Goal: Task Accomplishment & Management: Complete application form

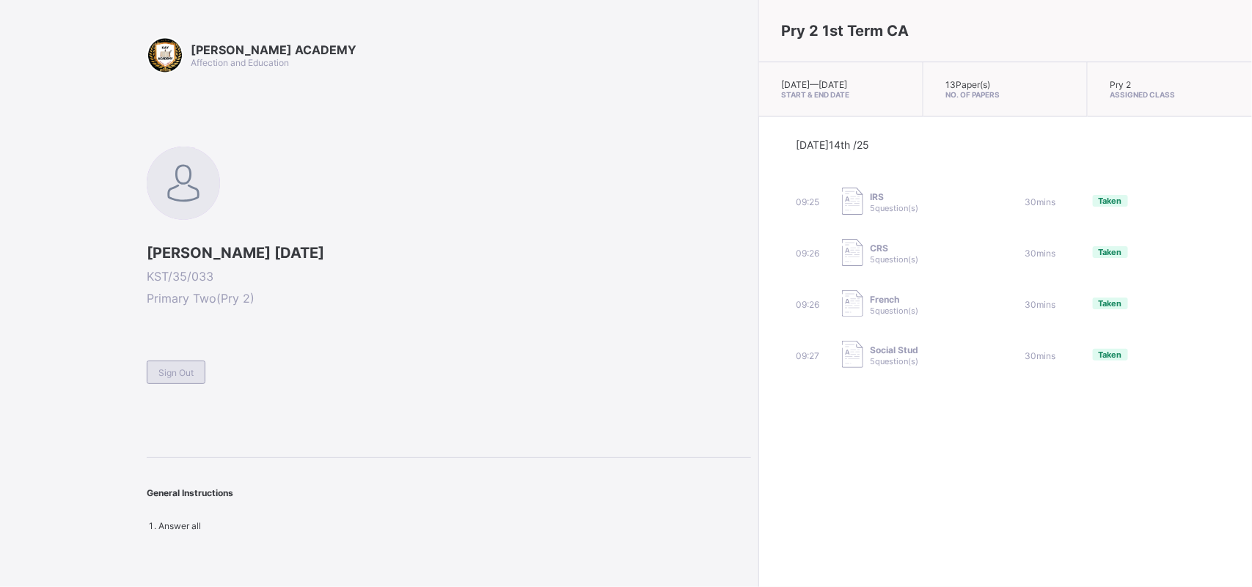
click at [177, 370] on span "Sign Out" at bounding box center [175, 372] width 35 height 11
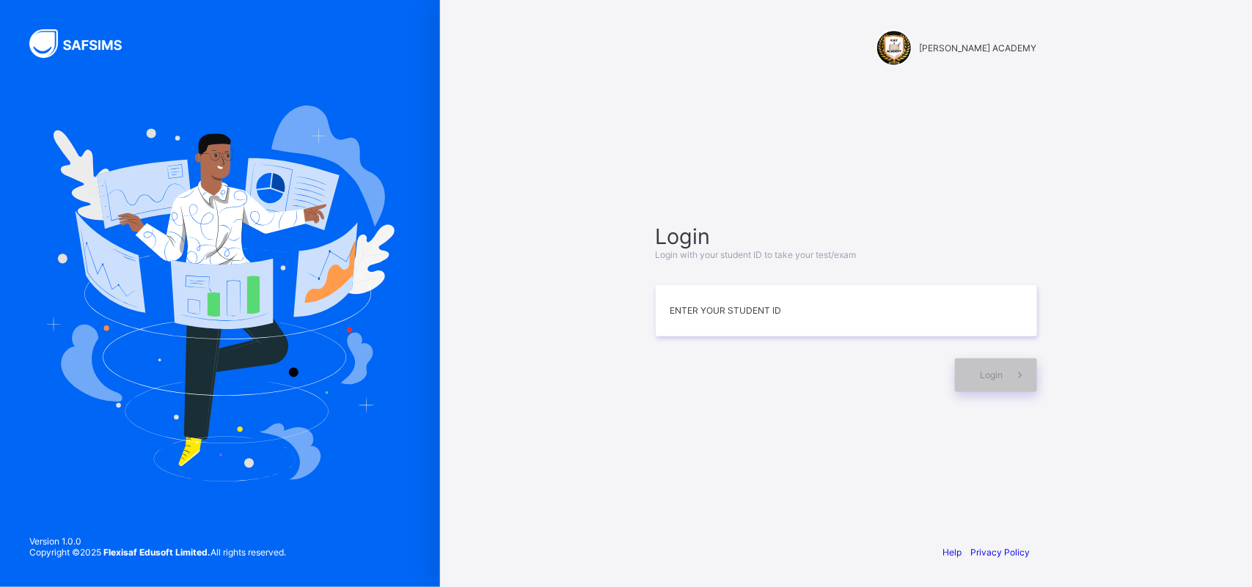
click at [664, 248] on span "Login" at bounding box center [845, 237] width 381 height 26
click at [664, 259] on span "Login with your student ID to take your test/exam" at bounding box center [755, 254] width 201 height 11
click at [672, 315] on input at bounding box center [845, 310] width 381 height 51
type input "*"
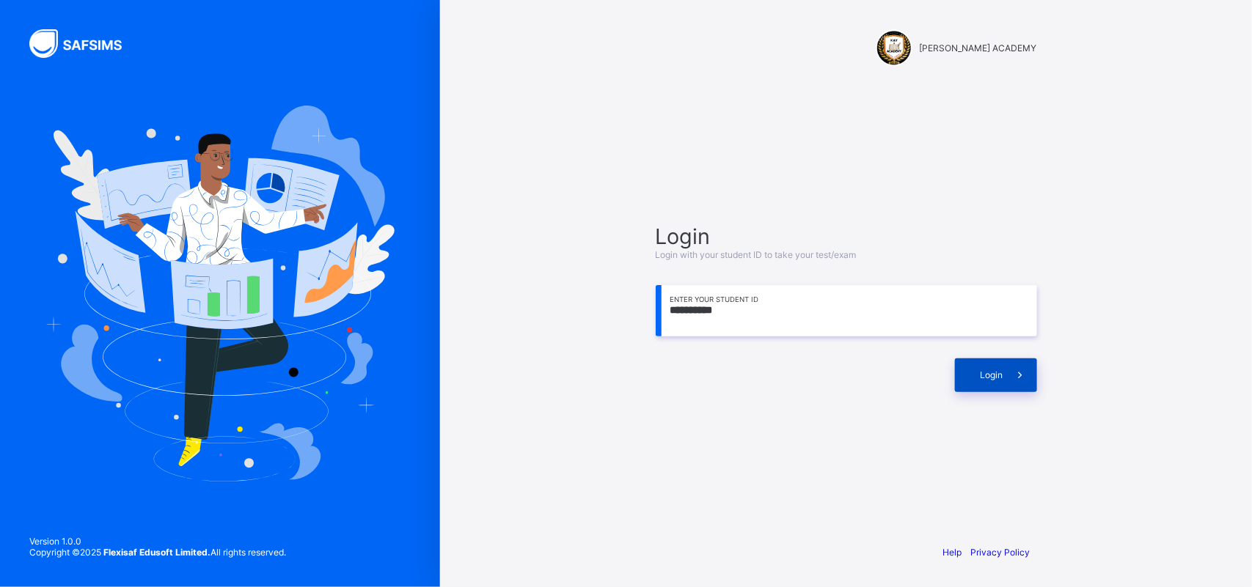
type input "**********"
click at [1021, 378] on icon at bounding box center [1019, 375] width 15 height 14
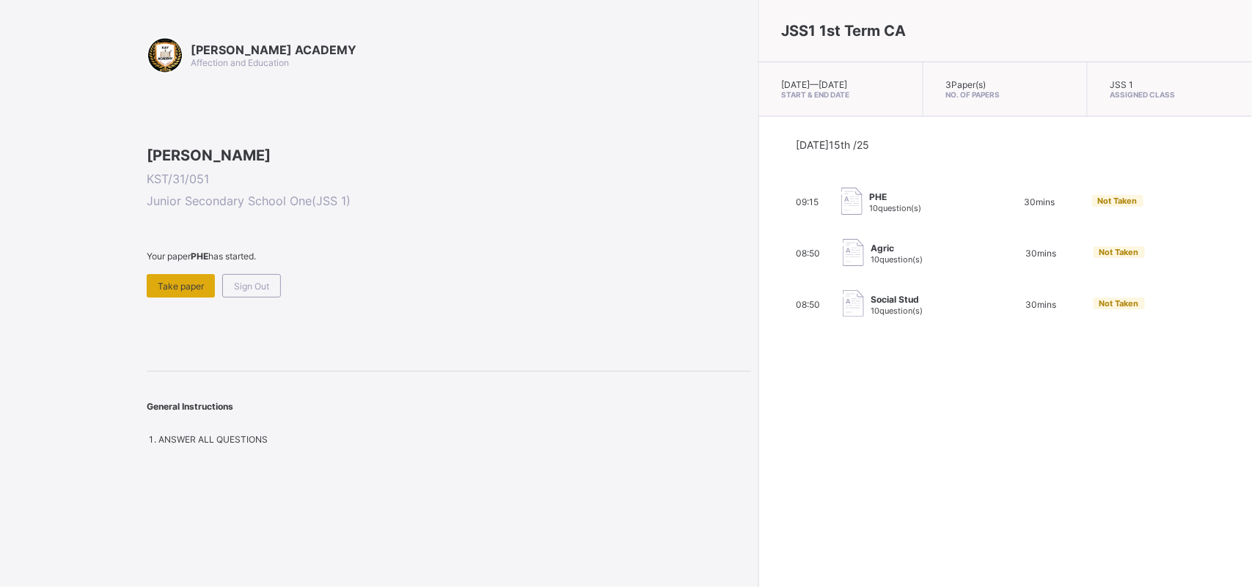
click at [183, 298] on div "Take paper" at bounding box center [181, 285] width 68 height 23
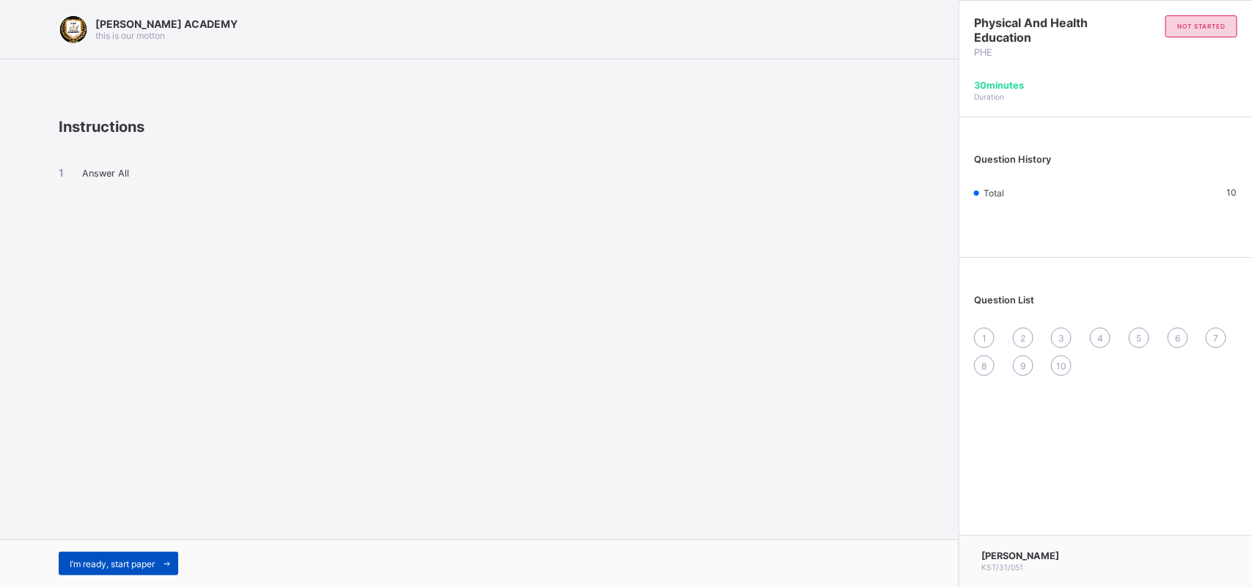
click at [134, 574] on div "I’m ready, start paper" at bounding box center [119, 563] width 120 height 23
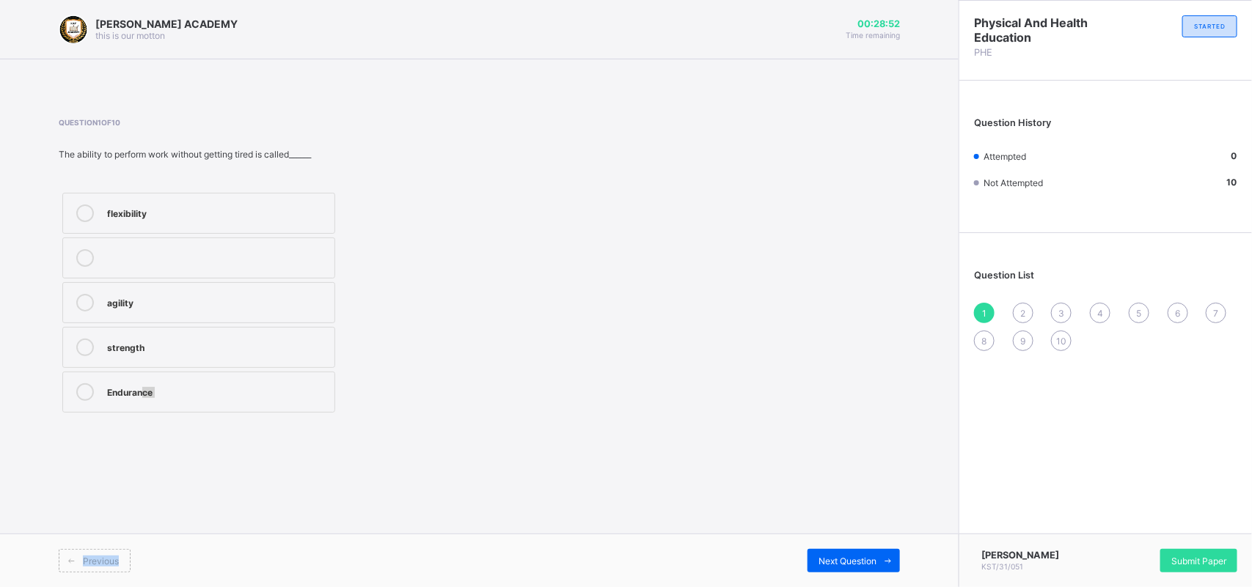
drag, startPoint x: 134, startPoint y: 574, endPoint x: 141, endPoint y: 471, distance: 103.6
click at [141, 471] on div "[PERSON_NAME] ACADEMY this is our [PERSON_NAME] 00:28:52 Time remaining Questio…" at bounding box center [479, 293] width 958 height 587
click at [213, 224] on label "flexibility" at bounding box center [198, 213] width 273 height 41
drag, startPoint x: 821, startPoint y: 557, endPoint x: 834, endPoint y: 556, distance: 12.5
click at [834, 556] on span "Next Question" at bounding box center [847, 561] width 58 height 11
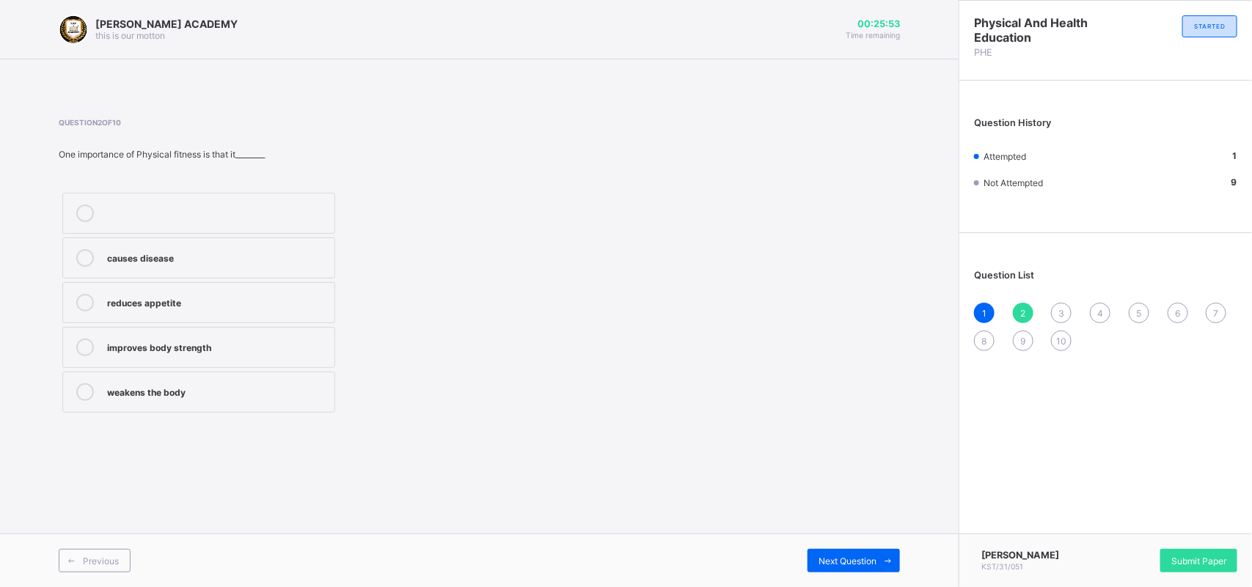
click at [279, 350] on div "improves body strength" at bounding box center [217, 346] width 220 height 15
click at [847, 548] on div "Previous Next Question" at bounding box center [479, 561] width 958 height 54
click at [853, 565] on span "Next Question" at bounding box center [847, 561] width 58 height 11
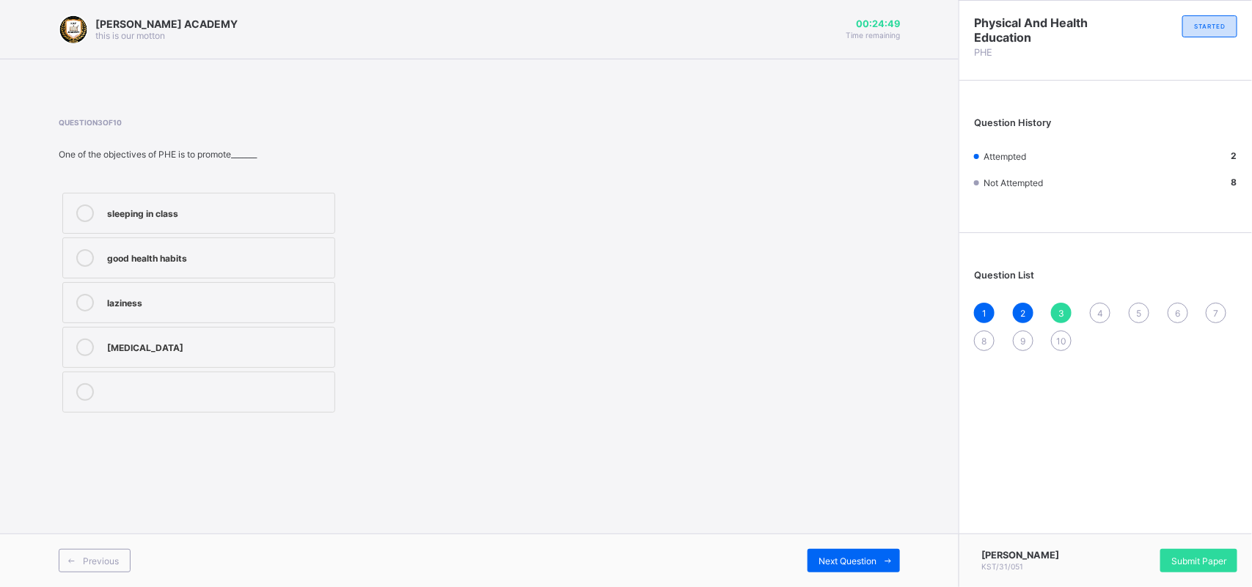
click at [243, 246] on label "good health habits" at bounding box center [198, 258] width 273 height 41
click at [1135, 295] on div "Question List 1 2 3 4 5 6 7 8 9 10" at bounding box center [1105, 302] width 293 height 125
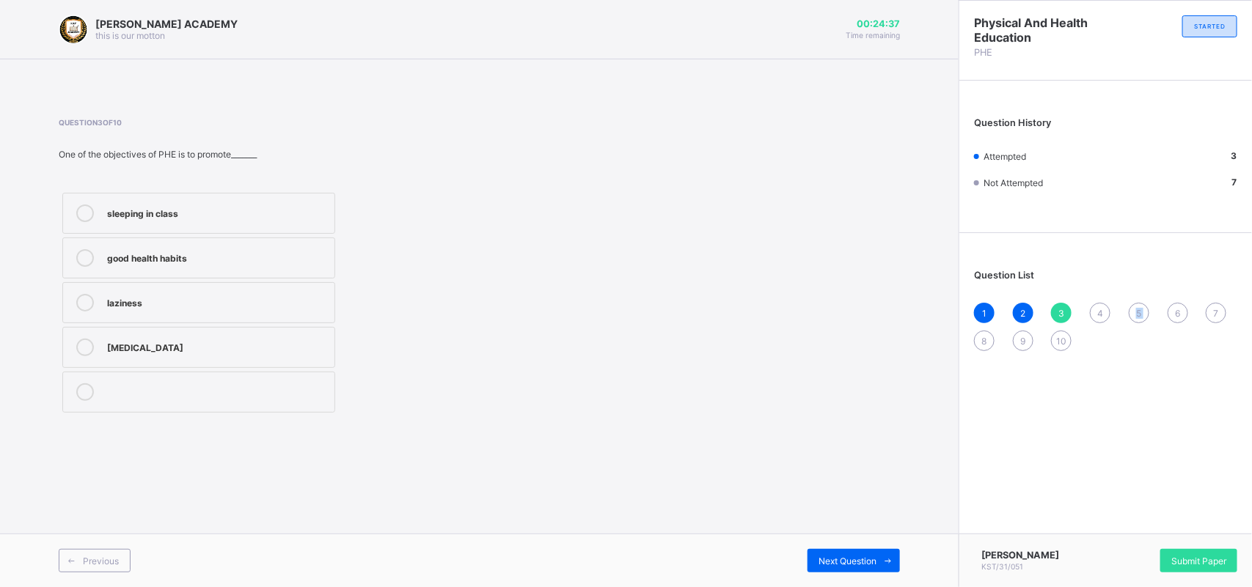
click at [1135, 295] on div "Question List 1 2 3 4 5 6 7 8 9 10" at bounding box center [1105, 302] width 293 height 125
click at [1065, 305] on div "3" at bounding box center [1061, 313] width 21 height 21
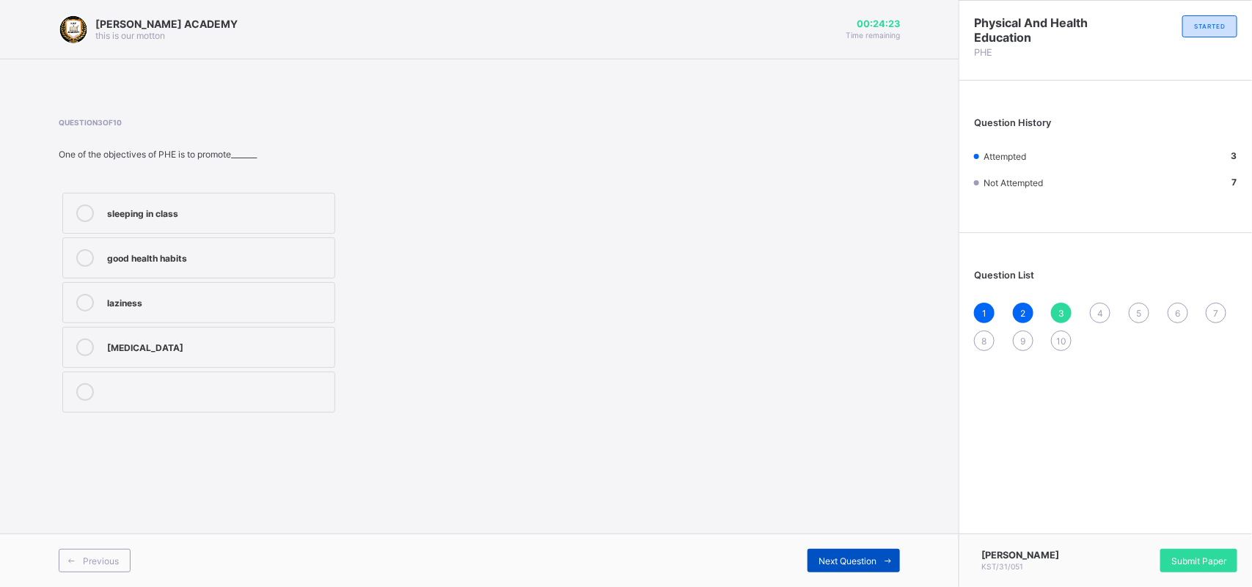
click at [877, 562] on span at bounding box center [887, 560] width 23 height 23
click at [1092, 303] on div "1 2 3 4 5 6 7 8 9 10" at bounding box center [1105, 327] width 263 height 48
click at [1092, 303] on div "4" at bounding box center [1099, 313] width 21 height 21
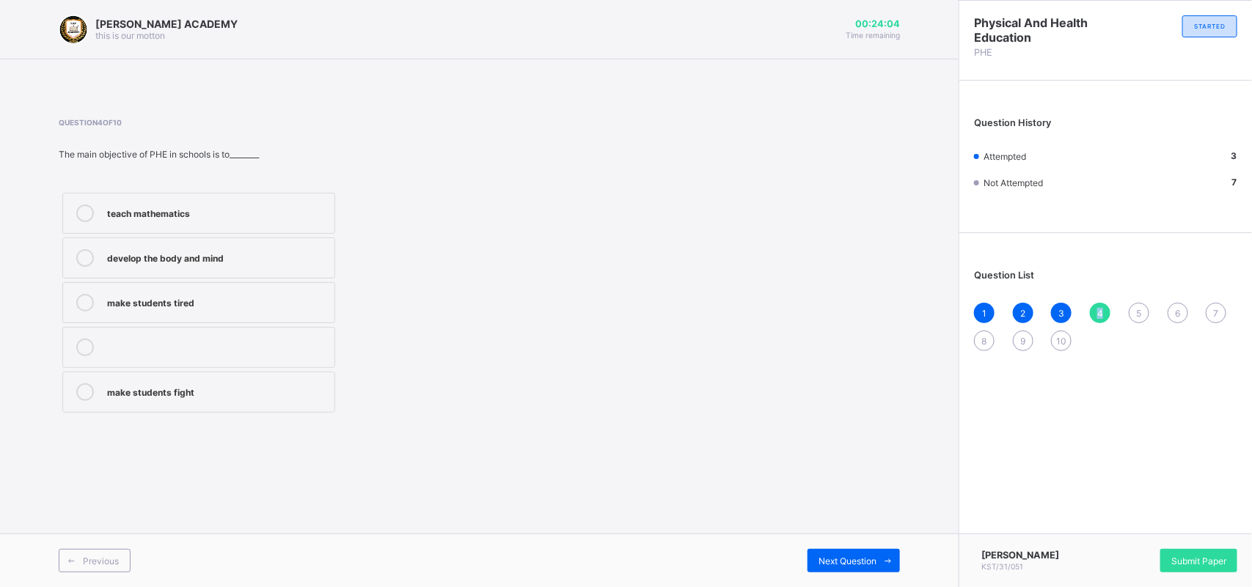
click at [1092, 303] on div "4" at bounding box center [1099, 313] width 21 height 21
click at [243, 253] on div "develop the body and mind" at bounding box center [217, 256] width 220 height 15
click at [842, 568] on div "Next Question" at bounding box center [853, 560] width 92 height 23
click at [236, 251] on div "physical fitness" at bounding box center [217, 256] width 220 height 15
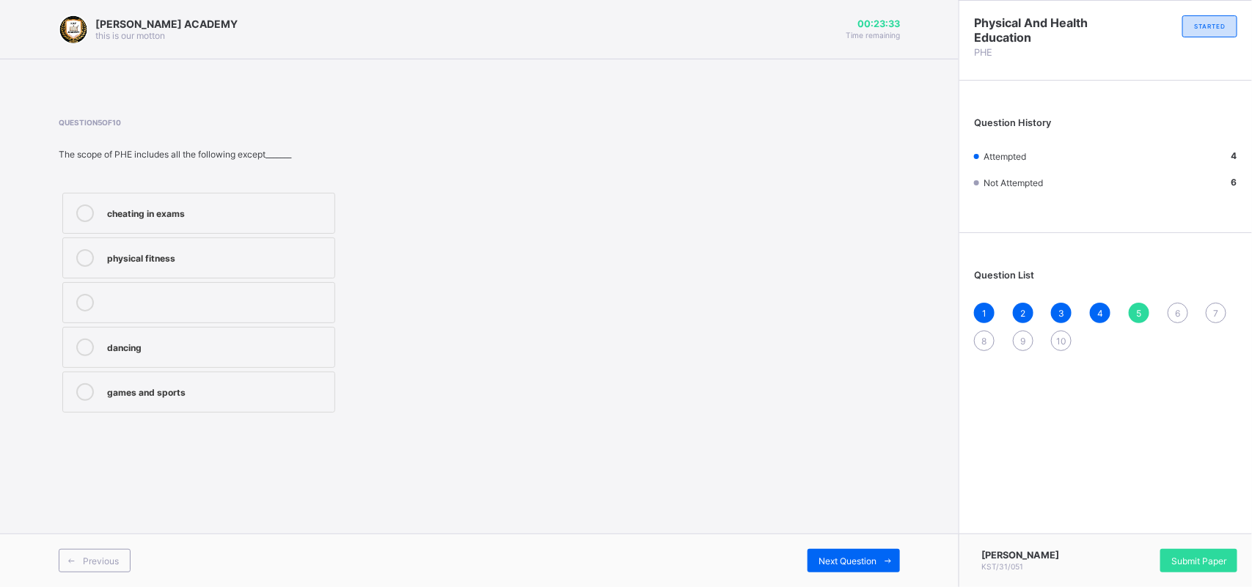
click at [236, 251] on div "physical fitness" at bounding box center [217, 256] width 220 height 15
click at [872, 562] on span "Next Question" at bounding box center [847, 561] width 58 height 11
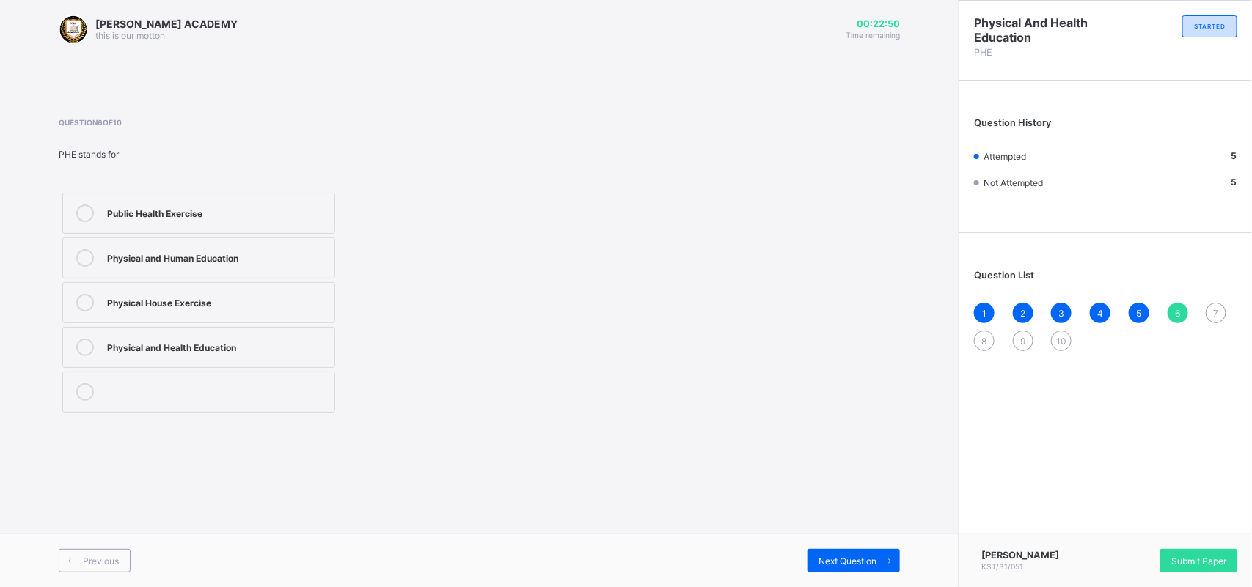
click at [213, 347] on div "Physical and Health Education" at bounding box center [217, 346] width 220 height 15
click at [870, 566] on div "Next Question" at bounding box center [853, 560] width 92 height 23
click at [213, 295] on div "develops fitness" at bounding box center [217, 301] width 220 height 15
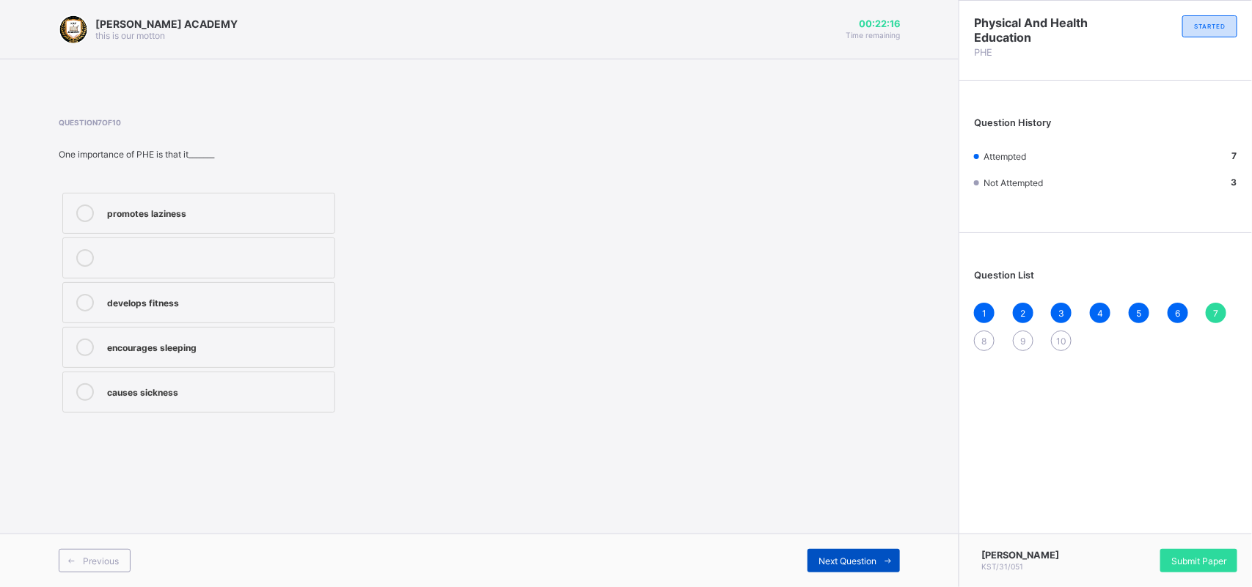
click at [870, 563] on span "Next Question" at bounding box center [847, 561] width 58 height 11
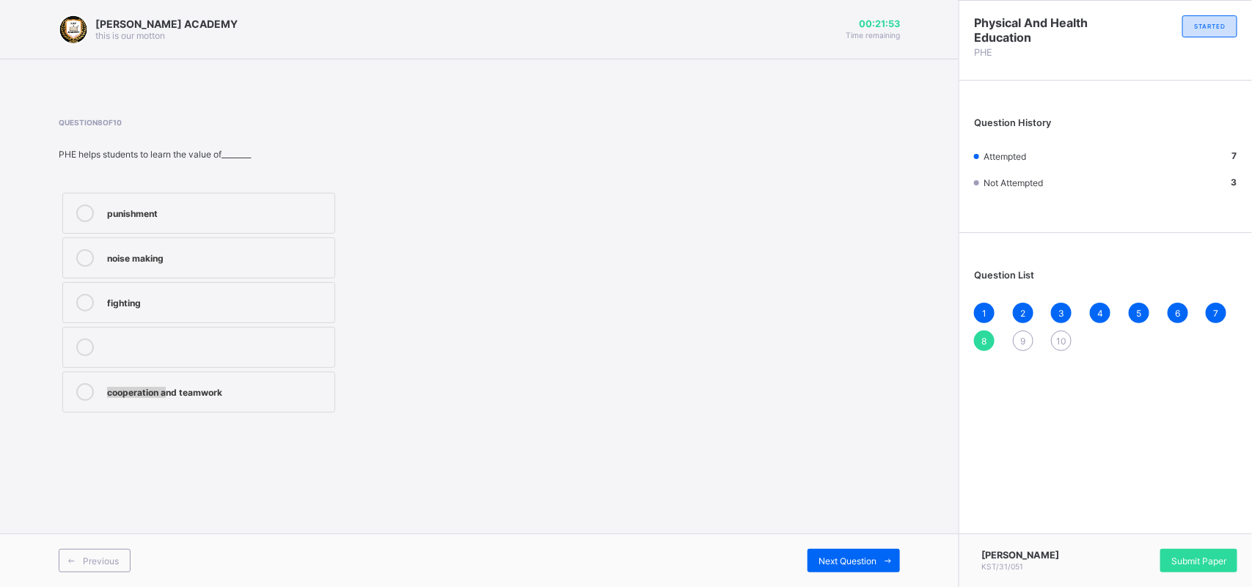
drag, startPoint x: 166, startPoint y: 376, endPoint x: 163, endPoint y: 314, distance: 62.4
click at [163, 314] on div "punishment noise making fighting cooperation and teamwork" at bounding box center [199, 302] width 280 height 227
click at [155, 209] on div "punishment" at bounding box center [217, 212] width 220 height 15
click at [877, 565] on span at bounding box center [887, 560] width 23 height 23
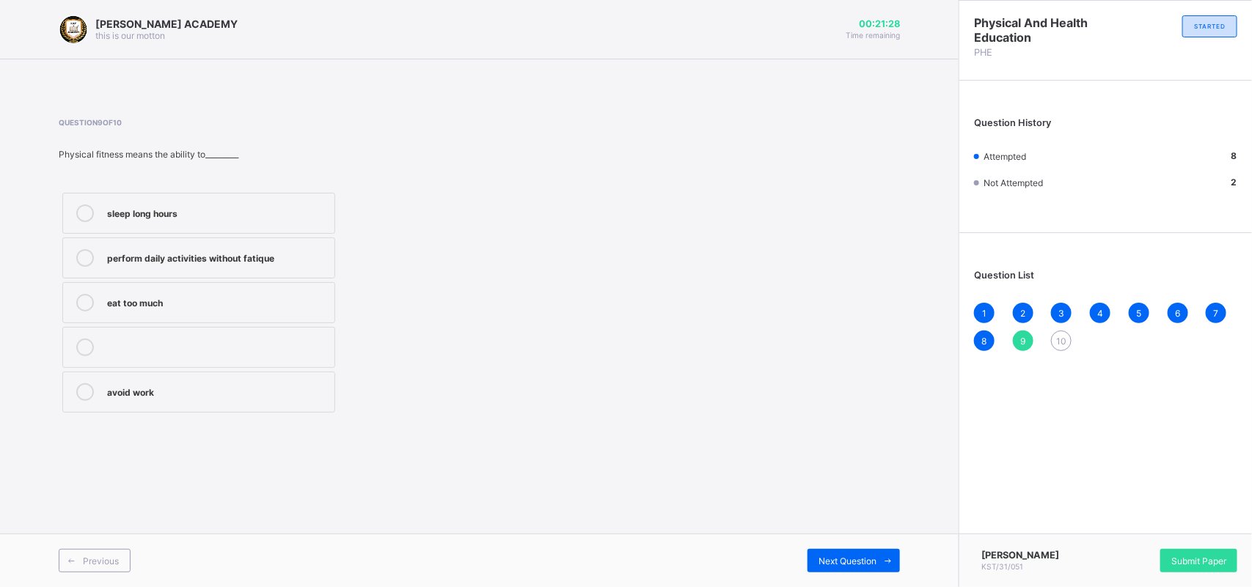
click at [237, 298] on div "eat too much" at bounding box center [217, 301] width 220 height 15
click at [858, 554] on div "Next Question" at bounding box center [853, 560] width 92 height 23
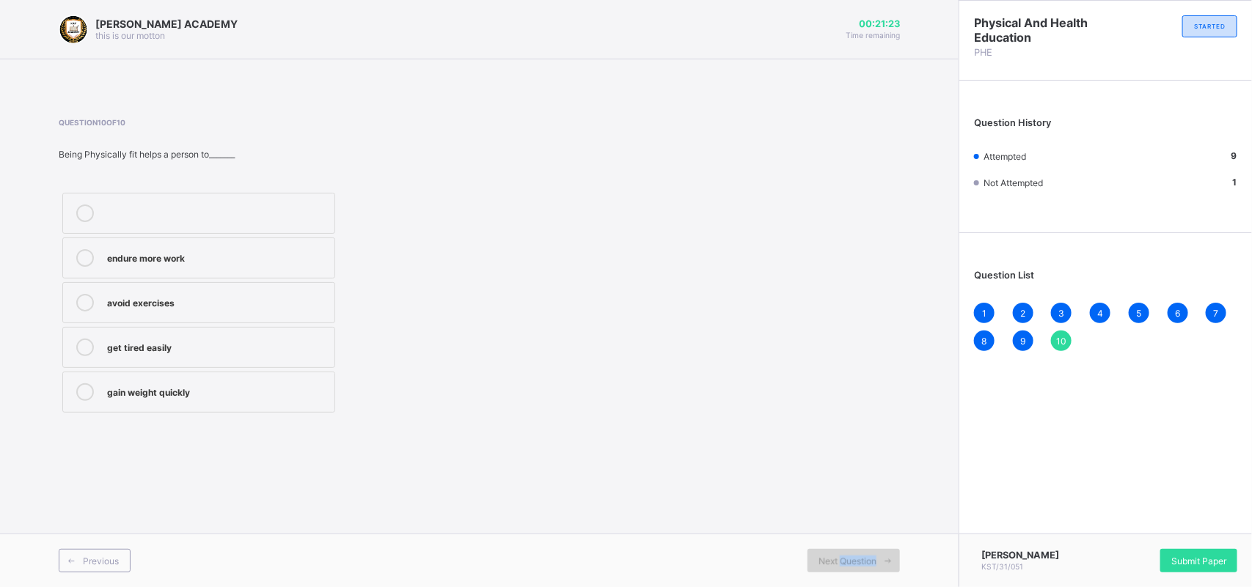
click at [858, 554] on div "Next Question" at bounding box center [853, 560] width 92 height 23
click at [286, 293] on label "avoid exercises" at bounding box center [198, 302] width 273 height 41
click at [1203, 565] on span "Submit Paper" at bounding box center [1198, 561] width 55 height 11
click at [0, 0] on div "× Submitting Paper This action will submit your paper. You won't have access to…" at bounding box center [0, 0] width 0 height 0
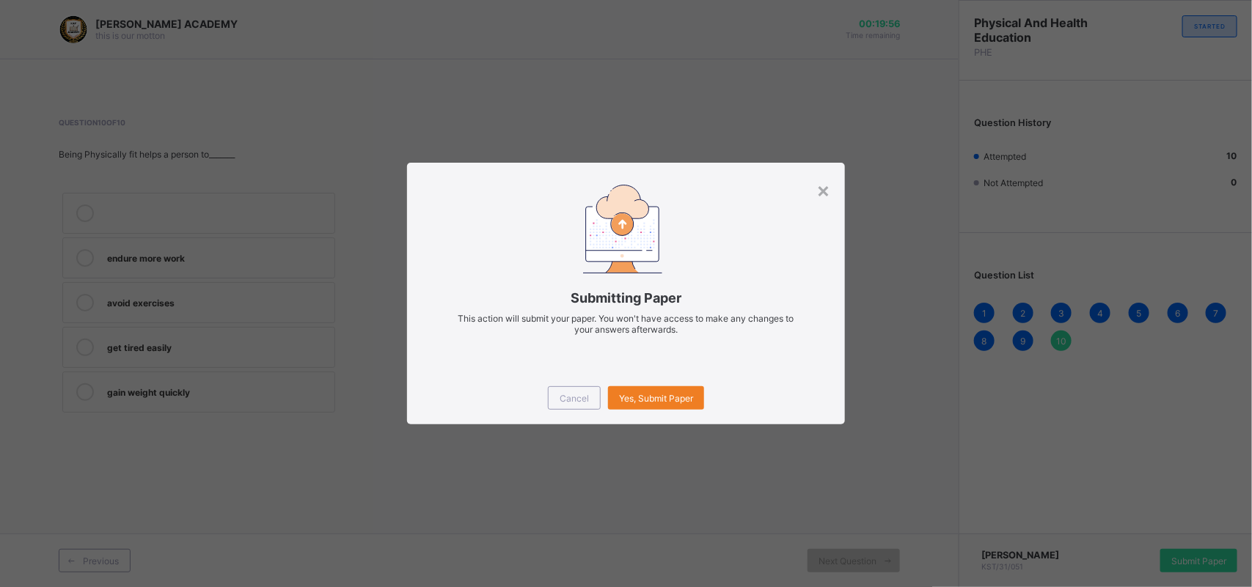
click at [543, 284] on div "Submitting Paper This action will submit your paper. You won't have access to m…" at bounding box center [626, 313] width 394 height 74
click at [823, 200] on div "×" at bounding box center [823, 189] width 14 height 25
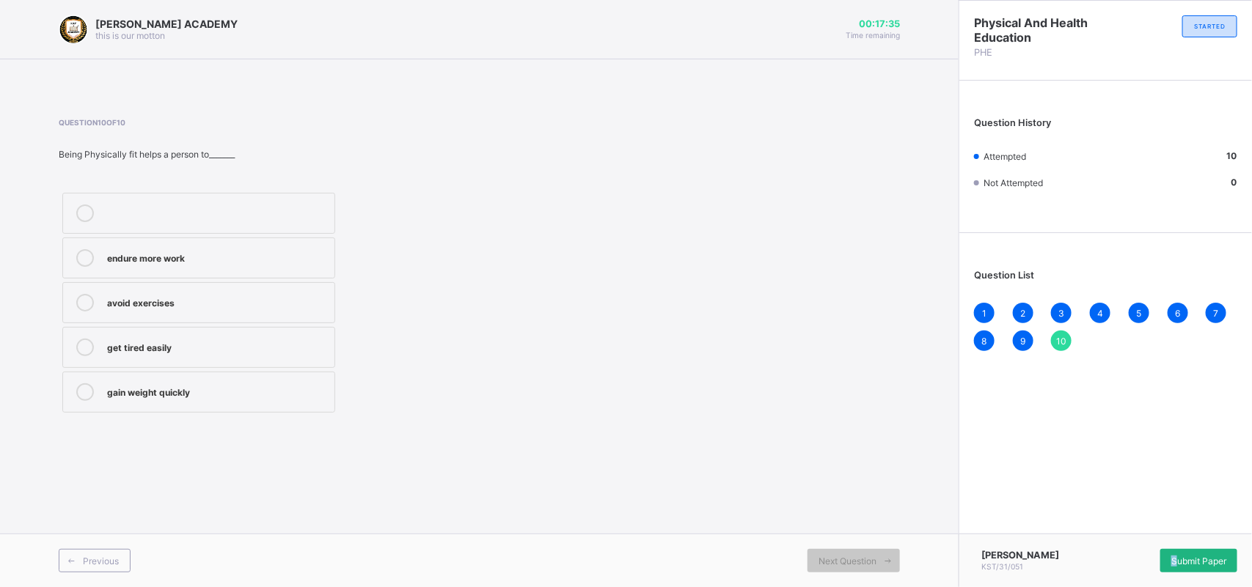
drag, startPoint x: 1166, startPoint y: 534, endPoint x: 1177, endPoint y: 551, distance: 20.1
click at [1177, 551] on div "[PERSON_NAME] KST/31/051 Submit Paper" at bounding box center [1104, 561] width 293 height 54
click at [1177, 551] on div "Submit Paper" at bounding box center [1198, 560] width 77 height 23
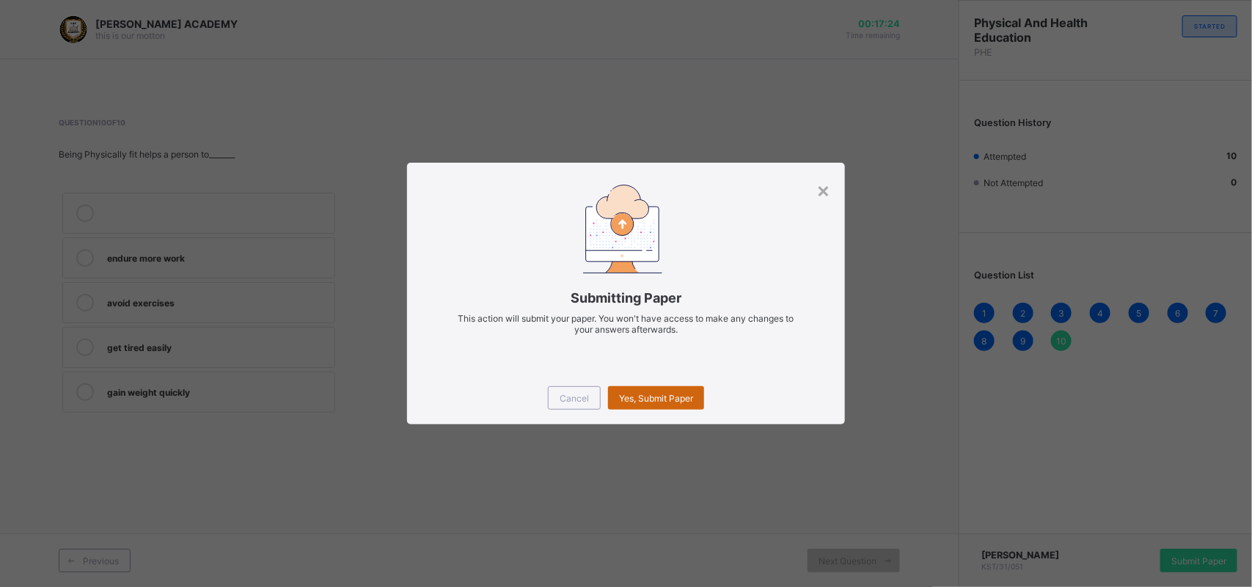
click at [684, 400] on span "Yes, Submit Paper" at bounding box center [656, 398] width 74 height 11
click at [684, 400] on div "Yes, Submit Paper" at bounding box center [656, 397] width 96 height 23
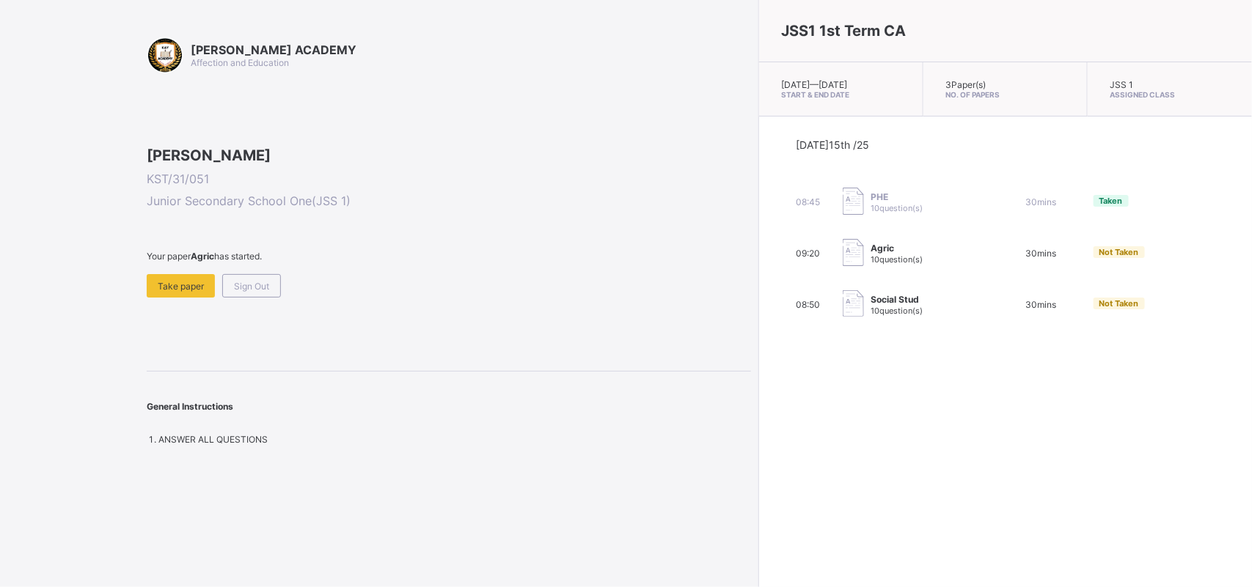
click at [273, 404] on div "[PERSON_NAME] ACADEMY Affection and Education [PERSON_NAME] KST/31/051 Junior S…" at bounding box center [449, 241] width 604 height 408
click at [176, 298] on div "Take paper" at bounding box center [181, 285] width 68 height 23
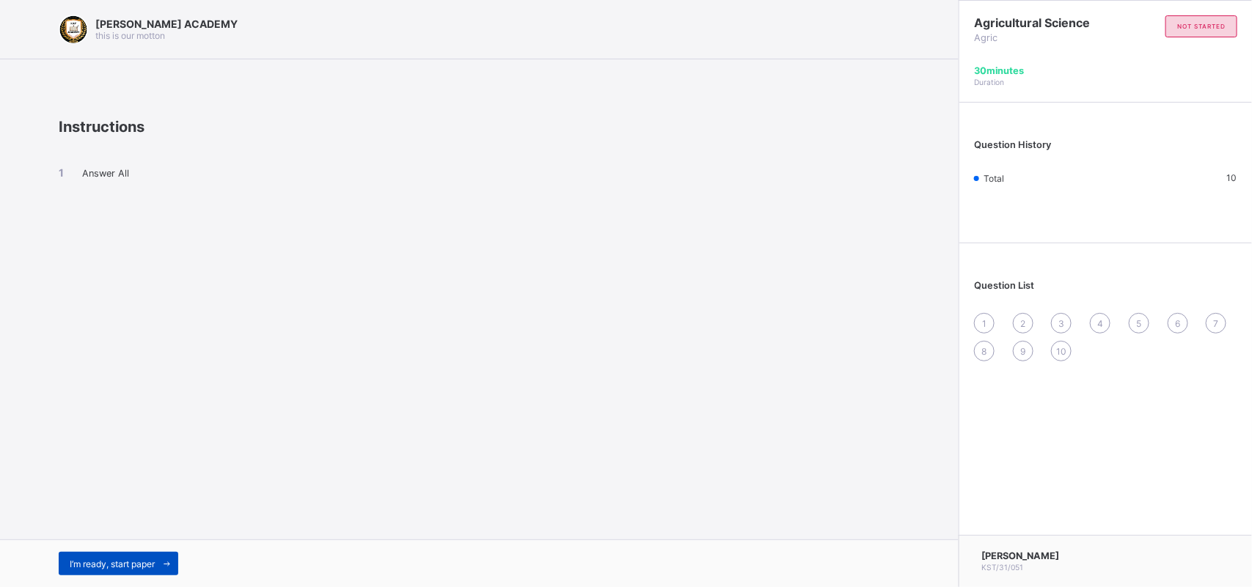
click at [83, 565] on span "I’m ready, start paper" at bounding box center [112, 564] width 85 height 11
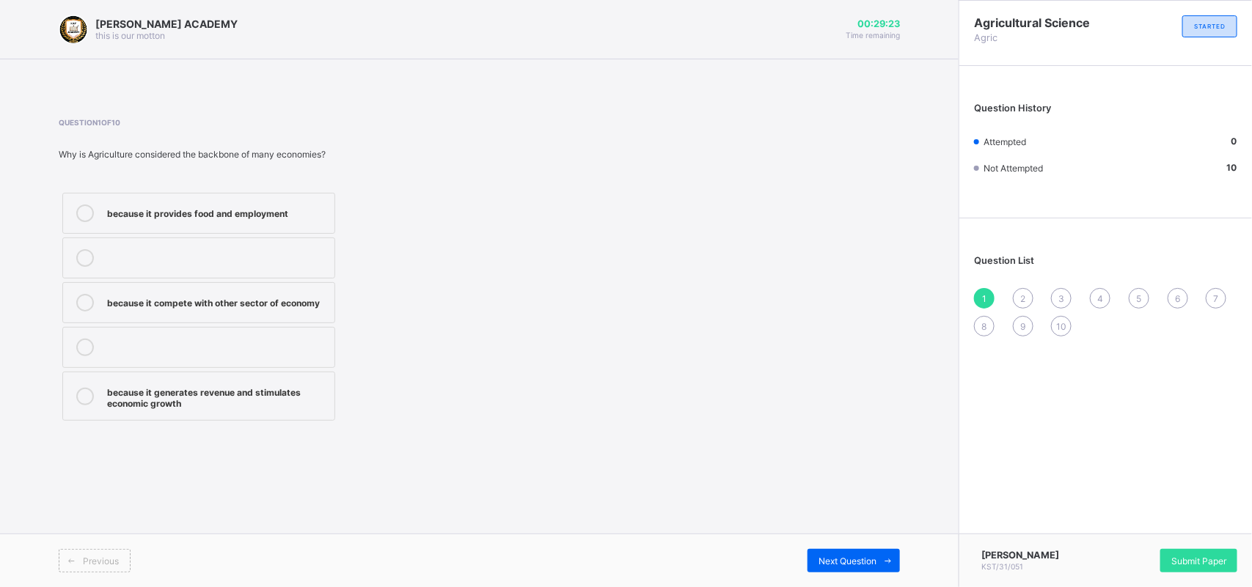
click at [158, 398] on div "because it generates revenue and stimulates economic growth" at bounding box center [217, 396] width 220 height 26
click at [831, 557] on span "Next Question" at bounding box center [847, 561] width 58 height 11
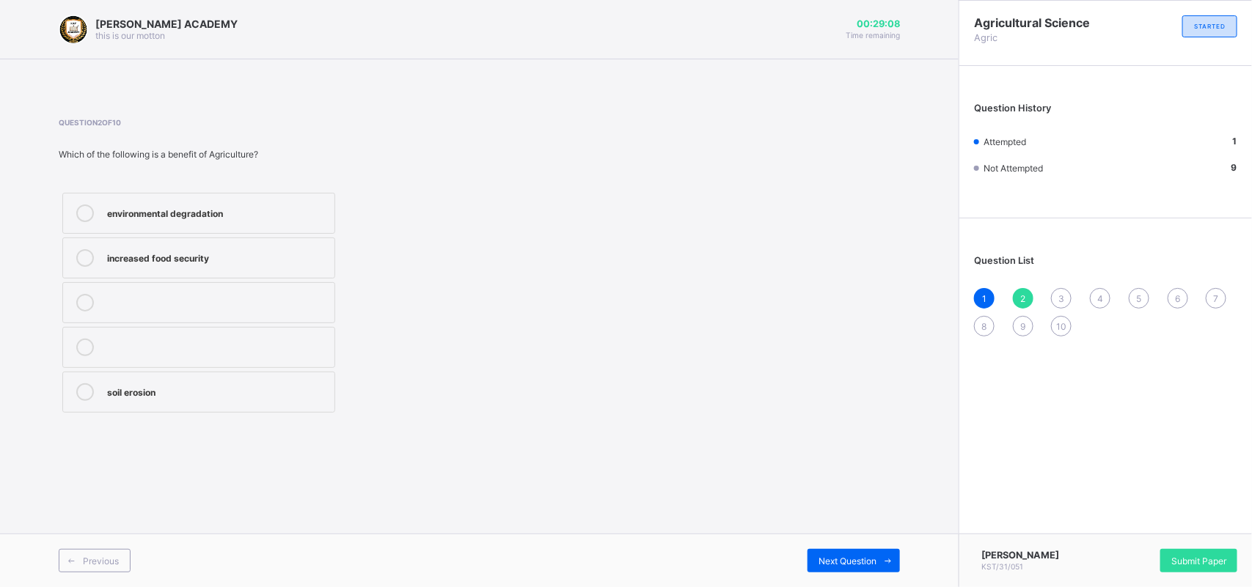
click at [280, 199] on label "environmental degradation" at bounding box center [198, 213] width 273 height 41
click at [832, 557] on span "Next Question" at bounding box center [847, 561] width 58 height 11
click at [151, 402] on label "construction" at bounding box center [198, 392] width 273 height 41
click at [817, 551] on div "Next Question" at bounding box center [853, 560] width 92 height 23
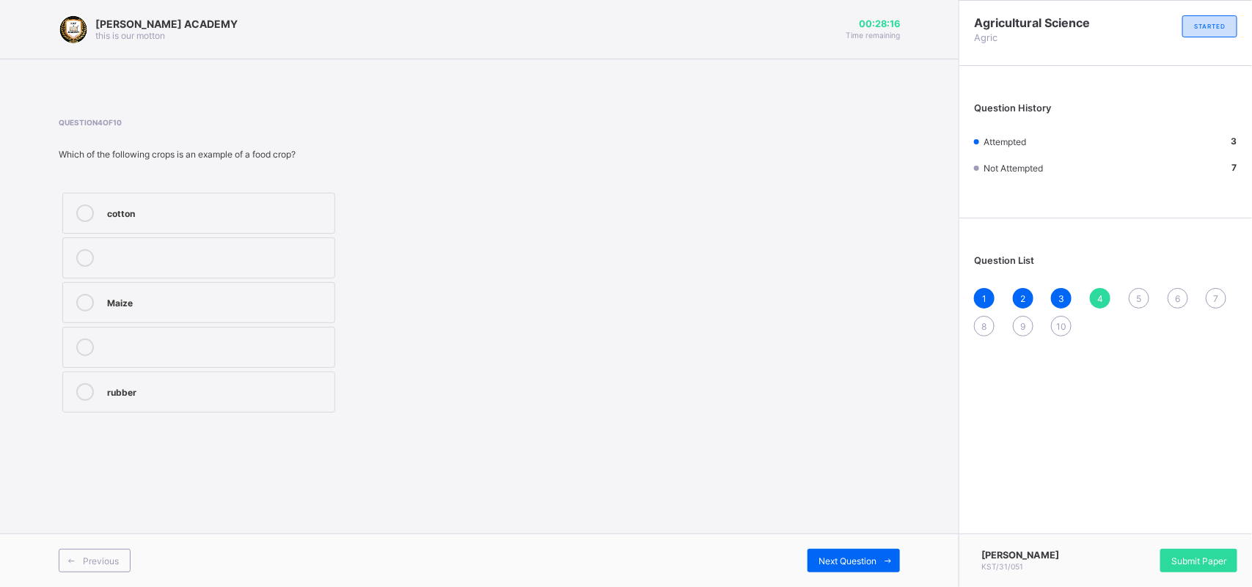
click at [109, 293] on label "Maize" at bounding box center [198, 302] width 273 height 41
click at [848, 549] on div "Next Question" at bounding box center [853, 560] width 92 height 23
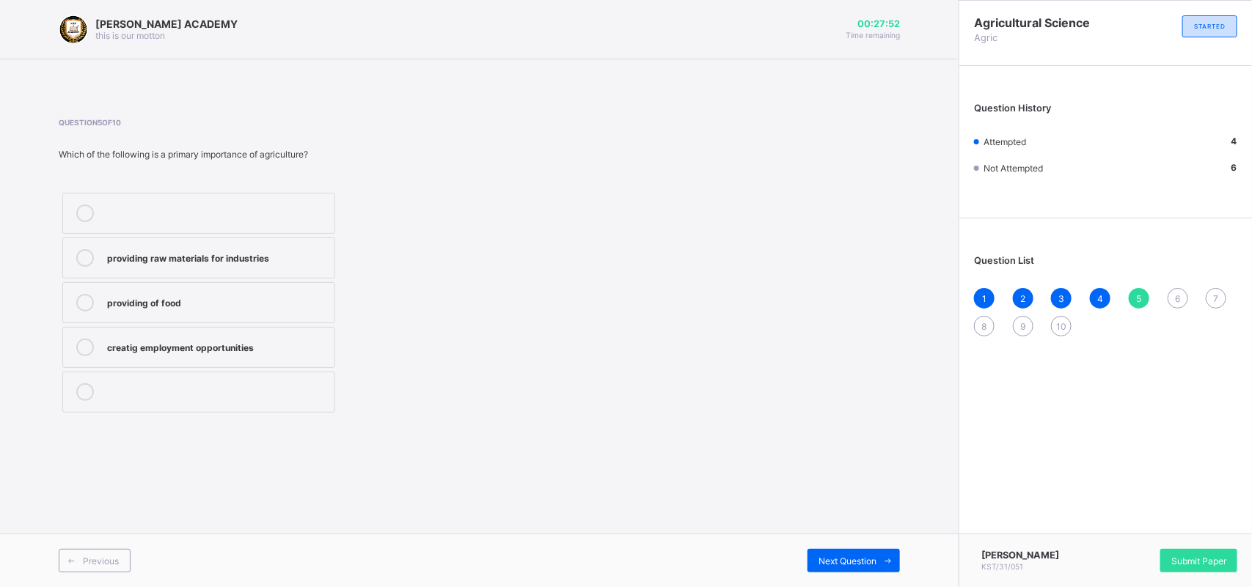
click at [253, 266] on div "providing raw materials for industries" at bounding box center [217, 258] width 220 height 18
click at [809, 565] on div "Next Question" at bounding box center [853, 560] width 92 height 23
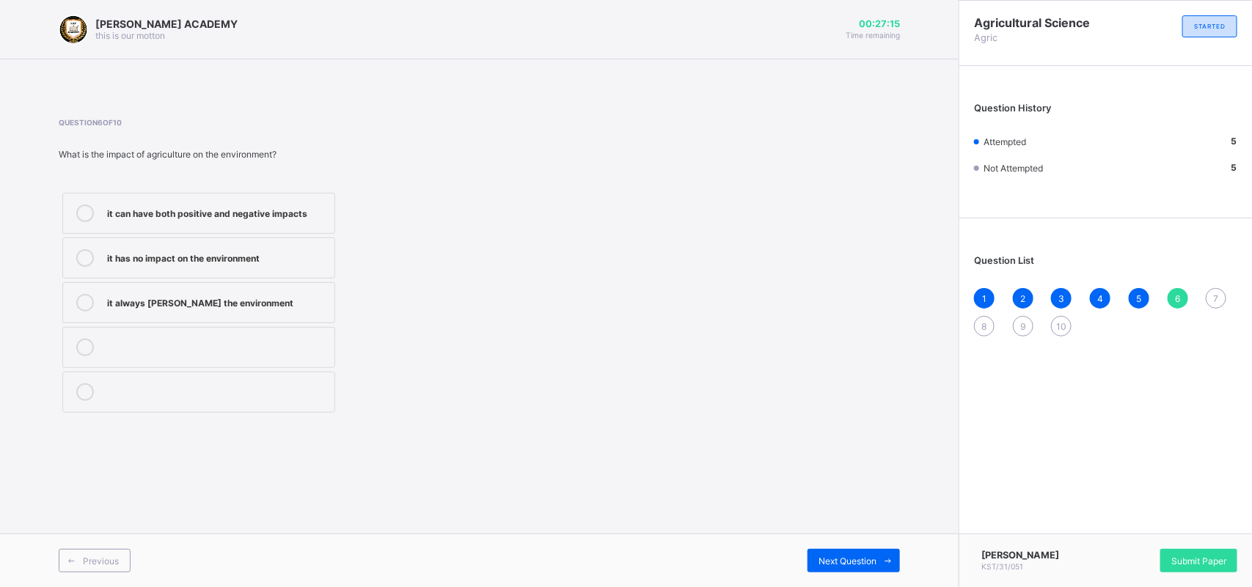
click at [237, 324] on div "it can have both positive and negative impacts it has no impact on the environm…" at bounding box center [199, 302] width 280 height 227
click at [235, 301] on div "it always [PERSON_NAME] the environment" at bounding box center [217, 301] width 220 height 15
click at [839, 549] on div "Next Question" at bounding box center [853, 560] width 92 height 23
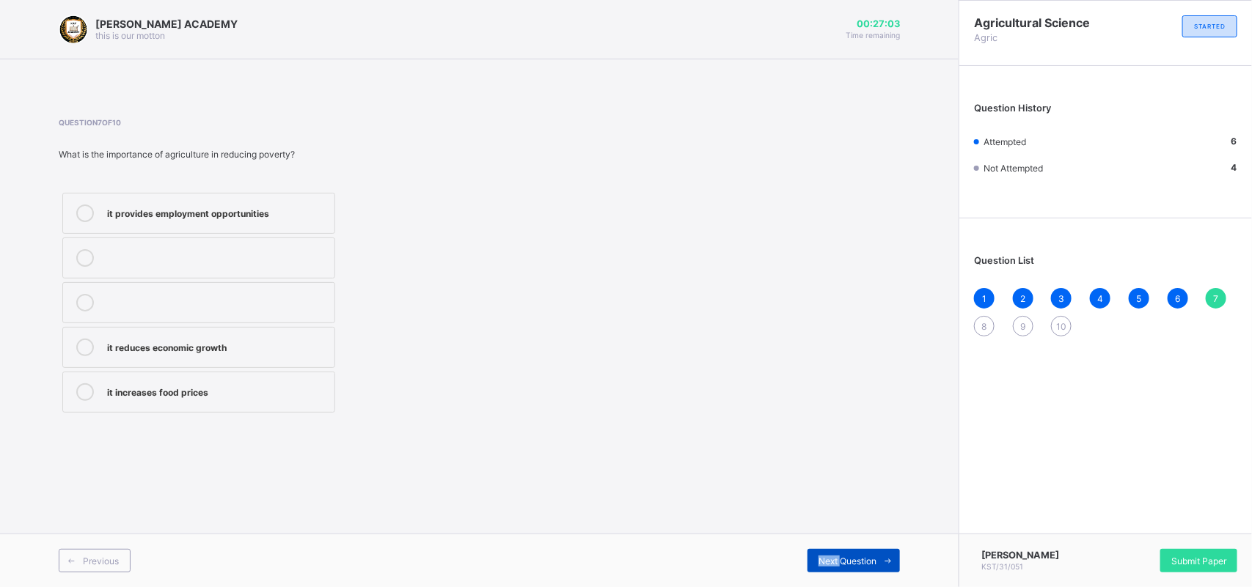
click at [839, 549] on div "Next Question" at bounding box center [853, 560] width 92 height 23
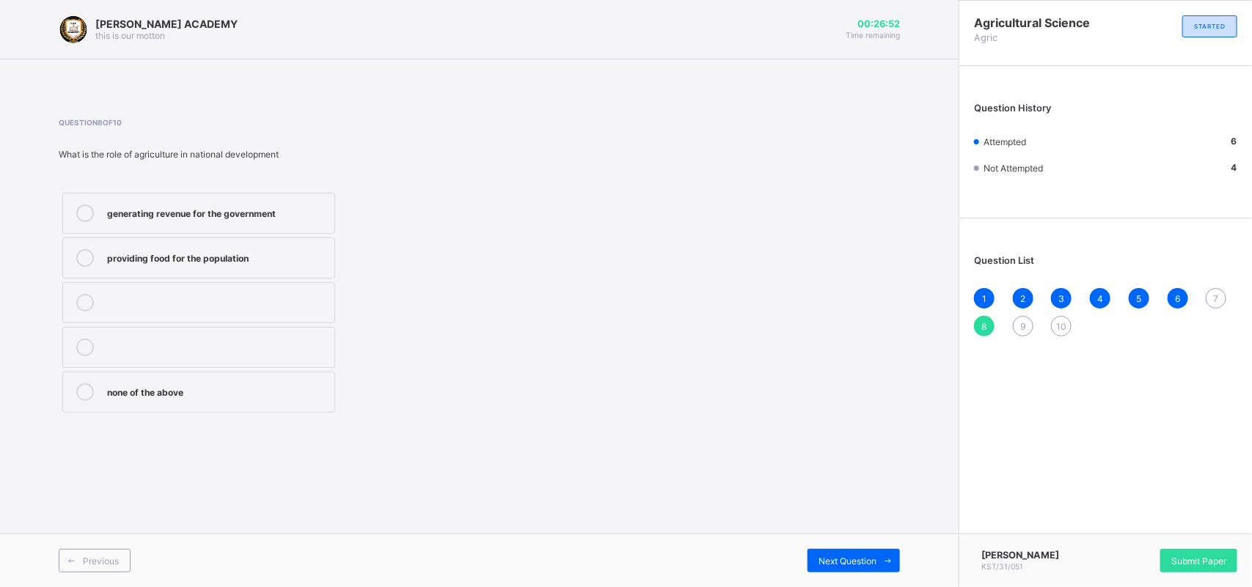
click at [1221, 294] on div "7" at bounding box center [1215, 298] width 21 height 21
click at [210, 218] on div "it provides employment opportunities" at bounding box center [217, 214] width 220 height 18
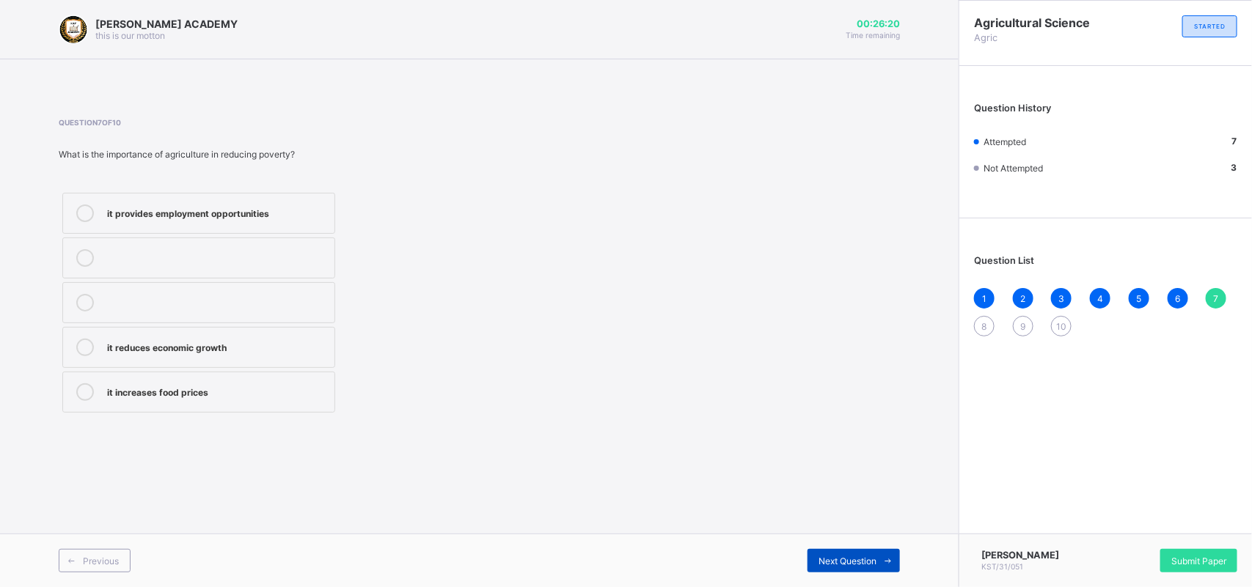
click at [829, 556] on span "Next Question" at bounding box center [847, 561] width 58 height 11
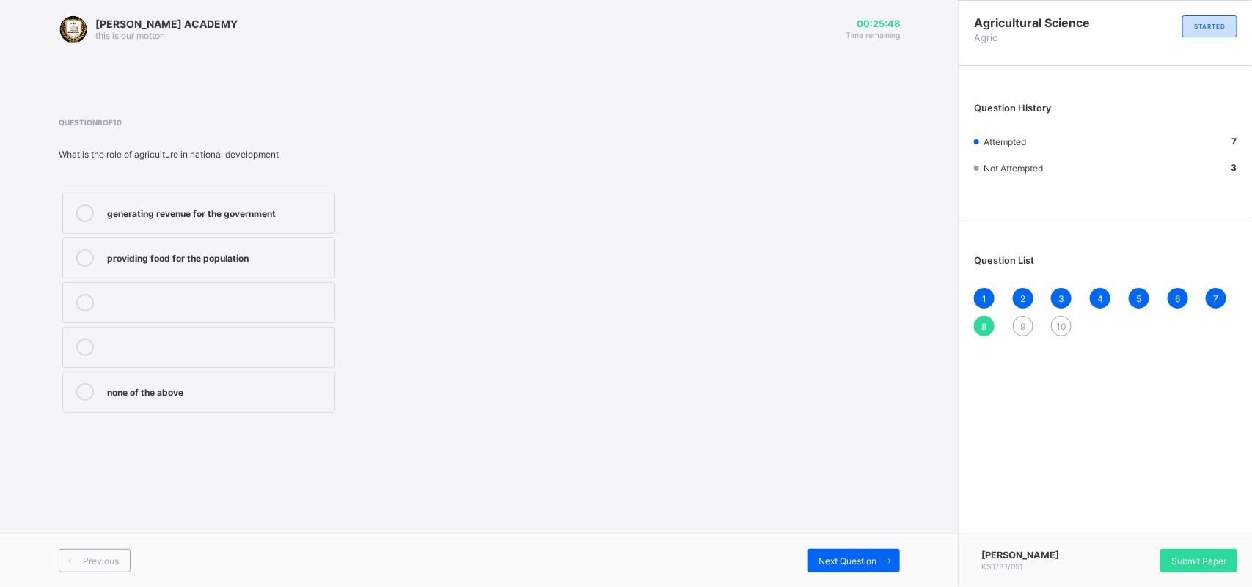
click at [277, 205] on div "generating revenue for the government" at bounding box center [217, 212] width 220 height 15
click at [858, 552] on div "Next Question" at bounding box center [853, 560] width 92 height 23
click at [144, 335] on label "Service industry" at bounding box center [198, 347] width 273 height 41
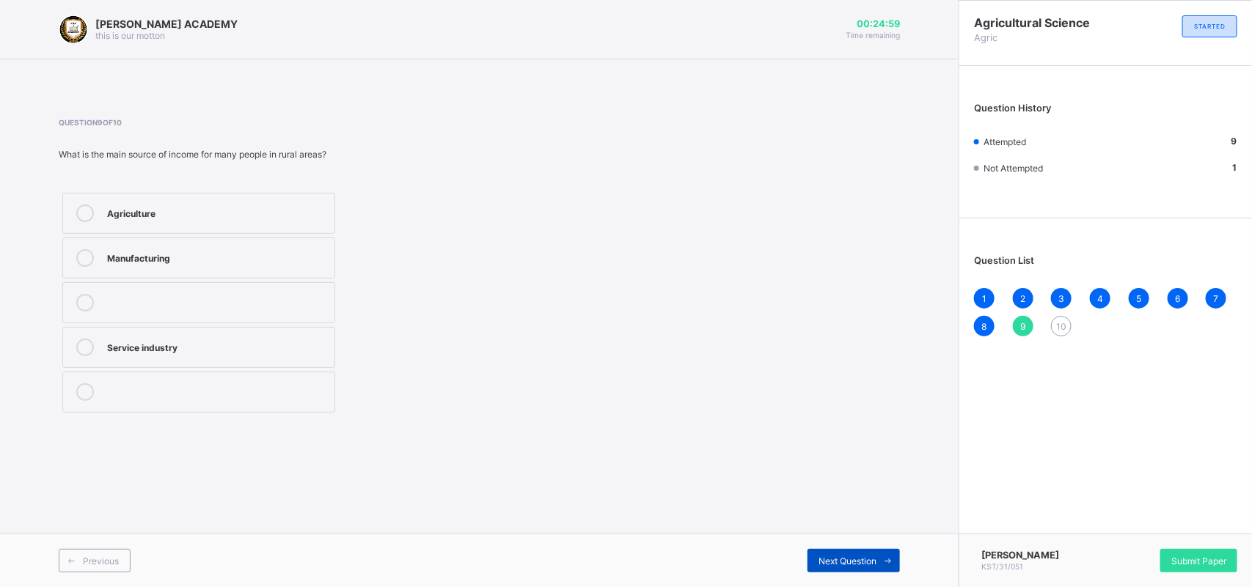
click at [837, 552] on div "Next Question" at bounding box center [853, 560] width 92 height 23
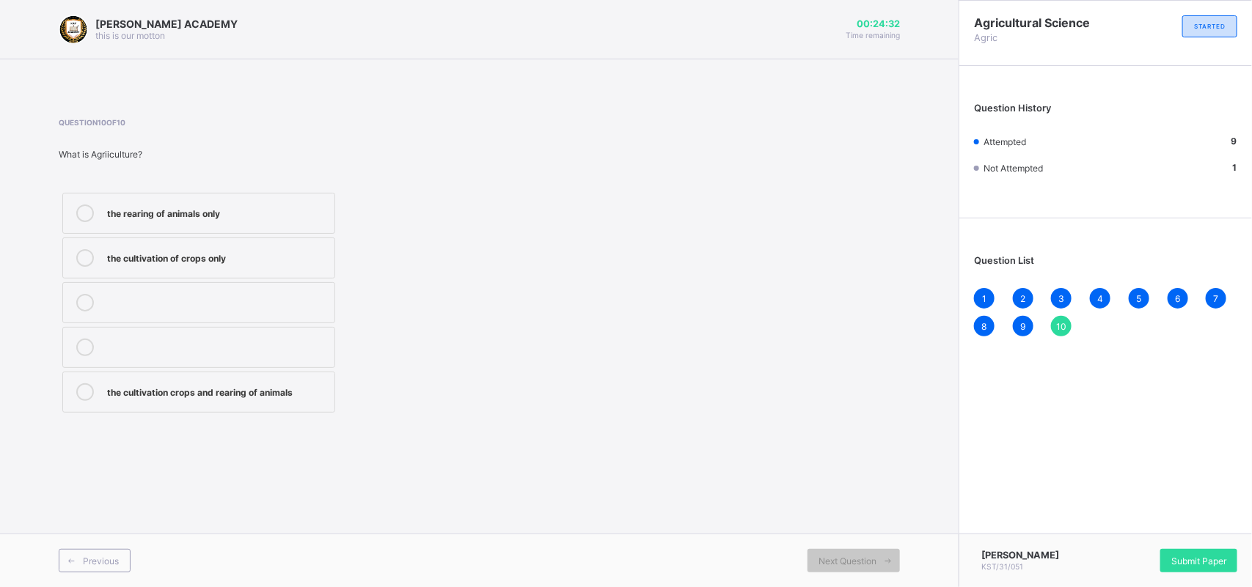
click at [203, 383] on div "the cultivation crops and rearing of animals" at bounding box center [217, 390] width 220 height 15
click at [1183, 556] on span "Submit Paper" at bounding box center [1198, 561] width 55 height 11
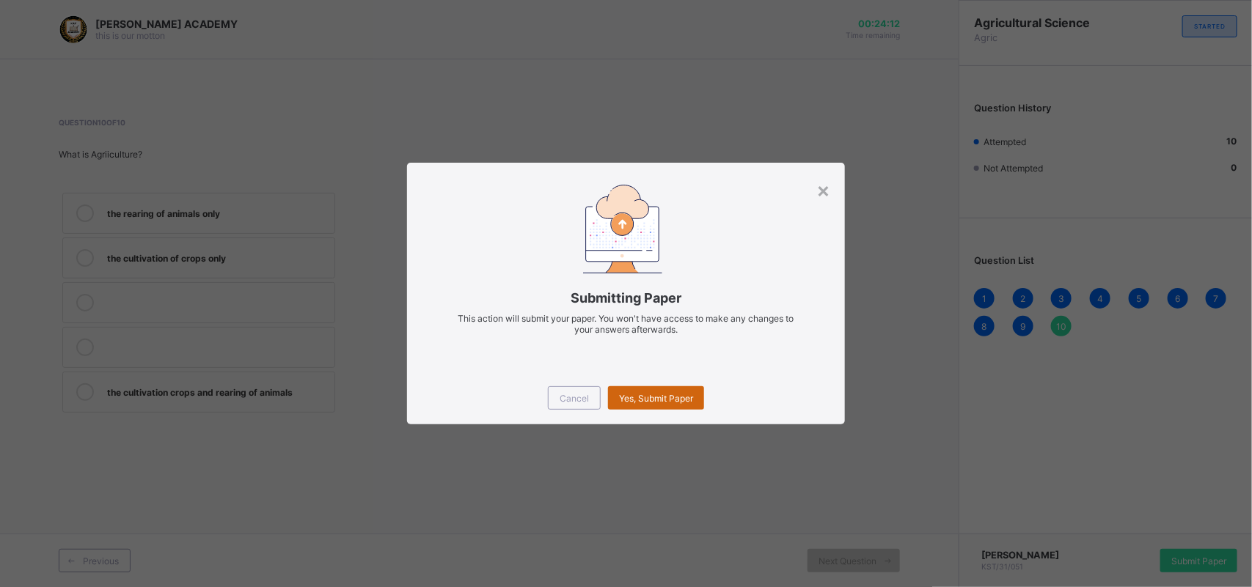
click at [672, 394] on span "Yes, Submit Paper" at bounding box center [656, 398] width 74 height 11
click at [672, 394] on div "Yes, Submit Paper" at bounding box center [656, 397] width 96 height 23
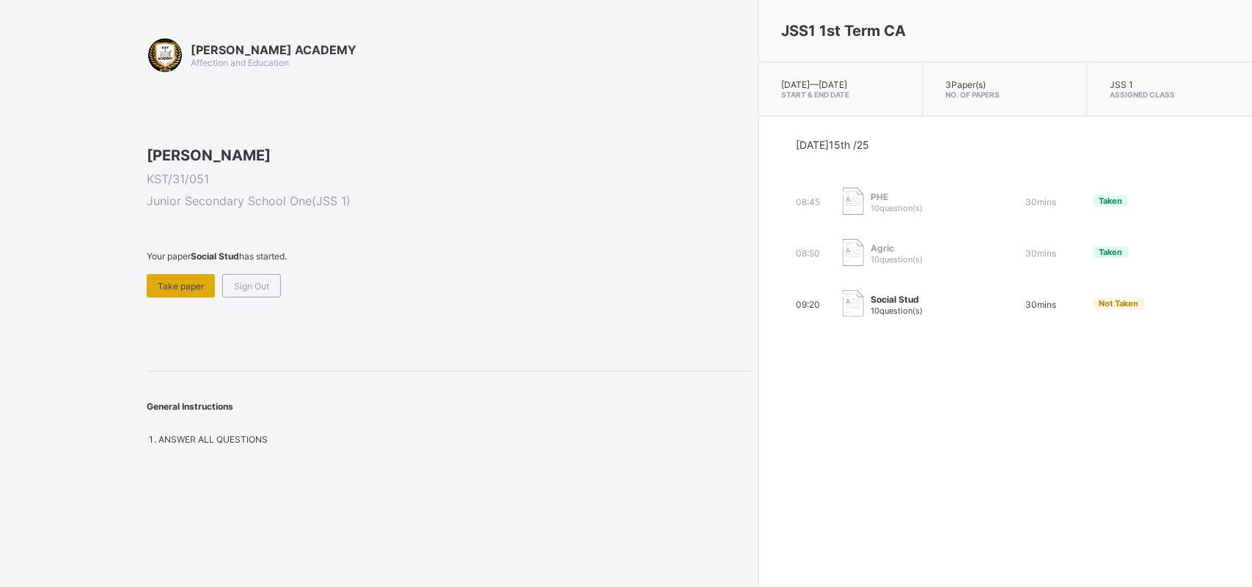
click at [174, 298] on div "Take paper" at bounding box center [181, 285] width 68 height 23
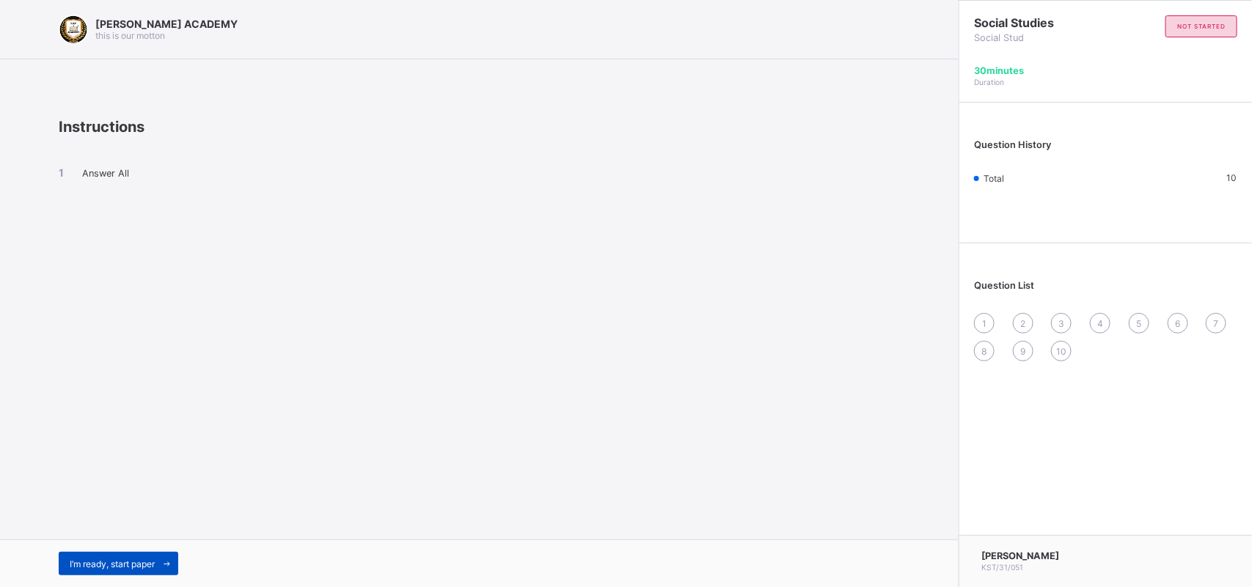
click at [86, 567] on span "I’m ready, start paper" at bounding box center [112, 564] width 85 height 11
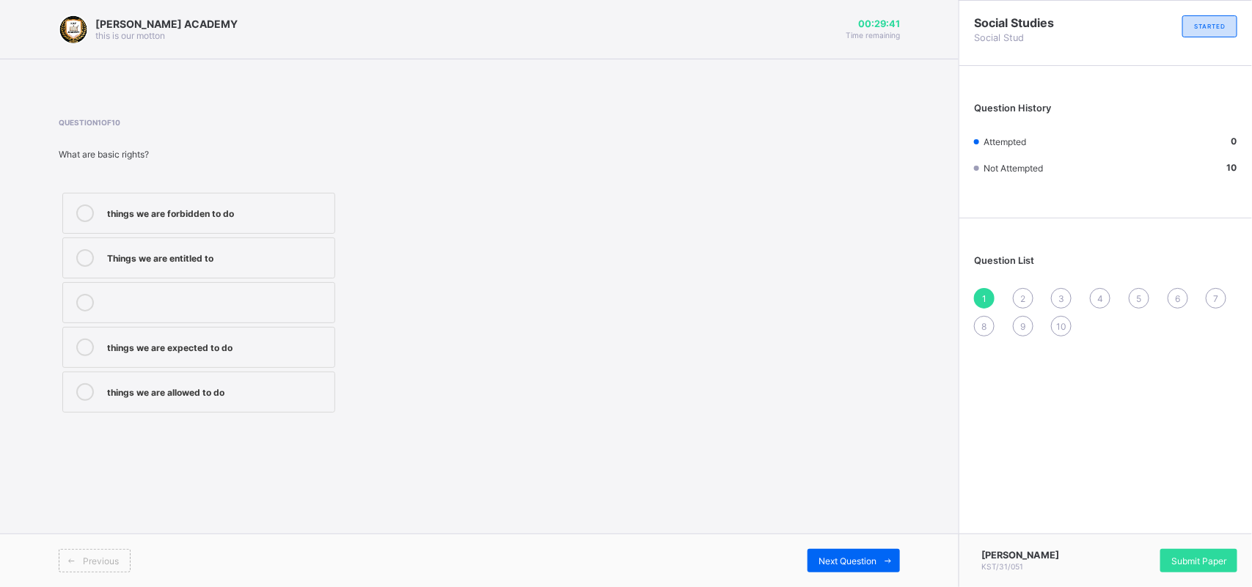
drag, startPoint x: 254, startPoint y: 265, endPoint x: 236, endPoint y: 317, distance: 55.2
click at [236, 317] on div "things we are forbidden to do Things we are entitled to things we are expected …" at bounding box center [199, 302] width 280 height 227
click at [243, 383] on div "things we are allowed to do" at bounding box center [217, 390] width 220 height 15
click at [816, 554] on div "Next Question" at bounding box center [853, 560] width 92 height 23
click at [166, 211] on div "taking care of our duties" at bounding box center [217, 212] width 220 height 15
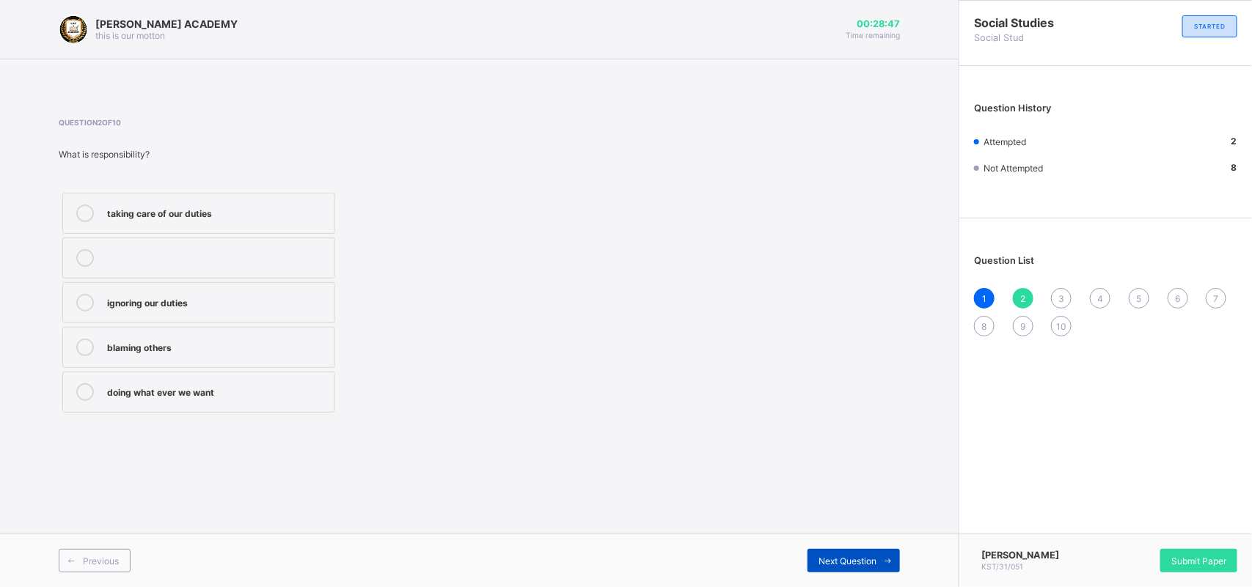
click at [812, 551] on div "Next Question" at bounding box center [853, 560] width 92 height 23
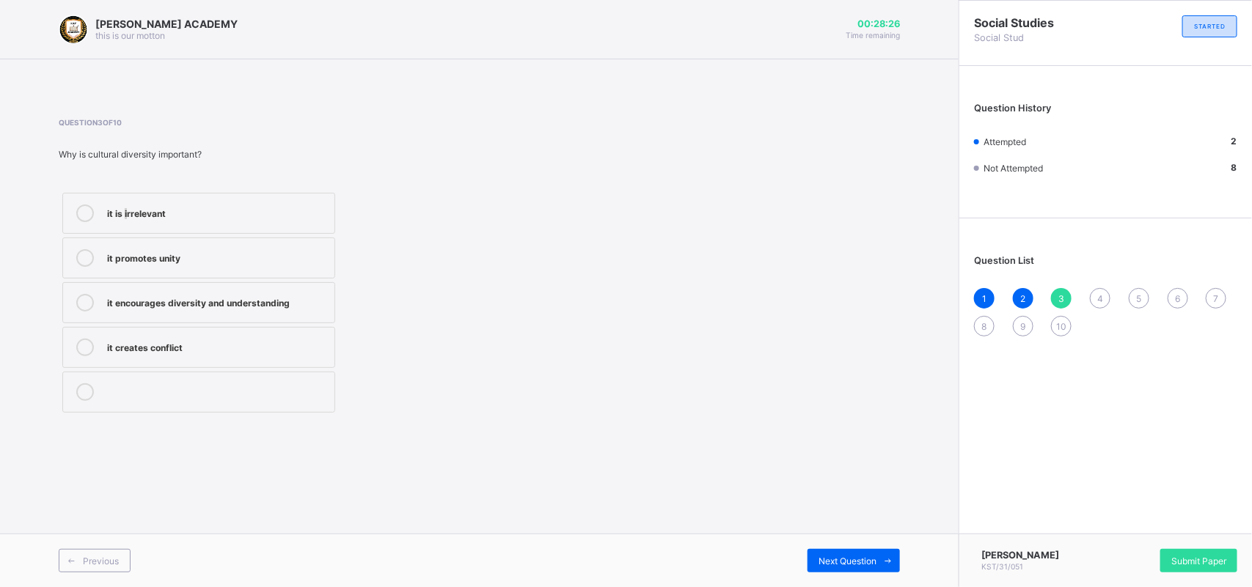
drag, startPoint x: 125, startPoint y: 220, endPoint x: 127, endPoint y: 229, distance: 9.1
click at [127, 229] on label "it is irrelevant" at bounding box center [198, 213] width 273 height 41
drag, startPoint x: 177, startPoint y: 337, endPoint x: 169, endPoint y: 303, distance: 35.4
click at [169, 303] on div "it is irrelevant it promotes unity it encourages diversity and understanding it…" at bounding box center [199, 302] width 280 height 227
click at [153, 261] on div "it promotes unity" at bounding box center [217, 256] width 220 height 15
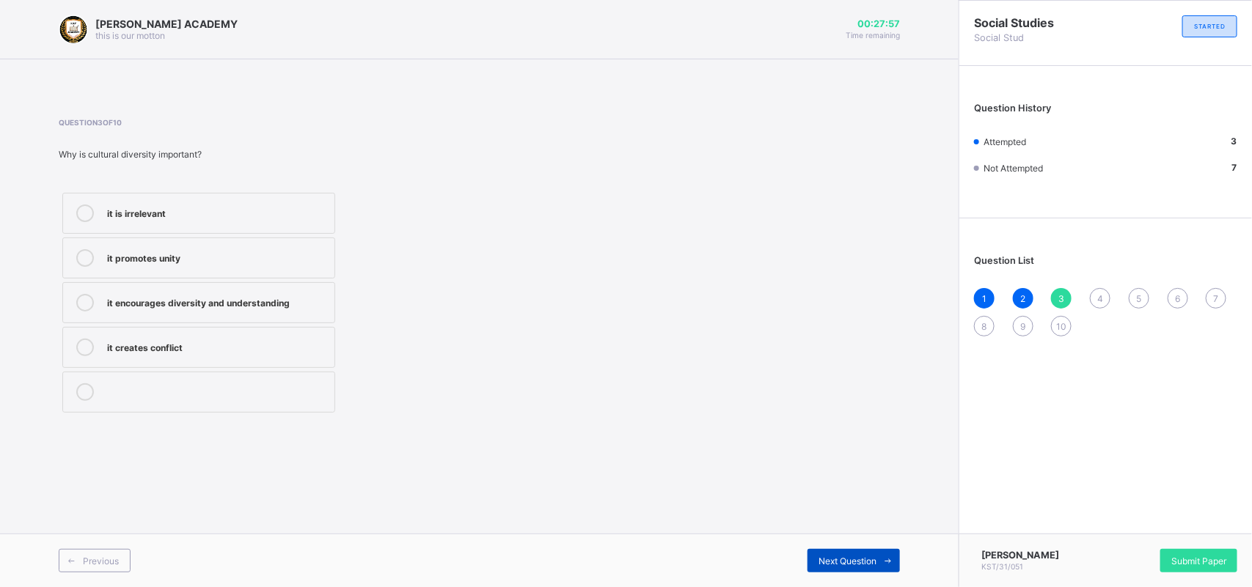
click at [834, 551] on div "Next Question" at bounding box center [853, 560] width 92 height 23
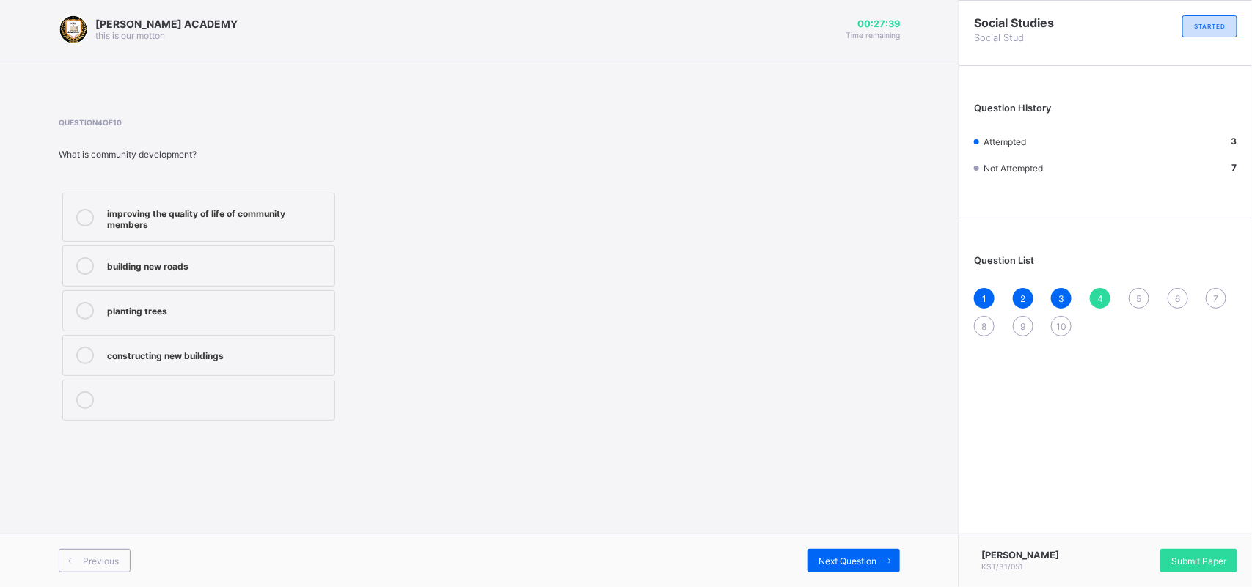
click at [231, 209] on div "improving the quality of life of community members" at bounding box center [217, 218] width 220 height 26
click at [889, 549] on span at bounding box center [887, 560] width 23 height 23
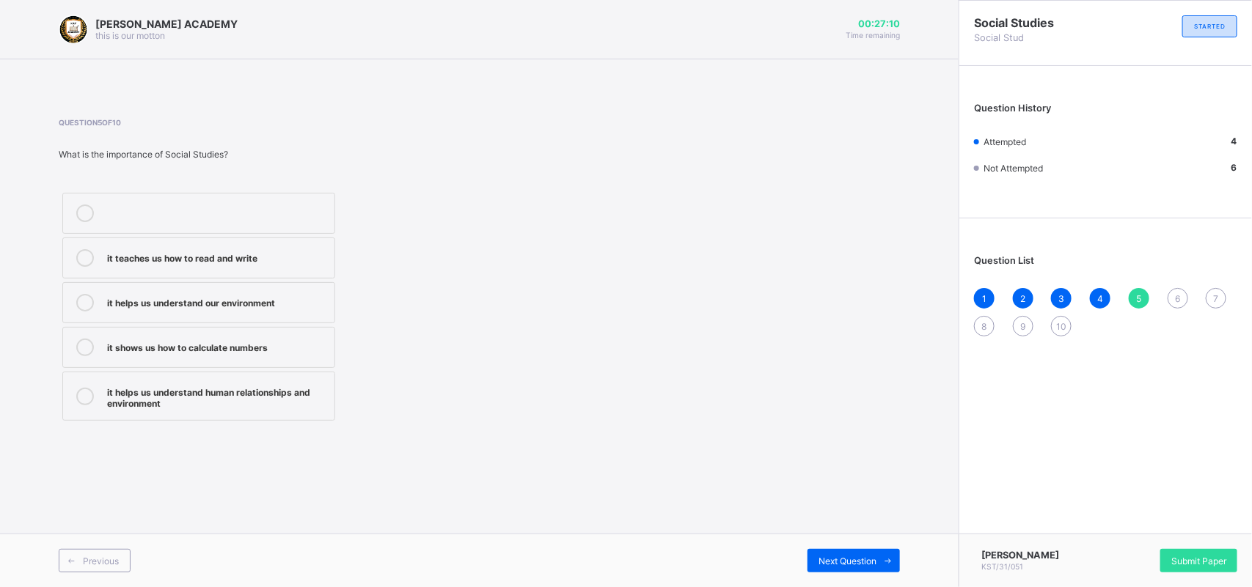
click at [125, 401] on div "it helps us understand human relationships and environment" at bounding box center [217, 396] width 220 height 26
click at [881, 551] on span at bounding box center [887, 560] width 23 height 23
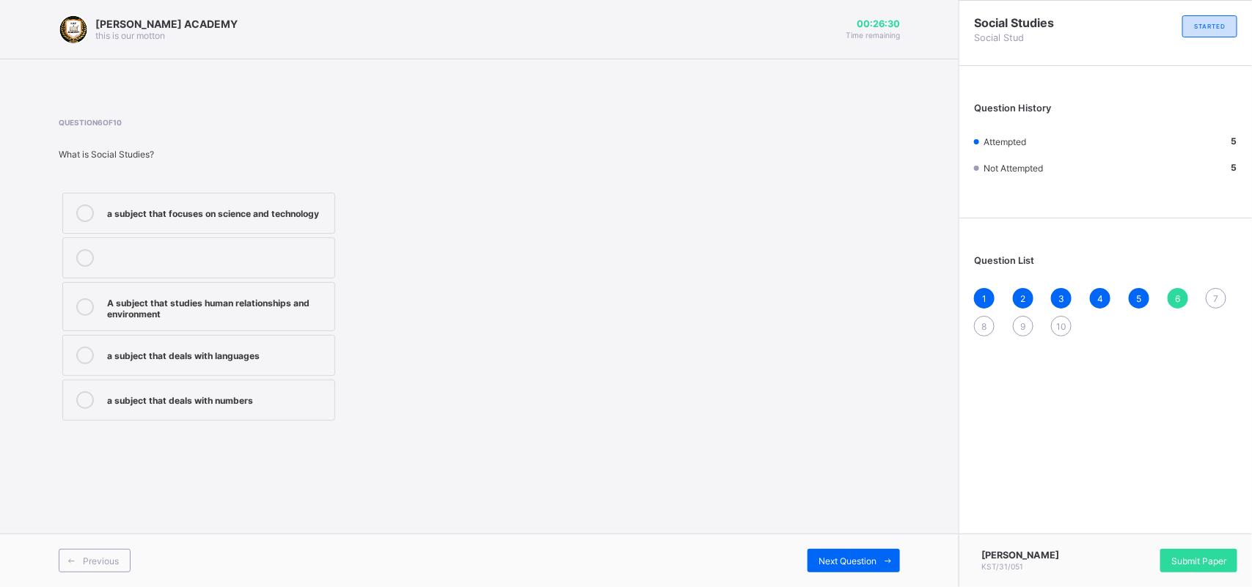
click at [224, 323] on label "A subject that studies human relationships and environment" at bounding box center [198, 306] width 273 height 49
click at [849, 556] on span "Next Question" at bounding box center [847, 561] width 58 height 11
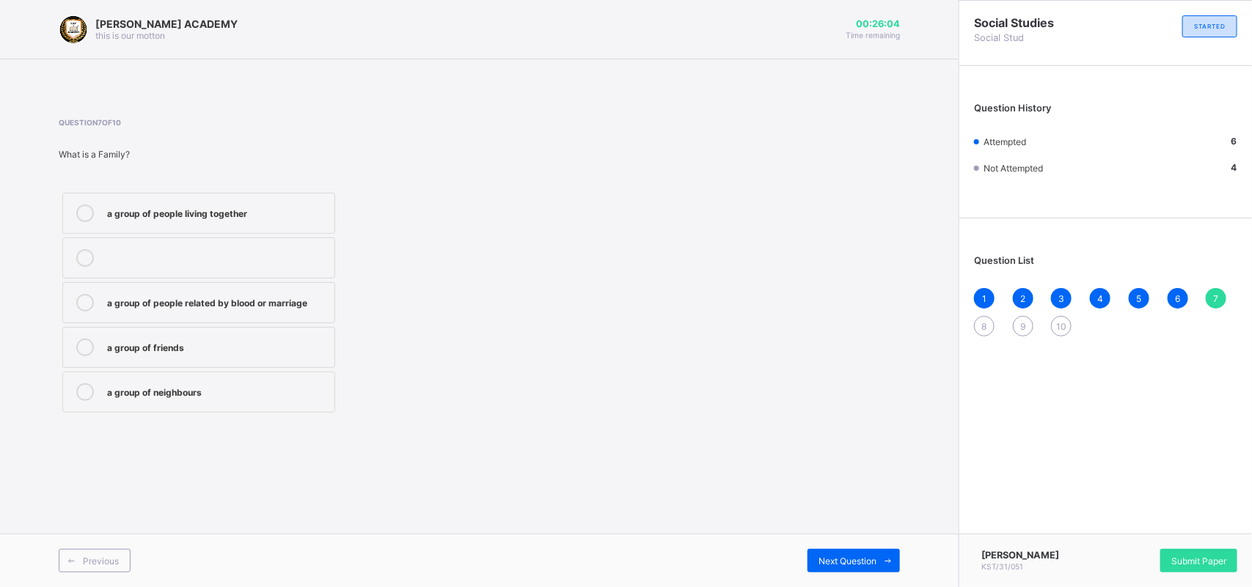
click at [319, 301] on div "a group of people related by blood or marriage" at bounding box center [217, 301] width 220 height 15
click at [893, 562] on icon at bounding box center [888, 561] width 11 height 10
click at [213, 257] on div "a way of life" at bounding box center [217, 256] width 220 height 15
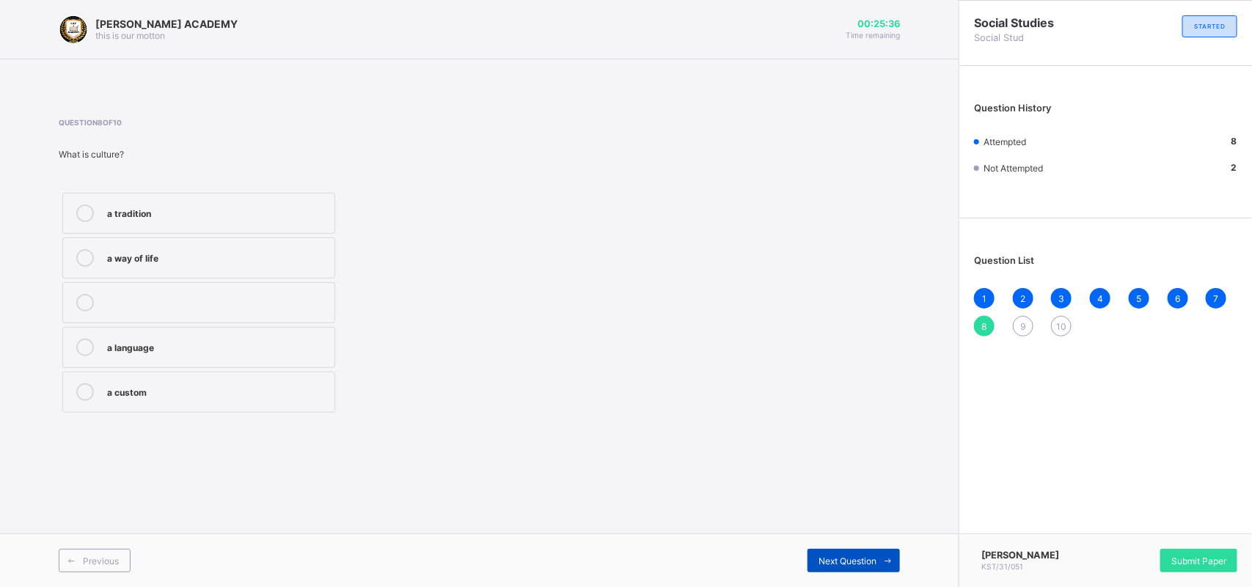
click at [883, 563] on icon at bounding box center [888, 561] width 11 height 10
click at [312, 338] on label "traditional attire" at bounding box center [198, 347] width 273 height 41
click at [884, 562] on icon at bounding box center [888, 561] width 11 height 10
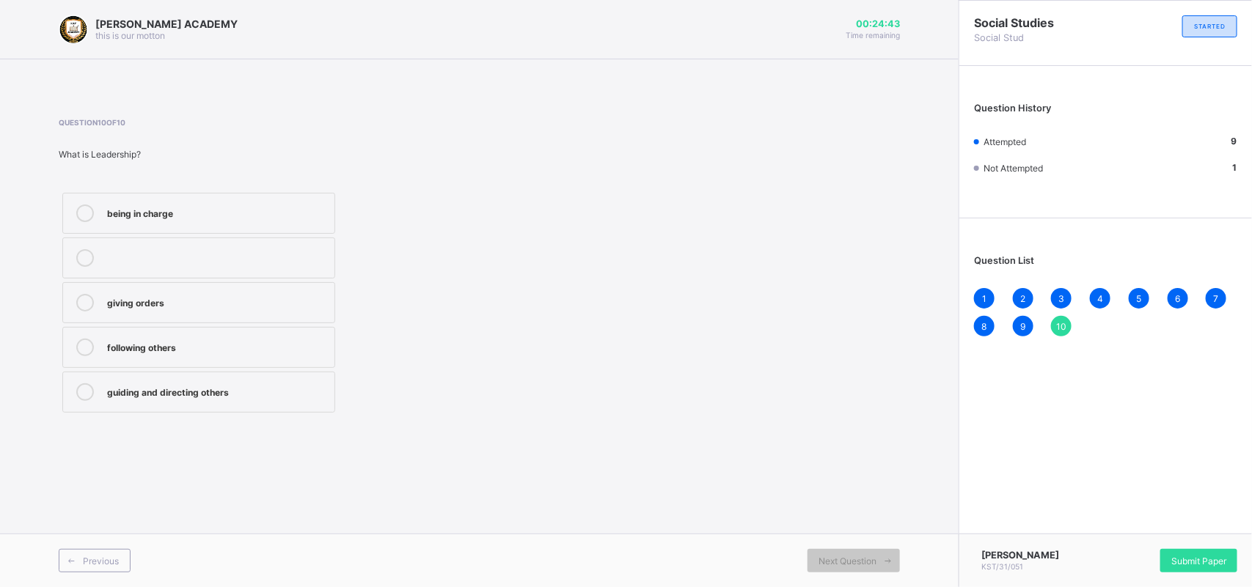
click at [287, 389] on div "guiding and directing others" at bounding box center [217, 390] width 220 height 15
click at [1185, 557] on span "Submit Paper" at bounding box center [1198, 561] width 55 height 11
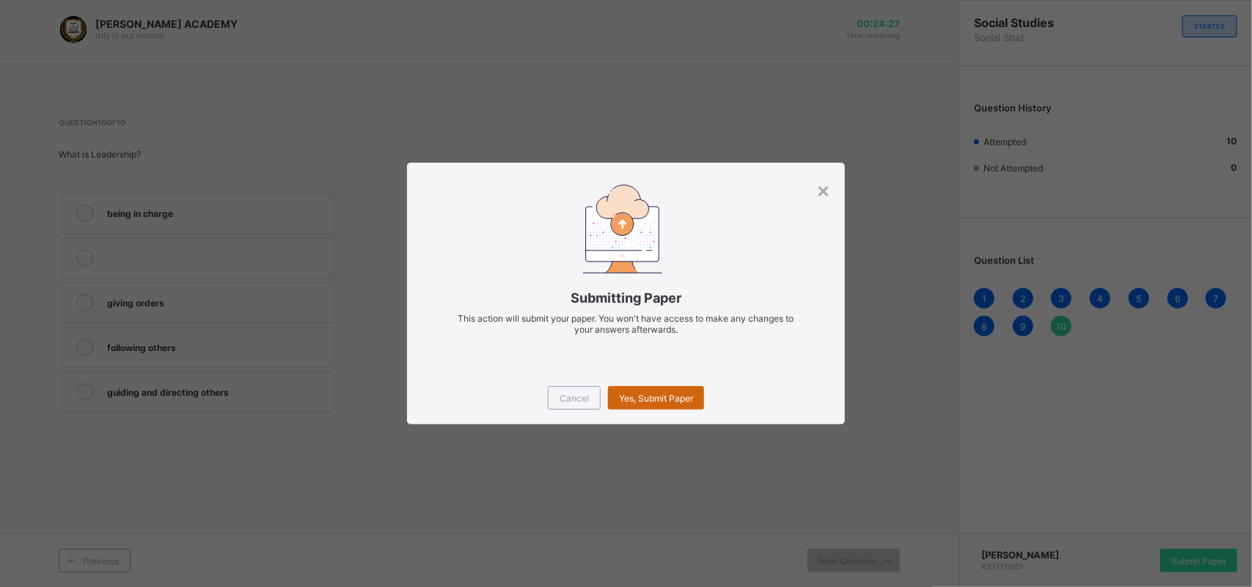
click at [678, 390] on div "Yes, Submit Paper" at bounding box center [656, 397] width 96 height 23
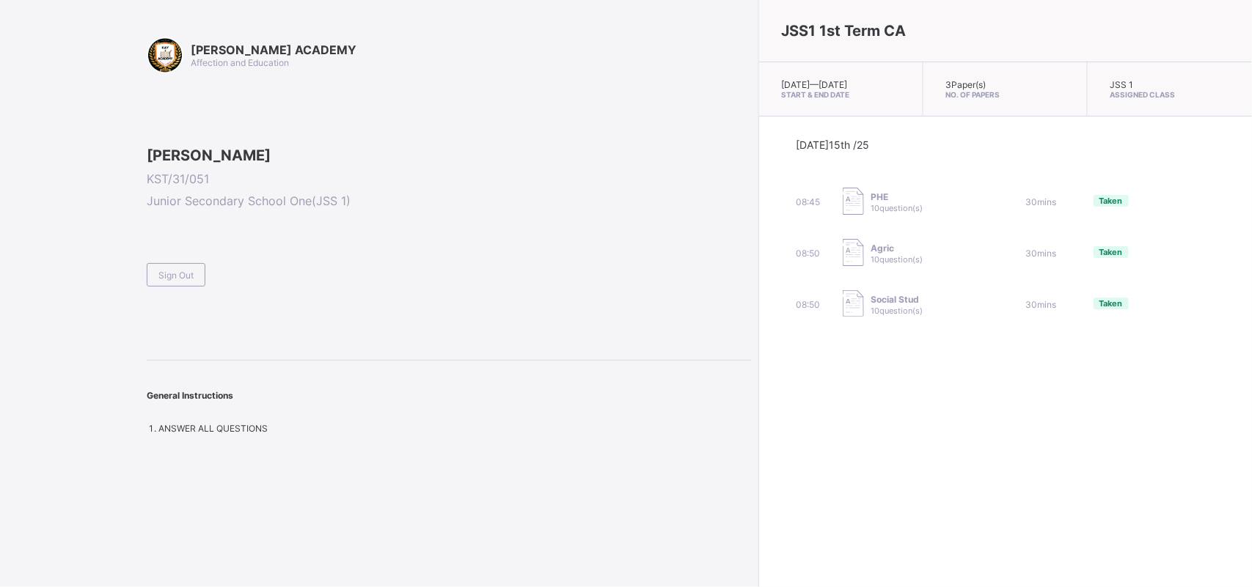
click at [482, 416] on div "General Instructions" at bounding box center [449, 388] width 604 height 55
click at [176, 281] on span "Sign Out" at bounding box center [175, 275] width 35 height 11
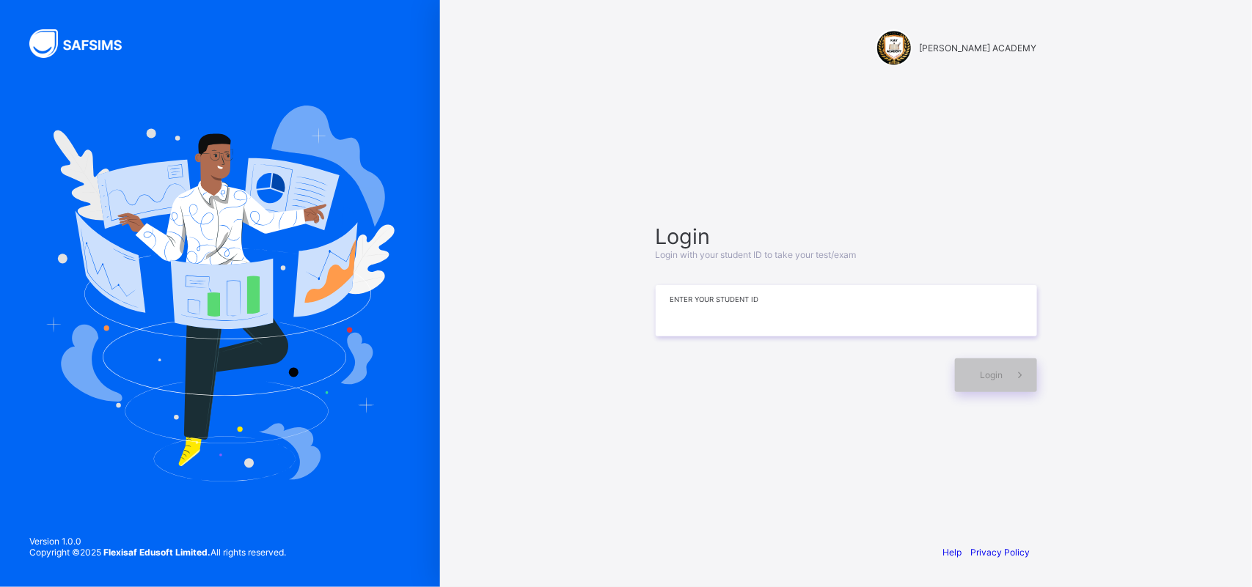
click at [686, 323] on input at bounding box center [845, 310] width 381 height 51
type input "**********"
click at [976, 367] on div "Login" at bounding box center [996, 376] width 82 height 34
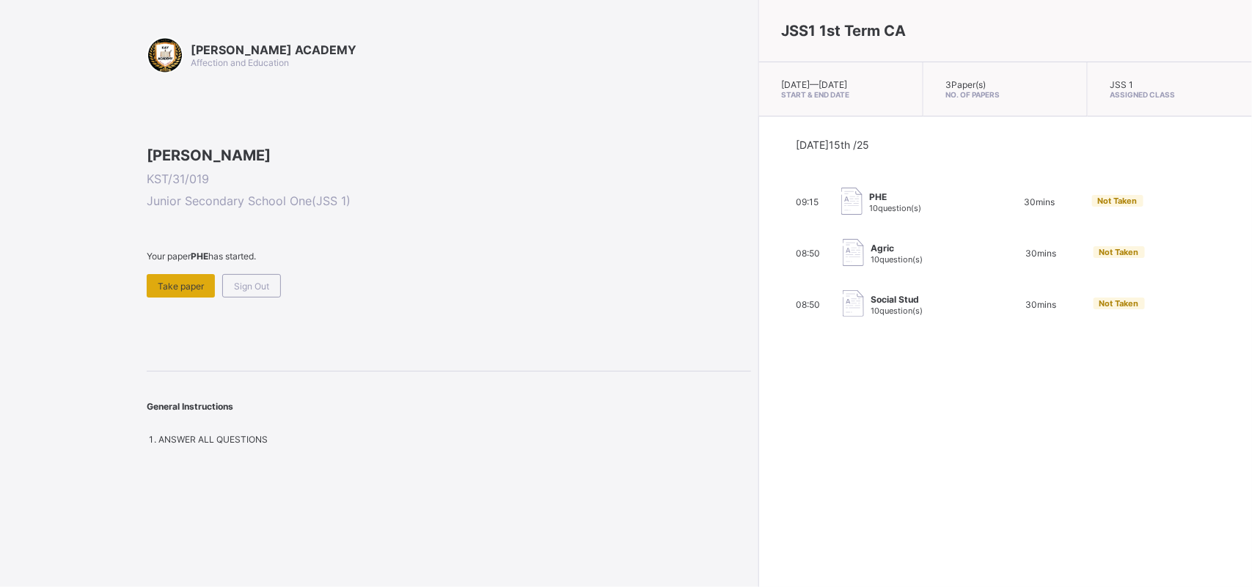
click at [182, 292] on span "Take paper" at bounding box center [181, 286] width 46 height 11
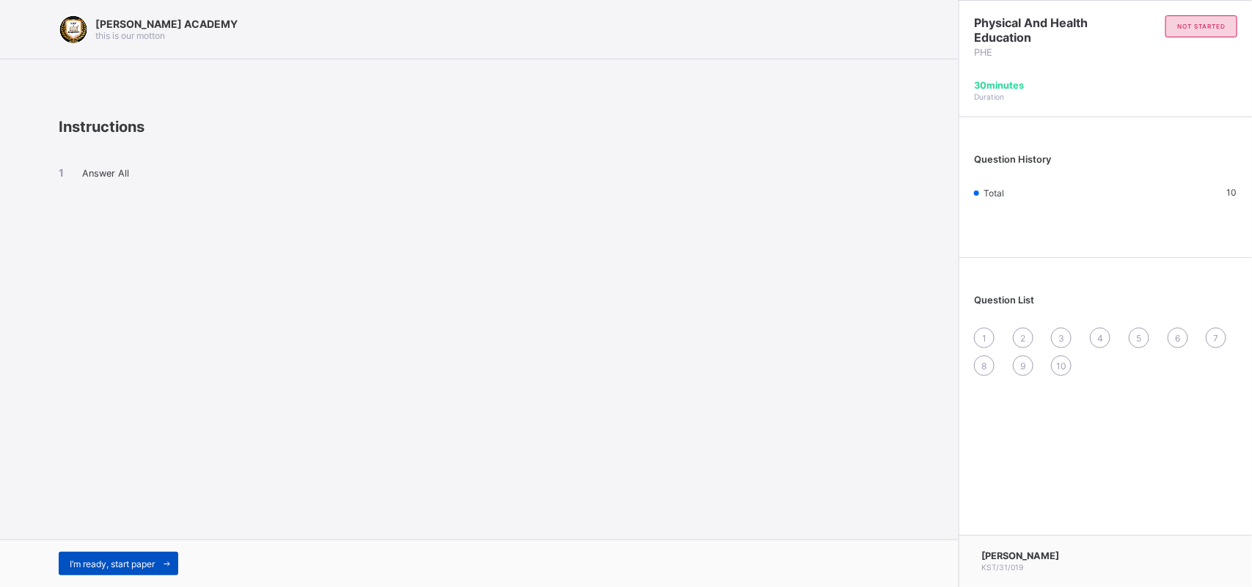
click at [100, 561] on span "I’m ready, start paper" at bounding box center [112, 564] width 85 height 11
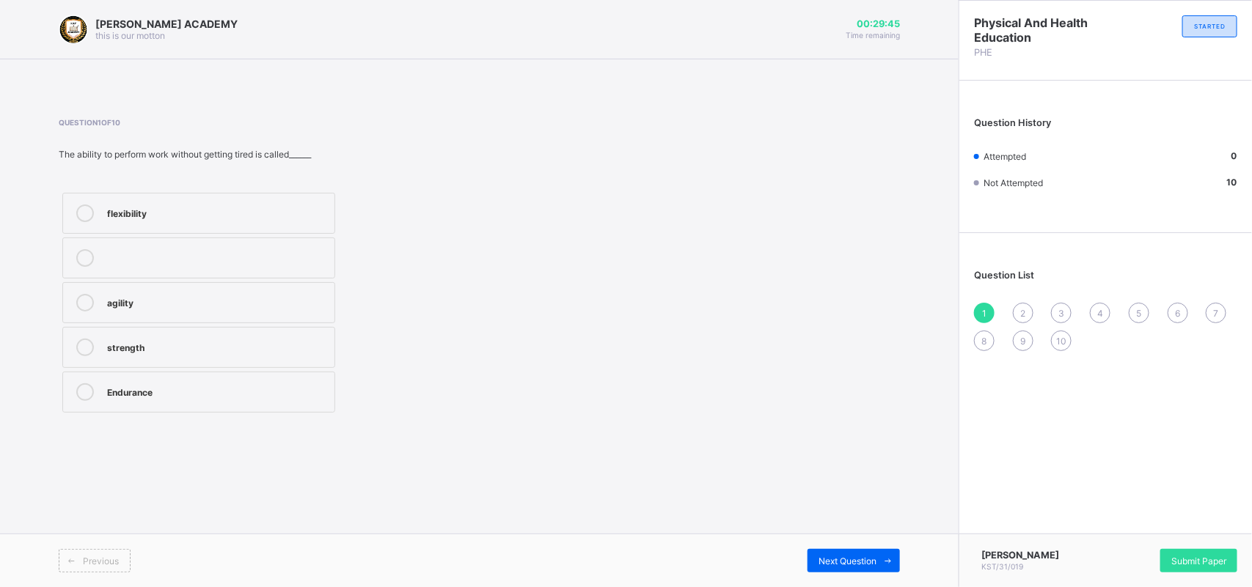
click at [148, 288] on label "agility" at bounding box center [198, 302] width 273 height 41
click at [831, 551] on div "Next Question" at bounding box center [853, 560] width 92 height 23
drag, startPoint x: 605, startPoint y: 436, endPoint x: 541, endPoint y: 426, distance: 64.6
click at [541, 426] on div "Question 2 of 10 One importance of Physical fitness is that it________ causes d…" at bounding box center [479, 267] width 841 height 342
click at [317, 338] on label "improves body strength" at bounding box center [198, 347] width 273 height 41
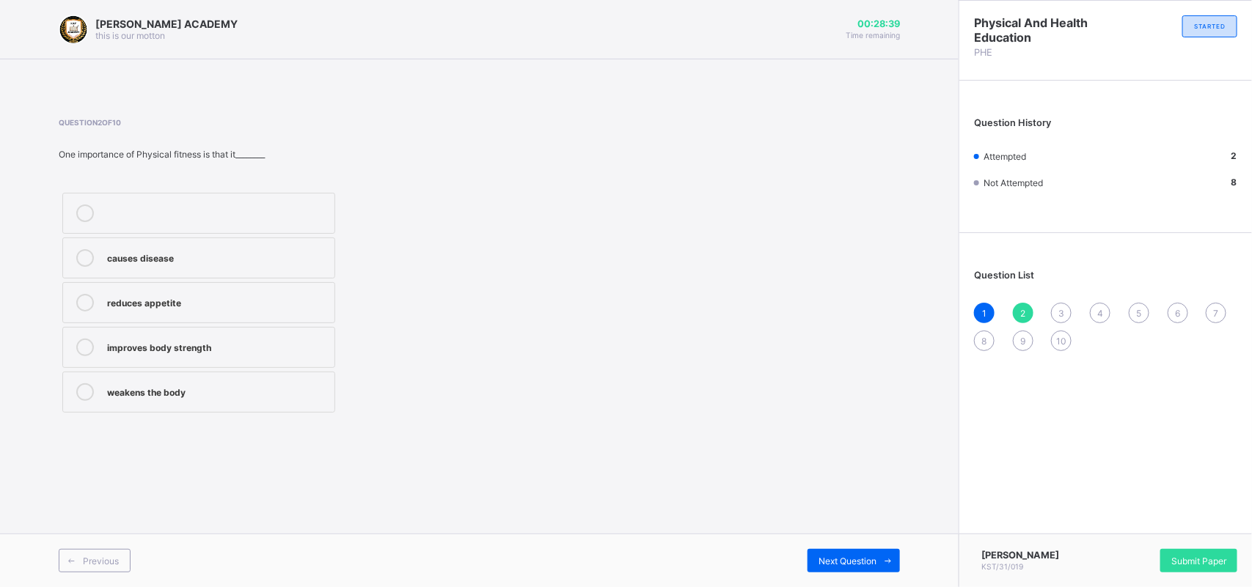
click at [839, 546] on div "Previous Next Question" at bounding box center [479, 561] width 958 height 54
click at [840, 552] on div "Next Question" at bounding box center [853, 560] width 92 height 23
drag, startPoint x: 577, startPoint y: 411, endPoint x: 447, endPoint y: 290, distance: 177.4
click at [447, 290] on div "Question 3 of 10 One of the objectives of PHE is to promote_______ sleeping in …" at bounding box center [479, 267] width 841 height 298
click at [320, 262] on div "good health habits" at bounding box center [217, 256] width 220 height 15
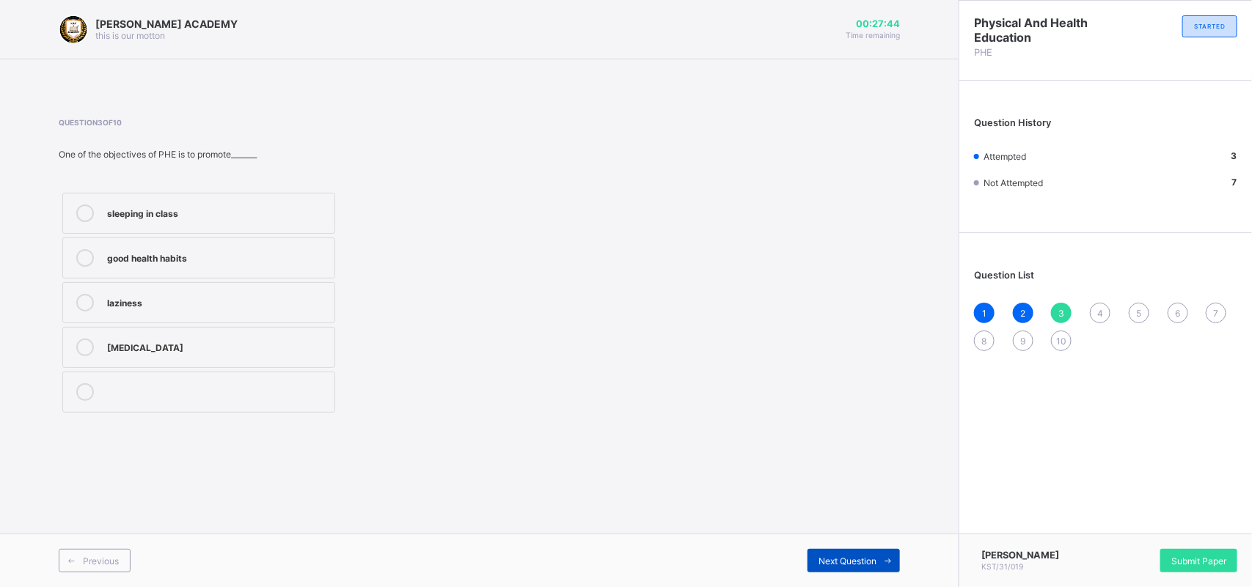
click at [812, 551] on div "Next Question" at bounding box center [853, 560] width 92 height 23
click at [306, 251] on div "develop the body and mind" at bounding box center [217, 256] width 220 height 15
click at [861, 563] on span "Next Question" at bounding box center [847, 561] width 58 height 11
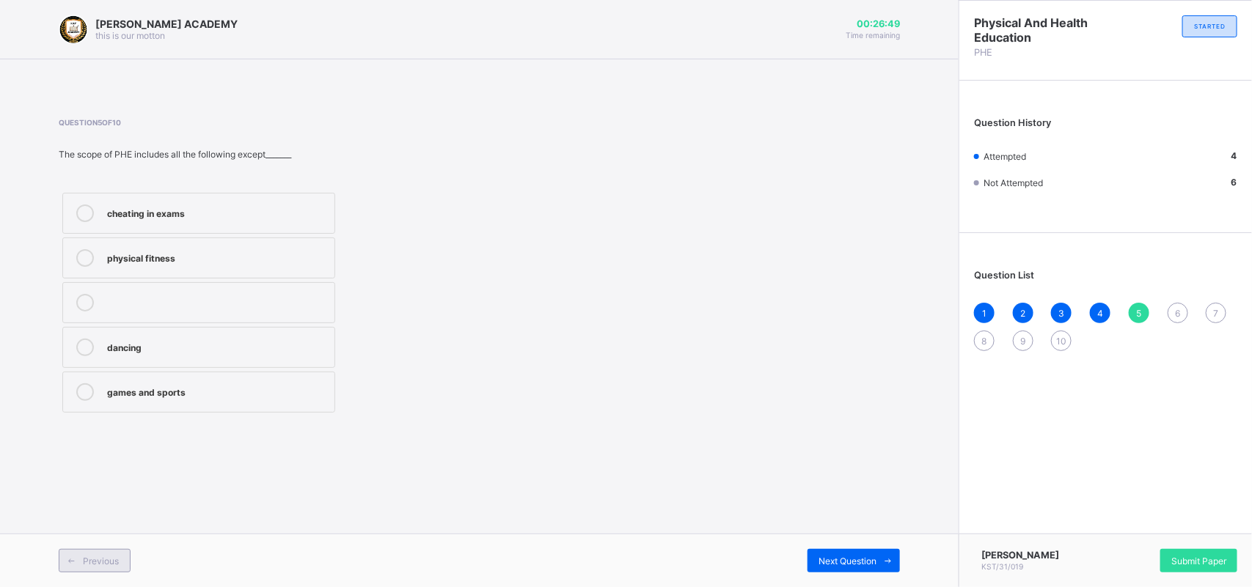
click at [109, 562] on span "Previous" at bounding box center [101, 561] width 36 height 11
click at [826, 549] on div "Next Question" at bounding box center [853, 560] width 92 height 23
click at [320, 211] on div "cheating in exams" at bounding box center [217, 212] width 220 height 15
click at [854, 551] on div "Next Question" at bounding box center [853, 560] width 92 height 23
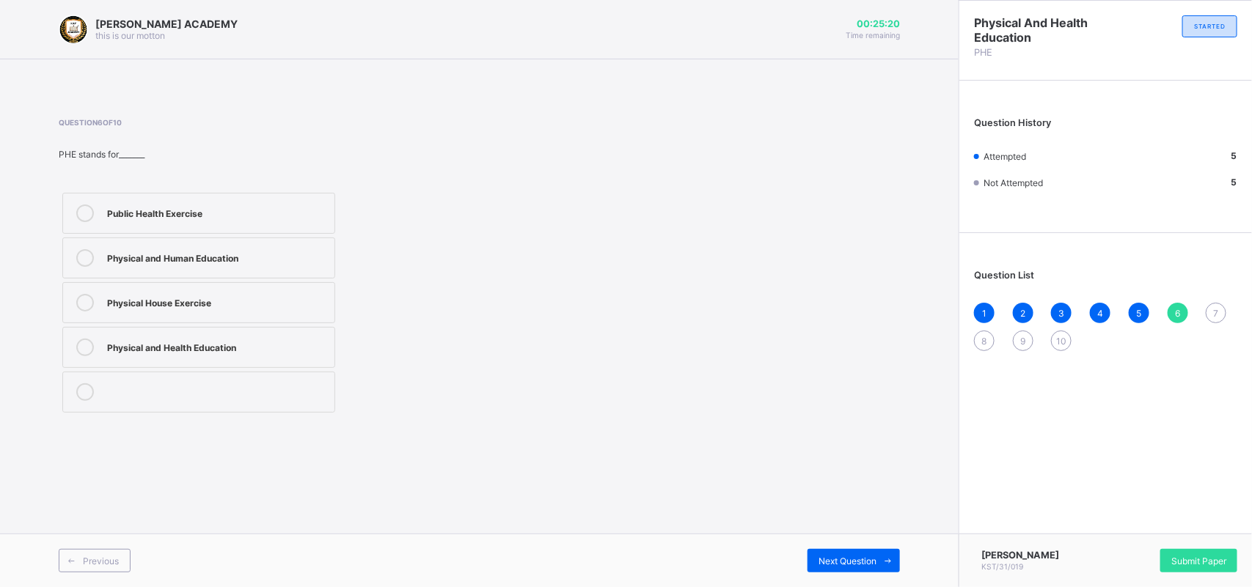
click at [281, 353] on div "Physical and Health Education" at bounding box center [217, 346] width 220 height 15
click at [848, 547] on div "Previous Next Question" at bounding box center [479, 561] width 958 height 54
click at [855, 559] on span "Next Question" at bounding box center [847, 561] width 58 height 11
click at [309, 290] on label "develops fitness" at bounding box center [198, 302] width 273 height 41
click at [892, 547] on div "Previous Next Question" at bounding box center [479, 561] width 958 height 54
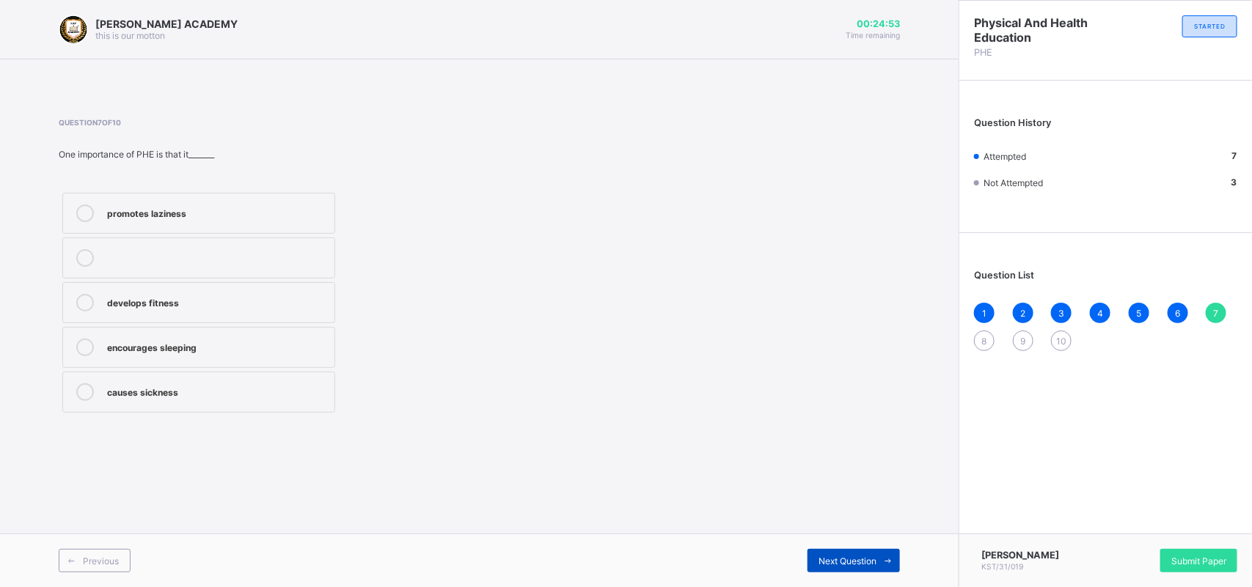
click at [881, 566] on span at bounding box center [887, 560] width 23 height 23
click at [253, 375] on label "cooperation and teamwork" at bounding box center [198, 392] width 273 height 41
click at [838, 563] on span "Next Question" at bounding box center [847, 561] width 58 height 11
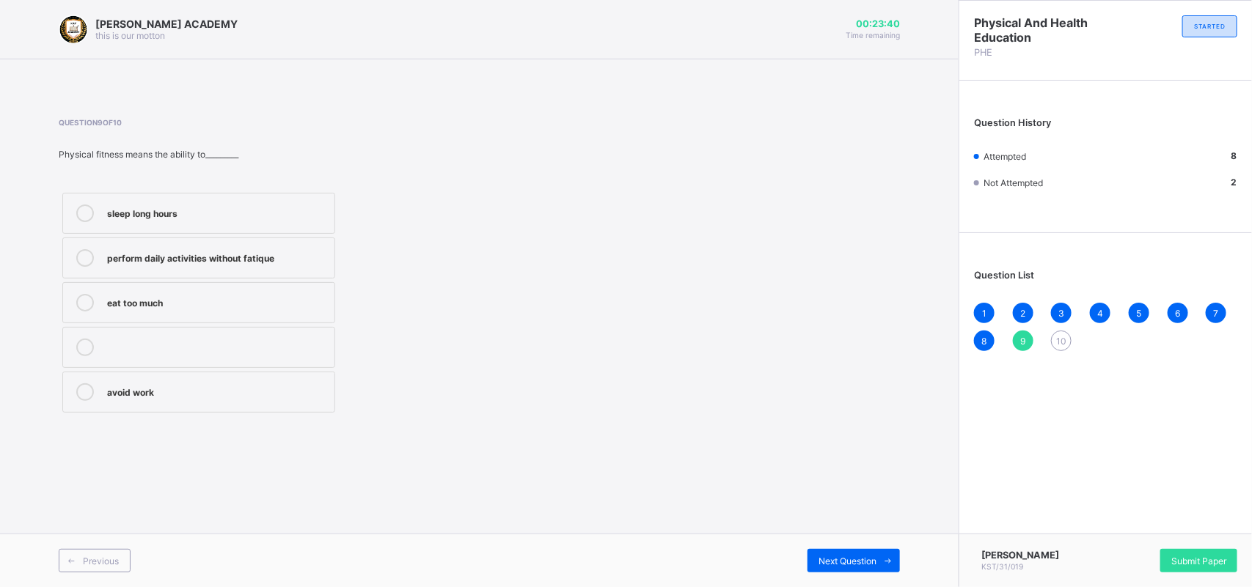
click at [334, 248] on label "perform daily activities without fatique" at bounding box center [198, 258] width 273 height 41
click at [838, 556] on span "Next Question" at bounding box center [847, 561] width 58 height 11
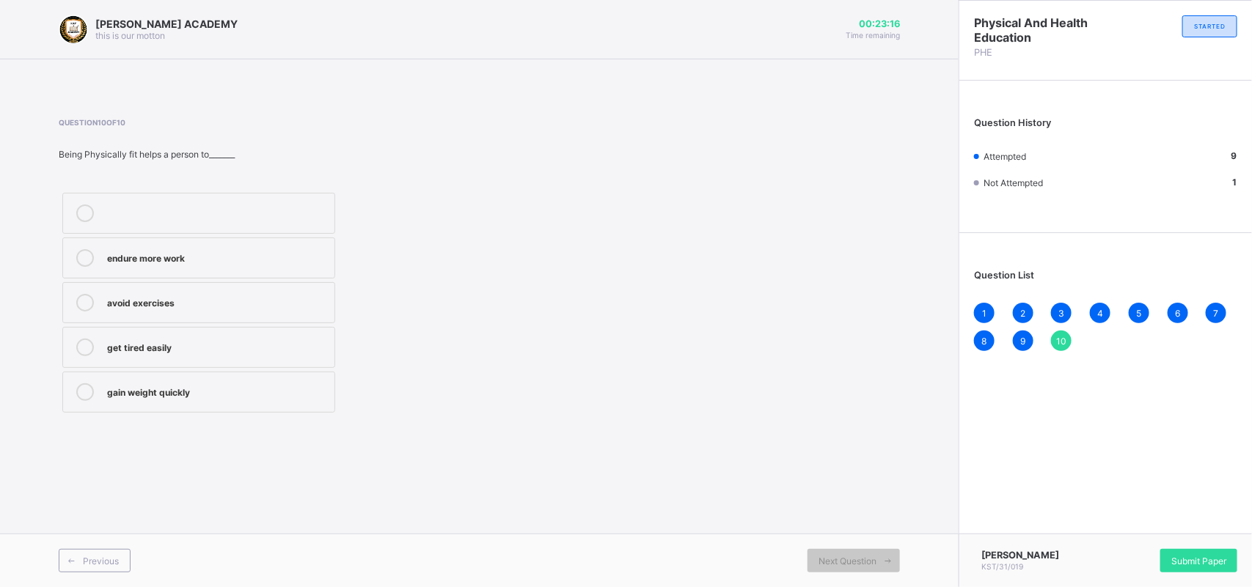
click at [306, 246] on label "endure more work" at bounding box center [198, 258] width 273 height 41
click at [853, 557] on span "Next Question" at bounding box center [847, 561] width 58 height 11
click at [1188, 556] on span "Submit Paper" at bounding box center [1198, 561] width 55 height 11
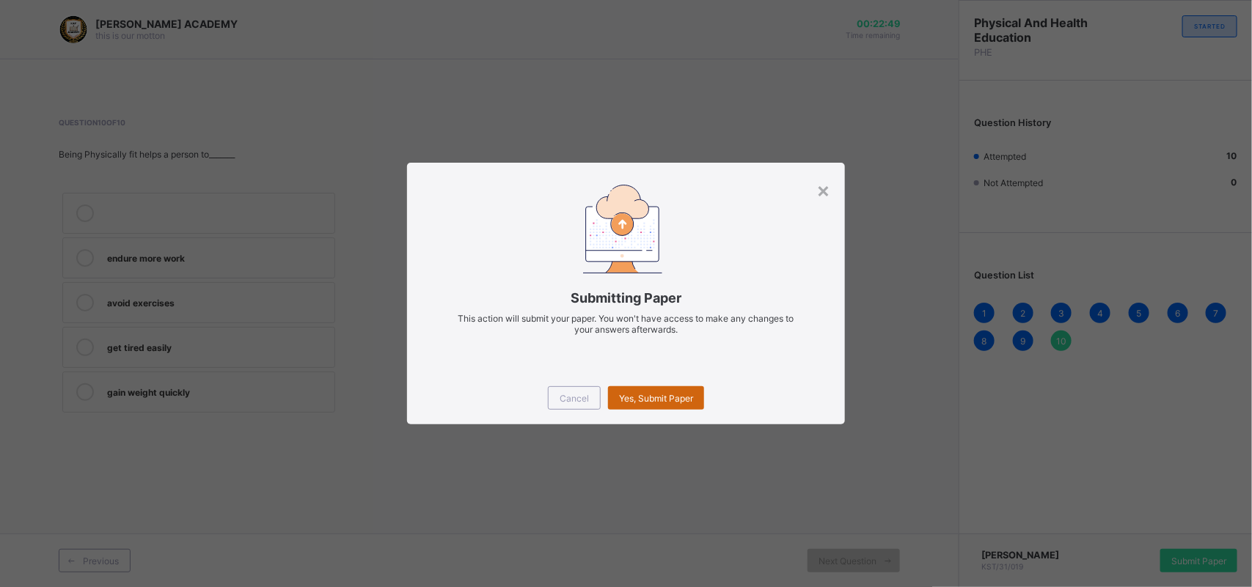
click at [653, 387] on div "Yes, Submit Paper" at bounding box center [656, 397] width 96 height 23
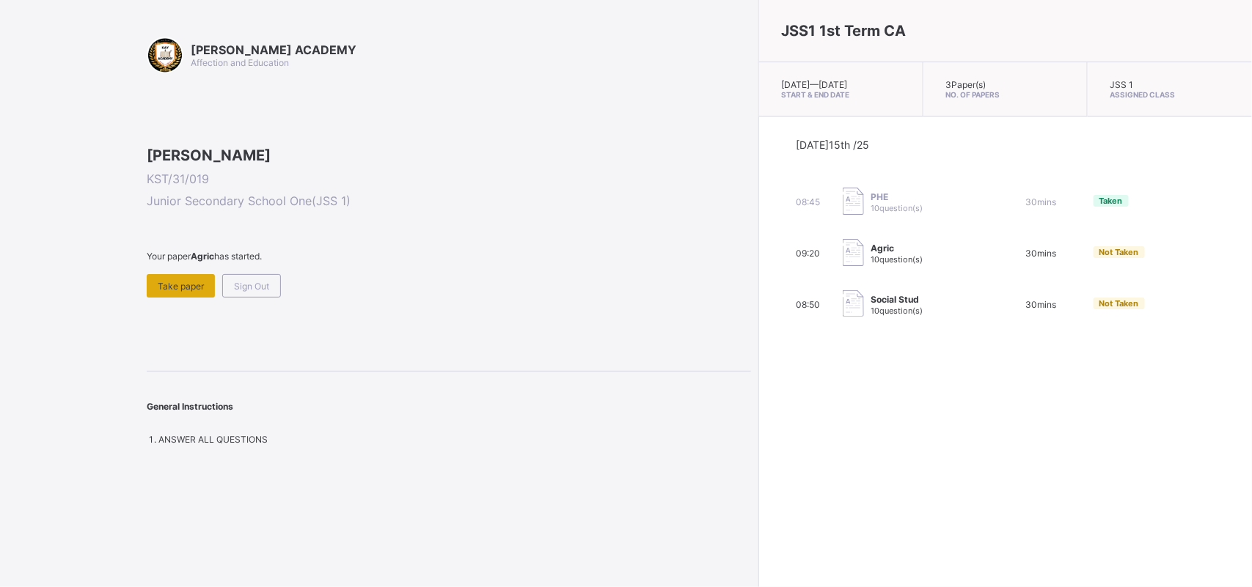
click at [167, 298] on div "Take paper" at bounding box center [181, 285] width 68 height 23
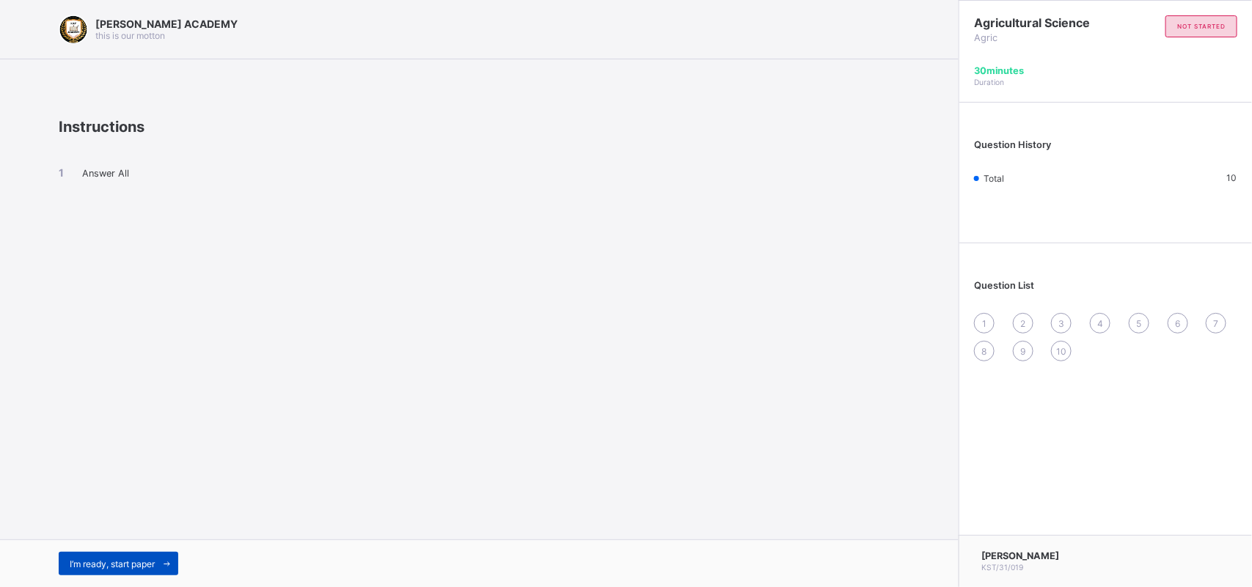
click at [104, 552] on div "I’m ready, start paper" at bounding box center [119, 563] width 120 height 23
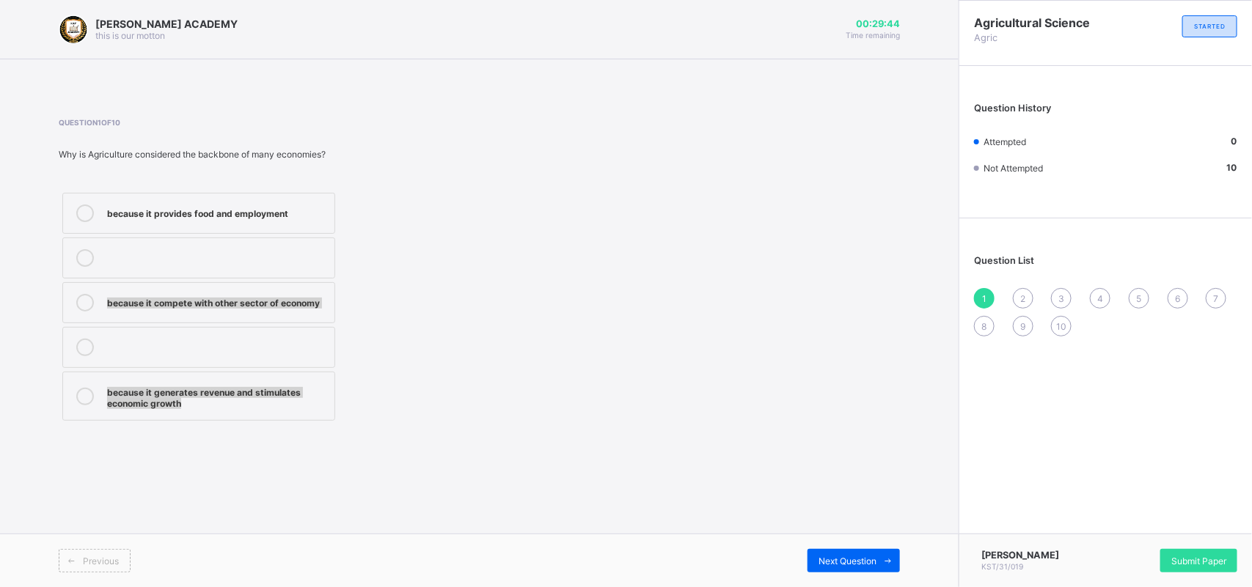
drag, startPoint x: 361, startPoint y: 429, endPoint x: 323, endPoint y: 244, distance: 188.8
click at [323, 244] on div "Question 1 of 10 Why is Agriculture considered the backbone of many economies? …" at bounding box center [479, 271] width 841 height 350
click at [301, 203] on label "because it provides food and employment" at bounding box center [198, 213] width 273 height 41
click at [848, 554] on div "Next Question" at bounding box center [853, 560] width 92 height 23
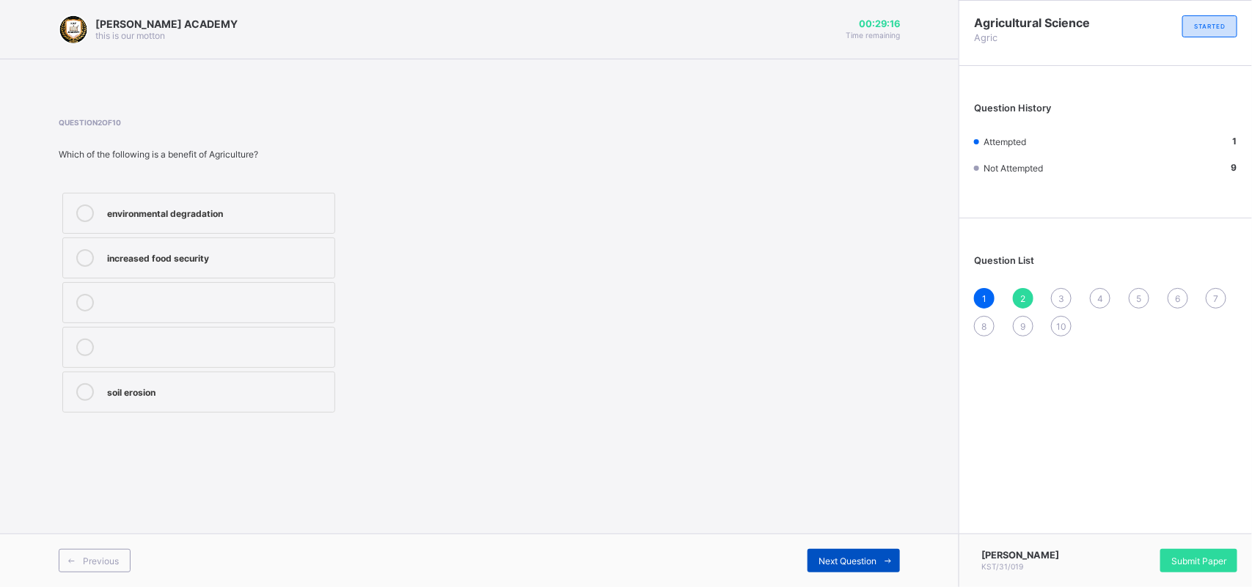
click at [848, 554] on div "Next Question" at bounding box center [853, 560] width 92 height 23
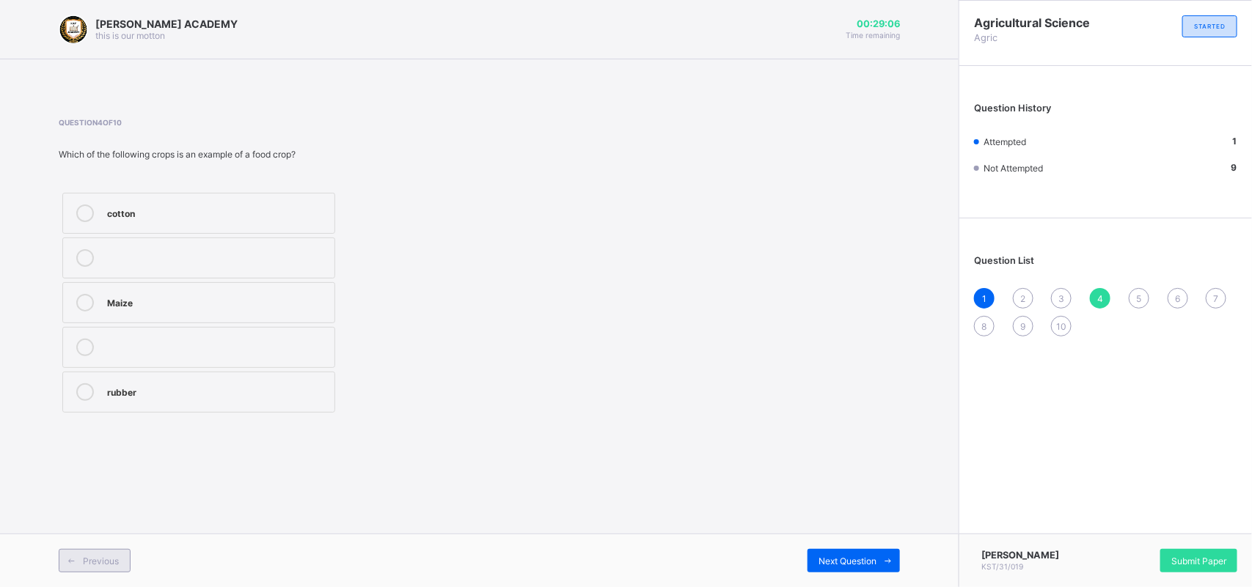
click at [94, 557] on span "Previous" at bounding box center [101, 561] width 36 height 11
click at [93, 557] on span "Previous" at bounding box center [101, 561] width 36 height 11
click at [228, 262] on div "increased food security" at bounding box center [217, 256] width 220 height 15
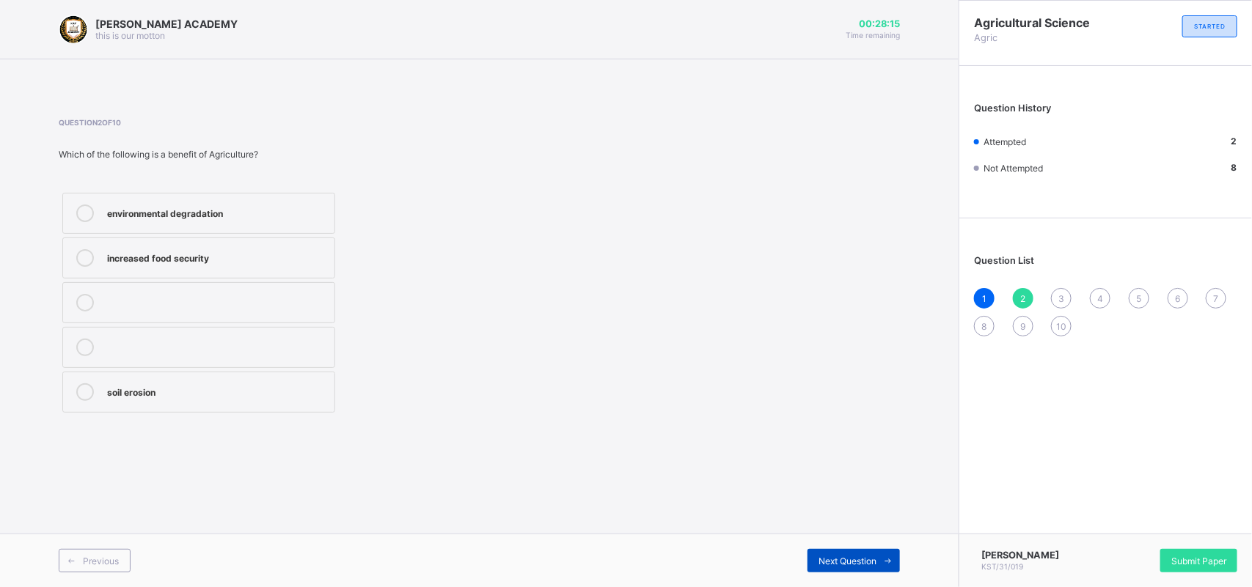
click at [834, 559] on span "Next Question" at bounding box center [847, 561] width 58 height 11
click at [313, 290] on label "Maize" at bounding box center [198, 302] width 273 height 41
click at [815, 549] on div "Next Question" at bounding box center [853, 560] width 92 height 23
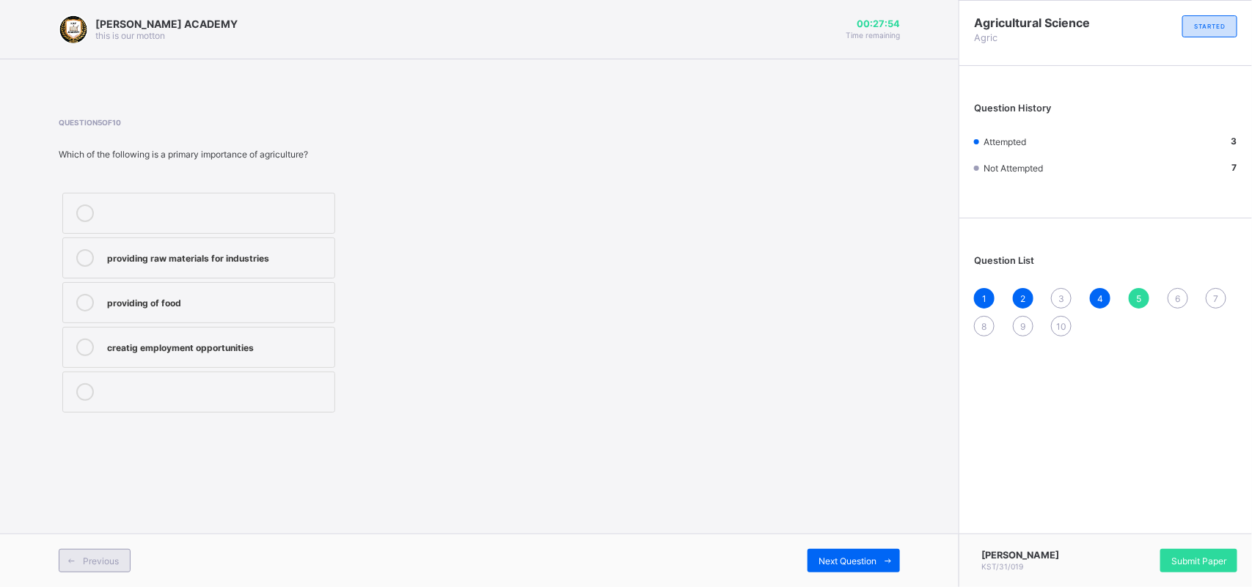
click at [78, 555] on span at bounding box center [70, 560] width 23 height 23
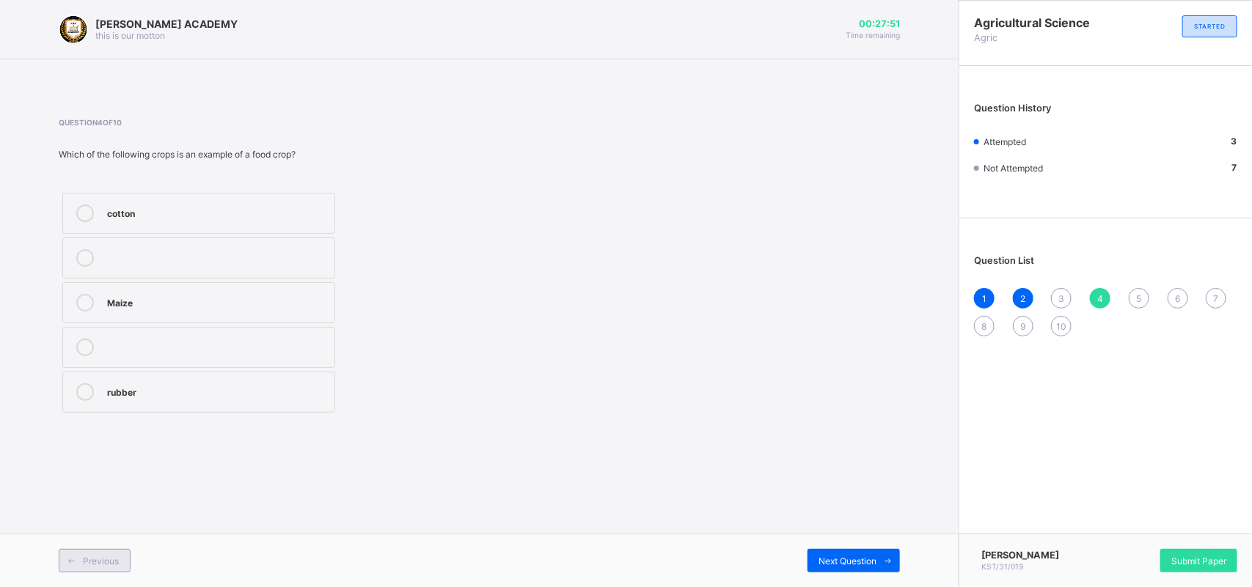
click at [78, 554] on span at bounding box center [70, 560] width 23 height 23
click at [159, 456] on div "[PERSON_NAME] ACADEMY this is our [PERSON_NAME] 00:27:44 Time remaining Questio…" at bounding box center [479, 293] width 958 height 587
click at [218, 207] on div "manufacturing" at bounding box center [217, 212] width 220 height 15
click at [844, 549] on div "Next Question" at bounding box center [853, 560] width 92 height 23
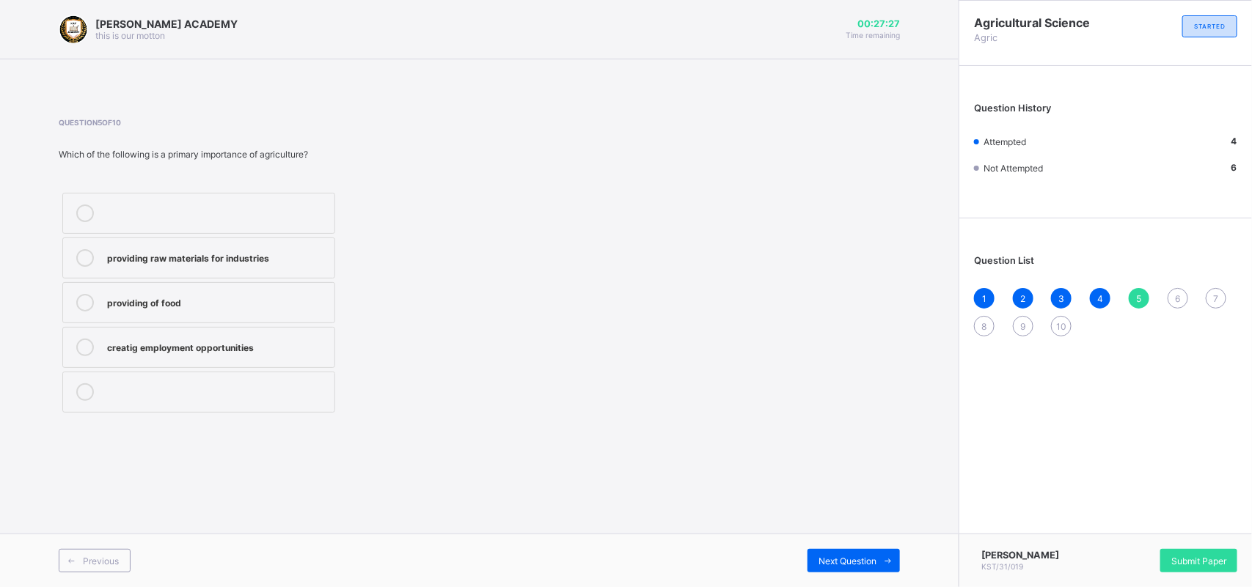
click at [269, 243] on label "providing raw materials for industries" at bounding box center [198, 258] width 273 height 41
click at [831, 549] on div "Next Question" at bounding box center [853, 560] width 92 height 23
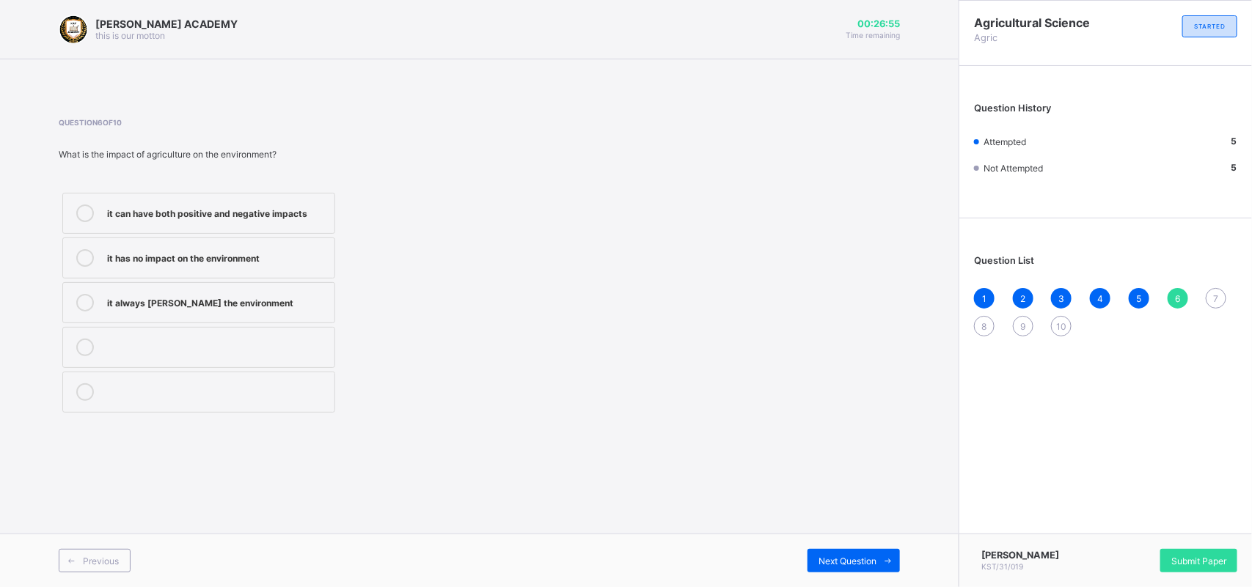
click at [298, 203] on label "it can have both positive and negative impacts" at bounding box center [198, 213] width 273 height 41
click at [843, 548] on div "Previous Next Question" at bounding box center [479, 561] width 958 height 54
click at [851, 559] on span "Next Question" at bounding box center [847, 561] width 58 height 11
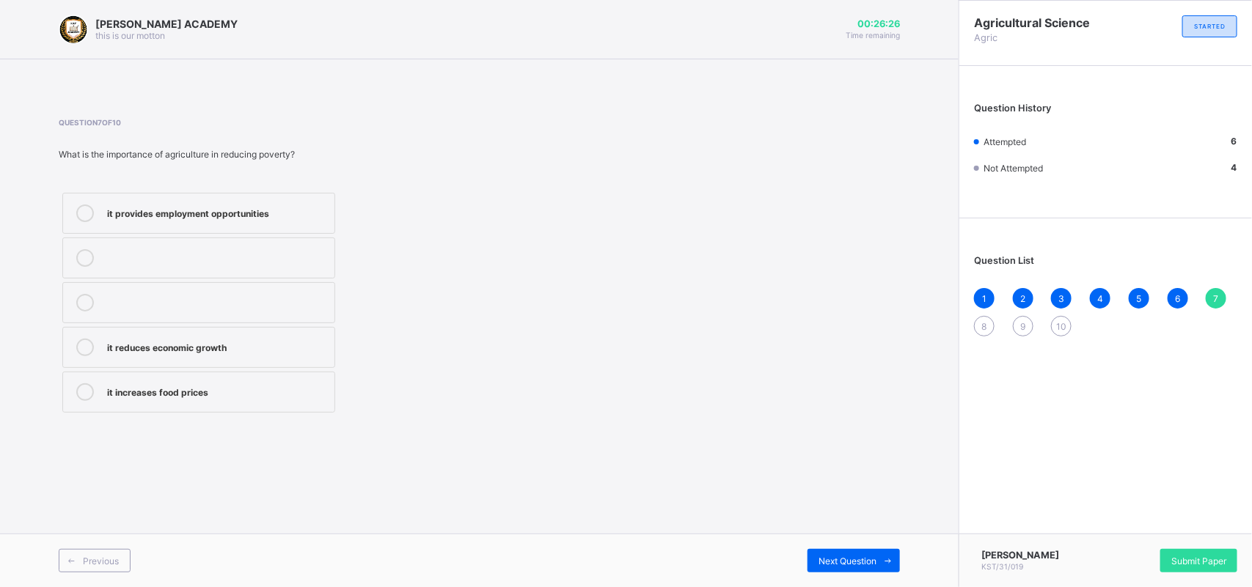
click at [847, 537] on div "Previous Next Question" at bounding box center [479, 561] width 958 height 54
drag, startPoint x: 583, startPoint y: 356, endPoint x: 543, endPoint y: 328, distance: 48.4
click at [543, 328] on div "Question 7 of 10 What is the importance of agriculture in reducing poverty? it …" at bounding box center [479, 267] width 841 height 298
click at [301, 210] on div "it provides employment opportunities" at bounding box center [217, 212] width 220 height 15
click at [859, 562] on span "Next Question" at bounding box center [847, 561] width 58 height 11
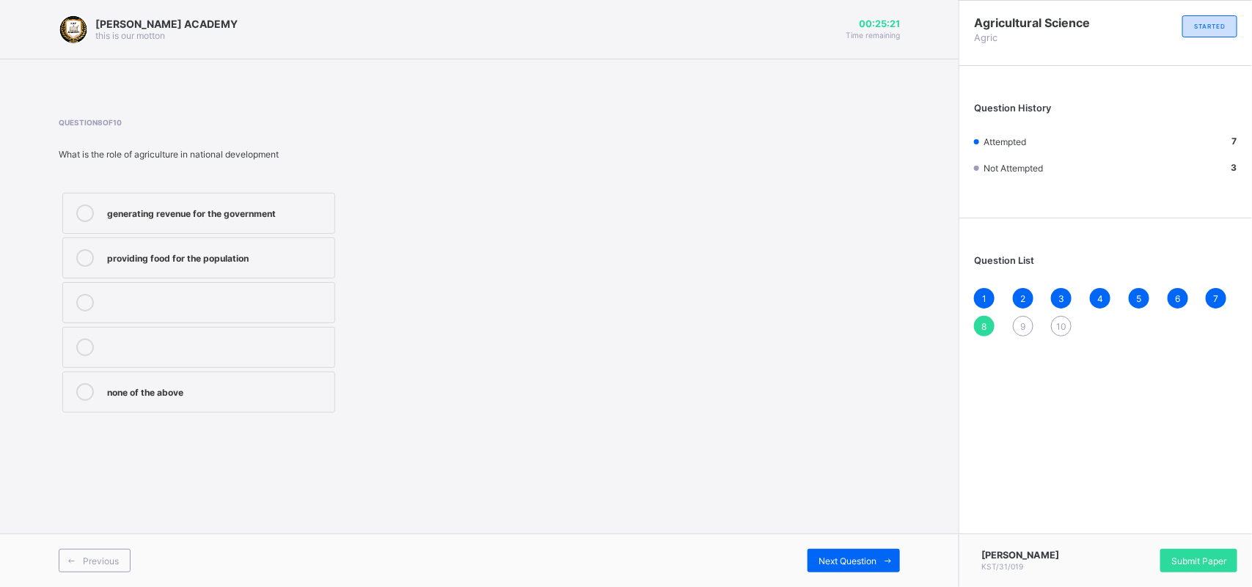
click at [301, 250] on div "providing food for the population" at bounding box center [217, 256] width 220 height 15
click at [831, 559] on span "Next Question" at bounding box center [847, 561] width 58 height 11
click at [281, 195] on label "Agriculture" at bounding box center [198, 213] width 273 height 41
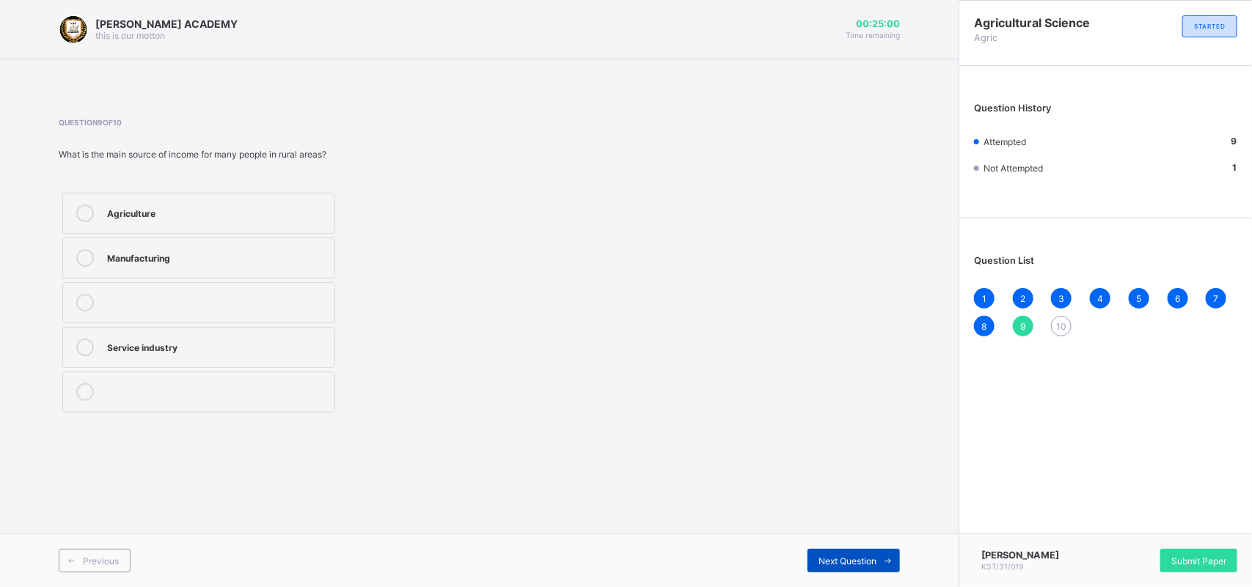
click at [841, 550] on div "Next Question" at bounding box center [853, 560] width 92 height 23
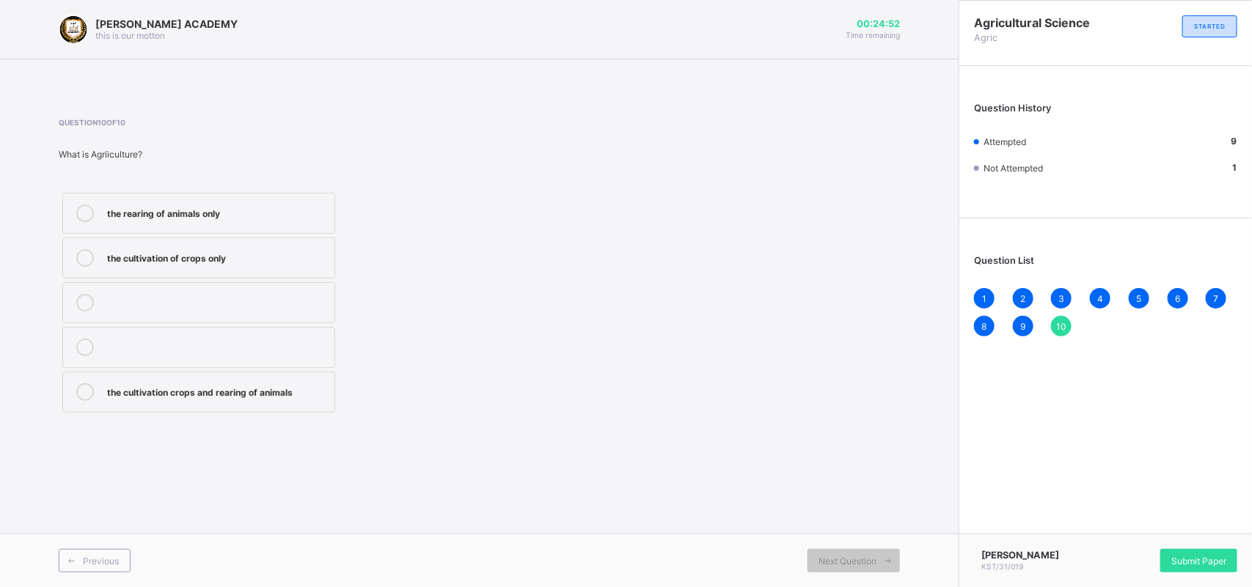
click at [268, 198] on label "the rearing of animals only" at bounding box center [198, 213] width 273 height 41
click at [1208, 549] on div "Submit Paper" at bounding box center [1198, 560] width 77 height 23
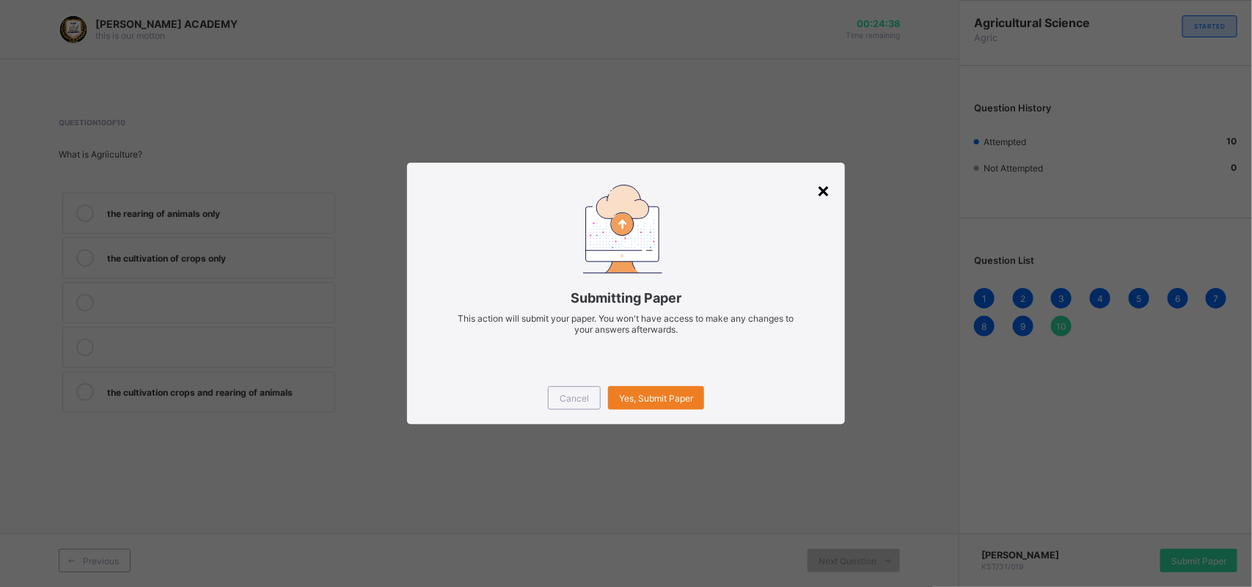
click at [818, 191] on div "×" at bounding box center [823, 189] width 14 height 25
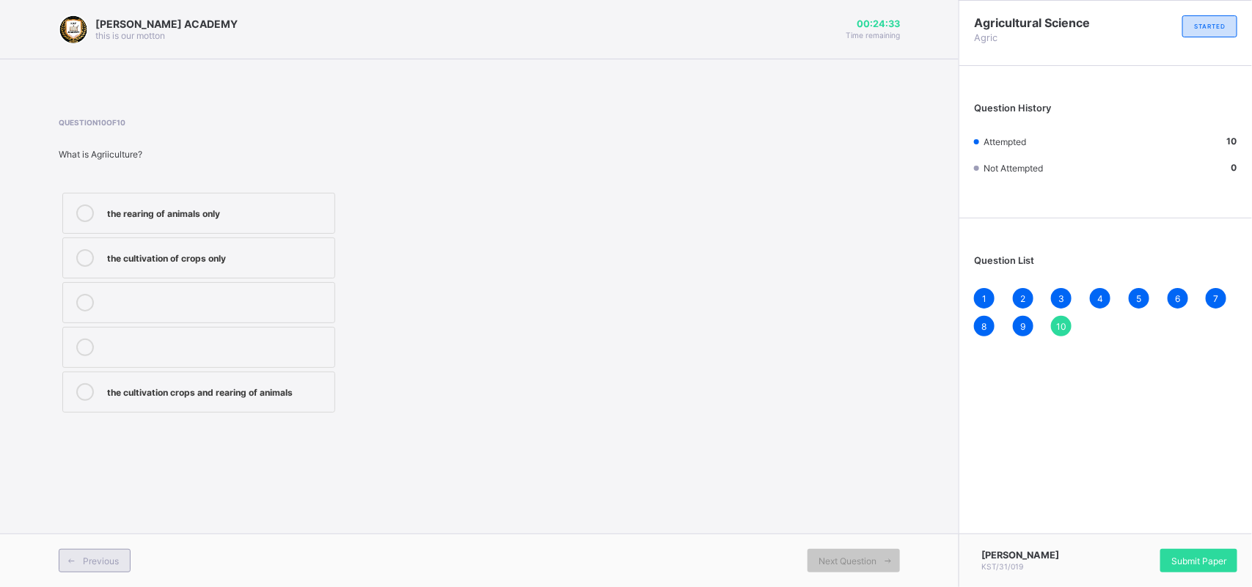
click at [98, 552] on div "Previous" at bounding box center [95, 560] width 72 height 23
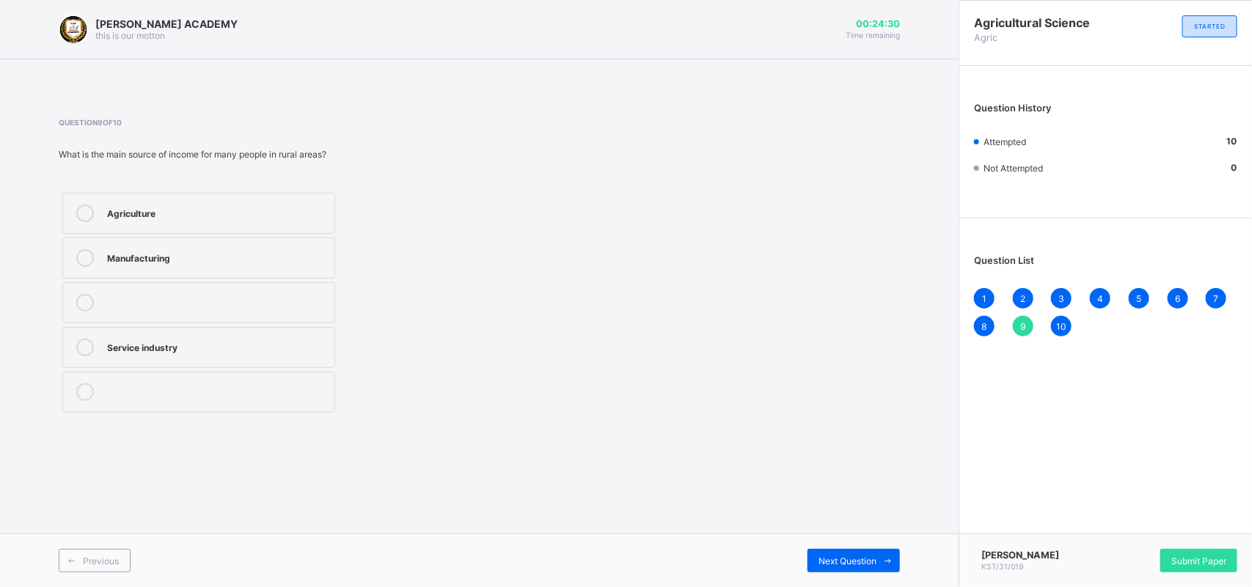
click at [820, 544] on div "Previous Next Question" at bounding box center [479, 561] width 958 height 54
click at [870, 559] on span "Next Question" at bounding box center [847, 561] width 58 height 11
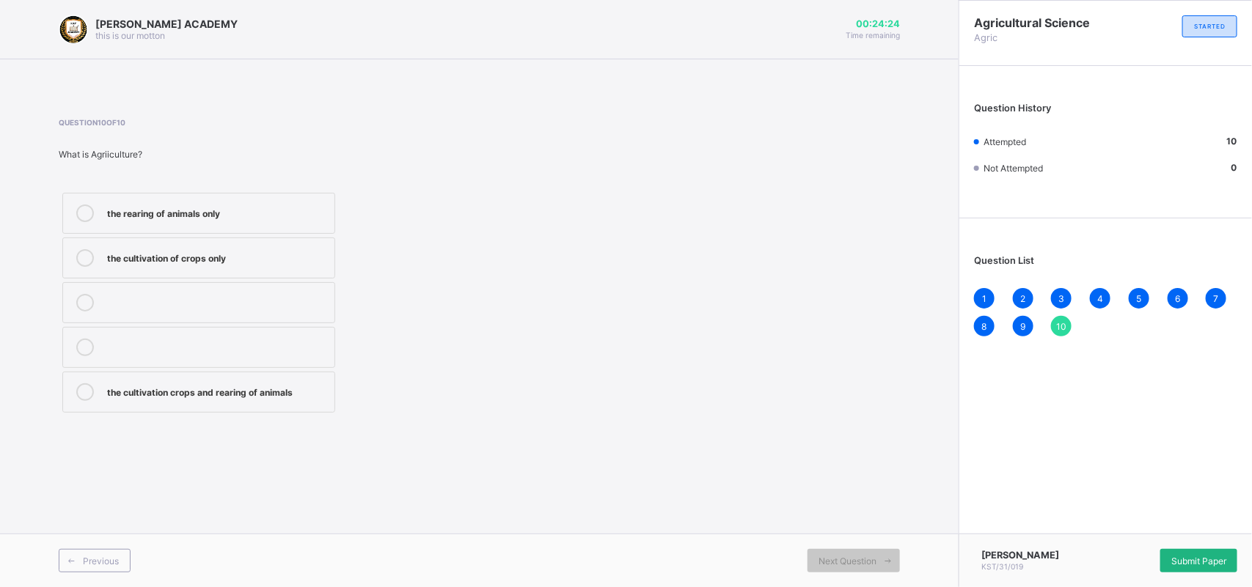
click at [1183, 558] on span "Submit Paper" at bounding box center [1198, 561] width 55 height 11
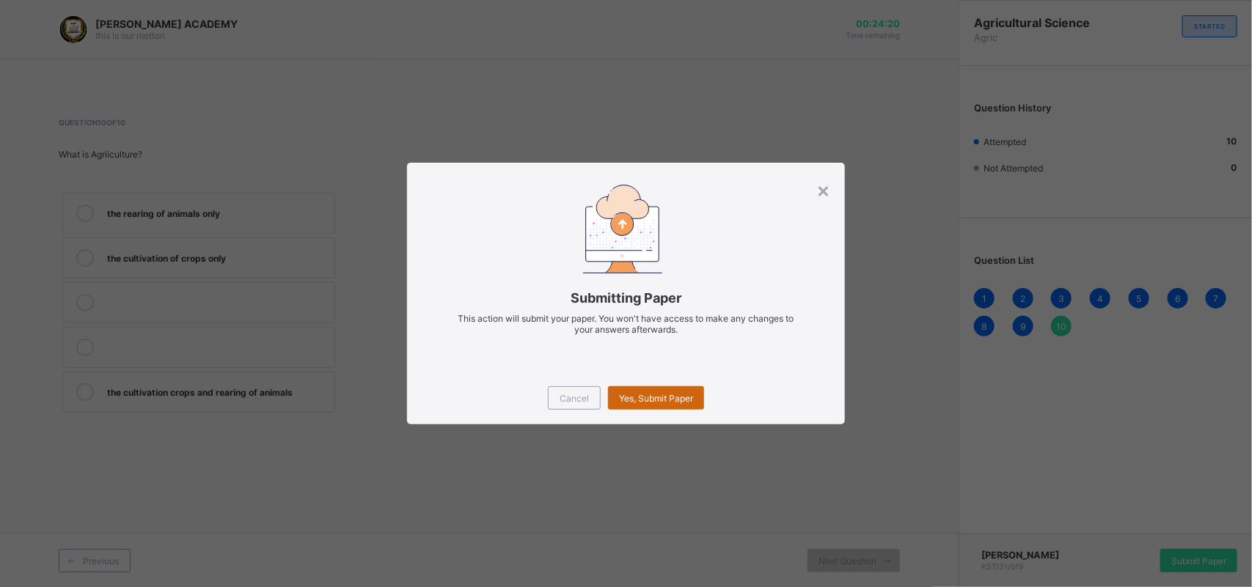
click at [664, 386] on div "Yes, Submit Paper" at bounding box center [656, 397] width 96 height 23
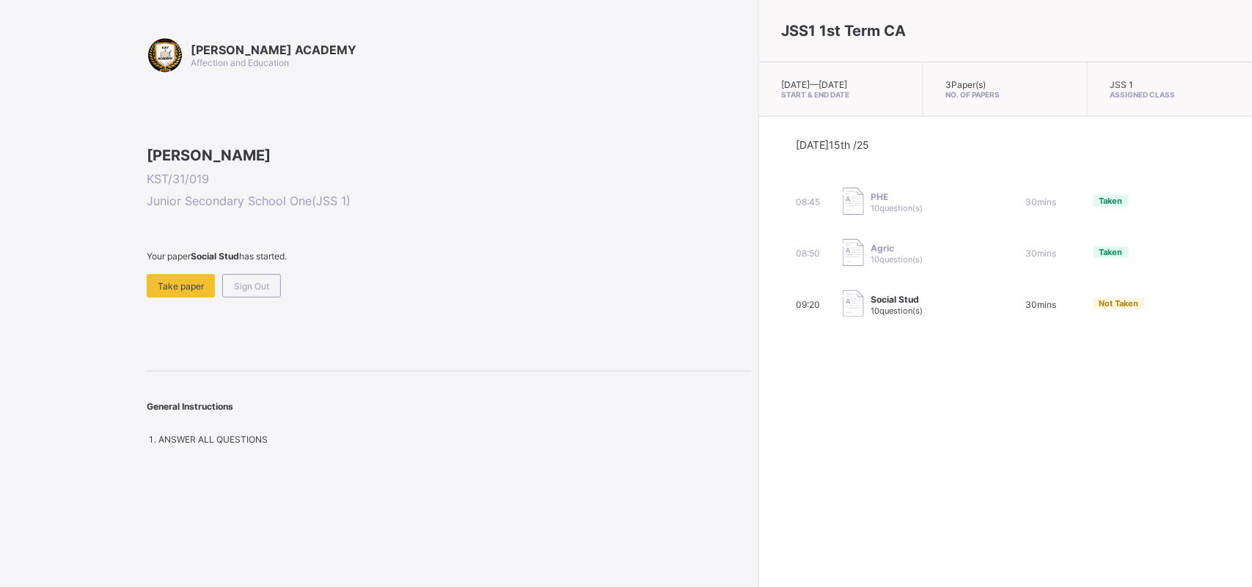
click at [551, 274] on span at bounding box center [449, 268] width 604 height 12
click at [320, 208] on span "Junior Secondary School One ( JSS 1 )" at bounding box center [449, 201] width 604 height 15
click at [321, 208] on span "Junior Secondary School One ( JSS 1 )" at bounding box center [449, 201] width 604 height 15
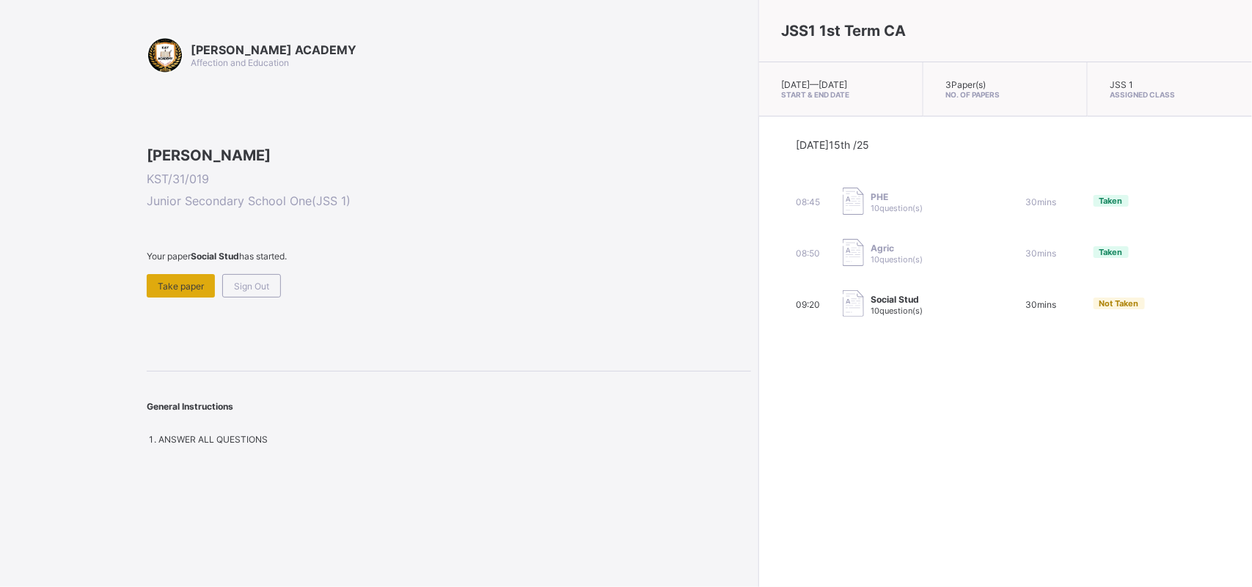
click at [166, 292] on span "Take paper" at bounding box center [181, 286] width 46 height 11
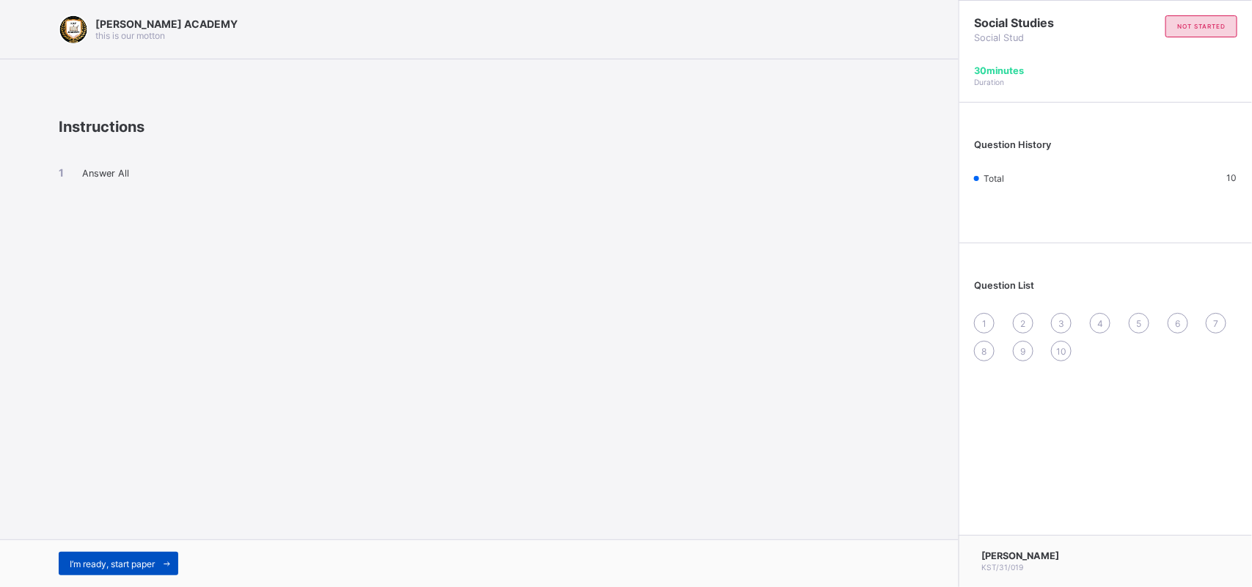
click at [133, 567] on span "I’m ready, start paper" at bounding box center [112, 564] width 85 height 11
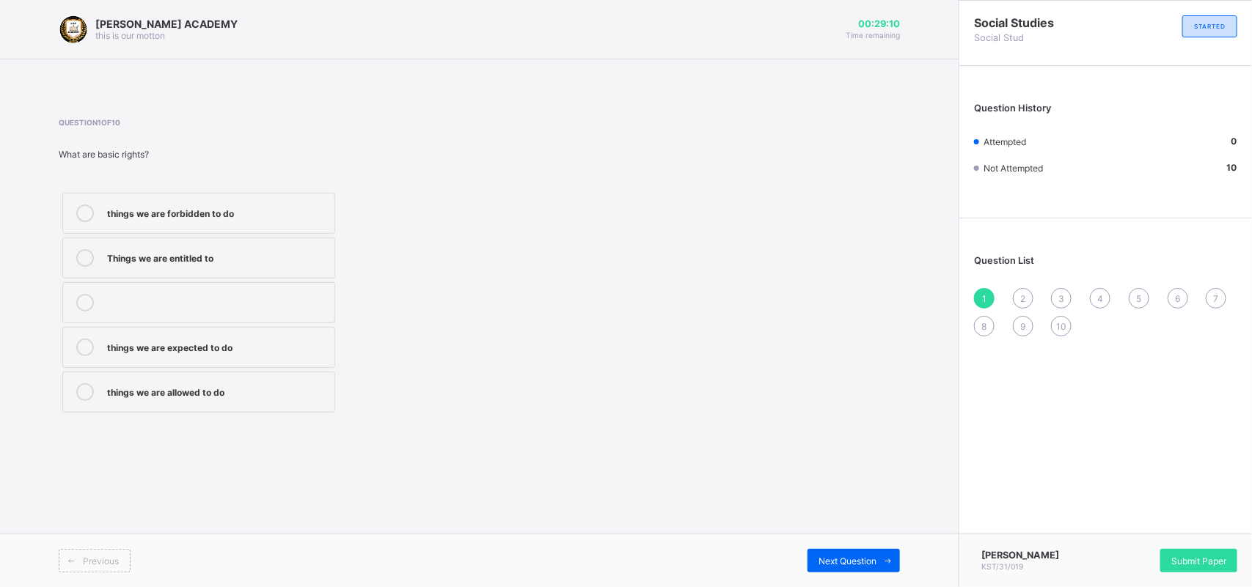
click at [217, 247] on label "Things we are entitled to" at bounding box center [198, 258] width 273 height 41
click at [837, 554] on div "Next Question" at bounding box center [853, 560] width 92 height 23
click at [275, 202] on label "taking care of our duties" at bounding box center [198, 213] width 273 height 41
click at [834, 565] on span "Next Question" at bounding box center [847, 561] width 58 height 11
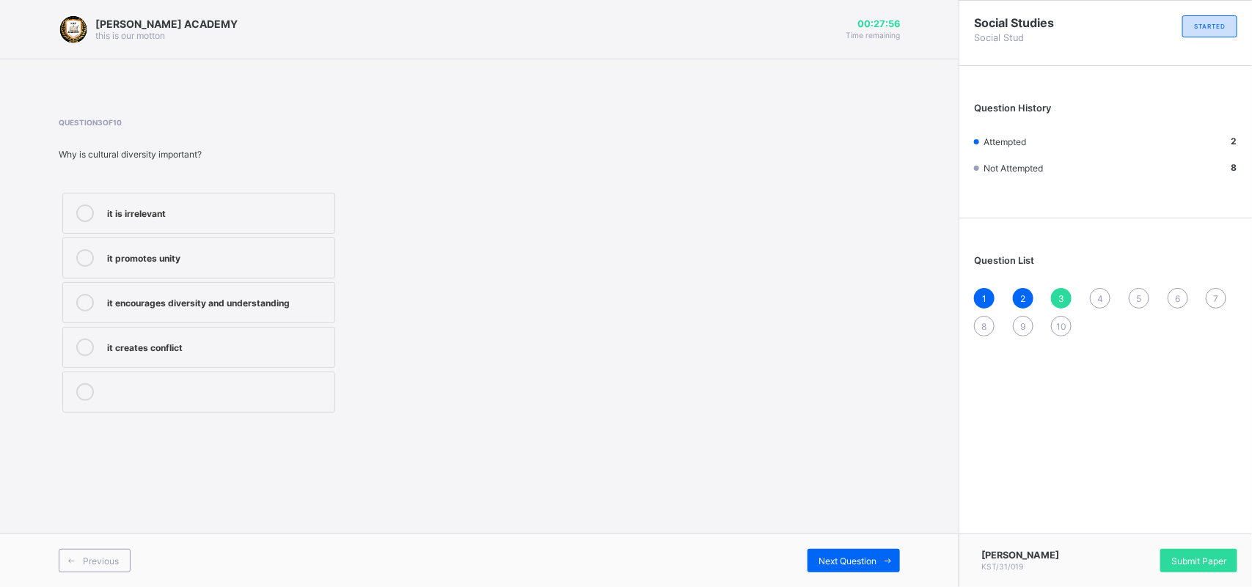
click at [702, 401] on div "Question 3 of 10 Why is cultural diversity important? it is irrelevant it promo…" at bounding box center [479, 267] width 841 height 298
drag, startPoint x: 702, startPoint y: 401, endPoint x: 699, endPoint y: 369, distance: 32.5
click at [699, 369] on div "Question 3 of 10 Why is cultural diversity important? it is irrelevant it promo…" at bounding box center [479, 267] width 841 height 298
click at [282, 199] on label "it is irrelevant" at bounding box center [198, 213] width 273 height 41
click at [1105, 297] on div "4" at bounding box center [1099, 298] width 21 height 21
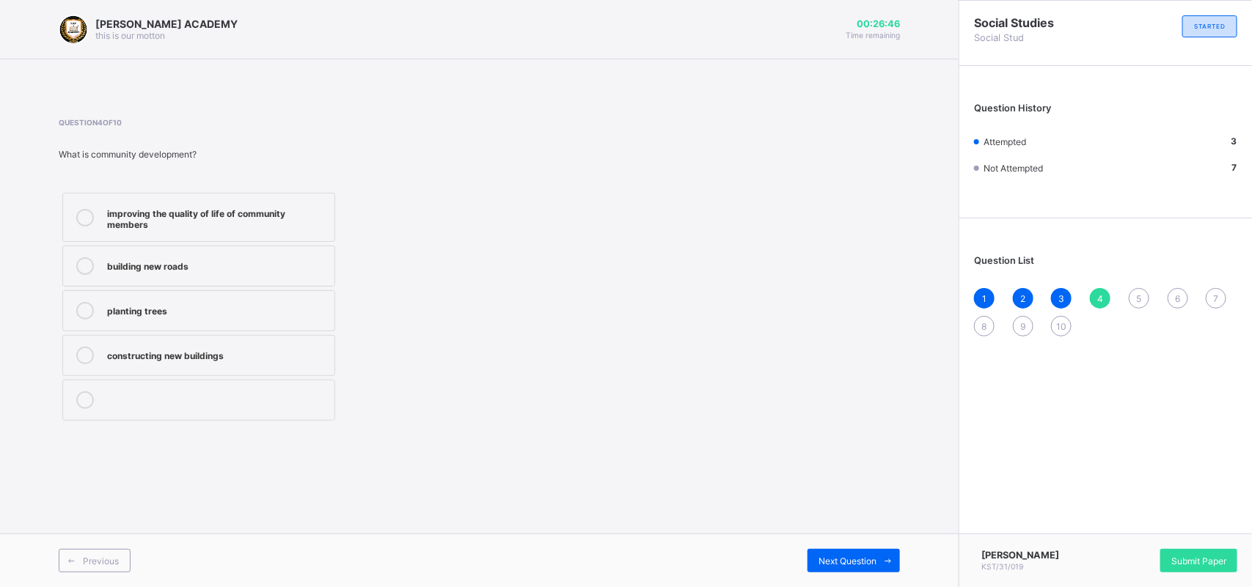
click at [276, 205] on div "improving the quality of life of community members" at bounding box center [217, 218] width 220 height 26
click at [1138, 295] on span "5" at bounding box center [1138, 298] width 5 height 11
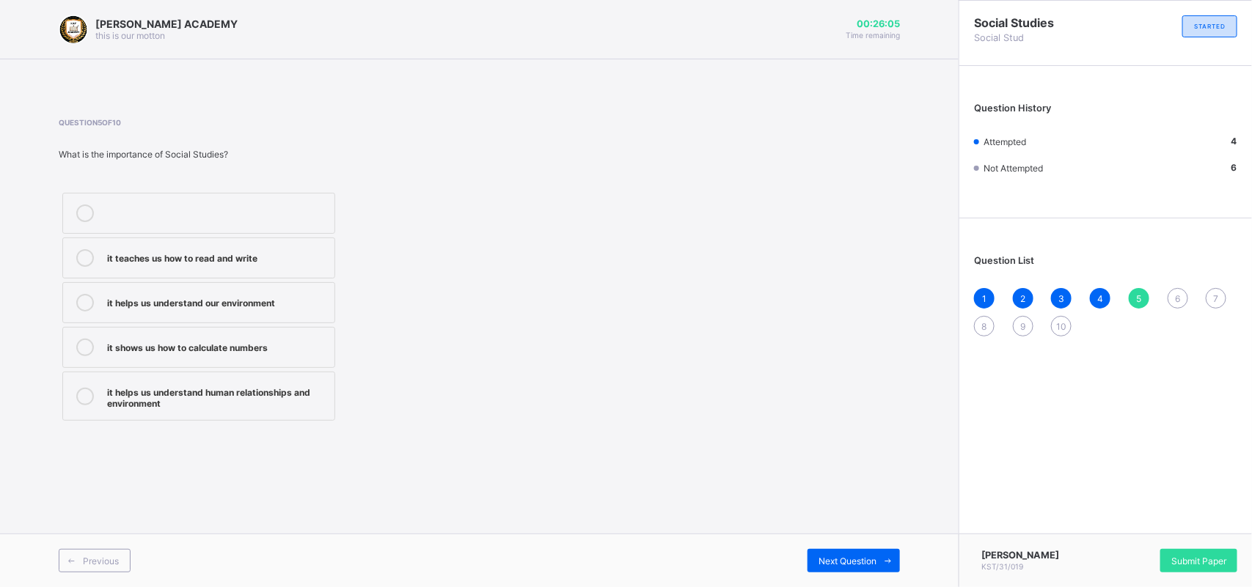
click at [204, 383] on label "it helps us understand human relationships and environment" at bounding box center [198, 396] width 273 height 49
click at [854, 565] on span "Next Question" at bounding box center [847, 561] width 58 height 11
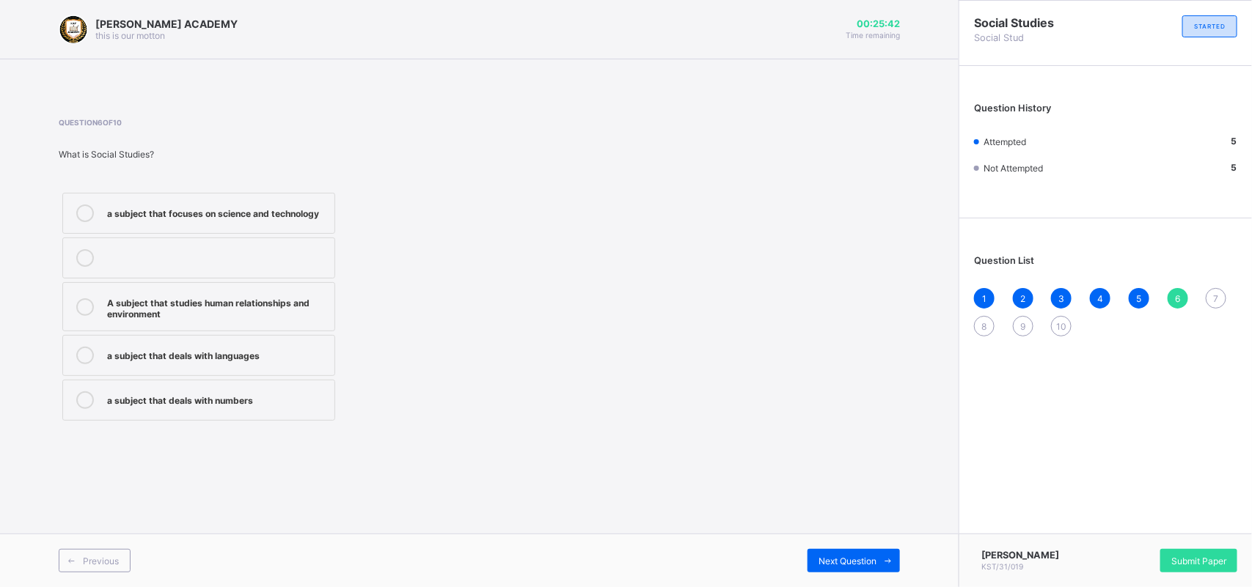
click at [596, 416] on div "Question 6 of 10 What is Social Studies? a subject that focuses on science and …" at bounding box center [479, 271] width 841 height 306
drag, startPoint x: 596, startPoint y: 416, endPoint x: 518, endPoint y: 336, distance: 112.5
click at [596, 416] on div "Question 6 of 10 What is Social Studies? a subject that focuses on science and …" at bounding box center [479, 271] width 841 height 306
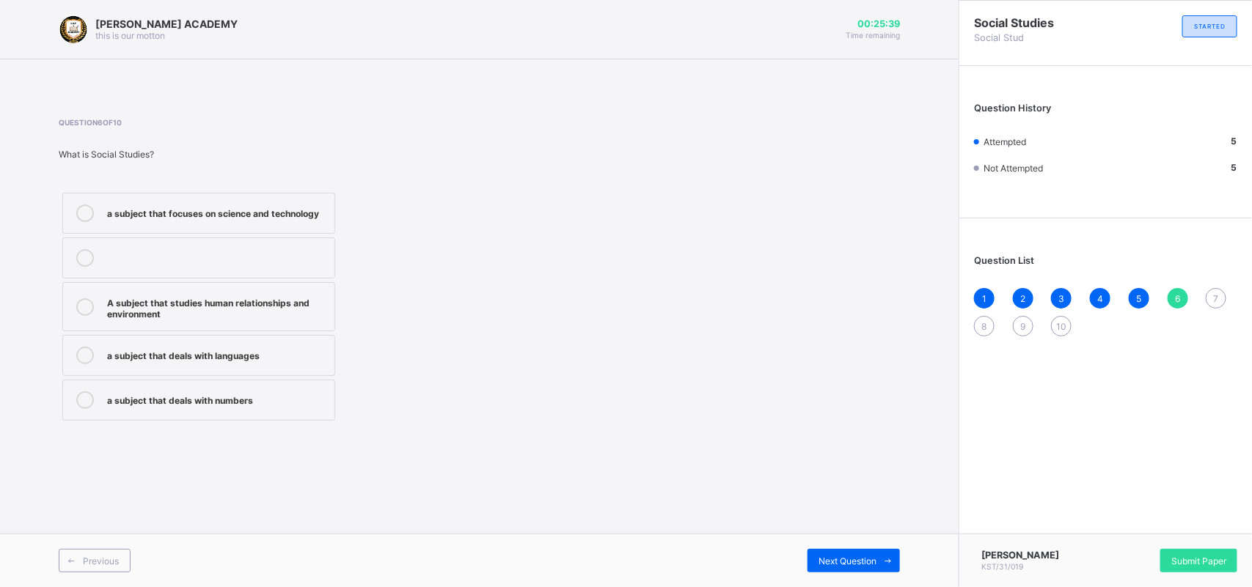
click at [279, 306] on div "A subject that studies human relationships and environment" at bounding box center [217, 307] width 220 height 26
click at [859, 549] on div "Next Question" at bounding box center [853, 560] width 92 height 23
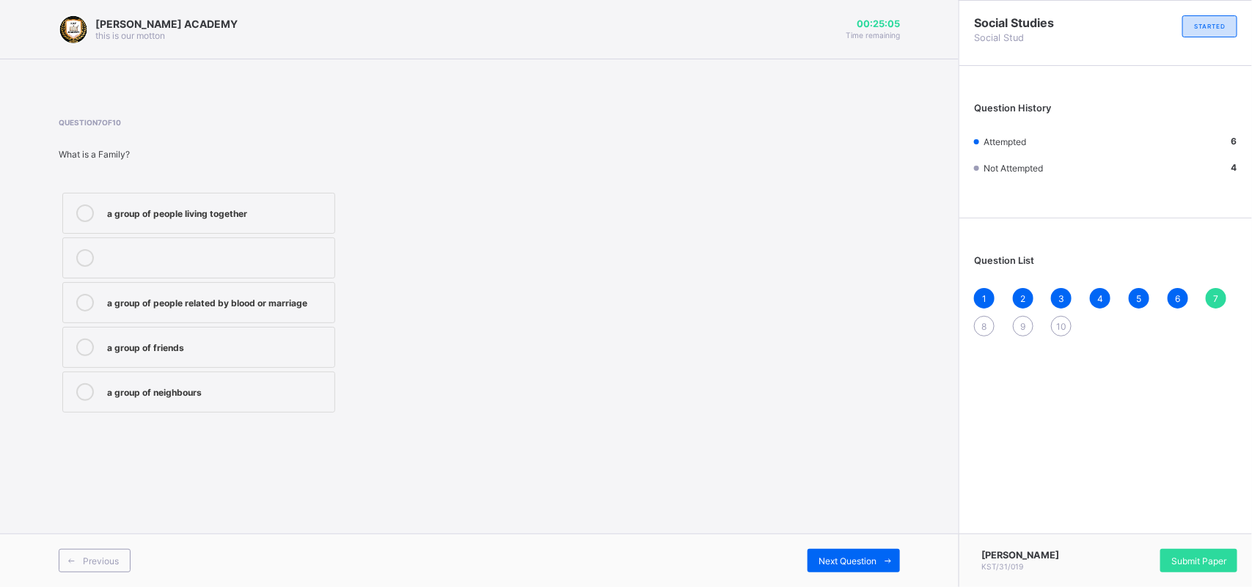
click at [284, 294] on div "a group of people related by blood or marriage" at bounding box center [217, 301] width 220 height 15
click at [850, 551] on div "Next Question" at bounding box center [853, 560] width 92 height 23
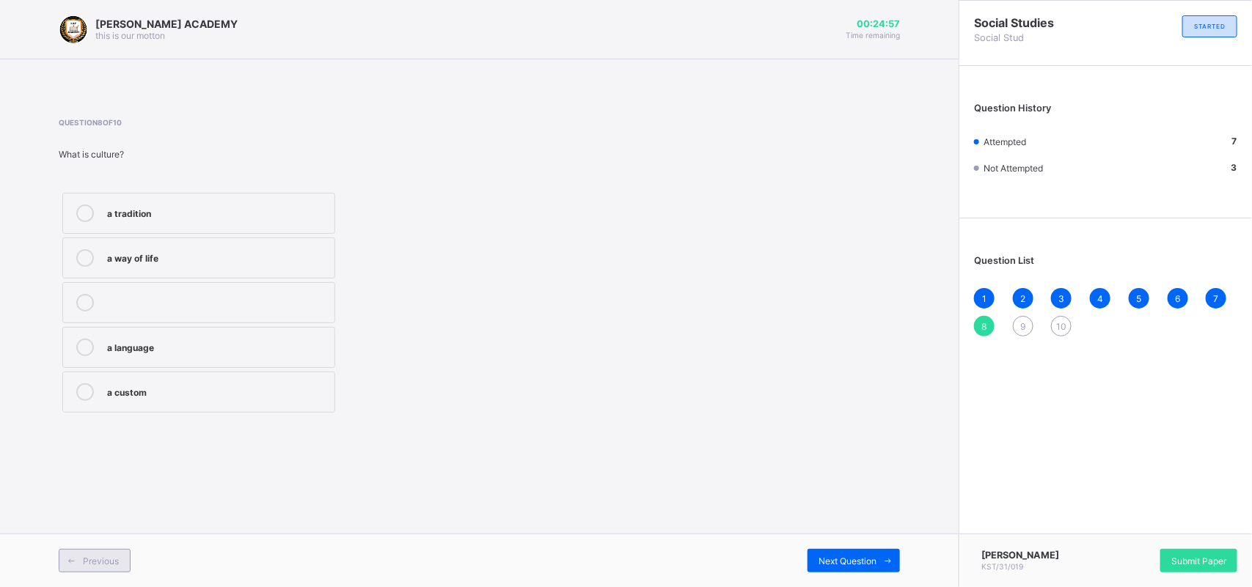
click at [97, 563] on span "Previous" at bounding box center [101, 561] width 36 height 11
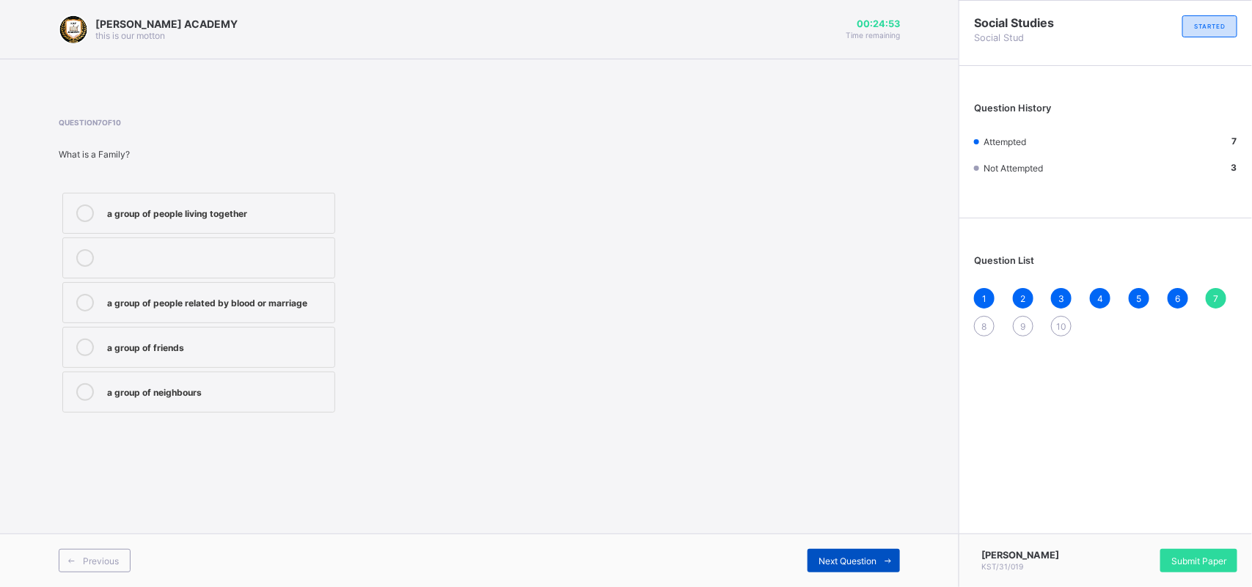
click at [834, 554] on div "Next Question" at bounding box center [853, 560] width 92 height 23
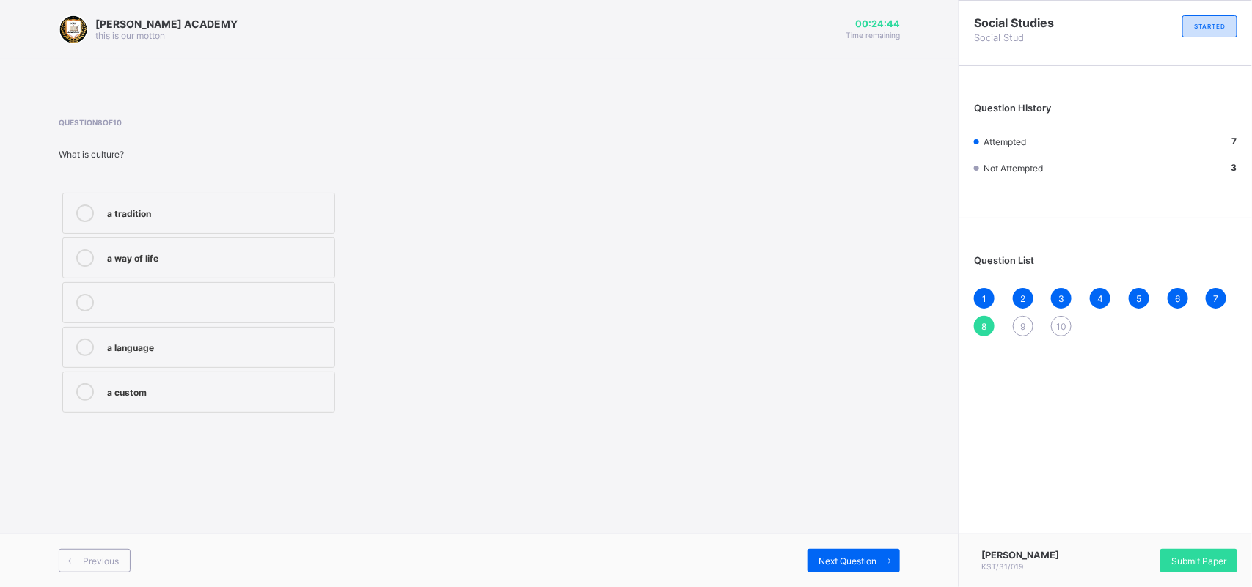
click at [180, 268] on label "a way of life" at bounding box center [198, 258] width 273 height 41
click at [838, 545] on div "Previous Next Question" at bounding box center [479, 561] width 958 height 54
click at [838, 551] on div "Next Question" at bounding box center [853, 560] width 92 height 23
click at [222, 262] on div "cultural practices" at bounding box center [217, 256] width 220 height 15
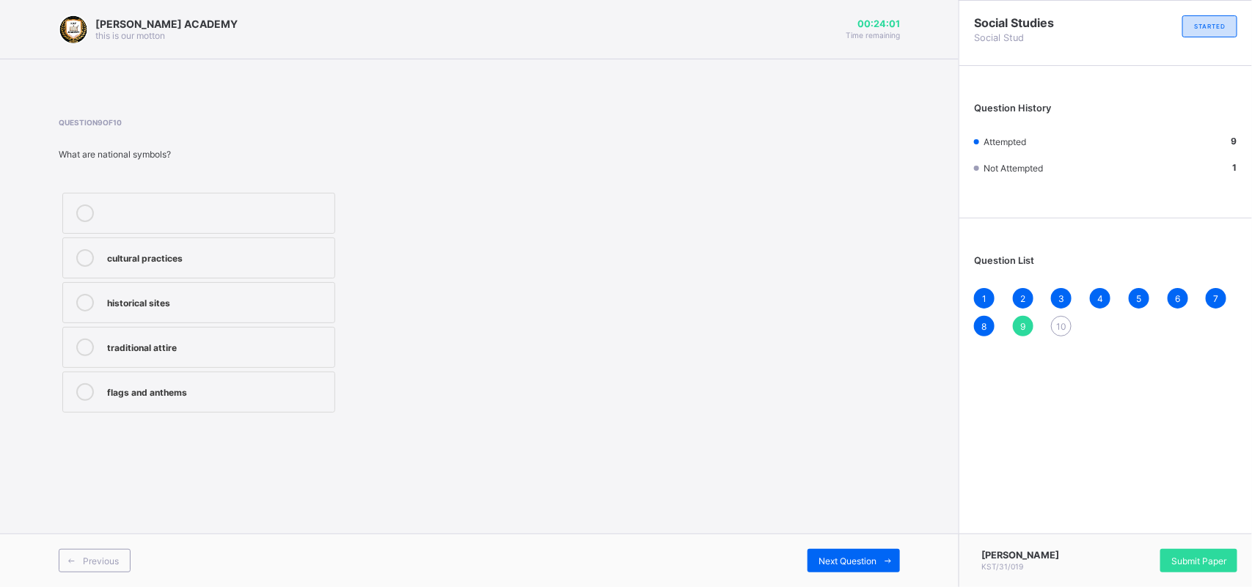
click at [1060, 321] on span "10" at bounding box center [1061, 326] width 10 height 11
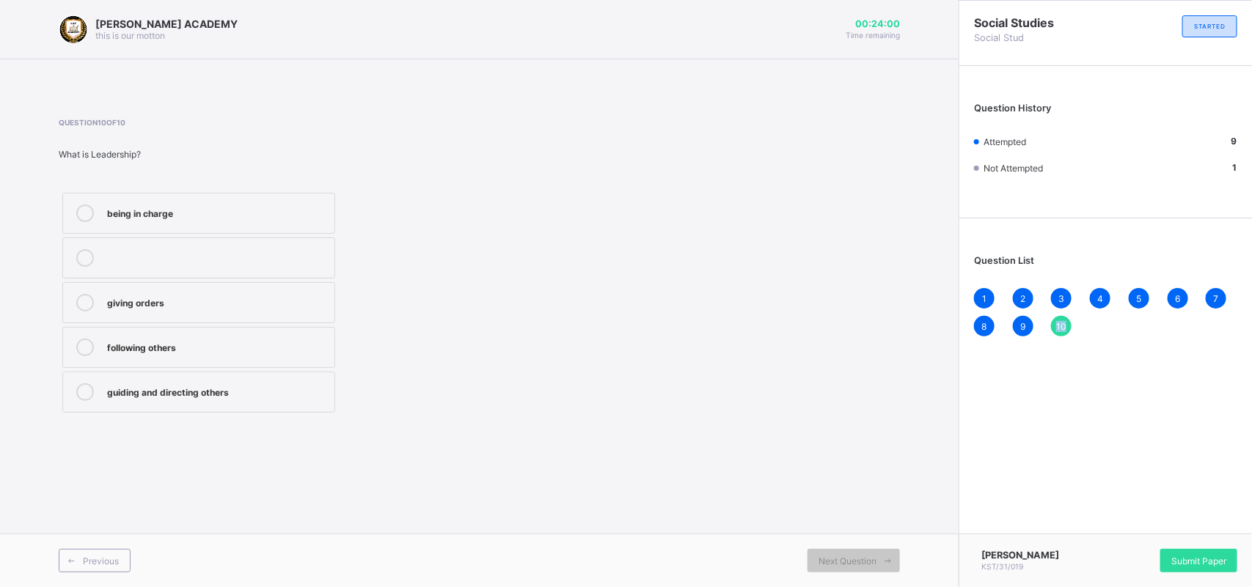
click at [1060, 321] on span "10" at bounding box center [1061, 326] width 10 height 11
click at [255, 222] on label "being in charge" at bounding box center [198, 213] width 273 height 41
click at [1177, 541] on div "[PERSON_NAME] KST/31/019 Submit Paper" at bounding box center [1104, 561] width 293 height 54
click at [1178, 551] on div "Submit Paper" at bounding box center [1198, 560] width 77 height 23
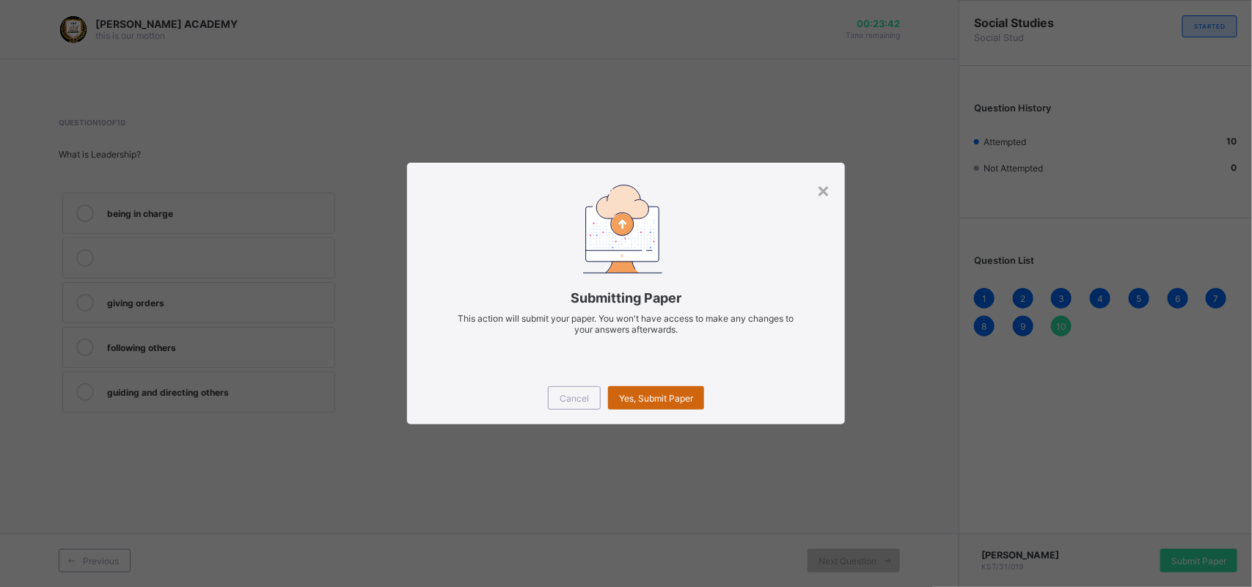
click at [639, 386] on div "Yes, Submit Paper" at bounding box center [656, 397] width 96 height 23
click at [640, 386] on div "Yes, Submit Paper" at bounding box center [656, 397] width 96 height 23
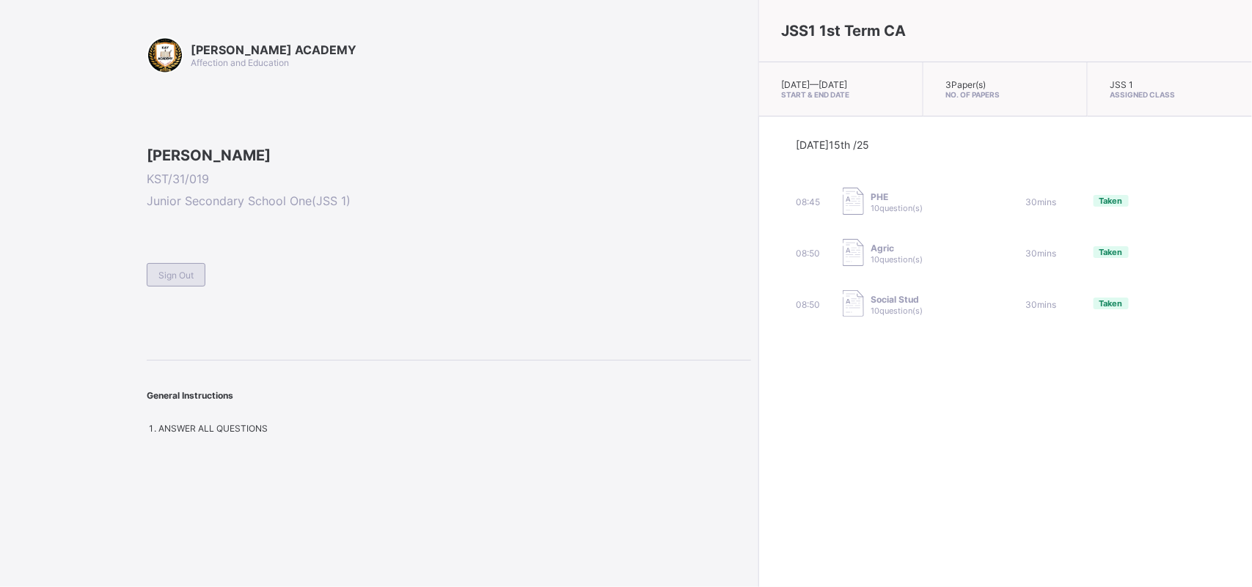
click at [163, 281] on span "Sign Out" at bounding box center [175, 275] width 35 height 11
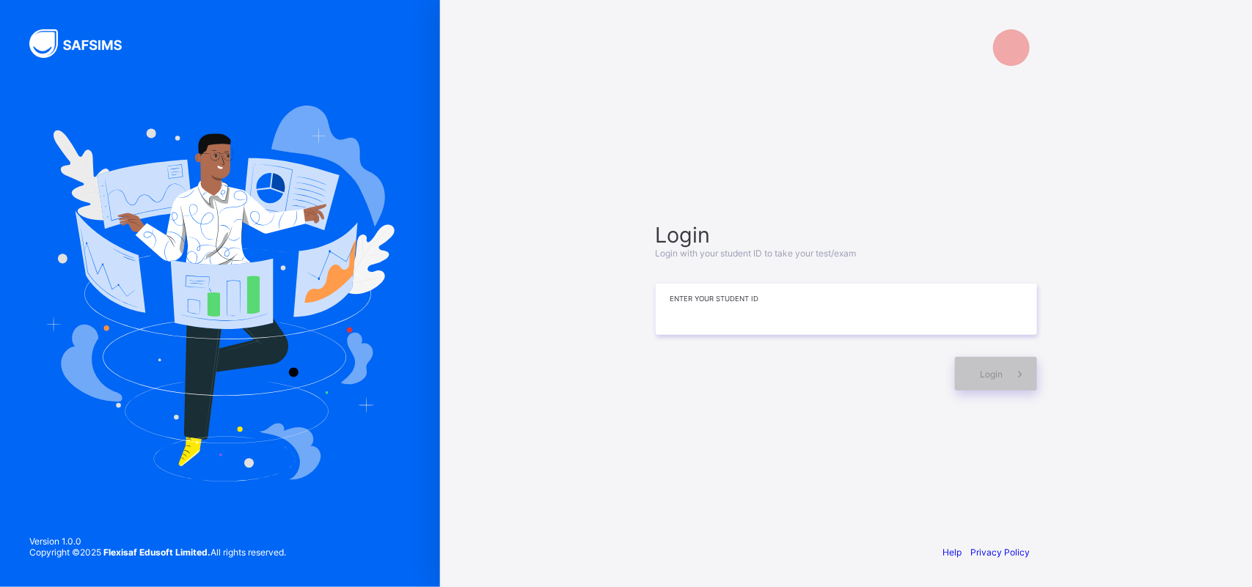
click at [668, 310] on input at bounding box center [845, 309] width 381 height 51
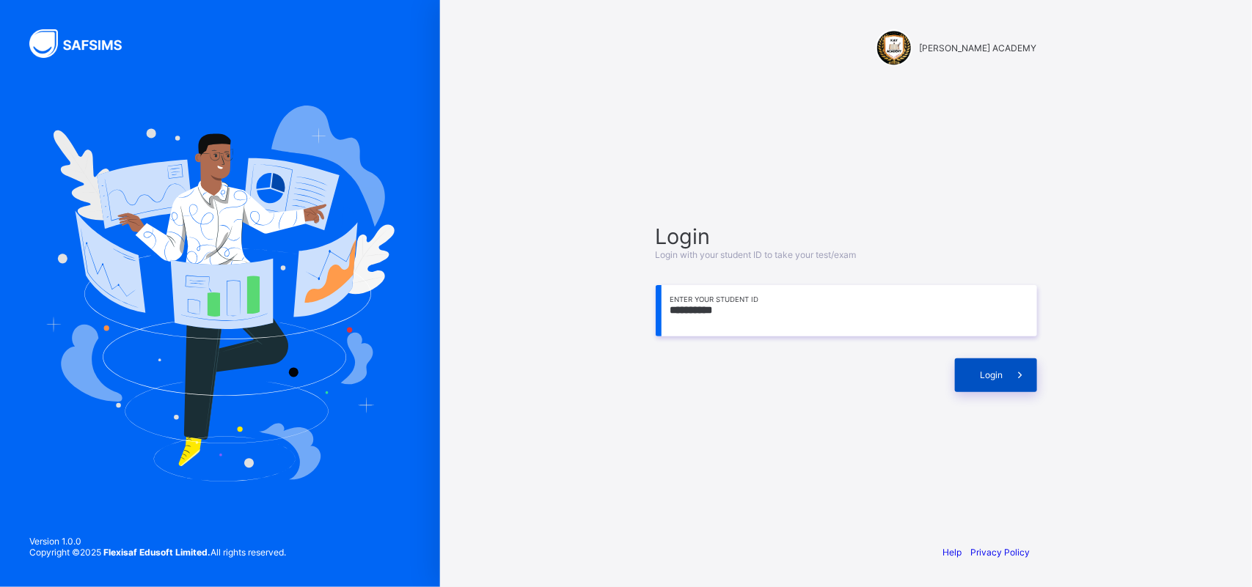
click at [983, 370] on span "Login" at bounding box center [991, 375] width 23 height 11
click at [710, 312] on input "**********" at bounding box center [845, 310] width 381 height 51
type input "**********"
click at [988, 378] on span "Login" at bounding box center [991, 375] width 23 height 11
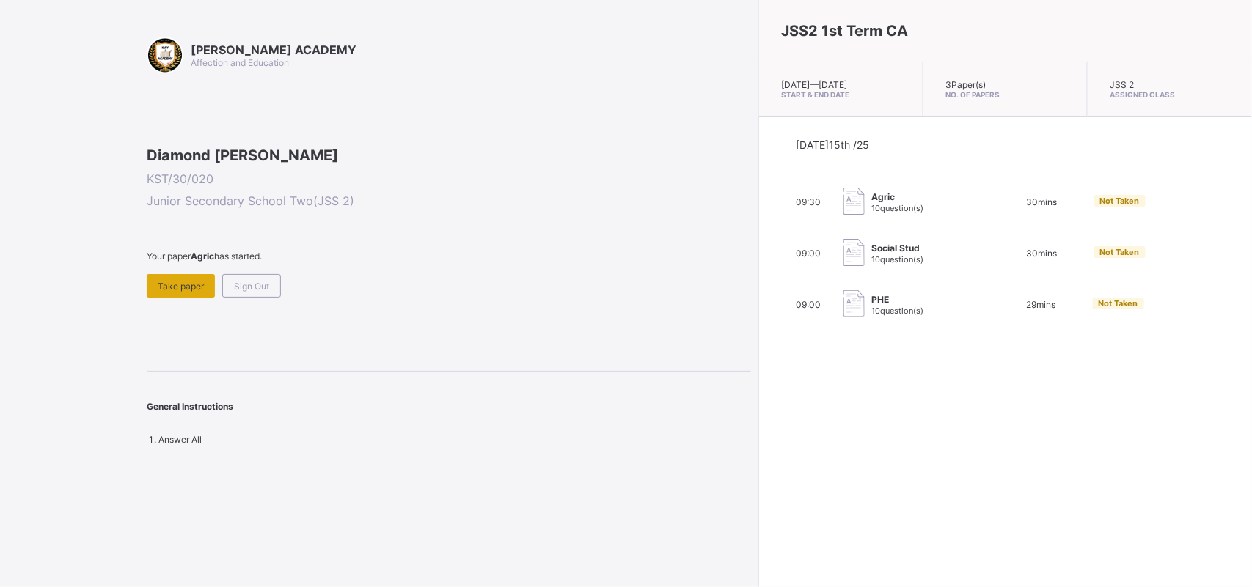
click at [191, 298] on div "Take paper" at bounding box center [181, 285] width 68 height 23
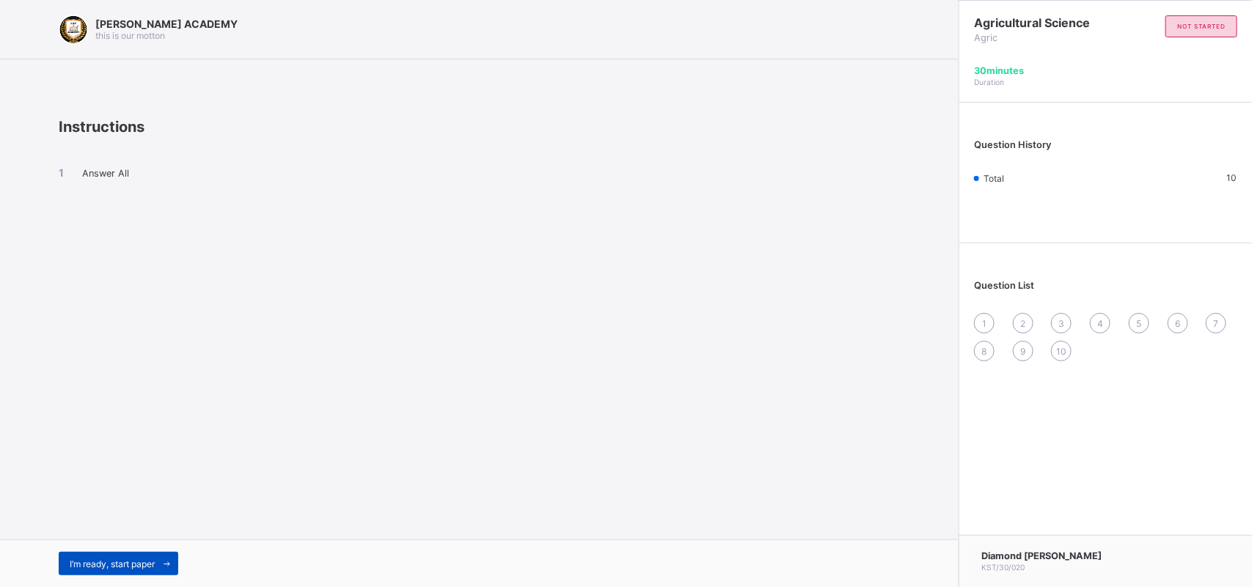
click at [133, 561] on span "I’m ready, start paper" at bounding box center [112, 564] width 85 height 11
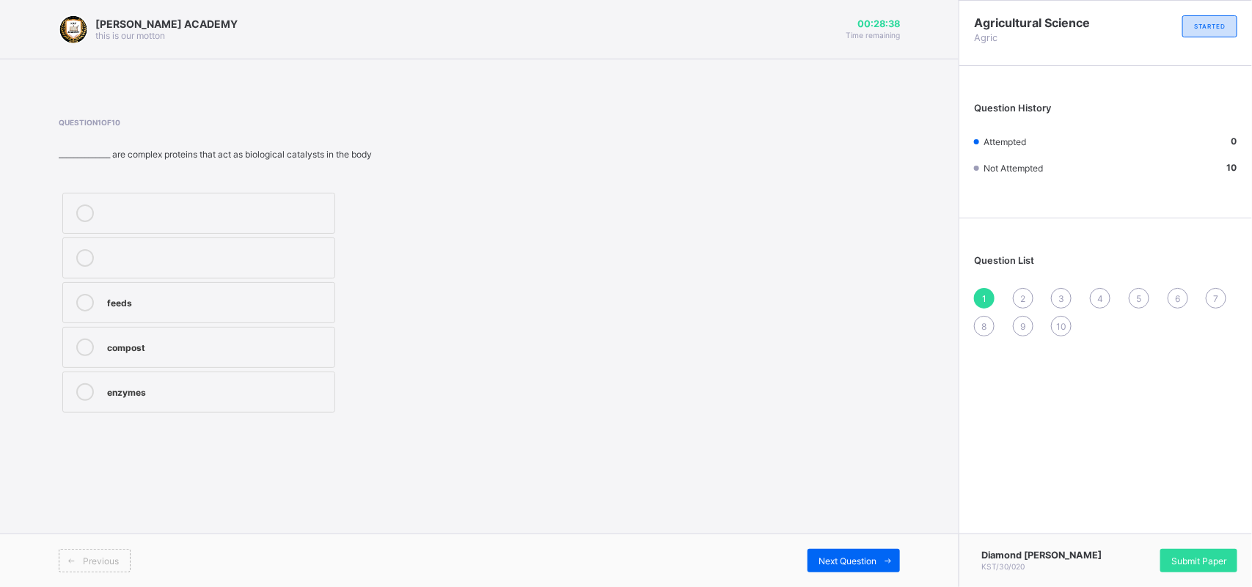
click at [133, 383] on div "enzymes" at bounding box center [217, 390] width 220 height 15
click at [850, 559] on span "Next Question" at bounding box center [847, 561] width 58 height 11
click at [144, 396] on div "coal tar" at bounding box center [217, 390] width 220 height 15
click at [856, 563] on span "Next Question" at bounding box center [847, 561] width 58 height 11
click at [110, 196] on label "pipes" at bounding box center [198, 213] width 273 height 41
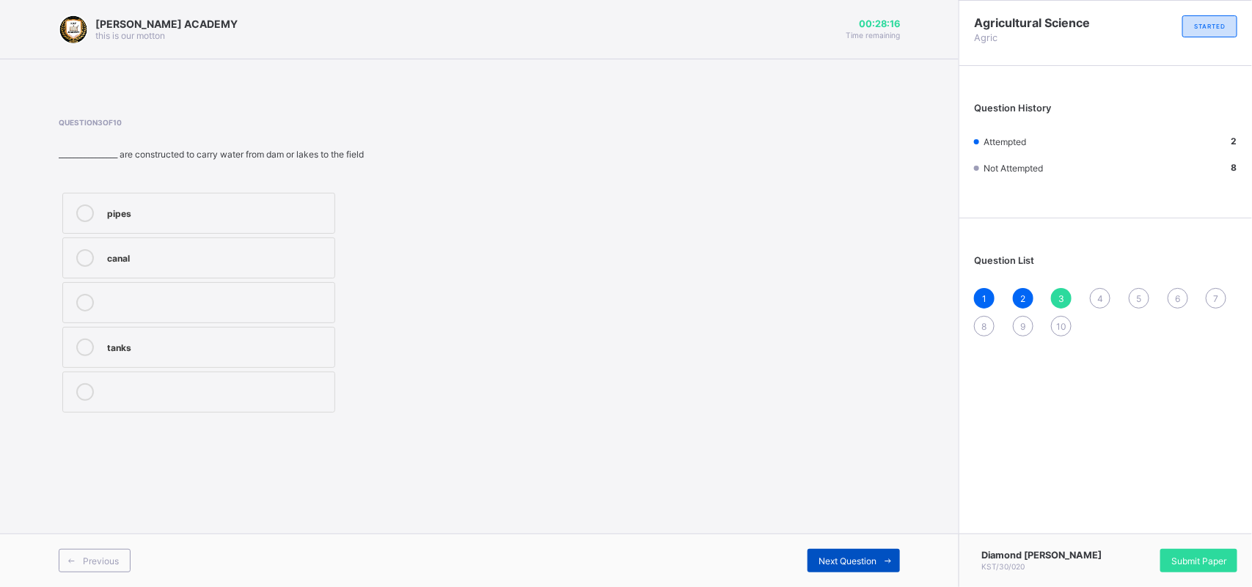
click at [821, 554] on div "Next Question" at bounding box center [853, 560] width 92 height 23
click at [98, 251] on div at bounding box center [84, 258] width 29 height 18
click at [875, 540] on div "Previous Next Question" at bounding box center [479, 561] width 958 height 54
click at [878, 558] on span at bounding box center [887, 560] width 23 height 23
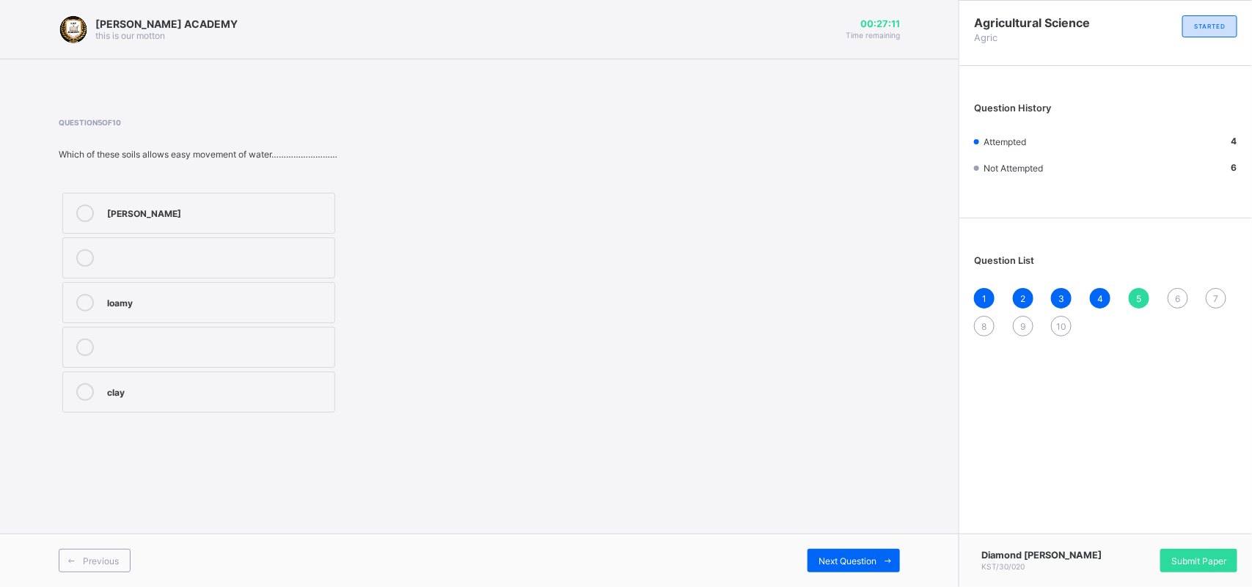
click at [150, 299] on div "loamy" at bounding box center [217, 301] width 220 height 15
click at [856, 561] on span "Next Question" at bounding box center [847, 561] width 58 height 11
click at [121, 270] on label "soil" at bounding box center [198, 258] width 273 height 41
click at [837, 562] on span "Next Question" at bounding box center [847, 561] width 58 height 11
click at [161, 215] on div "soil layers" at bounding box center [217, 212] width 220 height 15
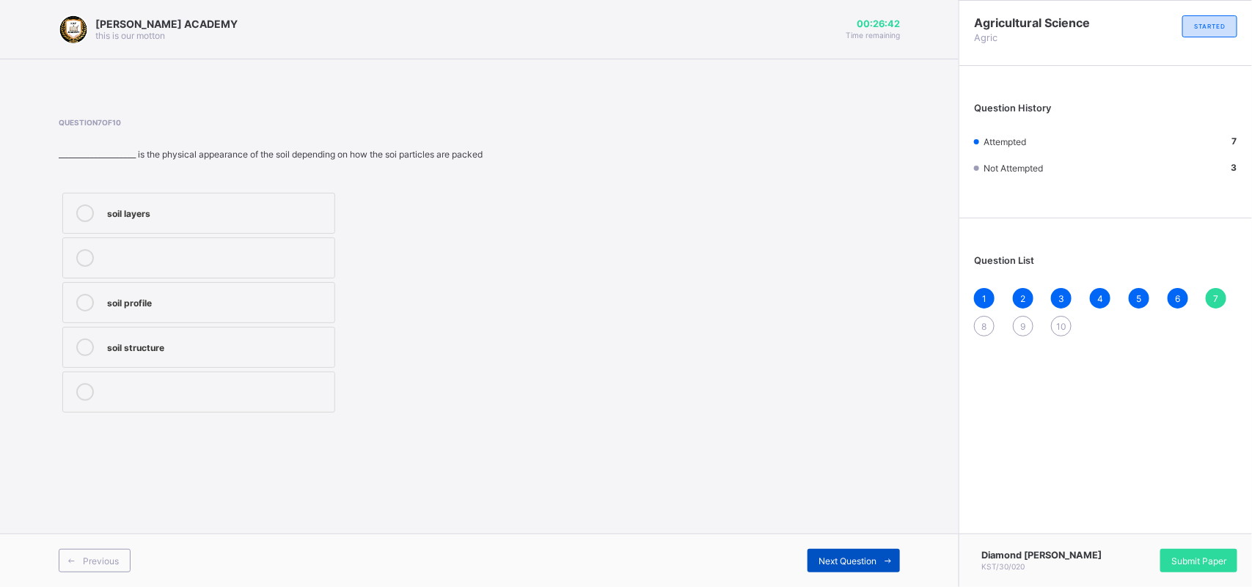
click at [872, 551] on div "Next Question" at bounding box center [853, 560] width 92 height 23
click at [171, 203] on label "silos" at bounding box center [198, 213] width 273 height 41
click at [826, 562] on span "Next Question" at bounding box center [847, 561] width 58 height 11
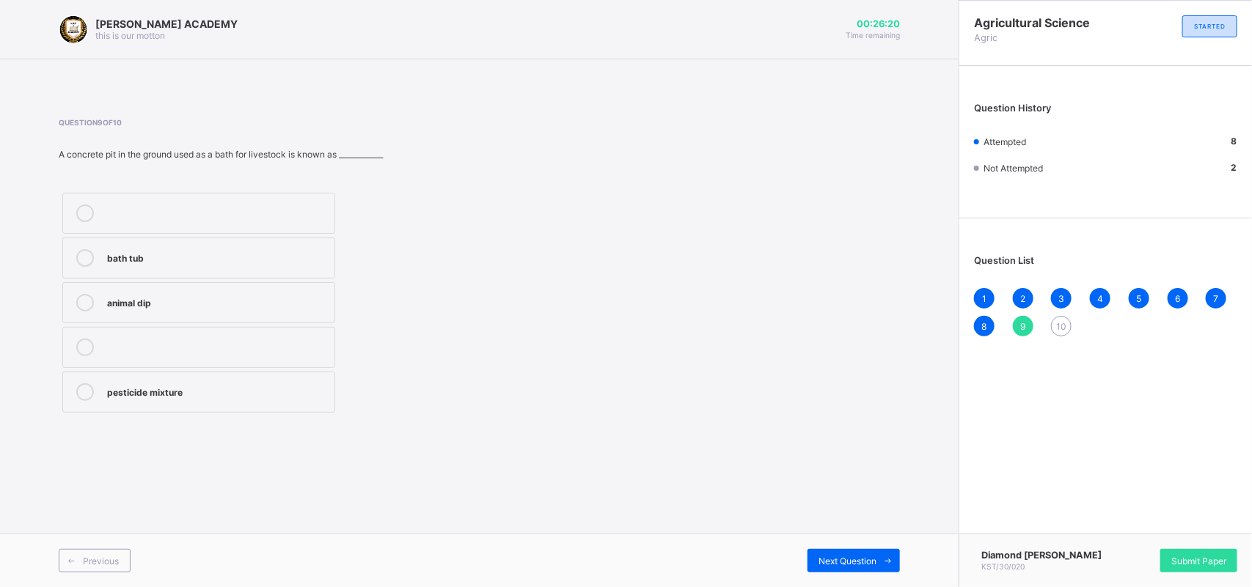
click at [165, 312] on label "animal dip" at bounding box center [198, 302] width 273 height 41
click at [839, 566] on div "Next Question" at bounding box center [853, 560] width 92 height 23
click at [301, 246] on label "water supply" at bounding box center [198, 258] width 273 height 41
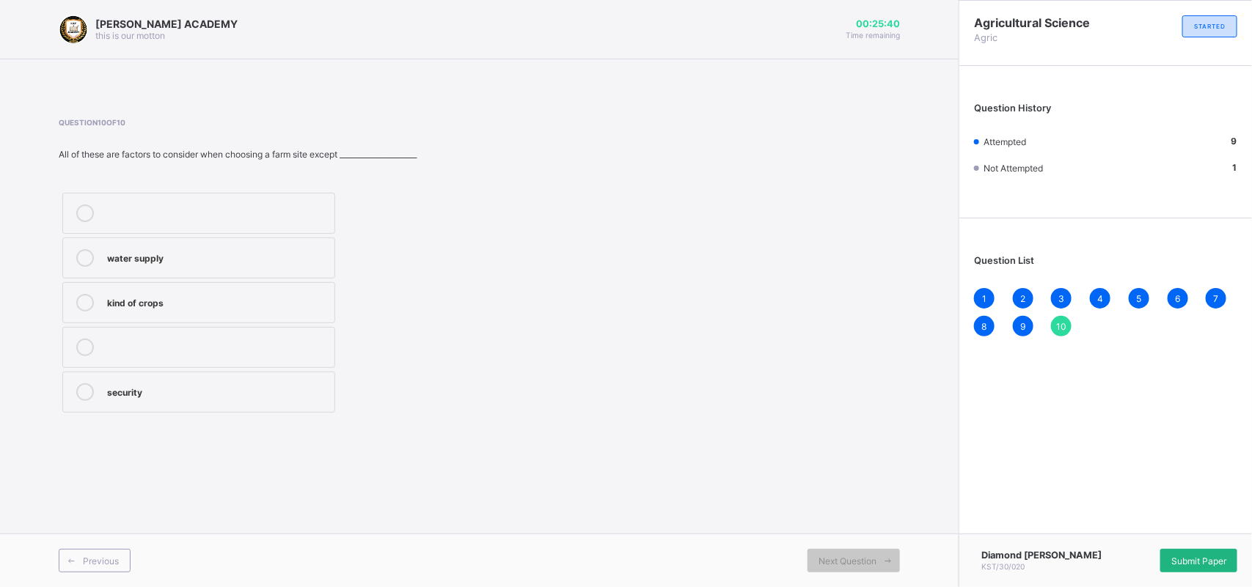
click at [1223, 557] on span "Submit Paper" at bounding box center [1198, 561] width 55 height 11
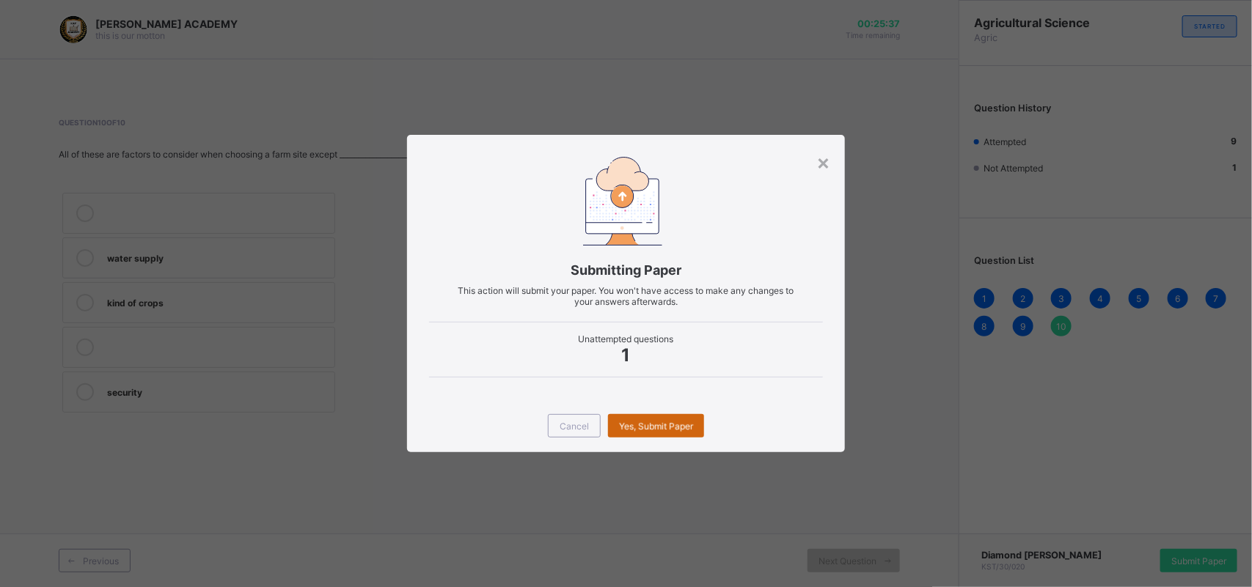
click at [675, 414] on div "Yes, Submit Paper" at bounding box center [656, 425] width 96 height 23
click at [675, 421] on span "Yes, Submit Paper" at bounding box center [656, 426] width 74 height 11
click at [675, 422] on span "Yes, Submit Paper" at bounding box center [656, 426] width 74 height 11
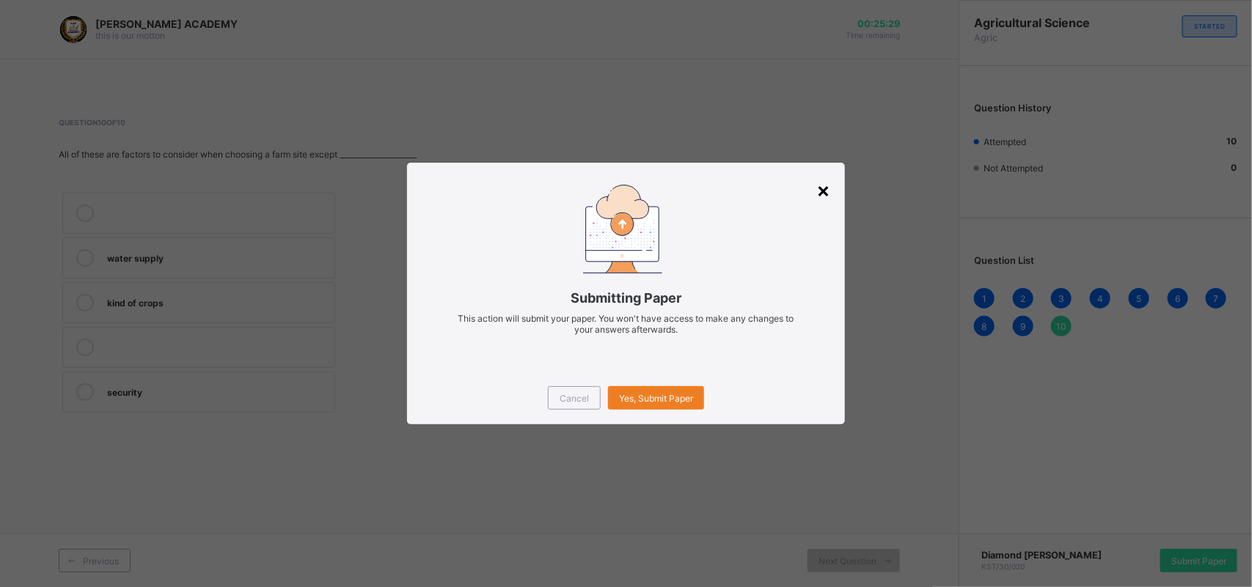
click at [823, 163] on div "Submitting Paper This action will submit your paper. You won't have access to m…" at bounding box center [626, 267] width 438 height 209
click at [822, 191] on div "×" at bounding box center [823, 189] width 14 height 25
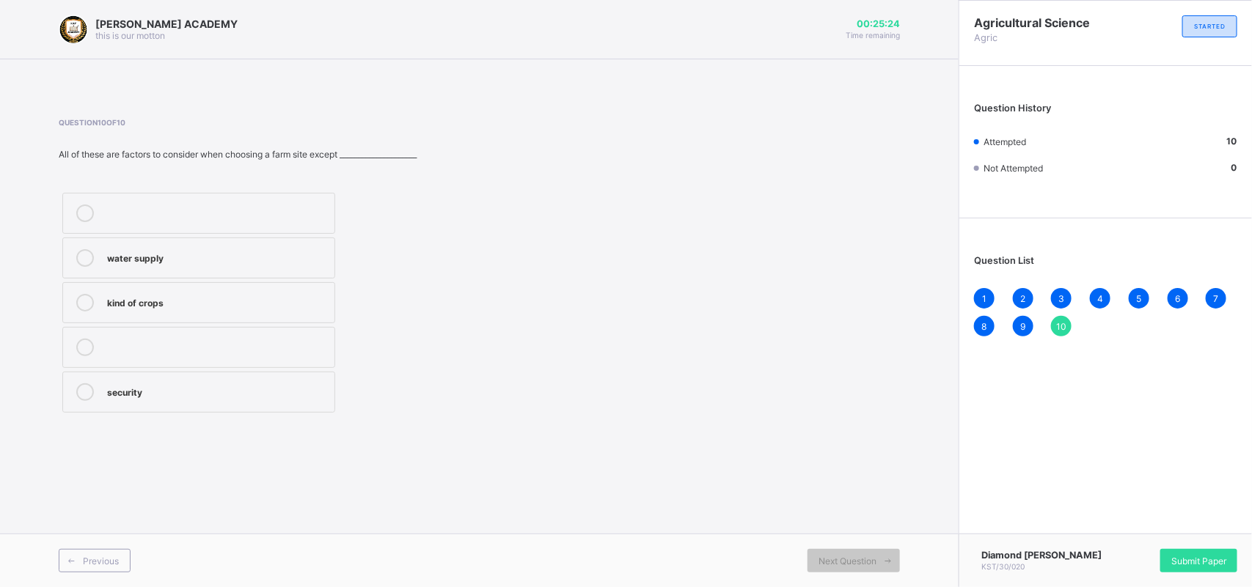
click at [1061, 317] on div "10" at bounding box center [1061, 326] width 21 height 21
click at [825, 565] on span "Next Question" at bounding box center [847, 561] width 58 height 11
click at [218, 240] on label "water supply" at bounding box center [198, 258] width 273 height 41
click at [1197, 556] on span "Submit Paper" at bounding box center [1198, 561] width 55 height 11
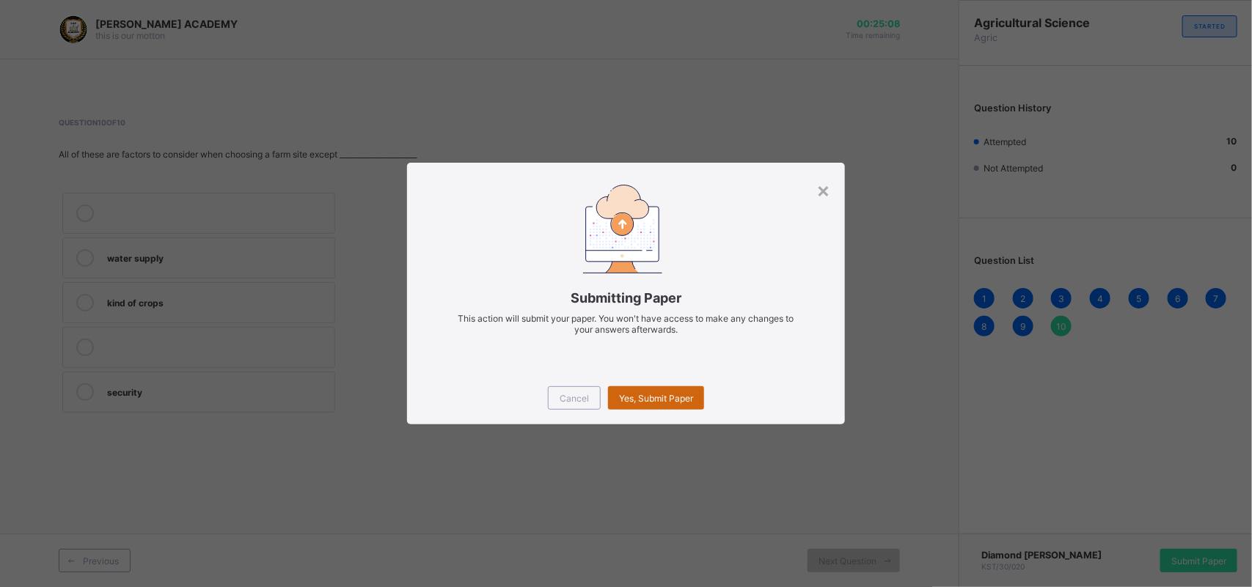
click at [655, 398] on span "Yes, Submit Paper" at bounding box center [656, 398] width 74 height 11
click at [655, 398] on div "Yes, Submit Paper" at bounding box center [656, 397] width 96 height 23
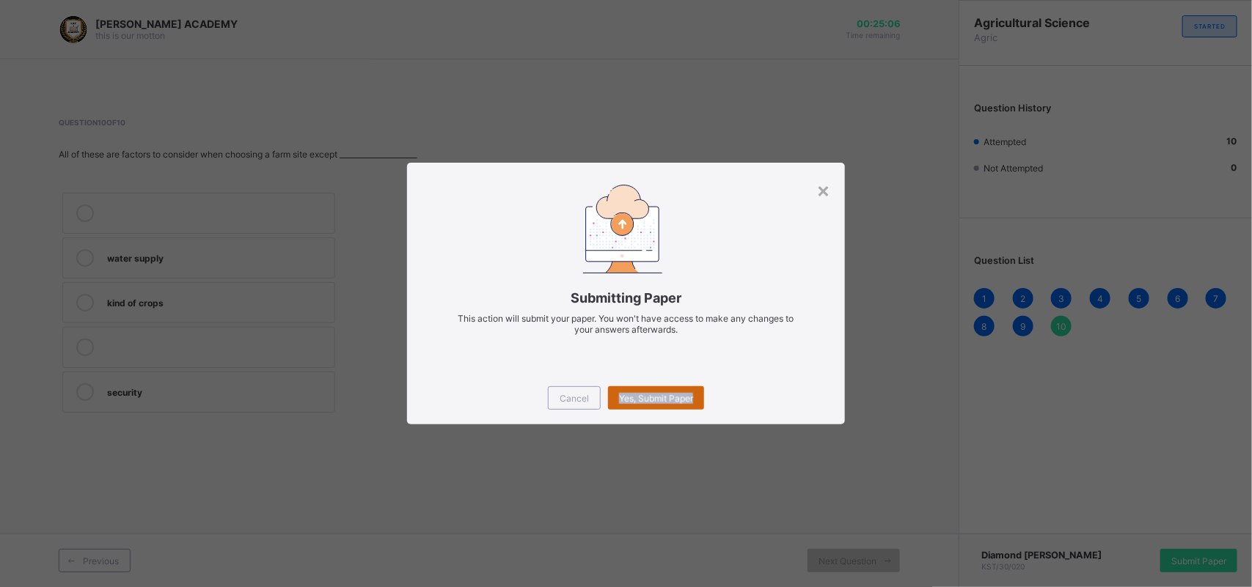
click at [672, 404] on div "Yes, Submit Paper" at bounding box center [656, 397] width 96 height 23
click at [669, 394] on span "Yes, Submit Paper" at bounding box center [656, 398] width 74 height 11
click at [669, 394] on div "Yes, Submit Paper" at bounding box center [656, 397] width 96 height 23
click at [631, 401] on div "Yes, Submit Paper" at bounding box center [656, 397] width 96 height 23
click at [636, 397] on span "Yes, Submit Paper" at bounding box center [656, 398] width 74 height 11
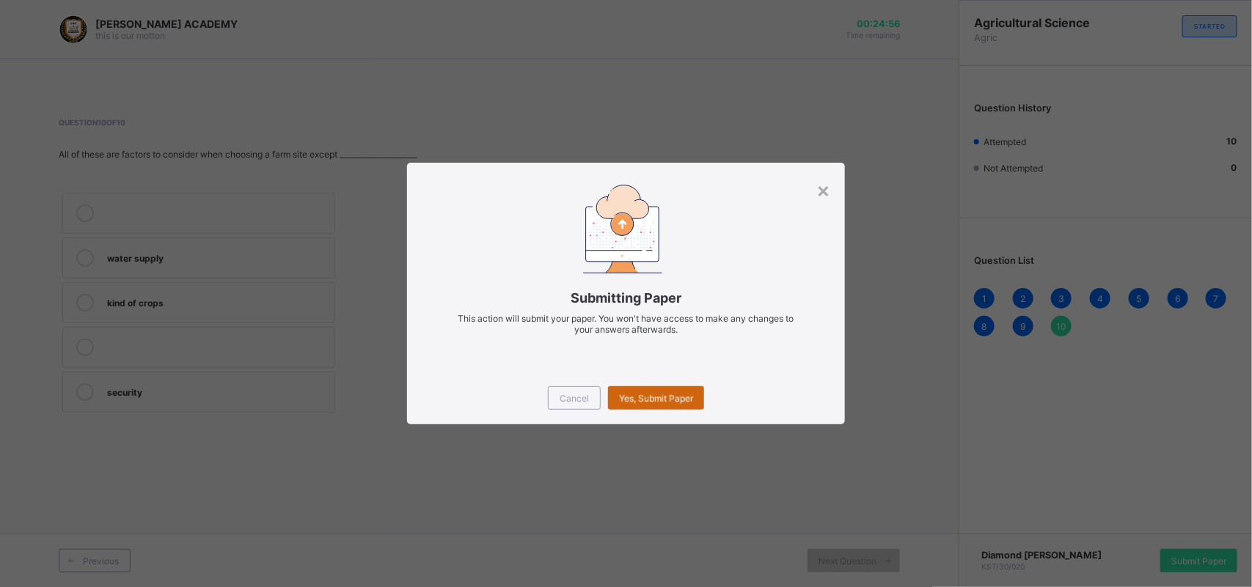
click at [656, 394] on span "Yes, Submit Paper" at bounding box center [656, 398] width 74 height 11
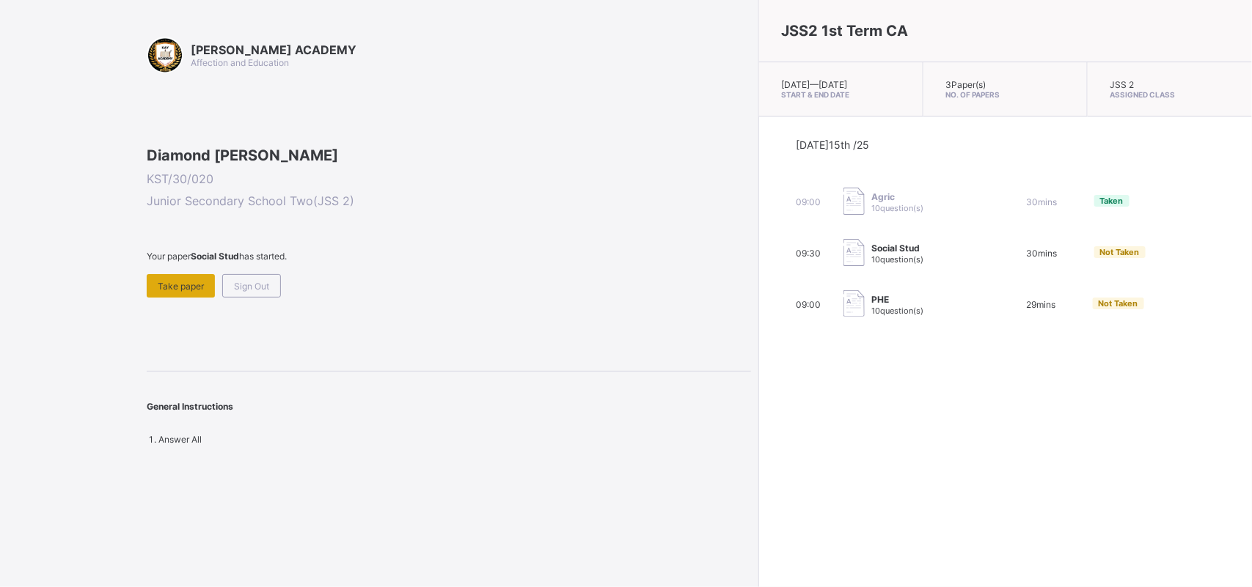
click at [191, 292] on span "Take paper" at bounding box center [181, 286] width 46 height 11
click at [188, 292] on span "Take paper" at bounding box center [181, 286] width 46 height 11
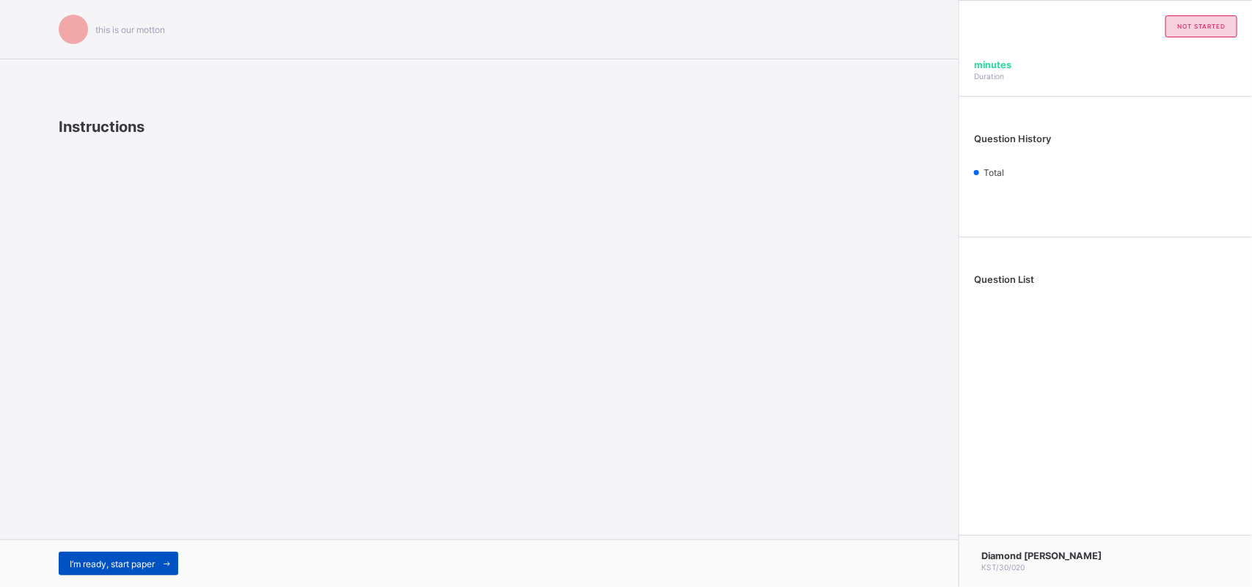
click at [148, 563] on span "I’m ready, start paper" at bounding box center [112, 564] width 85 height 11
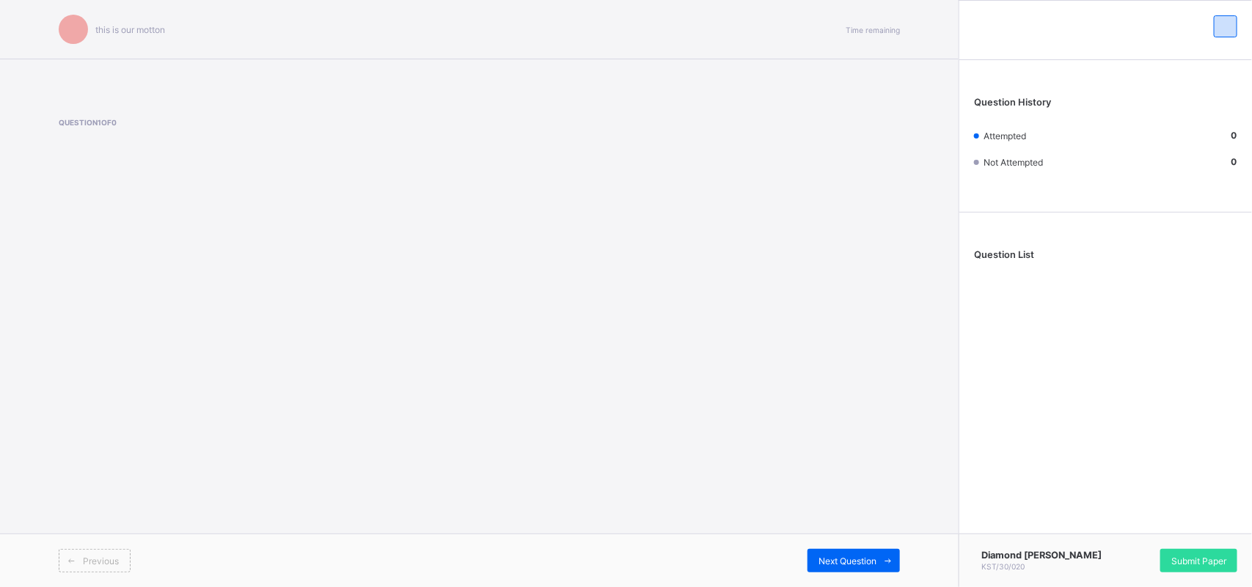
drag, startPoint x: 398, startPoint y: 265, endPoint x: 356, endPoint y: 292, distance: 49.4
click at [356, 292] on div "this is our [PERSON_NAME] Time remaining Question 1 of 0 Previous Next Question" at bounding box center [479, 293] width 958 height 587
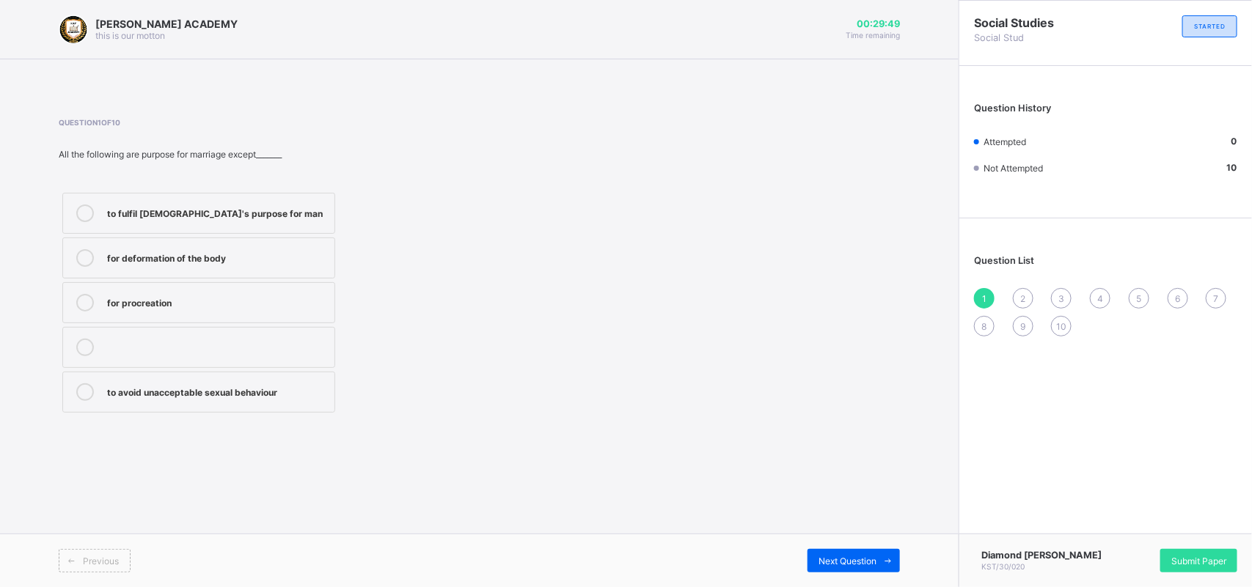
click at [229, 262] on div "for deformation of the body" at bounding box center [217, 256] width 220 height 15
click at [840, 556] on span "Next Question" at bounding box center [847, 561] width 58 height 11
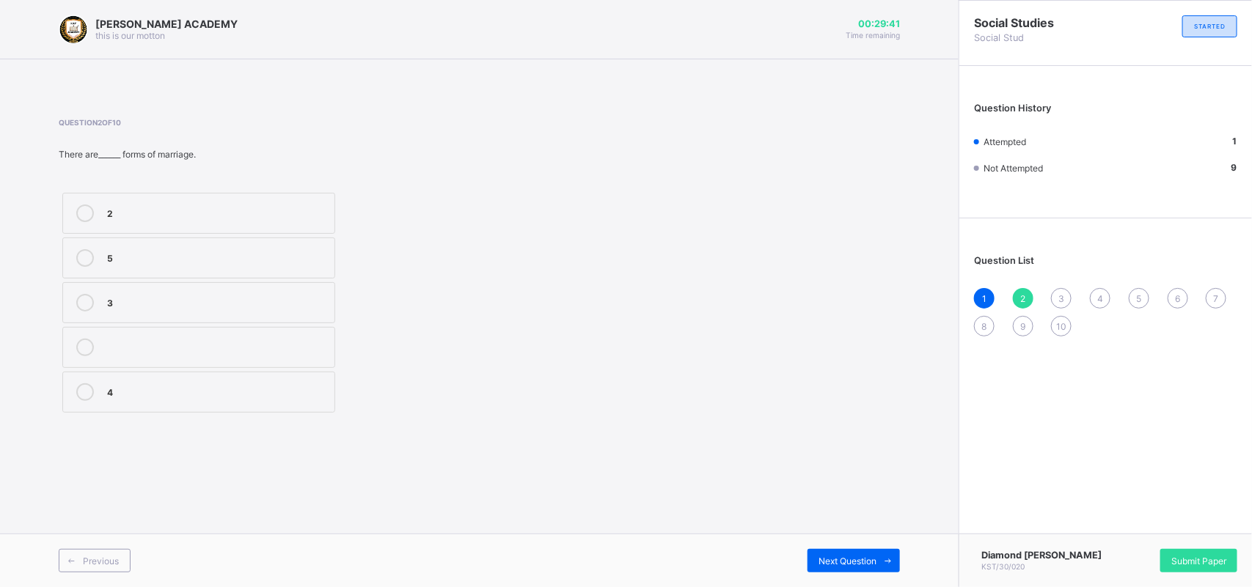
click at [98, 205] on div at bounding box center [84, 214] width 29 height 18
click at [827, 559] on span "Next Question" at bounding box center [847, 561] width 58 height 11
click at [125, 381] on label "latin" at bounding box center [198, 392] width 273 height 41
click at [831, 552] on div "Next Question" at bounding box center [853, 560] width 92 height 23
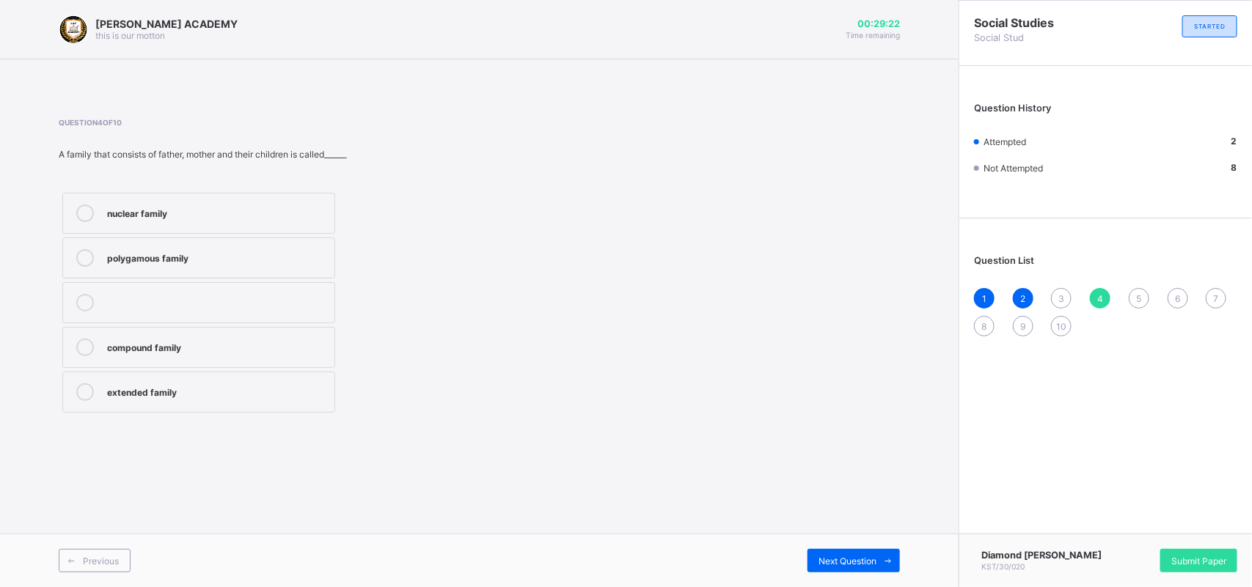
click at [100, 214] on label "nuclear family" at bounding box center [198, 213] width 273 height 41
click at [825, 561] on span "Next Question" at bounding box center [847, 561] width 58 height 11
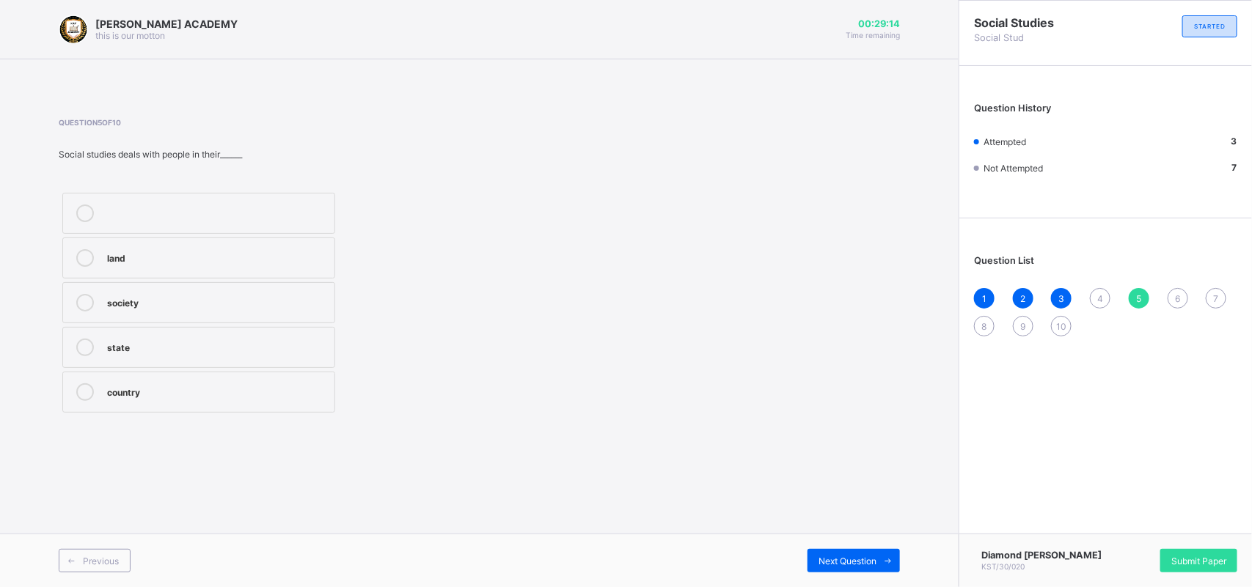
click at [172, 305] on div "society" at bounding box center [217, 301] width 220 height 15
click at [837, 550] on div "Next Question" at bounding box center [853, 560] width 92 height 23
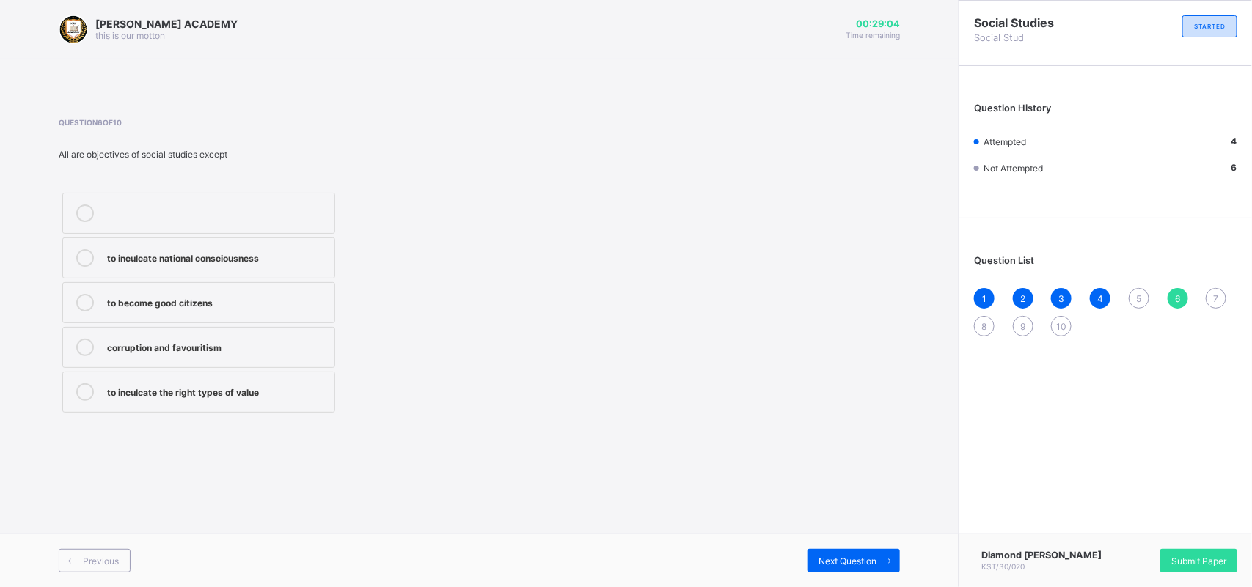
click at [151, 347] on div "corruption and favouritism" at bounding box center [217, 346] width 220 height 15
click at [826, 563] on span "Next Question" at bounding box center [847, 561] width 58 height 11
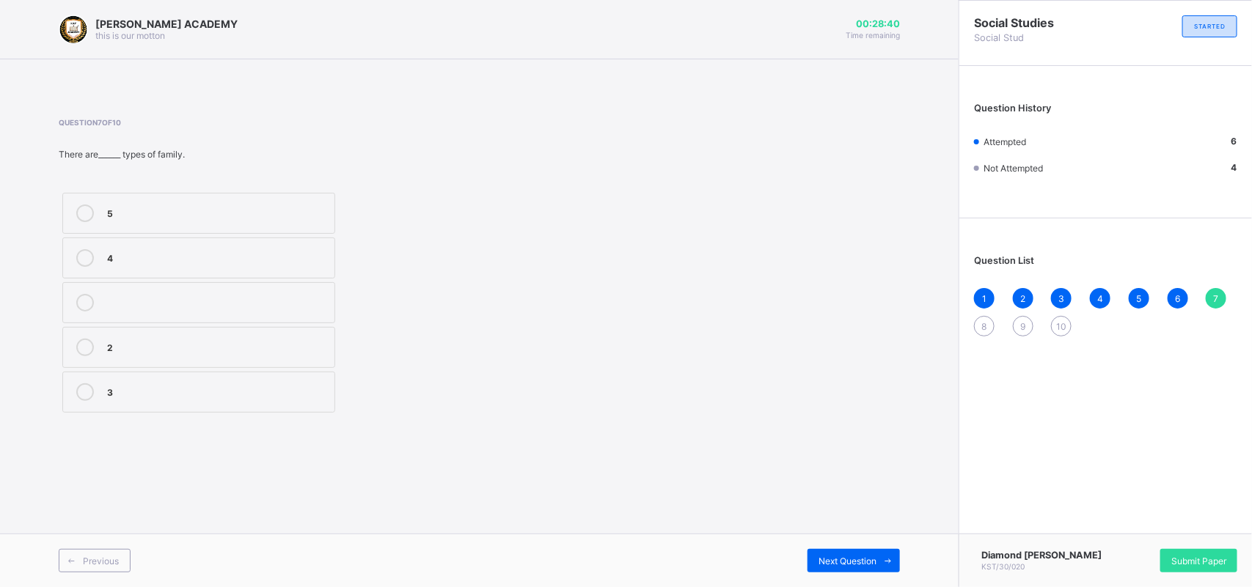
click at [117, 386] on div "3" at bounding box center [217, 390] width 220 height 15
click at [834, 559] on span "Next Question" at bounding box center [847, 561] width 58 height 11
click at [144, 261] on div "labouring" at bounding box center [217, 256] width 220 height 15
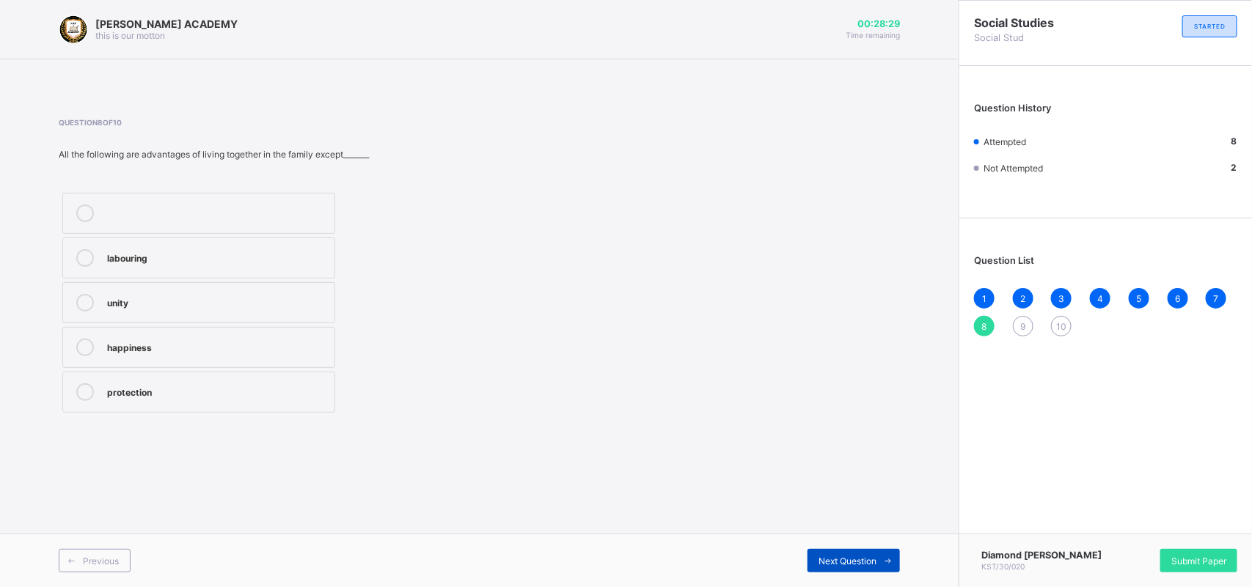
click at [850, 554] on div "Next Question" at bounding box center [853, 560] width 92 height 23
click at [115, 220] on div "marriage" at bounding box center [217, 214] width 220 height 18
click at [841, 549] on div "Next Question" at bounding box center [853, 560] width 92 height 23
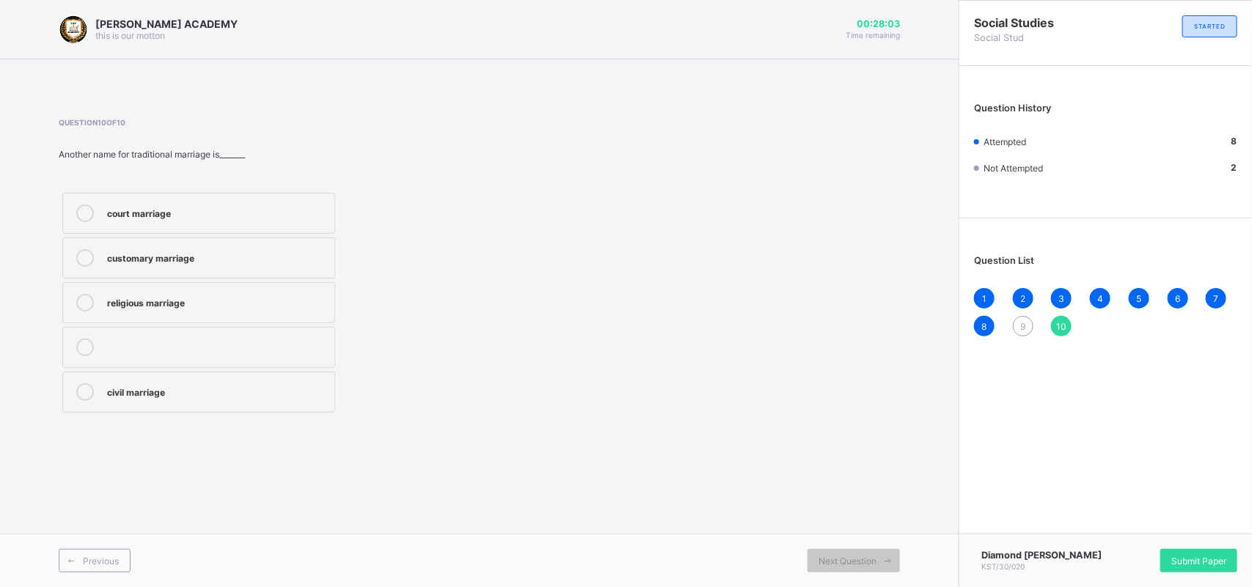
click at [155, 207] on div "court marriage" at bounding box center [217, 212] width 220 height 15
click at [1019, 325] on div "9" at bounding box center [1023, 326] width 21 height 21
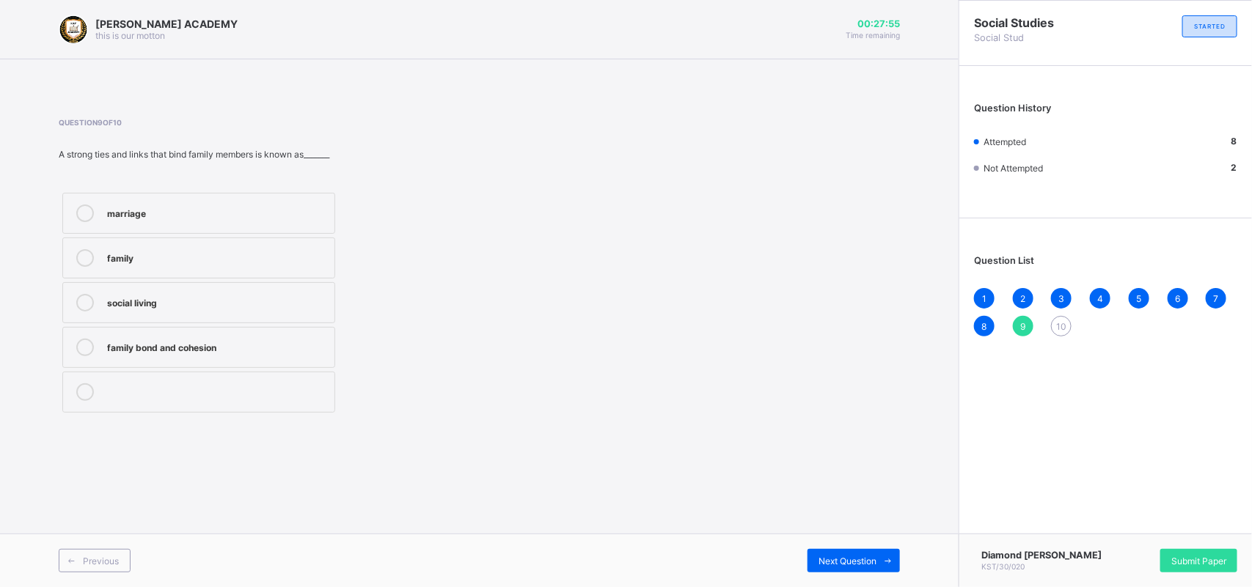
click at [121, 200] on label "marriage" at bounding box center [198, 213] width 273 height 41
click at [834, 565] on span "Next Question" at bounding box center [847, 561] width 58 height 11
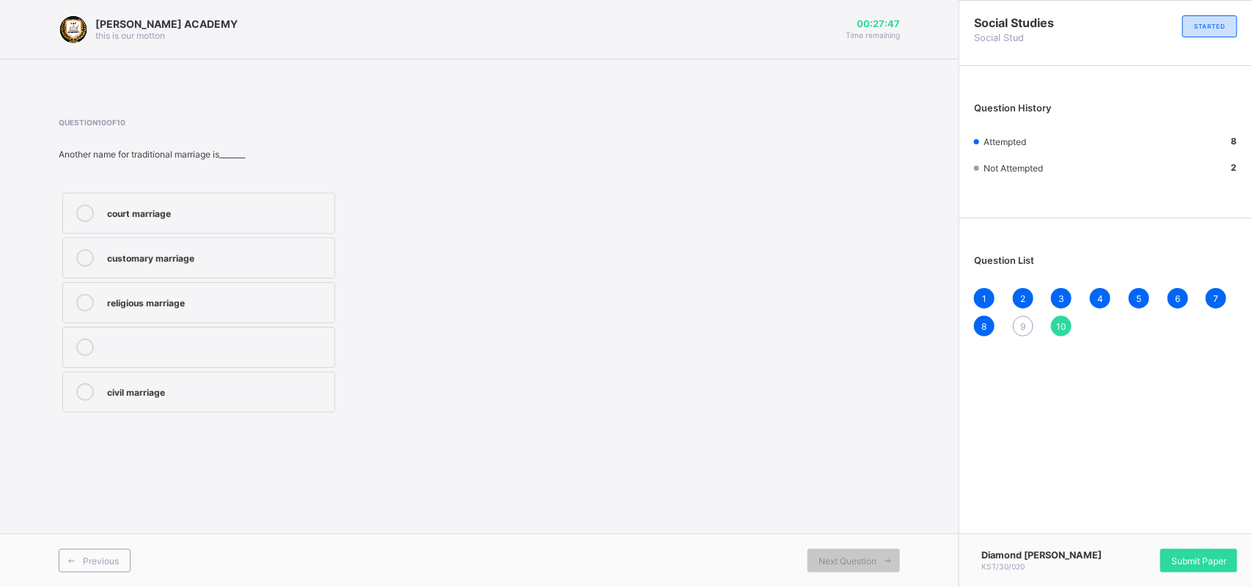
click at [1021, 321] on span "9" at bounding box center [1022, 326] width 5 height 11
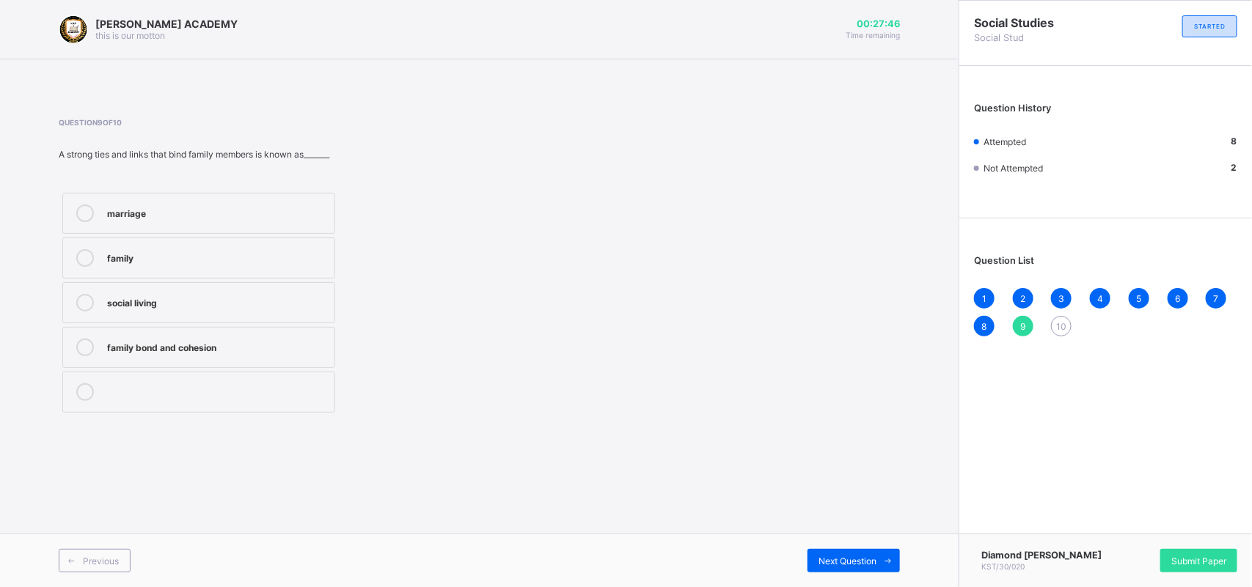
click at [133, 213] on div "marriage" at bounding box center [217, 212] width 220 height 15
click at [859, 550] on div "Next Question" at bounding box center [853, 560] width 92 height 23
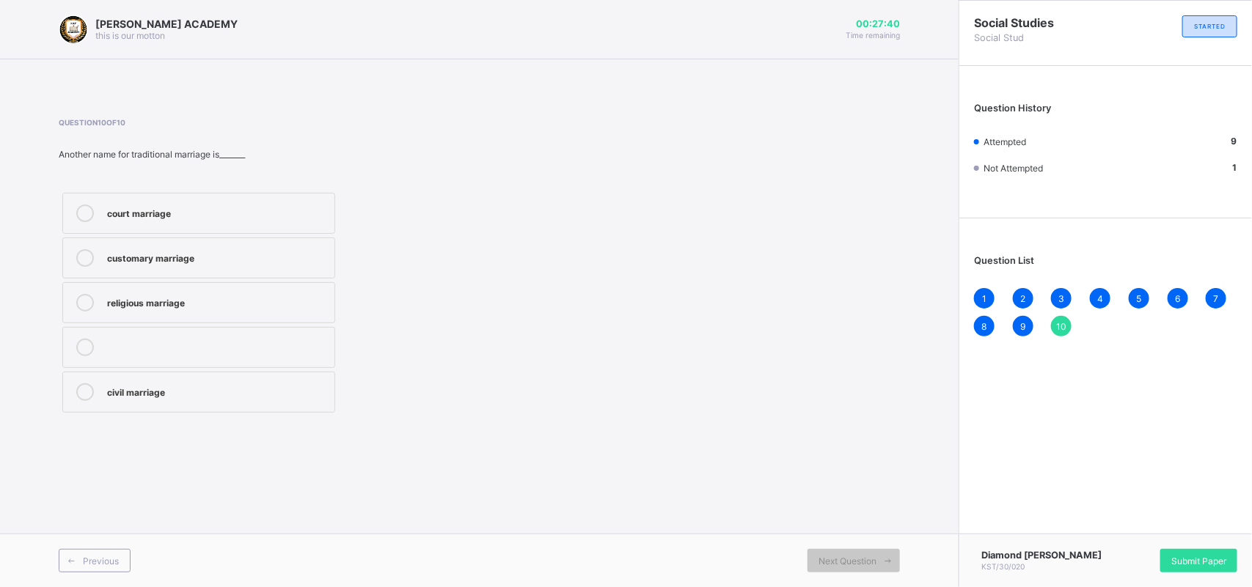
click at [149, 210] on div "court marriage" at bounding box center [217, 212] width 220 height 15
click at [1196, 549] on div "Submit Paper" at bounding box center [1198, 560] width 77 height 23
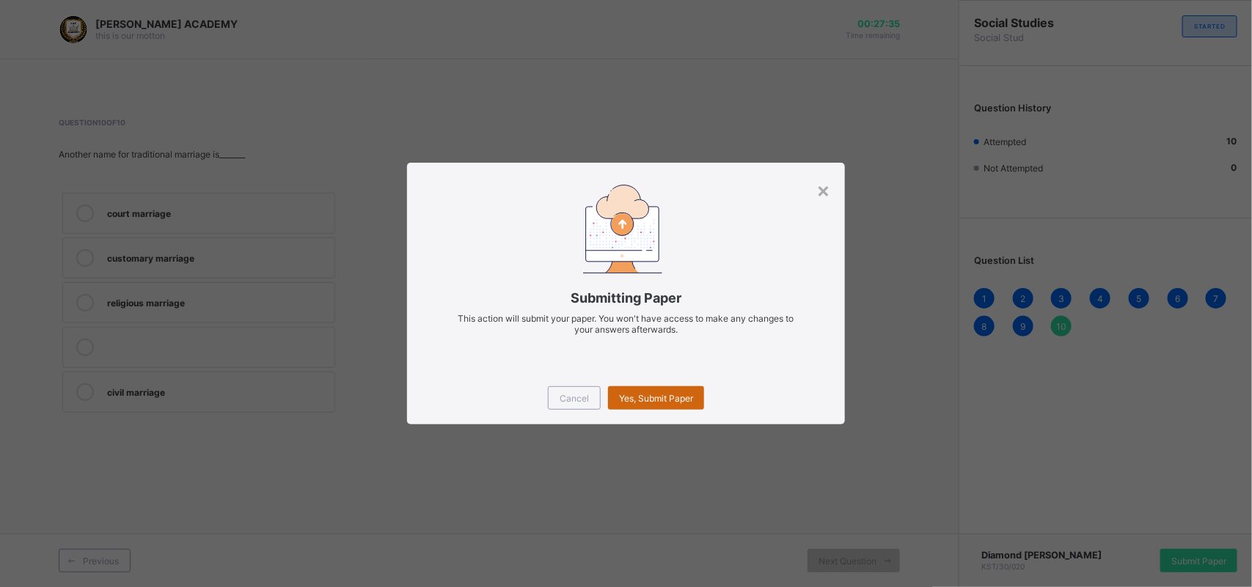
click at [683, 389] on div "Yes, Submit Paper" at bounding box center [656, 397] width 96 height 23
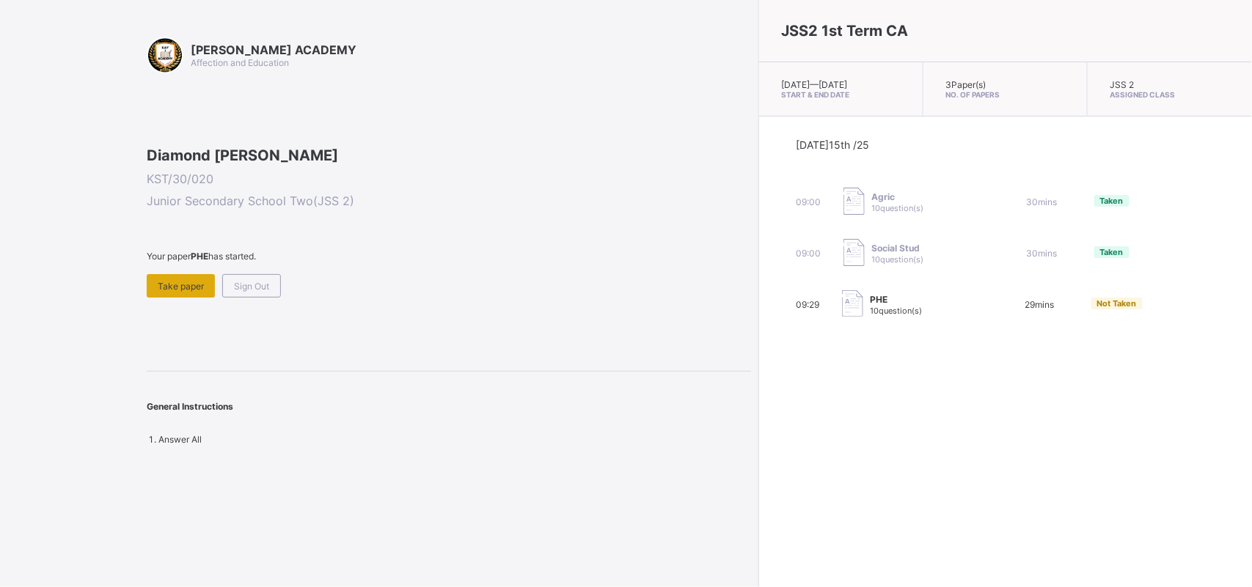
click at [178, 292] on span "Take paper" at bounding box center [181, 286] width 46 height 11
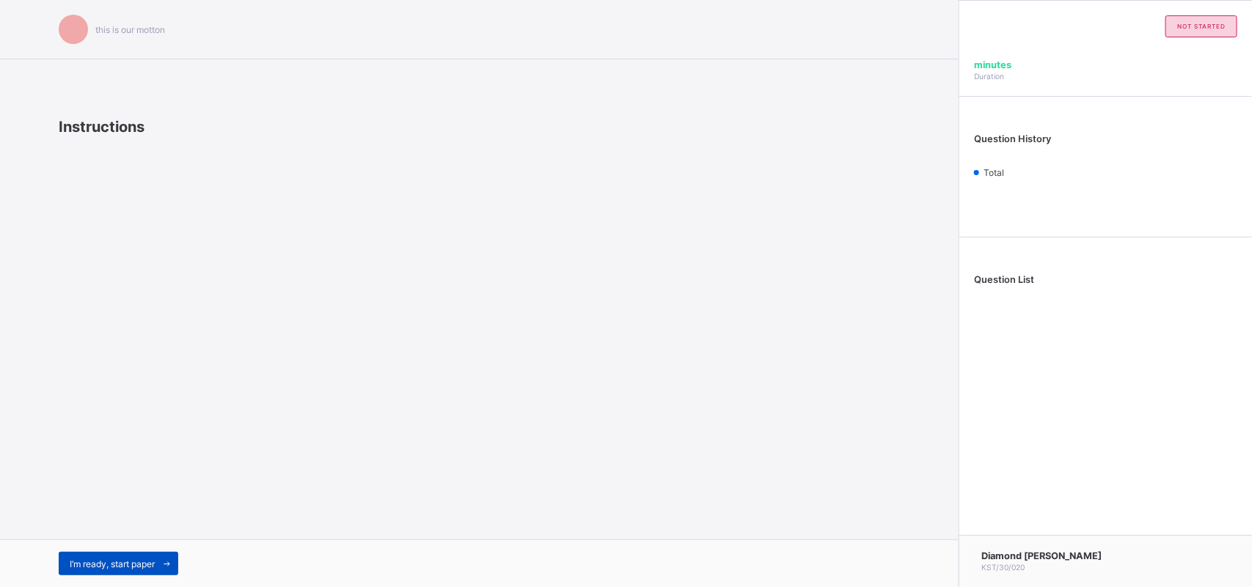
click at [115, 557] on div "I’m ready, start paper" at bounding box center [119, 563] width 120 height 23
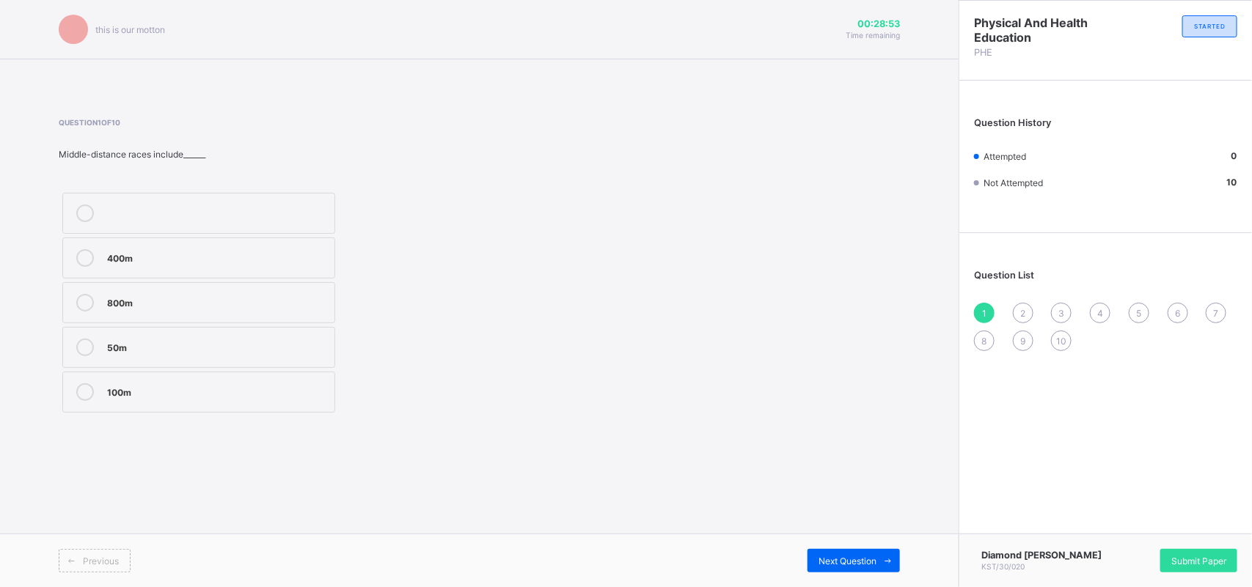
click at [123, 382] on label "100m" at bounding box center [198, 392] width 273 height 41
click at [834, 556] on span "Next Question" at bounding box center [847, 561] width 58 height 11
click at [108, 390] on div "Yoruba" at bounding box center [217, 390] width 220 height 15
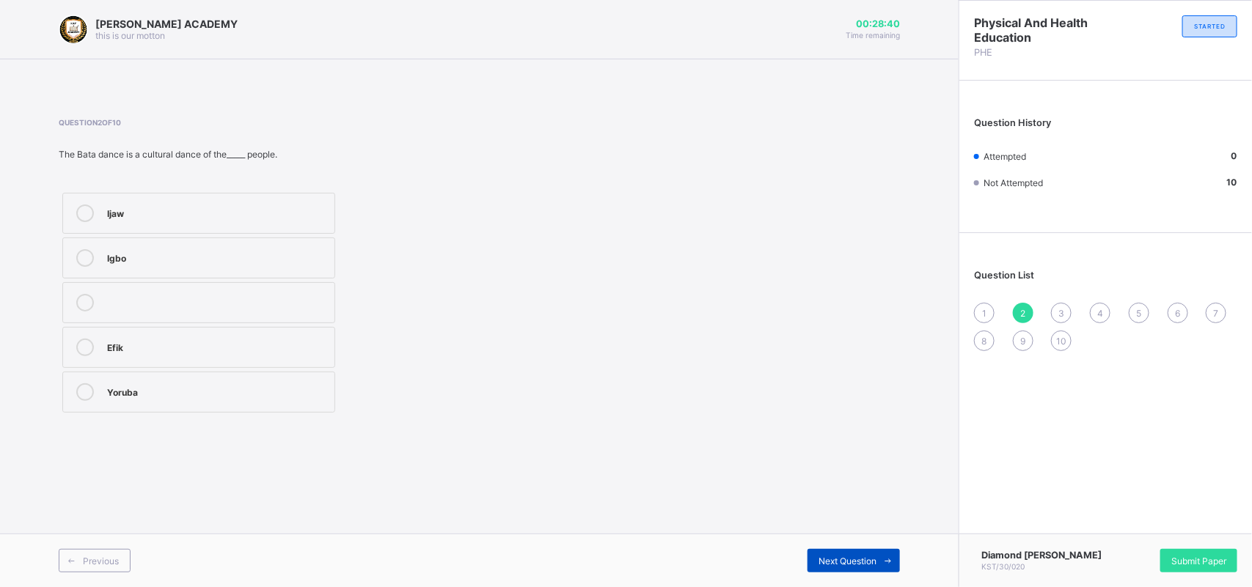
click at [821, 551] on div "Next Question" at bounding box center [853, 560] width 92 height 23
click at [92, 391] on icon at bounding box center [85, 392] width 18 height 18
click at [834, 549] on div "Next Question" at bounding box center [853, 560] width 92 height 23
click at [127, 218] on div "outdoor" at bounding box center [217, 214] width 220 height 18
click at [842, 552] on div "Next Question" at bounding box center [853, 560] width 92 height 23
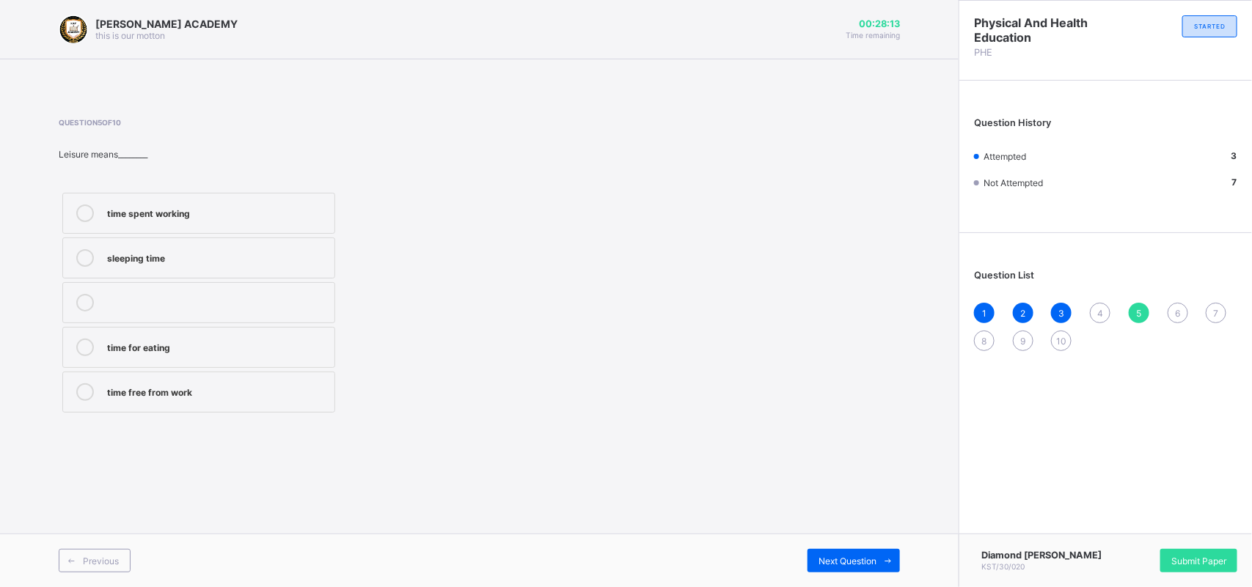
click at [114, 392] on div "time free from work" at bounding box center [217, 390] width 220 height 15
click at [837, 561] on span "Next Question" at bounding box center [847, 561] width 58 height 11
click at [202, 254] on div "activities done during free time" at bounding box center [217, 256] width 220 height 15
drag, startPoint x: 202, startPoint y: 254, endPoint x: 407, endPoint y: 346, distance: 224.1
click at [407, 346] on div "activities done during free time resting always playing during class hours work…" at bounding box center [292, 302] width 467 height 227
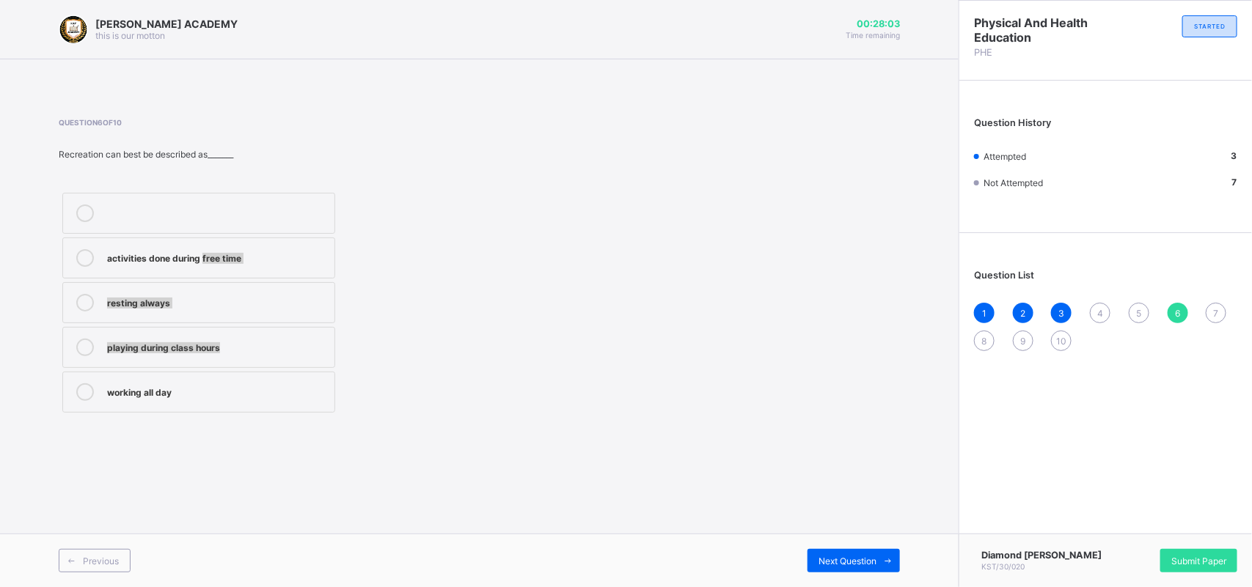
click at [257, 244] on label "activities done during free time" at bounding box center [198, 258] width 273 height 41
click at [836, 558] on span "Next Question" at bounding box center [847, 561] width 58 height 11
click at [147, 255] on div "refresh the body and mind" at bounding box center [217, 256] width 220 height 15
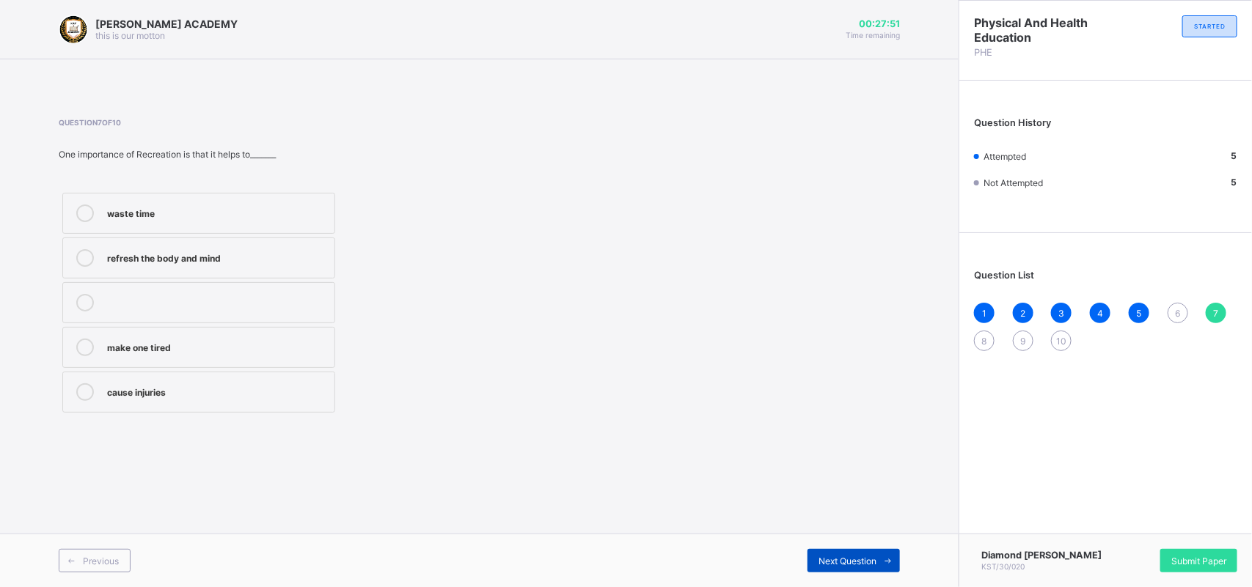
click at [829, 554] on div "Next Question" at bounding box center [853, 560] width 92 height 23
click at [136, 288] on label "Tiv" at bounding box center [198, 302] width 273 height 41
click at [844, 557] on span "Next Question" at bounding box center [847, 561] width 58 height 11
click at [1210, 303] on div "7" at bounding box center [1215, 313] width 21 height 21
click at [114, 259] on div "refresh the body and mind" at bounding box center [217, 256] width 220 height 15
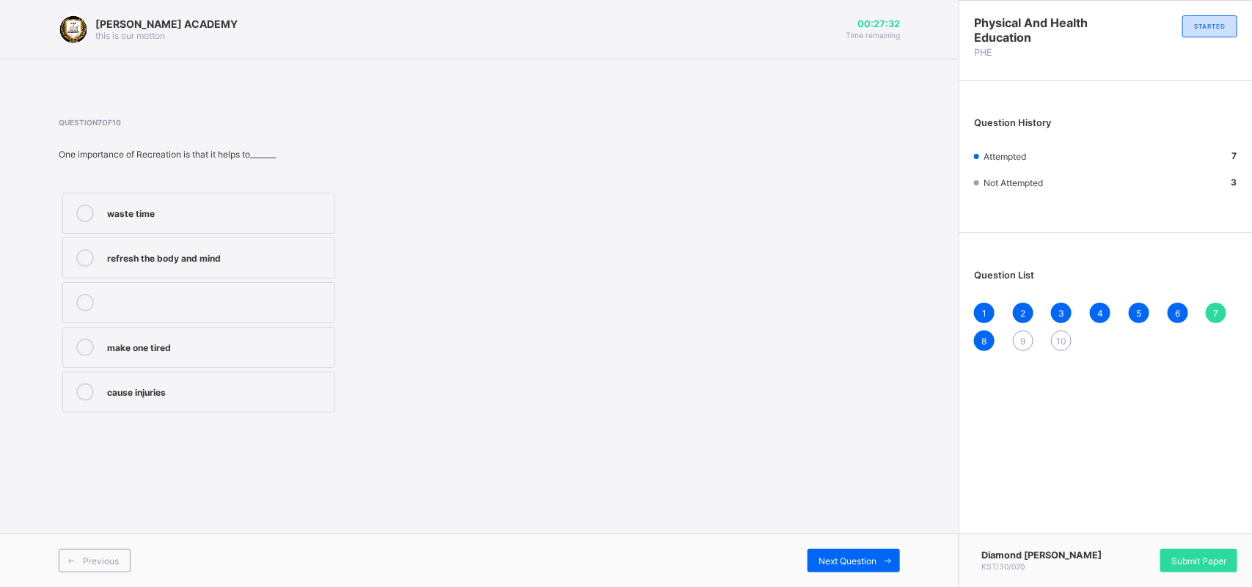
click at [844, 547] on div "Previous Next Question" at bounding box center [479, 561] width 958 height 54
click at [847, 556] on span "Next Question" at bounding box center [847, 561] width 58 height 11
click at [118, 337] on label "swimming" at bounding box center [198, 347] width 273 height 41
click at [822, 554] on div "Next Question" at bounding box center [853, 560] width 92 height 23
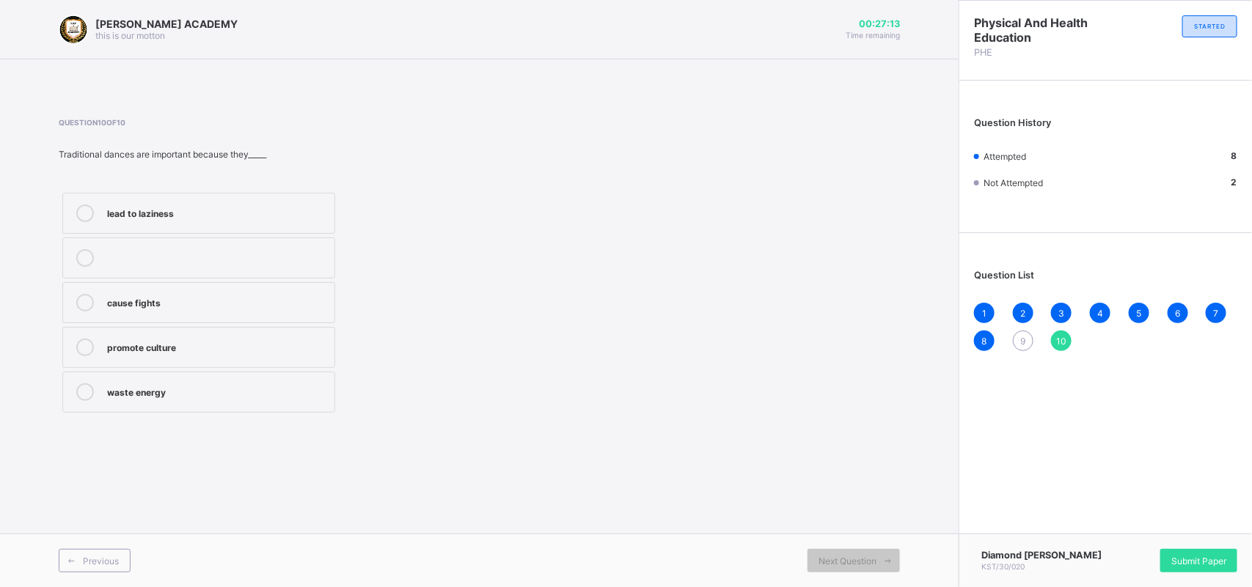
click at [143, 350] on div "promote culture" at bounding box center [217, 346] width 220 height 15
click at [1183, 549] on div "Submit Paper" at bounding box center [1198, 560] width 77 height 23
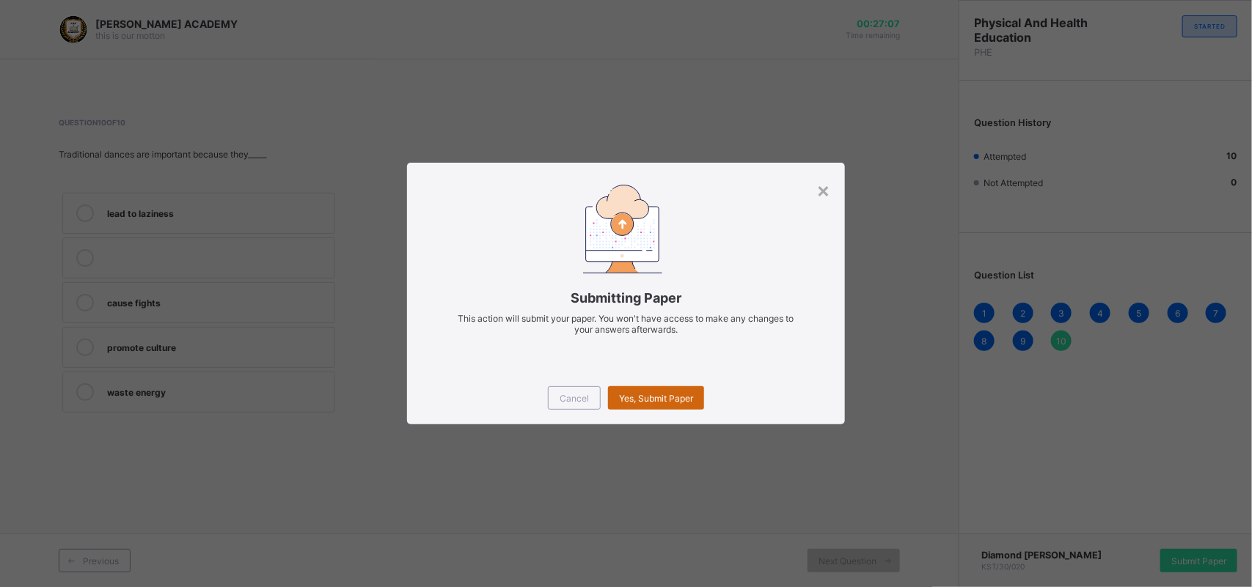
click at [657, 393] on span "Yes, Submit Paper" at bounding box center [656, 398] width 74 height 11
click at [657, 391] on div "Yes, Submit Paper" at bounding box center [656, 397] width 96 height 23
click at [657, 393] on span "Yes, Submit Paper" at bounding box center [656, 398] width 74 height 11
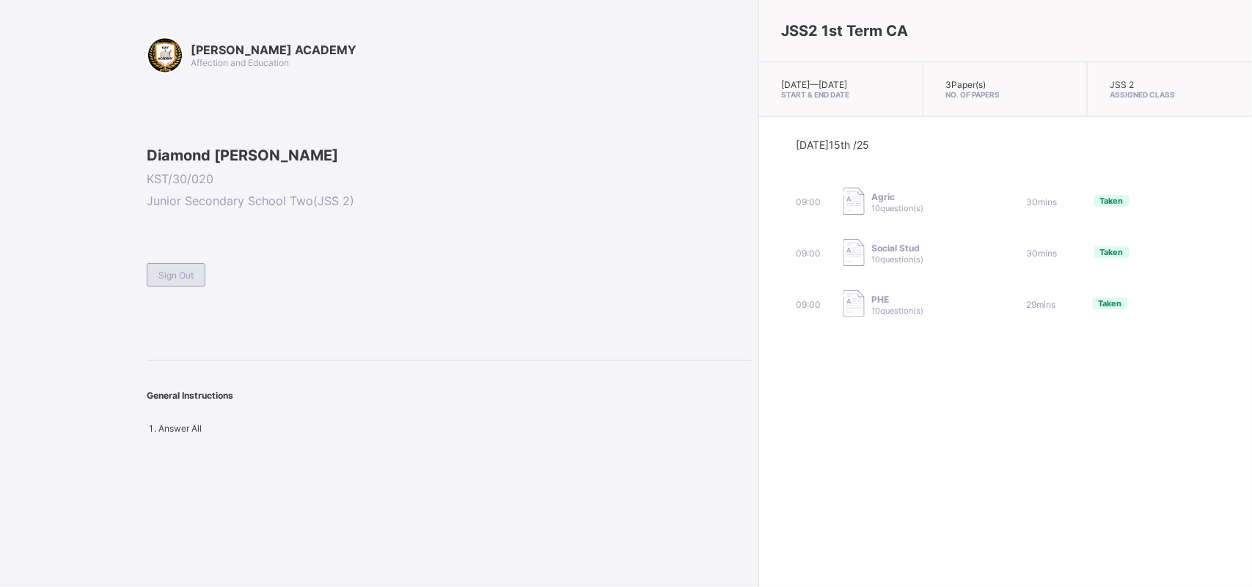
click at [184, 281] on span "Sign Out" at bounding box center [175, 275] width 35 height 11
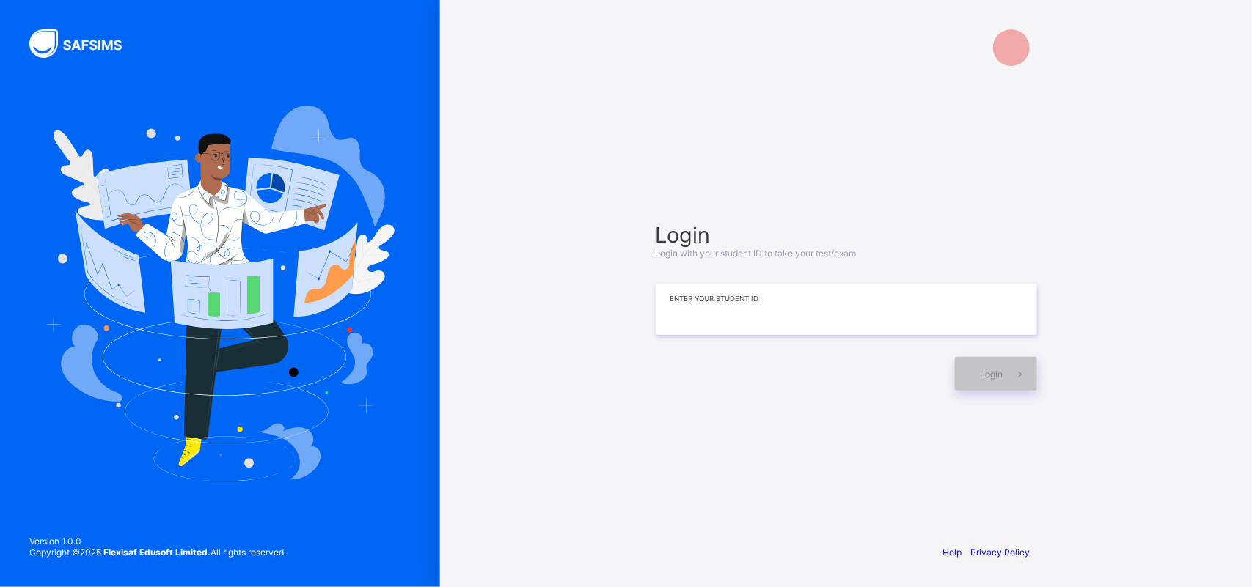
click at [716, 312] on input at bounding box center [845, 309] width 381 height 51
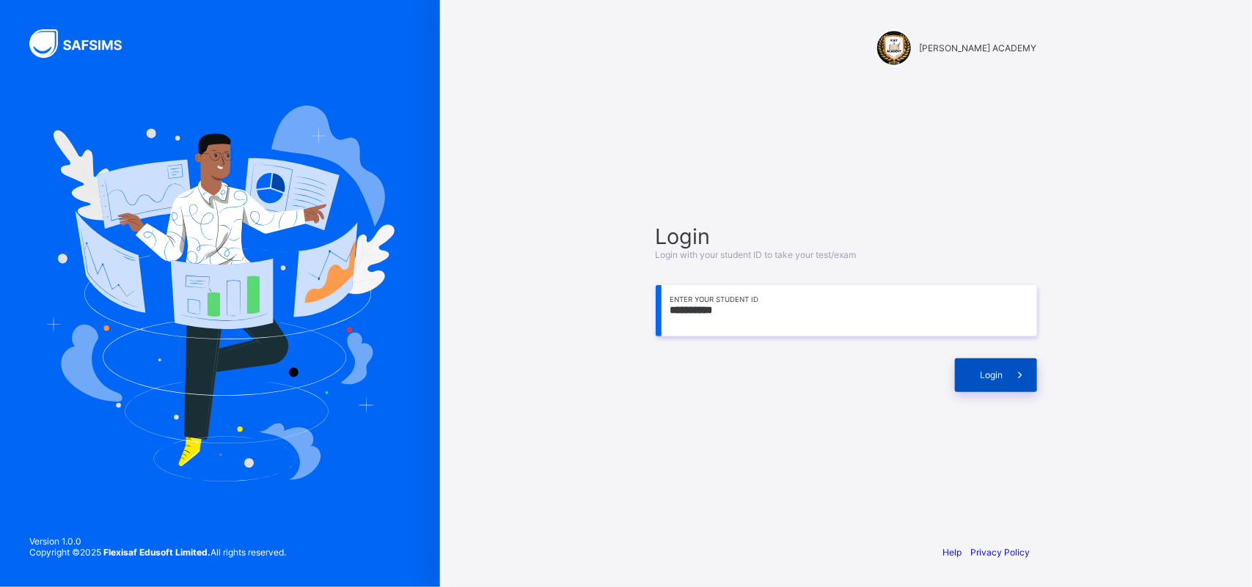
type input "**********"
click at [975, 361] on div "Login" at bounding box center [996, 376] width 82 height 34
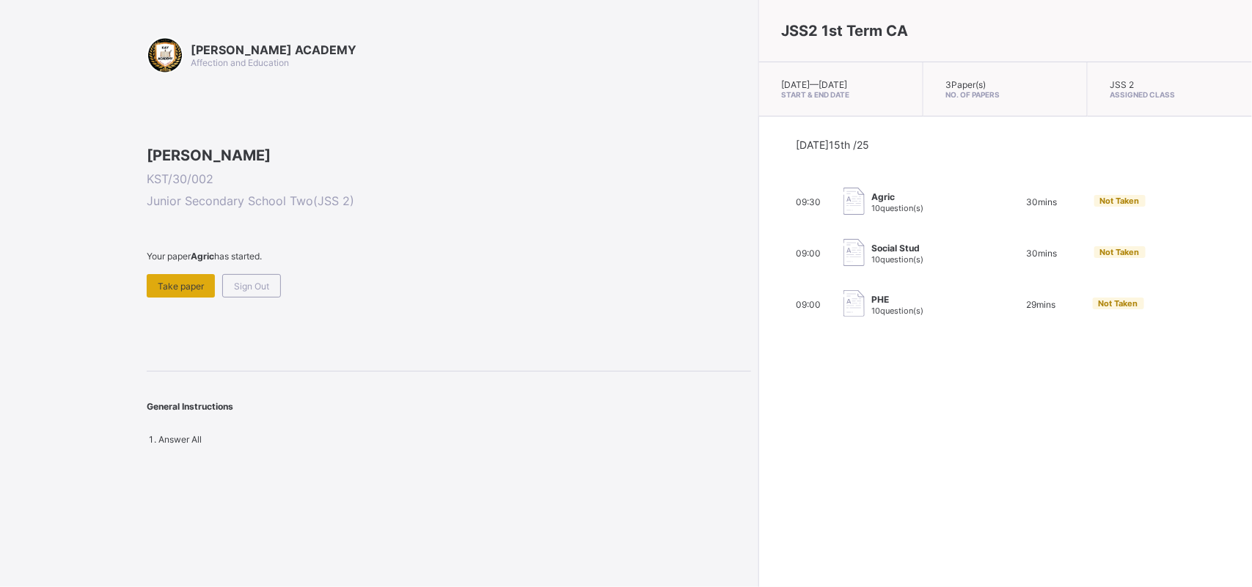
click at [177, 292] on span "Take paper" at bounding box center [181, 286] width 46 height 11
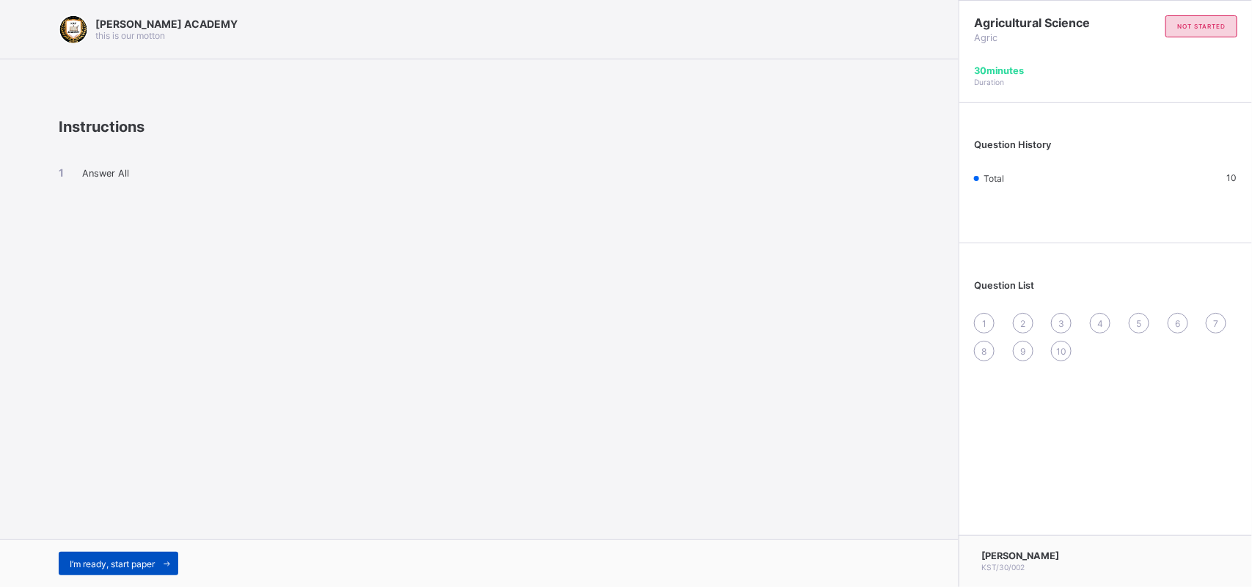
click at [130, 570] on div "I’m ready, start paper" at bounding box center [119, 563] width 120 height 23
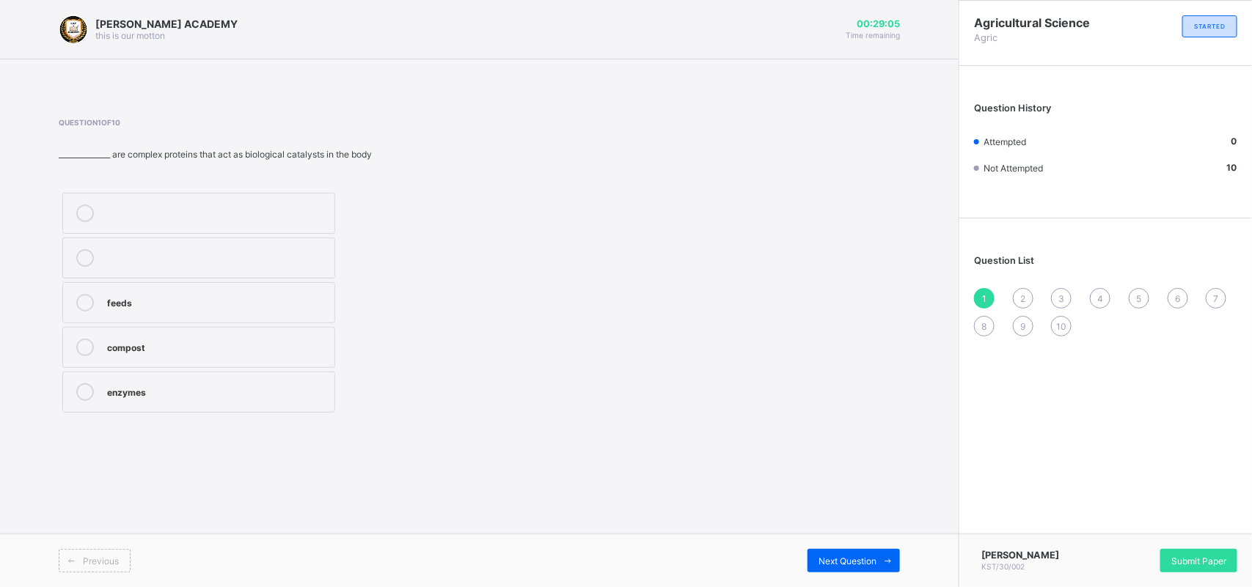
click at [193, 383] on div "enzymes" at bounding box center [217, 390] width 220 height 15
click at [863, 562] on span "Next Question" at bounding box center [847, 561] width 58 height 11
click at [139, 174] on div "Question 2 of 10 Buildings made of wood should be painted with ____________ to …" at bounding box center [292, 267] width 467 height 298
click at [154, 397] on div "coal tar" at bounding box center [217, 390] width 220 height 15
click at [860, 565] on span "Next Question" at bounding box center [847, 561] width 58 height 11
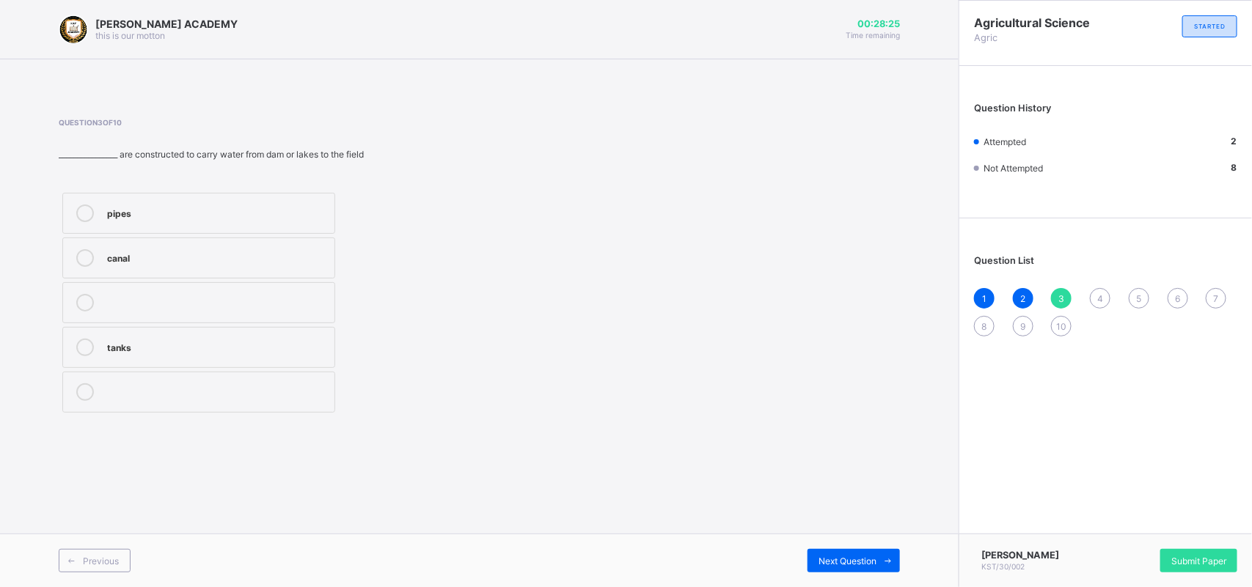
click at [244, 221] on div "pipes" at bounding box center [217, 214] width 220 height 18
click at [856, 563] on span "Next Question" at bounding box center [847, 561] width 58 height 11
click at [165, 249] on div "water" at bounding box center [217, 256] width 220 height 15
click at [855, 554] on div "Next Question" at bounding box center [853, 560] width 92 height 23
click at [155, 218] on div "[PERSON_NAME]" at bounding box center [217, 214] width 220 height 18
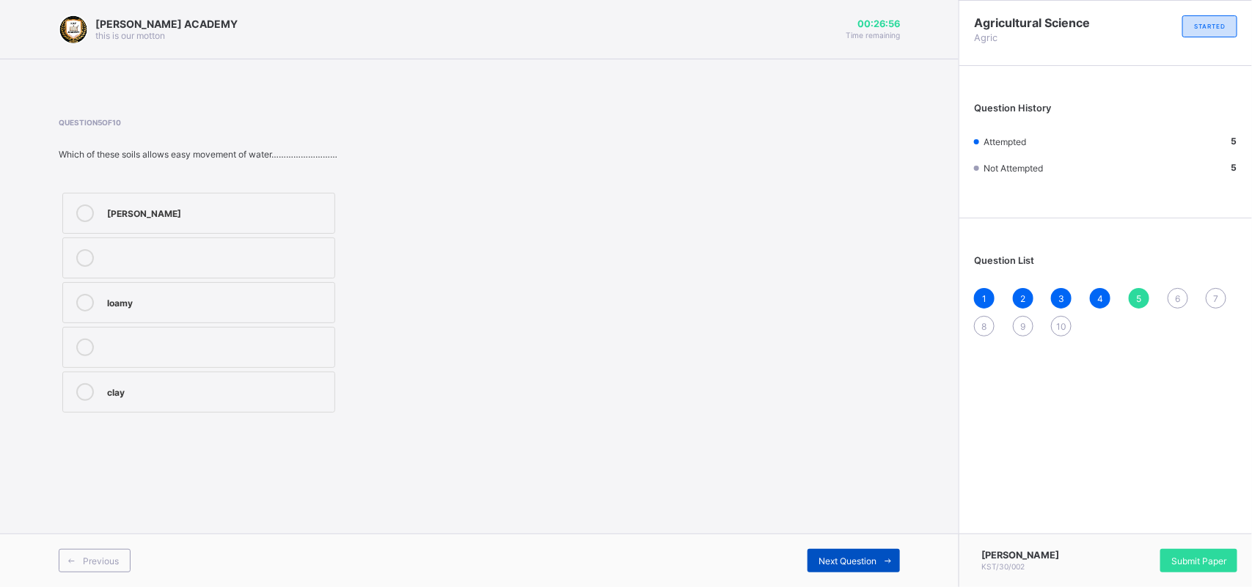
click at [847, 559] on span "Next Question" at bounding box center [847, 561] width 58 height 11
click at [207, 251] on div "soil" at bounding box center [217, 256] width 220 height 15
click at [881, 569] on span at bounding box center [887, 560] width 23 height 23
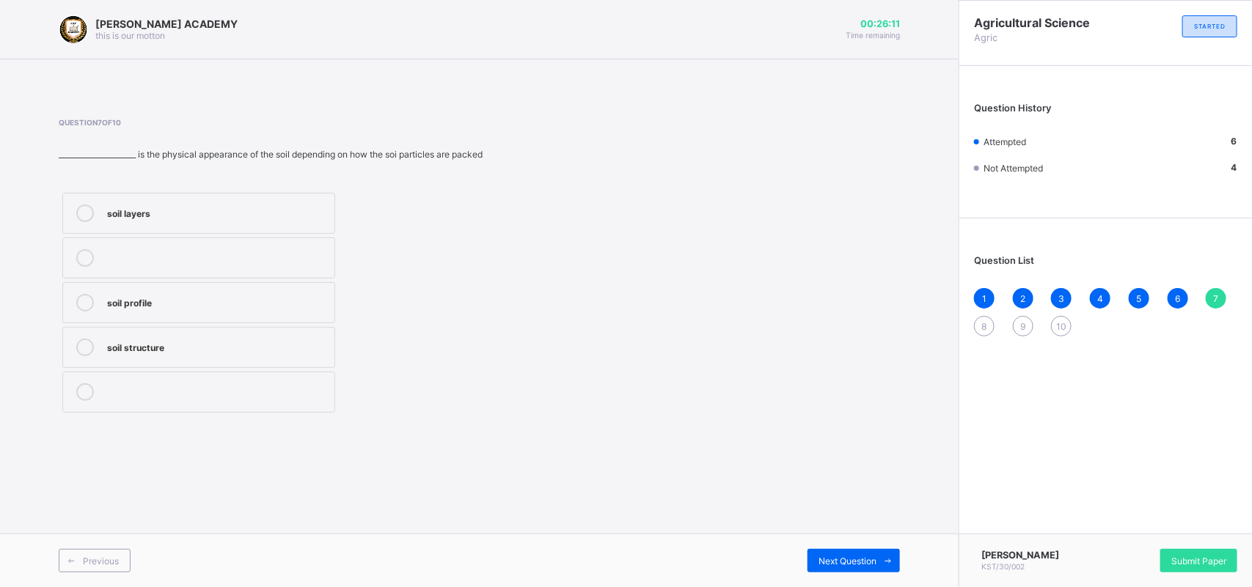
click at [275, 293] on label "soil profile" at bounding box center [198, 302] width 273 height 41
click at [856, 561] on span "Next Question" at bounding box center [847, 561] width 58 height 11
click at [191, 218] on div "silos" at bounding box center [217, 214] width 220 height 18
click at [854, 562] on span "Next Question" at bounding box center [847, 561] width 58 height 11
click at [255, 315] on label "animal dip" at bounding box center [198, 302] width 273 height 41
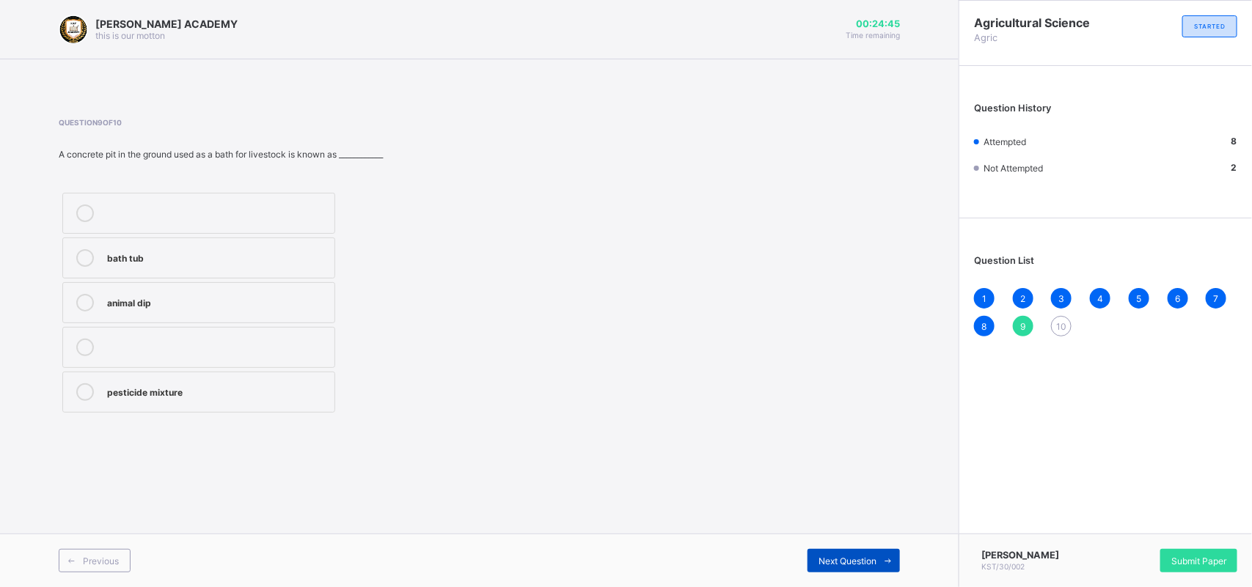
click at [830, 558] on span "Next Question" at bounding box center [847, 561] width 58 height 11
click at [248, 304] on div "kind of crops" at bounding box center [217, 301] width 220 height 15
click at [855, 559] on span "Next Question" at bounding box center [847, 561] width 58 height 11
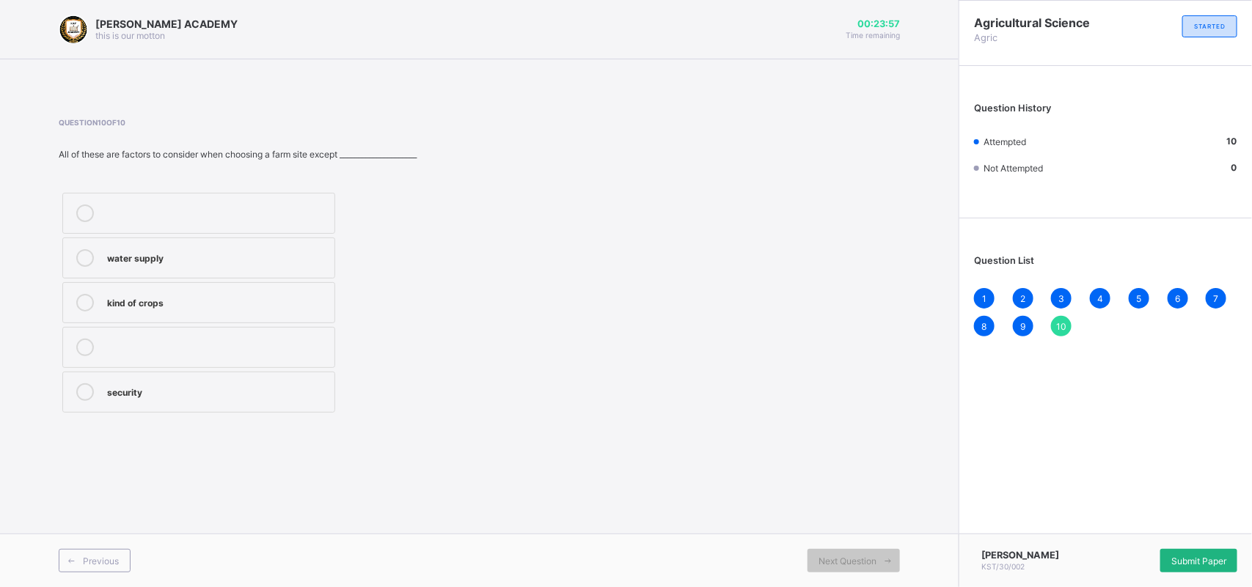
click at [1201, 556] on span "Submit Paper" at bounding box center [1198, 561] width 55 height 11
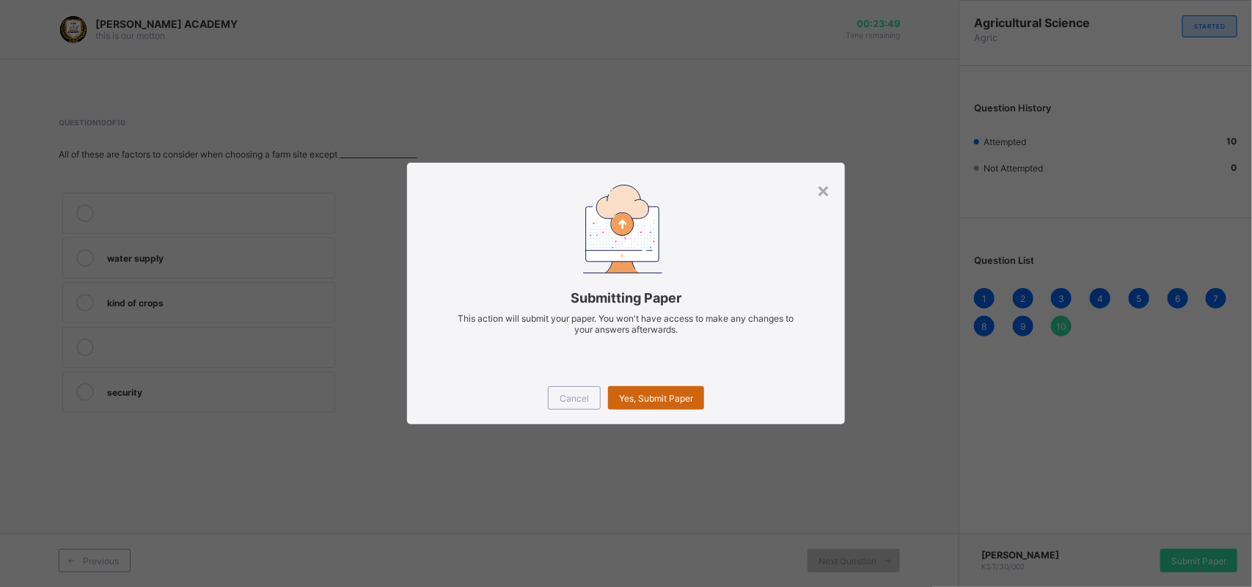
click at [672, 396] on span "Yes, Submit Paper" at bounding box center [656, 398] width 74 height 11
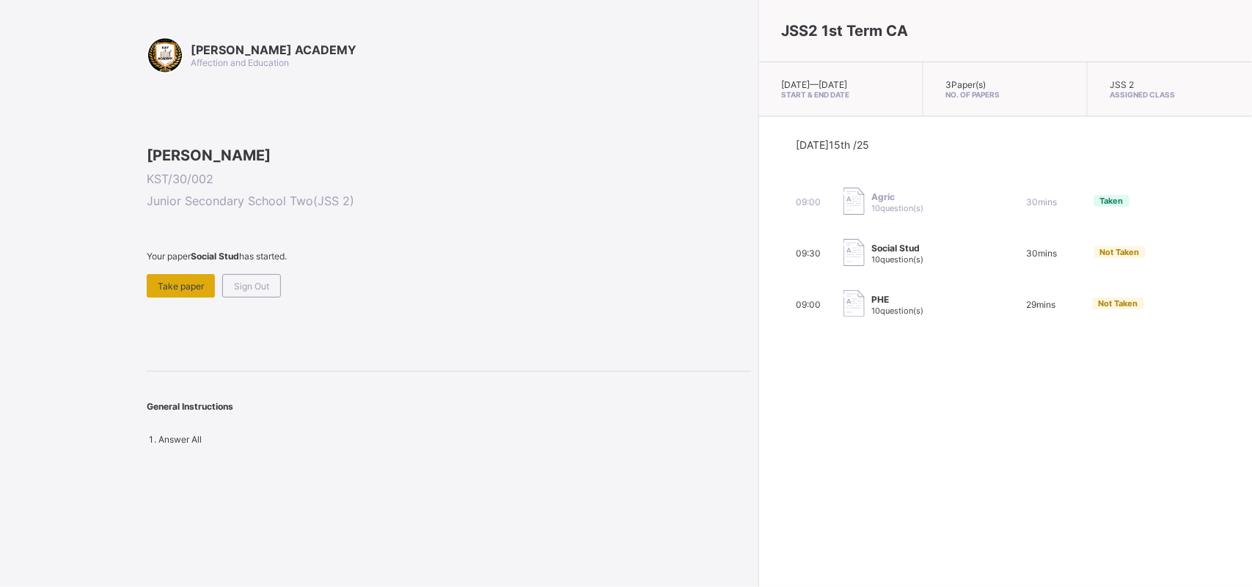
click at [177, 292] on span "Take paper" at bounding box center [181, 286] width 46 height 11
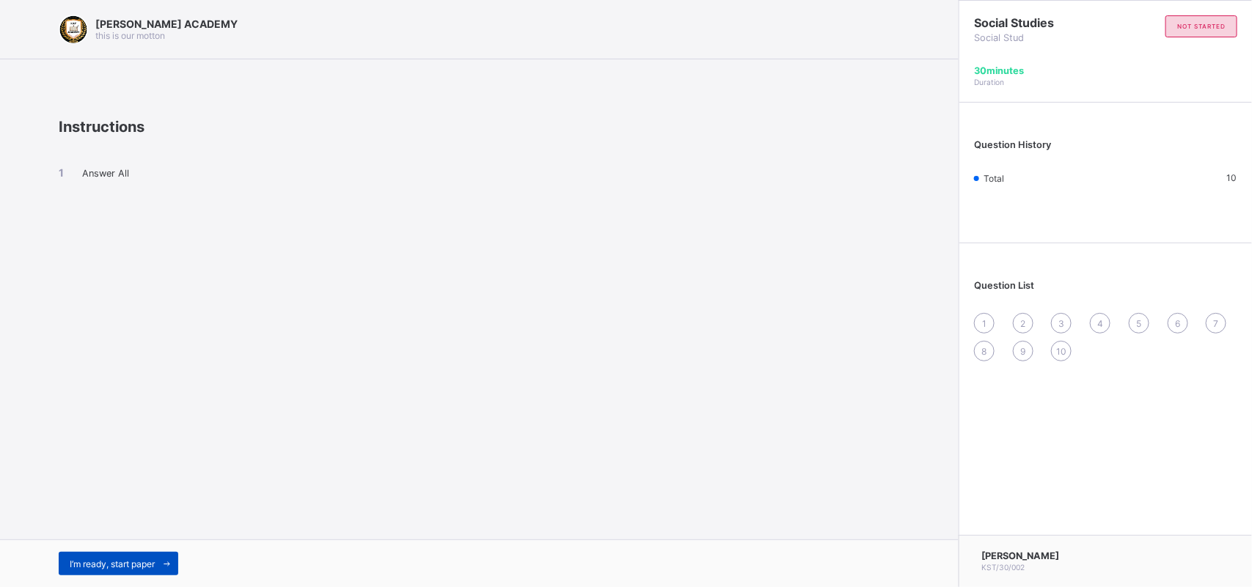
click at [126, 562] on span "I’m ready, start paper" at bounding box center [112, 564] width 85 height 11
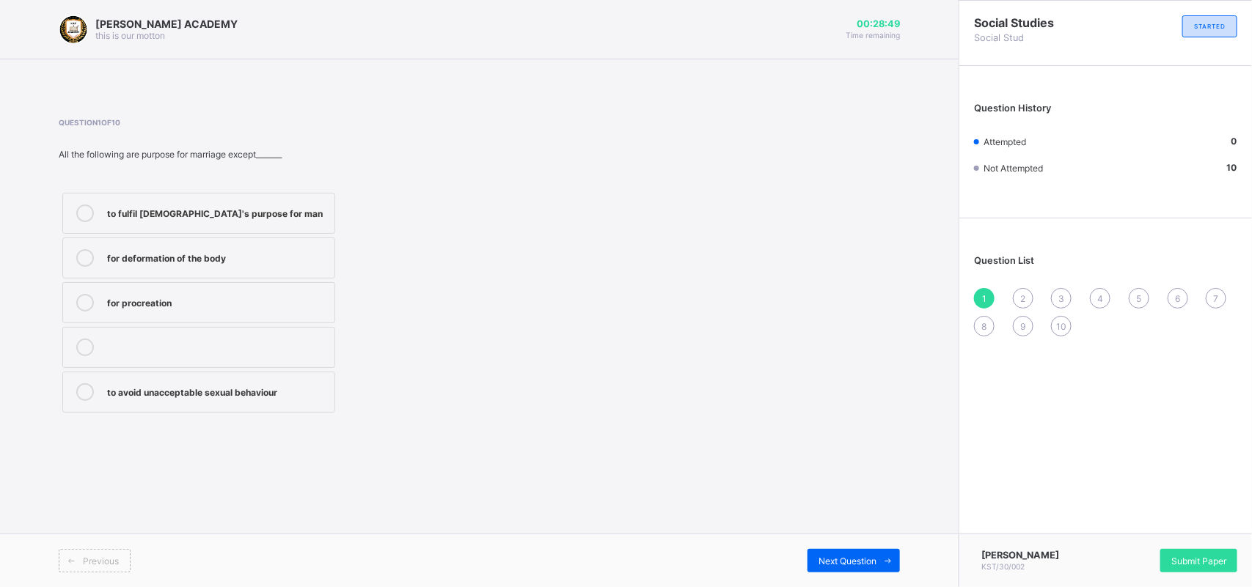
click at [273, 249] on div "for deformation of the body" at bounding box center [217, 256] width 220 height 15
click at [856, 559] on span "Next Question" at bounding box center [847, 561] width 58 height 11
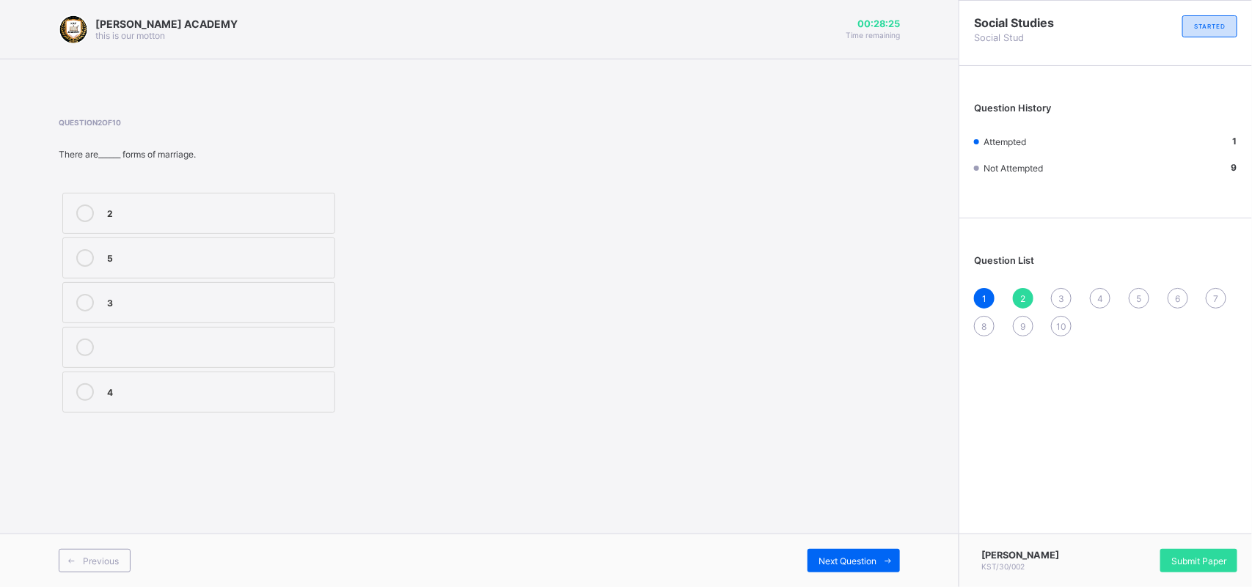
click at [181, 211] on div "2" at bounding box center [217, 212] width 220 height 15
click at [856, 557] on span "Next Question" at bounding box center [847, 561] width 58 height 11
click at [202, 386] on div "latin" at bounding box center [217, 390] width 220 height 15
click at [870, 557] on span "Next Question" at bounding box center [847, 561] width 58 height 11
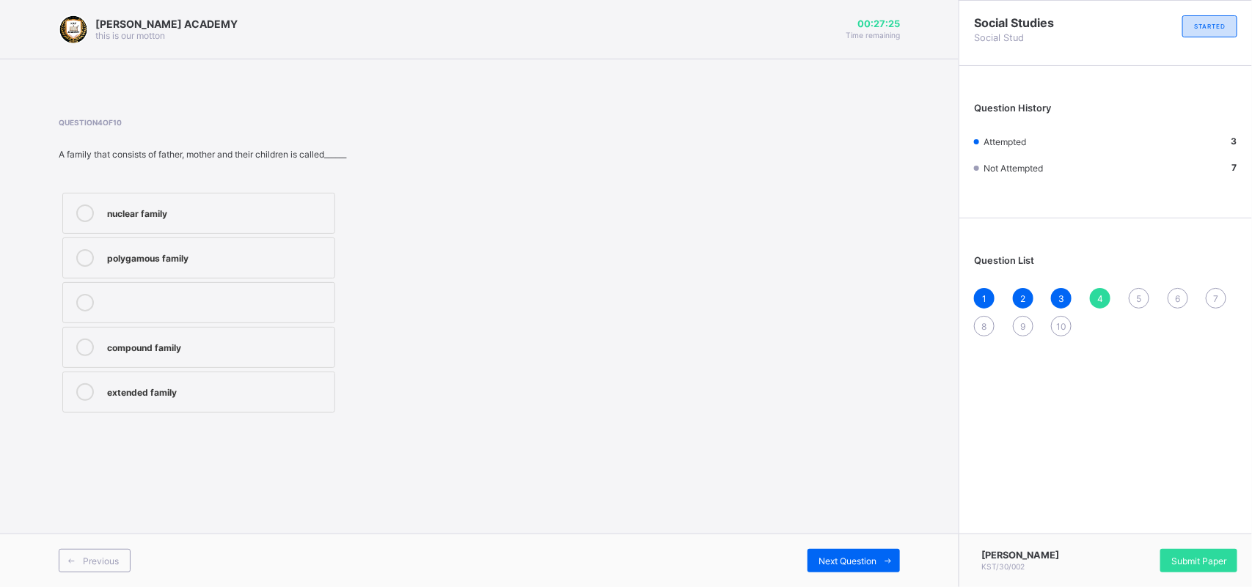
click at [279, 218] on div "nuclear family" at bounding box center [217, 214] width 220 height 18
click at [850, 554] on div "Next Question" at bounding box center [853, 560] width 92 height 23
click at [218, 297] on div "society" at bounding box center [217, 301] width 220 height 15
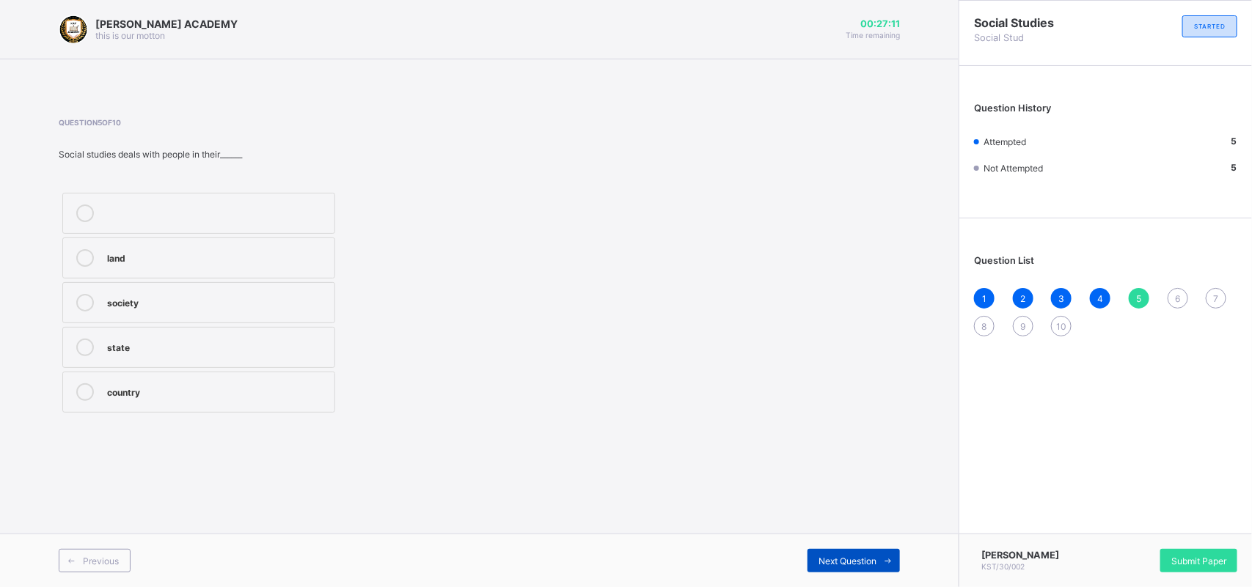
click at [850, 556] on span "Next Question" at bounding box center [847, 561] width 58 height 11
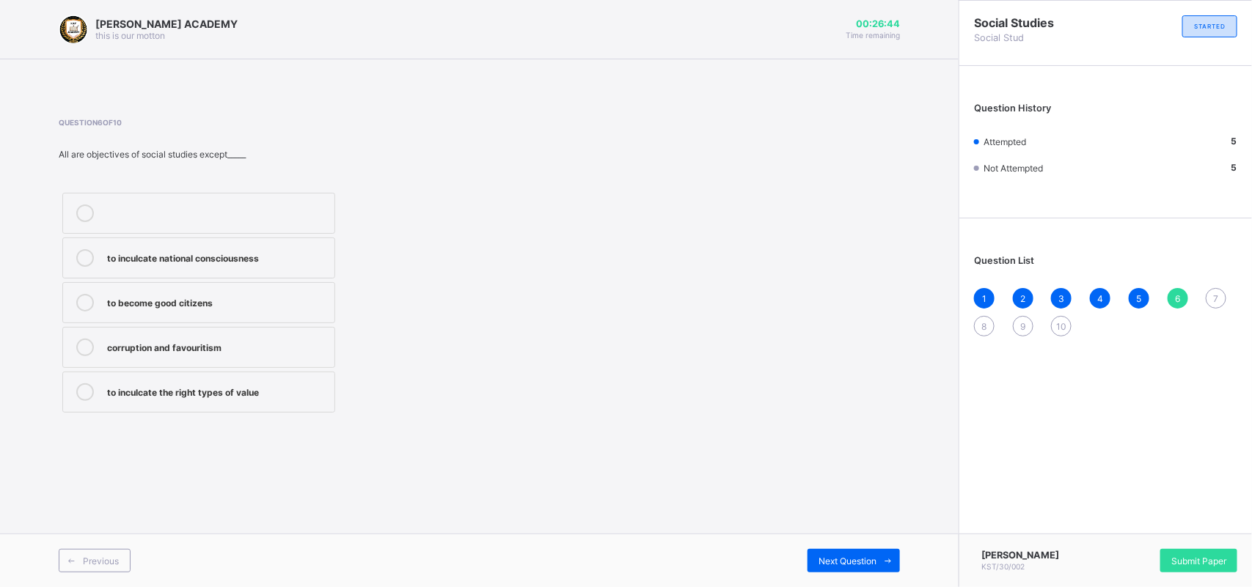
click at [239, 343] on div "corruption and favouritism" at bounding box center [217, 346] width 220 height 15
click at [843, 562] on span "Next Question" at bounding box center [847, 561] width 58 height 11
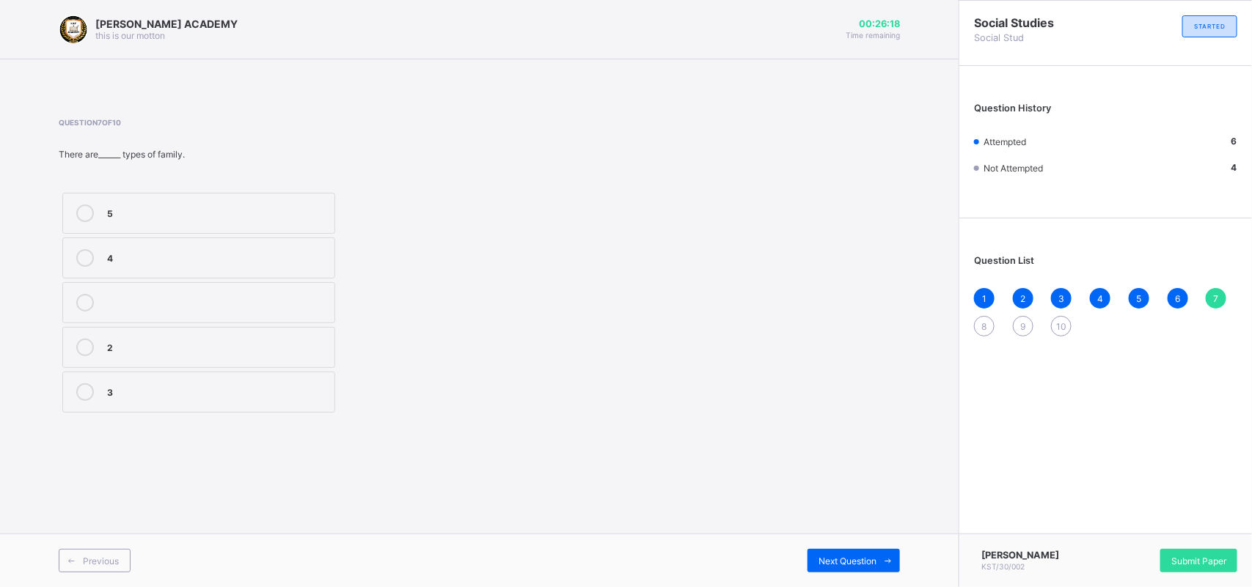
click at [286, 378] on label "3" at bounding box center [198, 392] width 273 height 41
click at [834, 554] on div "Next Question" at bounding box center [853, 560] width 92 height 23
click at [220, 253] on div "labouring" at bounding box center [217, 256] width 220 height 15
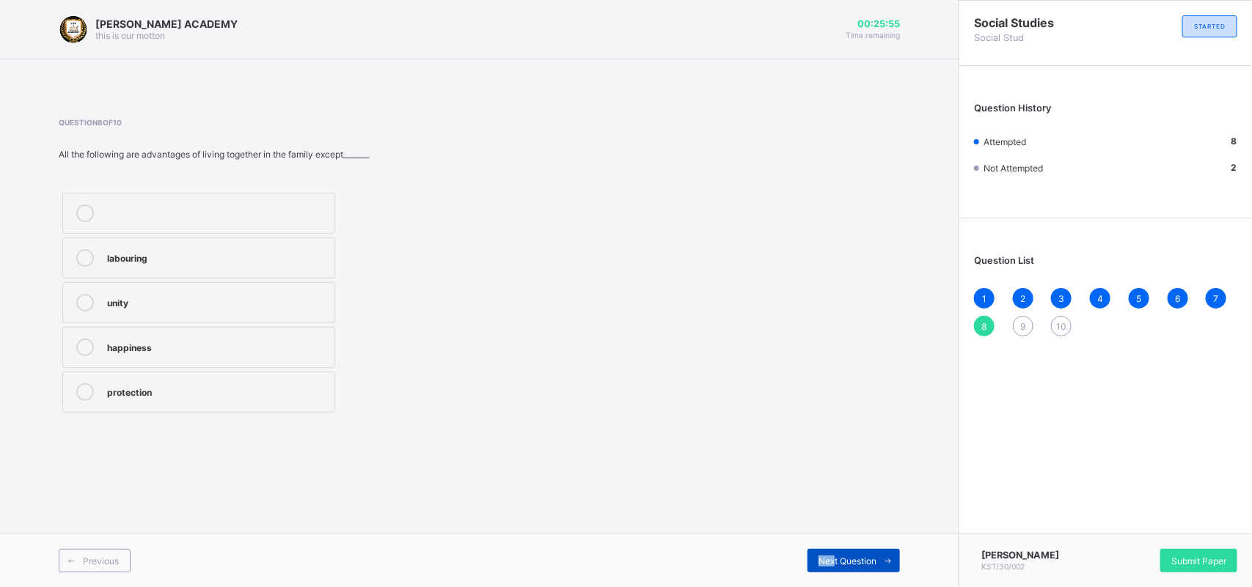
click at [833, 554] on div "Previous Next Question" at bounding box center [479, 561] width 958 height 54
click at [833, 554] on div "Next Question" at bounding box center [853, 560] width 92 height 23
click at [231, 221] on div "marriage" at bounding box center [217, 214] width 220 height 18
click at [873, 561] on span "Next Question" at bounding box center [847, 561] width 58 height 11
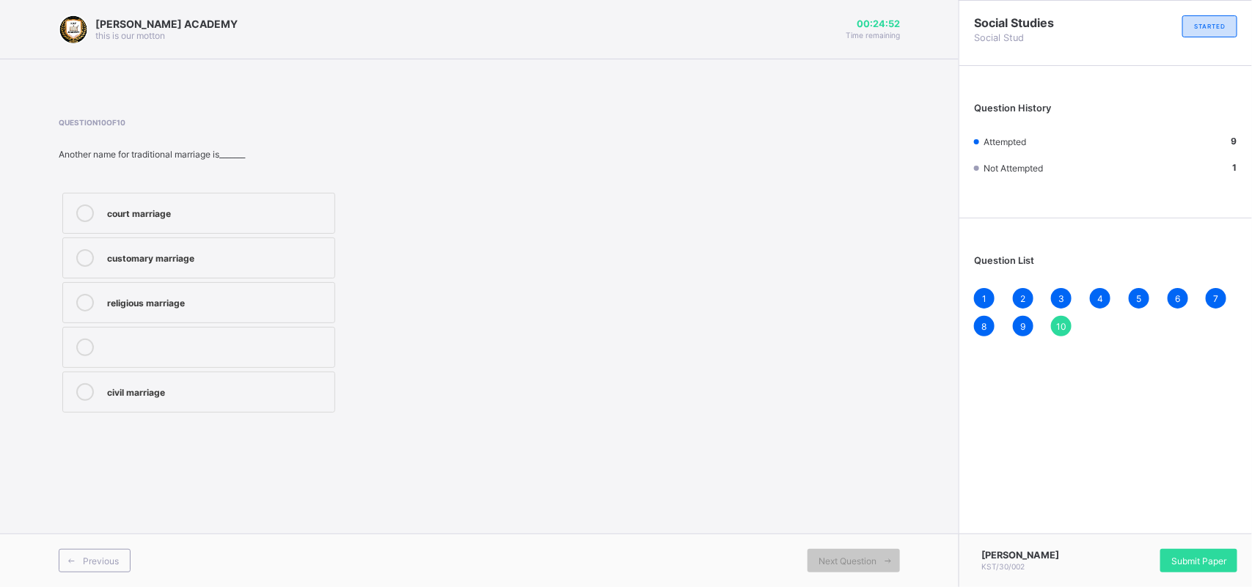
click at [213, 314] on label "religious marriage" at bounding box center [198, 302] width 273 height 41
click at [851, 561] on span "Next Question" at bounding box center [847, 561] width 58 height 11
click at [851, 562] on span "Next Question" at bounding box center [847, 561] width 58 height 11
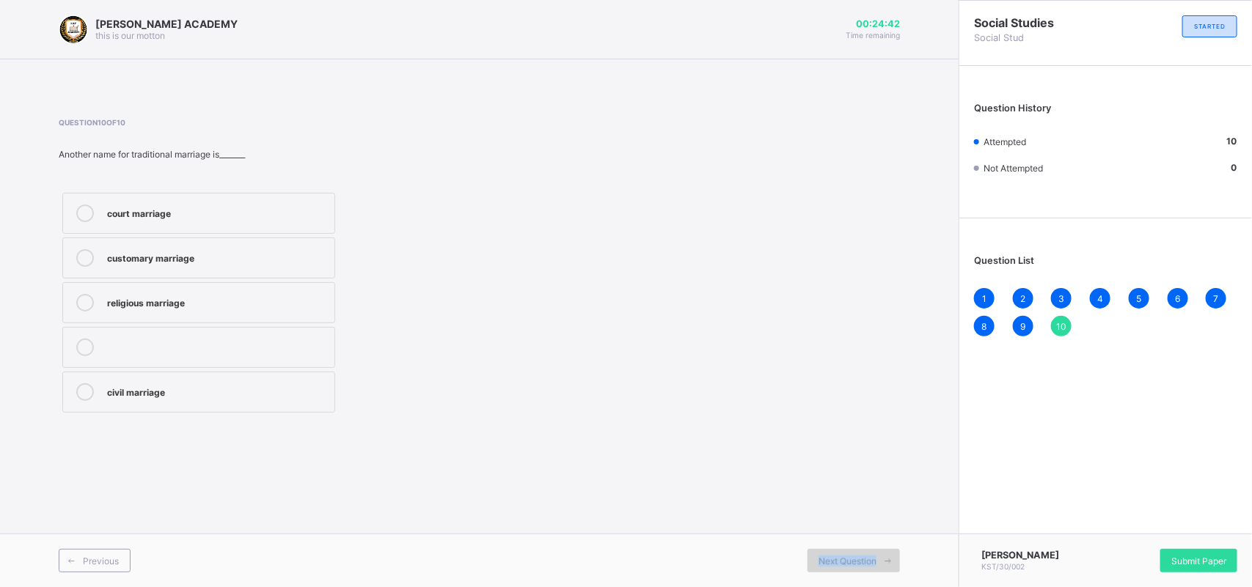
click at [851, 562] on span "Next Question" at bounding box center [847, 561] width 58 height 11
click at [889, 558] on icon at bounding box center [888, 561] width 11 height 10
click at [892, 555] on span at bounding box center [887, 560] width 23 height 23
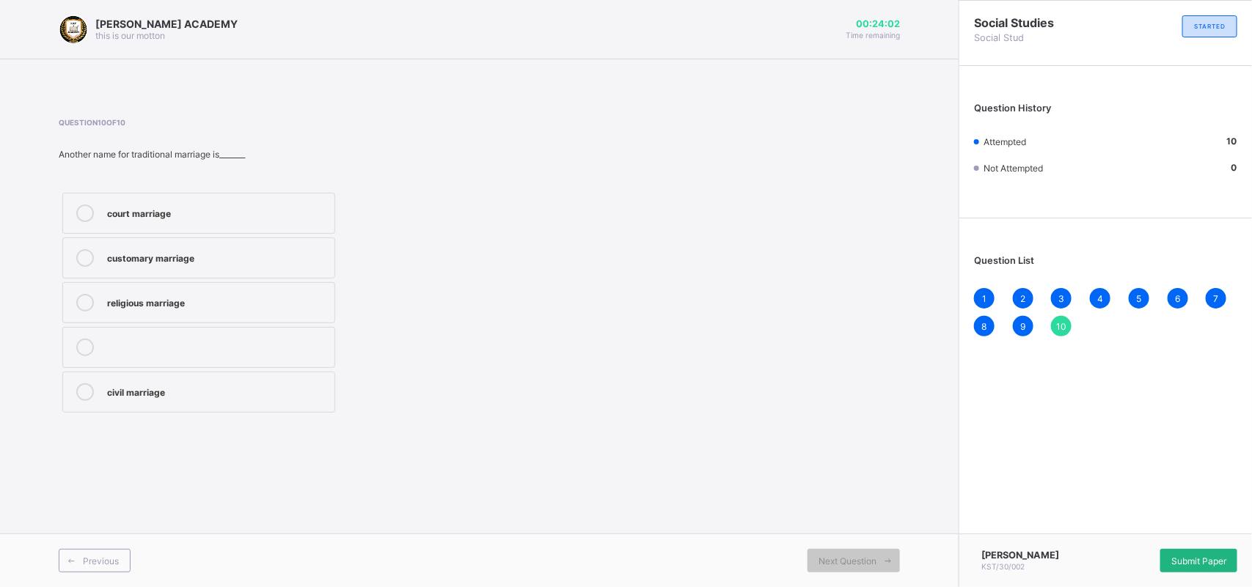
click at [1211, 556] on span "Submit Paper" at bounding box center [1198, 561] width 55 height 11
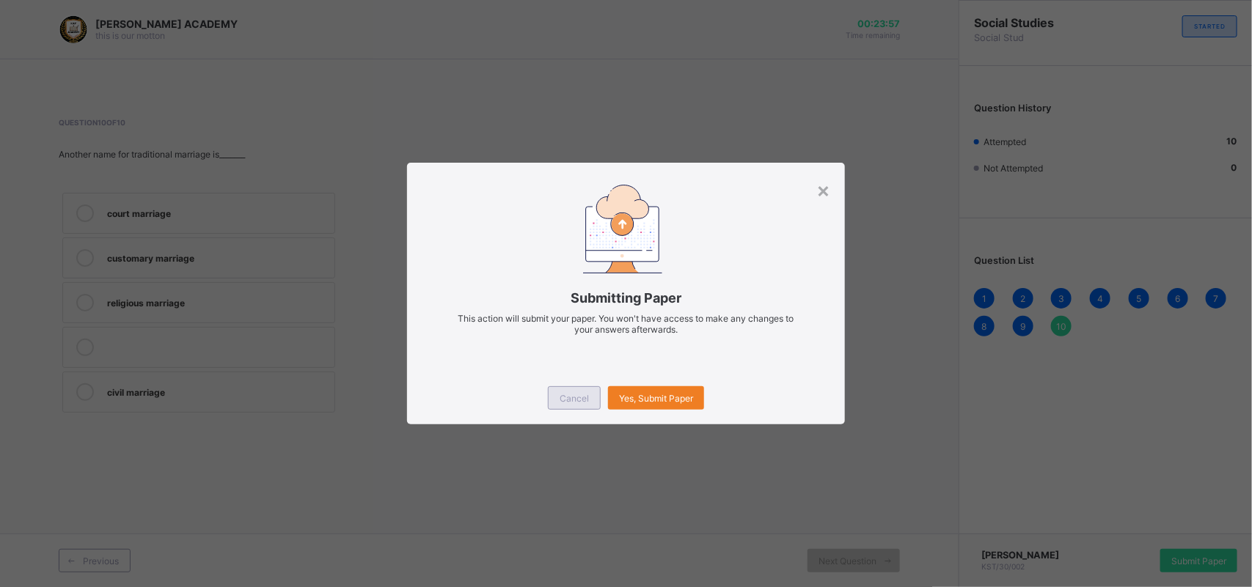
click at [558, 397] on div "Cancel" at bounding box center [574, 397] width 53 height 23
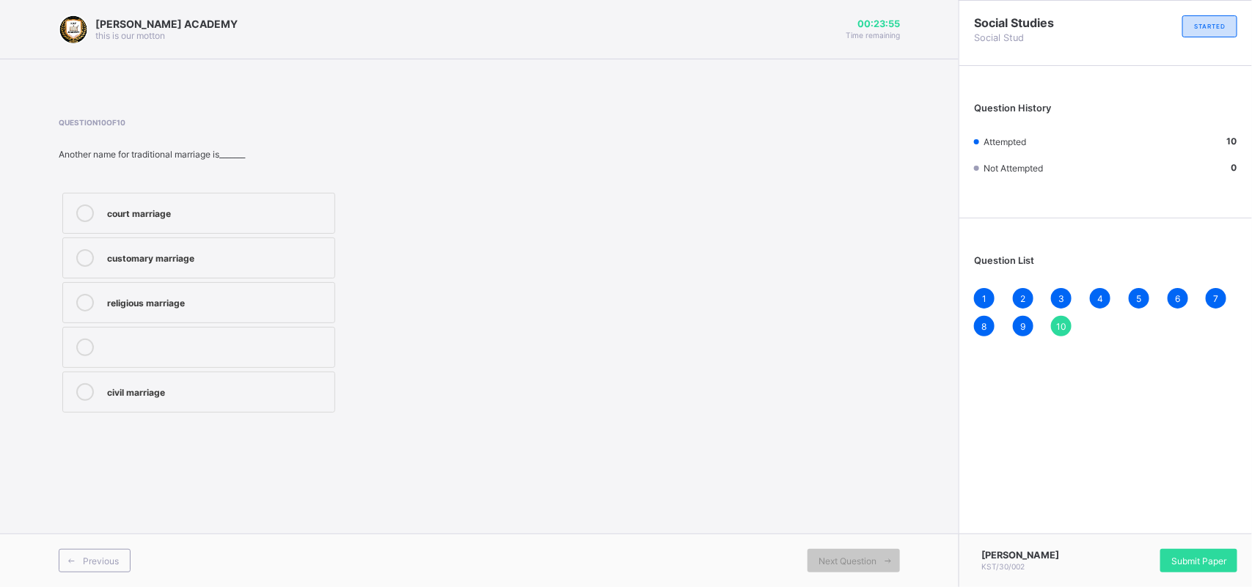
click at [1058, 324] on span "10" at bounding box center [1061, 326] width 10 height 11
click at [1024, 321] on span "9" at bounding box center [1022, 326] width 5 height 11
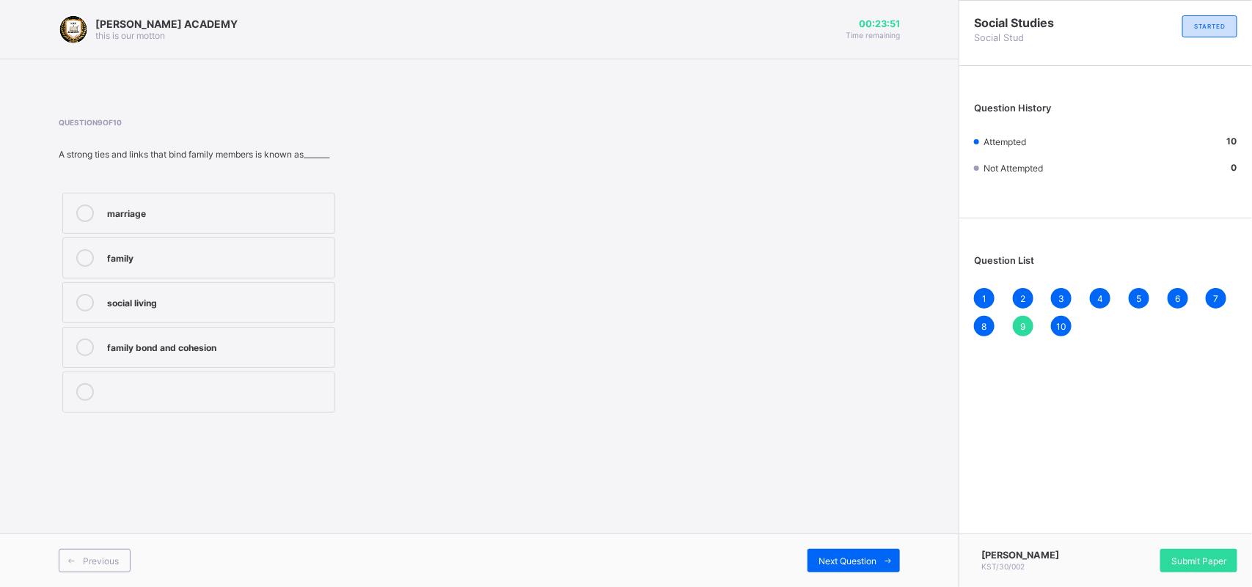
click at [1062, 323] on span "10" at bounding box center [1061, 326] width 10 height 11
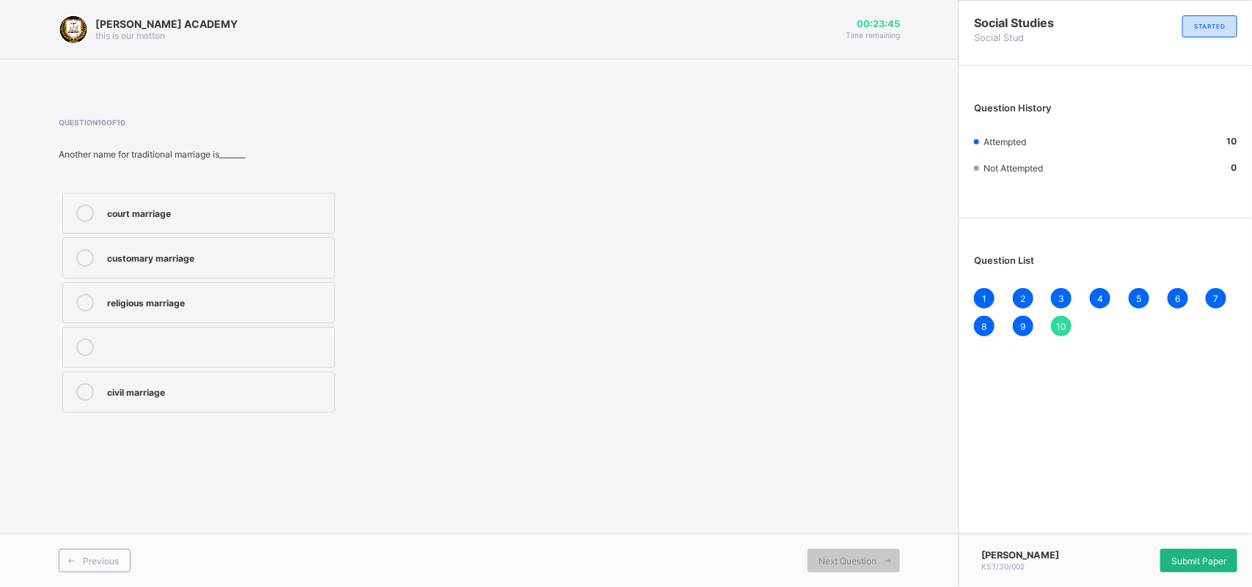
click at [1175, 557] on span "Submit Paper" at bounding box center [1198, 561] width 55 height 11
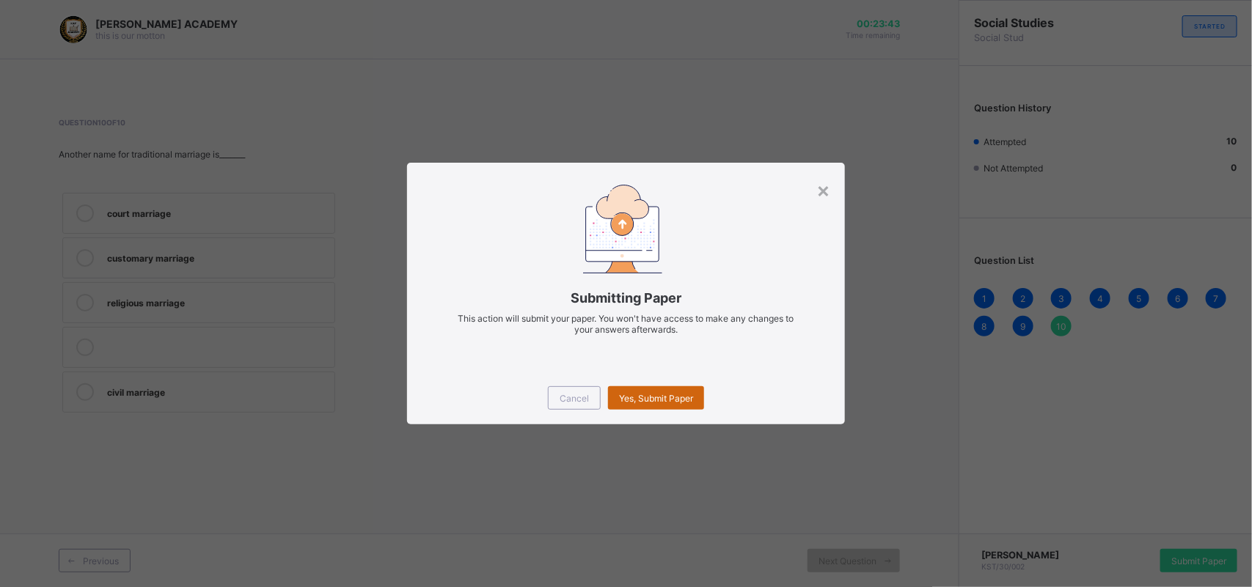
click at [658, 394] on span "Yes, Submit Paper" at bounding box center [656, 398] width 74 height 11
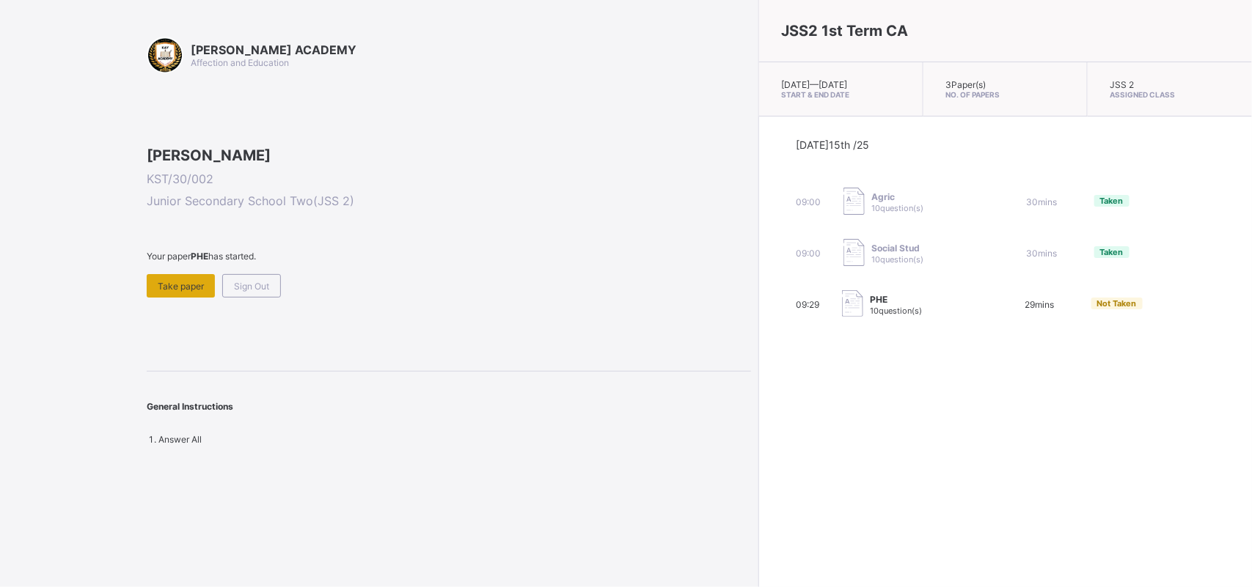
click at [174, 292] on span "Take paper" at bounding box center [181, 286] width 46 height 11
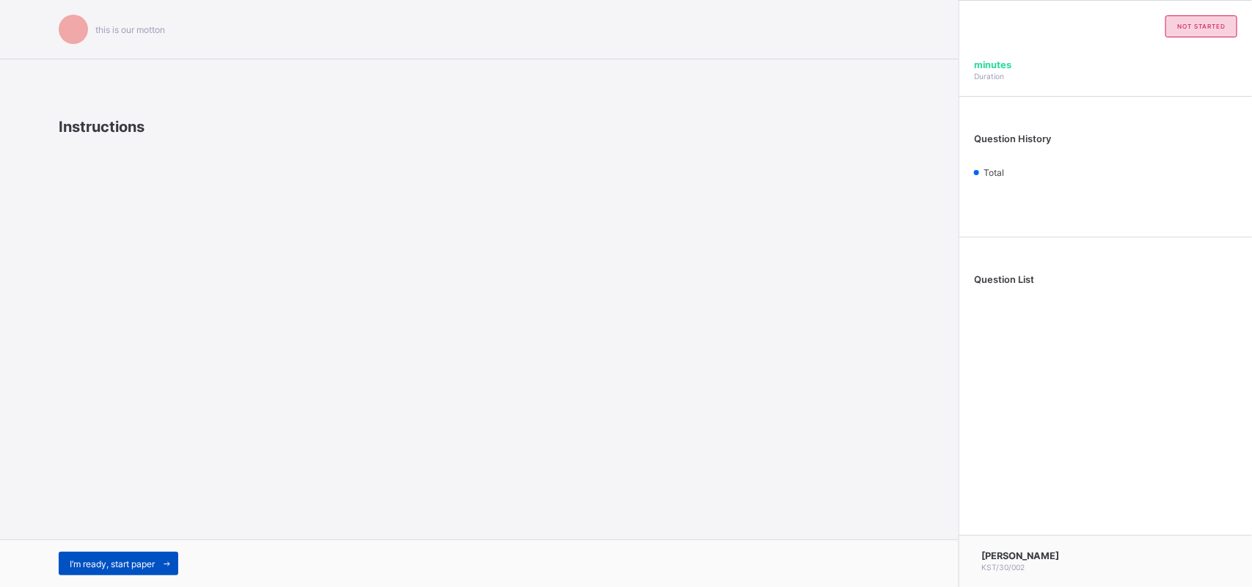
click at [132, 563] on span "I’m ready, start paper" at bounding box center [112, 564] width 85 height 11
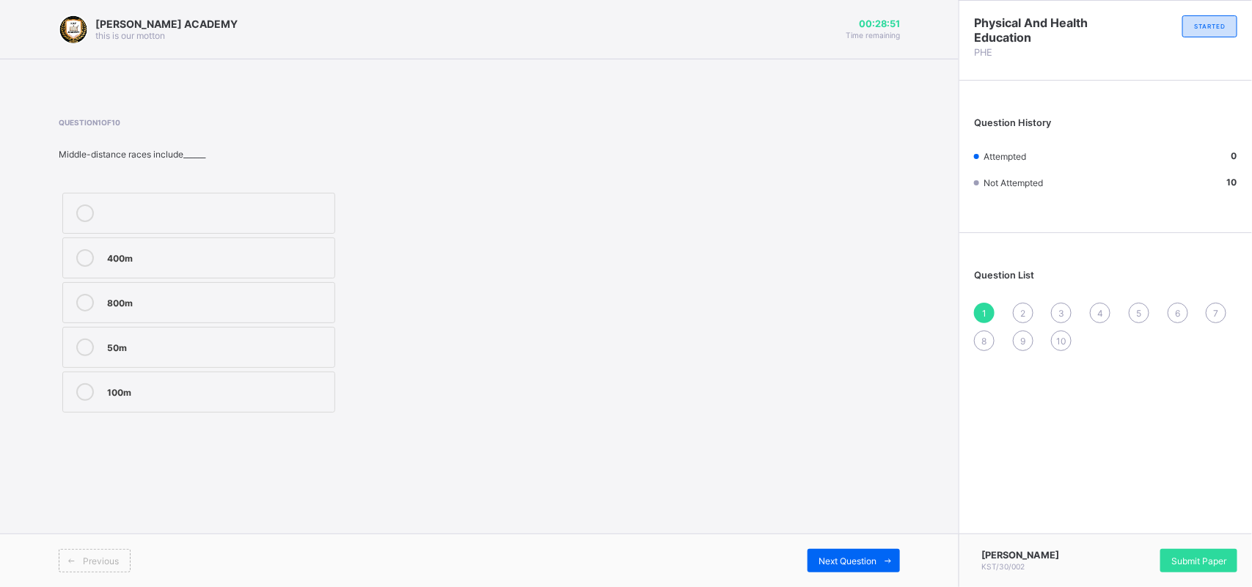
click at [184, 254] on div "400m" at bounding box center [217, 256] width 220 height 15
click at [859, 557] on span "Next Question" at bounding box center [847, 561] width 58 height 11
click at [218, 262] on div "Igbo" at bounding box center [217, 256] width 220 height 15
click at [880, 559] on span at bounding box center [887, 560] width 23 height 23
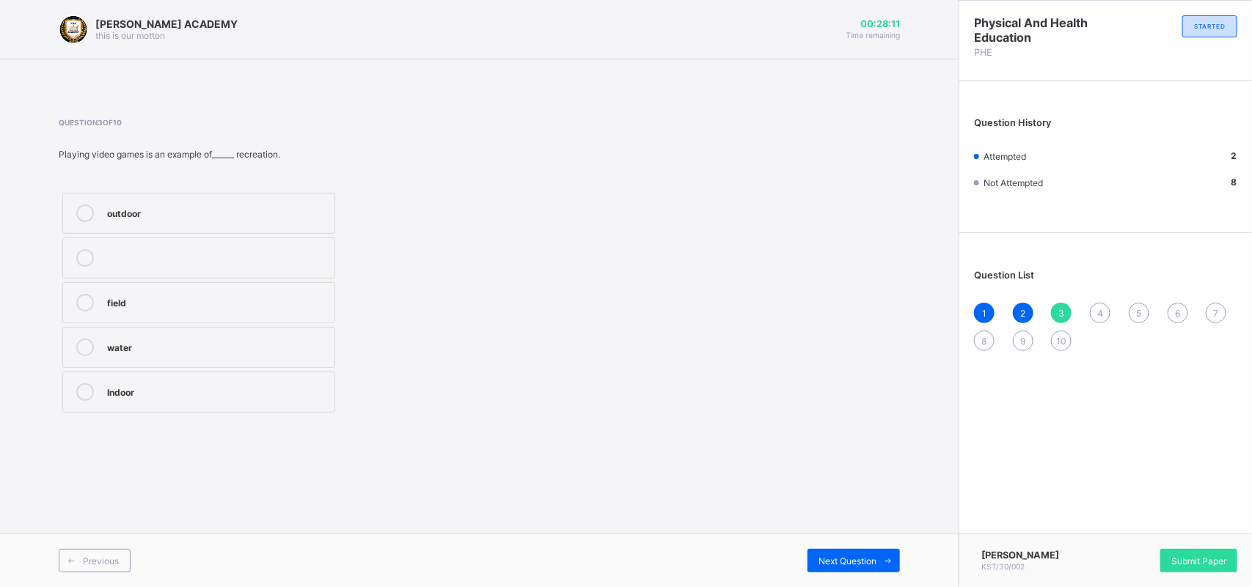
click at [155, 396] on div "Indoor" at bounding box center [217, 390] width 220 height 15
click at [833, 565] on span "Next Question" at bounding box center [847, 561] width 58 height 11
click at [244, 210] on div "outdoor" at bounding box center [217, 212] width 220 height 15
click at [874, 558] on span "Next Question" at bounding box center [847, 561] width 58 height 11
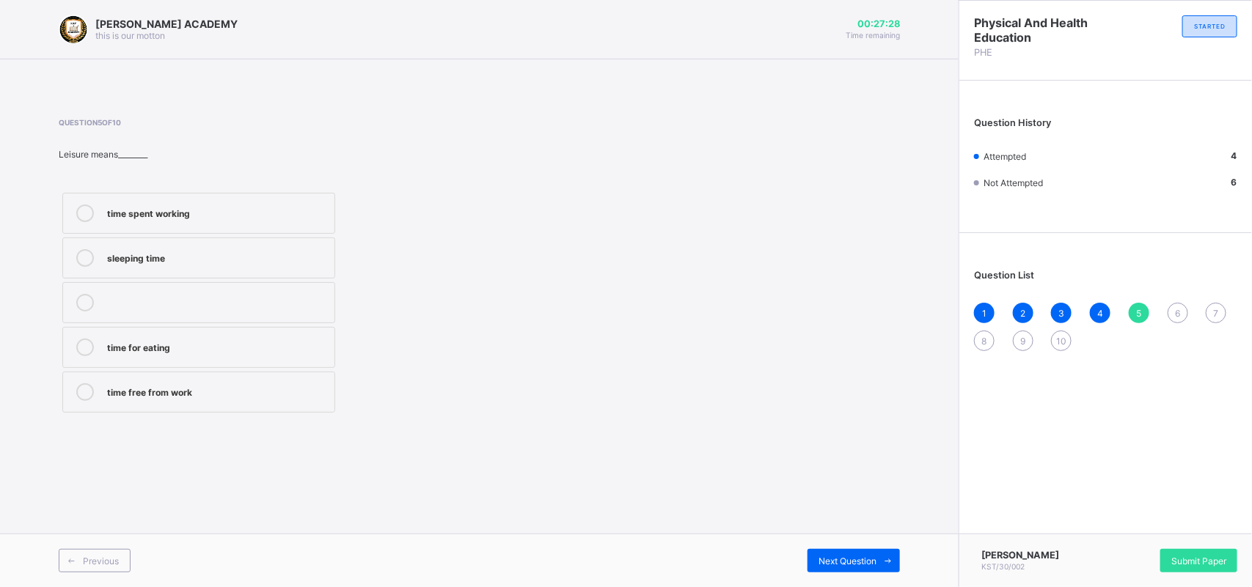
click at [199, 396] on div "time free from work" at bounding box center [217, 390] width 220 height 15
click at [856, 559] on span "Next Question" at bounding box center [847, 561] width 58 height 11
click at [303, 265] on div "activities done during free time" at bounding box center [217, 258] width 220 height 18
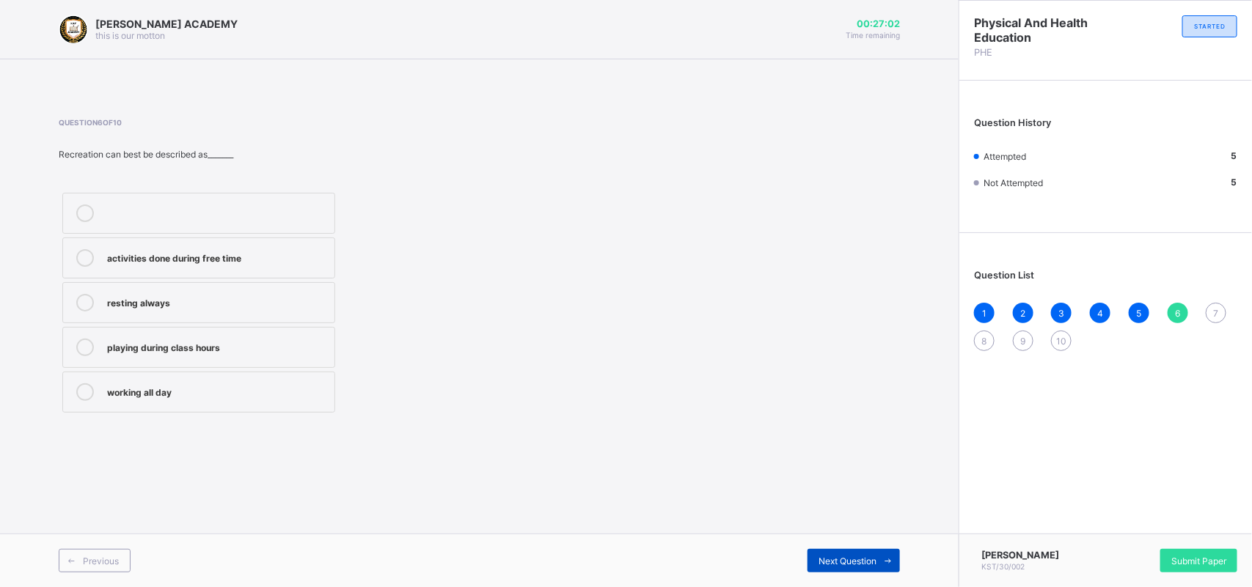
click at [844, 562] on span "Next Question" at bounding box center [847, 561] width 58 height 11
click at [240, 262] on div "refresh the body and mind" at bounding box center [217, 256] width 220 height 15
click at [856, 551] on div "Next Question" at bounding box center [853, 560] width 92 height 23
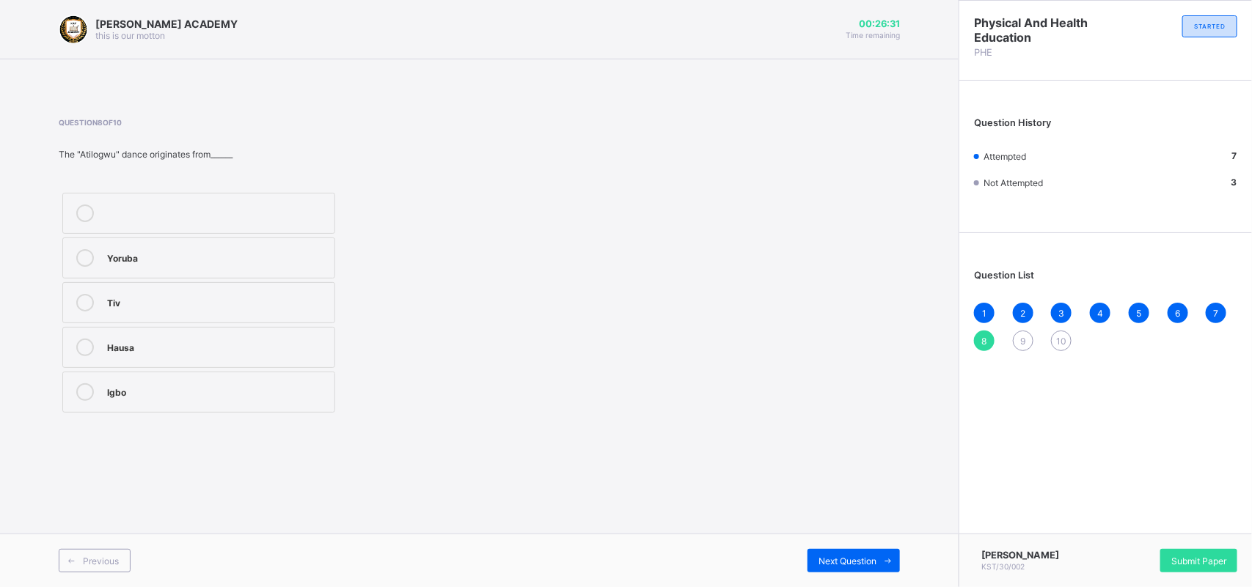
click at [213, 261] on div "Yoruba" at bounding box center [217, 256] width 220 height 15
click at [870, 554] on div "Previous Next Question" at bounding box center [479, 561] width 958 height 54
click at [870, 554] on div "Next Question" at bounding box center [853, 560] width 92 height 23
click at [204, 352] on div "swimming" at bounding box center [217, 346] width 220 height 15
click at [856, 562] on span "Next Question" at bounding box center [847, 561] width 58 height 11
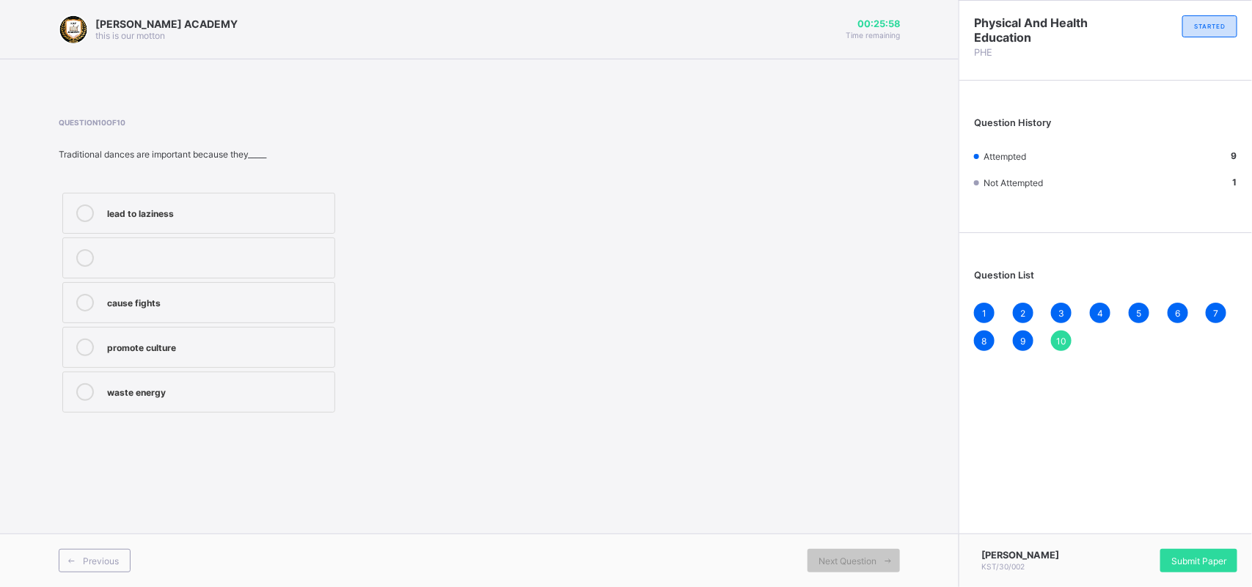
click at [217, 356] on div "promote culture" at bounding box center [217, 348] width 220 height 18
click at [860, 551] on div "Next Question" at bounding box center [853, 560] width 92 height 23
click at [1024, 339] on span "9" at bounding box center [1022, 341] width 5 height 11
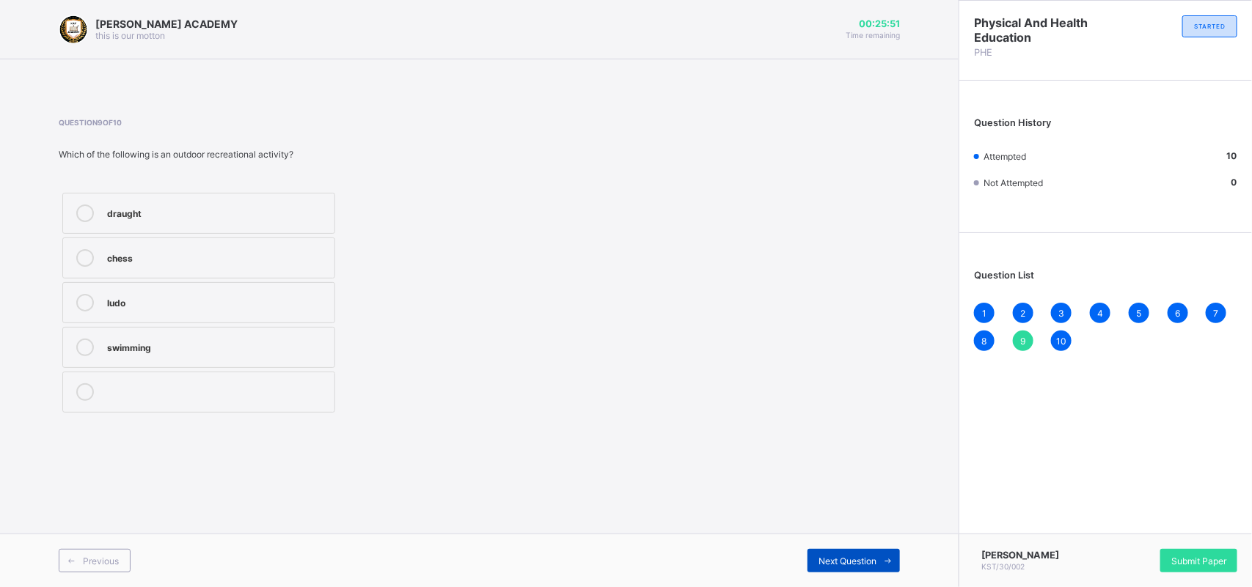
click at [867, 558] on span "Next Question" at bounding box center [847, 561] width 58 height 11
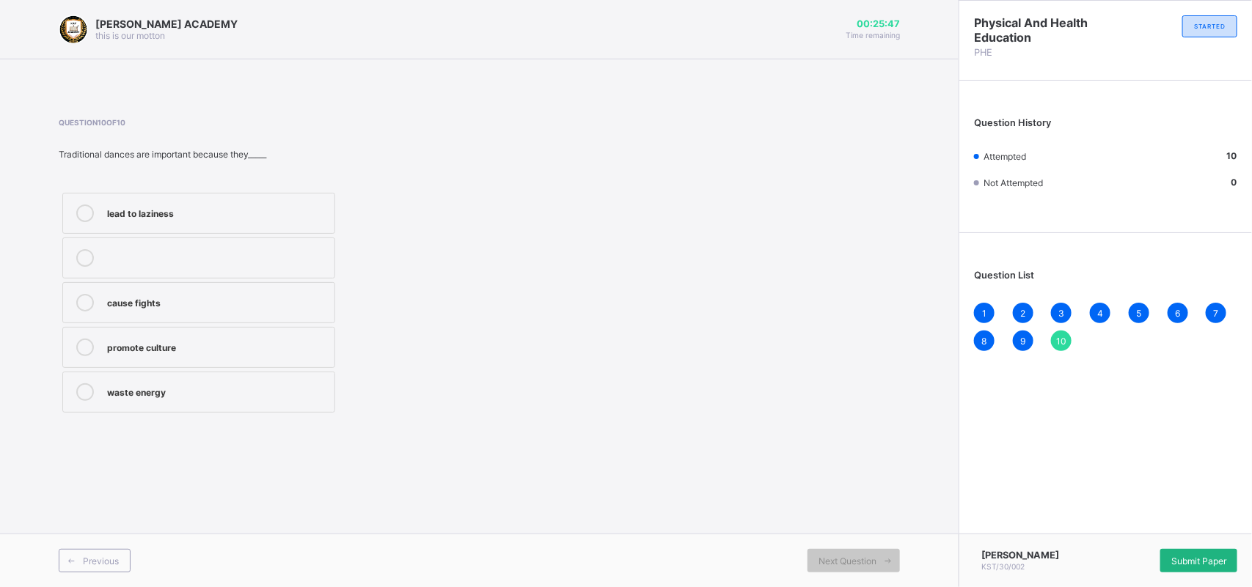
click at [1222, 556] on span "Submit Paper" at bounding box center [1198, 561] width 55 height 11
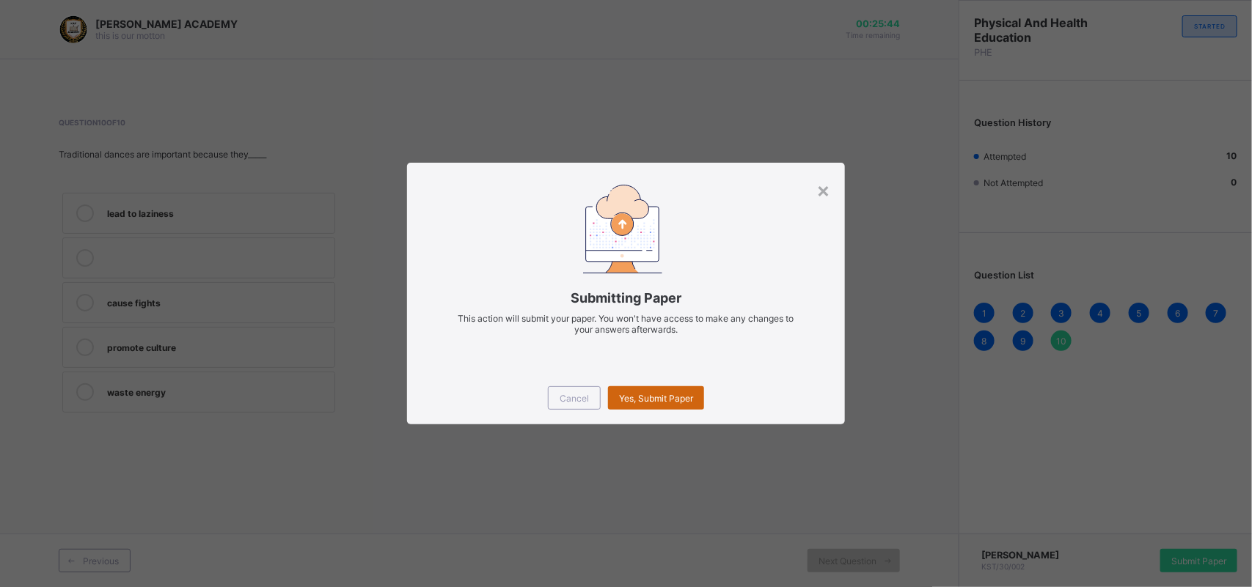
click at [661, 394] on span "Yes, Submit Paper" at bounding box center [656, 398] width 74 height 11
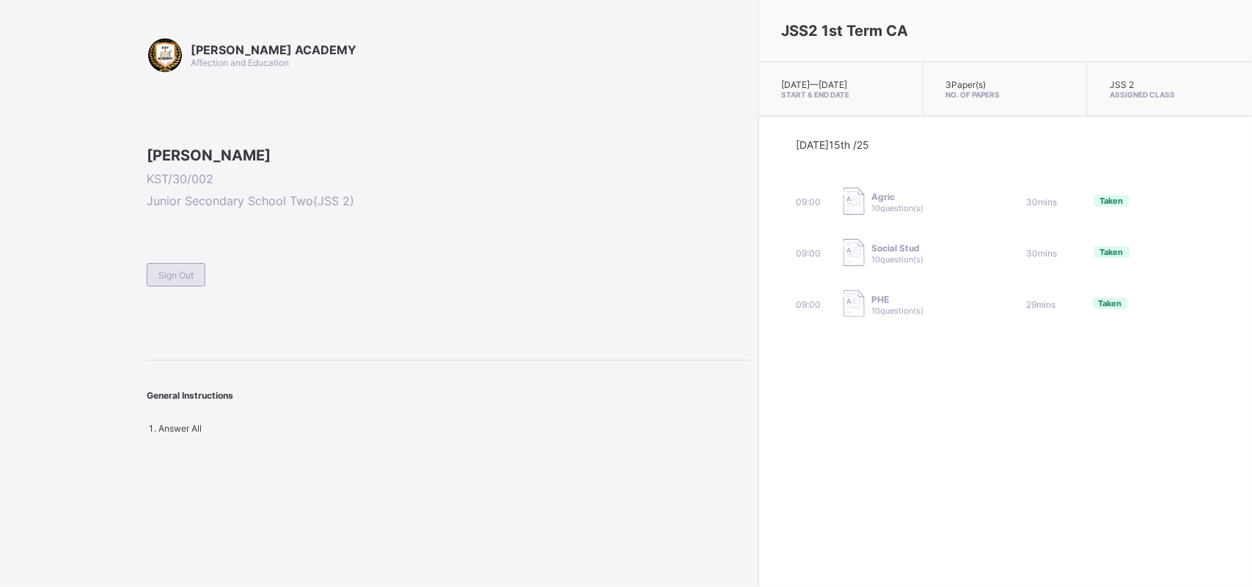
click at [188, 287] on div "Sign Out" at bounding box center [176, 274] width 59 height 23
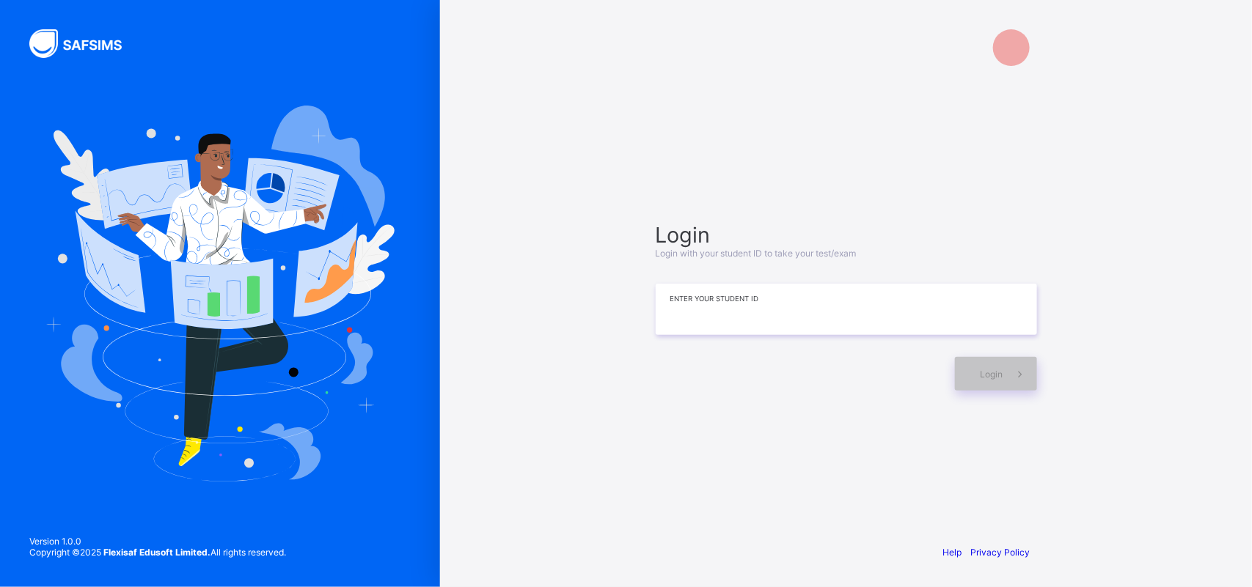
click at [666, 316] on input at bounding box center [845, 309] width 381 height 51
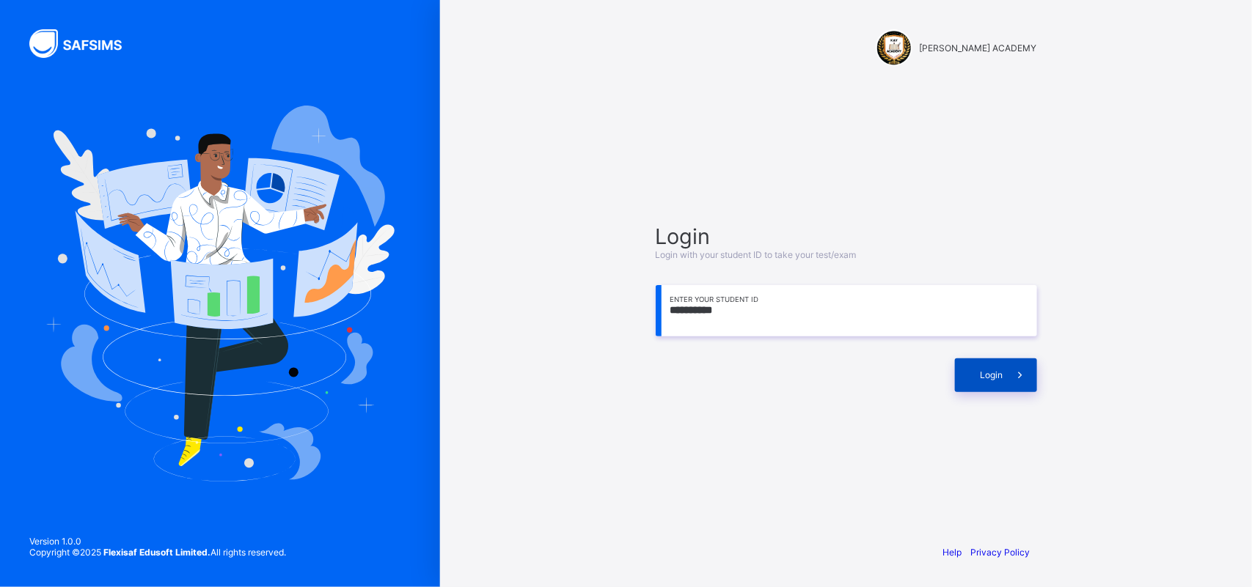
type input "**********"
click at [988, 378] on span "Login" at bounding box center [991, 375] width 23 height 11
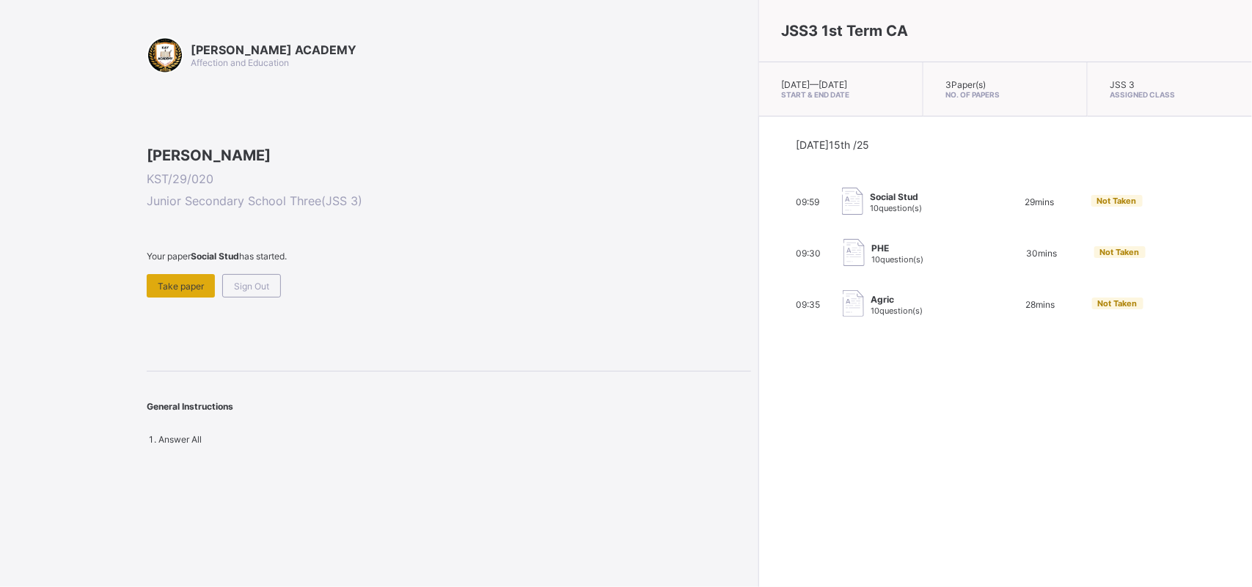
click at [165, 292] on span "Take paper" at bounding box center [181, 286] width 46 height 11
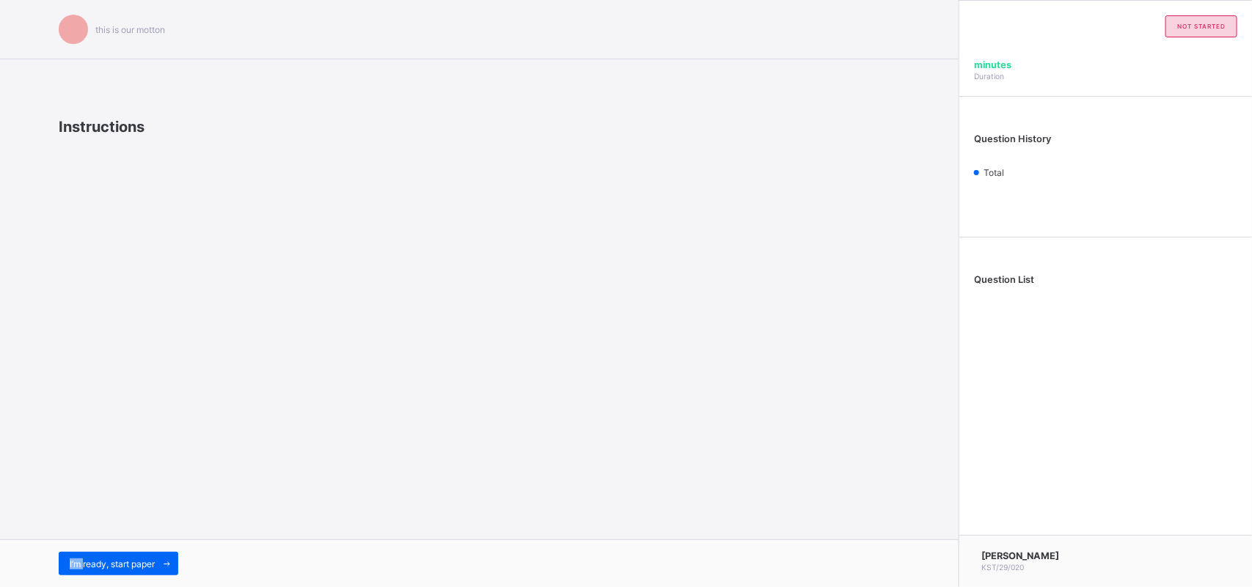
click at [165, 376] on div "this is our [PERSON_NAME] Instructions I’m ready, start paper" at bounding box center [479, 293] width 958 height 587
click at [107, 559] on span "I’m ready, start paper" at bounding box center [112, 564] width 85 height 11
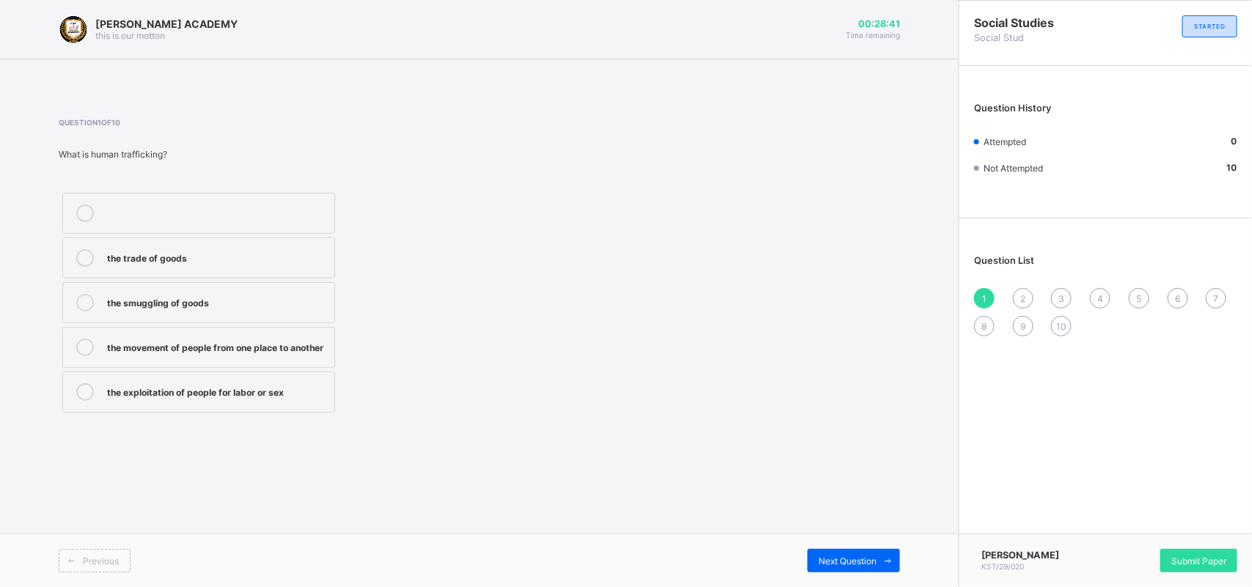
click at [265, 387] on div "the exploitation of people for labor or sex" at bounding box center [217, 390] width 220 height 15
click at [848, 550] on div "Next Question" at bounding box center [853, 560] width 92 height 23
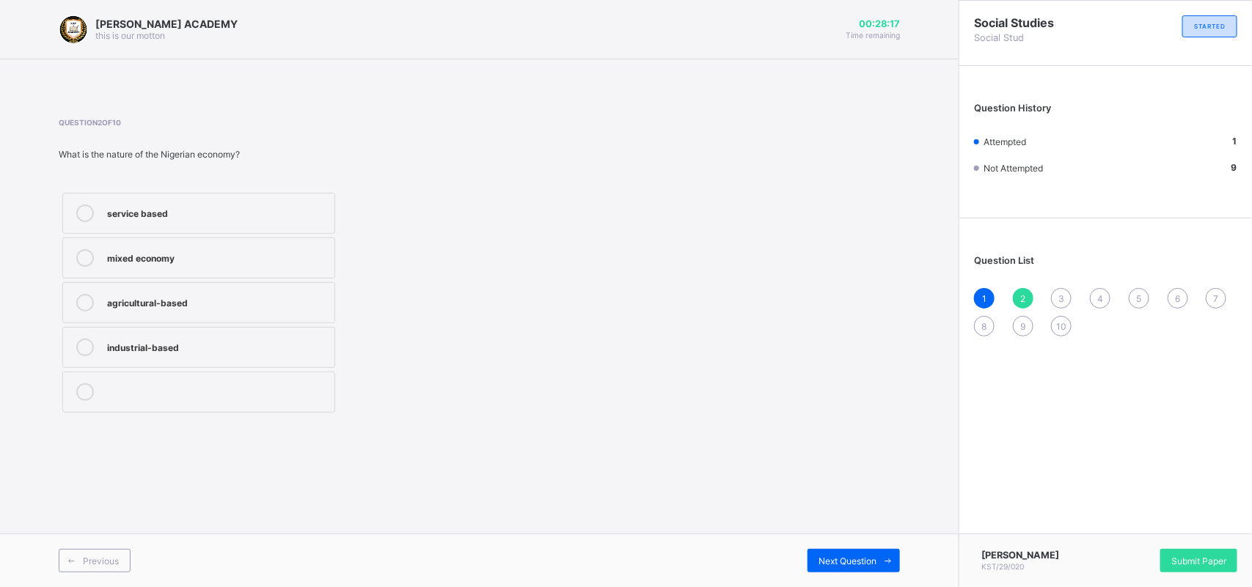
click at [265, 257] on div "mixed economy" at bounding box center [217, 256] width 220 height 15
click at [859, 546] on div "Previous Next Question" at bounding box center [479, 561] width 958 height 54
click at [858, 561] on span "Next Question" at bounding box center [847, 561] width 58 height 11
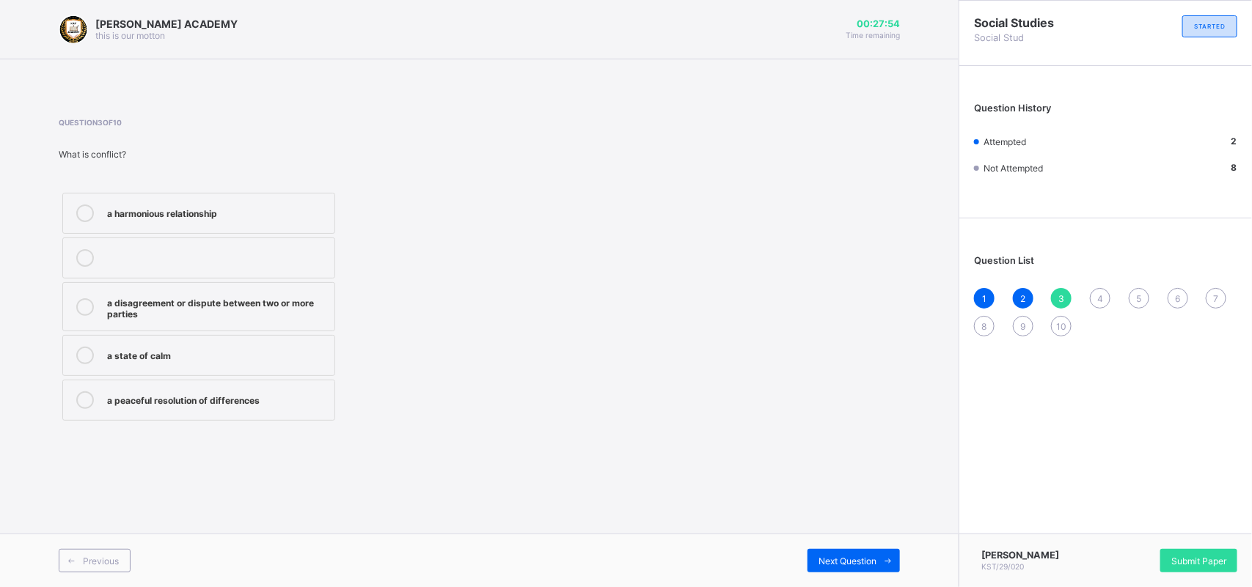
click at [269, 291] on label "a disagreement or dispute between two or more parties" at bounding box center [198, 306] width 273 height 49
click at [842, 565] on span "Next Question" at bounding box center [847, 561] width 58 height 11
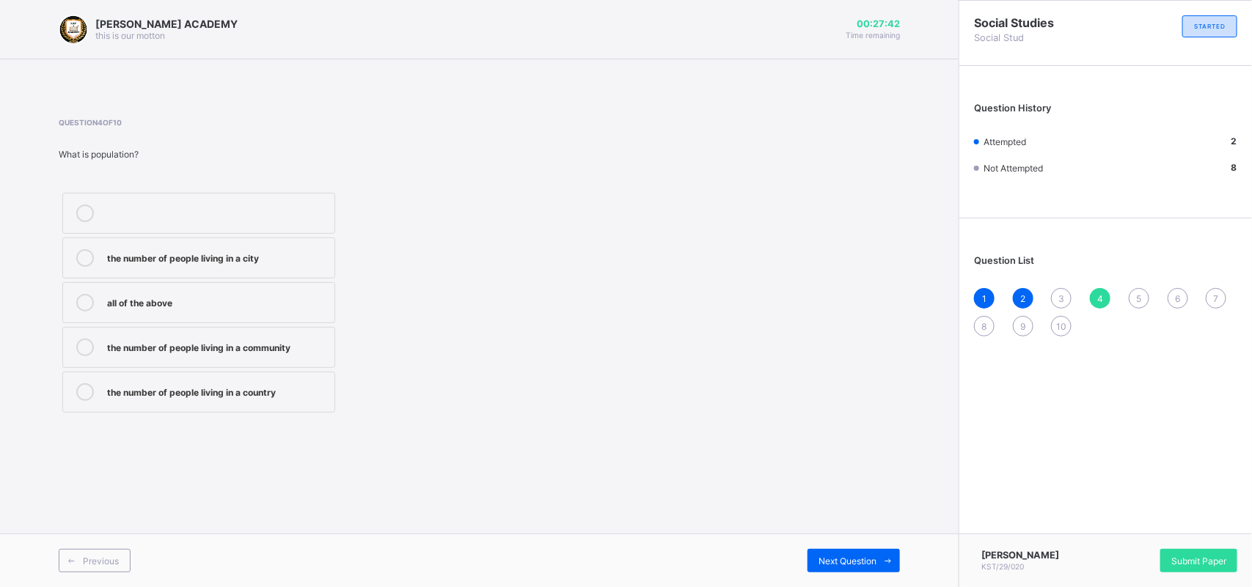
click at [279, 387] on div "the number of people living in a country" at bounding box center [217, 390] width 220 height 15
click at [874, 557] on span "Next Question" at bounding box center [847, 561] width 58 height 11
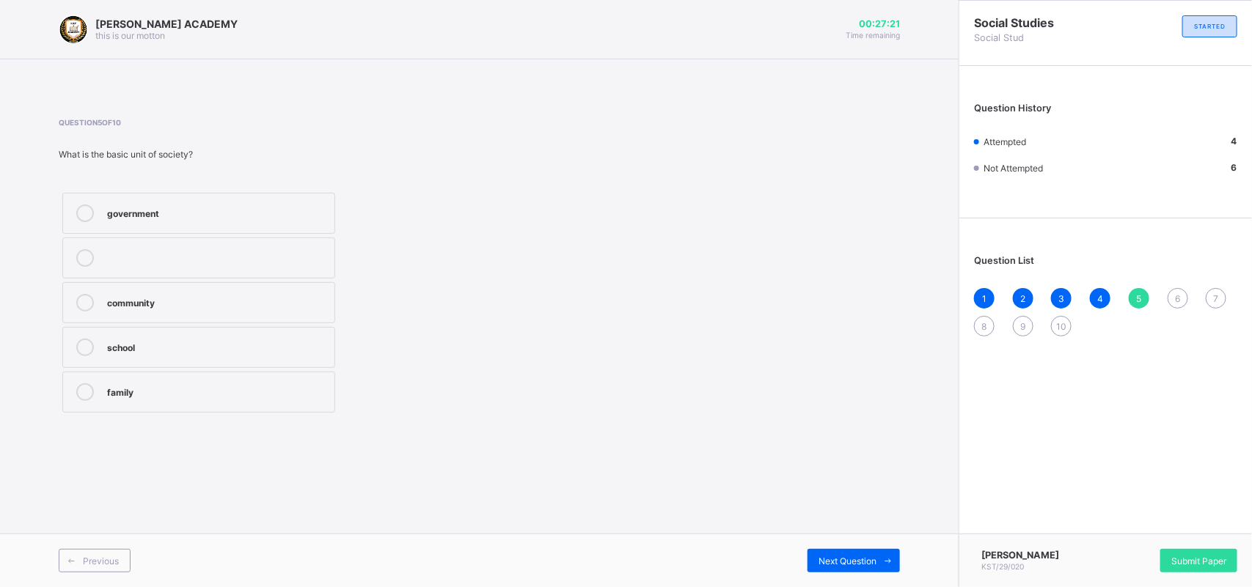
click at [221, 391] on div "family" at bounding box center [217, 390] width 220 height 15
click at [842, 556] on span "Next Question" at bounding box center [847, 561] width 58 height 11
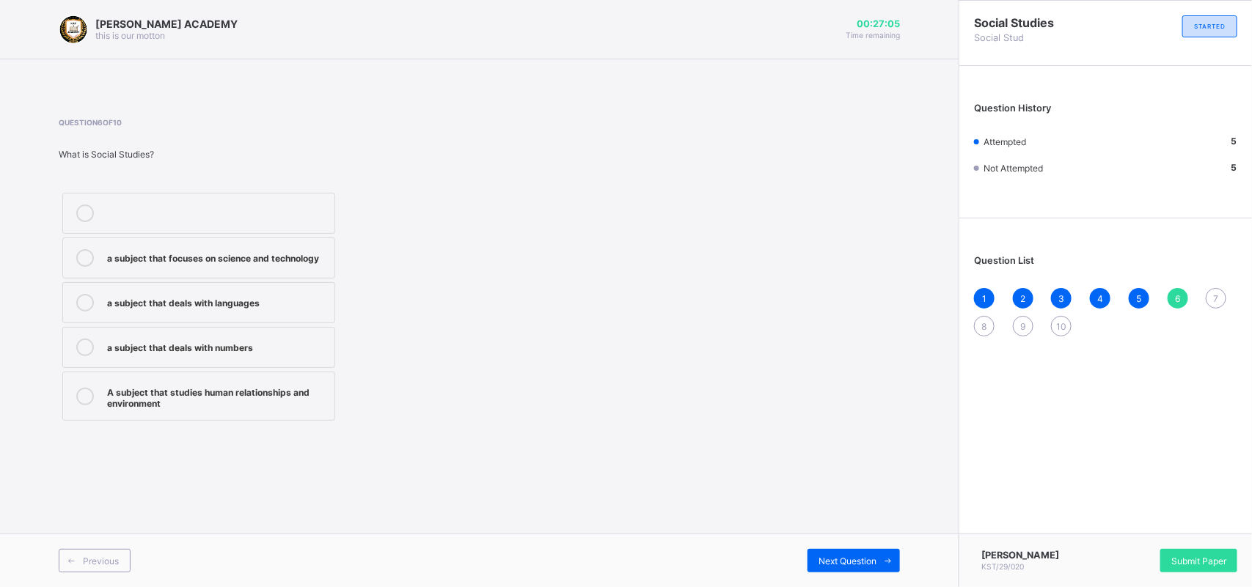
click at [287, 386] on div "A subject that studies human relationships and environment" at bounding box center [217, 396] width 220 height 26
click at [869, 551] on div "Next Question" at bounding box center [853, 560] width 92 height 23
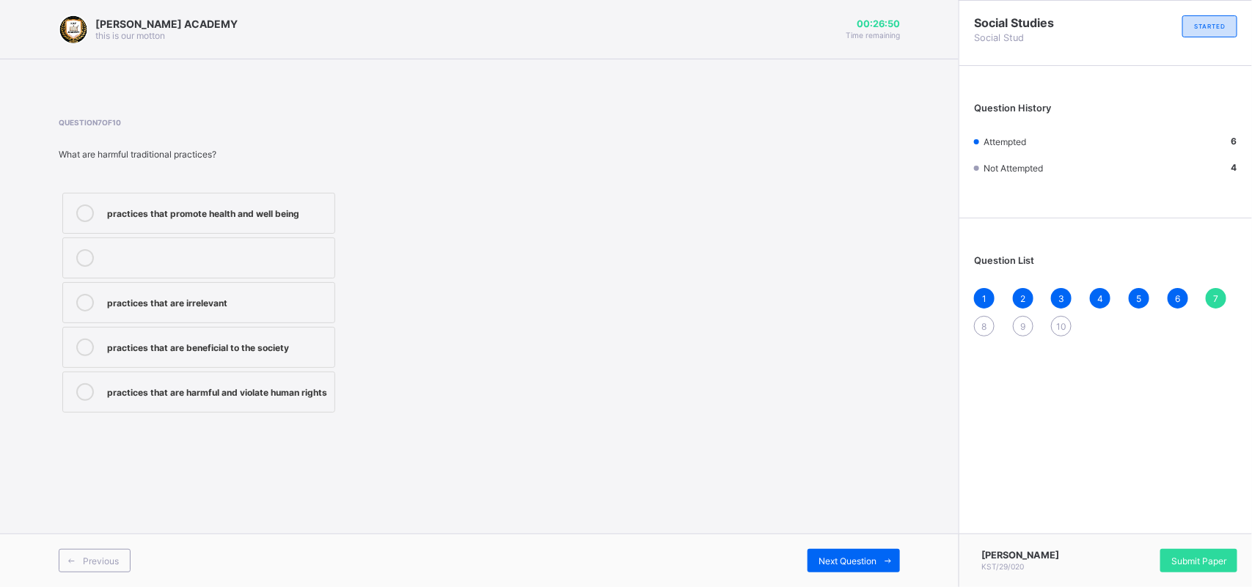
click at [240, 381] on label "practices that are harmful and violate human rights" at bounding box center [198, 392] width 273 height 41
click at [852, 554] on div "Next Question" at bounding box center [853, 560] width 92 height 23
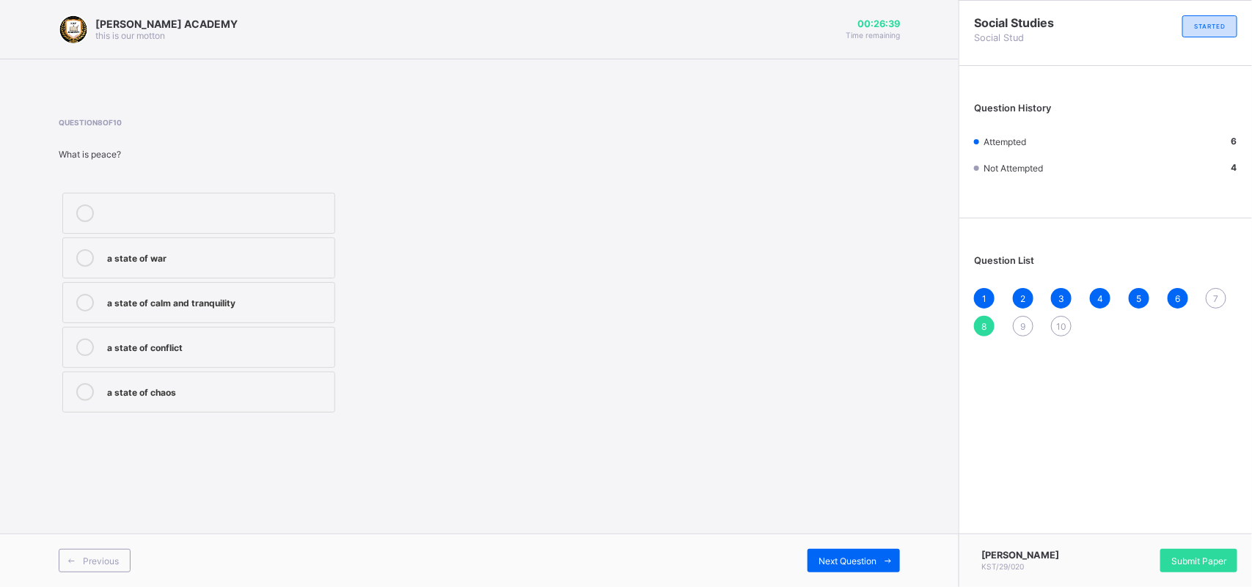
click at [287, 293] on label "a state of calm and tranquility" at bounding box center [198, 302] width 273 height 41
click at [870, 556] on span "Next Question" at bounding box center [847, 561] width 58 height 11
click at [312, 294] on div "the economy of a country" at bounding box center [217, 301] width 220 height 15
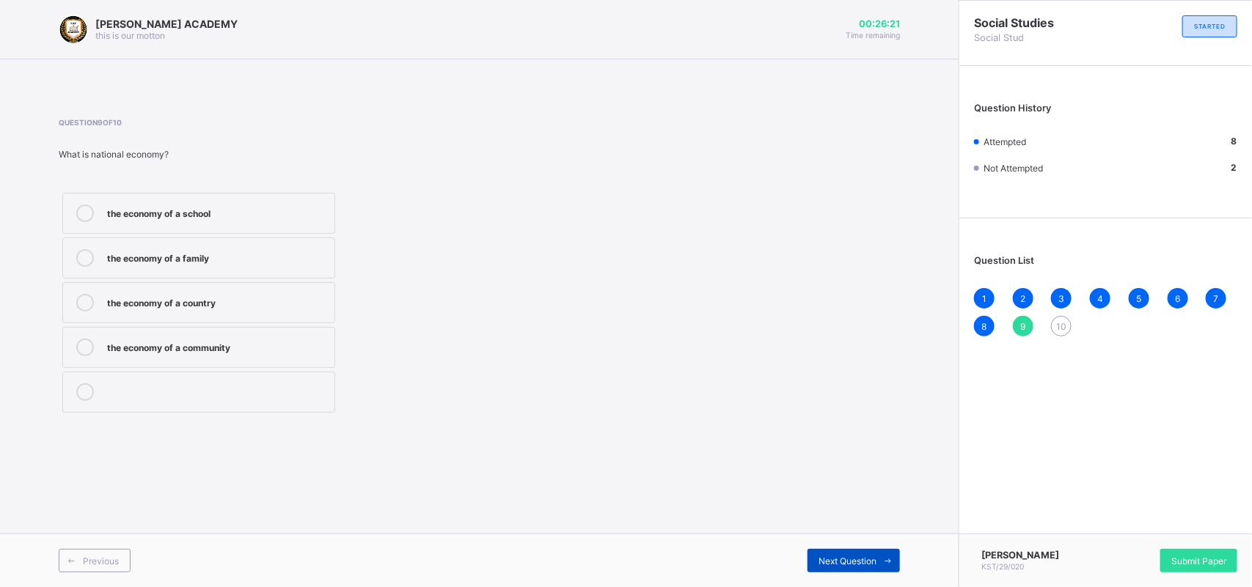
click at [862, 562] on span "Next Question" at bounding box center [847, 561] width 58 height 11
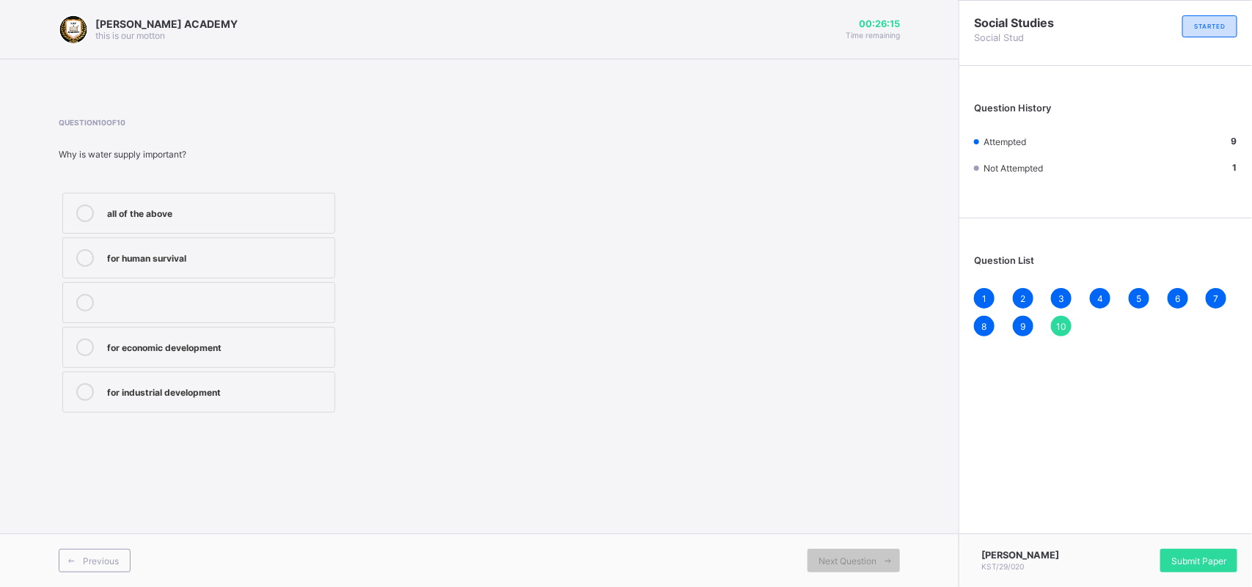
click at [251, 202] on label "all of the above" at bounding box center [198, 213] width 273 height 41
click at [823, 559] on span "Next Question" at bounding box center [847, 561] width 58 height 11
click at [977, 291] on div "1" at bounding box center [984, 298] width 21 height 21
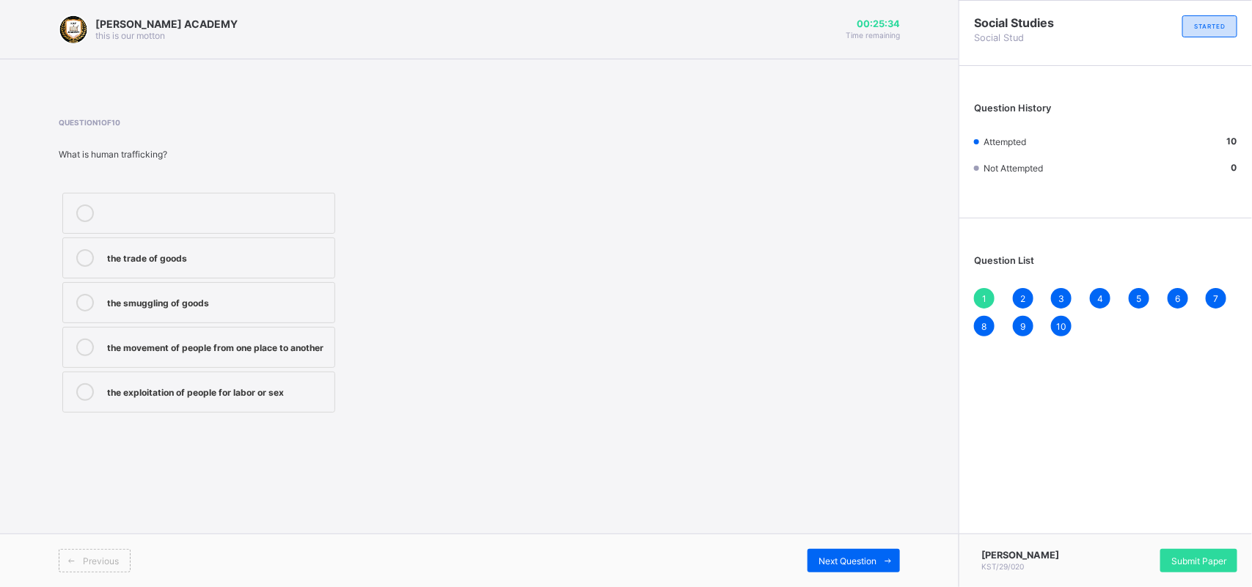
click at [1023, 288] on div "2" at bounding box center [1023, 298] width 21 height 21
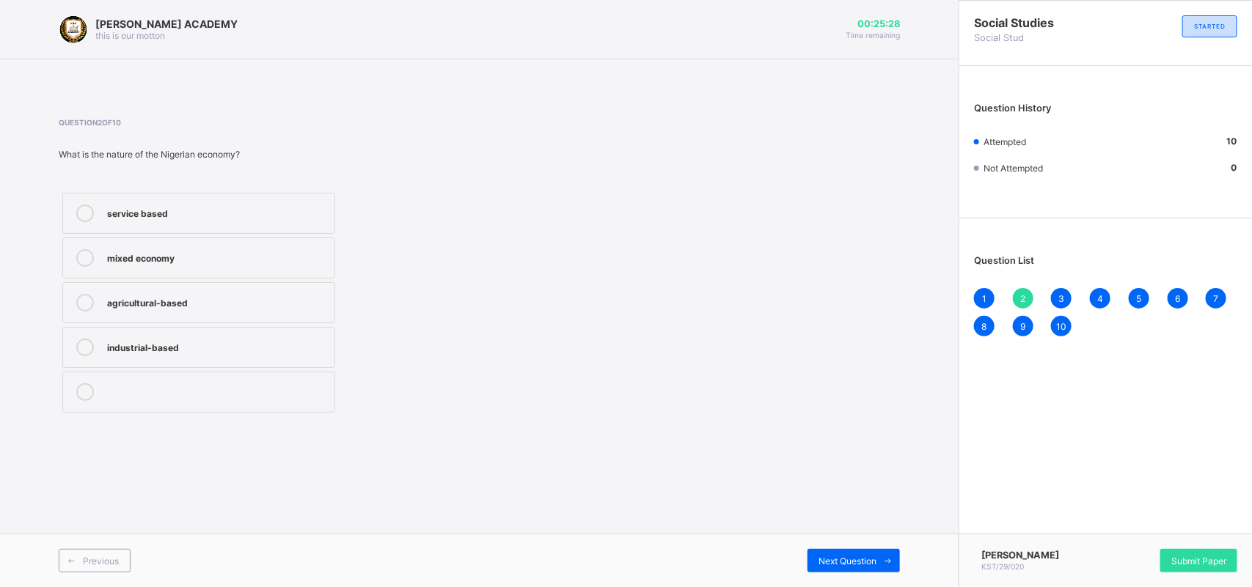
click at [1060, 288] on div "3" at bounding box center [1061, 298] width 21 height 21
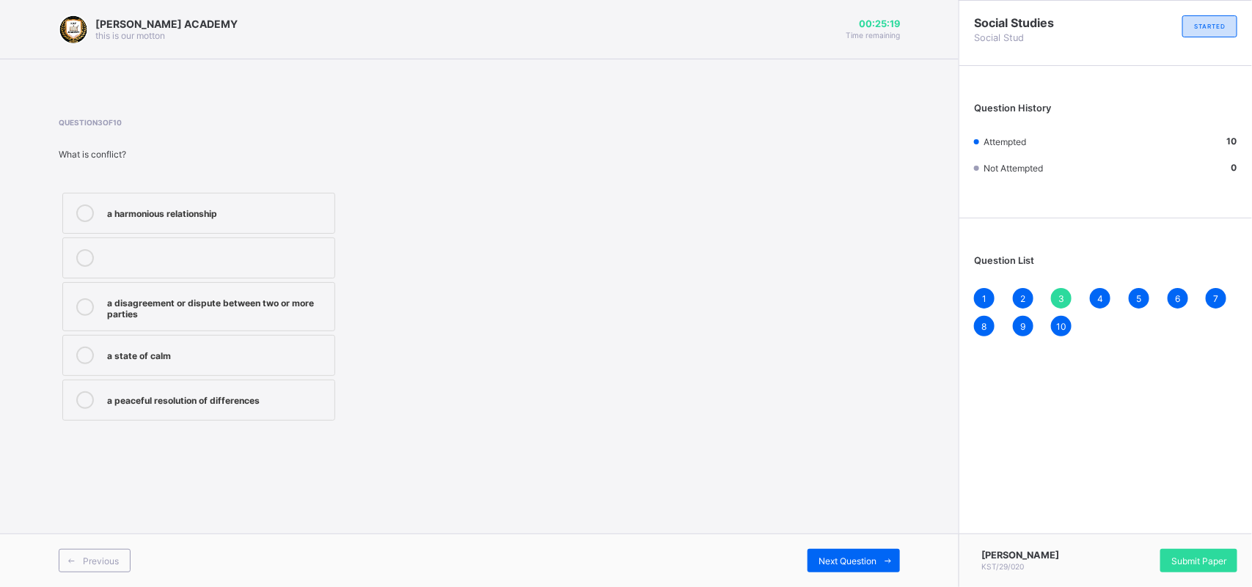
click at [1097, 293] on span "4" at bounding box center [1100, 298] width 6 height 11
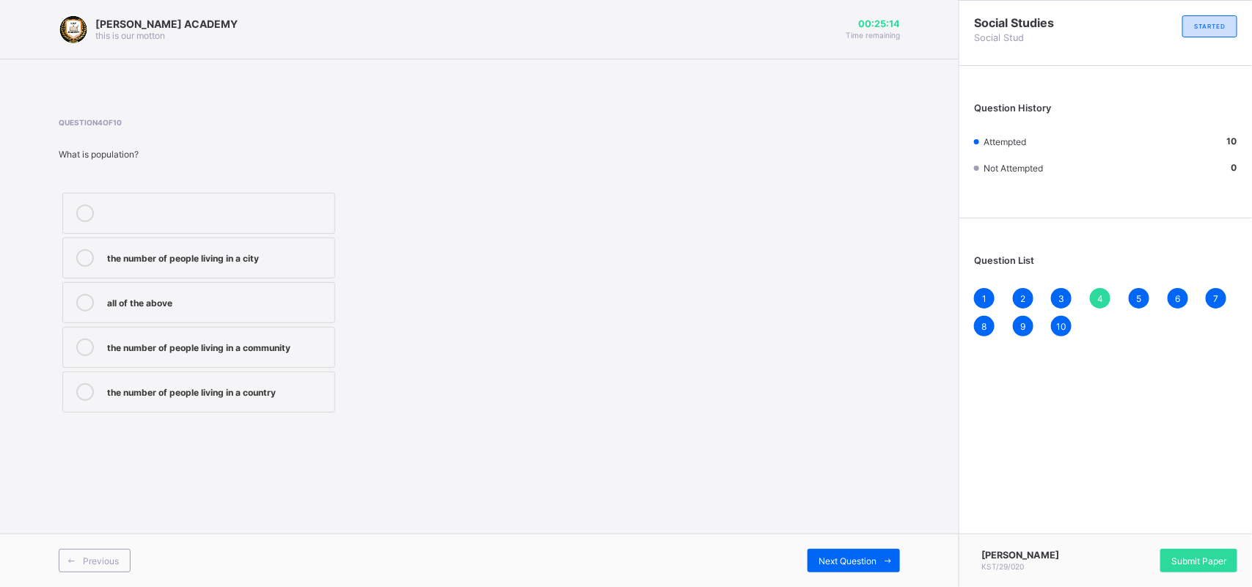
click at [1136, 290] on div "5" at bounding box center [1138, 298] width 21 height 21
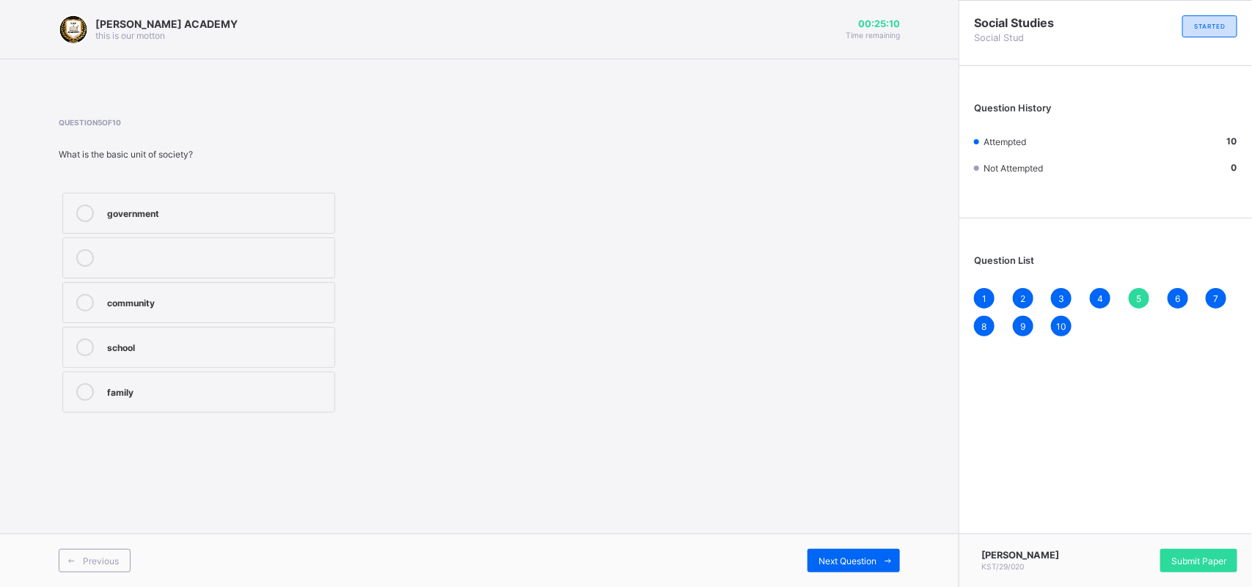
click at [1175, 290] on div "6" at bounding box center [1177, 298] width 21 height 21
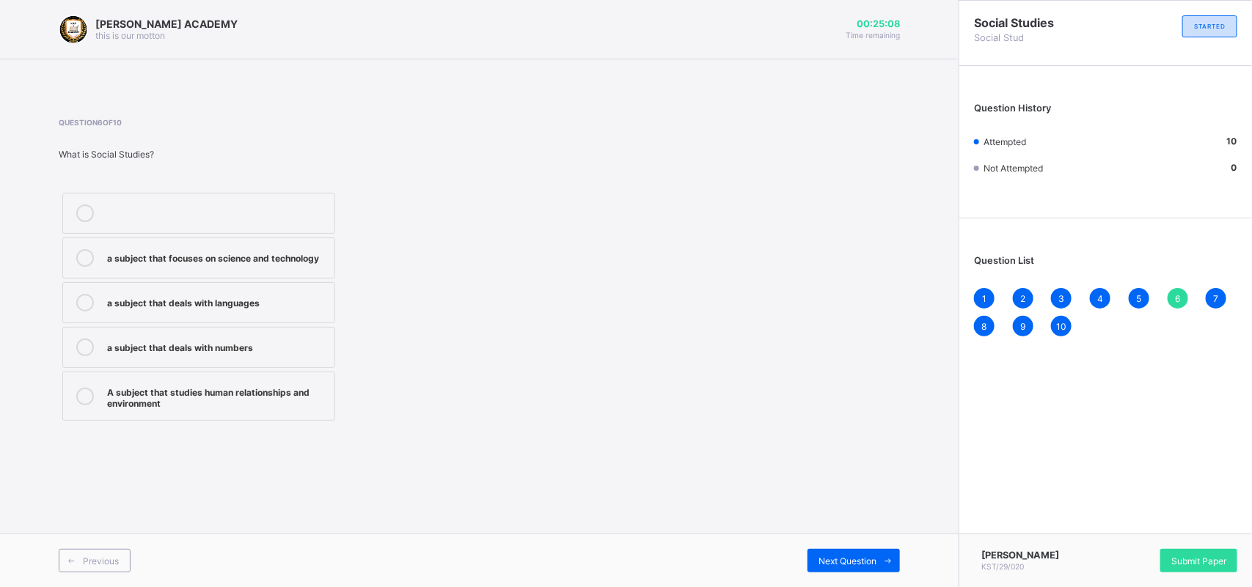
click at [1175, 290] on div "6" at bounding box center [1177, 298] width 21 height 21
click at [1214, 294] on span "7" at bounding box center [1215, 298] width 5 height 11
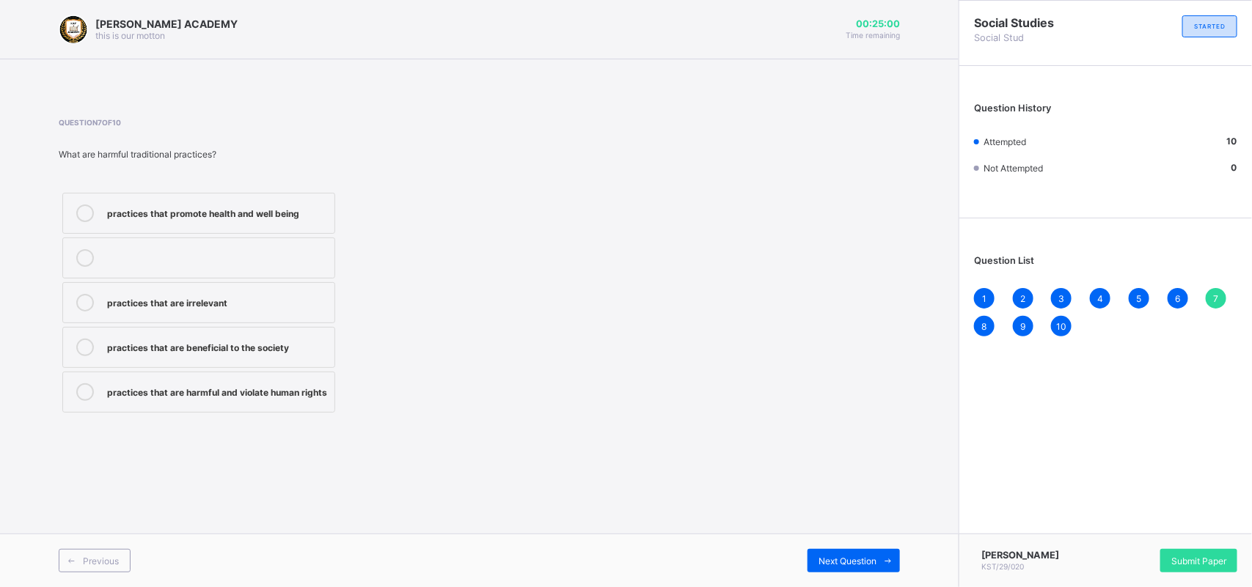
click at [987, 317] on div "8" at bounding box center [984, 326] width 21 height 21
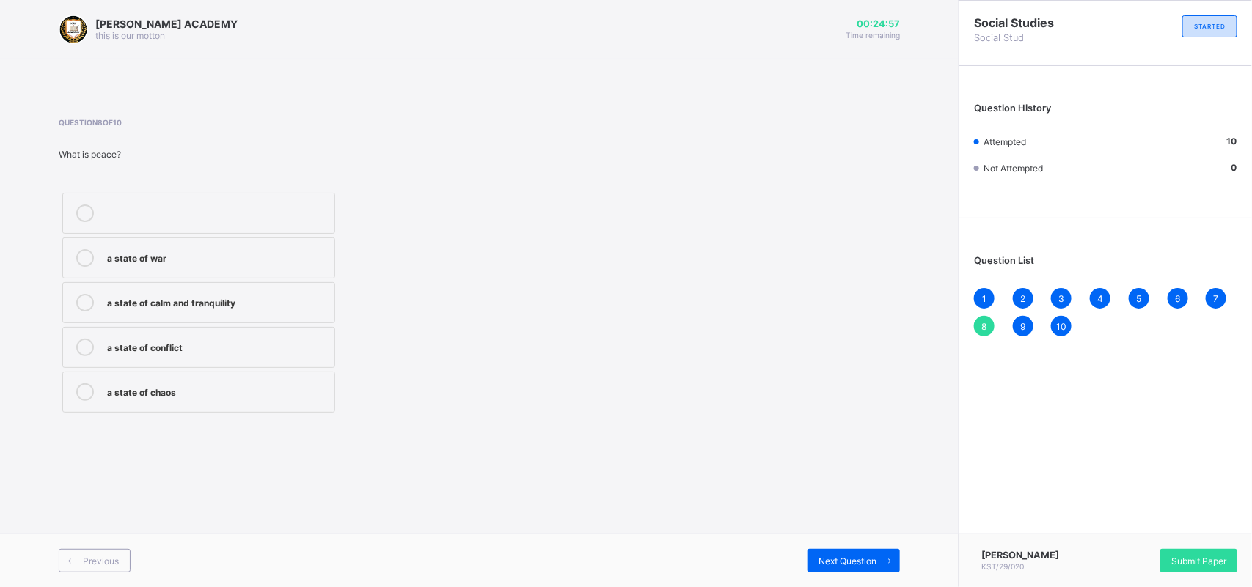
click at [1021, 321] on span "9" at bounding box center [1022, 326] width 5 height 11
click at [1068, 325] on div "10" at bounding box center [1061, 326] width 21 height 21
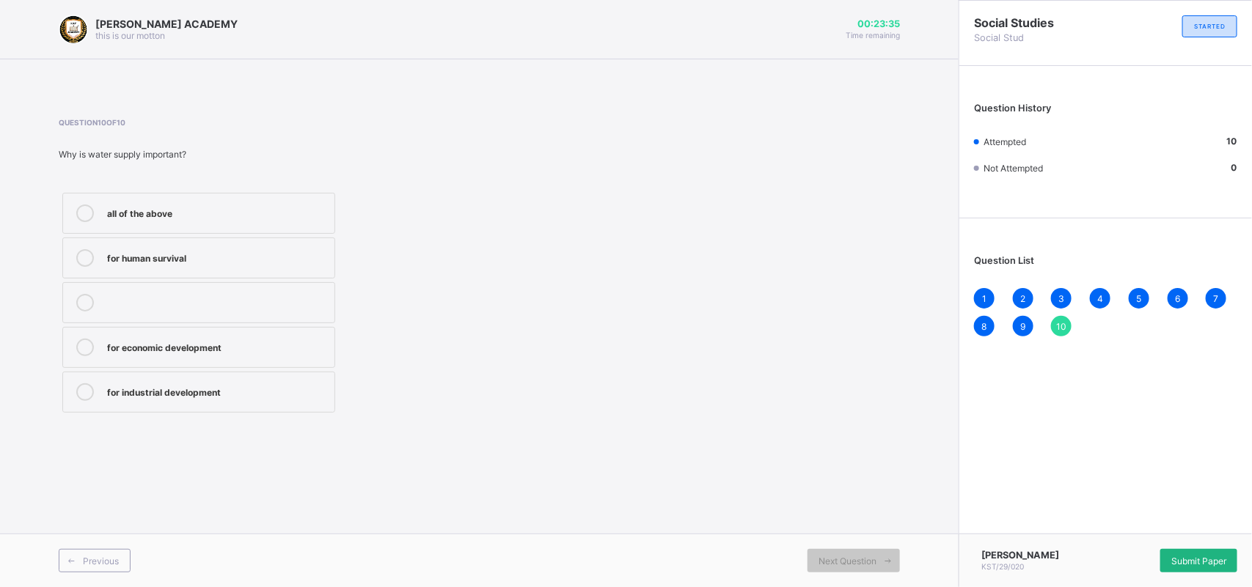
click at [1190, 565] on span "Submit Paper" at bounding box center [1198, 561] width 55 height 11
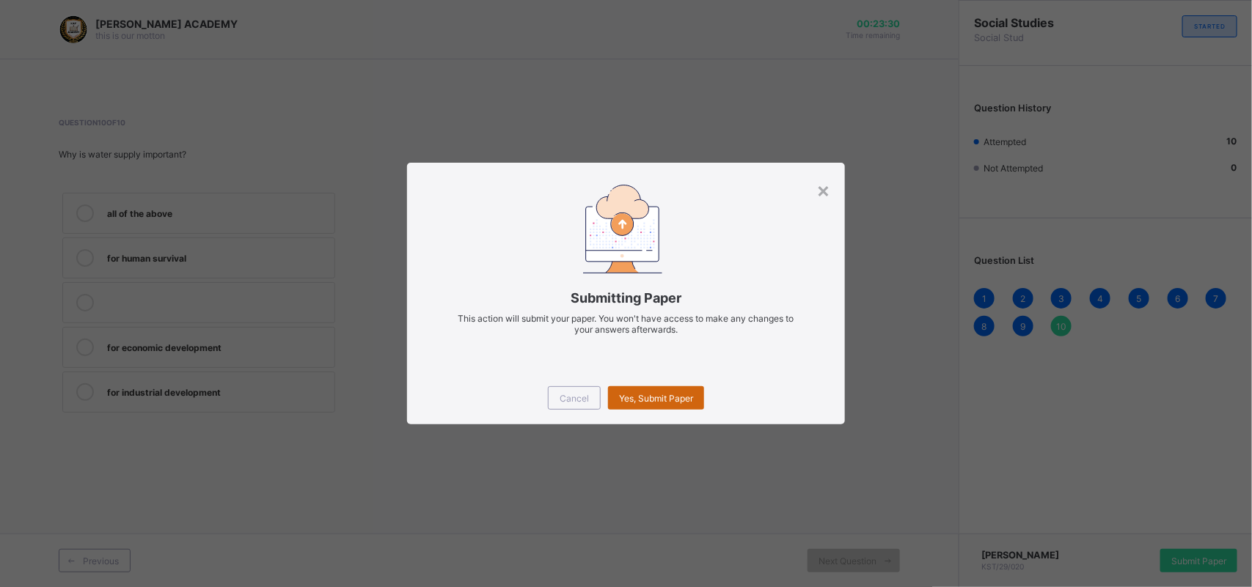
click at [676, 393] on span "Yes, Submit Paper" at bounding box center [656, 398] width 74 height 11
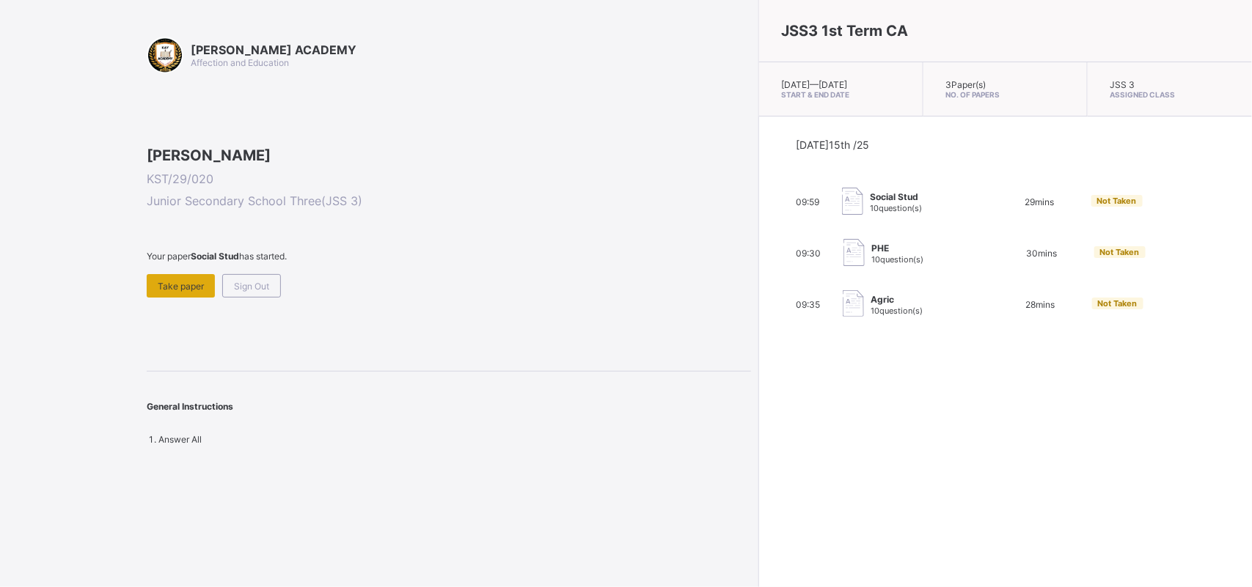
click at [204, 298] on div "Take paper" at bounding box center [181, 285] width 68 height 23
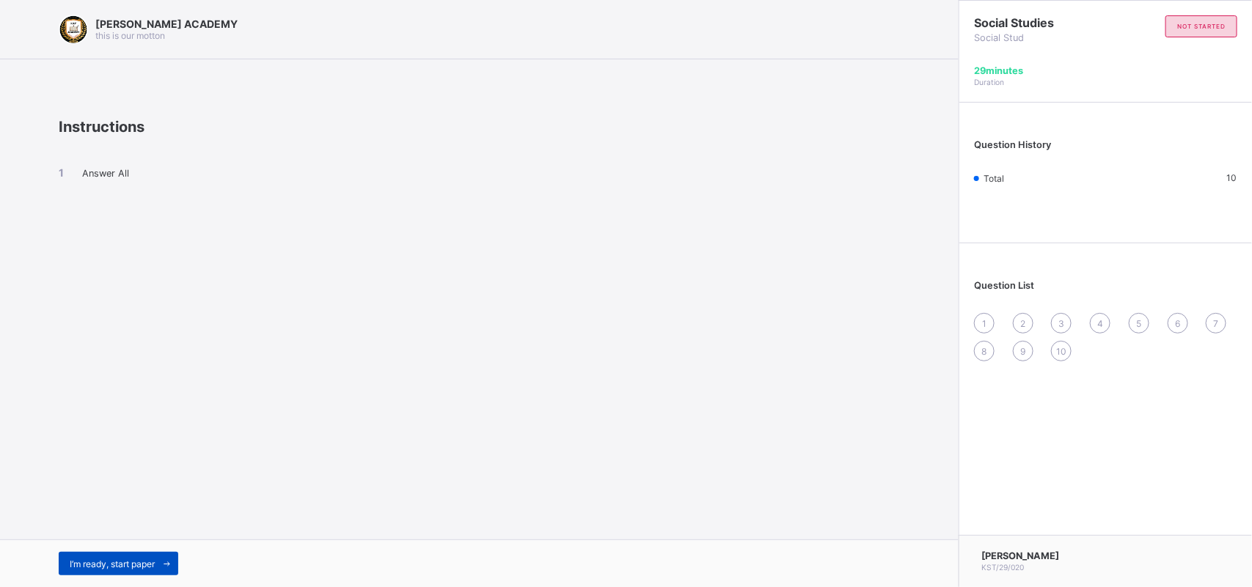
click at [143, 559] on span "I’m ready, start paper" at bounding box center [112, 564] width 85 height 11
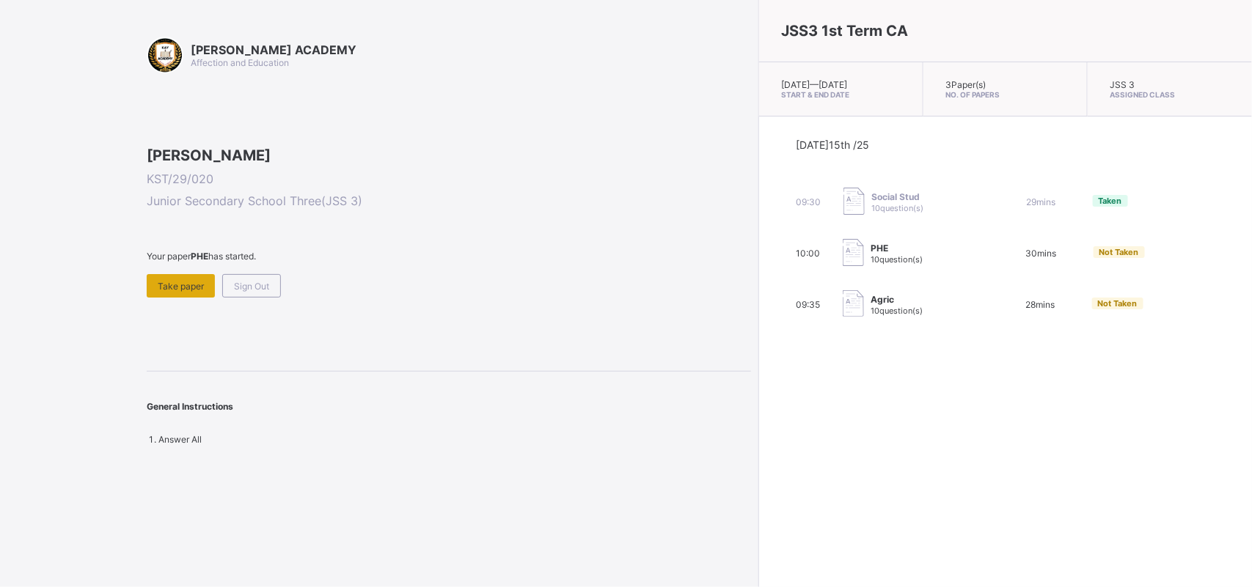
click at [165, 292] on span "Take paper" at bounding box center [181, 286] width 46 height 11
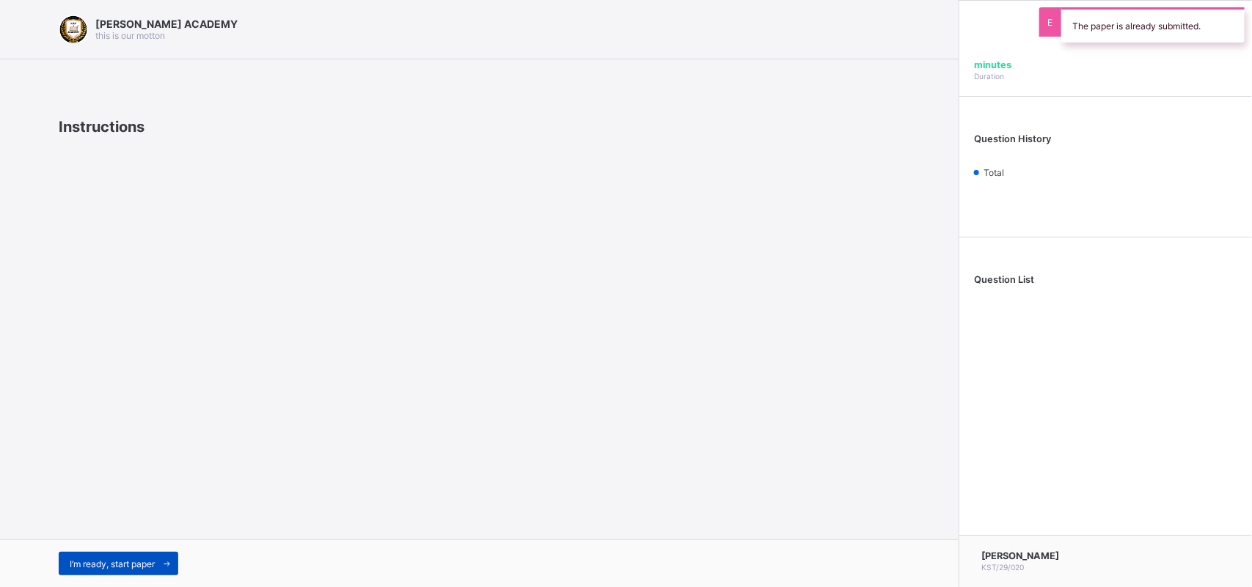
click at [96, 555] on div "I’m ready, start paper" at bounding box center [119, 563] width 120 height 23
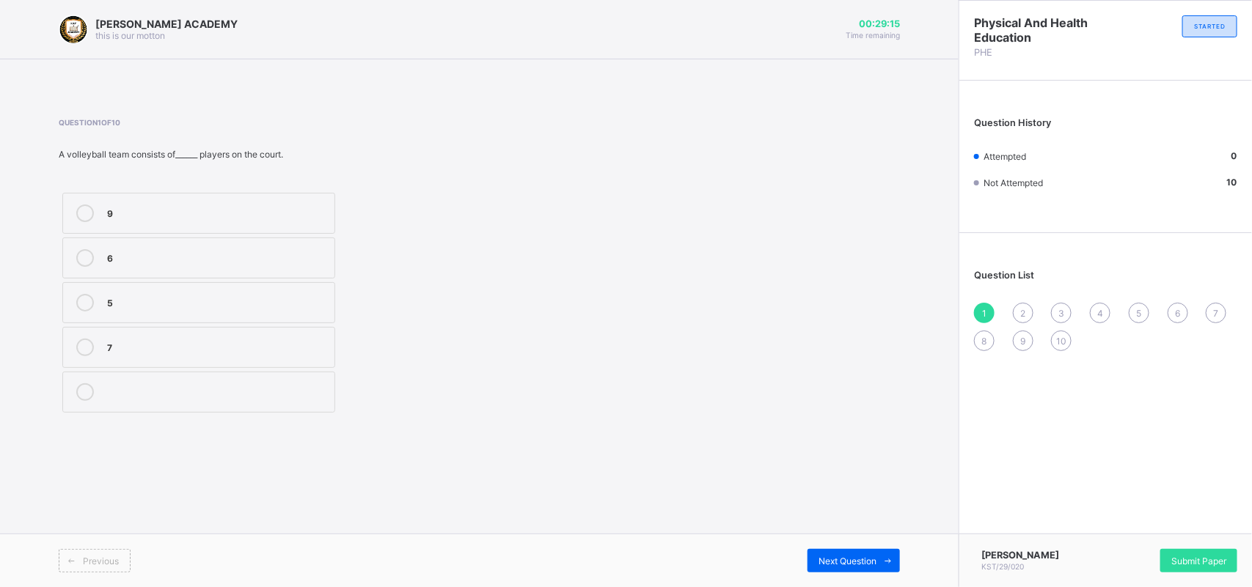
click at [248, 293] on label "5" at bounding box center [198, 302] width 273 height 41
click at [880, 555] on span at bounding box center [887, 560] width 23 height 23
click at [222, 293] on label "tip" at bounding box center [198, 302] width 273 height 41
click at [867, 559] on span "Next Question" at bounding box center [847, 561] width 58 height 11
click at [261, 334] on label "spin" at bounding box center [198, 347] width 273 height 41
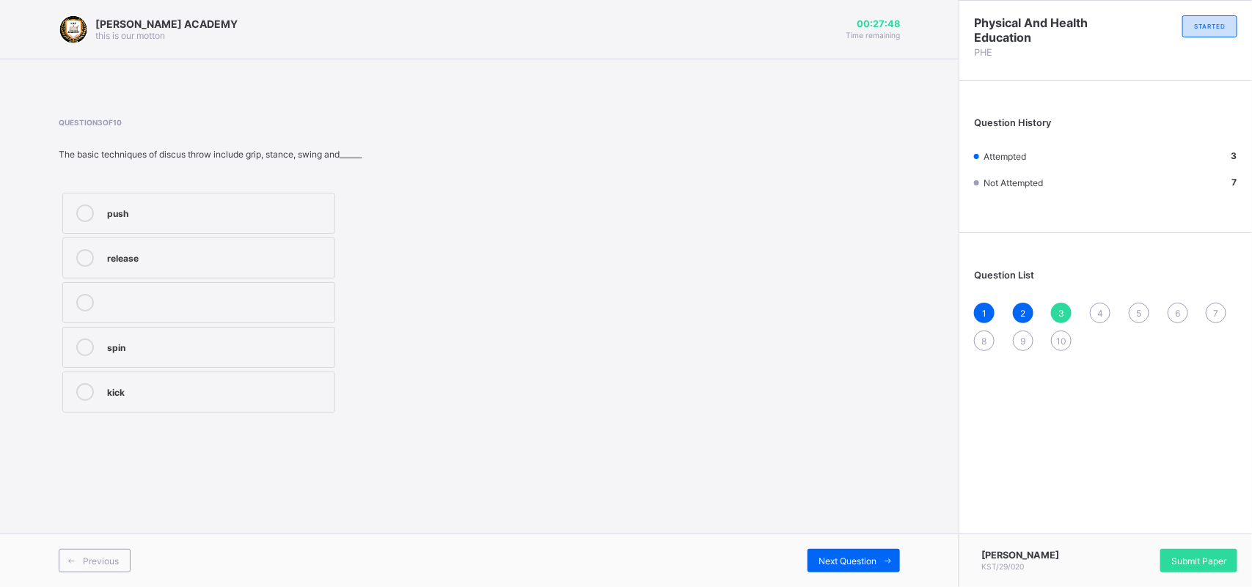
click at [210, 359] on label "spin" at bounding box center [198, 347] width 273 height 41
click at [233, 246] on label "release" at bounding box center [198, 258] width 273 height 41
click at [854, 548] on div "Previous Next Question" at bounding box center [479, 561] width 958 height 54
click at [875, 557] on span "Next Question" at bounding box center [847, 561] width 58 height 11
click at [210, 224] on label "aluminum" at bounding box center [198, 213] width 273 height 41
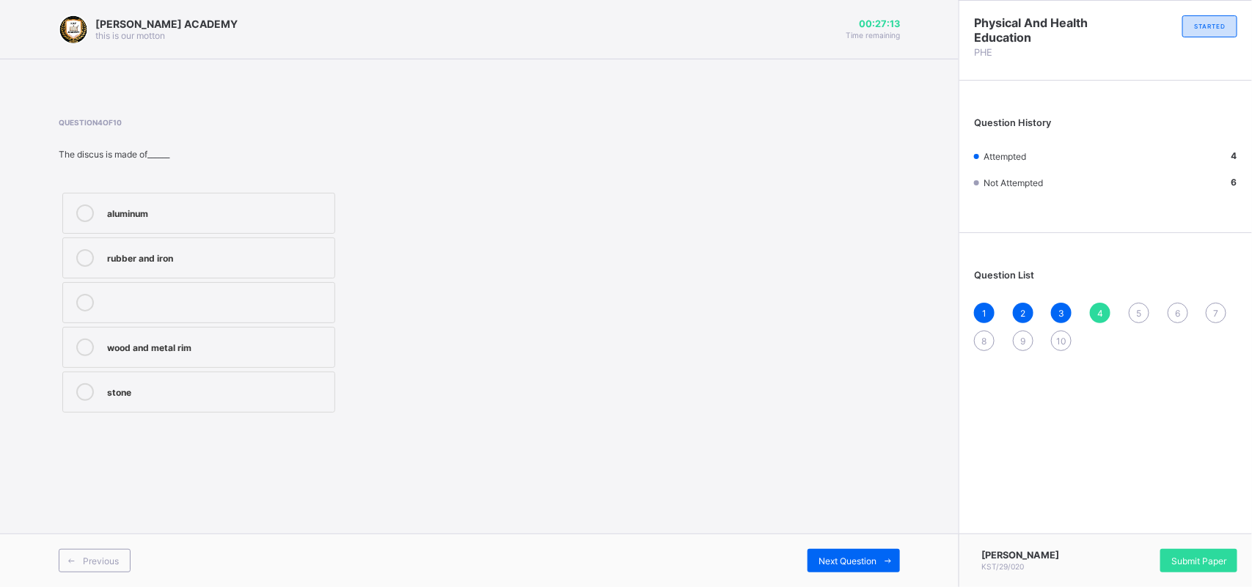
click at [265, 345] on div "wood and metal rim" at bounding box center [217, 346] width 220 height 15
click at [874, 557] on span "Next Question" at bounding box center [847, 561] width 58 height 11
click at [878, 557] on div "Next Question" at bounding box center [853, 560] width 92 height 23
click at [878, 557] on span at bounding box center [887, 560] width 23 height 23
click at [288, 350] on div "one hand" at bounding box center [217, 346] width 220 height 15
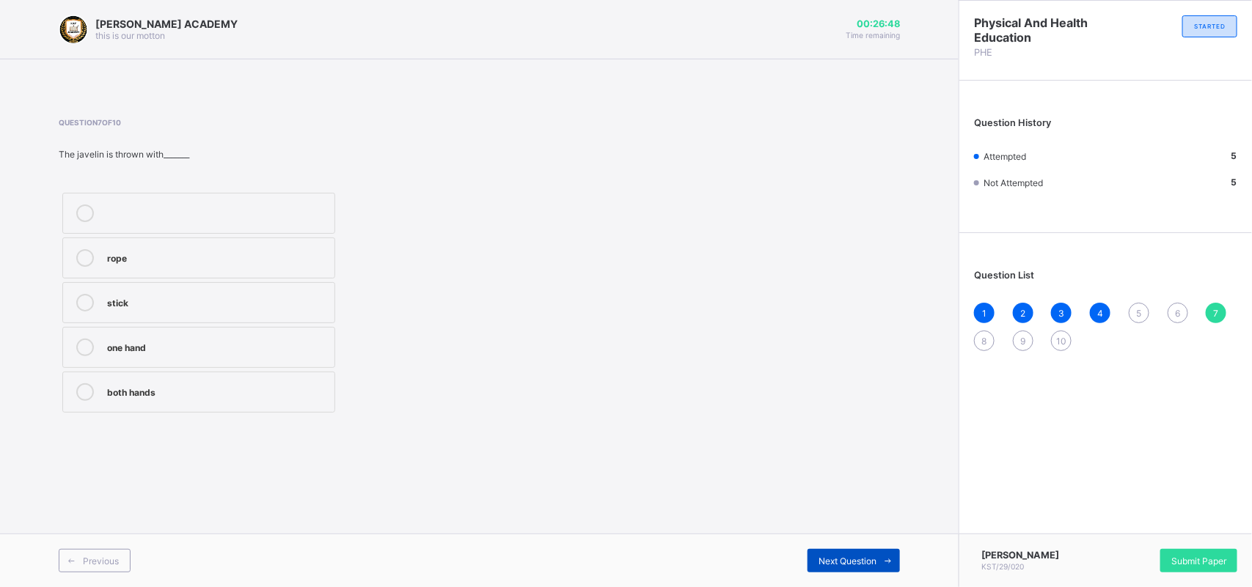
click at [859, 552] on div "Next Question" at bounding box center [853, 560] width 92 height 23
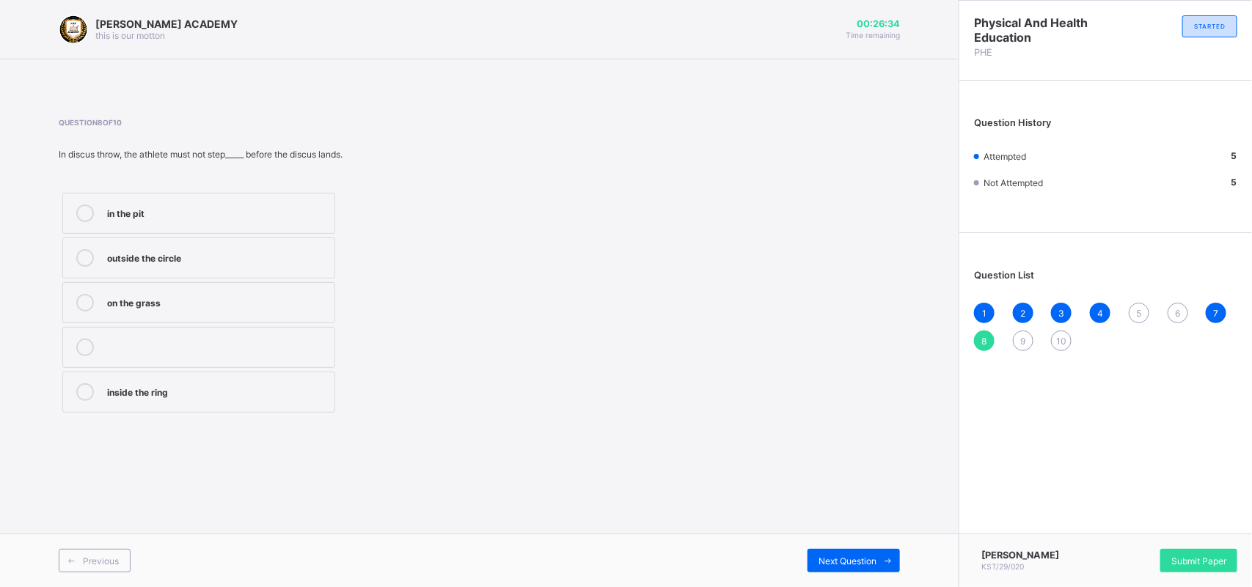
click at [273, 265] on div "outside the circle" at bounding box center [217, 258] width 220 height 18
click at [852, 551] on div "Next Question" at bounding box center [853, 560] width 92 height 23
click at [214, 255] on div "2.13" at bounding box center [217, 256] width 220 height 15
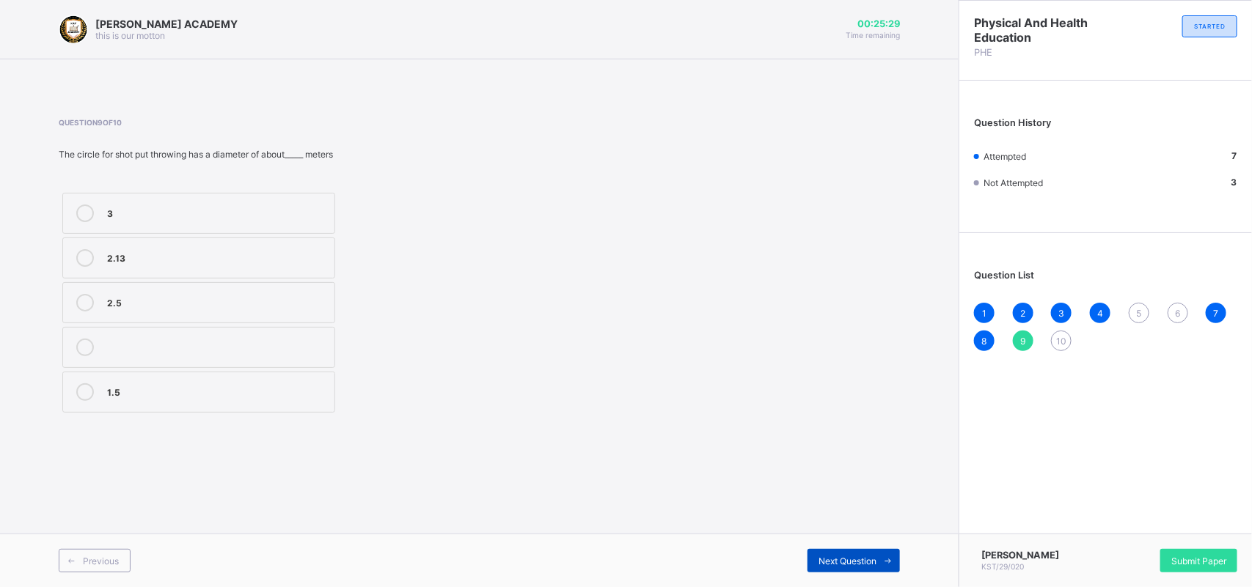
click at [860, 559] on span "Next Question" at bounding box center [847, 561] width 58 height 11
click at [187, 397] on div "thrown" at bounding box center [217, 390] width 220 height 15
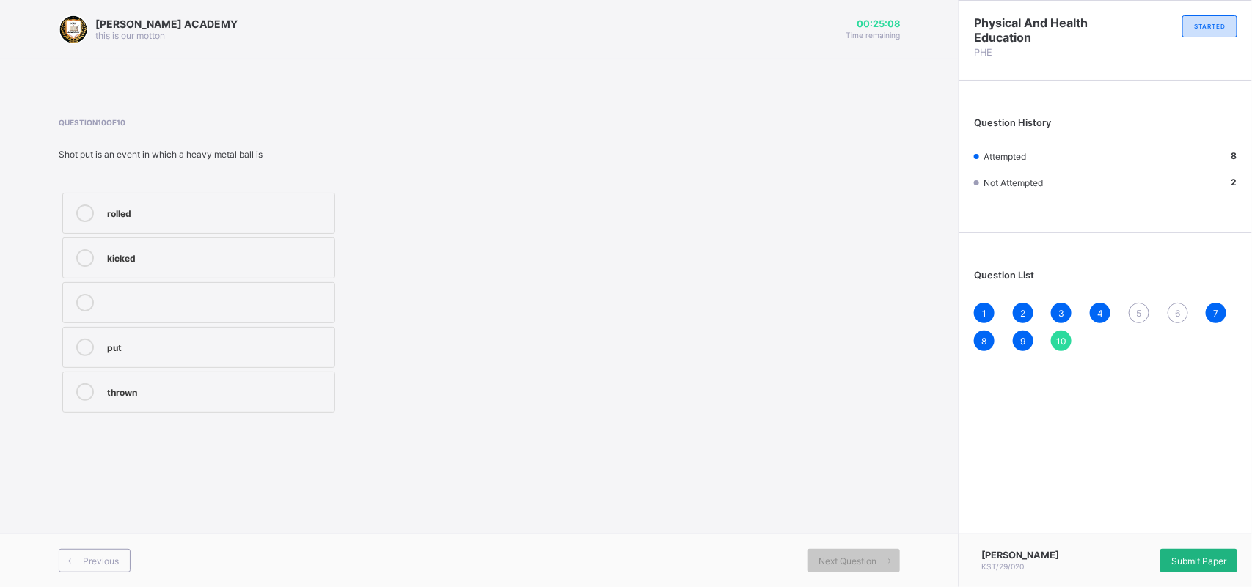
click at [1197, 551] on div "Submit Paper" at bounding box center [1198, 560] width 77 height 23
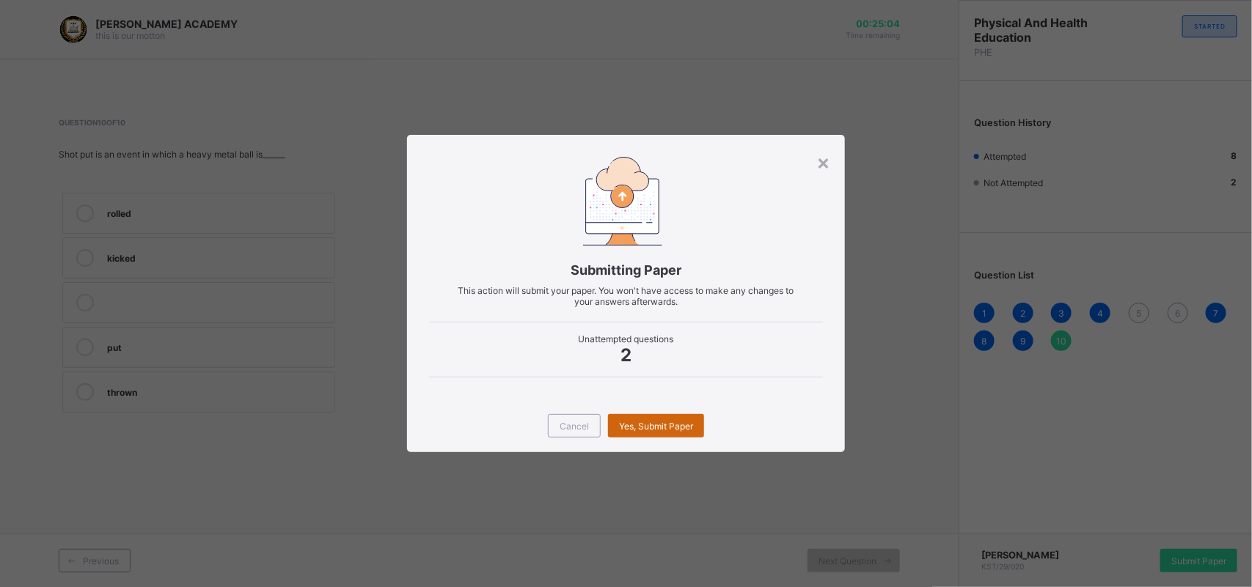
click at [646, 416] on div "Yes, Submit Paper" at bounding box center [656, 425] width 96 height 23
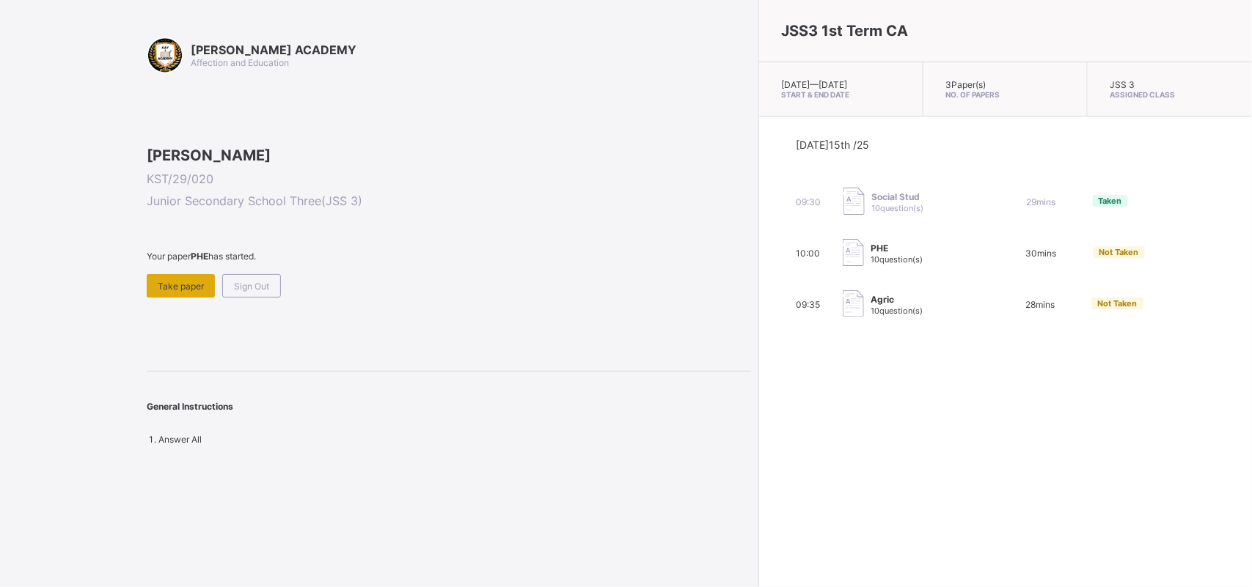
click at [166, 298] on div "Take paper" at bounding box center [181, 285] width 68 height 23
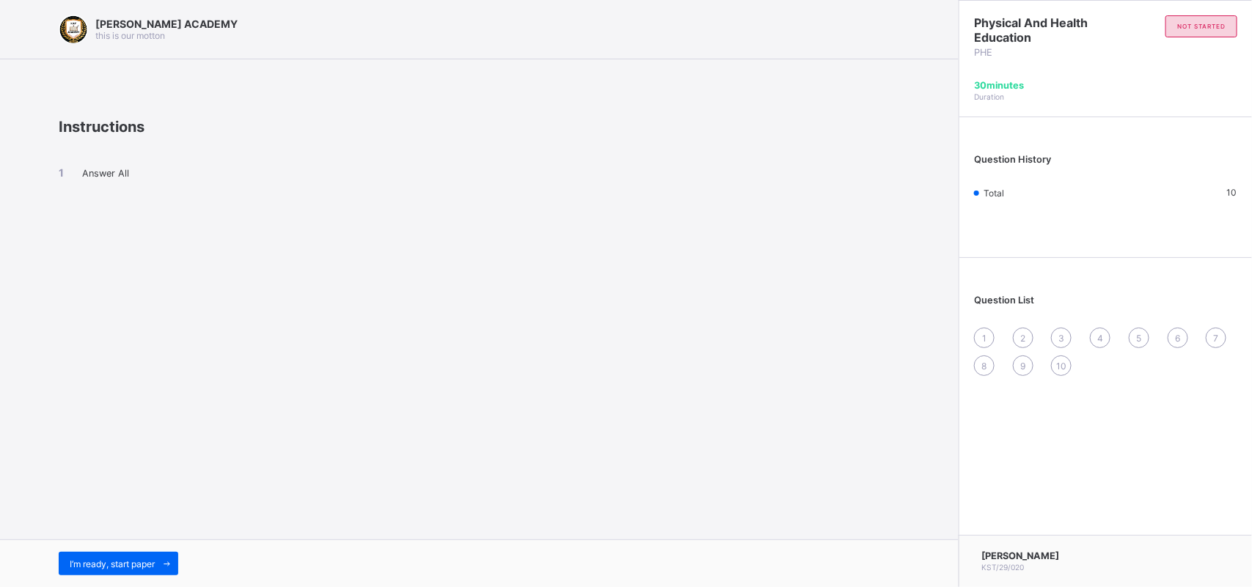
click at [89, 550] on div "I’m ready, start paper" at bounding box center [479, 564] width 958 height 48
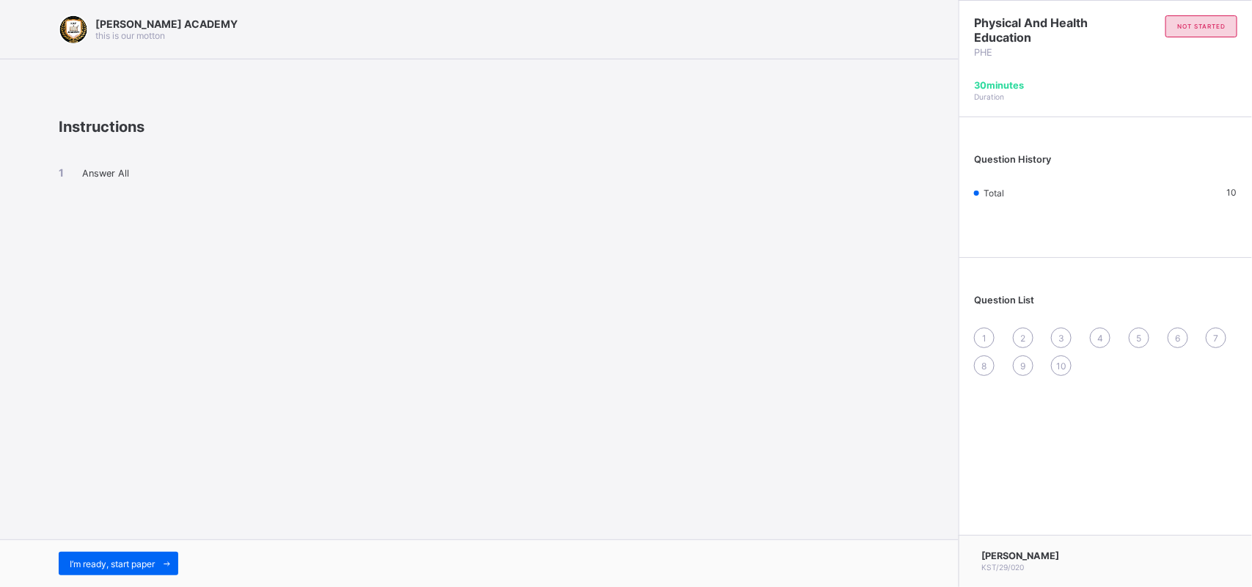
click at [100, 174] on span "Answer All" at bounding box center [105, 173] width 47 height 11
click at [155, 554] on div "I’m ready, start paper" at bounding box center [119, 563] width 120 height 23
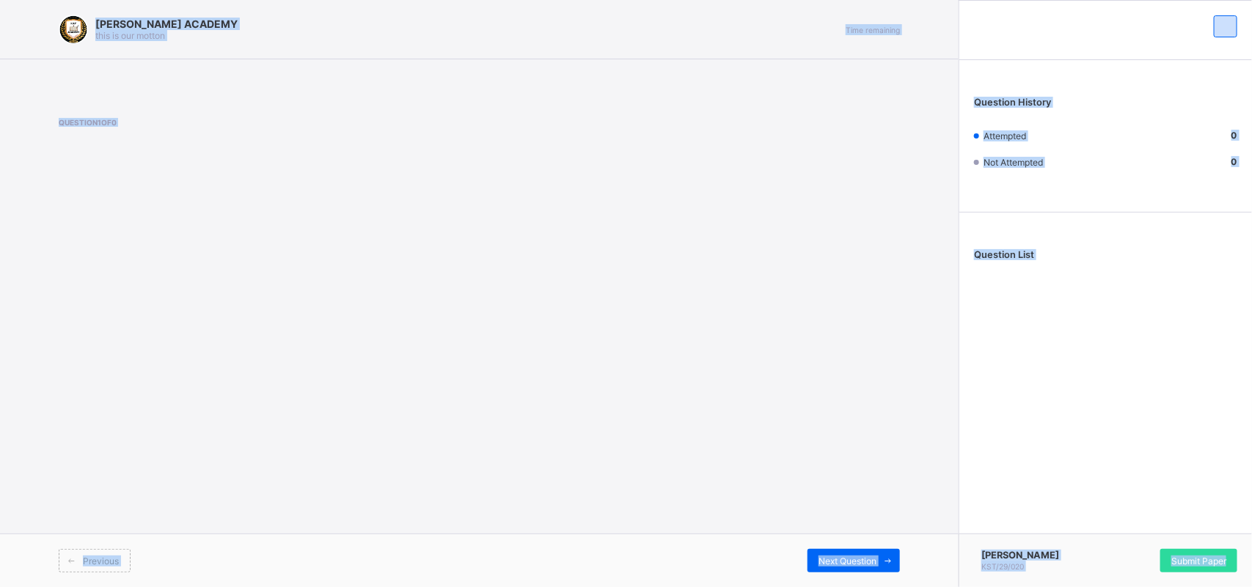
drag, startPoint x: 601, startPoint y: 383, endPoint x: 591, endPoint y: 375, distance: 13.1
click at [599, 383] on div "[PERSON_NAME] ACADEMY this is our [PERSON_NAME] Time remaining Question 1 of 0 …" at bounding box center [479, 293] width 958 height 587
click at [595, 382] on div "[PERSON_NAME] ACADEMY this is our [PERSON_NAME] Time remaining Question 1 of 0 …" at bounding box center [479, 293] width 958 height 587
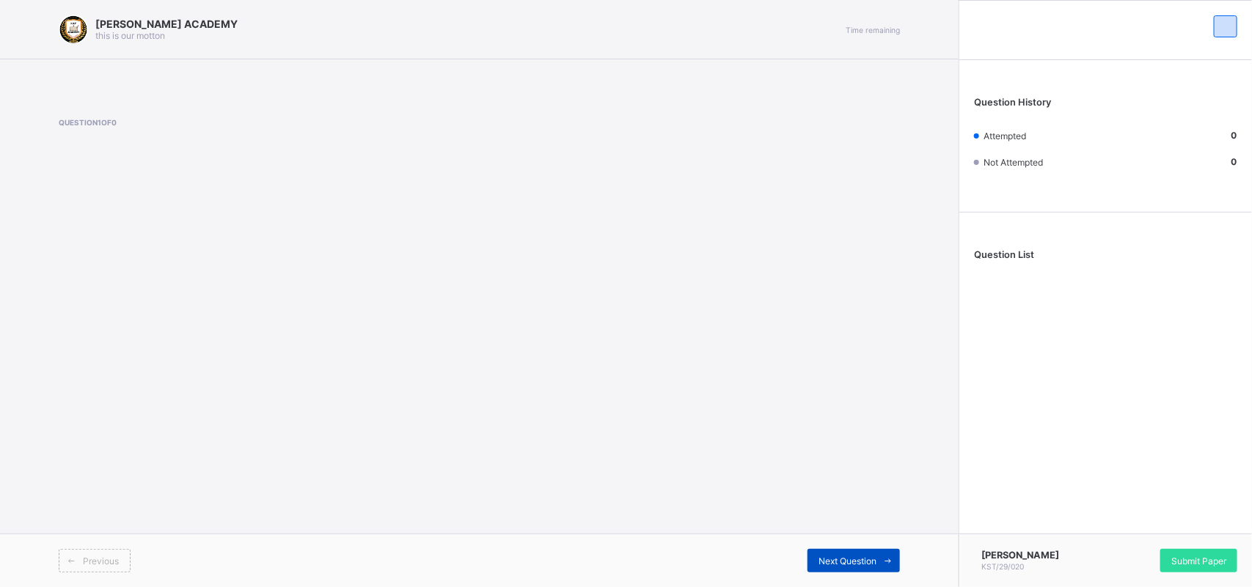
click at [844, 557] on span "Next Question" at bounding box center [847, 561] width 58 height 11
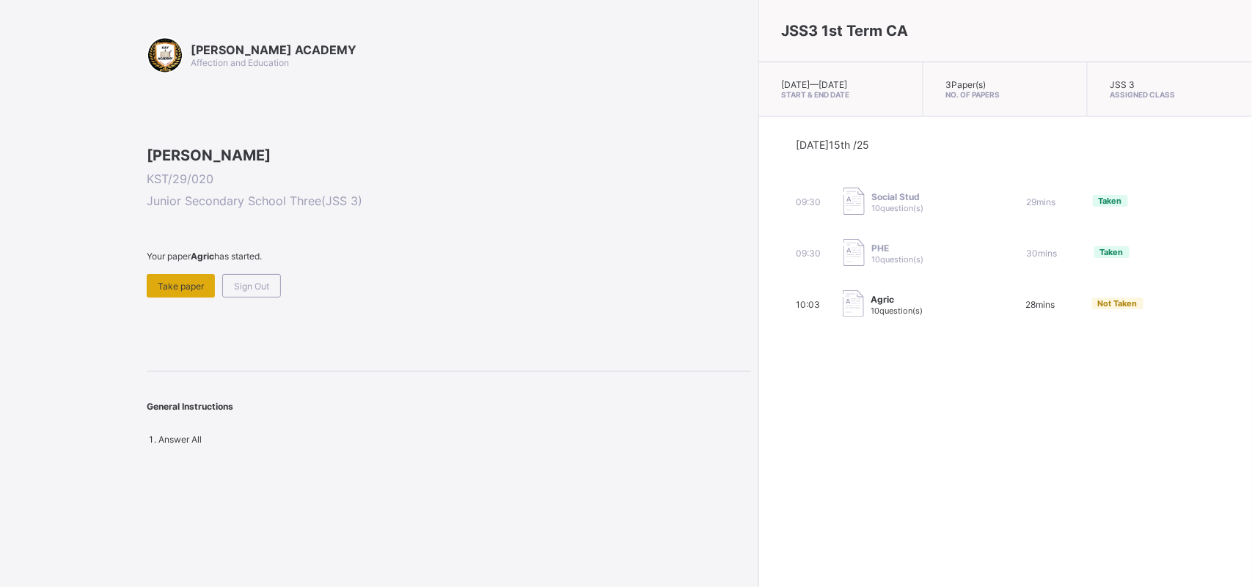
click at [180, 292] on span "Take paper" at bounding box center [181, 286] width 46 height 11
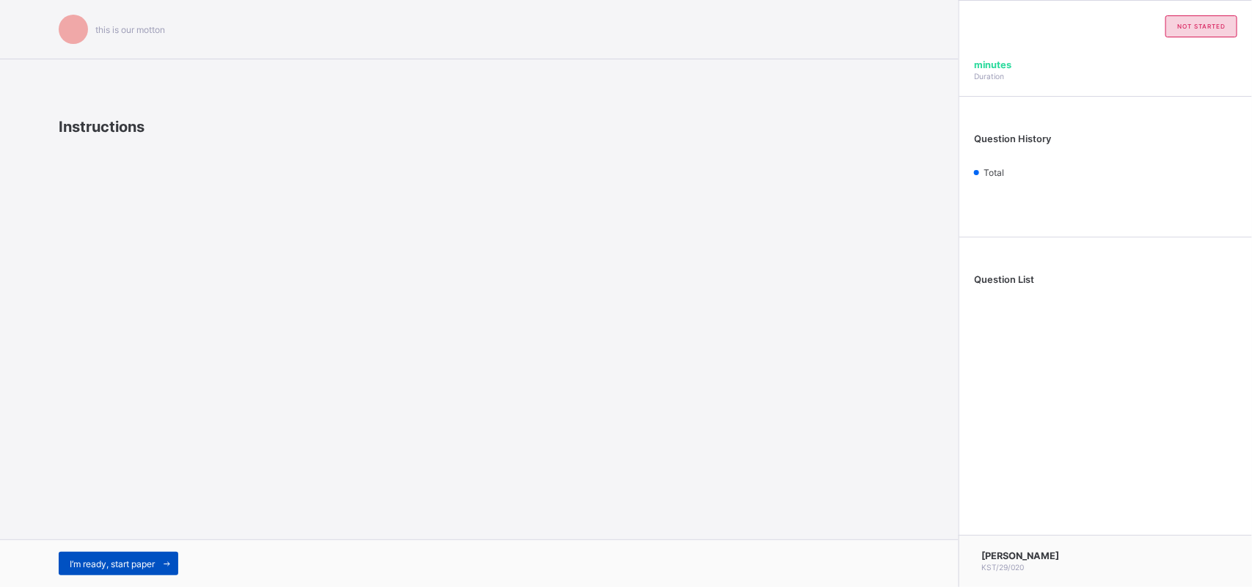
click at [144, 559] on span "I’m ready, start paper" at bounding box center [112, 564] width 85 height 11
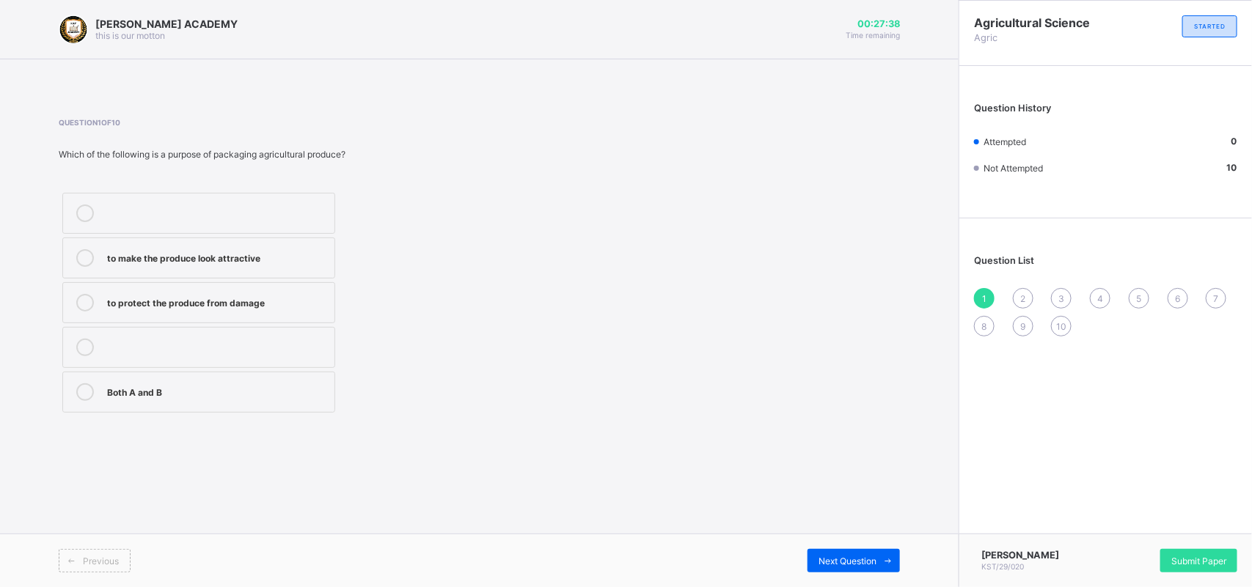
click at [284, 298] on div "to protect the produce from damage" at bounding box center [217, 301] width 220 height 15
click at [834, 551] on div "Next Question" at bounding box center [853, 560] width 92 height 23
click at [702, 562] on div "Next Question" at bounding box center [689, 560] width 421 height 23
click at [133, 381] on label "it increases the price" at bounding box center [198, 392] width 273 height 41
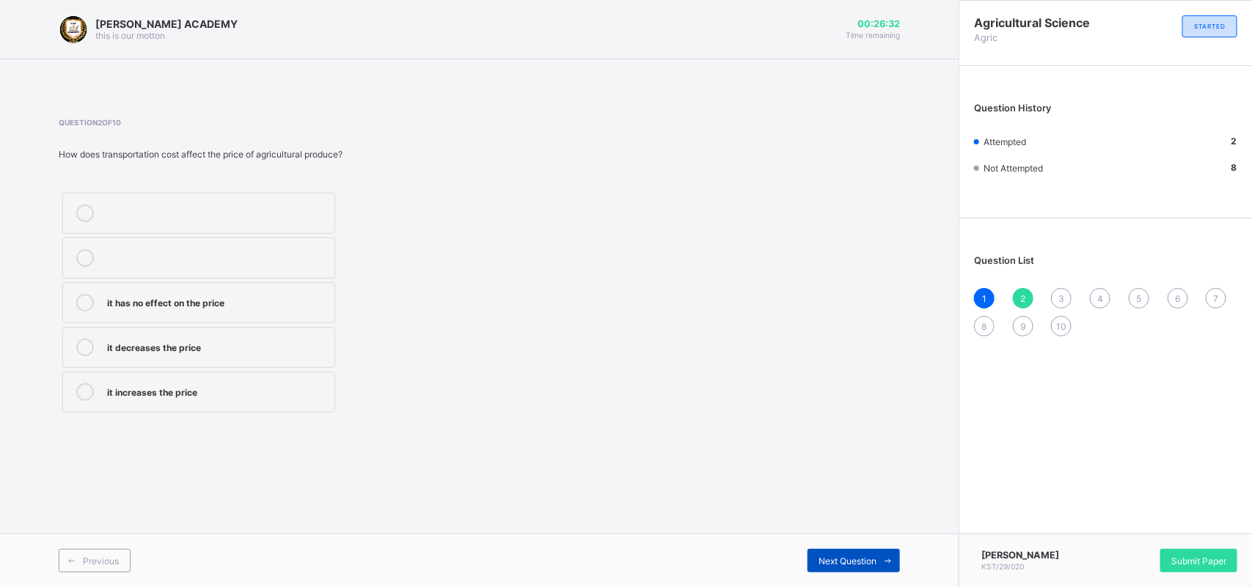
click at [870, 561] on span "Next Question" at bounding box center [847, 561] width 58 height 11
click at [176, 299] on div "Both A and B" at bounding box center [217, 301] width 220 height 15
click at [843, 551] on div "Next Question" at bounding box center [853, 560] width 92 height 23
click at [235, 317] on label "it helps maintain the price" at bounding box center [198, 302] width 273 height 41
click at [875, 558] on span "Next Question" at bounding box center [847, 561] width 58 height 11
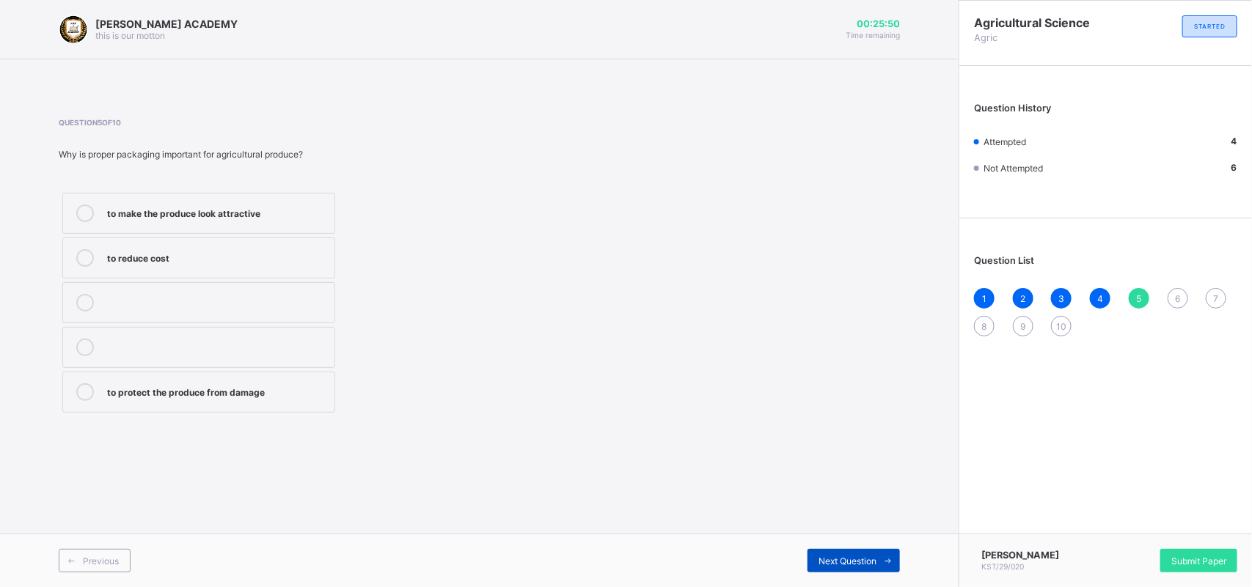
click at [875, 558] on span "Next Question" at bounding box center [847, 561] width 58 height 11
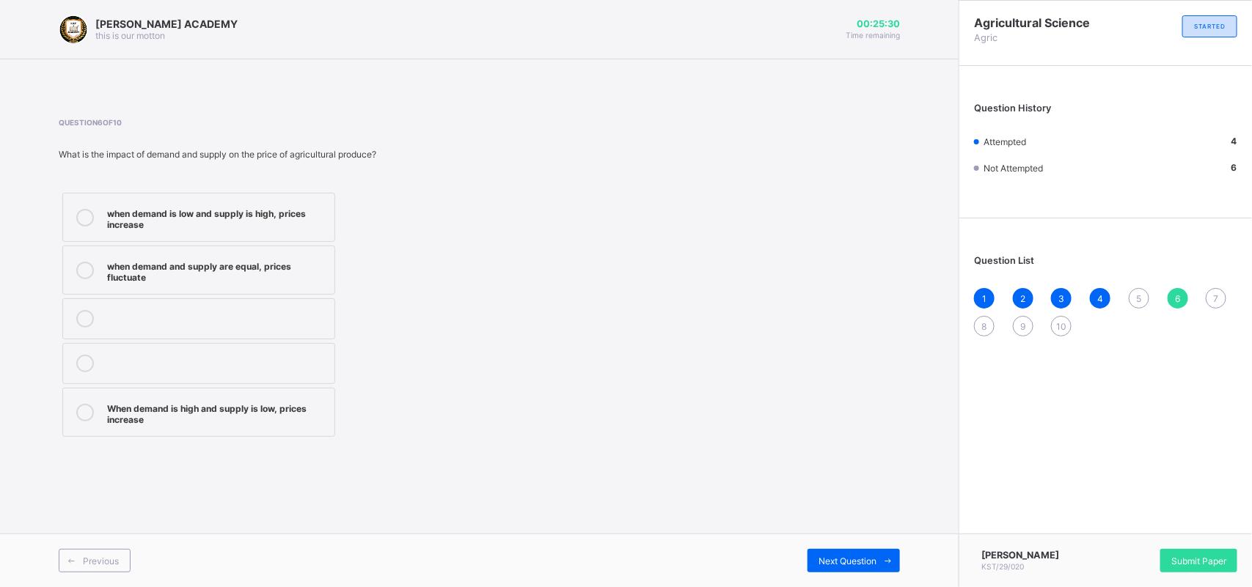
click at [1133, 295] on div "5" at bounding box center [1138, 298] width 21 height 21
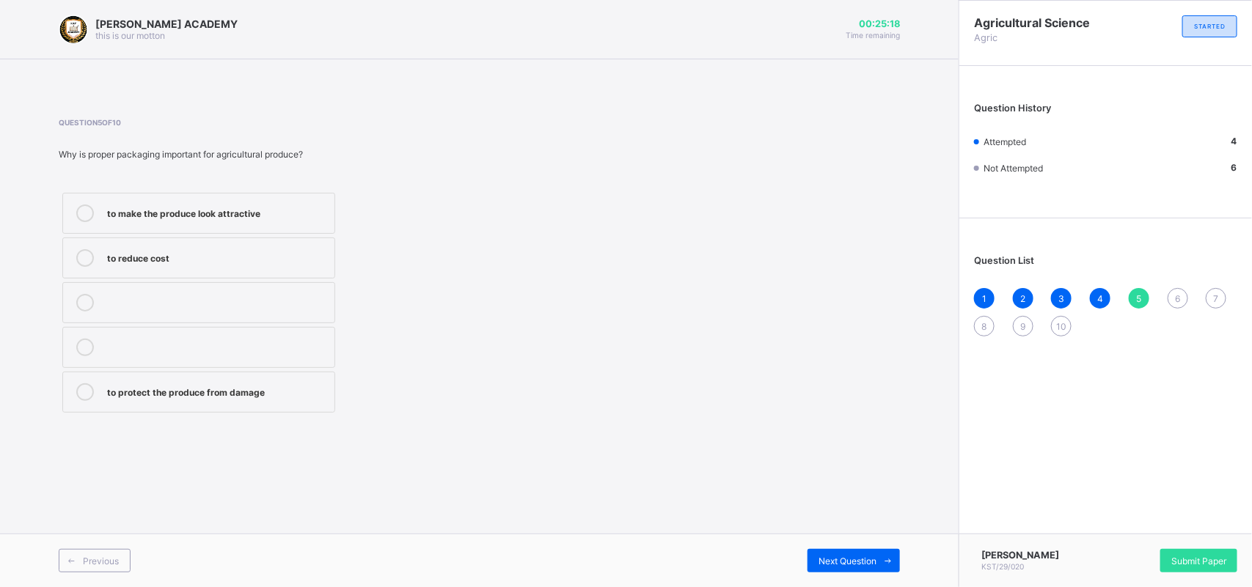
click at [188, 394] on div "to protect the produce from damage" at bounding box center [217, 390] width 220 height 15
click at [827, 565] on span "Next Question" at bounding box center [847, 561] width 58 height 11
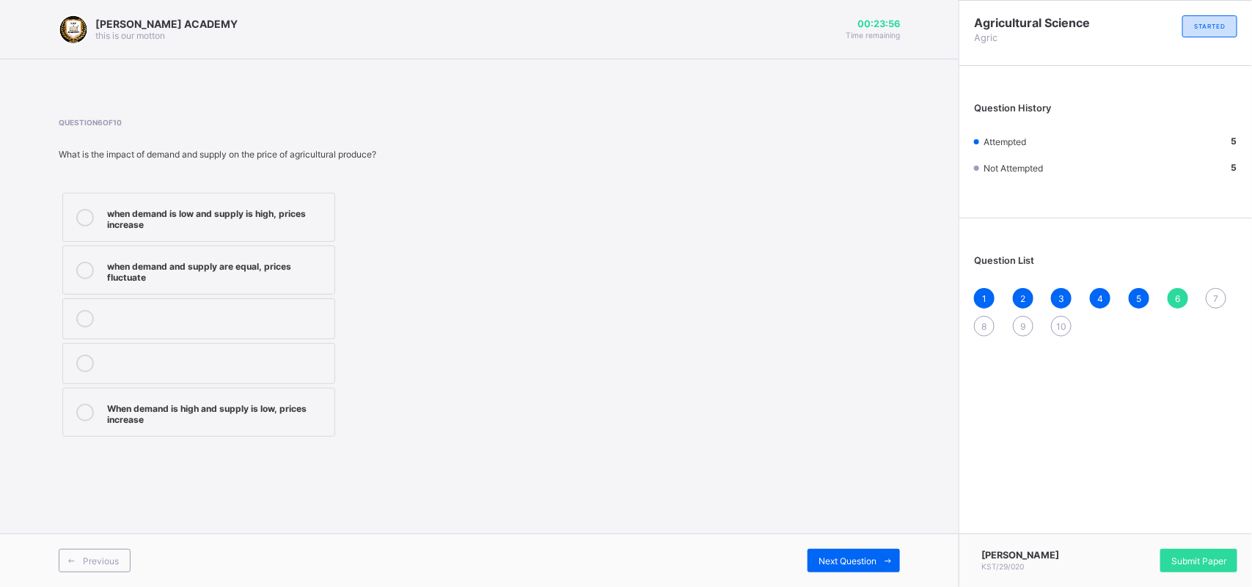
click at [207, 400] on div "When demand is high and supply is low, prices increase" at bounding box center [217, 413] width 220 height 26
click at [847, 567] on div "Next Question" at bounding box center [853, 560] width 92 height 23
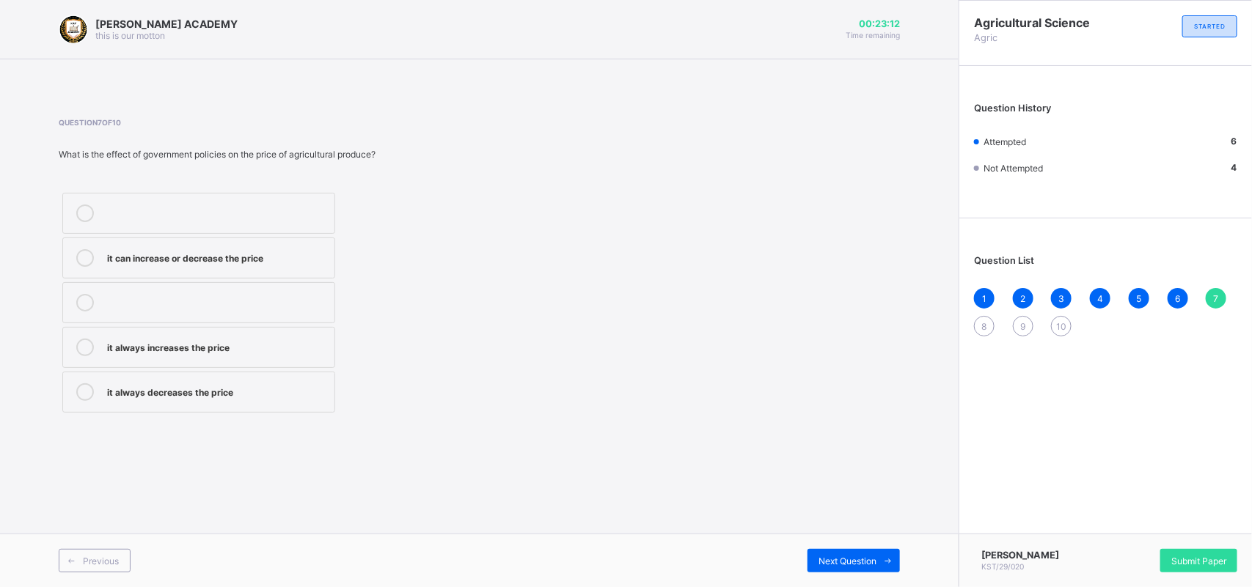
click at [271, 258] on div "it can increase or decrease the price" at bounding box center [217, 256] width 220 height 15
click at [818, 549] on div "Next Question" at bounding box center [853, 560] width 92 height 23
click at [218, 210] on div "they have no effect on the price" at bounding box center [217, 212] width 220 height 15
click at [202, 364] on label "they increase the price" at bounding box center [198, 347] width 273 height 41
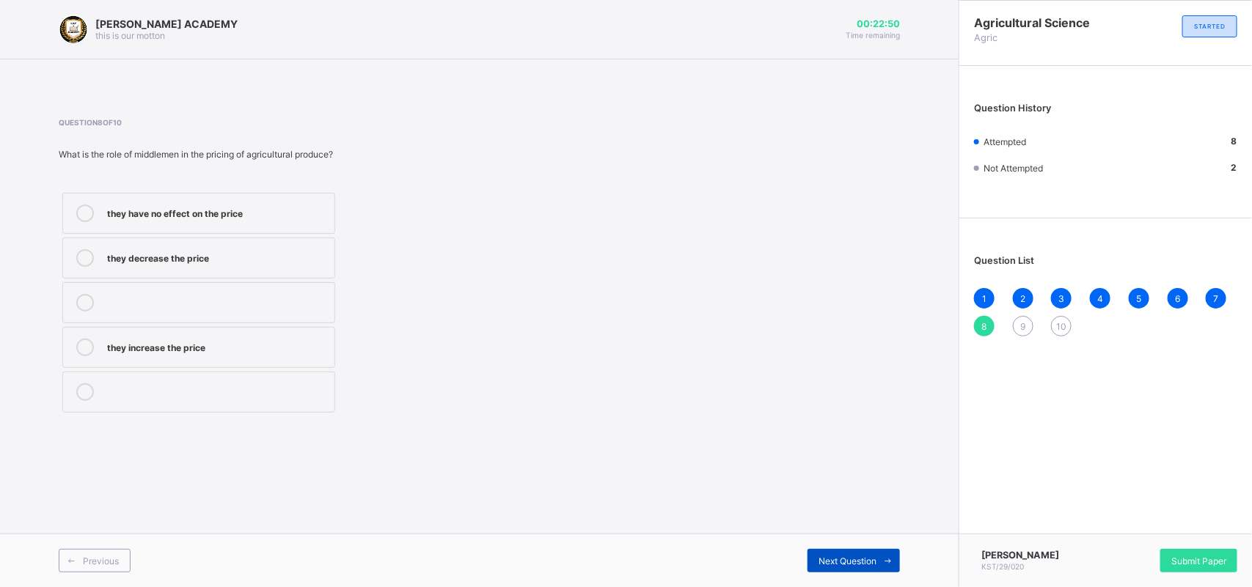
click at [870, 558] on span "Next Question" at bounding box center [847, 561] width 58 height 11
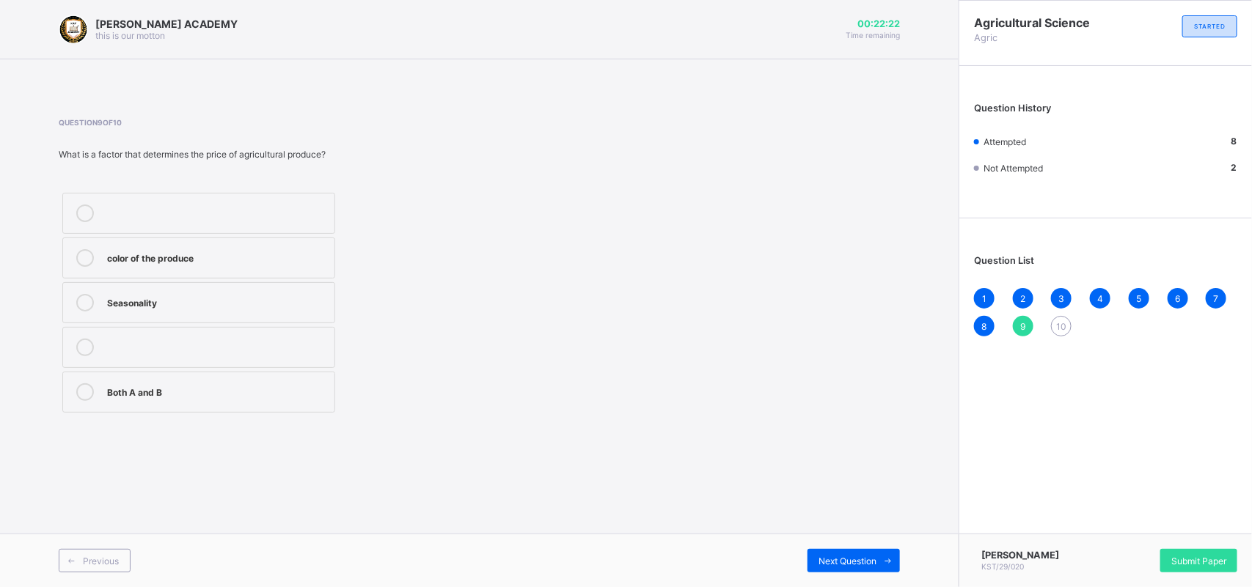
click at [276, 385] on div "Both A and B" at bounding box center [217, 390] width 220 height 15
click at [875, 552] on div "Next Question" at bounding box center [853, 560] width 92 height 23
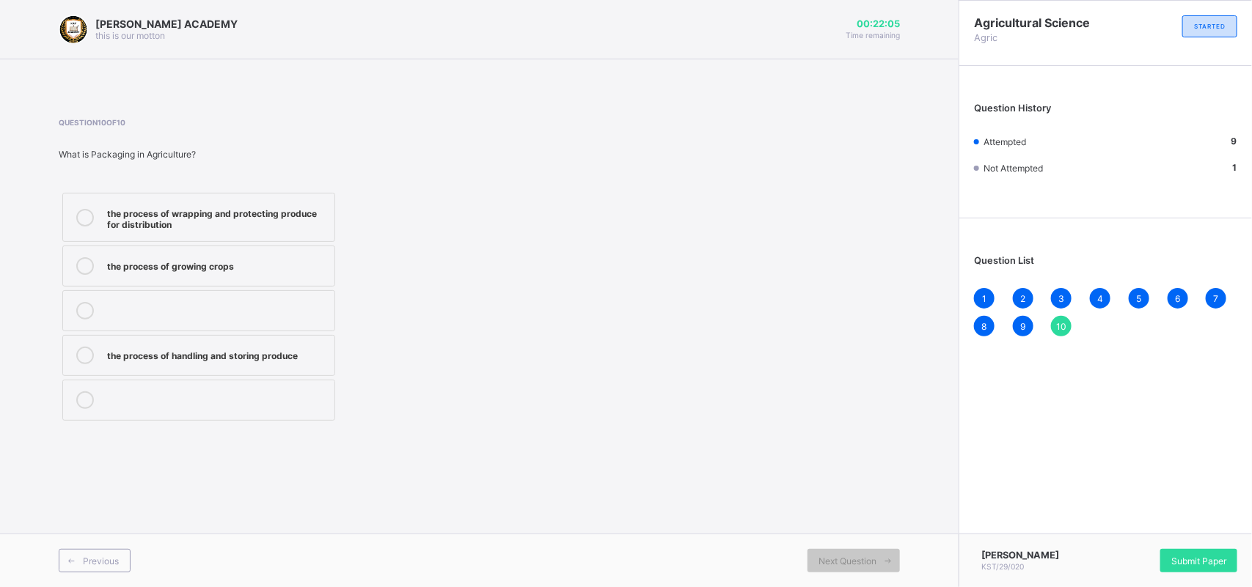
click at [264, 347] on div "the process of handling and storing produce" at bounding box center [217, 354] width 220 height 15
click at [1186, 551] on div "Submit Paper" at bounding box center [1198, 560] width 77 height 23
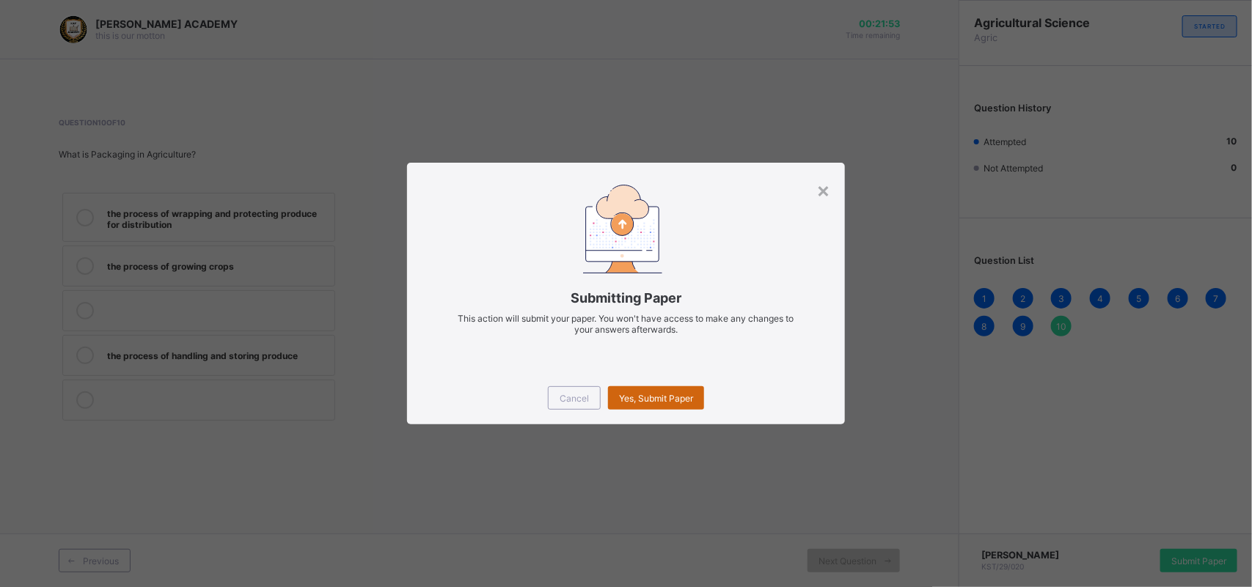
click at [667, 394] on span "Yes, Submit Paper" at bounding box center [656, 398] width 74 height 11
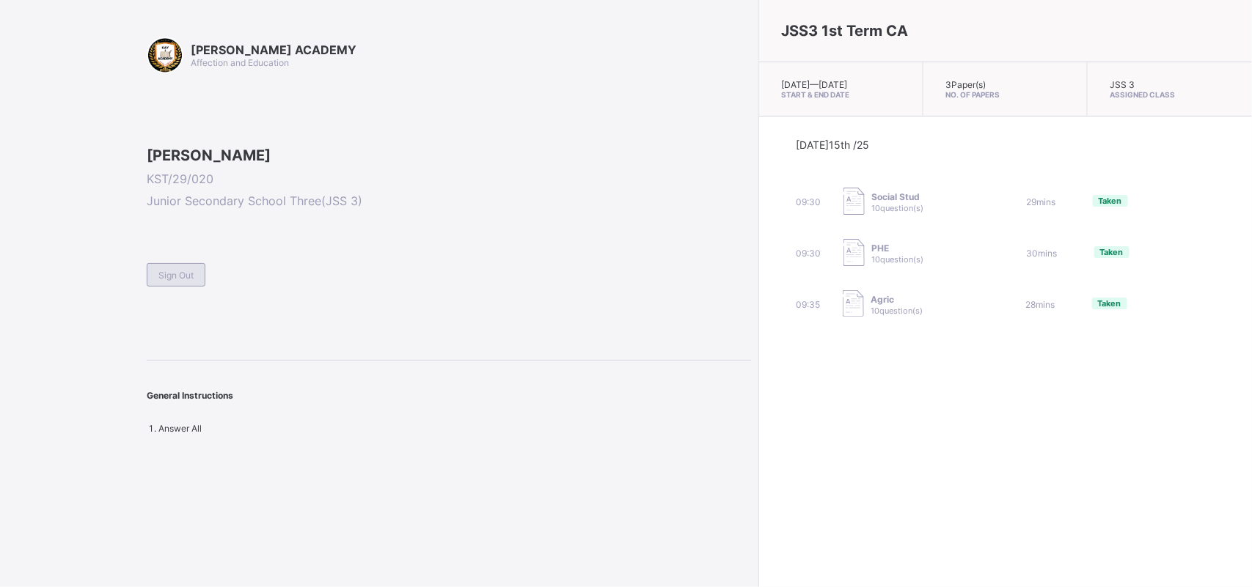
click at [198, 287] on div "Sign Out" at bounding box center [176, 274] width 59 height 23
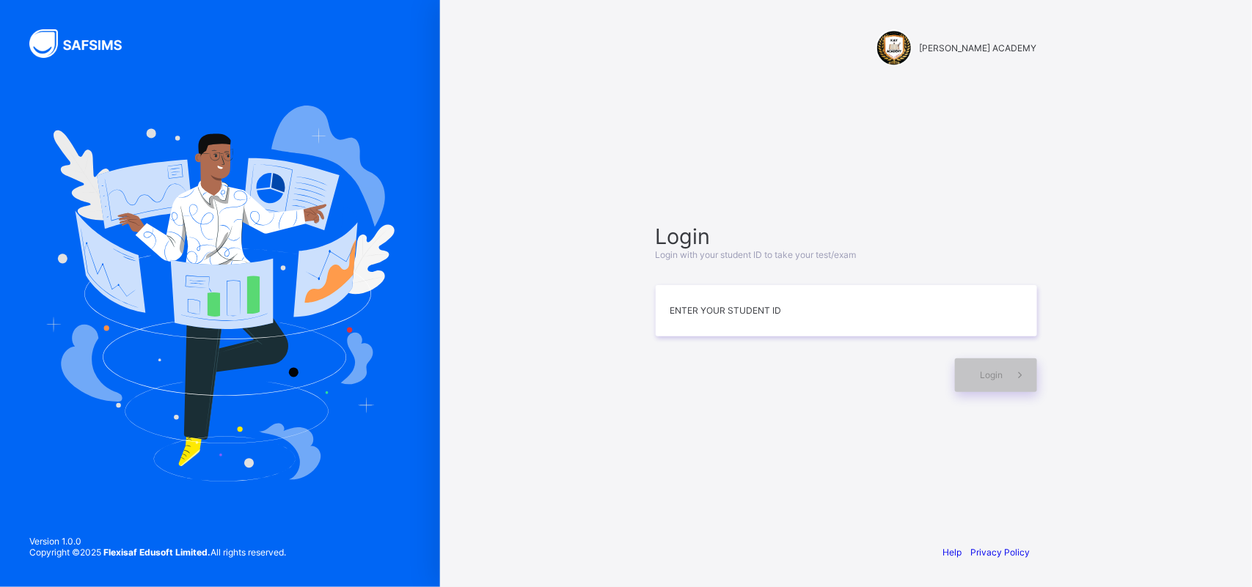
click at [651, 319] on div "Login Login with your student ID to take your test/exam Enter your Student ID L…" at bounding box center [846, 307] width 411 height 391
click at [682, 316] on input at bounding box center [845, 310] width 381 height 51
type input "**********"
click at [1024, 359] on span at bounding box center [1020, 376] width 34 height 34
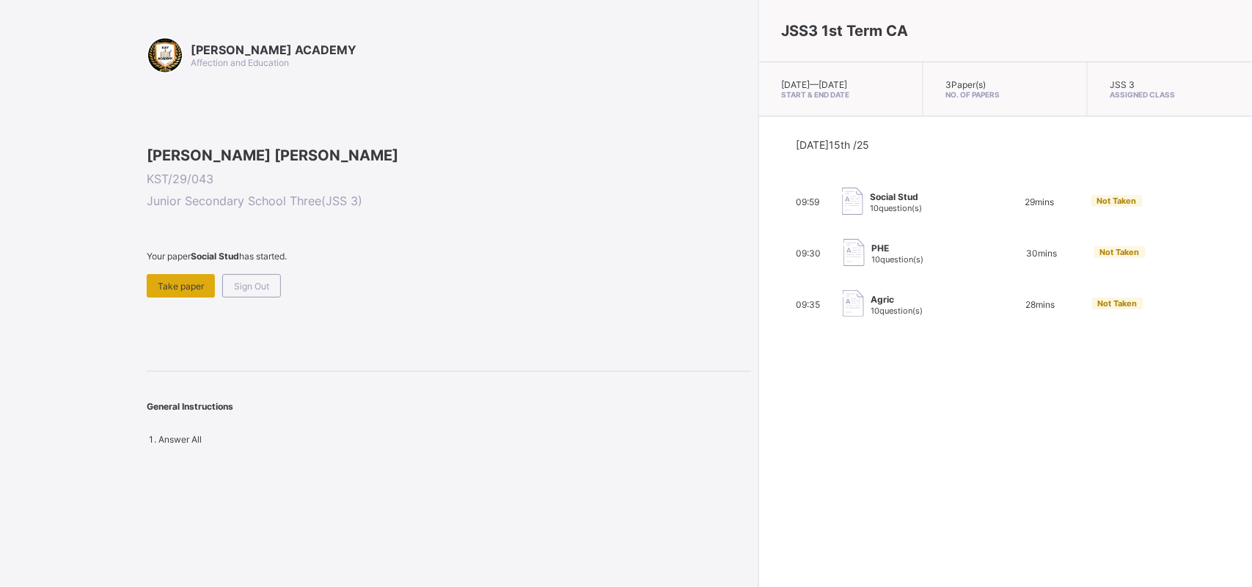
click at [156, 298] on div "Take paper" at bounding box center [181, 285] width 68 height 23
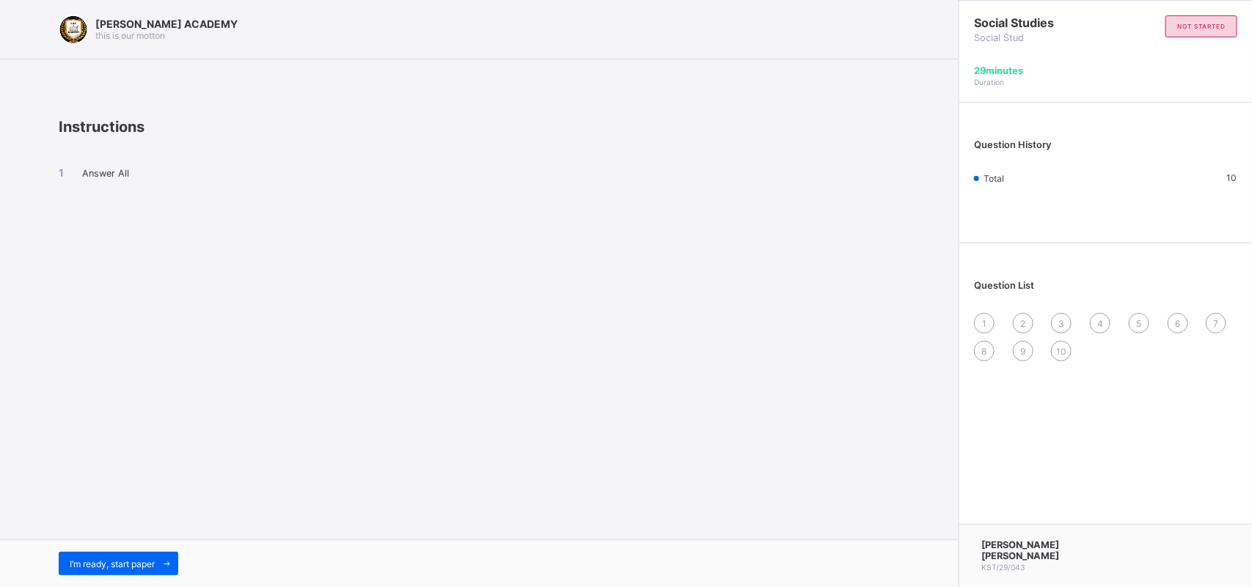
click at [76, 551] on div "I’m ready, start paper" at bounding box center [479, 564] width 958 height 48
click at [77, 556] on div "I’m ready, start paper" at bounding box center [119, 563] width 120 height 23
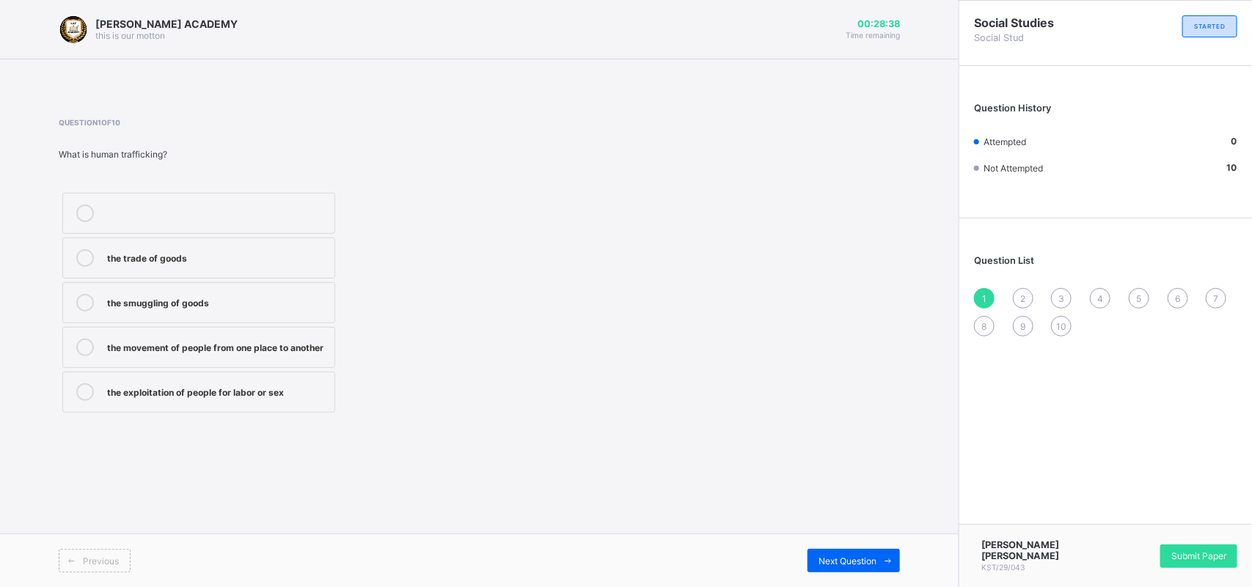
click at [82, 350] on icon at bounding box center [85, 348] width 18 height 18
click at [1024, 288] on div "2" at bounding box center [1023, 298] width 21 height 21
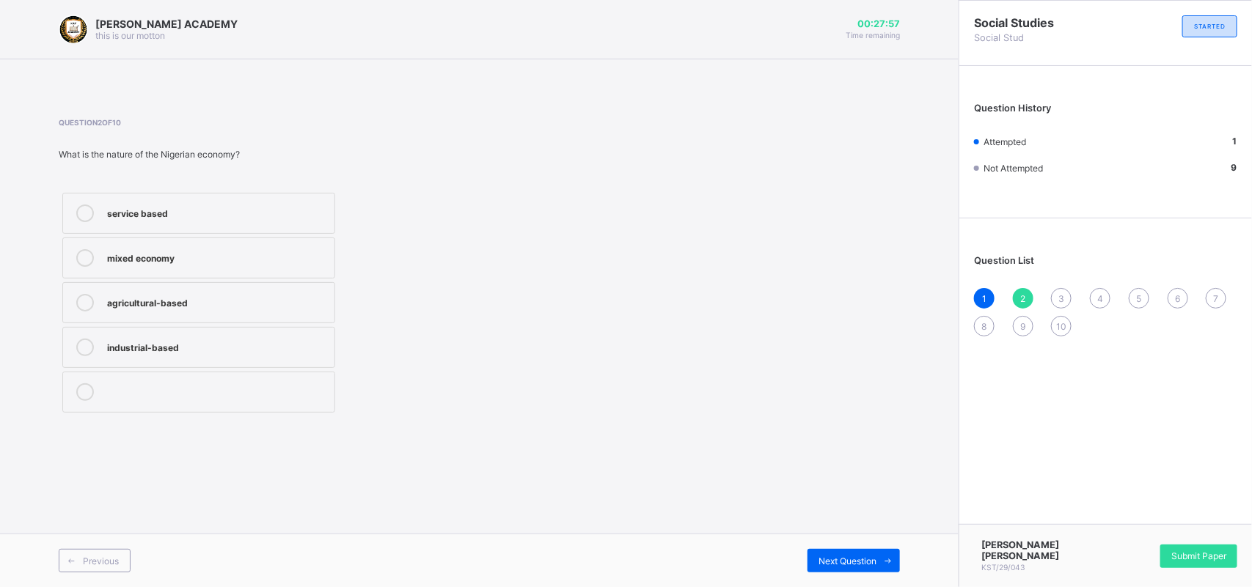
click at [86, 292] on label "agricultural-based" at bounding box center [198, 302] width 273 height 41
click at [1058, 288] on div "3" at bounding box center [1061, 298] width 21 height 21
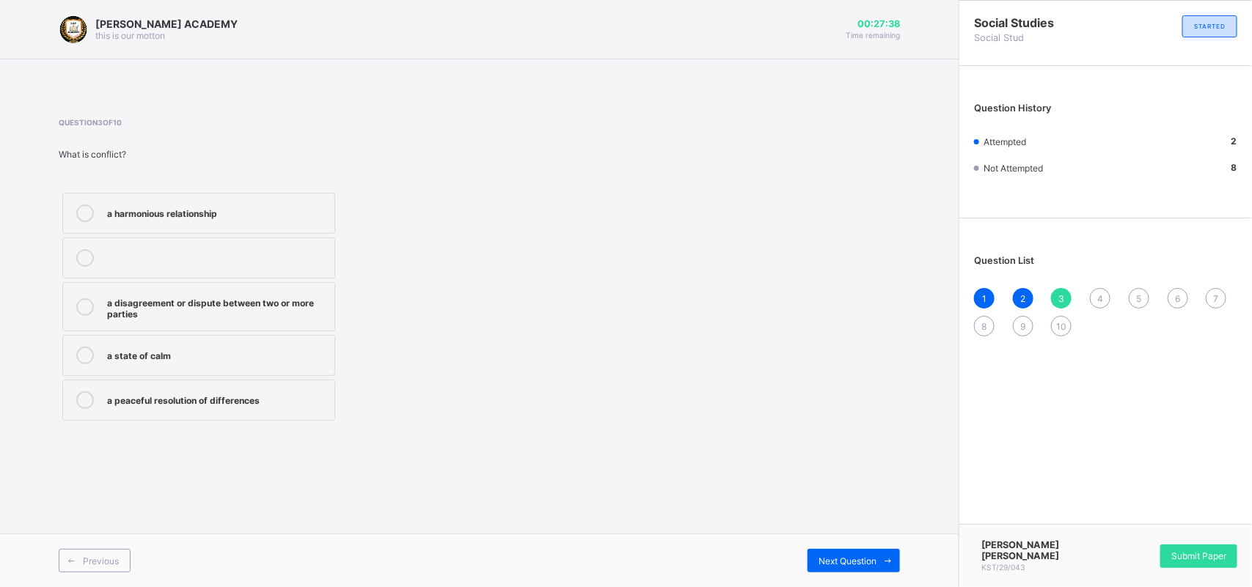
click at [89, 305] on icon at bounding box center [85, 307] width 18 height 18
click at [1096, 288] on div "4" at bounding box center [1099, 298] width 21 height 21
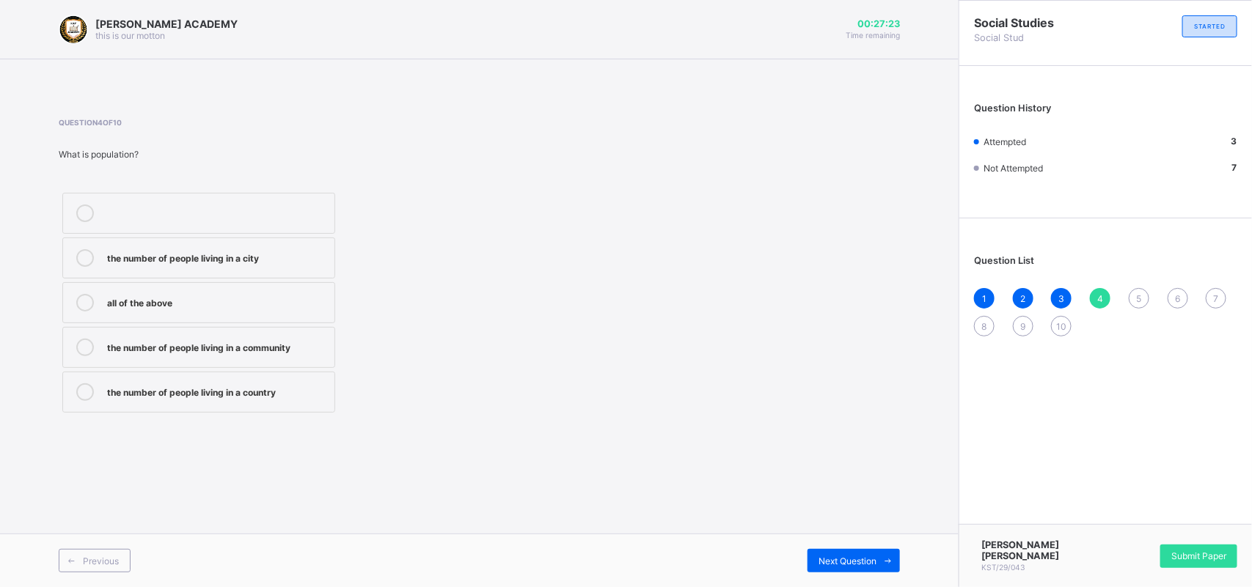
click at [84, 305] on icon at bounding box center [85, 303] width 18 height 18
click at [1138, 298] on span "5" at bounding box center [1138, 298] width 5 height 11
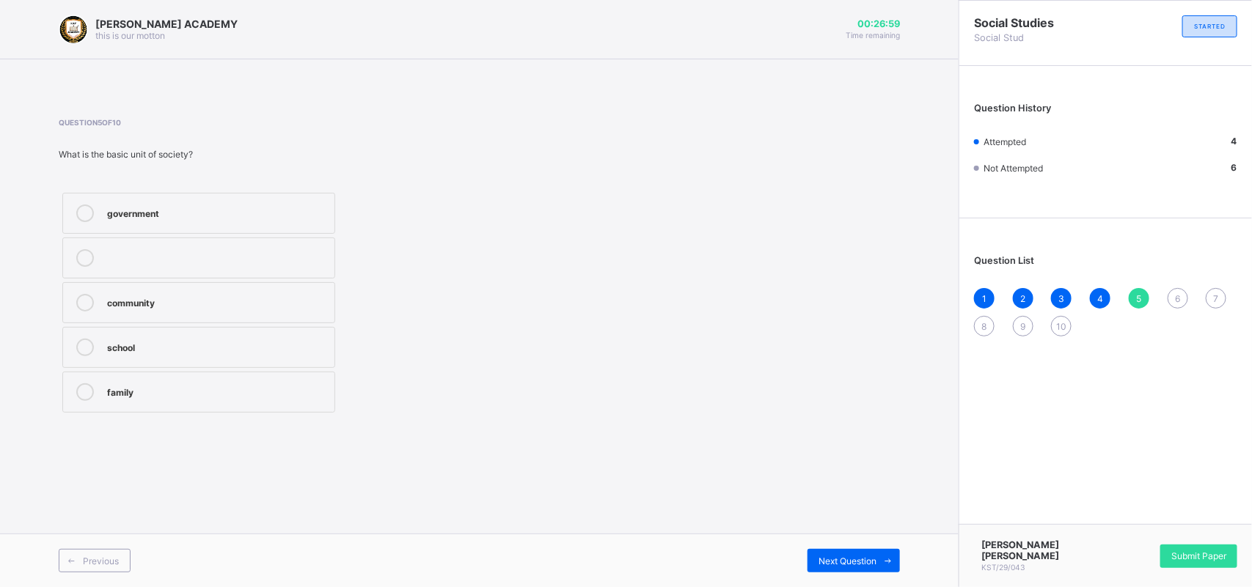
click at [83, 299] on icon at bounding box center [85, 303] width 18 height 18
click at [1177, 298] on span "6" at bounding box center [1177, 298] width 5 height 11
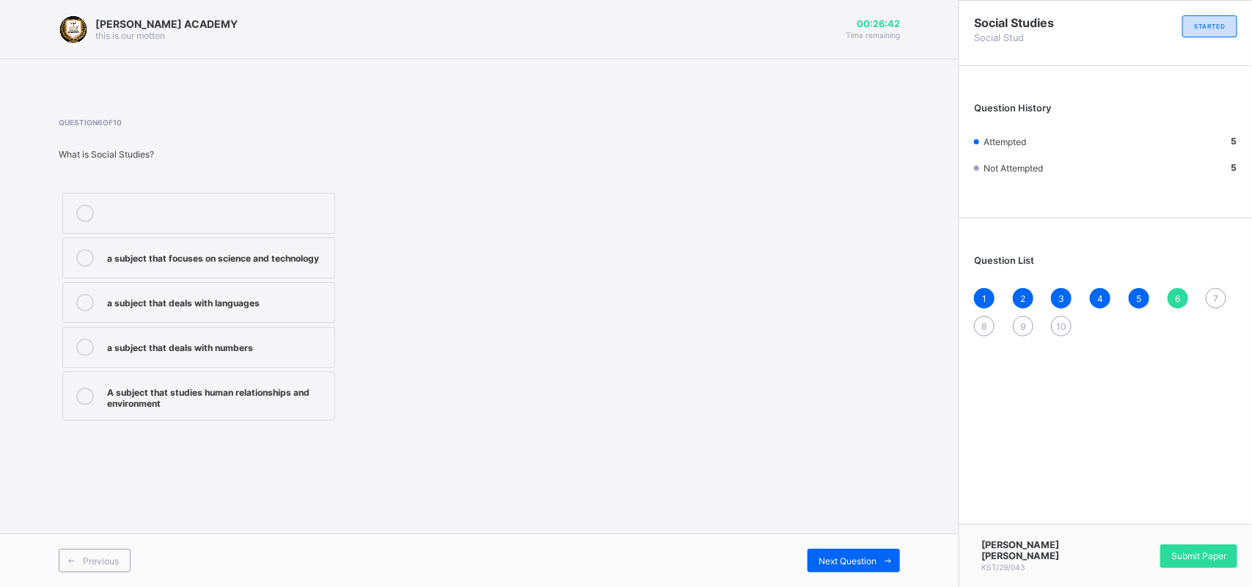
click at [86, 393] on icon at bounding box center [85, 397] width 18 height 18
click at [1217, 288] on div "1 2 3 4 5 6 7 8 9 10" at bounding box center [1105, 312] width 263 height 48
click at [1211, 295] on div "7" at bounding box center [1215, 298] width 21 height 21
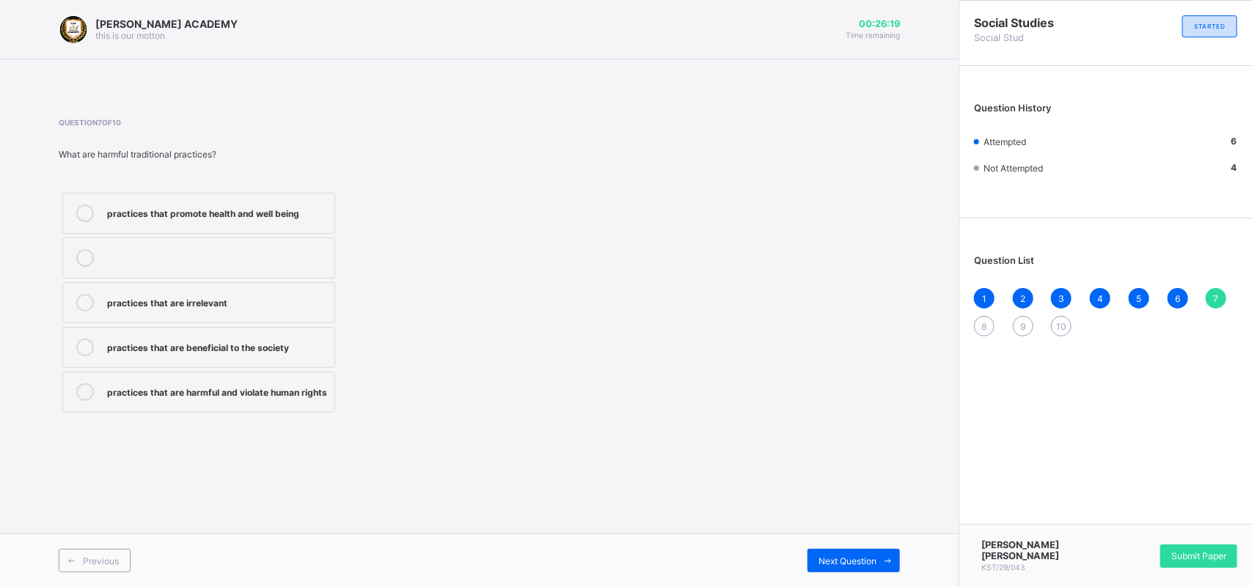
click at [84, 396] on icon at bounding box center [85, 392] width 18 height 18
click at [979, 310] on div "1 2 3 4 5 6 7 8 9 10" at bounding box center [1105, 312] width 263 height 48
click at [982, 321] on span "8" at bounding box center [984, 326] width 5 height 11
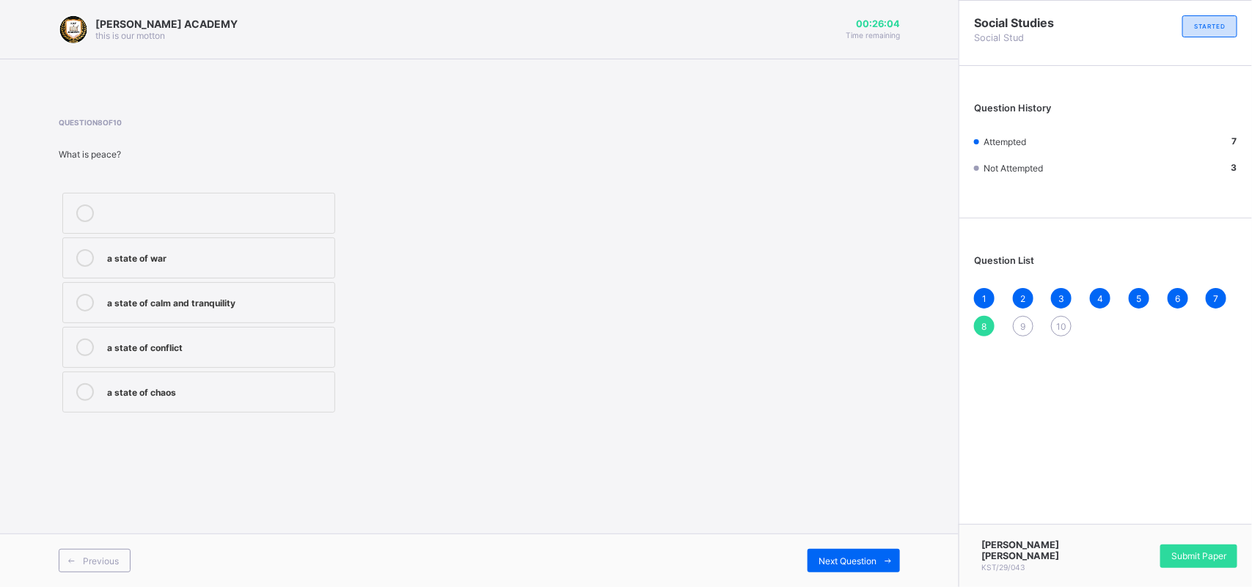
click at [88, 305] on icon at bounding box center [85, 303] width 18 height 18
click at [1024, 312] on div "1 2 3 4 5 6 7 8 9 10" at bounding box center [1105, 312] width 263 height 48
click at [1016, 320] on div "9" at bounding box center [1023, 326] width 21 height 21
click at [83, 342] on icon at bounding box center [85, 348] width 18 height 18
click at [1060, 321] on span "10" at bounding box center [1061, 326] width 10 height 11
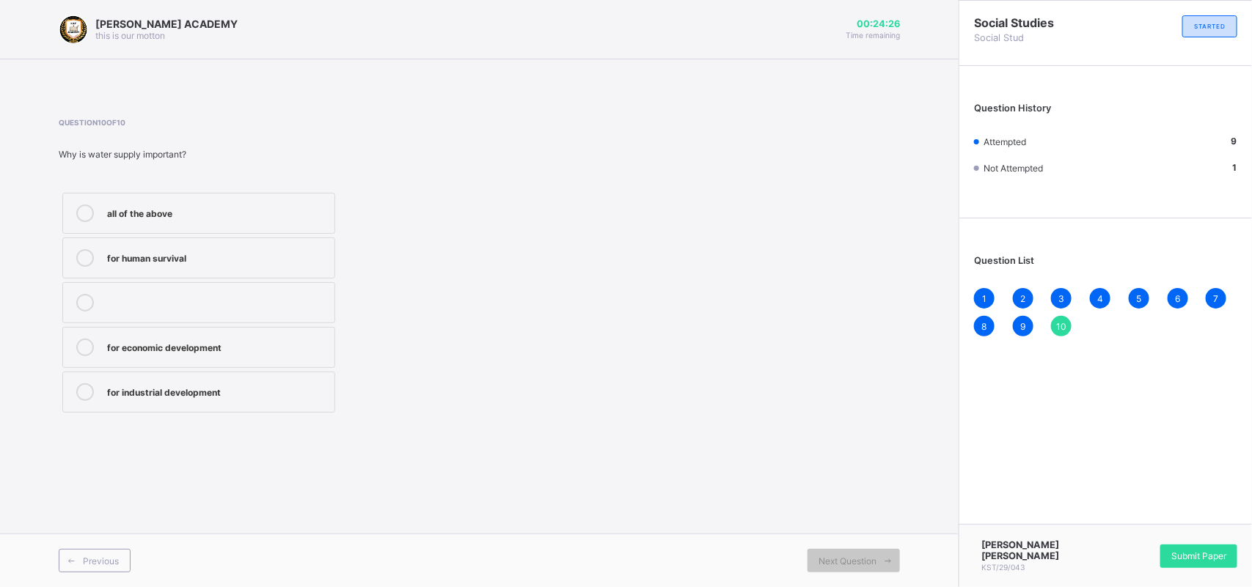
click at [79, 211] on icon at bounding box center [85, 214] width 18 height 18
click at [1210, 548] on div "Submit Paper" at bounding box center [1198, 556] width 77 height 23
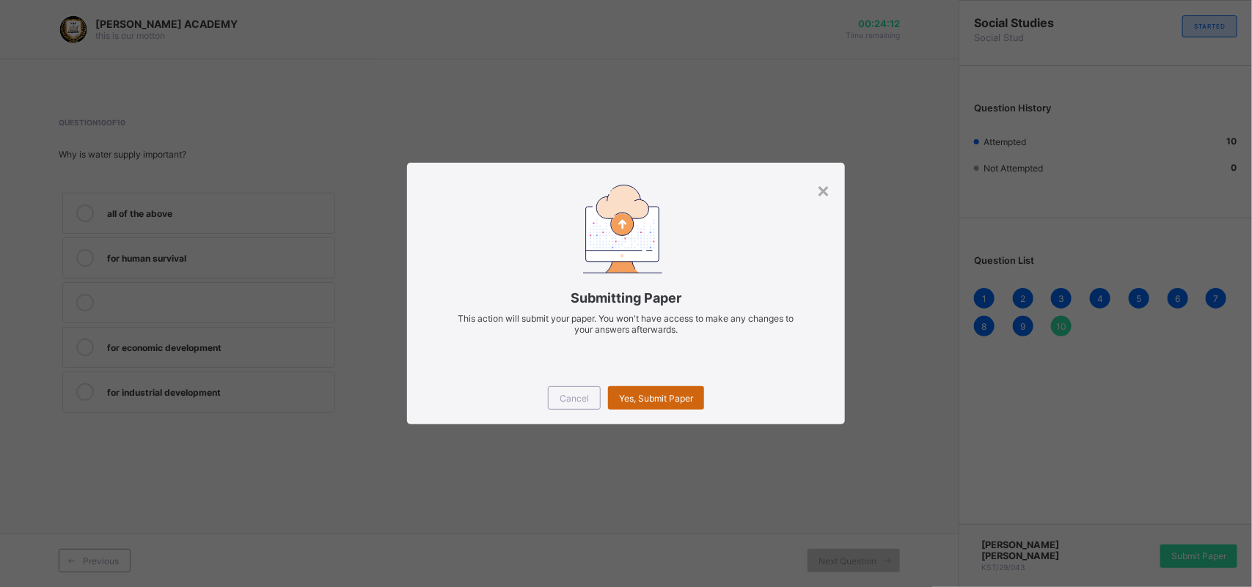
click at [668, 404] on div "Yes, Submit Paper" at bounding box center [656, 397] width 96 height 23
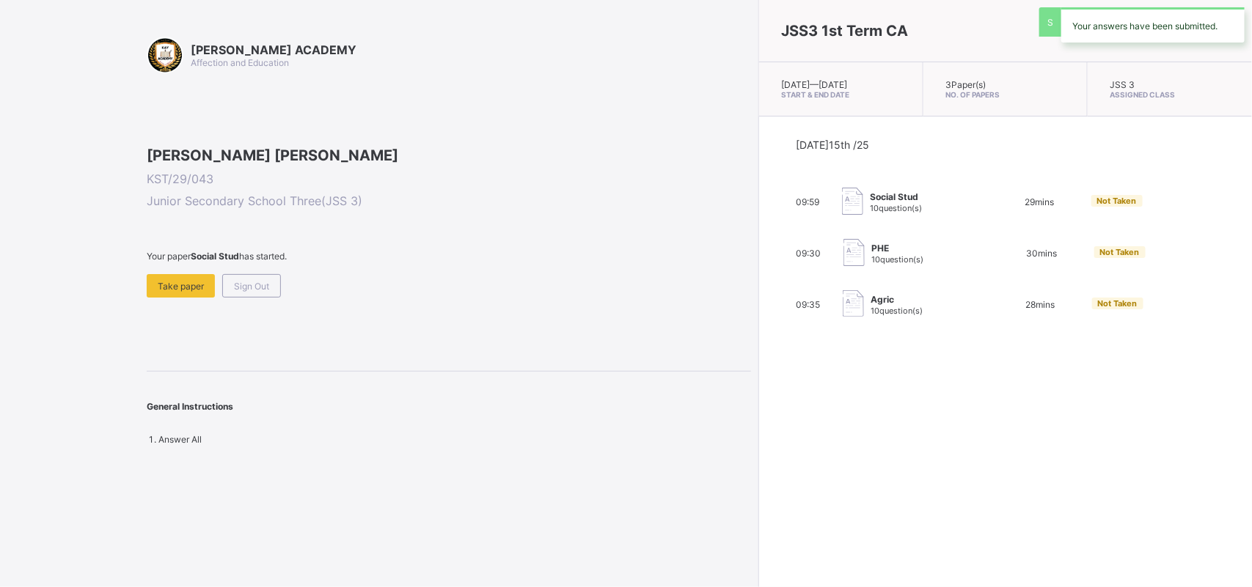
click at [758, 394] on div "JSS3 1st Term CA [DATE] — [DATE] Start & End Date 3 Paper(s) No. of Papers JSS …" at bounding box center [1004, 293] width 493 height 587
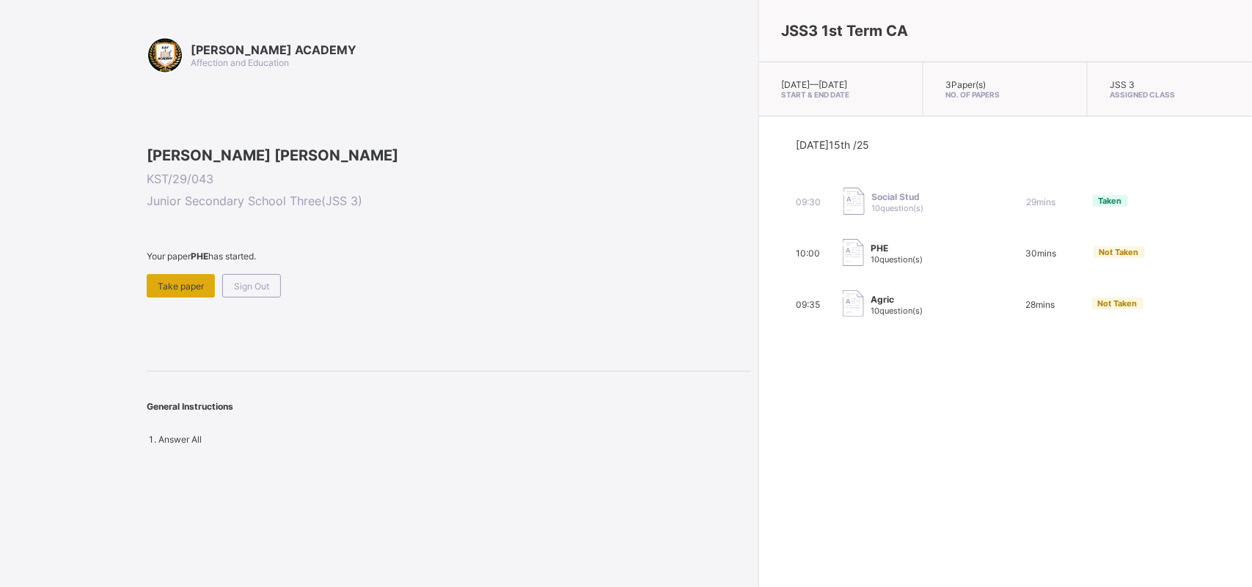
click at [188, 292] on span "Take paper" at bounding box center [181, 286] width 46 height 11
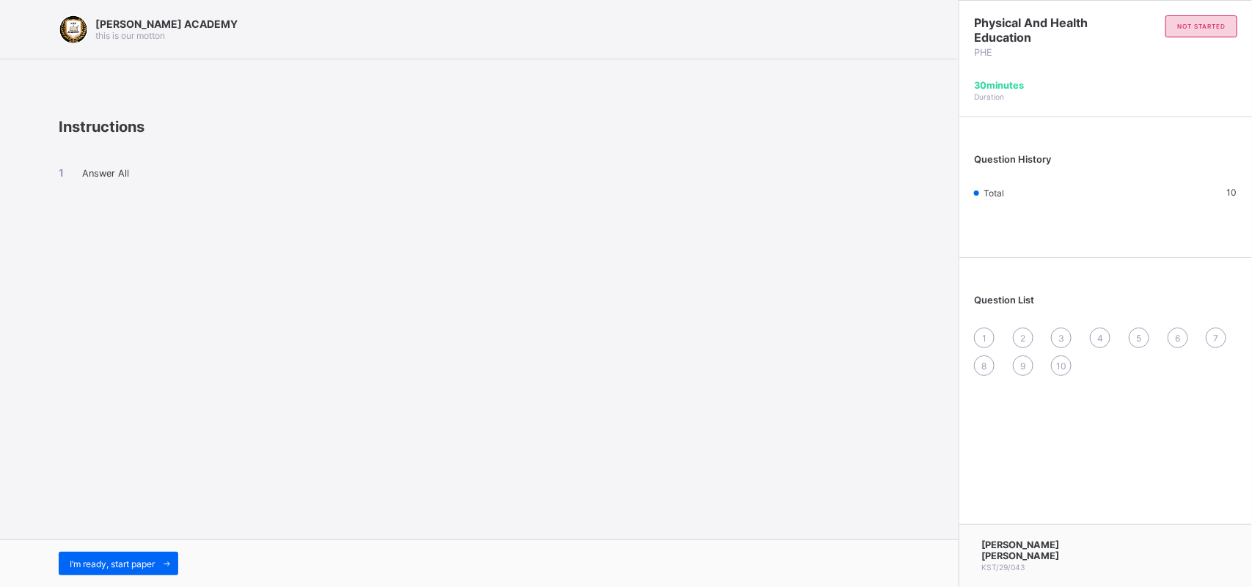
click at [982, 333] on span "1" at bounding box center [984, 338] width 4 height 11
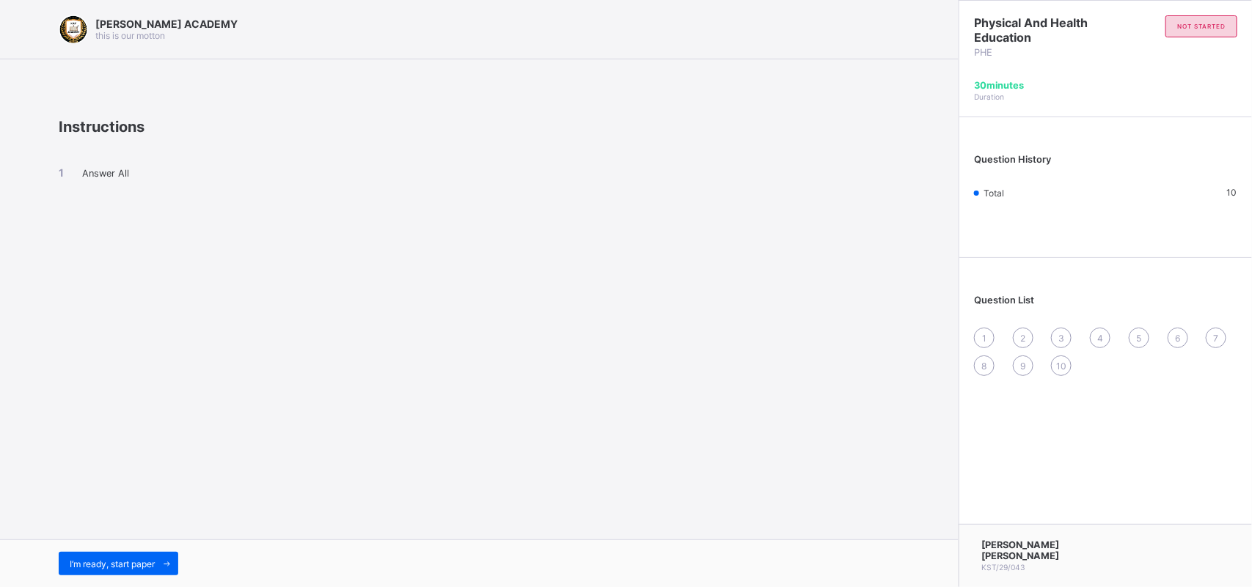
click at [982, 333] on span "1" at bounding box center [984, 338] width 4 height 11
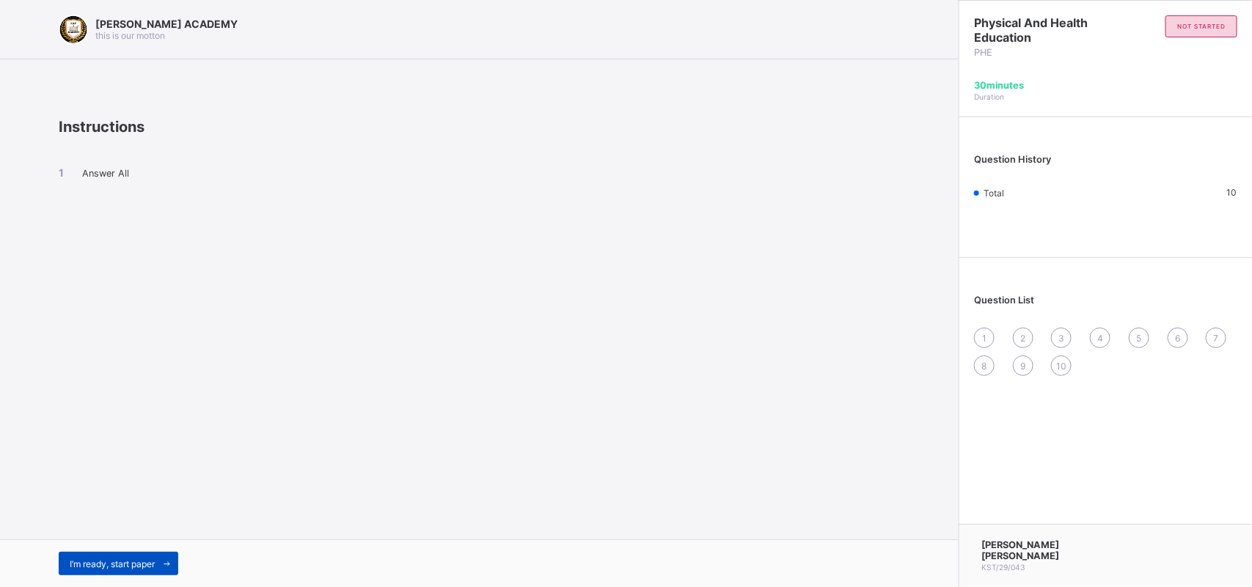
click at [111, 555] on div "I’m ready, start paper" at bounding box center [119, 563] width 120 height 23
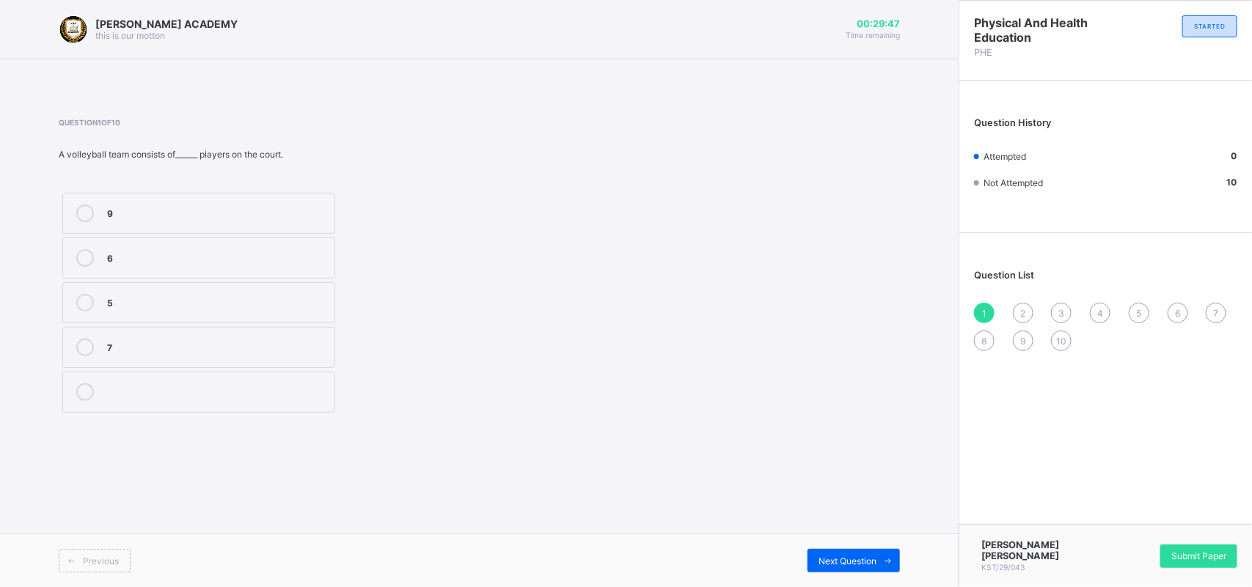
click at [79, 265] on icon at bounding box center [85, 258] width 18 height 18
click at [1024, 303] on div "2" at bounding box center [1023, 313] width 21 height 21
click at [114, 342] on div "grip" at bounding box center [217, 346] width 220 height 15
click at [1062, 308] on span "3" at bounding box center [1061, 313] width 6 height 11
click at [177, 266] on div "release" at bounding box center [217, 258] width 220 height 18
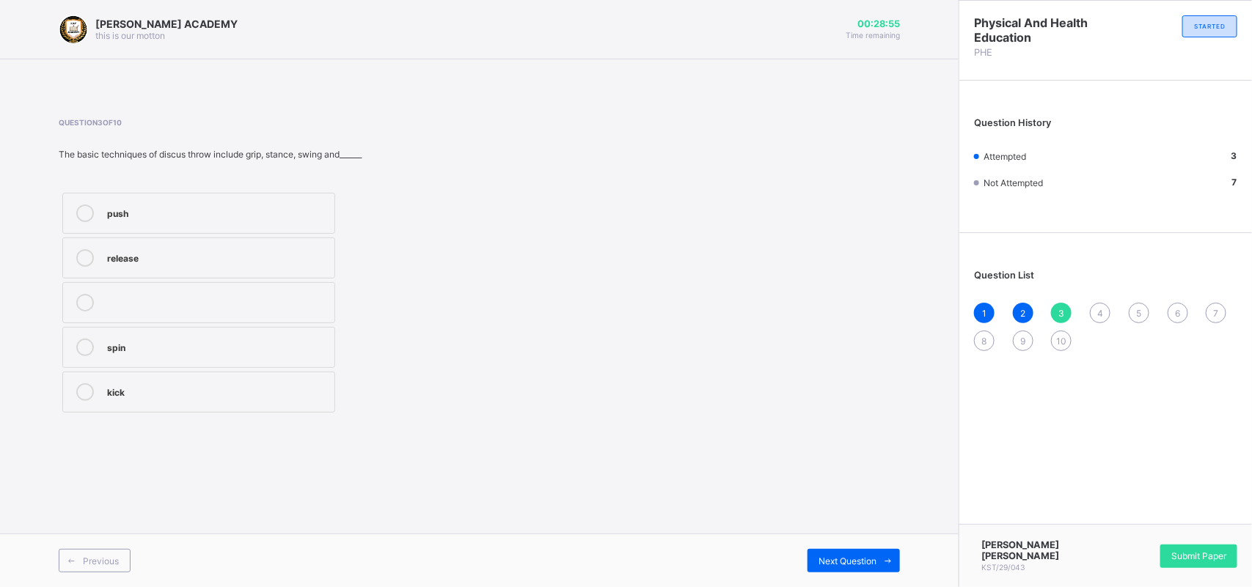
click at [1101, 312] on span "4" at bounding box center [1100, 313] width 6 height 11
click at [87, 332] on label "wood and metal rim" at bounding box center [198, 347] width 273 height 41
click at [1144, 306] on div "5" at bounding box center [1138, 313] width 21 height 21
click at [74, 338] on label "shot" at bounding box center [198, 347] width 273 height 41
click at [1175, 312] on span "6" at bounding box center [1177, 313] width 5 height 11
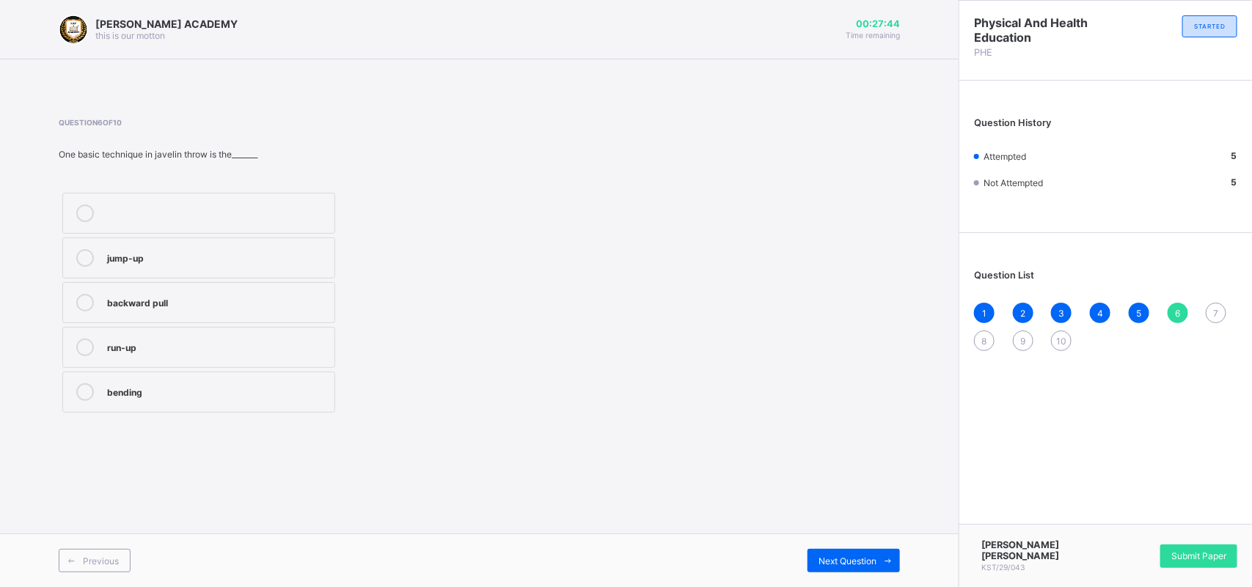
click at [75, 392] on div at bounding box center [84, 392] width 29 height 18
click at [1213, 308] on span "7" at bounding box center [1215, 313] width 5 height 11
click at [961, 339] on div "Question List 1 2 3 4 5 6 7 8 9 10" at bounding box center [1105, 302] width 293 height 125
click at [82, 343] on icon at bounding box center [85, 348] width 18 height 18
click at [986, 339] on span "8" at bounding box center [984, 341] width 5 height 11
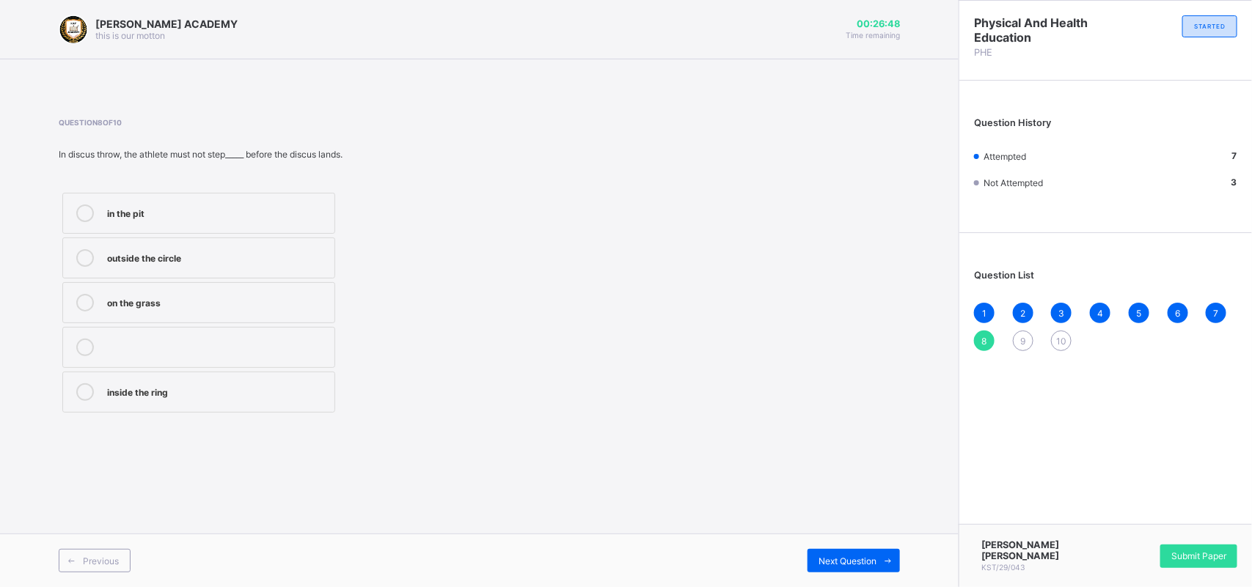
click at [85, 262] on icon at bounding box center [85, 258] width 18 height 18
click at [1024, 336] on span "9" at bounding box center [1022, 341] width 5 height 11
click at [141, 310] on div "2.5" at bounding box center [217, 303] width 220 height 18
click at [1062, 336] on span "10" at bounding box center [1061, 341] width 10 height 11
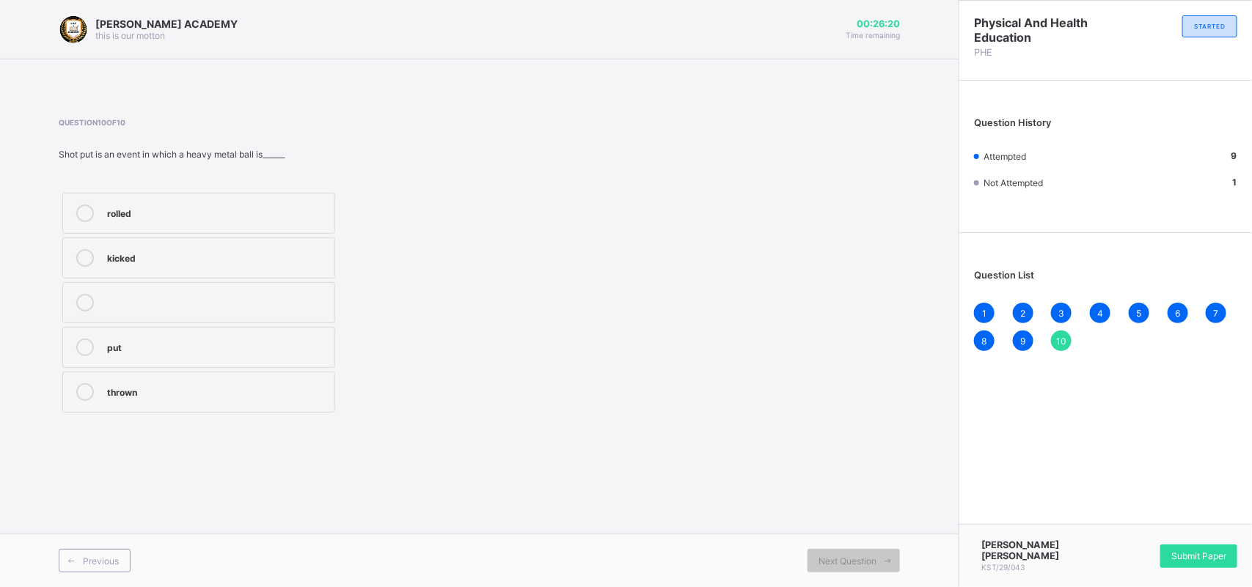
click at [77, 383] on div at bounding box center [84, 392] width 29 height 18
click at [1067, 334] on div "10" at bounding box center [1061, 341] width 21 height 21
click at [1208, 554] on span "Submit Paper" at bounding box center [1198, 556] width 55 height 11
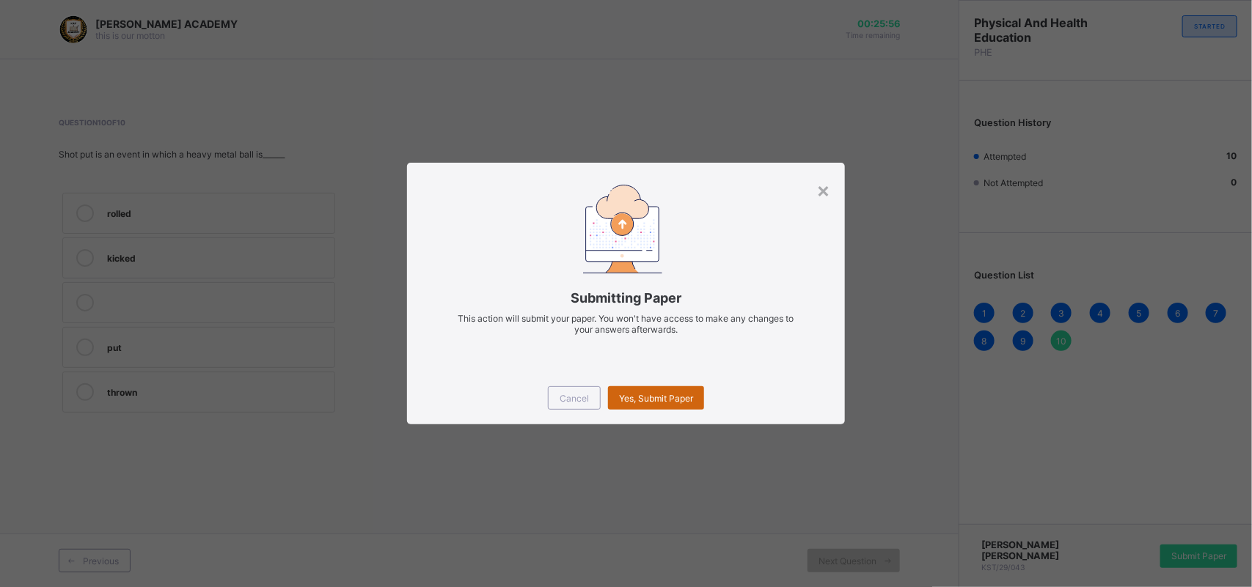
click at [684, 400] on span "Yes, Submit Paper" at bounding box center [656, 398] width 74 height 11
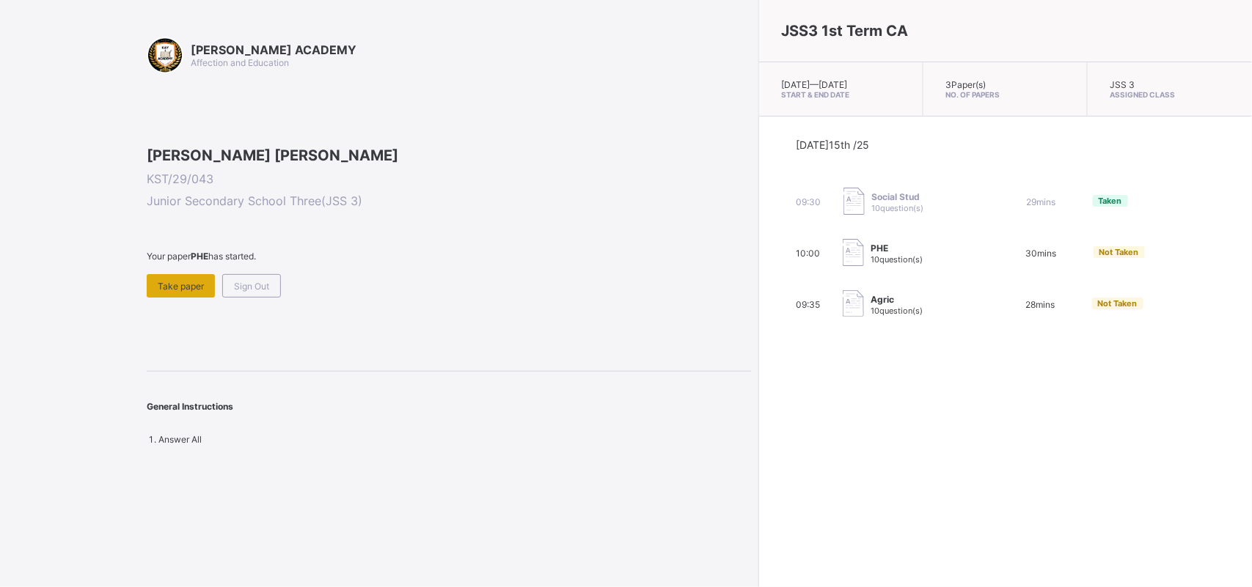
click at [199, 298] on div "Take paper" at bounding box center [181, 285] width 68 height 23
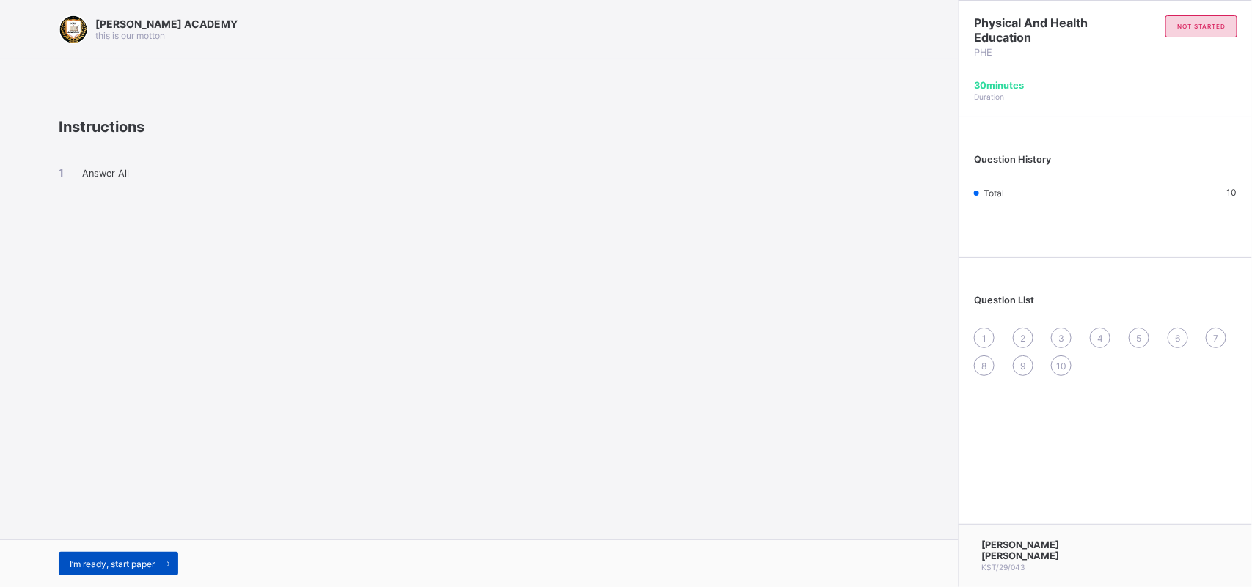
click at [101, 562] on span "I’m ready, start paper" at bounding box center [112, 564] width 85 height 11
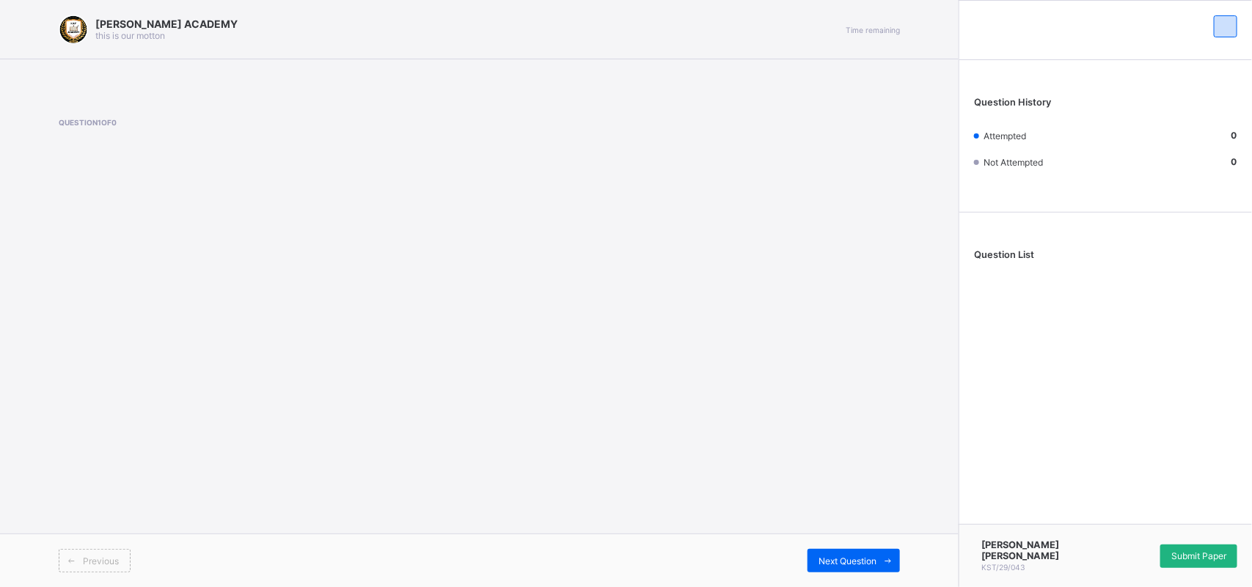
click at [1196, 550] on div "Submit Paper" at bounding box center [1198, 556] width 77 height 23
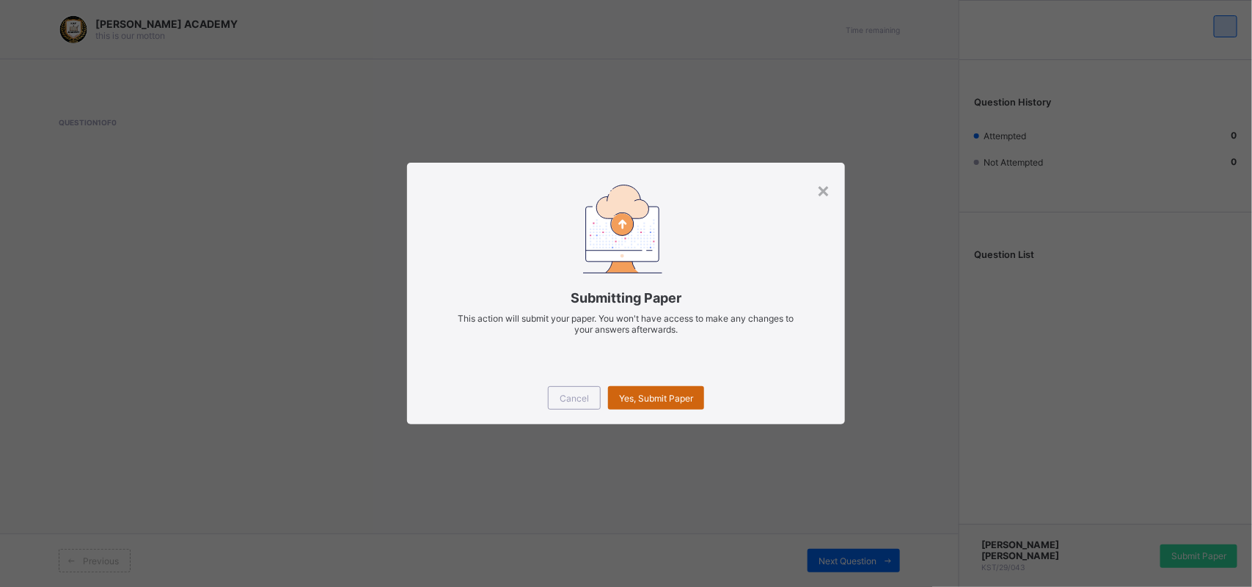
click at [678, 405] on div "Yes, Submit Paper" at bounding box center [656, 397] width 96 height 23
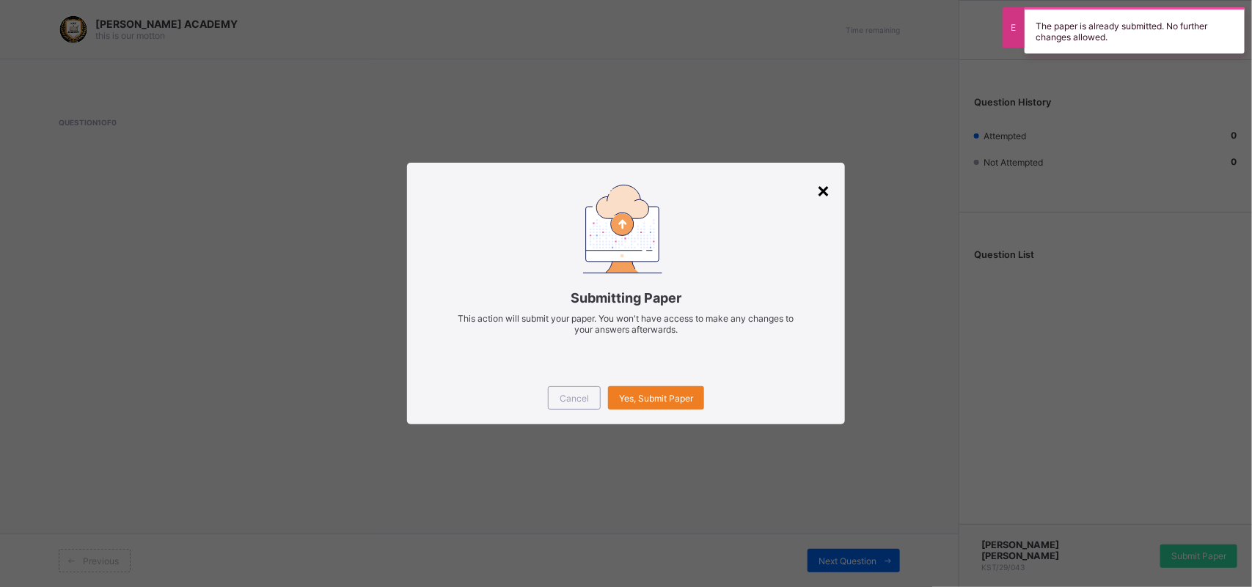
click at [822, 195] on div "×" at bounding box center [823, 189] width 14 height 25
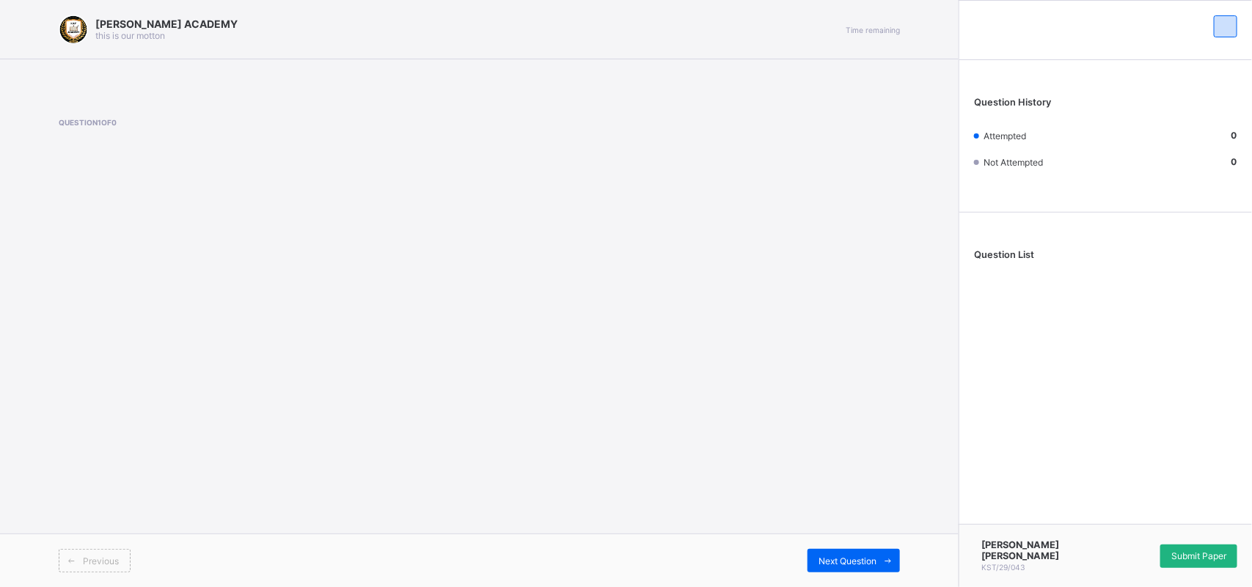
click at [1178, 550] on div "Submit Paper" at bounding box center [1198, 556] width 77 height 23
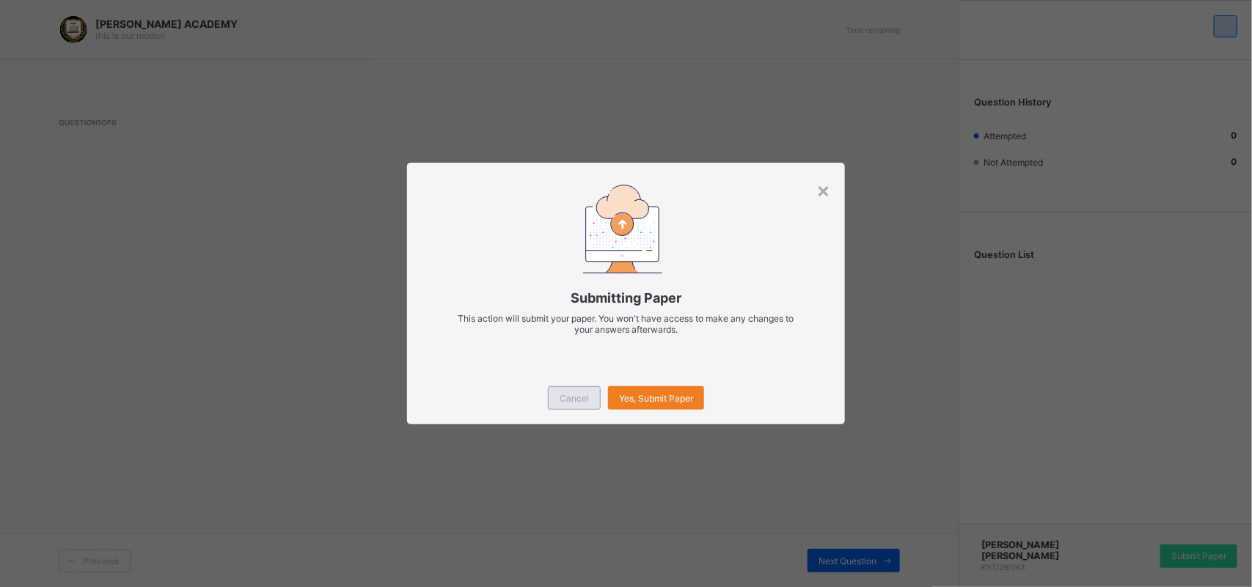
click at [551, 396] on div "Cancel" at bounding box center [574, 397] width 53 height 23
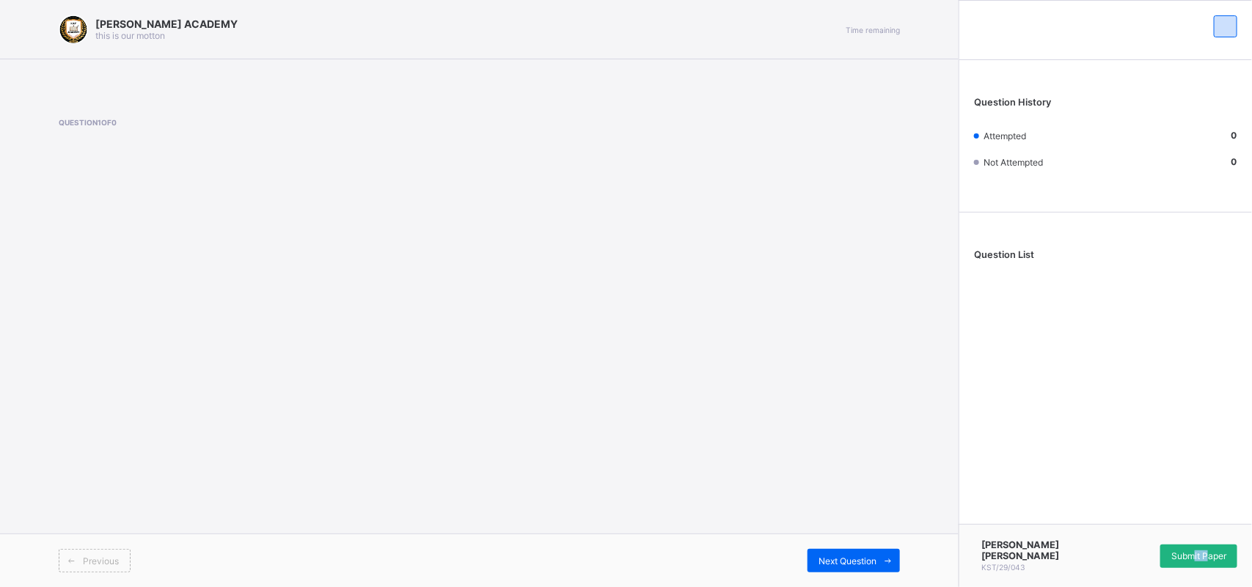
drag, startPoint x: 1210, startPoint y: 558, endPoint x: 1191, endPoint y: 554, distance: 18.8
click at [1191, 554] on span "Submit Paper" at bounding box center [1198, 556] width 55 height 11
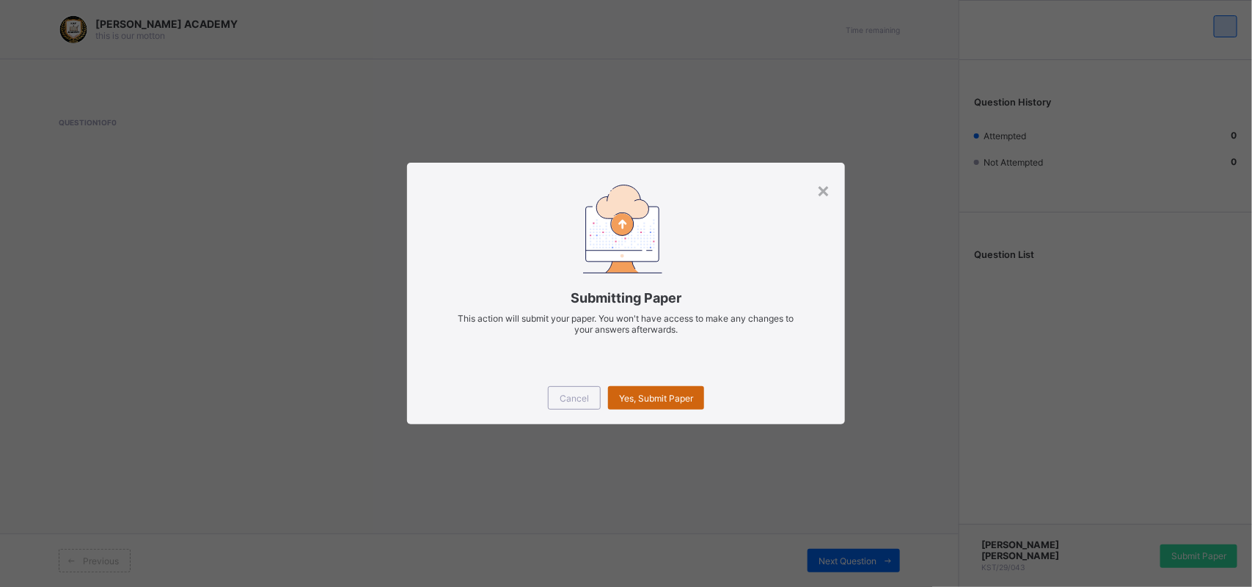
click at [667, 387] on div "Yes, Submit Paper" at bounding box center [656, 397] width 96 height 23
click at [667, 389] on div "Yes, Submit Paper" at bounding box center [656, 397] width 96 height 23
click at [631, 433] on div "× Submitting Paper This action will submit your paper. You won't have access to…" at bounding box center [626, 293] width 1252 height 587
click at [818, 191] on div "×" at bounding box center [823, 189] width 14 height 25
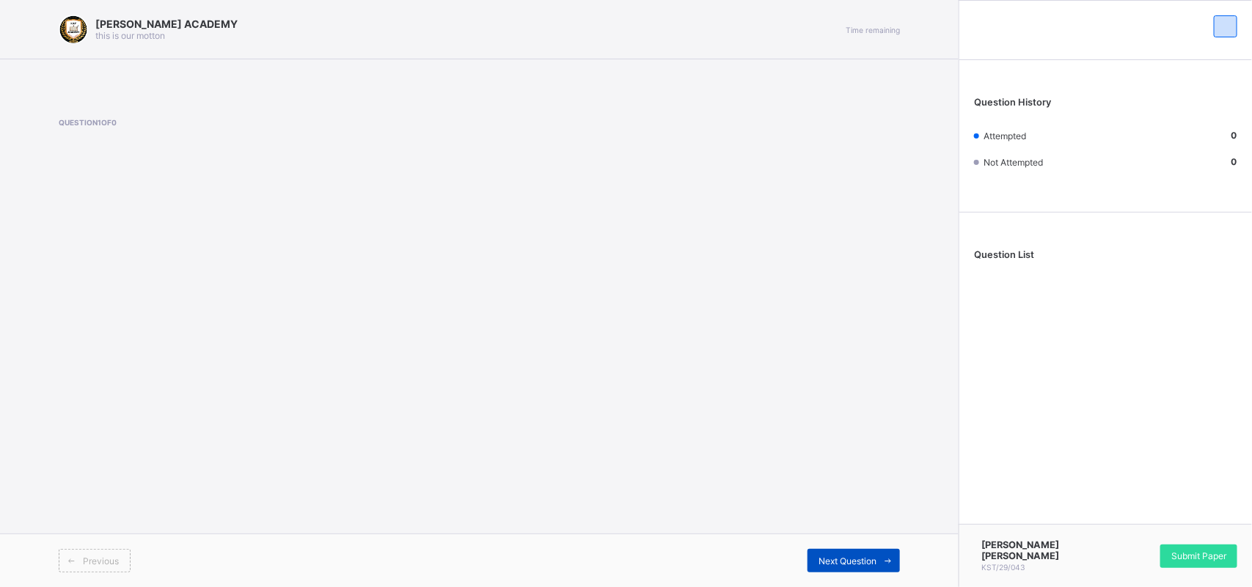
click at [886, 557] on icon at bounding box center [888, 561] width 11 height 10
click at [1191, 551] on div "Submit Paper" at bounding box center [1198, 556] width 77 height 23
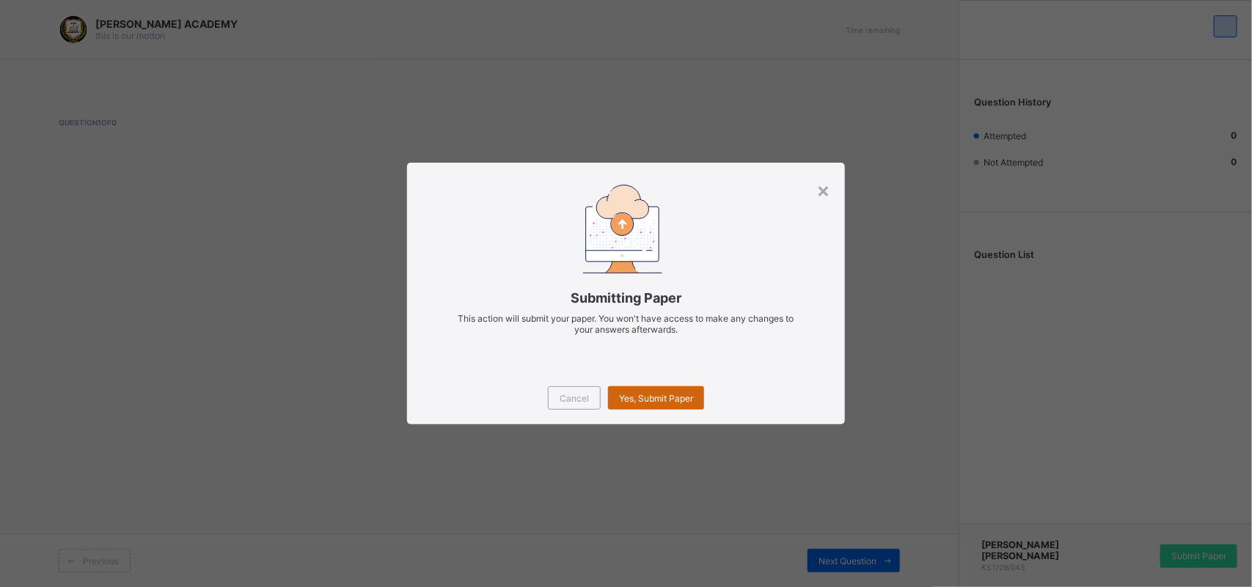
click at [658, 393] on span "Yes, Submit Paper" at bounding box center [656, 398] width 74 height 11
click at [830, 183] on div "×" at bounding box center [823, 189] width 14 height 25
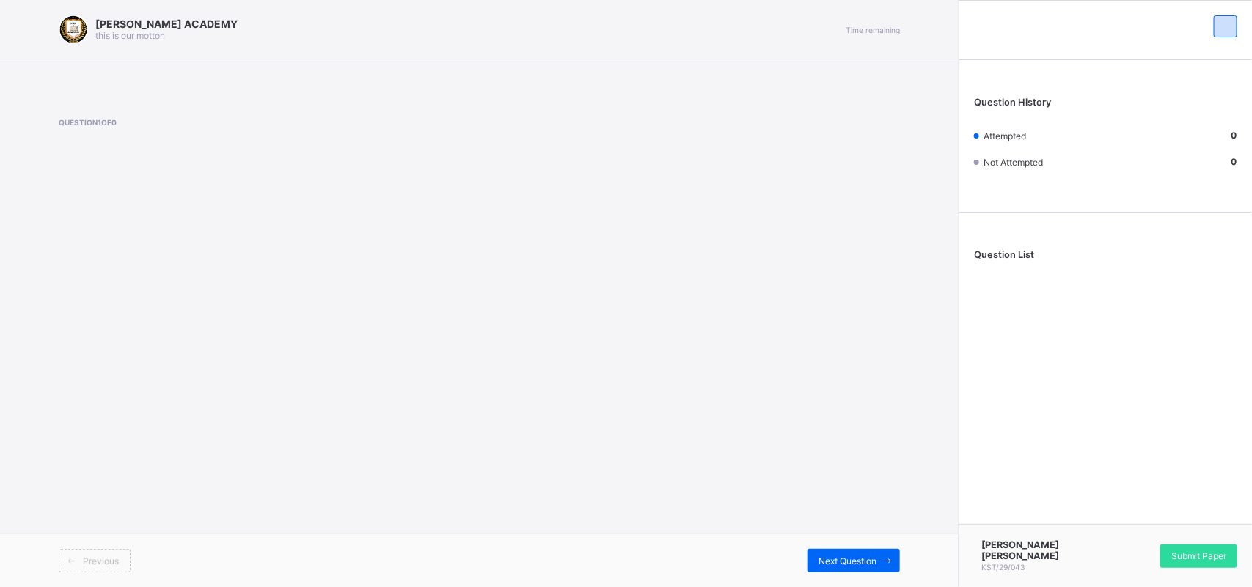
click at [93, 565] on span "Previous" at bounding box center [101, 561] width 36 height 11
click at [90, 548] on div "Previous Next Question" at bounding box center [479, 561] width 958 height 54
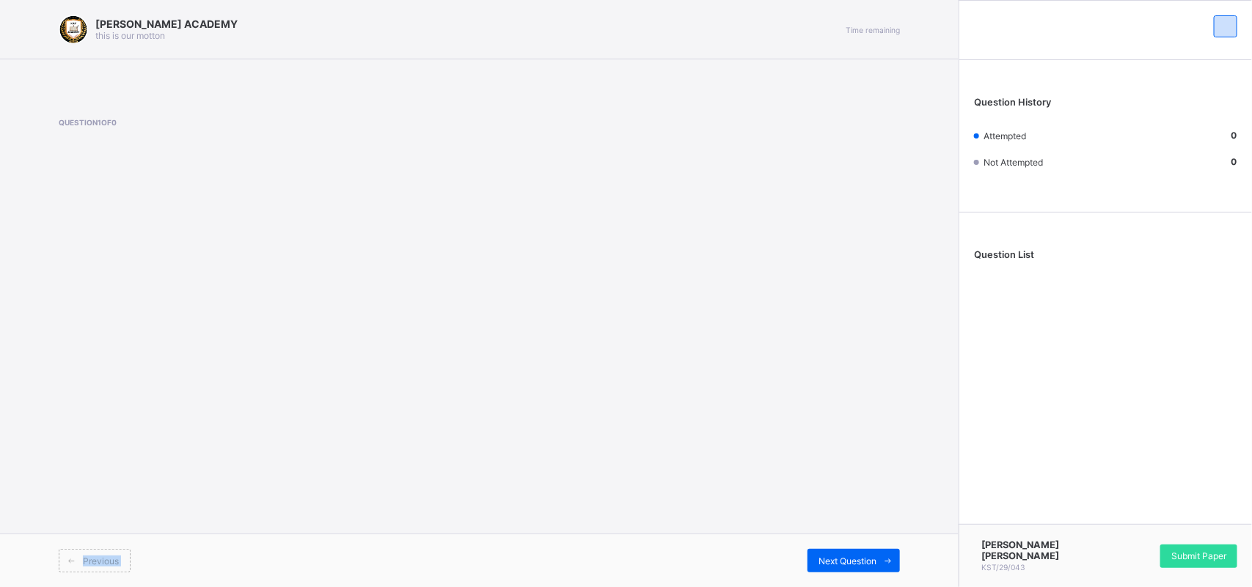
click at [90, 548] on div "Previous Next Question" at bounding box center [479, 561] width 958 height 54
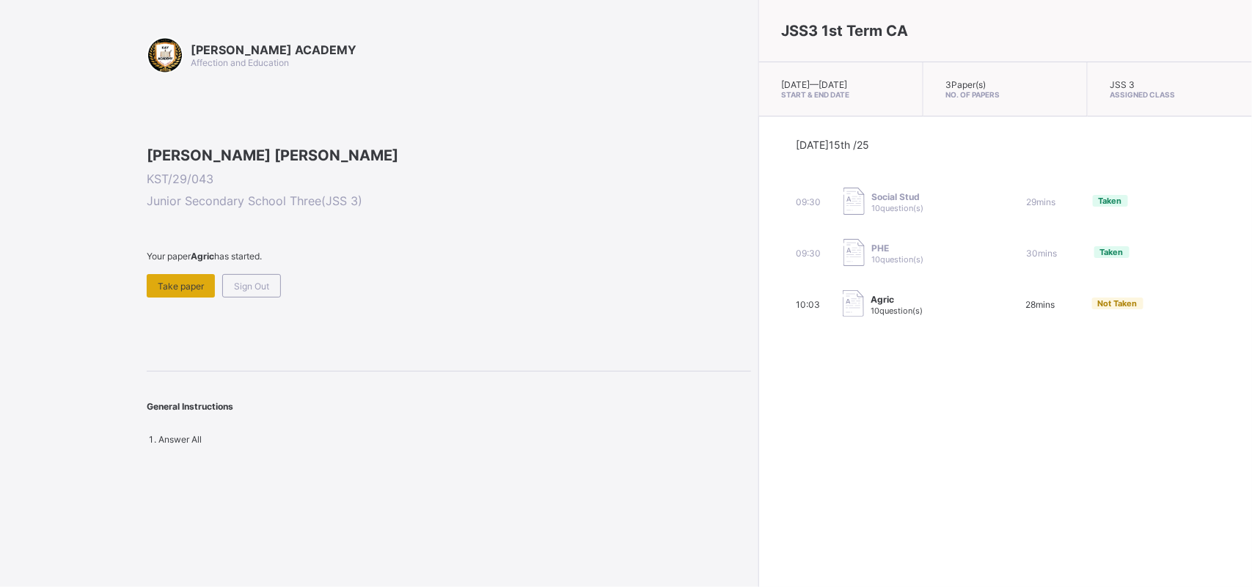
click at [180, 298] on div "Take paper" at bounding box center [181, 285] width 68 height 23
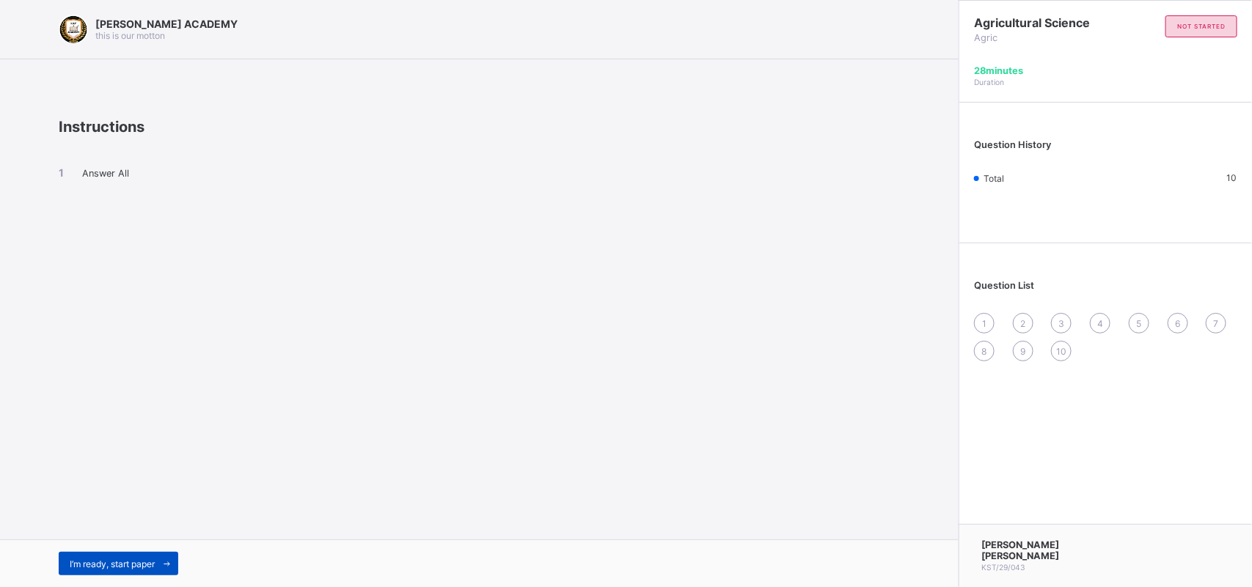
click at [86, 559] on span "I’m ready, start paper" at bounding box center [112, 564] width 85 height 11
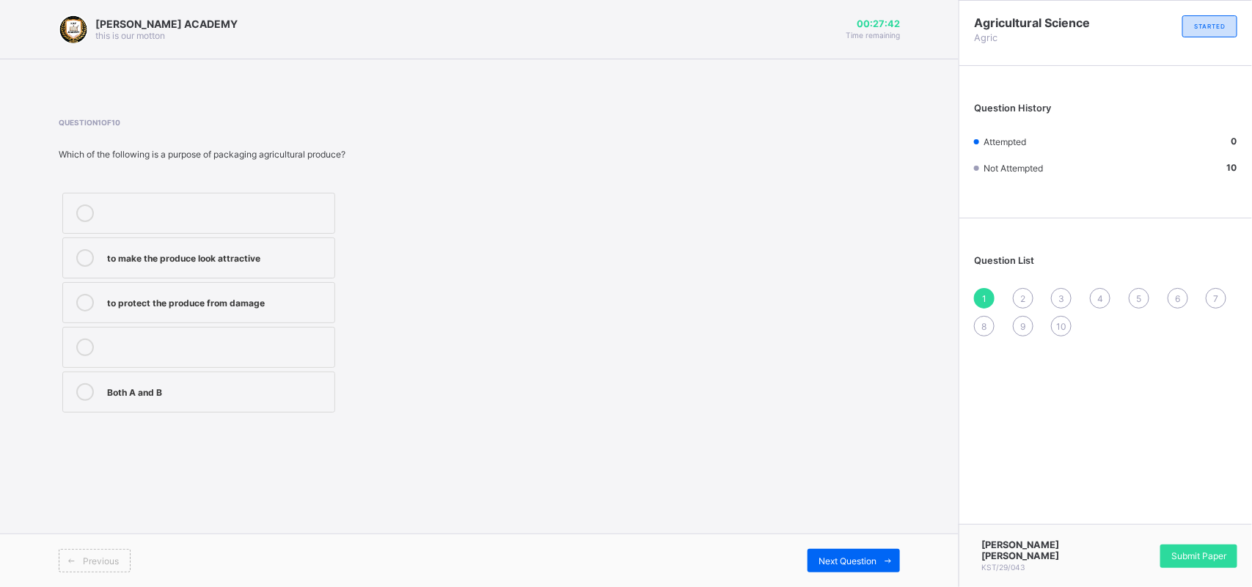
click at [85, 302] on icon at bounding box center [85, 303] width 18 height 18
click at [1019, 291] on div "2" at bounding box center [1023, 298] width 21 height 21
click at [85, 306] on icon at bounding box center [85, 303] width 18 height 18
click at [1067, 295] on div "3" at bounding box center [1061, 298] width 21 height 21
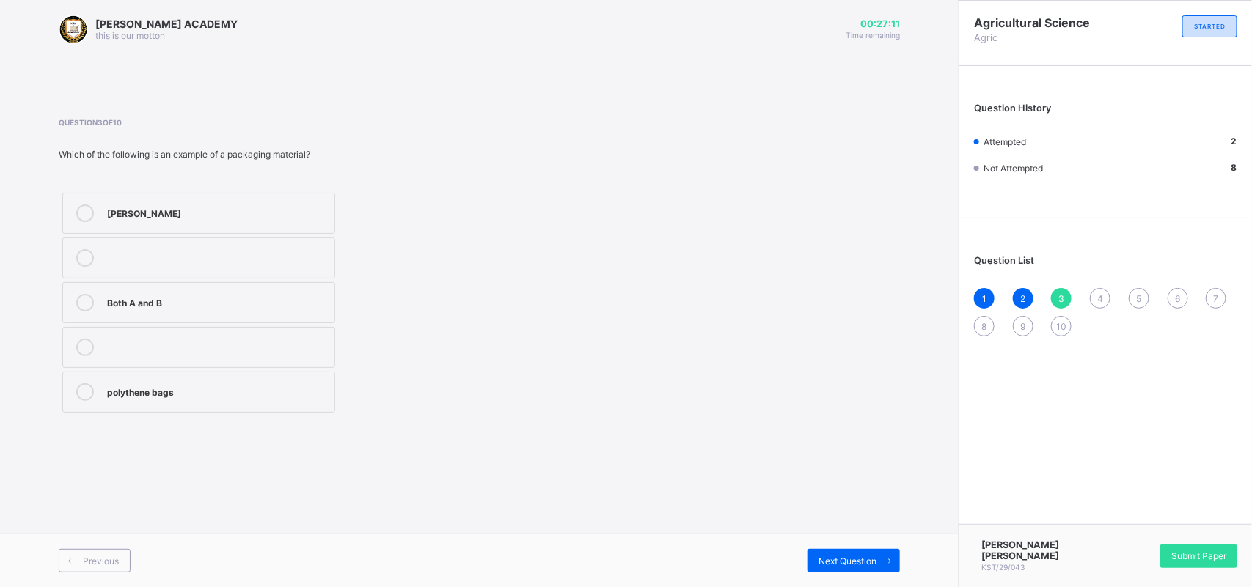
drag, startPoint x: 78, startPoint y: 397, endPoint x: 73, endPoint y: 389, distance: 9.2
click at [73, 389] on div at bounding box center [84, 392] width 29 height 18
click at [1100, 297] on span "4" at bounding box center [1100, 298] width 6 height 11
click at [84, 306] on icon at bounding box center [85, 303] width 18 height 18
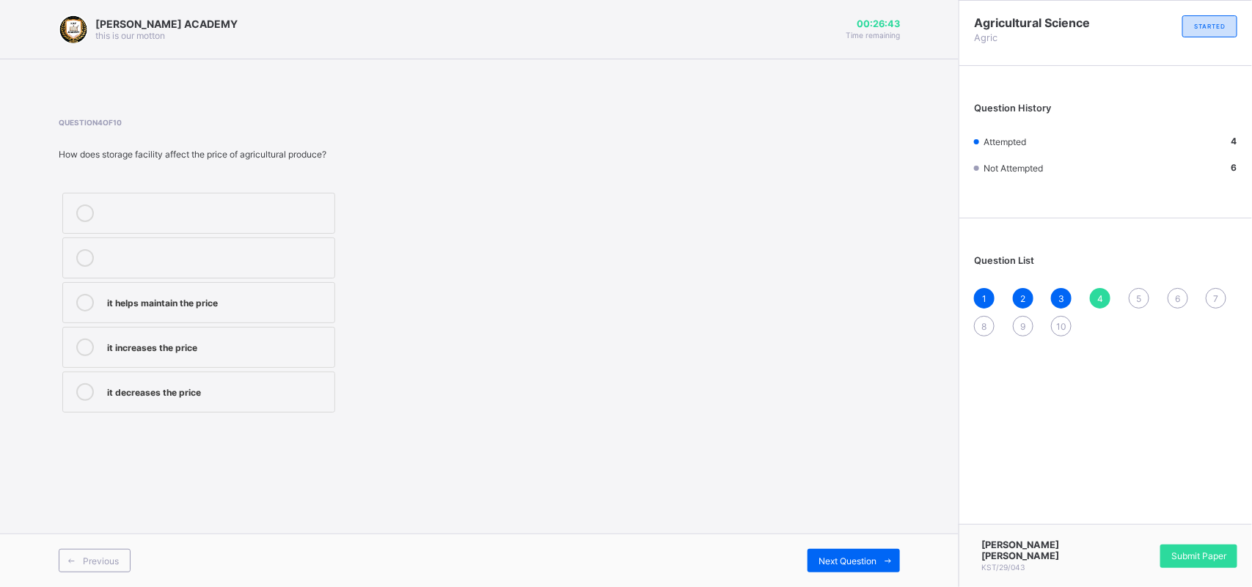
click at [1141, 293] on span "5" at bounding box center [1138, 298] width 5 height 11
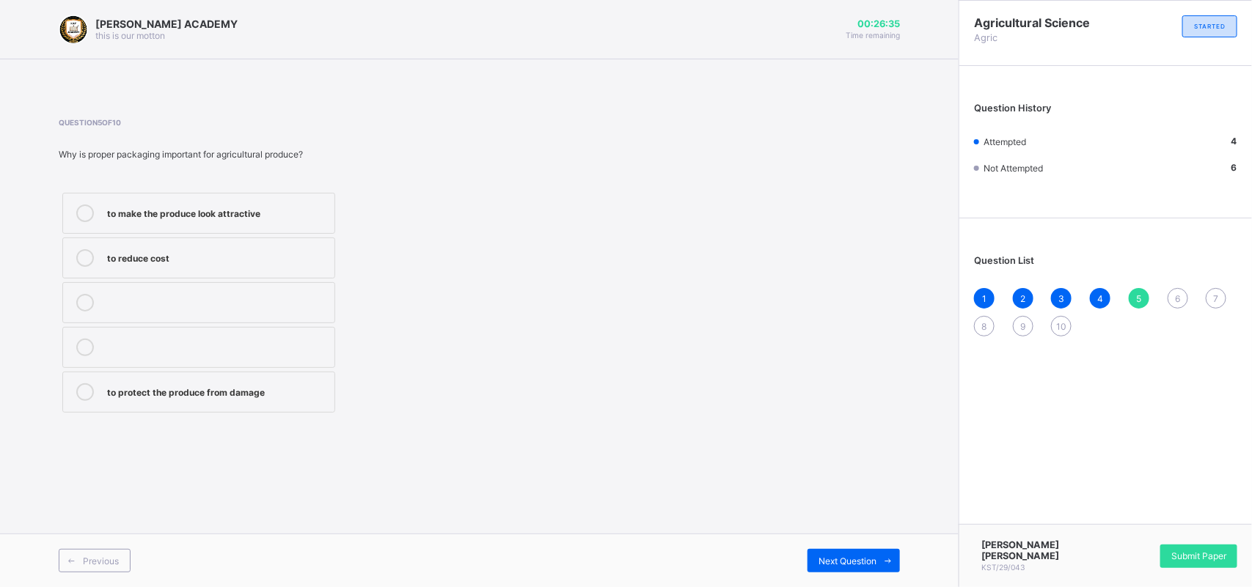
click at [78, 391] on icon at bounding box center [85, 392] width 18 height 18
click at [1175, 293] on span "6" at bounding box center [1177, 298] width 5 height 11
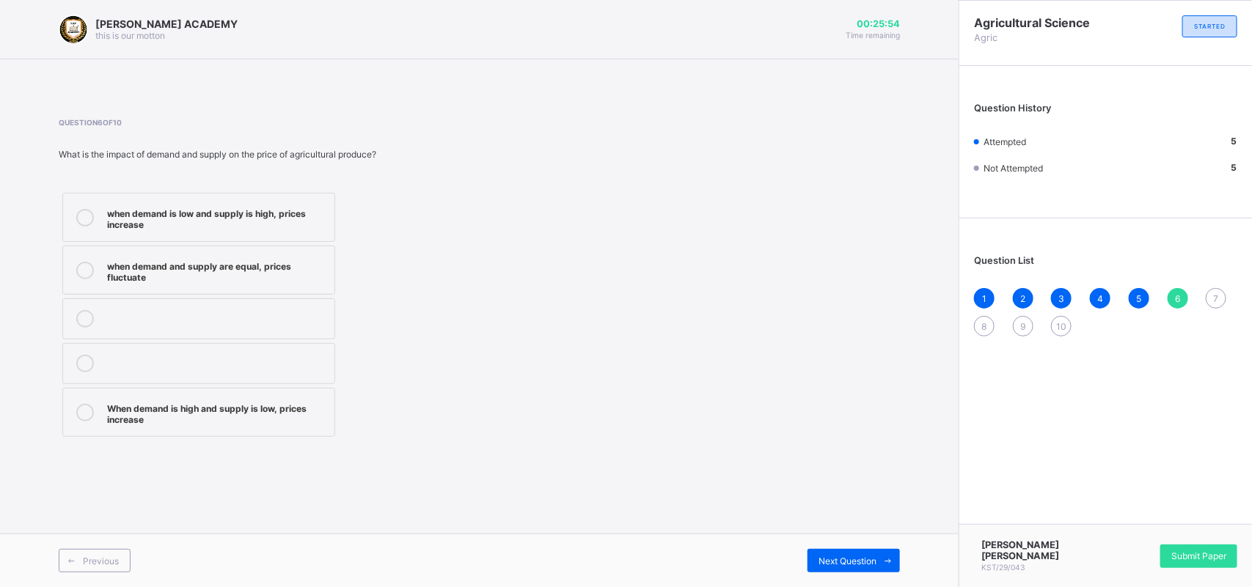
click at [94, 271] on div at bounding box center [84, 270] width 29 height 26
click at [1213, 293] on span "7" at bounding box center [1215, 298] width 5 height 11
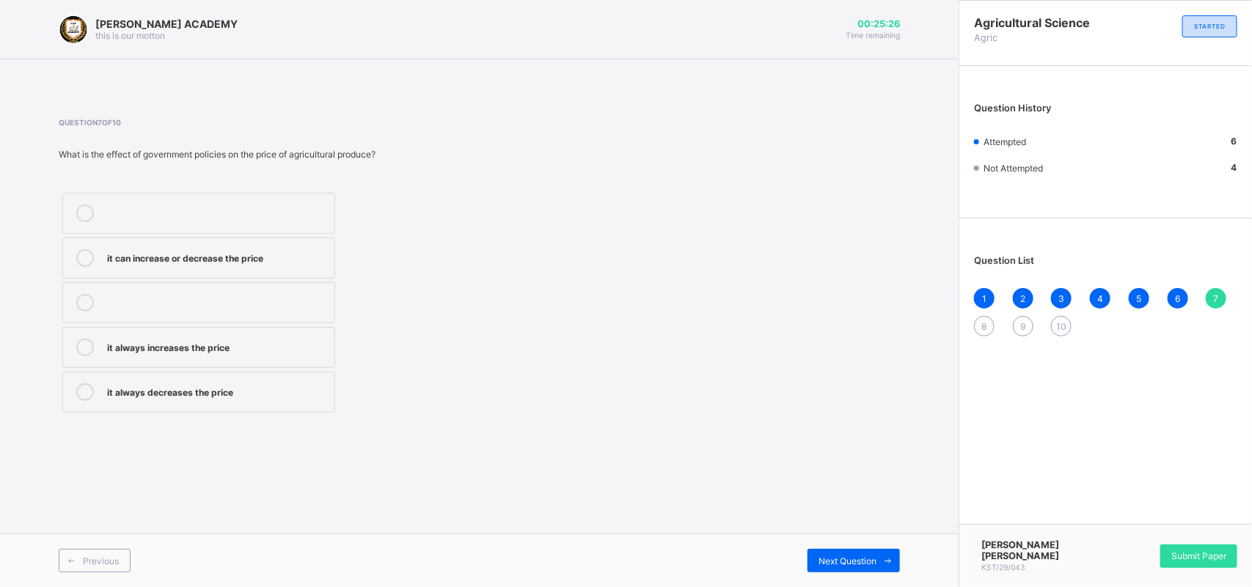
click at [101, 249] on label "it can increase or decrease the price" at bounding box center [198, 258] width 273 height 41
click at [977, 316] on div "8" at bounding box center [984, 326] width 21 height 21
click at [85, 218] on icon at bounding box center [85, 214] width 18 height 18
click at [1017, 323] on div "9" at bounding box center [1023, 326] width 21 height 21
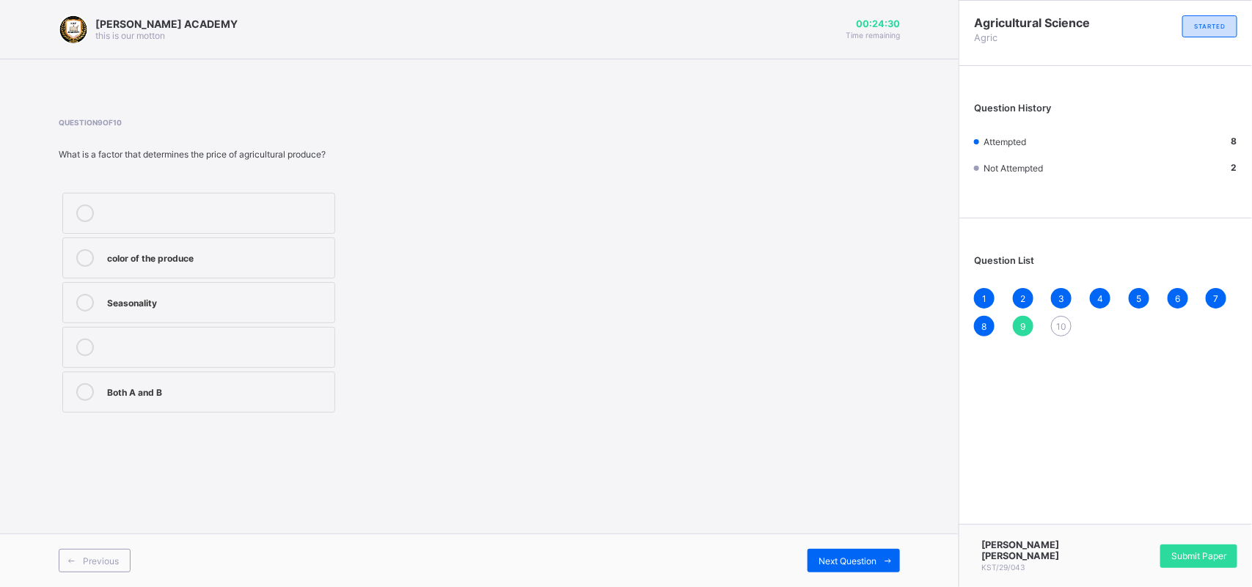
click at [74, 306] on div at bounding box center [84, 303] width 29 height 18
click at [1067, 323] on div "10" at bounding box center [1061, 326] width 21 height 21
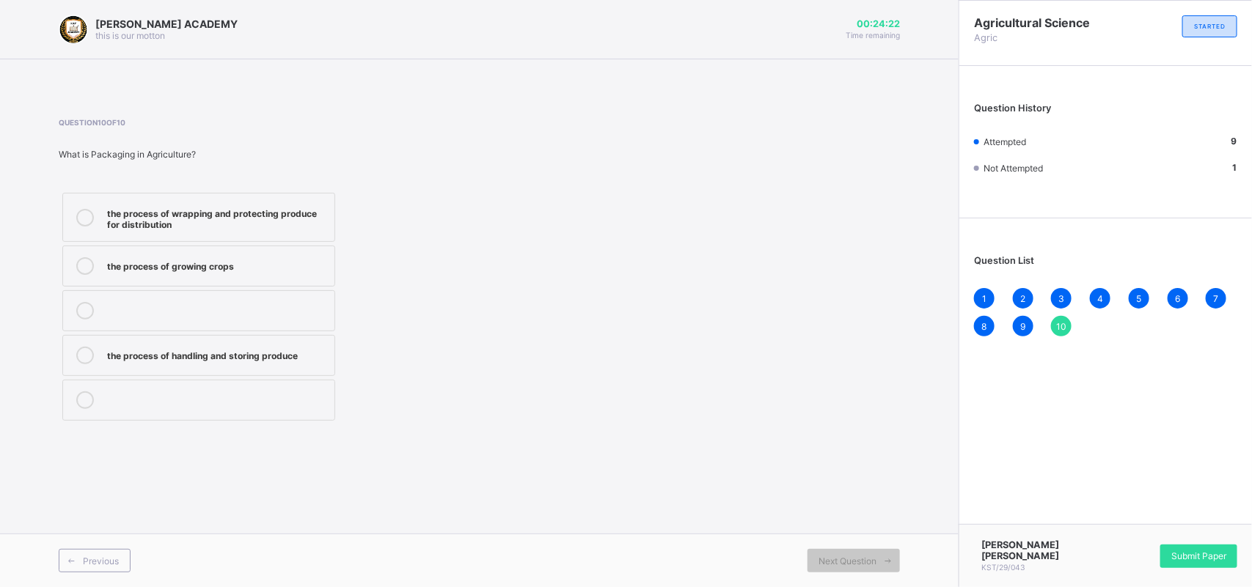
click at [81, 200] on label "the process of wrapping and protecting produce for distribution" at bounding box center [198, 217] width 273 height 49
click at [1197, 545] on div "Submit Paper" at bounding box center [1198, 556] width 77 height 23
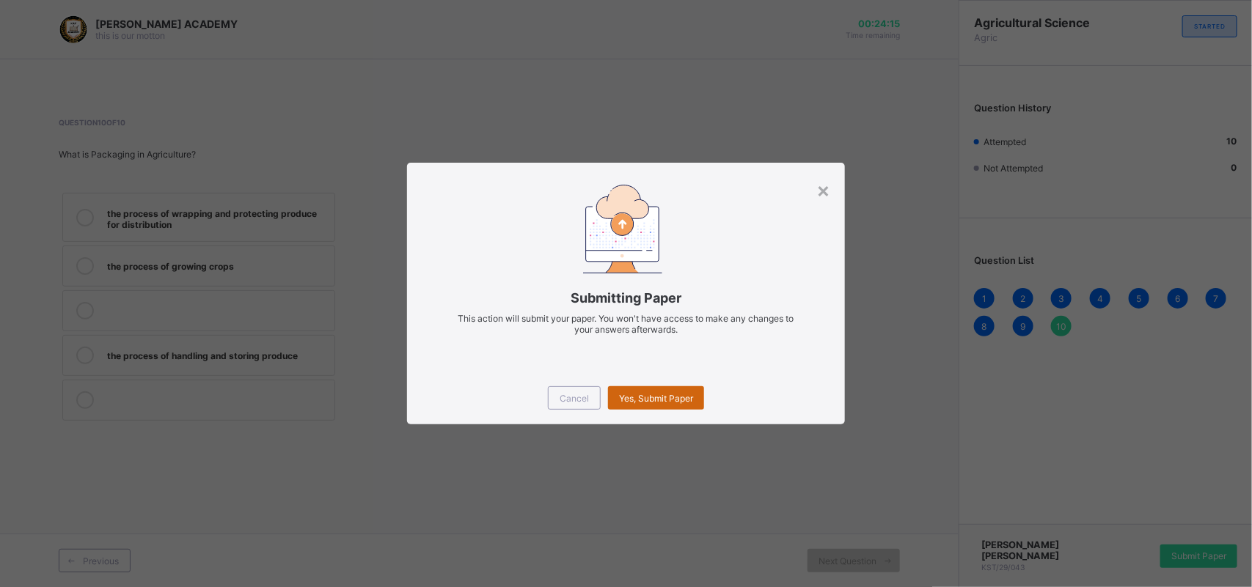
click at [667, 404] on div "Yes, Submit Paper" at bounding box center [656, 397] width 96 height 23
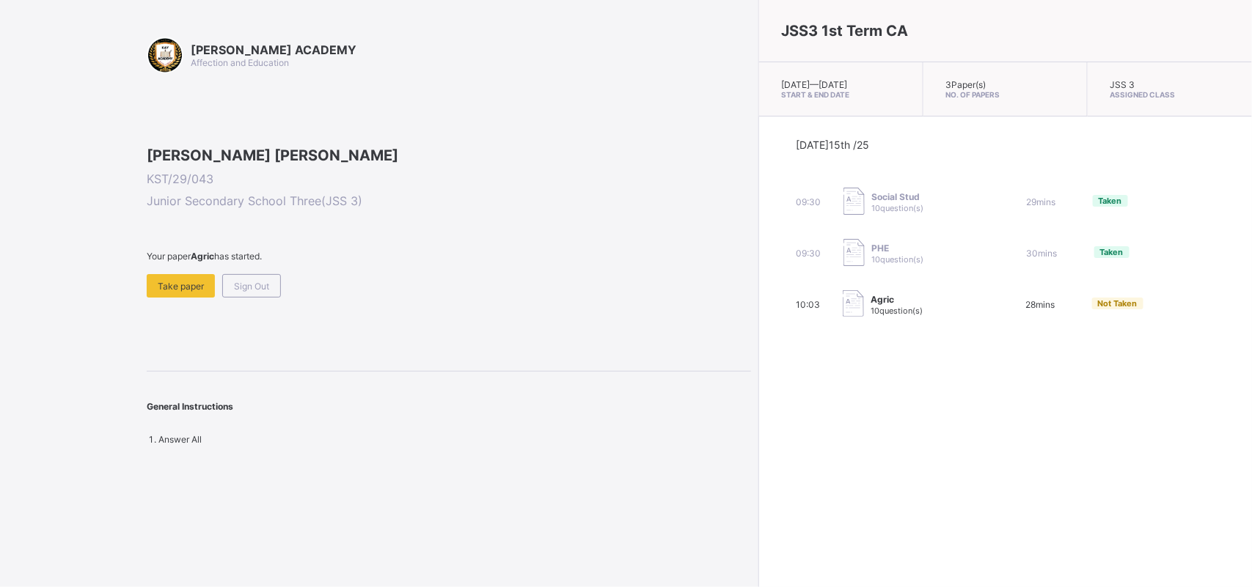
click at [985, 303] on div "10:03 Agric 10 question(s) 28 mins Not Taken" at bounding box center [1005, 304] width 419 height 29
click at [1098, 309] on span "Not Taken" at bounding box center [1118, 303] width 40 height 10
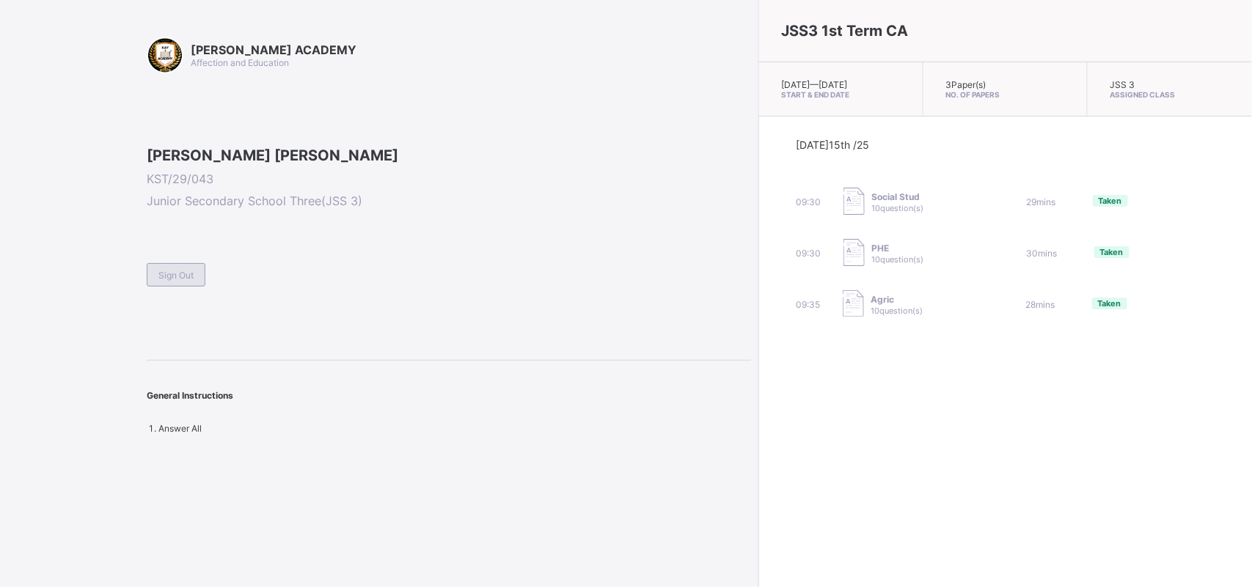
click at [181, 281] on span "Sign Out" at bounding box center [175, 275] width 35 height 11
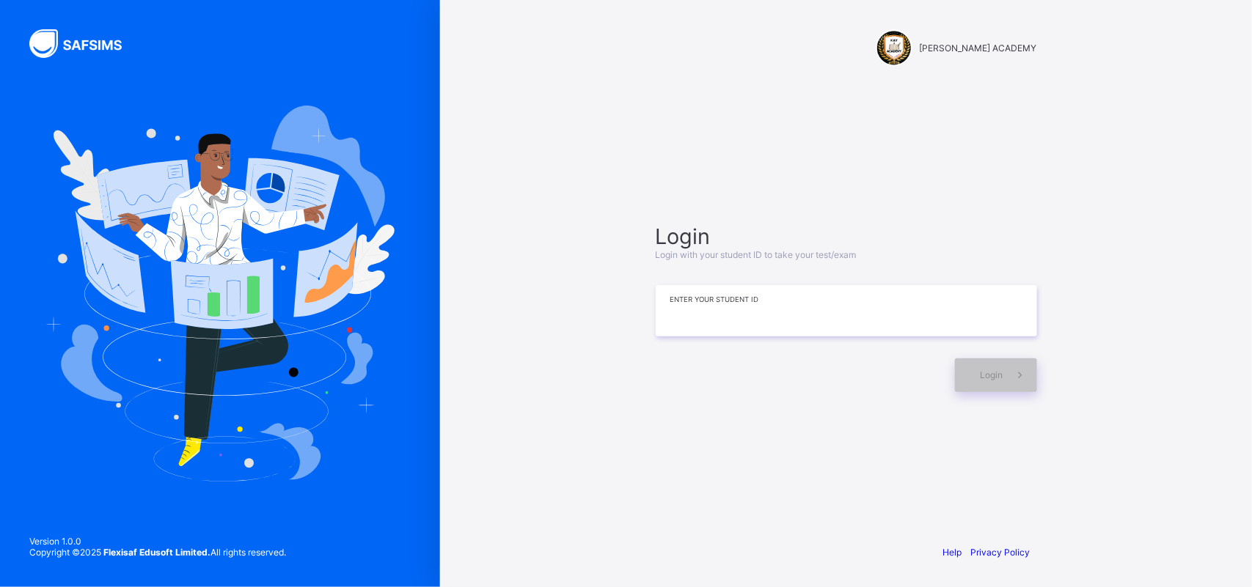
click at [724, 314] on input at bounding box center [845, 310] width 381 height 51
type input "**********"
click at [971, 369] on div "Login" at bounding box center [996, 376] width 82 height 34
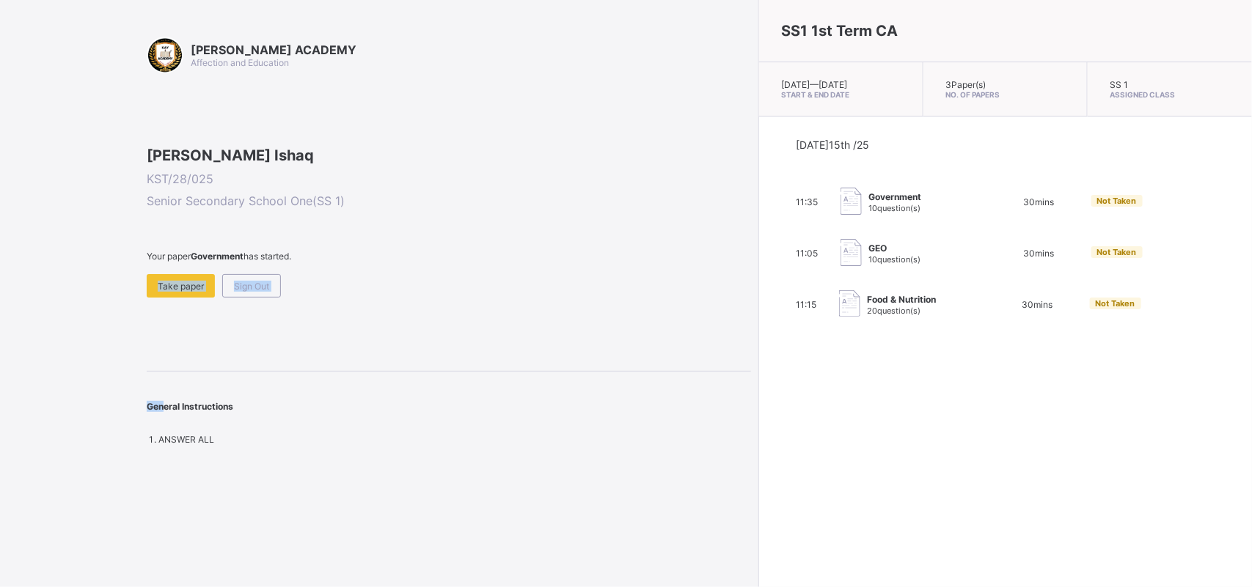
drag, startPoint x: 192, startPoint y: 364, endPoint x: 162, endPoint y: 405, distance: 50.9
click at [162, 405] on div "[PERSON_NAME] ACADEMY Affection and Education [PERSON_NAME] Ishaq KST/28/025 Se…" at bounding box center [449, 241] width 604 height 408
click at [221, 402] on div "[PERSON_NAME] ACADEMY Affection and Education [PERSON_NAME] Ishaq KST/28/025 Se…" at bounding box center [449, 241] width 604 height 408
click at [193, 292] on span "Take paper" at bounding box center [181, 286] width 46 height 11
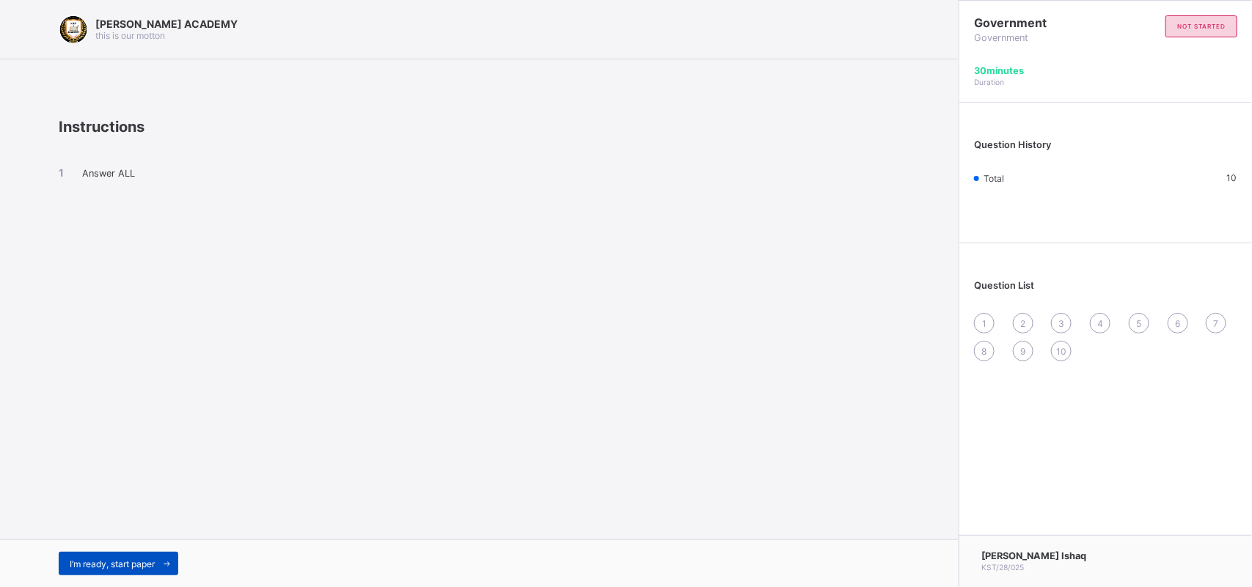
click at [96, 562] on span "I’m ready, start paper" at bounding box center [112, 564] width 85 height 11
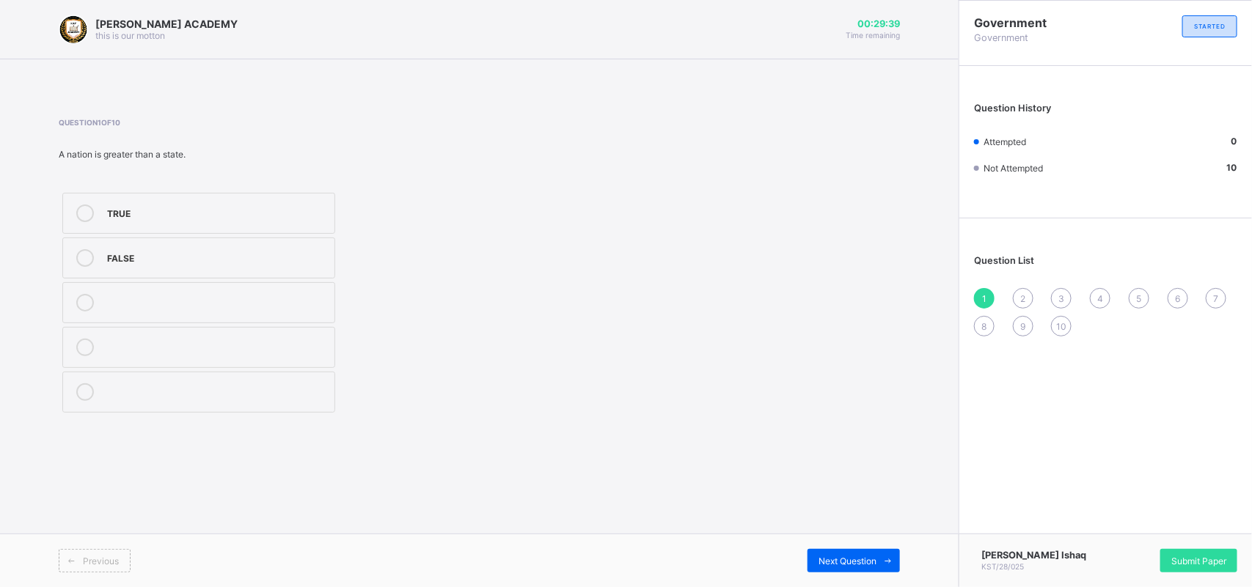
click at [84, 207] on icon at bounding box center [85, 214] width 18 height 18
click at [84, 206] on icon at bounding box center [85, 214] width 18 height 18
click at [839, 562] on span "Next Question" at bounding box center [847, 561] width 58 height 11
click at [79, 342] on icon at bounding box center [85, 348] width 18 height 18
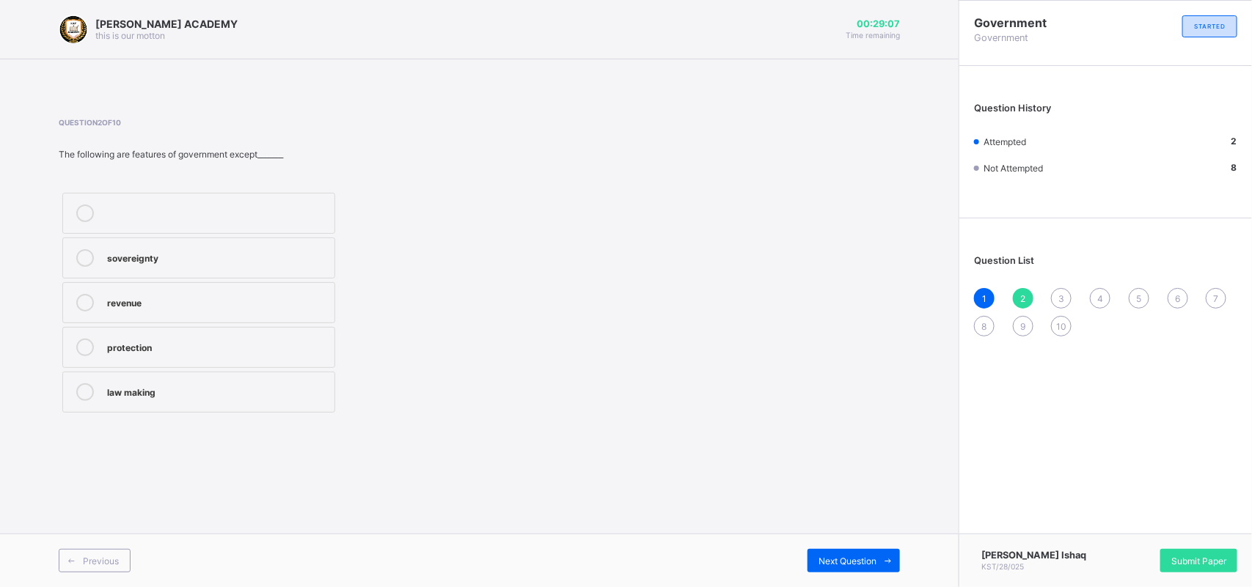
click at [853, 548] on div "Previous Next Question" at bounding box center [479, 561] width 958 height 54
click at [848, 559] on span "Next Question" at bounding box center [847, 561] width 58 height 11
click at [86, 254] on icon at bounding box center [85, 258] width 18 height 18
click at [814, 551] on div "Next Question" at bounding box center [853, 560] width 92 height 23
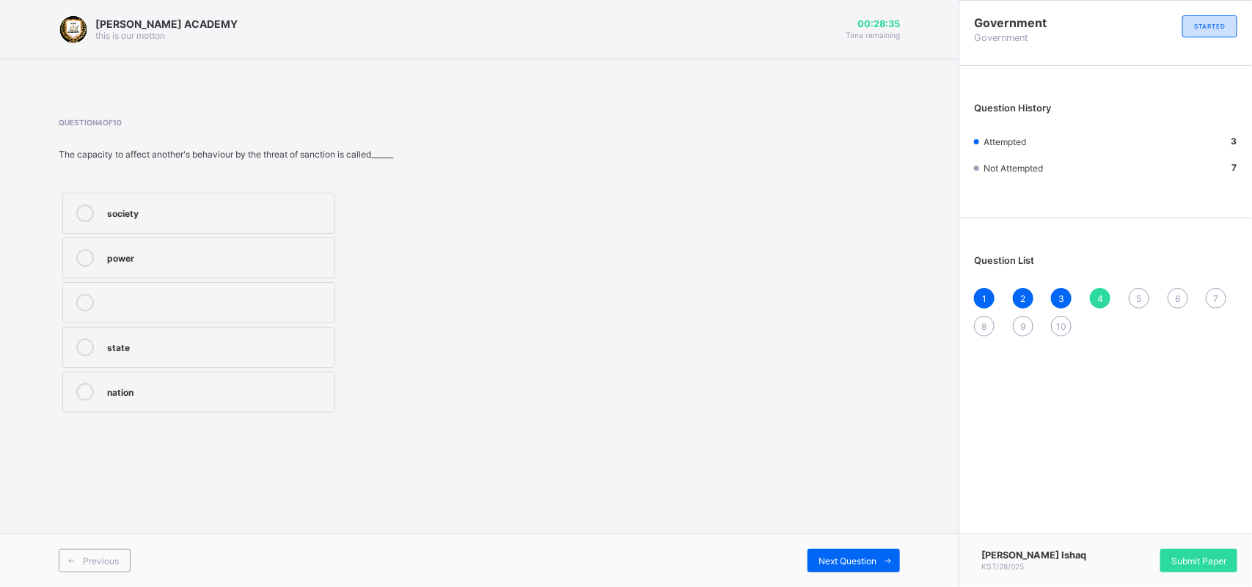
click at [81, 253] on icon at bounding box center [85, 258] width 18 height 18
click at [845, 559] on span "Next Question" at bounding box center [847, 561] width 58 height 11
click at [92, 257] on icon at bounding box center [85, 258] width 18 height 18
click at [90, 257] on icon at bounding box center [85, 258] width 18 height 18
click at [872, 554] on div "Next Question" at bounding box center [853, 560] width 92 height 23
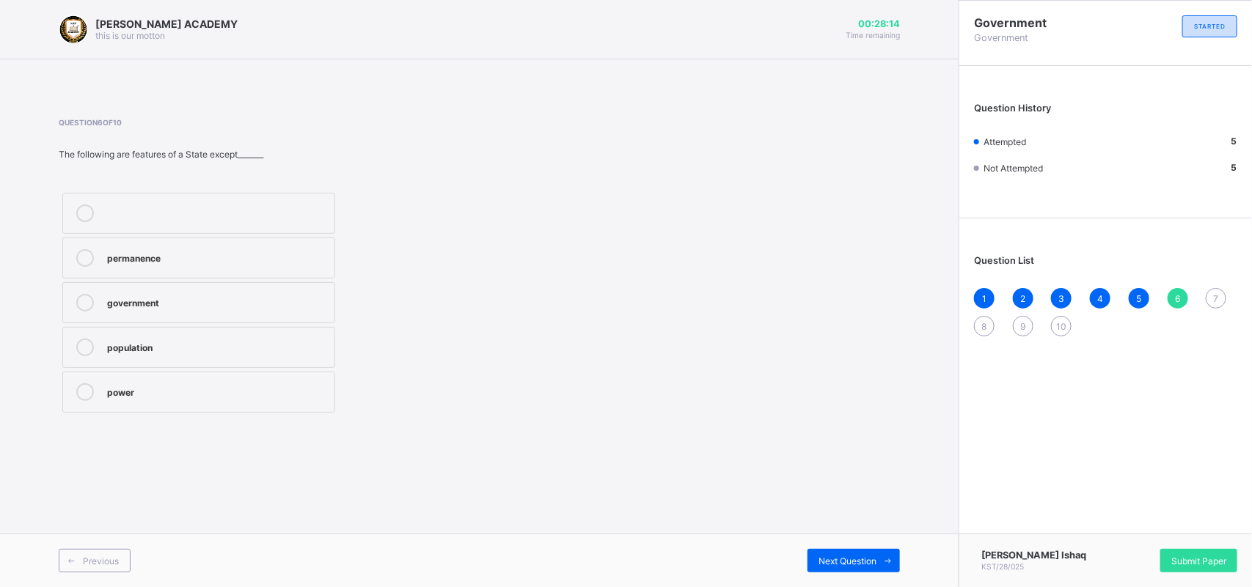
click at [83, 250] on icon at bounding box center [85, 258] width 18 height 18
click at [836, 551] on div "Next Question" at bounding box center [853, 560] width 92 height 23
click at [89, 341] on icon at bounding box center [85, 348] width 18 height 18
click at [845, 562] on span "Next Question" at bounding box center [847, 561] width 58 height 11
click at [202, 264] on div "different fields of study in social science" at bounding box center [217, 258] width 220 height 18
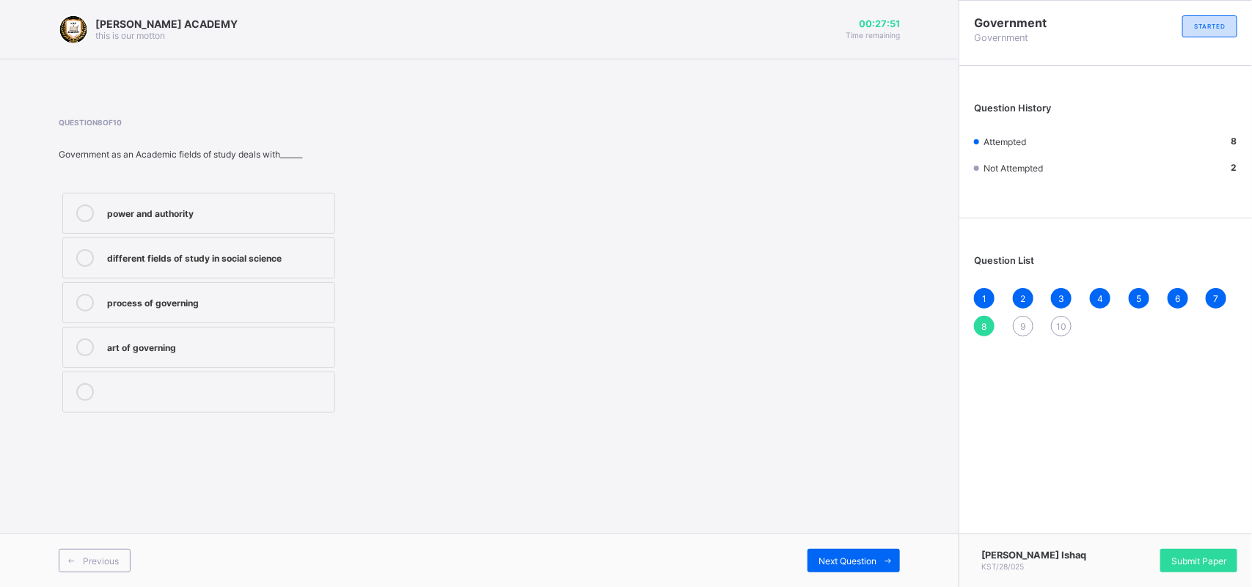
click at [867, 546] on div "Previous Next Question" at bounding box center [479, 561] width 958 height 54
click at [855, 556] on span "Next Question" at bounding box center [847, 561] width 58 height 11
click at [260, 301] on div "provision of employment" at bounding box center [217, 301] width 220 height 15
click at [842, 562] on span "Next Question" at bounding box center [847, 561] width 58 height 11
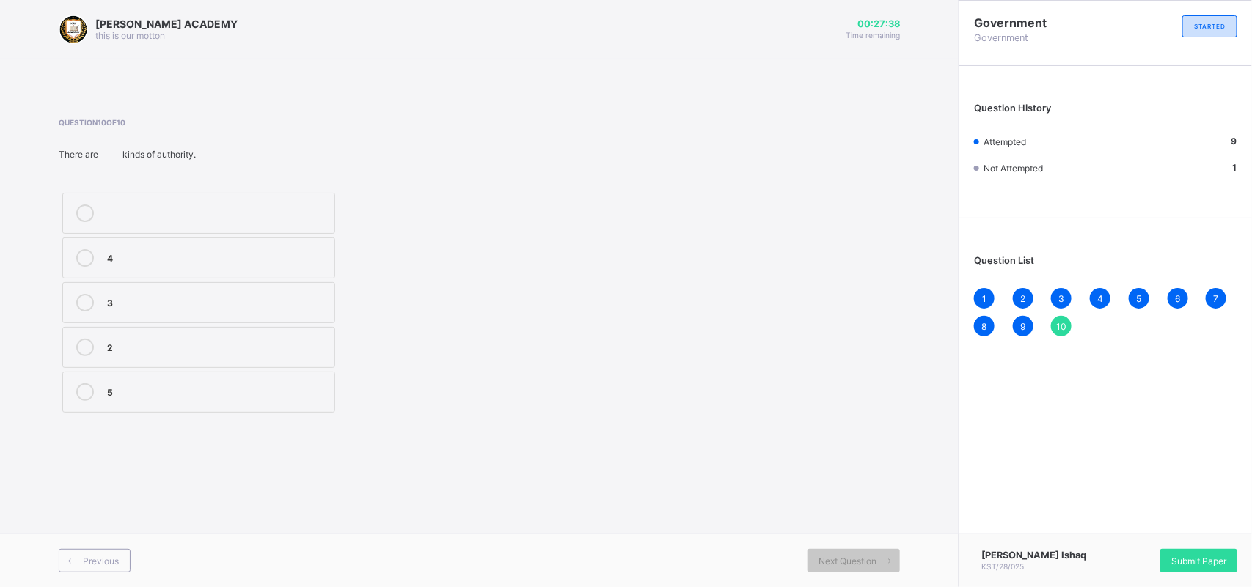
click at [133, 392] on div "5" at bounding box center [217, 390] width 220 height 15
click at [1195, 551] on div "Submit Paper" at bounding box center [1198, 560] width 77 height 23
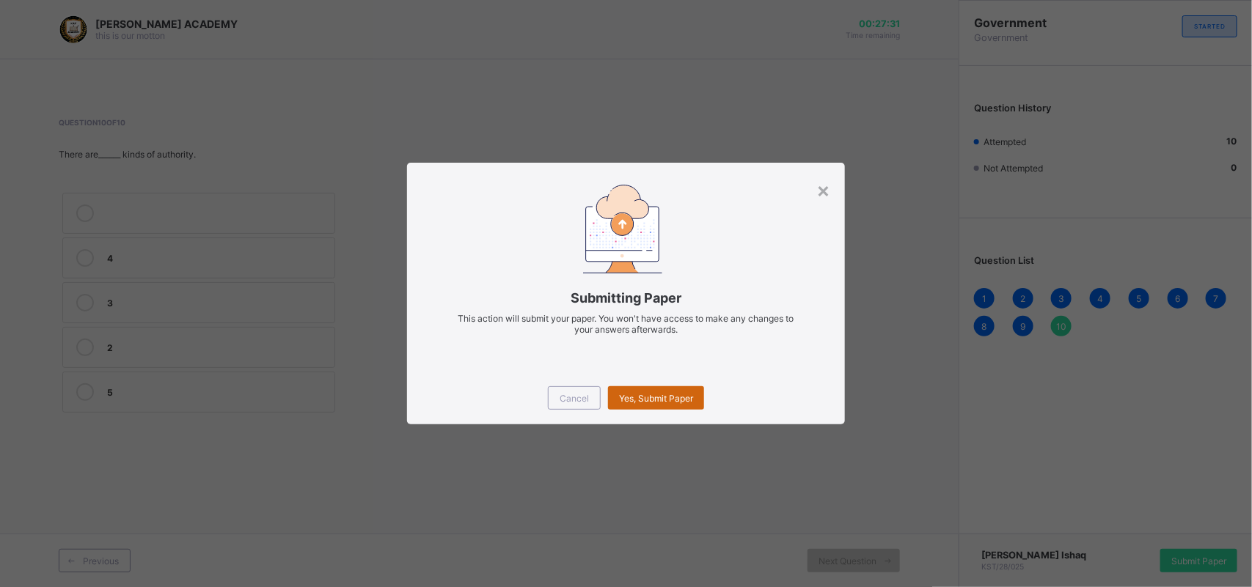
click at [675, 397] on span "Yes, Submit Paper" at bounding box center [656, 398] width 74 height 11
click at [675, 397] on div "Yes, Submit Paper" at bounding box center [656, 397] width 96 height 23
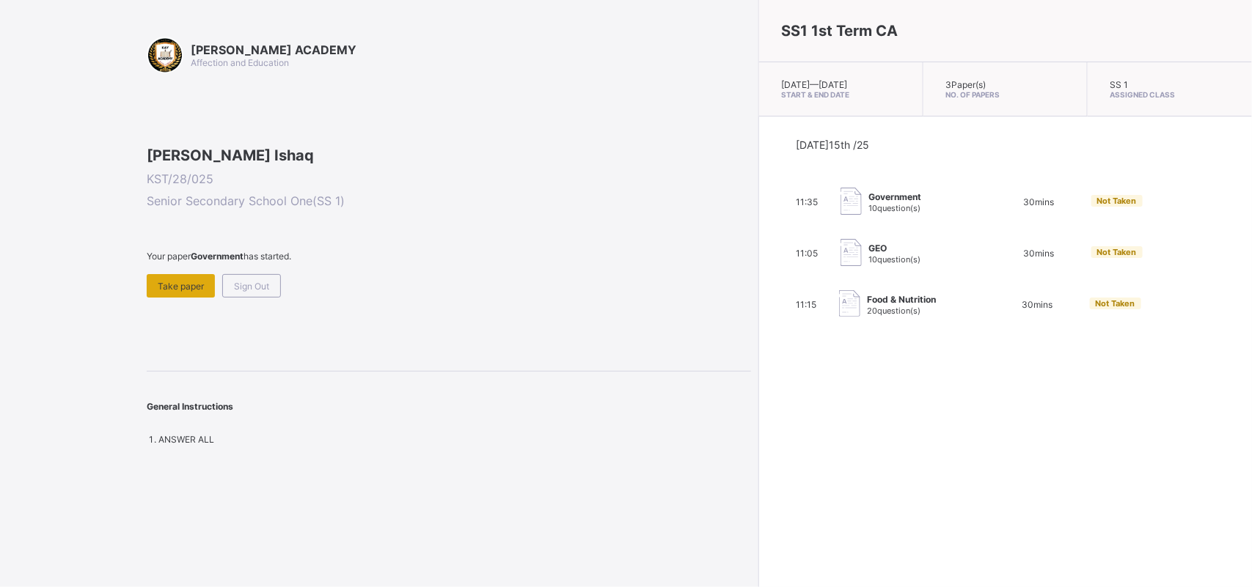
click at [178, 292] on span "Take paper" at bounding box center [181, 286] width 46 height 11
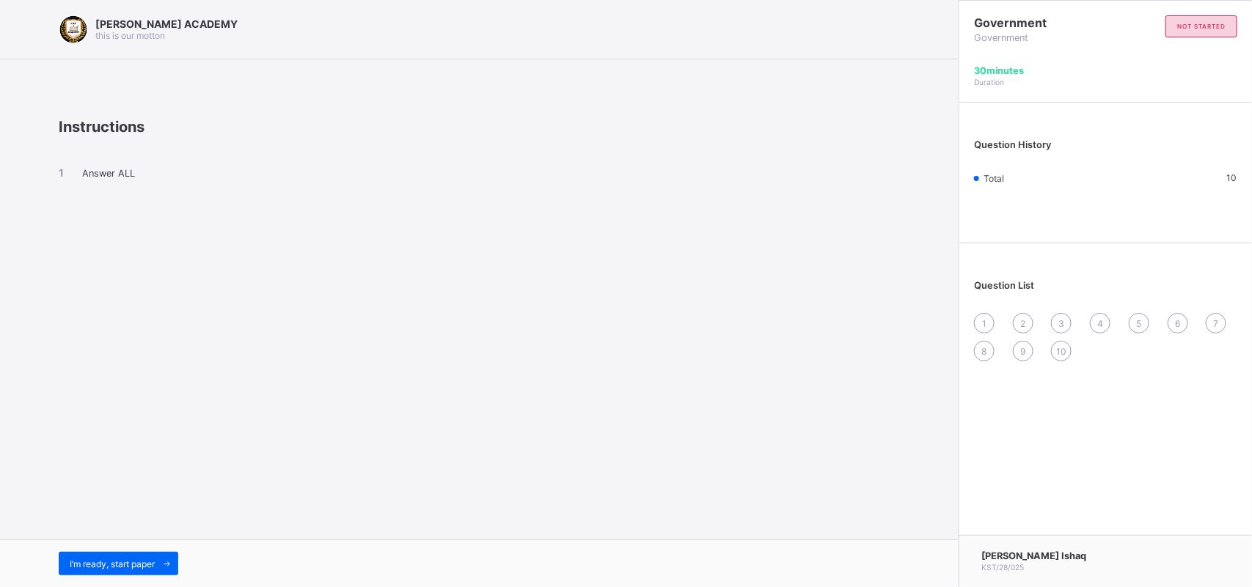
click at [335, 282] on div "[PERSON_NAME] ACADEMY this is our [PERSON_NAME] Instructions Answer ALL I’m rea…" at bounding box center [479, 293] width 958 height 587
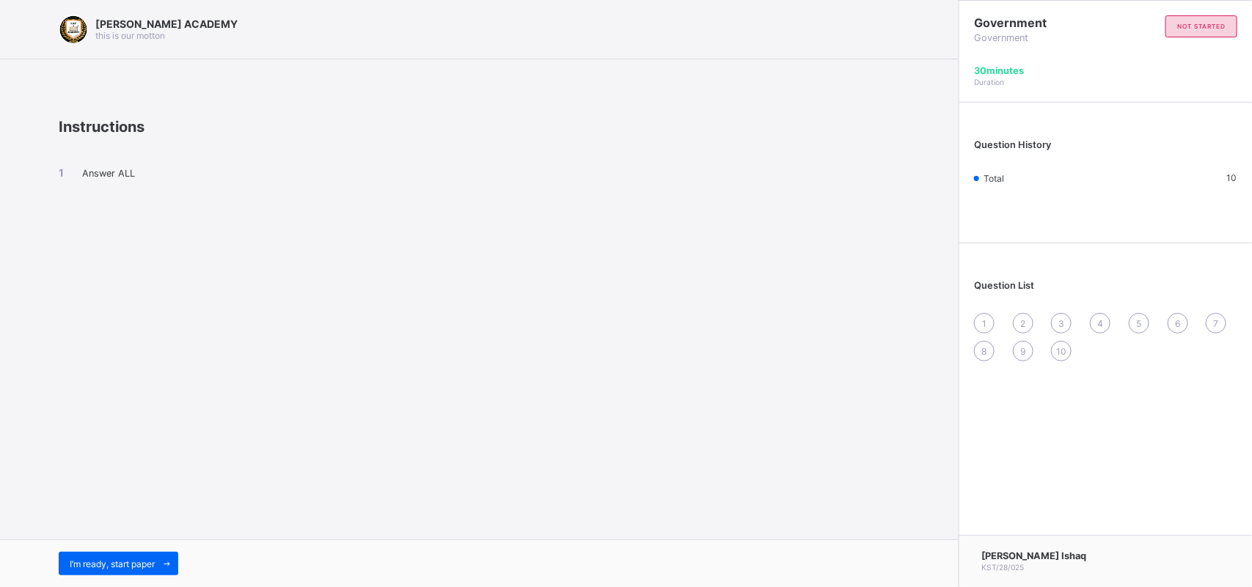
click at [335, 282] on div "[PERSON_NAME] ACADEMY this is our [PERSON_NAME] Instructions Answer ALL I’m rea…" at bounding box center [479, 293] width 958 height 587
click at [71, 559] on span "I’m ready, start paper" at bounding box center [112, 564] width 85 height 11
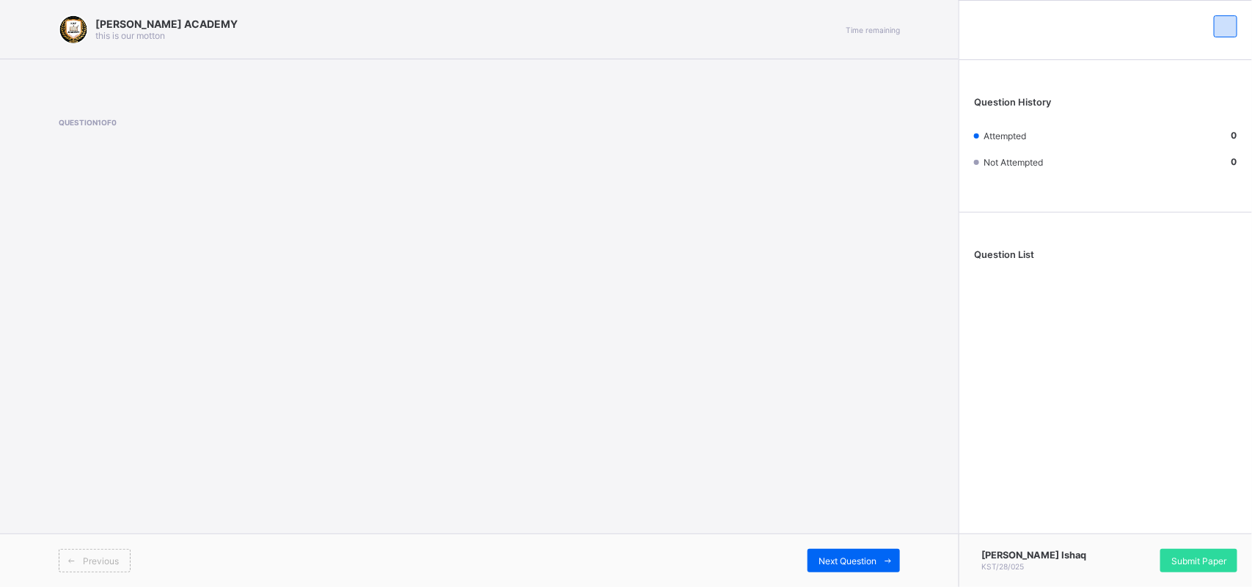
click at [831, 144] on div "Question 1 of 0" at bounding box center [479, 148] width 841 height 60
click at [756, 192] on div "Question 1 of 0" at bounding box center [479, 148] width 841 height 104
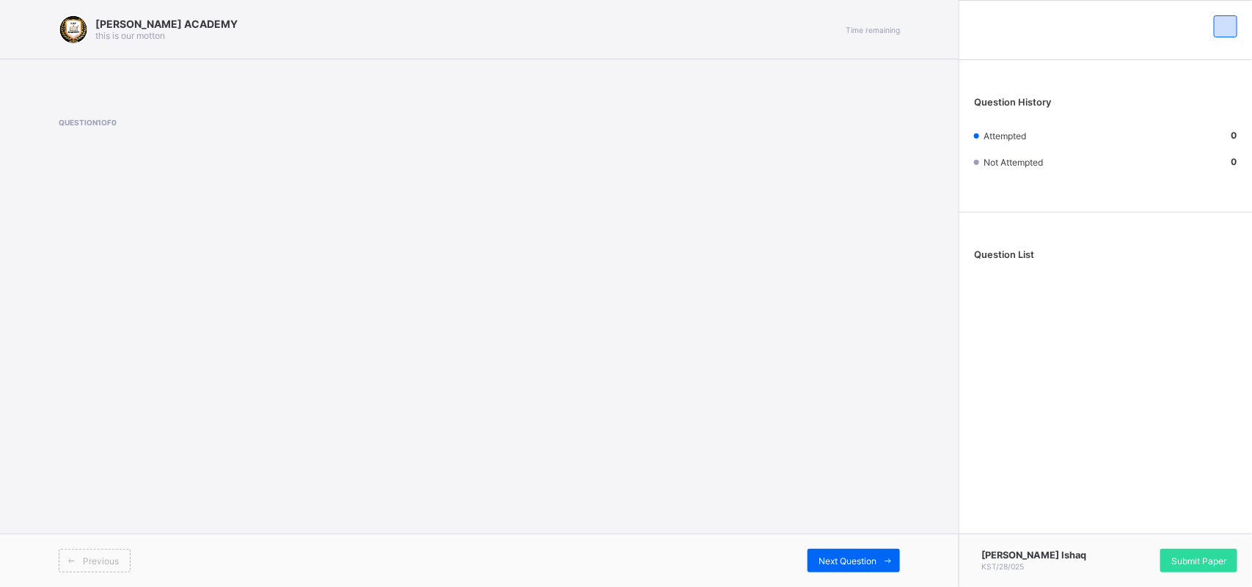
click at [756, 192] on div "Question 1 of 0" at bounding box center [479, 148] width 841 height 104
click at [757, 193] on div "Question 1 of 0" at bounding box center [479, 148] width 841 height 104
click at [876, 152] on div "Question 1 of 0" at bounding box center [479, 148] width 841 height 60
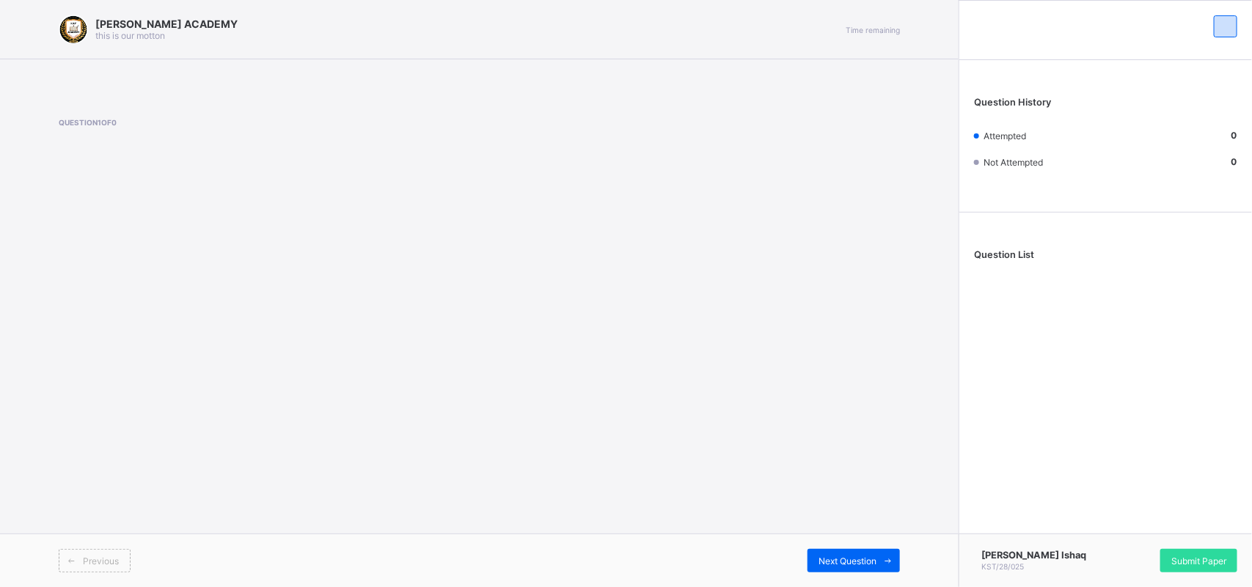
click at [876, 152] on div "Question 1 of 0" at bounding box center [479, 148] width 841 height 60
click at [77, 559] on span at bounding box center [70, 560] width 23 height 23
click at [419, 141] on span at bounding box center [292, 138] width 467 height 22
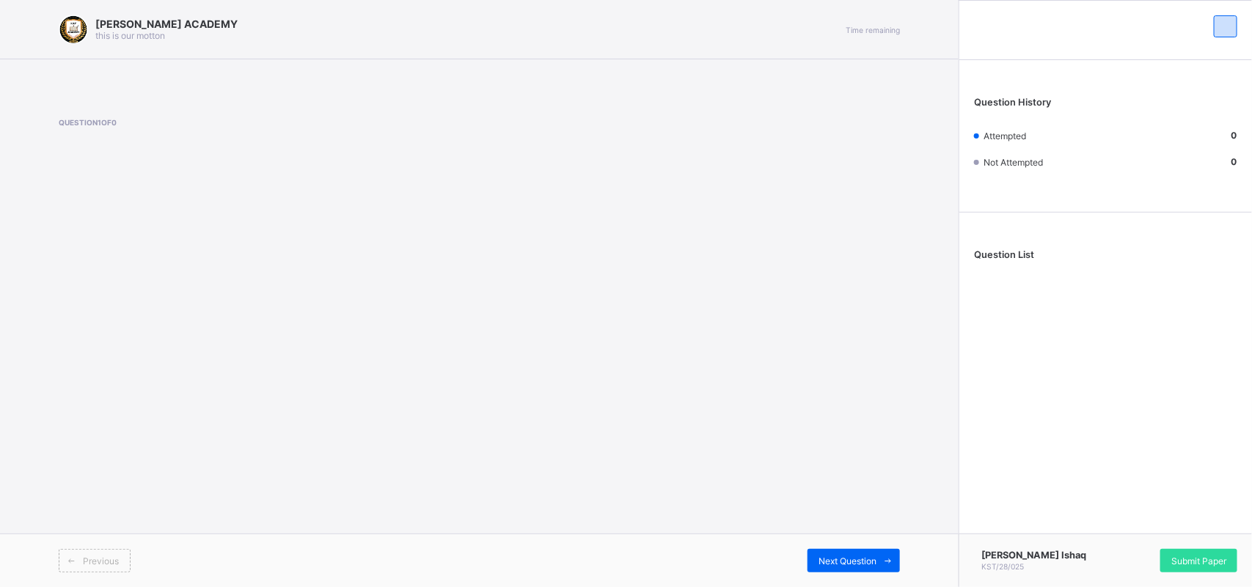
click at [419, 141] on span at bounding box center [292, 138] width 467 height 22
click at [152, 92] on span at bounding box center [479, 77] width 958 height 37
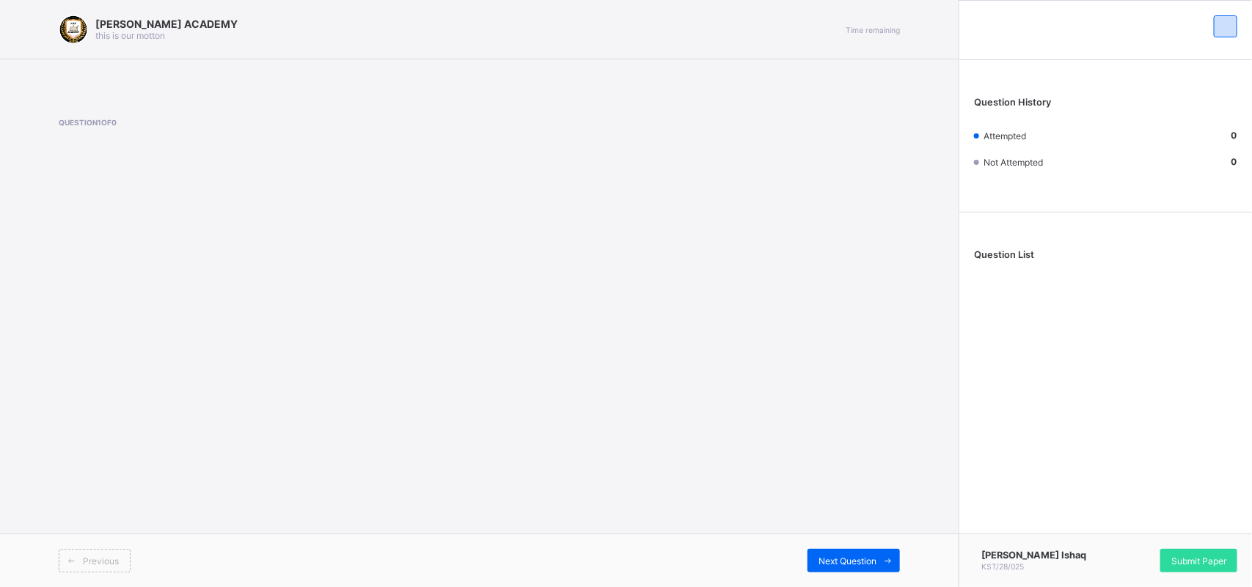
click at [889, 389] on div "[PERSON_NAME] ACADEMY this is our [PERSON_NAME] Time remaining Question 1 of 0 …" at bounding box center [479, 293] width 958 height 587
click at [1013, 258] on span "Question List" at bounding box center [1004, 254] width 60 height 11
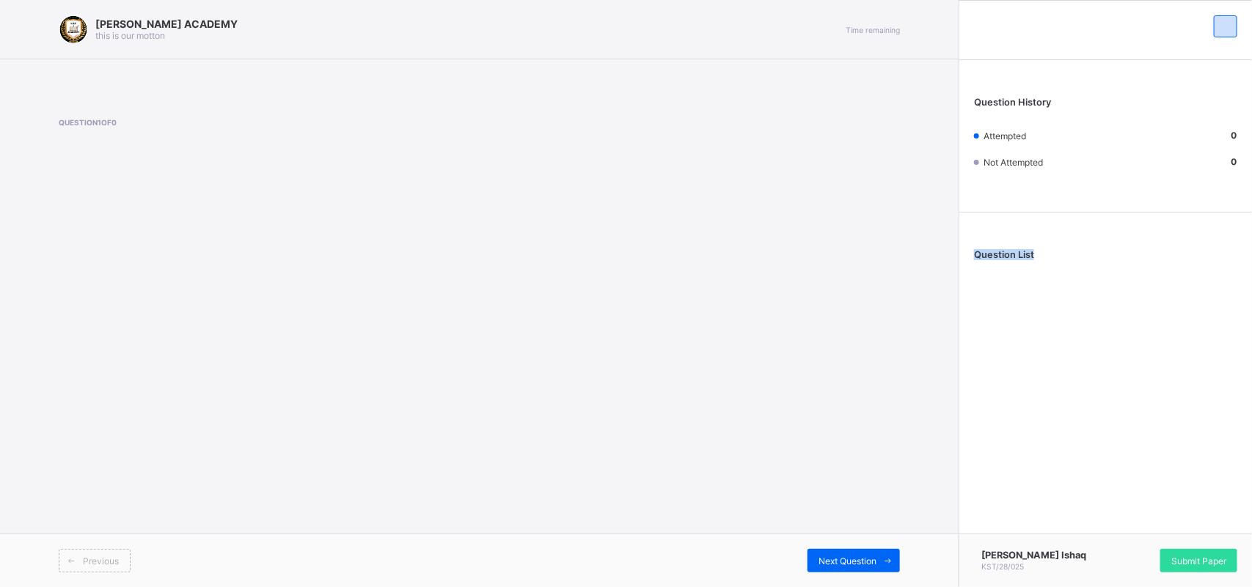
click at [1013, 258] on span "Question List" at bounding box center [1004, 254] width 60 height 11
click at [826, 364] on div "[PERSON_NAME] ACADEMY this is our [PERSON_NAME] Time remaining Question 1 of 0 …" at bounding box center [479, 293] width 958 height 587
click at [430, 308] on div "[PERSON_NAME] ACADEMY this is our [PERSON_NAME] Time remaining Question 1 of 0 …" at bounding box center [479, 293] width 958 height 587
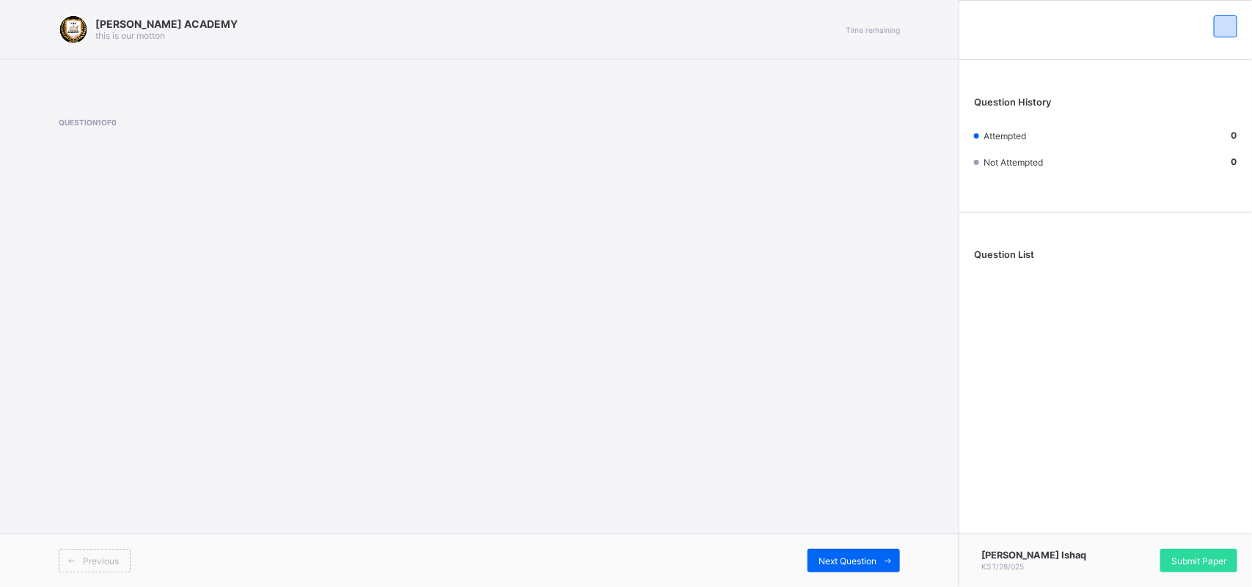
click at [430, 308] on div "[PERSON_NAME] ACADEMY this is our [PERSON_NAME] Time remaining Question 1 of 0 …" at bounding box center [479, 293] width 958 height 587
click at [430, 306] on div "[PERSON_NAME] ACADEMY this is our [PERSON_NAME] Time remaining Question 1 of 0 …" at bounding box center [479, 293] width 958 height 587
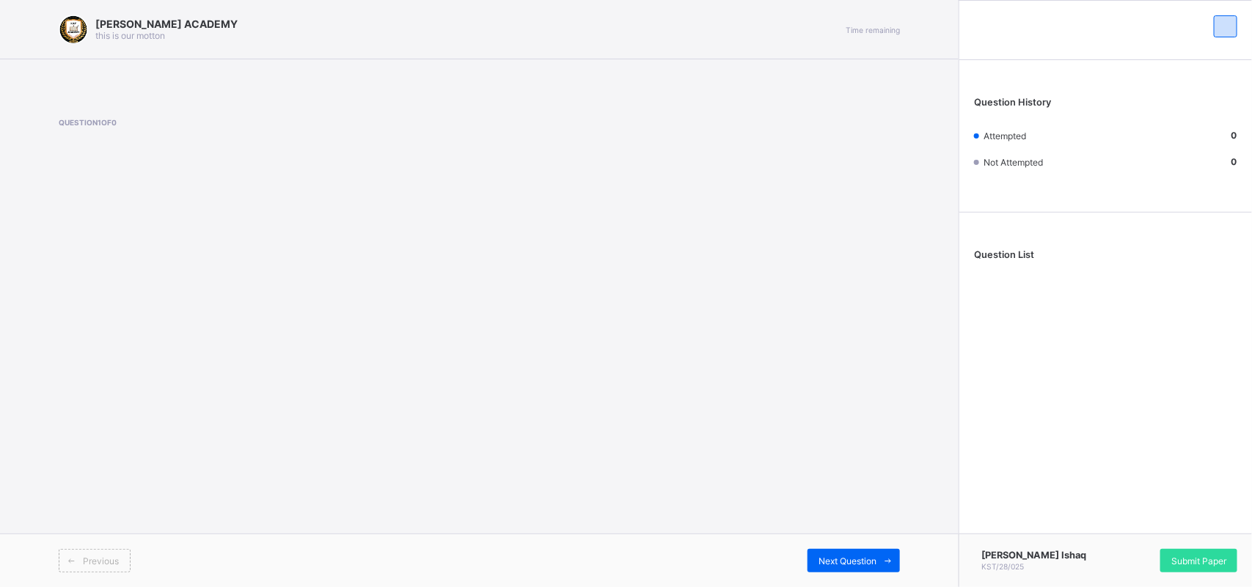
click at [105, 273] on div "[PERSON_NAME] ACADEMY this is our [PERSON_NAME] Time remaining Question 1 of 0 …" at bounding box center [479, 293] width 958 height 587
click at [1026, 249] on span "Question List" at bounding box center [1004, 254] width 60 height 11
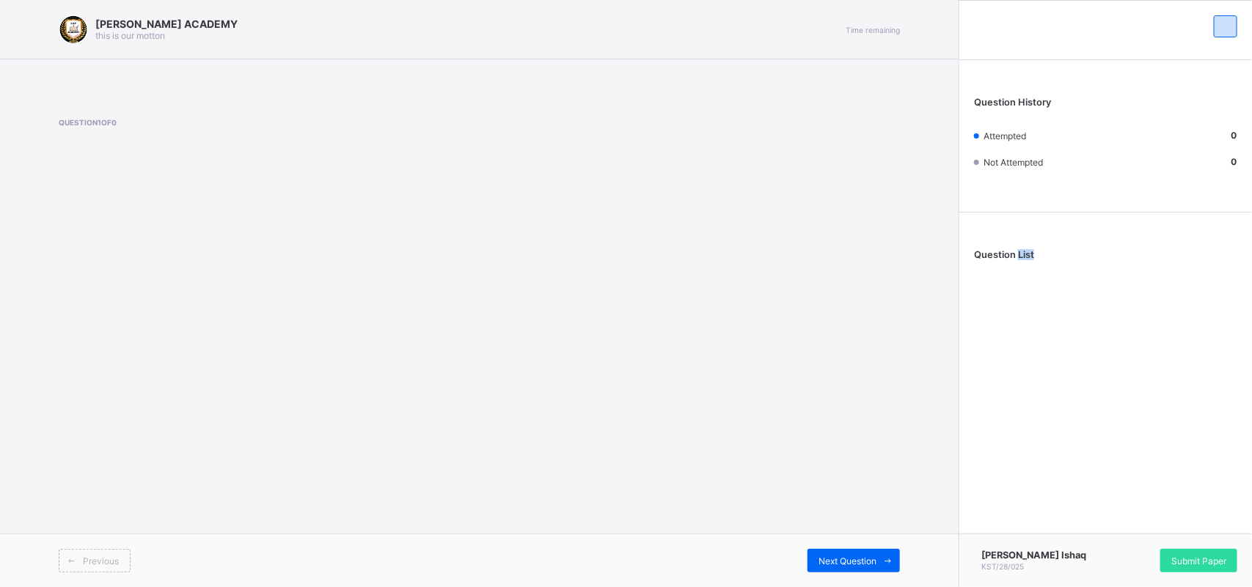
click at [1026, 249] on span "Question List" at bounding box center [1004, 254] width 60 height 11
click at [818, 375] on div "[PERSON_NAME] ACADEMY this is our [PERSON_NAME] Time remaining Question 1 of 0 …" at bounding box center [479, 293] width 958 height 587
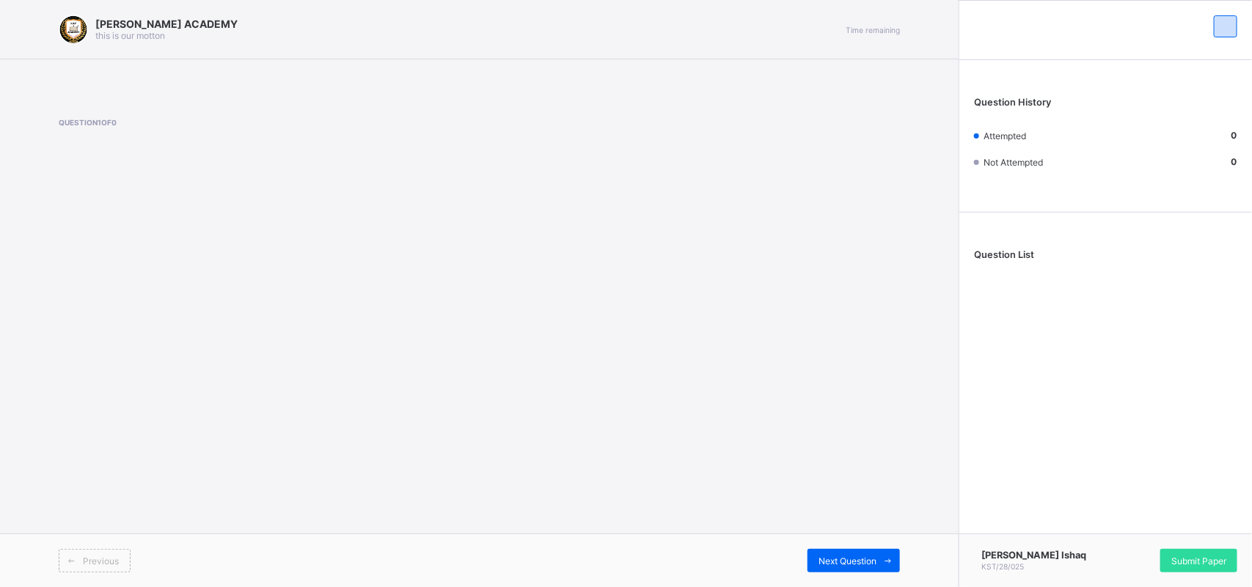
click at [818, 375] on div "[PERSON_NAME] ACADEMY this is our [PERSON_NAME] Time remaining Question 1 of 0 …" at bounding box center [479, 293] width 958 height 587
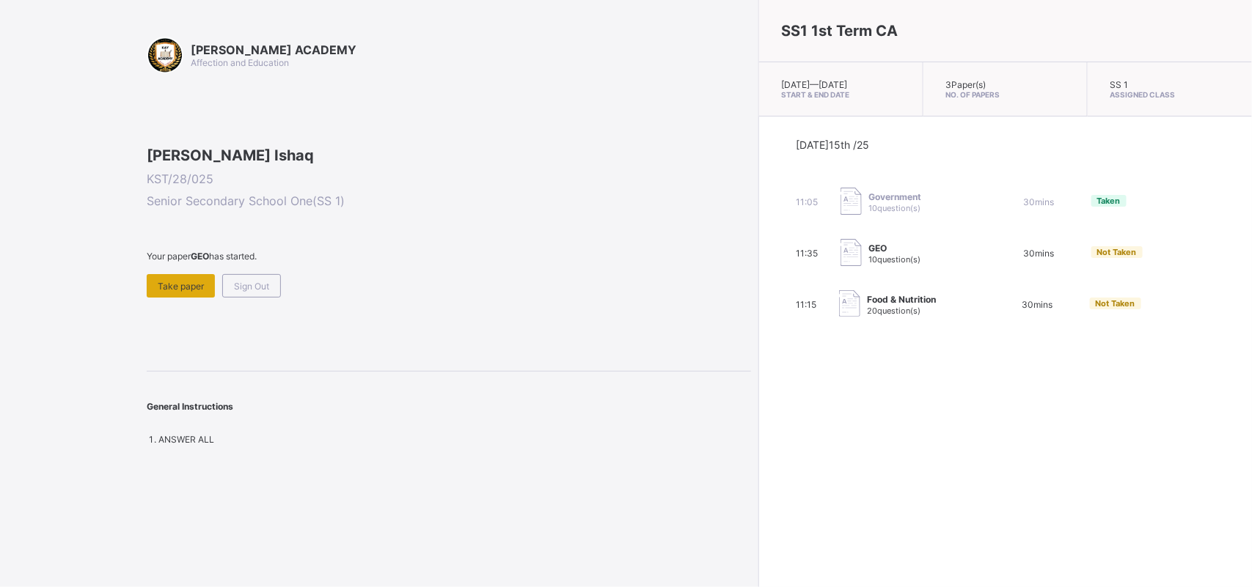
click at [177, 298] on div "Take paper" at bounding box center [181, 285] width 68 height 23
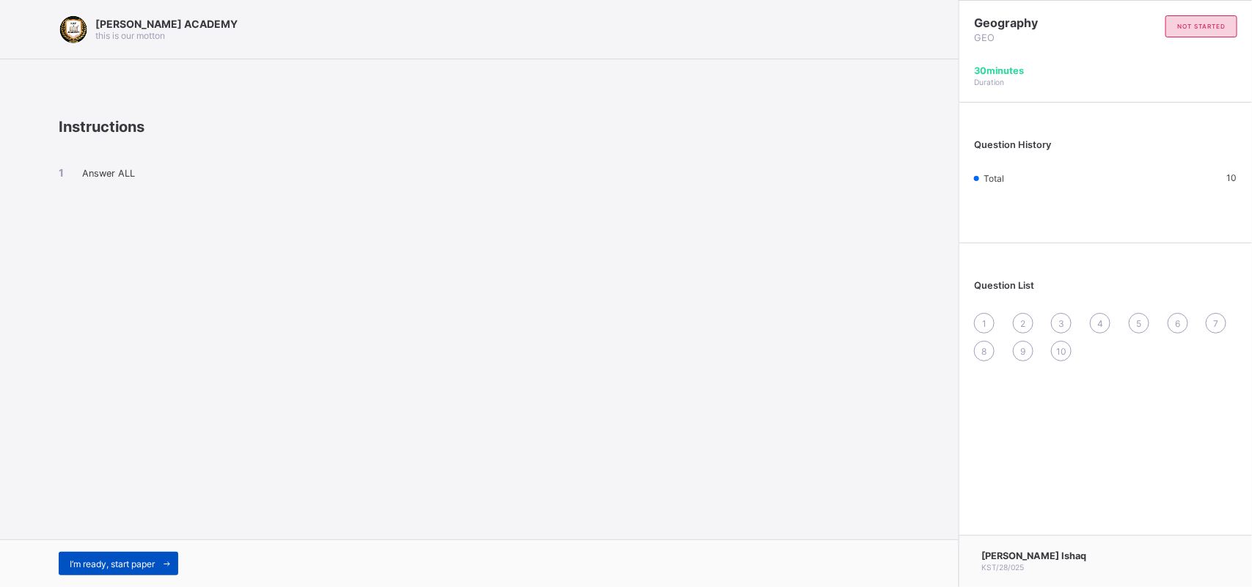
click at [97, 562] on span "I’m ready, start paper" at bounding box center [112, 564] width 85 height 11
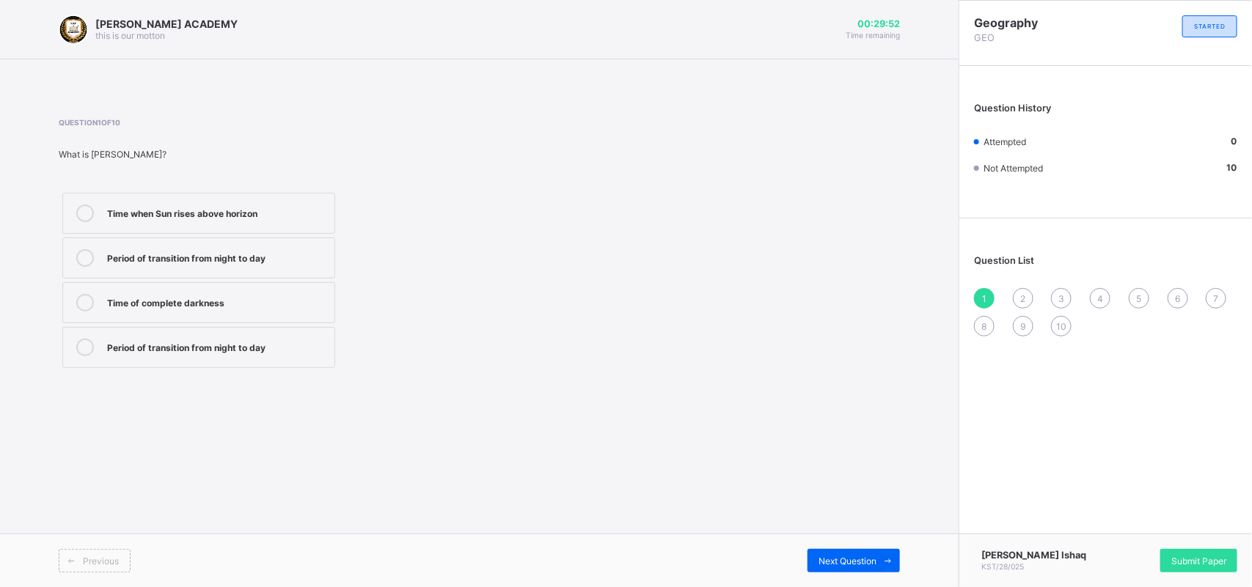
click at [81, 254] on icon at bounding box center [85, 258] width 18 height 18
click at [834, 559] on span "Next Question" at bounding box center [847, 561] width 58 height 11
click at [81, 207] on icon at bounding box center [85, 214] width 18 height 18
click at [845, 551] on div "Next Question" at bounding box center [853, 560] width 92 height 23
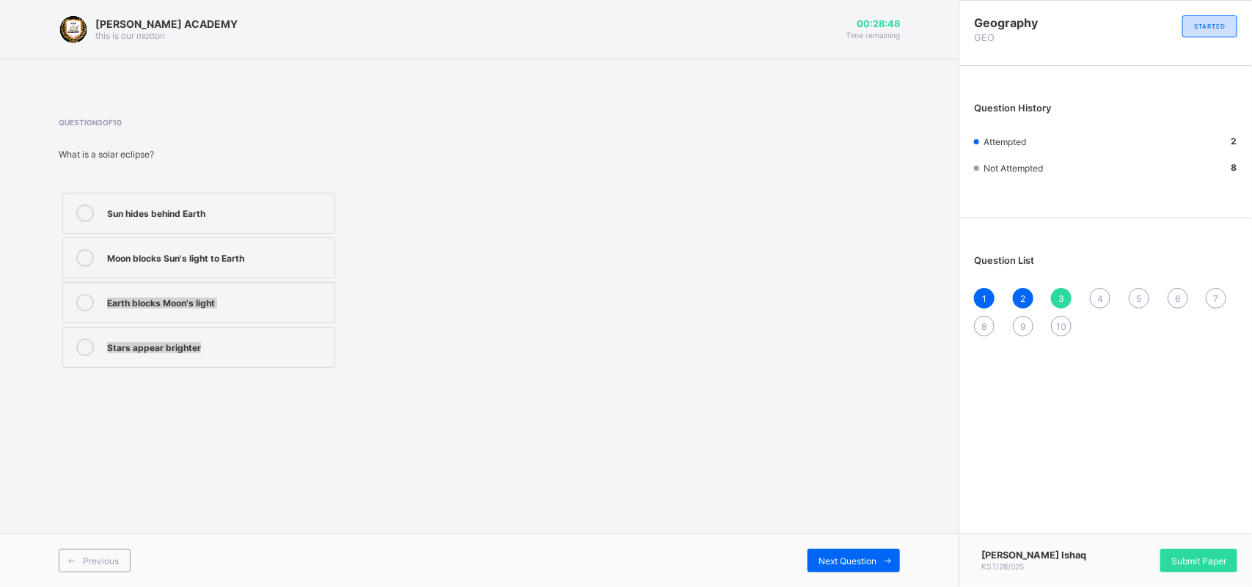
drag, startPoint x: 617, startPoint y: 414, endPoint x: 455, endPoint y: 251, distance: 229.7
click at [455, 251] on div "[PERSON_NAME] ACADEMY this is our [PERSON_NAME] 00:28:48 Time remaining Questio…" at bounding box center [479, 293] width 958 height 587
click at [441, 209] on div "Sun hides behind Earth Moon blocks Sun's light to Earth Earth blocks Moon's lig…" at bounding box center [292, 280] width 467 height 183
click at [87, 209] on icon at bounding box center [85, 214] width 18 height 18
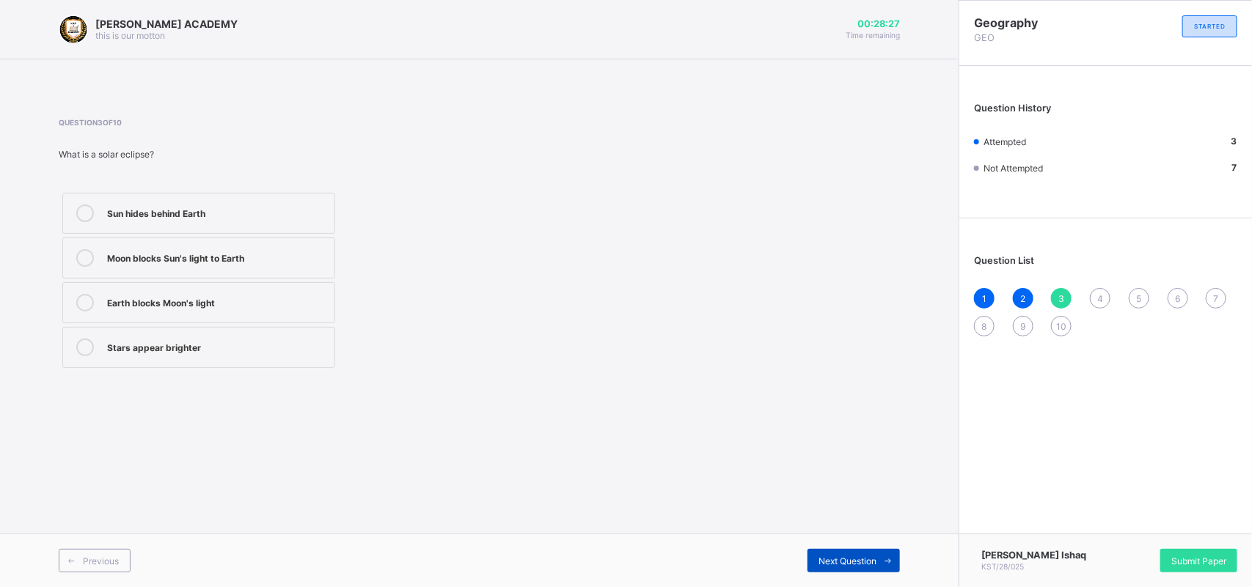
click at [856, 554] on div "Next Question" at bounding box center [853, 560] width 92 height 23
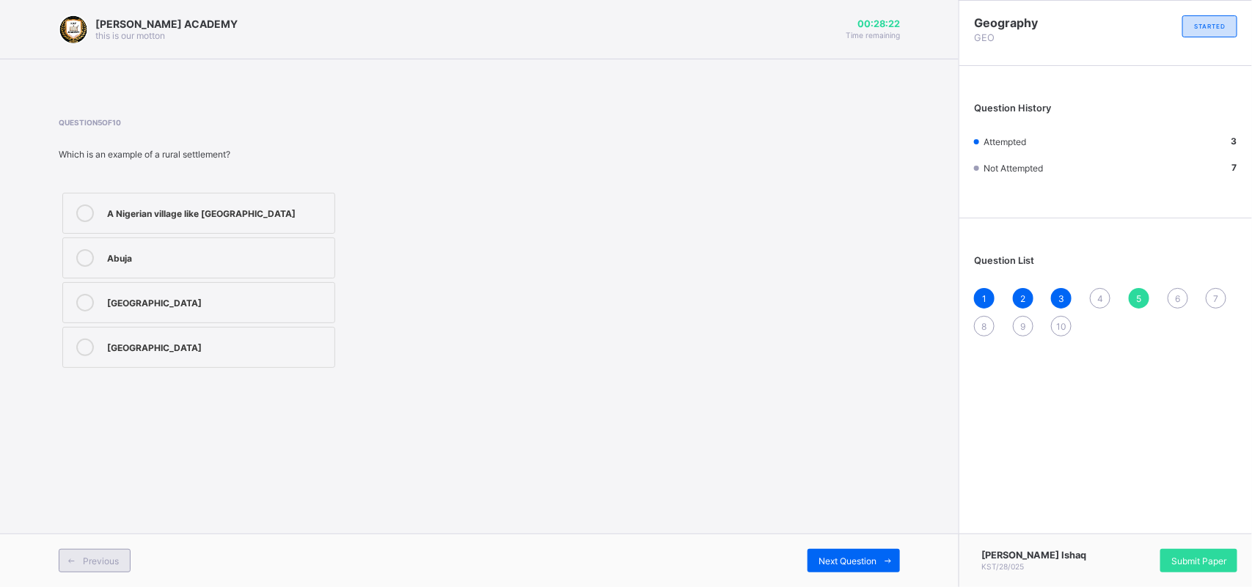
click at [78, 563] on span at bounding box center [70, 560] width 23 height 23
click at [74, 559] on icon at bounding box center [71, 561] width 11 height 10
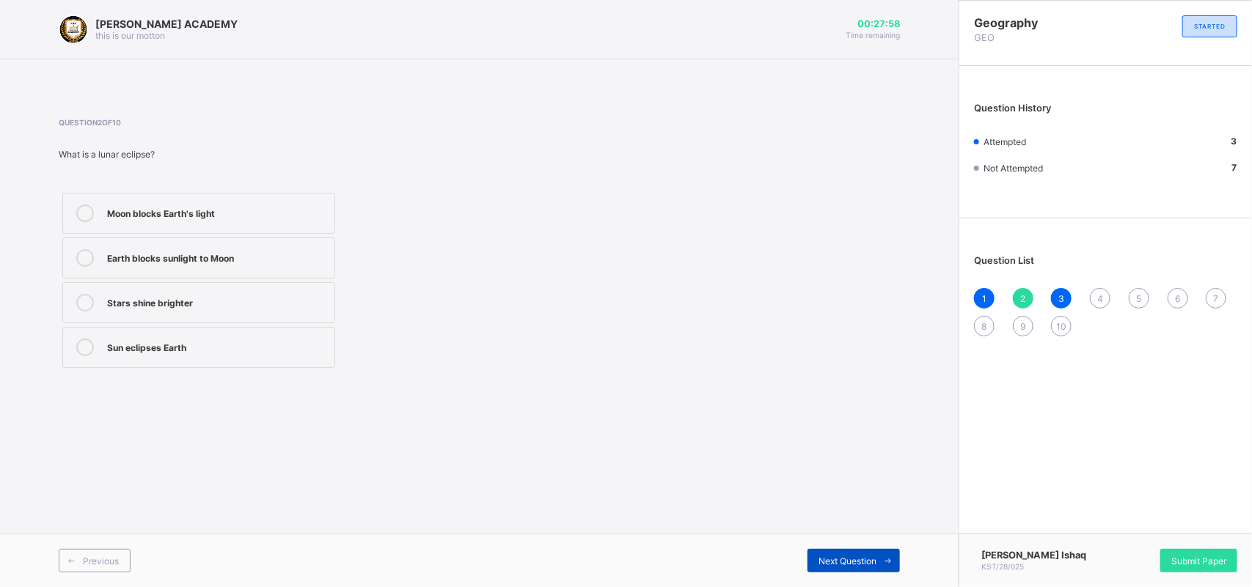
click at [848, 554] on div "Next Question" at bounding box center [853, 560] width 92 height 23
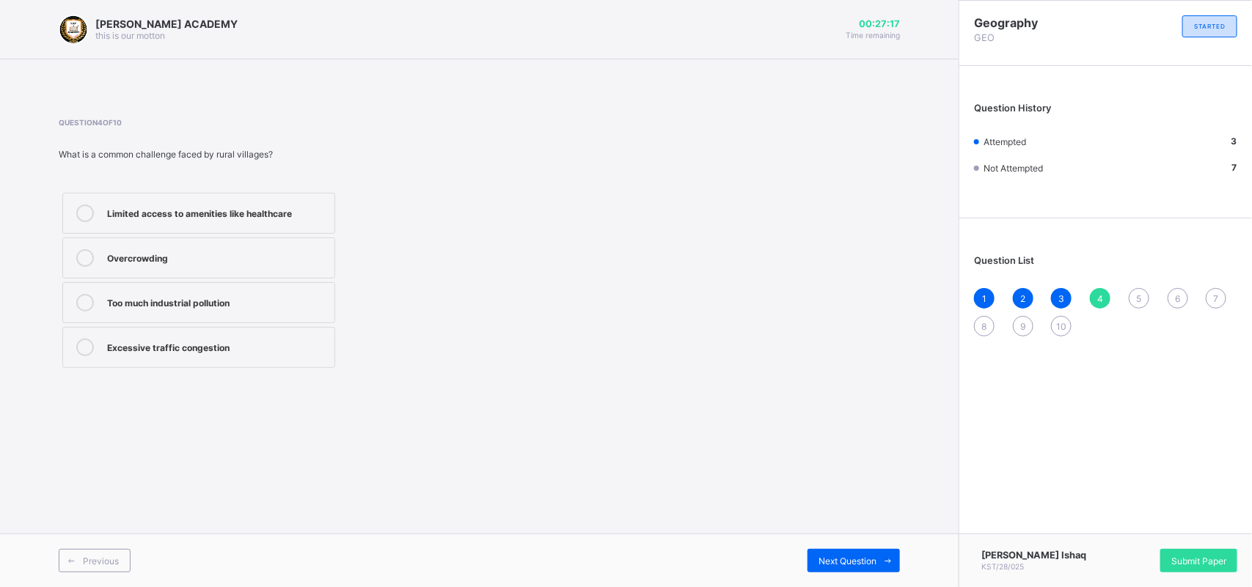
click at [295, 200] on label "Limited access to amenities like healthcare" at bounding box center [198, 213] width 273 height 41
click at [843, 565] on span "Next Question" at bounding box center [847, 561] width 58 height 11
click at [298, 210] on div "A Nigerian village like [GEOGRAPHIC_DATA]" at bounding box center [217, 212] width 220 height 15
click at [845, 558] on span "Next Question" at bounding box center [847, 561] width 58 height 11
drag, startPoint x: 484, startPoint y: 177, endPoint x: 411, endPoint y: 199, distance: 75.6
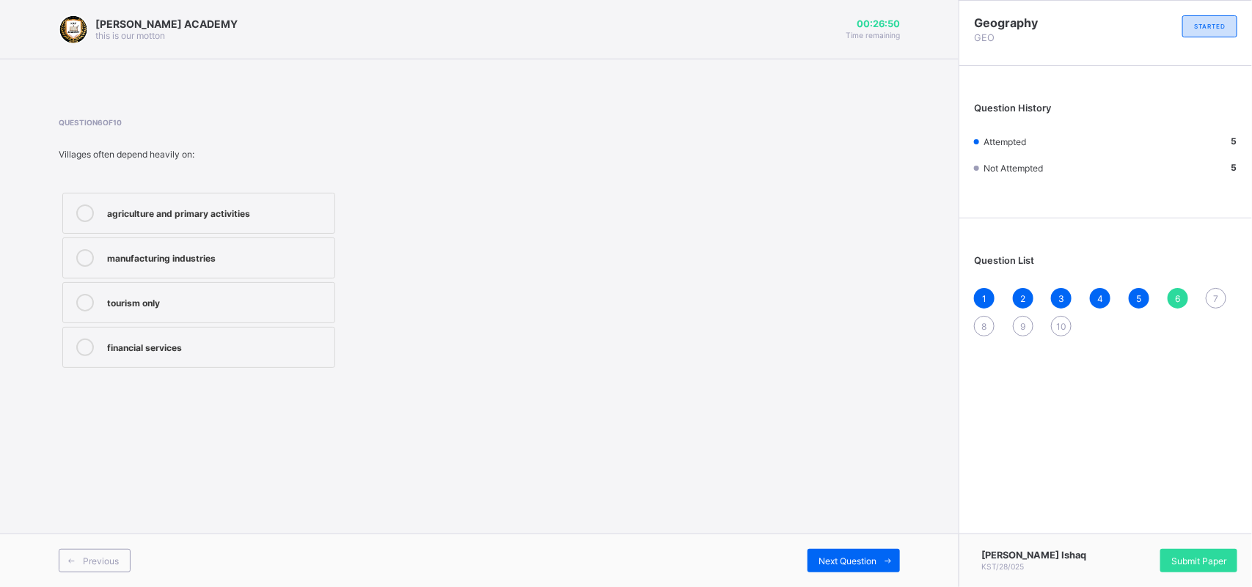
click at [411, 199] on div "Question 6 of 10 Villages often depend heavily on: agriculture and primary acti…" at bounding box center [292, 245] width 467 height 254
click at [323, 221] on div "agriculture and primary activities" at bounding box center [217, 214] width 220 height 18
click at [818, 554] on div "Next Question" at bounding box center [853, 560] width 92 height 23
click at [309, 205] on div "Infrastructure like roads, schools, hospitals" at bounding box center [217, 212] width 220 height 15
click at [834, 561] on span "Next Question" at bounding box center [847, 561] width 58 height 11
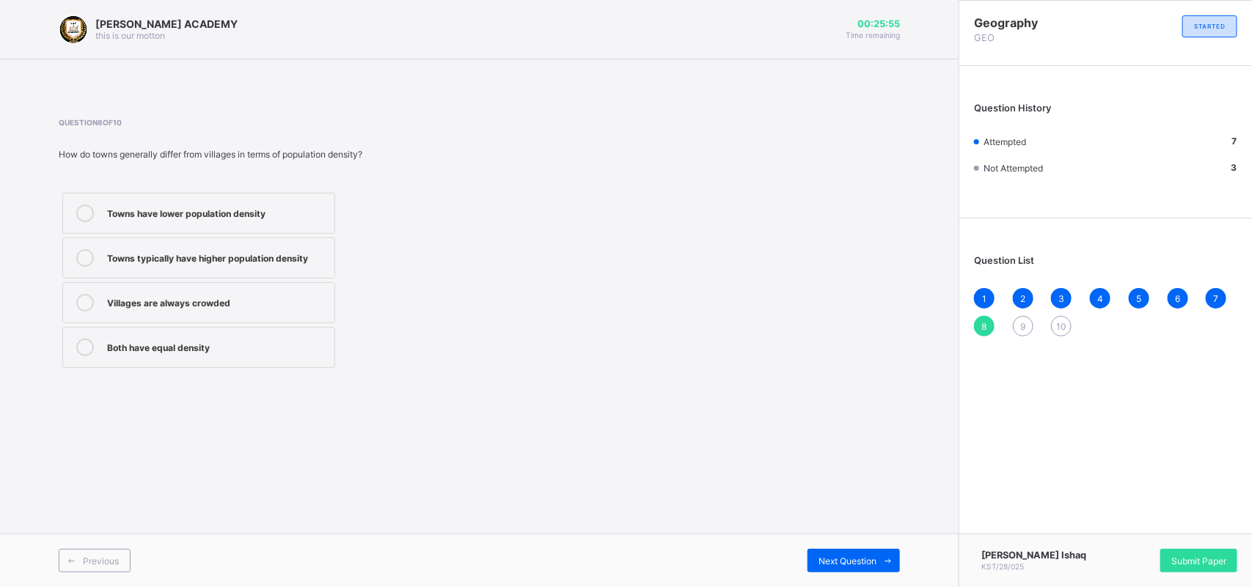
click at [133, 248] on label "Towns typically have higher population density" at bounding box center [198, 258] width 273 height 41
click at [858, 554] on div "Next Question" at bounding box center [853, 560] width 92 height 23
click at [312, 288] on label "Lunar, Stellar, Planetary" at bounding box center [198, 302] width 273 height 41
click at [345, 203] on div "Morning, Evening, Night Total, Partial, Annular Lunar, Stellar, Planetary High,…" at bounding box center [292, 280] width 467 height 183
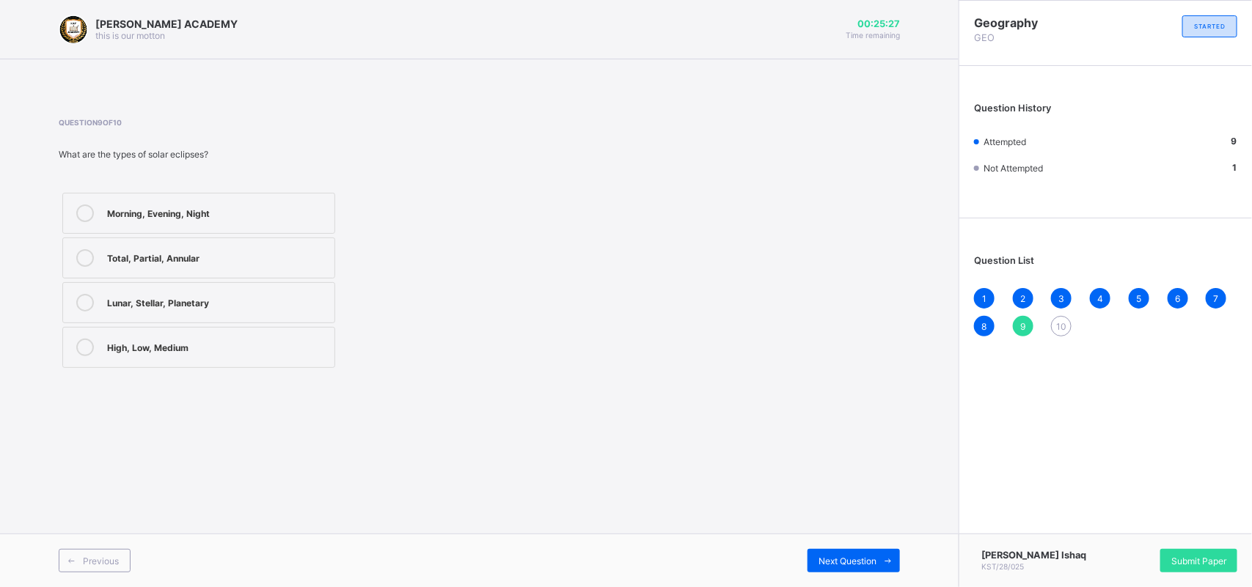
click at [345, 202] on div "Morning, Evening, Night Total, Partial, Annular Lunar, Stellar, Planetary High,…" at bounding box center [292, 280] width 467 height 183
click at [438, 248] on div "Morning, Evening, Night Total, Partial, Annular Lunar, Stellar, Planetary High,…" at bounding box center [292, 280] width 467 height 183
click at [287, 260] on div "Total, Partial, Annular" at bounding box center [217, 256] width 220 height 15
click at [825, 551] on div "Next Question" at bounding box center [853, 560] width 92 height 23
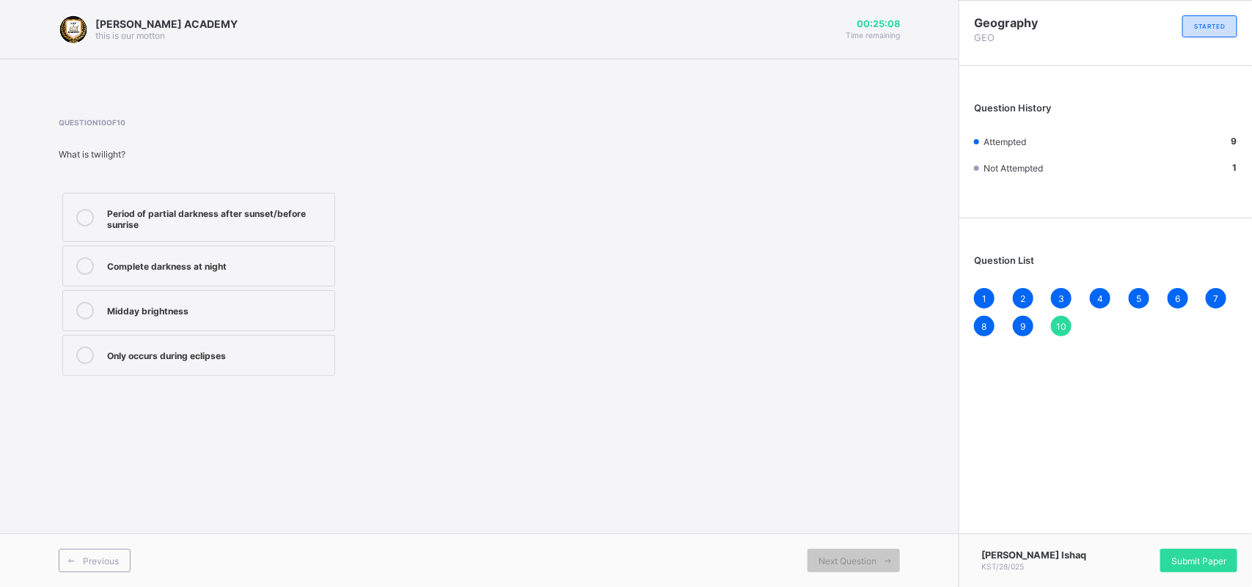
click at [284, 218] on div "Period of partial darkness after sunset/before sunrise" at bounding box center [217, 218] width 220 height 26
click at [1186, 552] on div "Submit Paper" at bounding box center [1198, 560] width 77 height 23
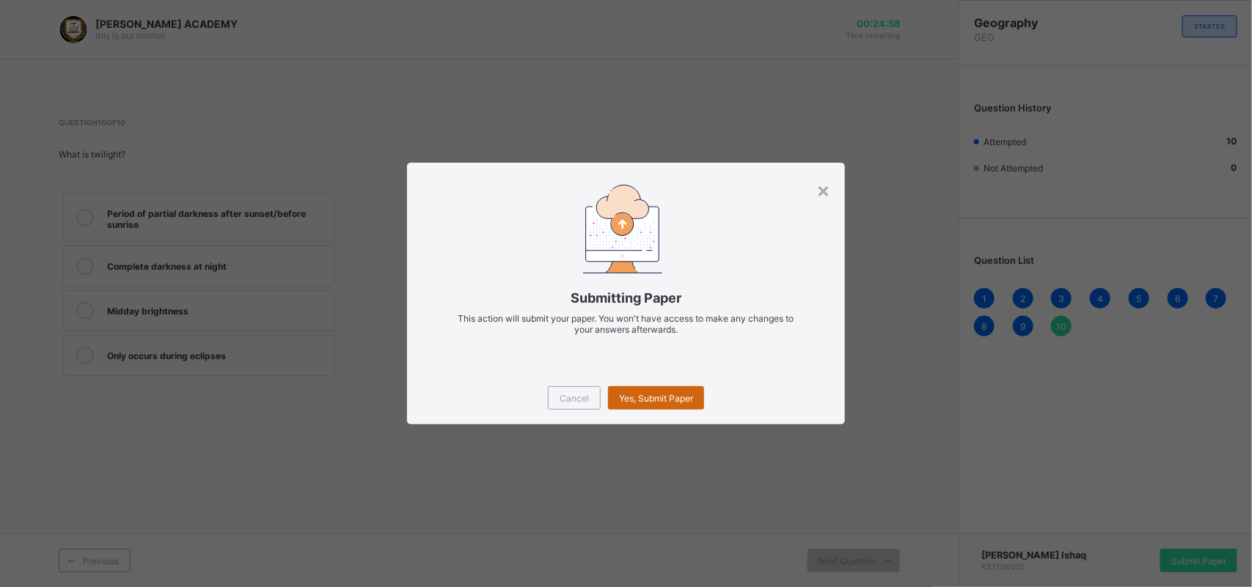
click at [655, 393] on span "Yes, Submit Paper" at bounding box center [656, 398] width 74 height 11
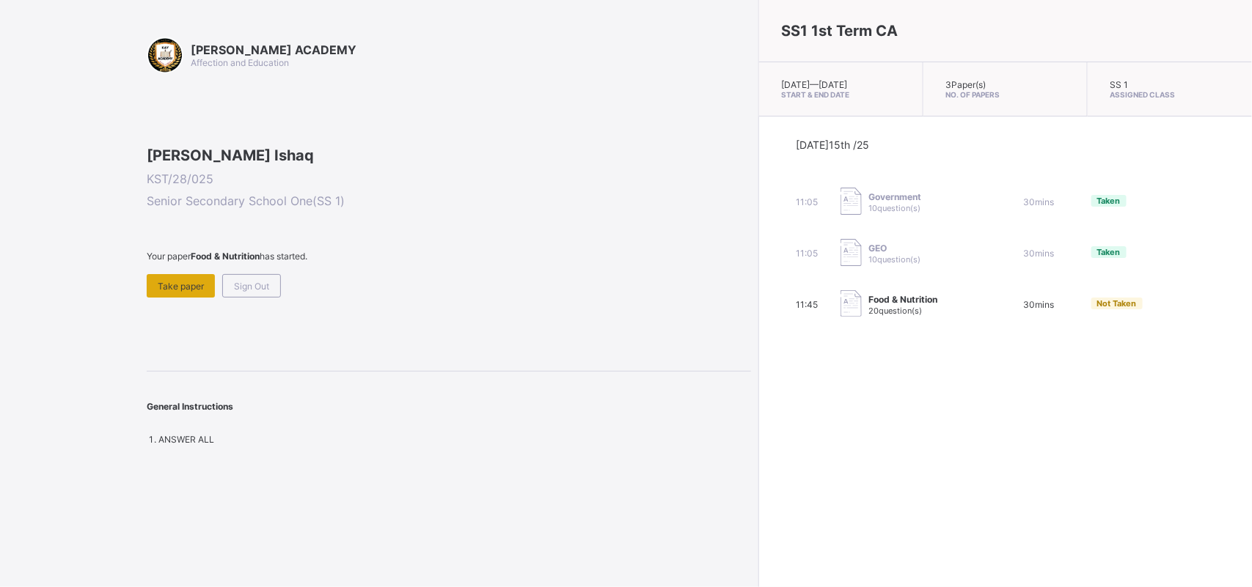
click at [177, 292] on span "Take paper" at bounding box center [181, 286] width 46 height 11
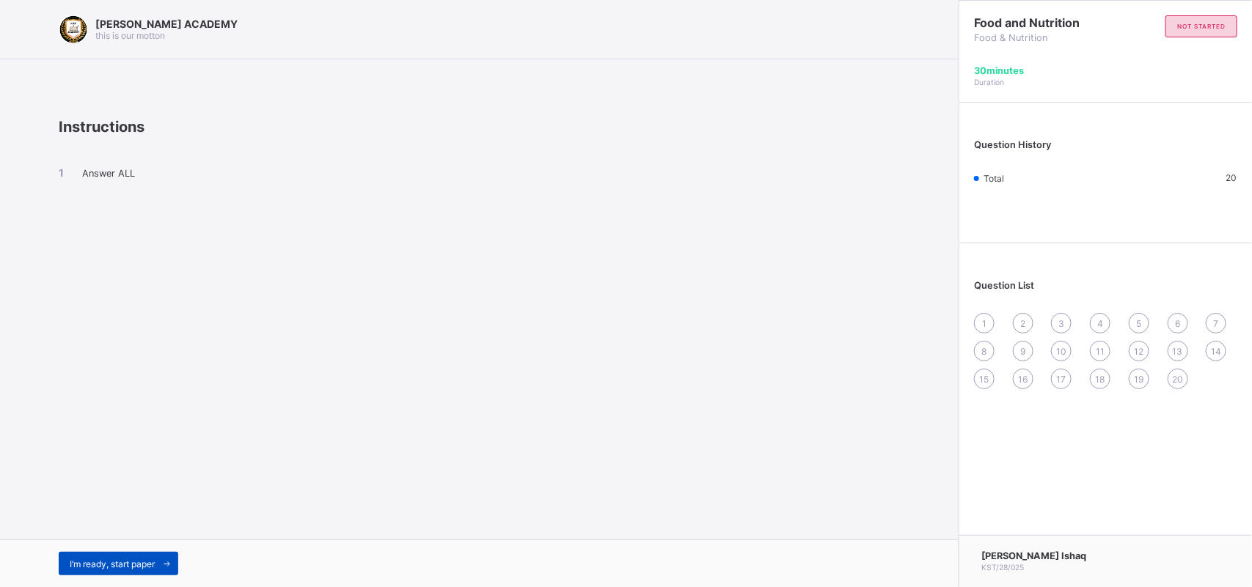
click at [136, 555] on div "I’m ready, start paper" at bounding box center [119, 563] width 120 height 23
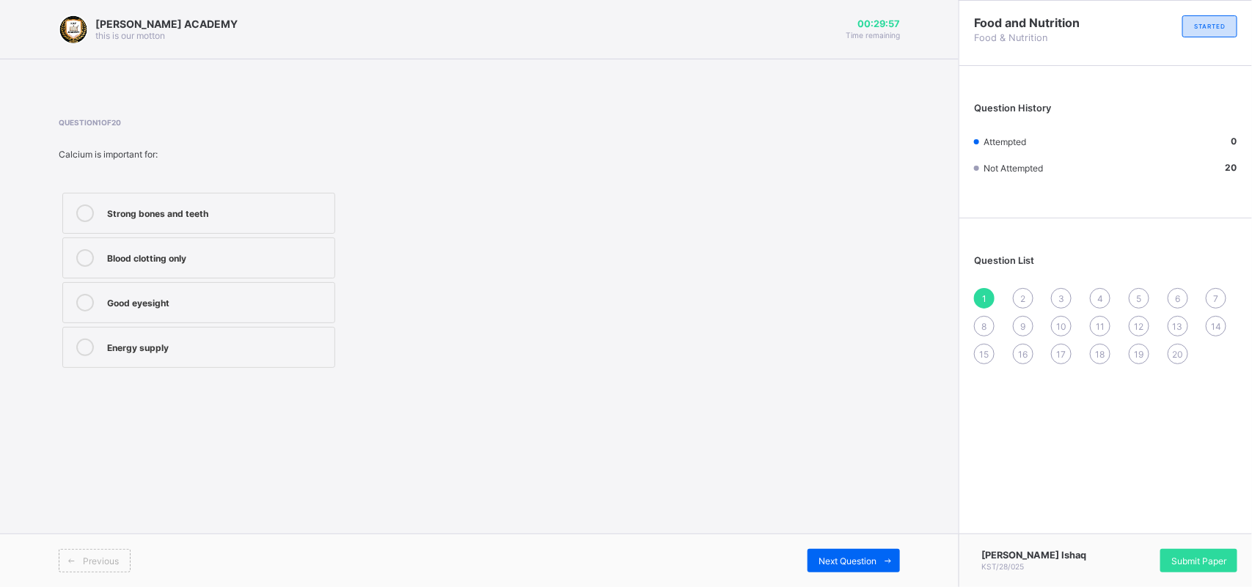
click at [475, 372] on div "Strong bones and teeth Blood clotting only Good eyesight Energy supply" at bounding box center [292, 280] width 467 height 183
click at [262, 350] on div "Energy supply" at bounding box center [217, 346] width 220 height 15
click at [823, 558] on span "Next Question" at bounding box center [847, 561] width 58 height 11
click at [317, 266] on div "Growth, strong bones, and proper body function" at bounding box center [217, 258] width 220 height 18
click at [845, 551] on div "Next Question" at bounding box center [853, 560] width 92 height 23
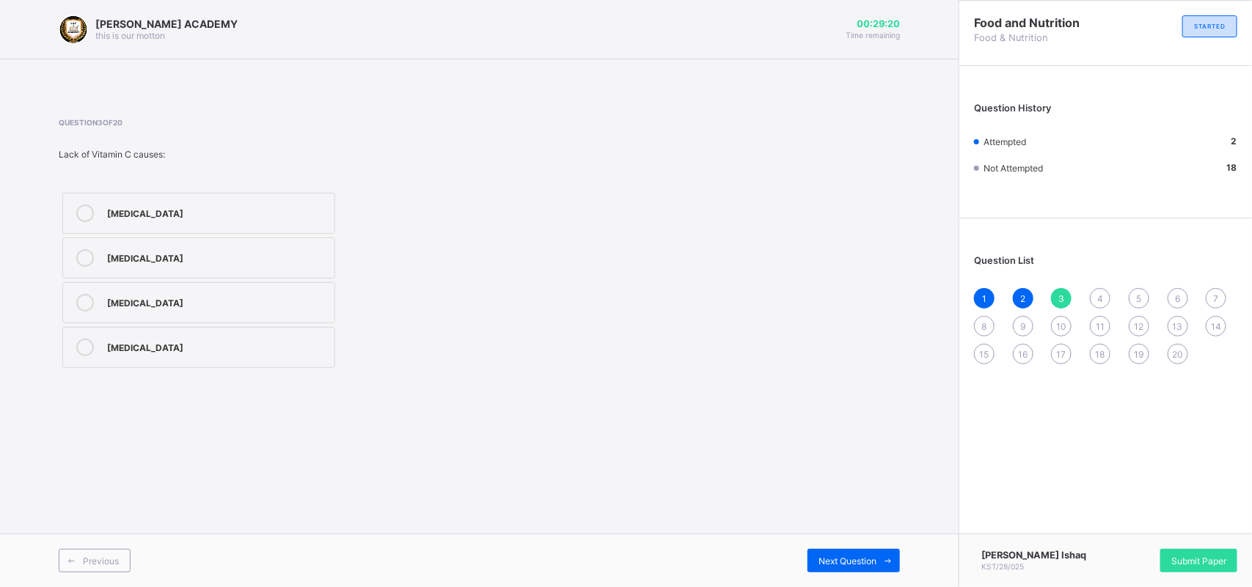
click at [306, 218] on div "[MEDICAL_DATA]" at bounding box center [217, 214] width 220 height 18
click at [851, 552] on div "Next Question" at bounding box center [853, 560] width 92 height 23
click at [269, 293] on label "Small amounts to regulate body processes" at bounding box center [198, 302] width 273 height 41
click at [826, 559] on span "Next Question" at bounding box center [847, 561] width 58 height 11
click at [271, 303] on div "Palm oil, groundnut oil, butter" at bounding box center [217, 301] width 220 height 15
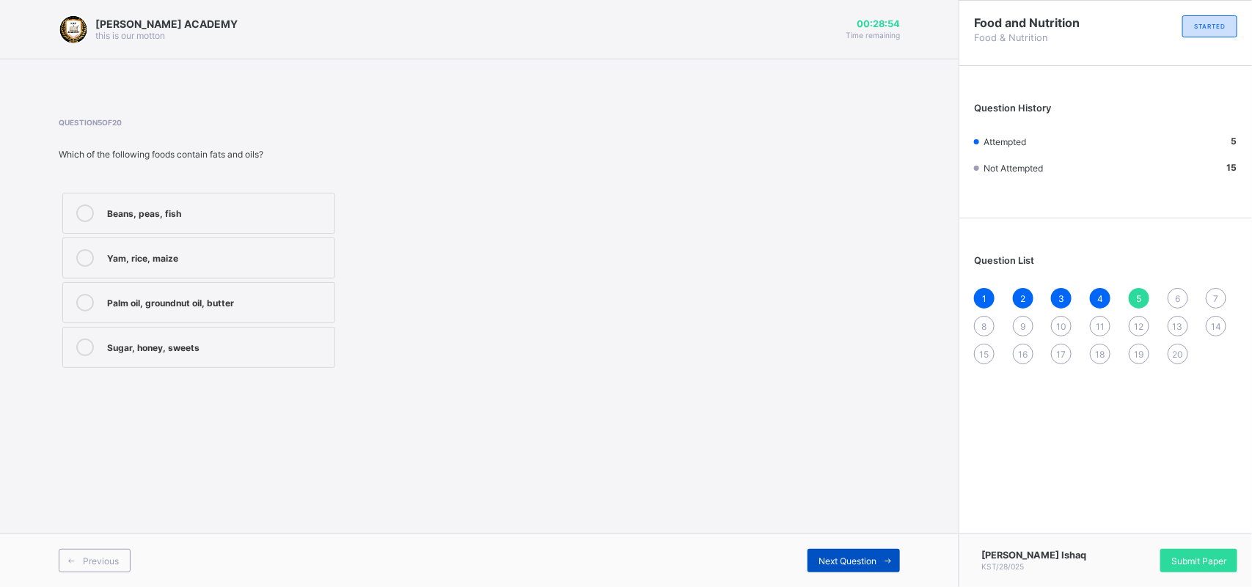
click at [838, 550] on div "Next Question" at bounding box center [853, 560] width 92 height 23
click at [251, 258] on div "Beans and groundnut" at bounding box center [217, 256] width 220 height 15
click at [826, 558] on span "Next Question" at bounding box center [847, 561] width 58 height 11
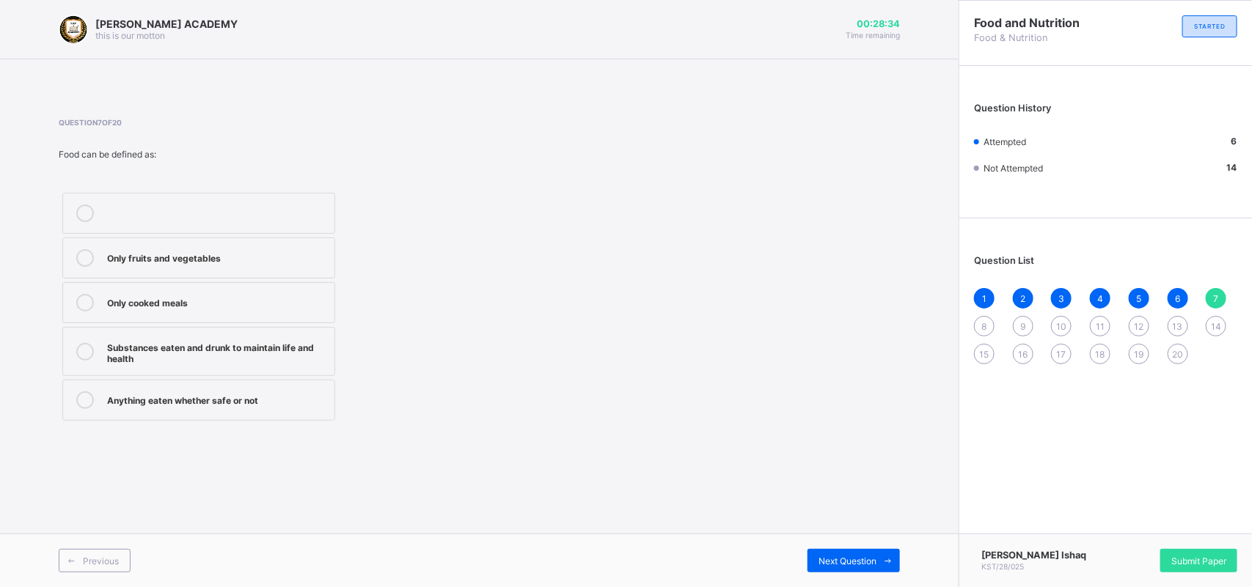
click at [206, 345] on div "Substances eaten and drunk to maintain life and health" at bounding box center [217, 352] width 220 height 26
click at [871, 556] on span "Next Question" at bounding box center [847, 561] width 58 height 11
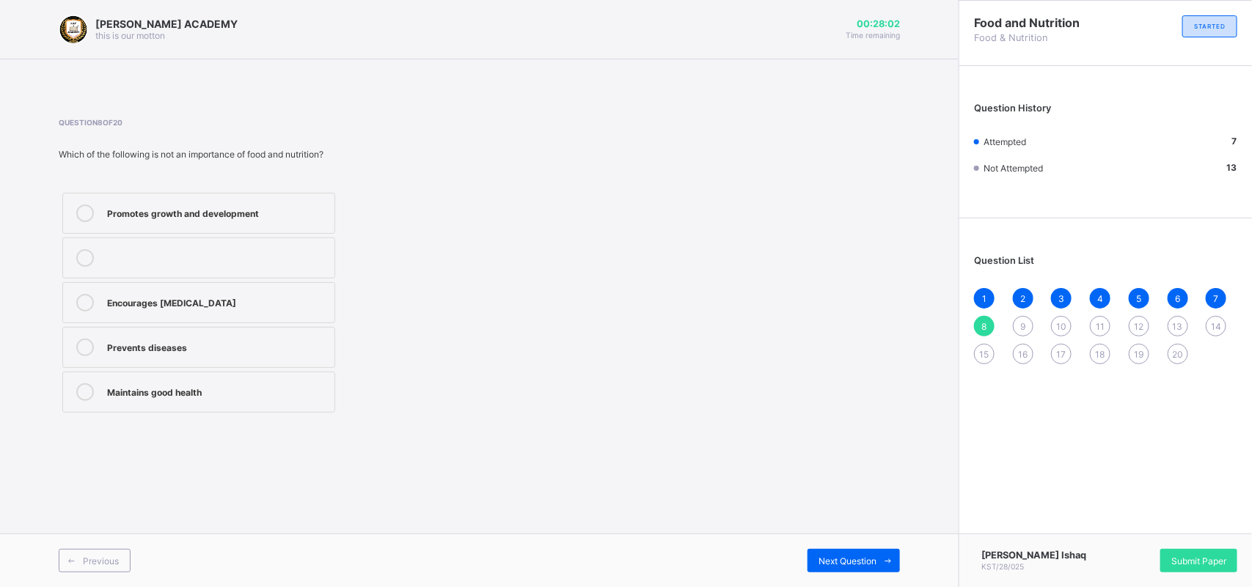
click at [326, 299] on div "Encourages [MEDICAL_DATA]" at bounding box center [217, 301] width 220 height 15
click at [867, 556] on span "Next Question" at bounding box center [847, 561] width 58 height 11
click at [287, 251] on div "Dietitian" at bounding box center [217, 256] width 220 height 15
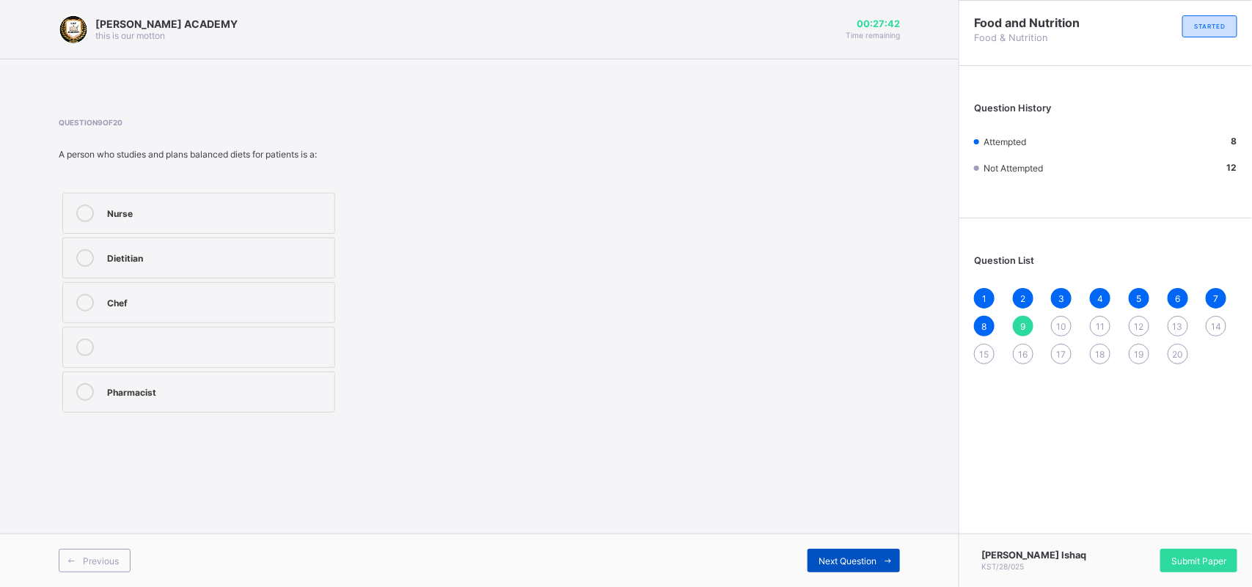
click at [878, 556] on span at bounding box center [887, 560] width 23 height 23
click at [269, 199] on label "Growth, energy, and body repair" at bounding box center [198, 213] width 273 height 41
click at [845, 559] on span "Next Question" at bounding box center [847, 561] width 58 height 11
click at [302, 203] on label "Water" at bounding box center [198, 213] width 273 height 41
click at [855, 559] on span "Next Question" at bounding box center [847, 561] width 58 height 11
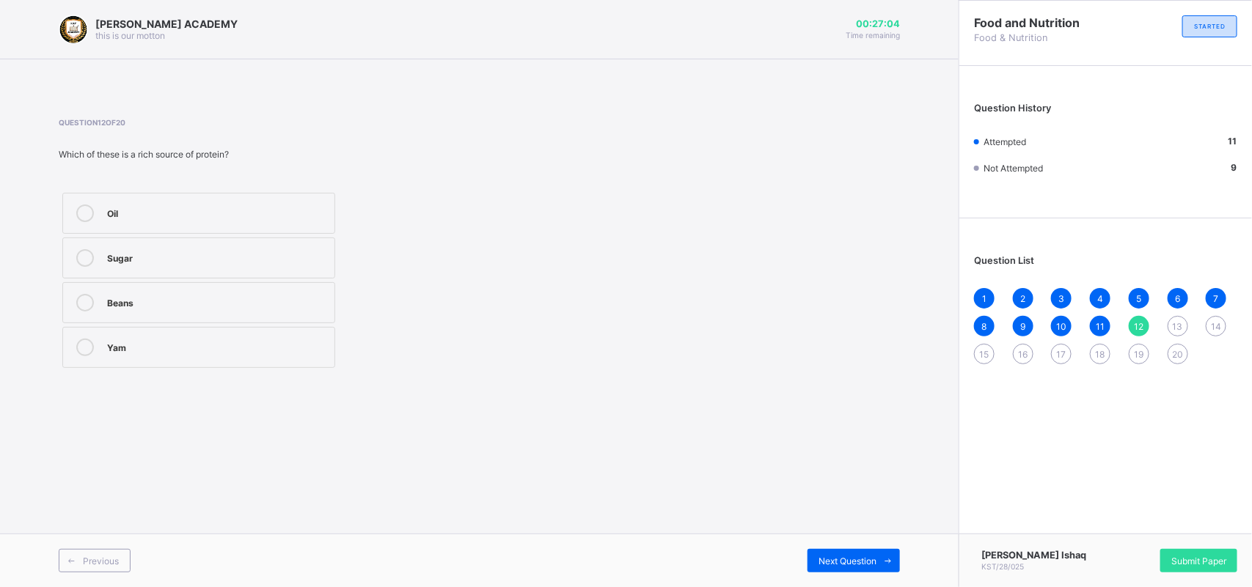
click at [308, 308] on div "Beans" at bounding box center [217, 301] width 220 height 15
click at [830, 563] on span "Next Question" at bounding box center [847, 561] width 58 height 11
click at [323, 248] on label "To provide concentrated energy and insulation" at bounding box center [198, 258] width 273 height 41
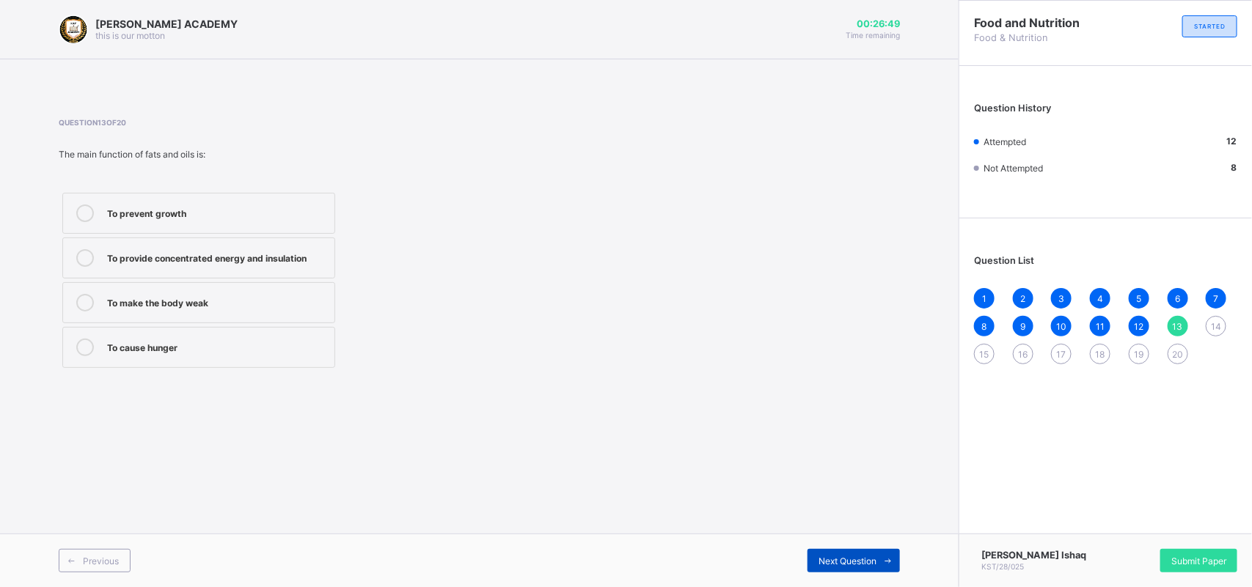
click at [855, 565] on span "Next Question" at bounding box center [847, 561] width 58 height 11
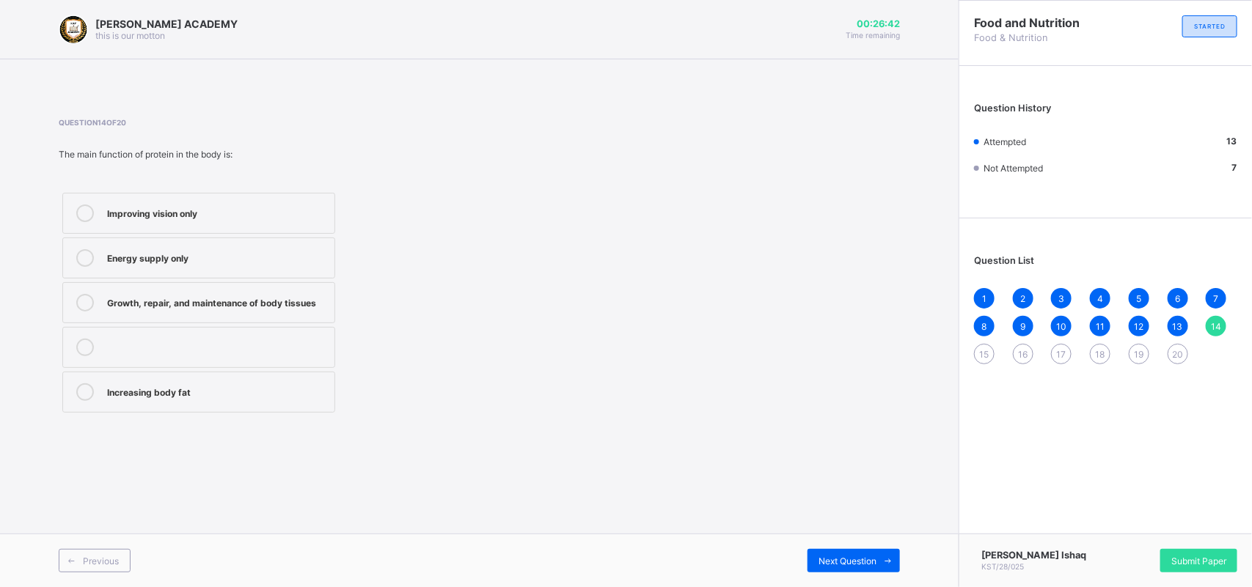
click at [330, 304] on label "Growth, repair, and maintenance of body tissues" at bounding box center [198, 302] width 273 height 41
click at [850, 559] on span "Next Question" at bounding box center [847, 561] width 58 height 11
click at [288, 244] on label "Plastics" at bounding box center [198, 258] width 273 height 41
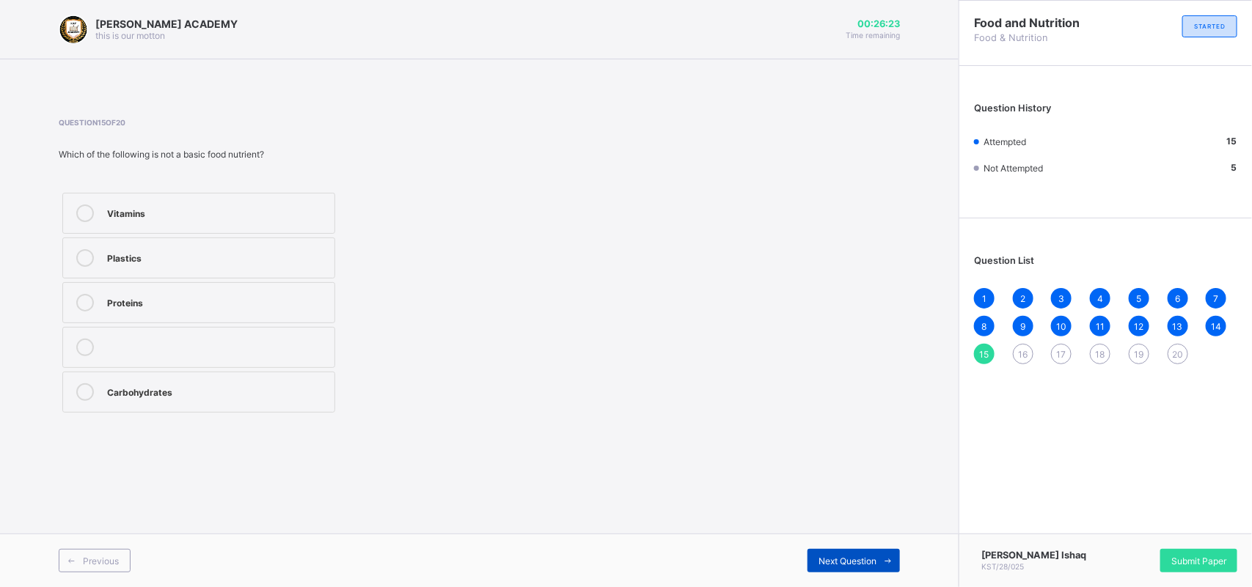
click at [839, 551] on div "Next Question" at bounding box center [853, 560] width 92 height 23
click at [309, 199] on label "Catering" at bounding box center [198, 213] width 273 height 41
click at [845, 550] on div "Next Question" at bounding box center [853, 560] width 92 height 23
click at [312, 302] on div "Dietitian" at bounding box center [217, 301] width 220 height 15
click at [823, 559] on span "Next Question" at bounding box center [847, 561] width 58 height 11
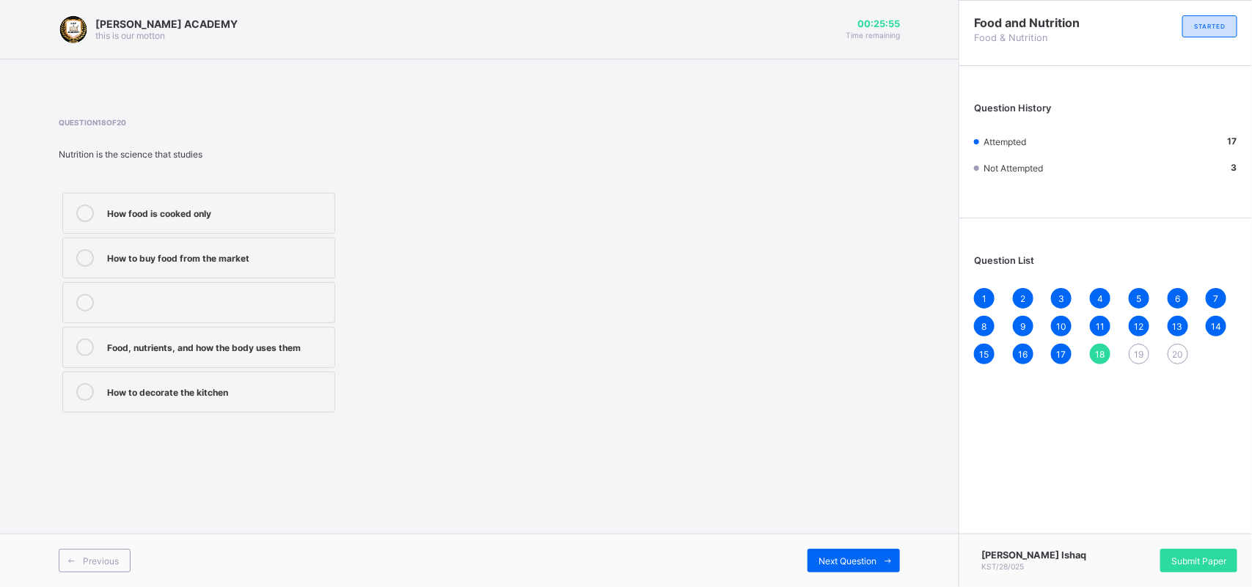
click at [302, 339] on div "Food, nutrients, and how the body uses them" at bounding box center [217, 346] width 220 height 15
click at [859, 556] on span "Next Question" at bounding box center [847, 561] width 58 height 11
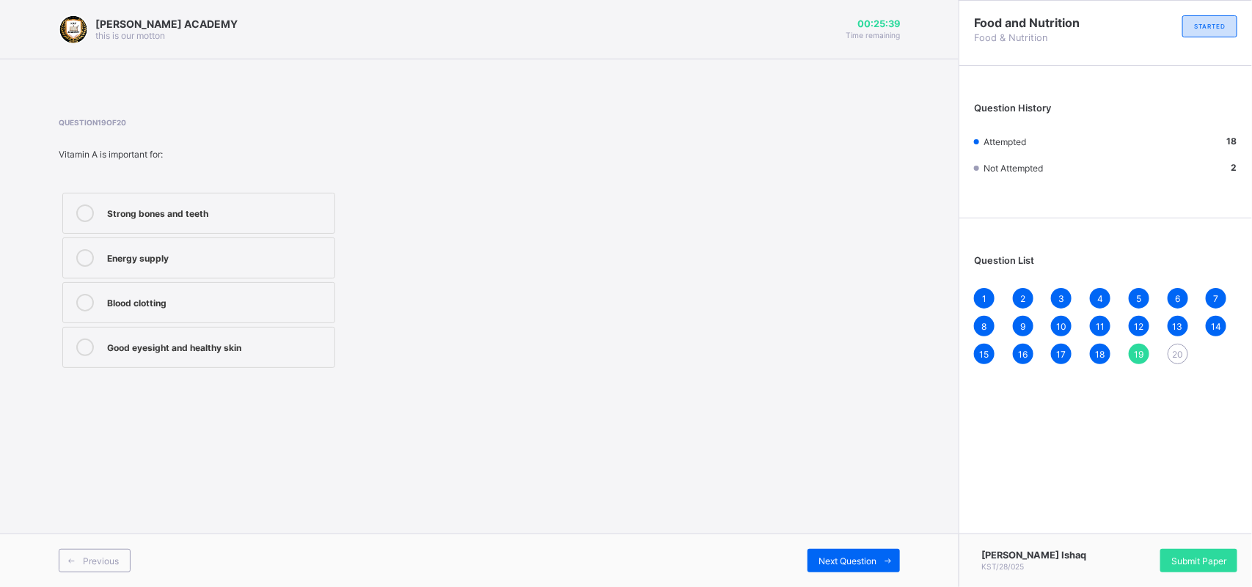
click at [273, 345] on div "Good eyesight and healthy skin" at bounding box center [217, 346] width 220 height 15
click at [834, 556] on span "Next Question" at bounding box center [847, 561] width 58 height 11
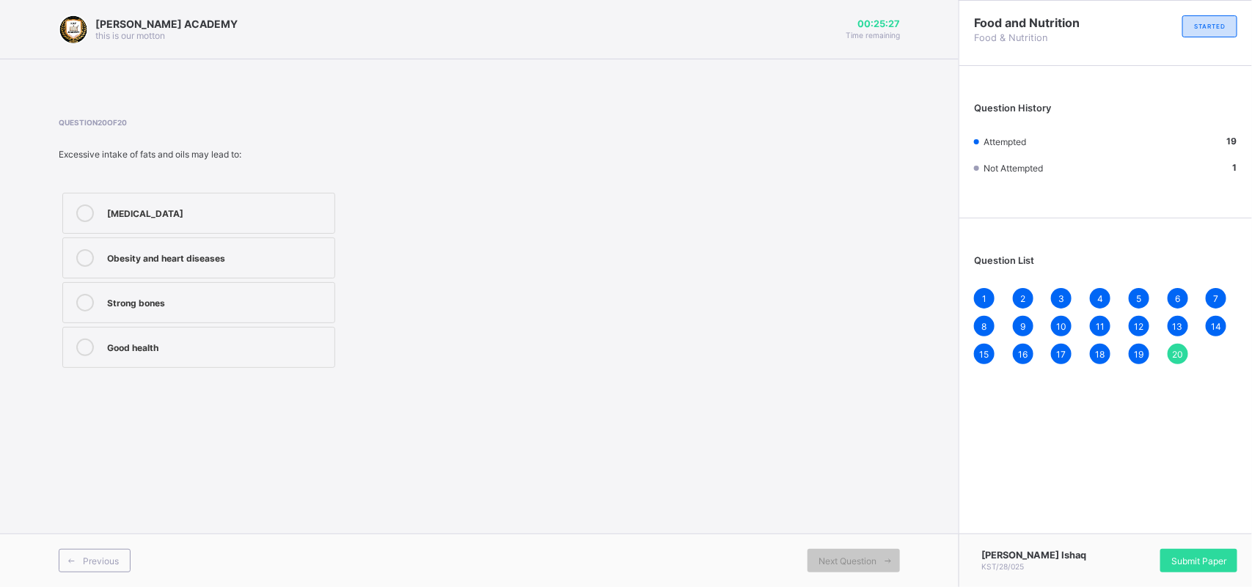
click at [290, 257] on div "Obesity and heart diseases" at bounding box center [217, 256] width 220 height 15
click at [1188, 556] on span "Submit Paper" at bounding box center [1198, 561] width 55 height 11
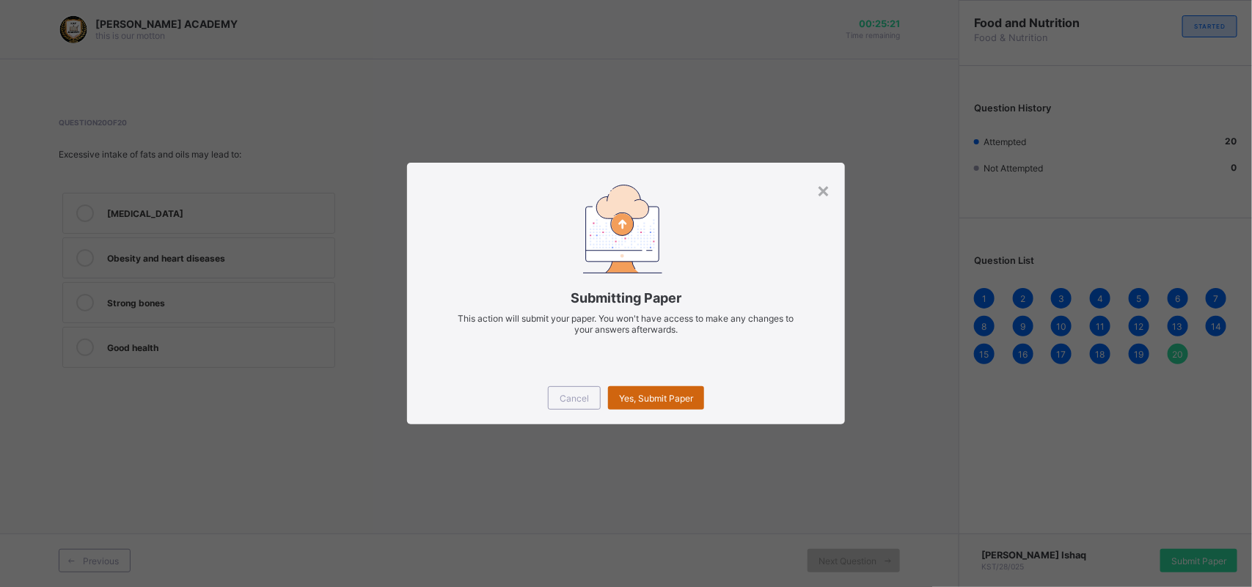
click at [653, 390] on div "Yes, Submit Paper" at bounding box center [656, 397] width 96 height 23
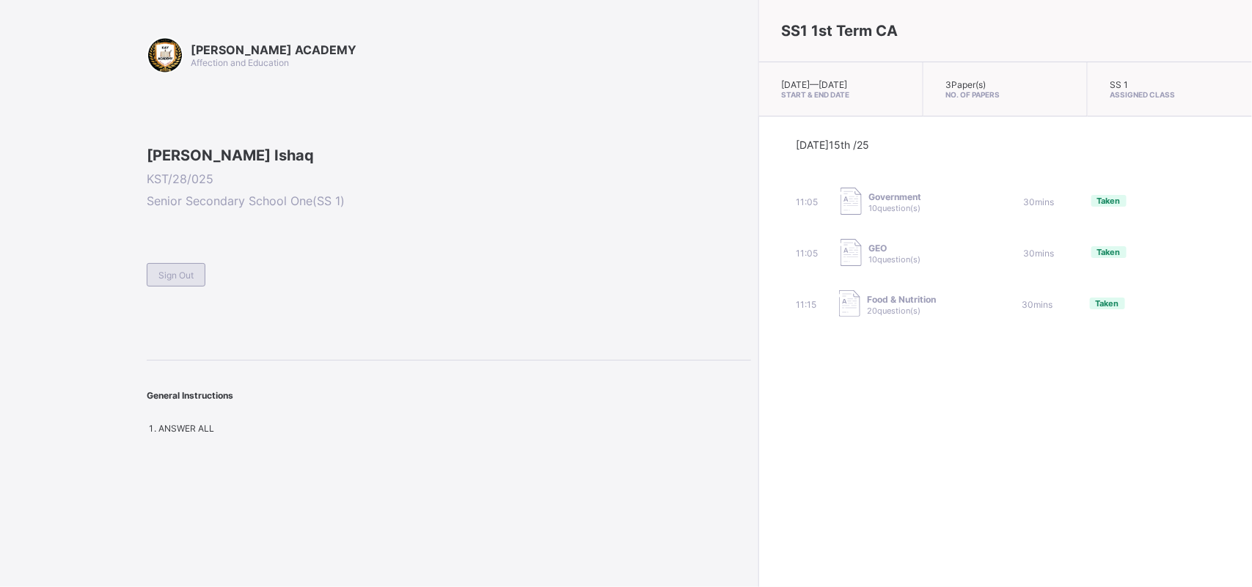
click at [170, 287] on div "Sign Out" at bounding box center [176, 274] width 59 height 23
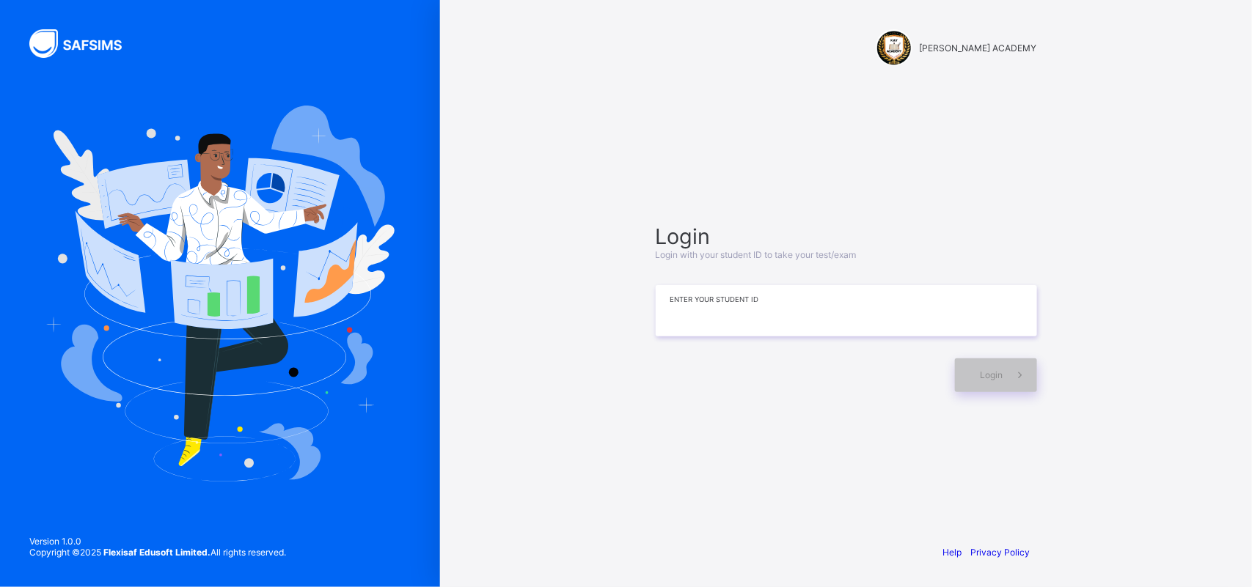
click at [760, 295] on input at bounding box center [845, 310] width 381 height 51
type input "*********"
click at [969, 371] on div "Login" at bounding box center [996, 376] width 82 height 34
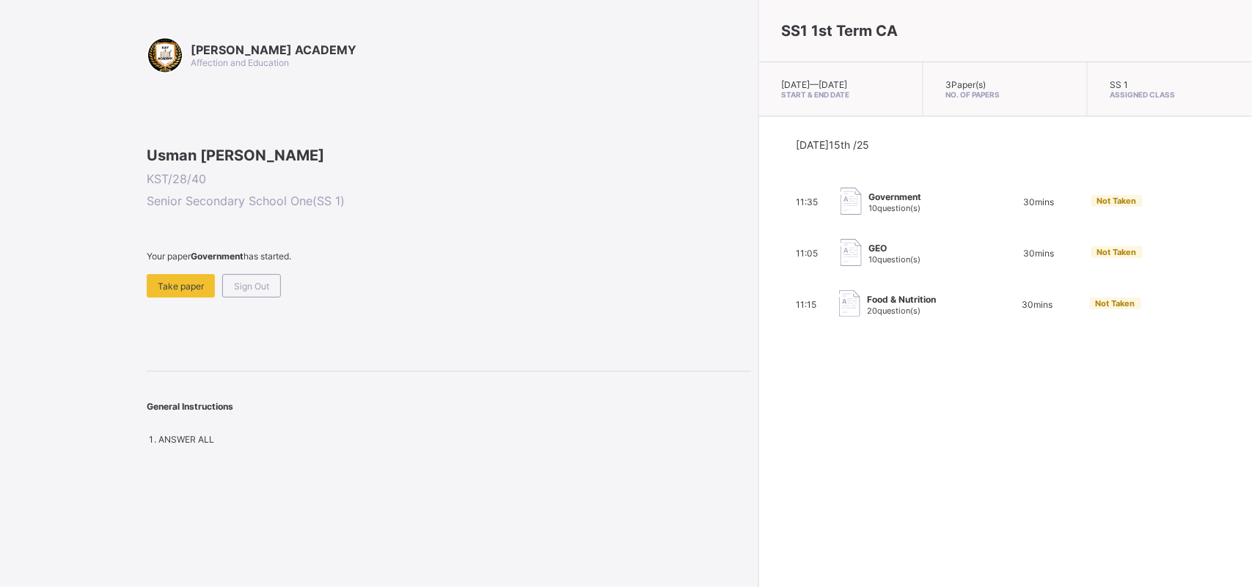
click at [854, 207] on div "11:35 Government 10 question(s) 30 mins Not Taken" at bounding box center [1005, 202] width 419 height 29
click at [869, 213] on span "10 question(s)" at bounding box center [895, 208] width 52 height 10
click at [869, 202] on span "Government" at bounding box center [895, 196] width 53 height 11
click at [840, 209] on img at bounding box center [850, 201] width 21 height 27
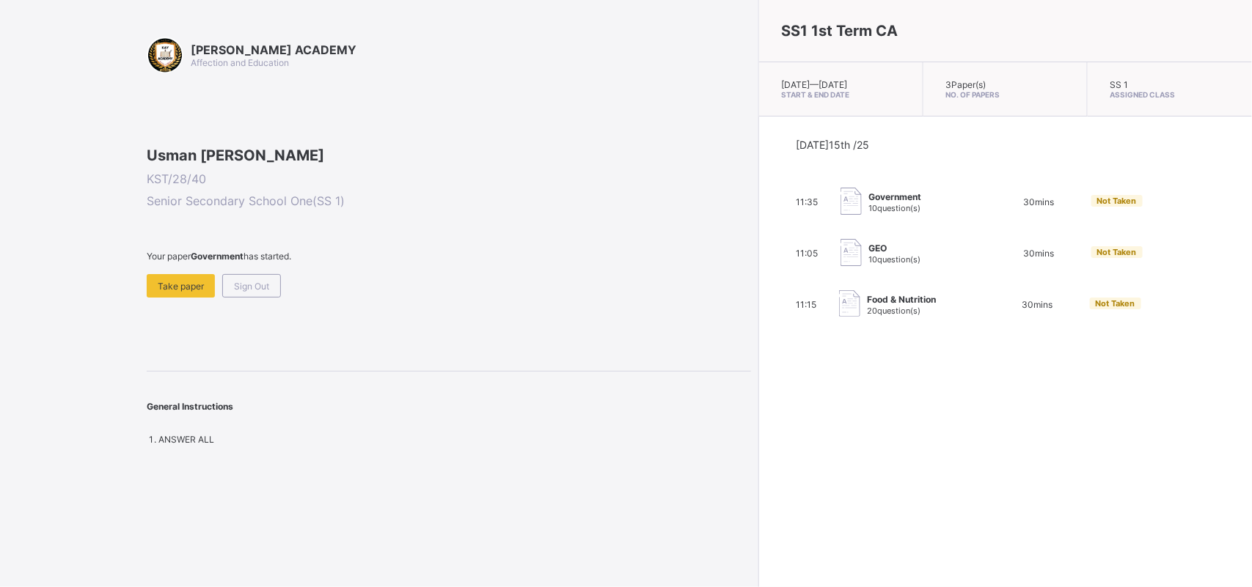
click at [840, 209] on img at bounding box center [850, 201] width 21 height 27
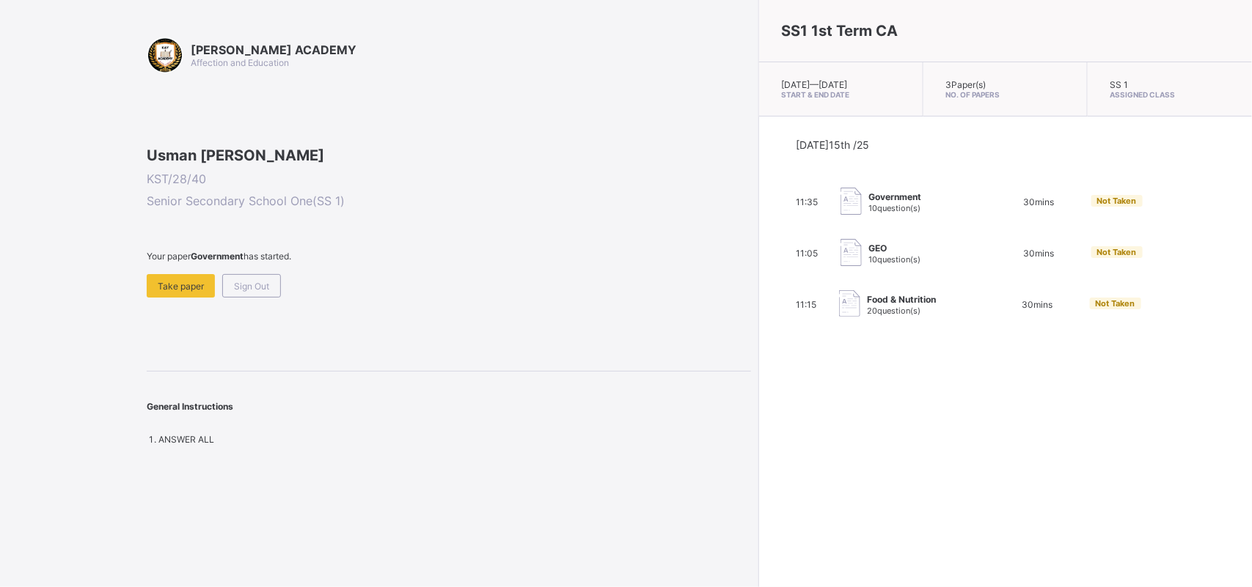
drag, startPoint x: 449, startPoint y: 482, endPoint x: 463, endPoint y: 539, distance: 58.3
click at [463, 539] on div "[PERSON_NAME] ACADEMY Affection and Education Usman [PERSON_NAME] KST/28/40 Sen…" at bounding box center [375, 293] width 751 height 587
click at [478, 545] on div "[PERSON_NAME] ACADEMY Affection and Education Usman [PERSON_NAME] KST/28/40 Sen…" at bounding box center [375, 293] width 751 height 587
click at [169, 292] on span "Take paper" at bounding box center [181, 286] width 46 height 11
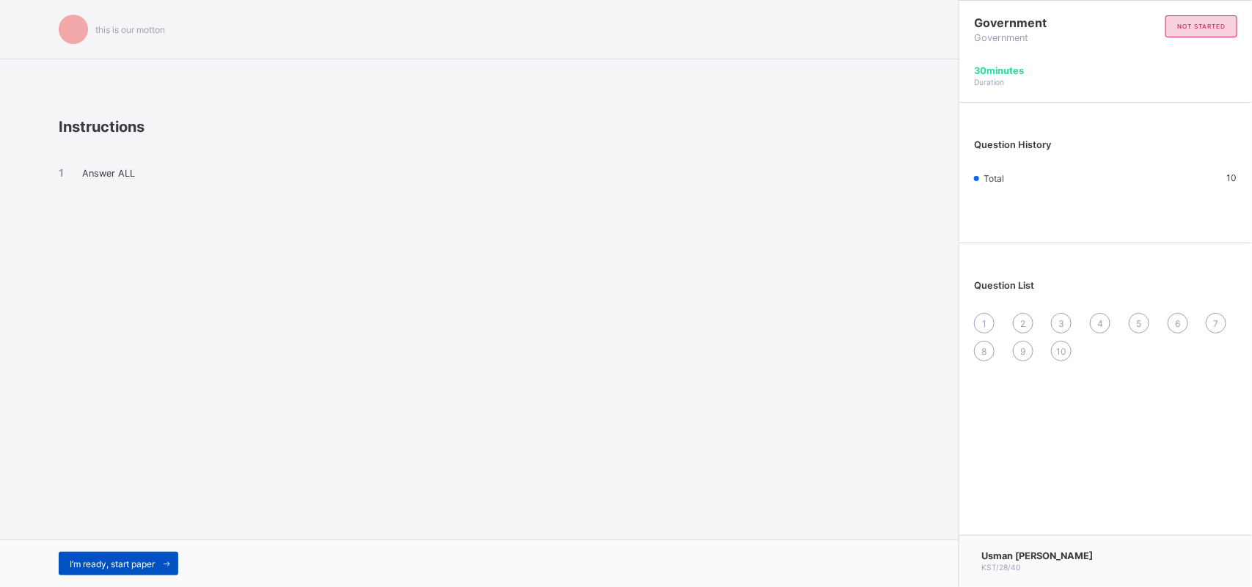
click at [141, 566] on span "I’m ready, start paper" at bounding box center [112, 564] width 85 height 11
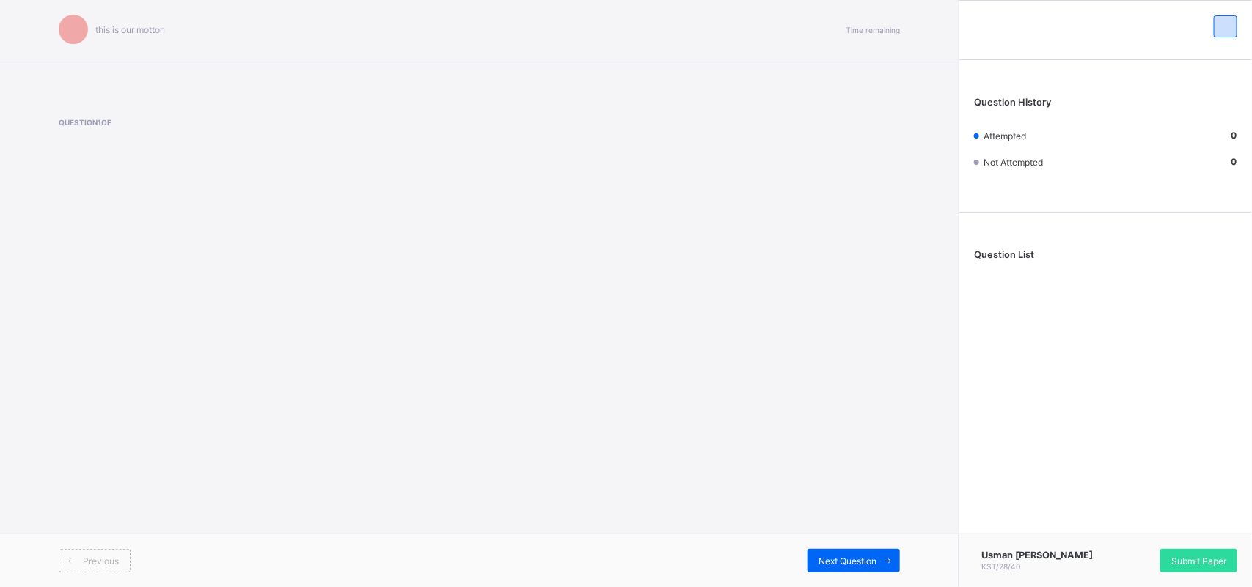
click at [139, 323] on div "this is our [PERSON_NAME] Time remaining Question 1 of Previous Next Question" at bounding box center [479, 293] width 958 height 587
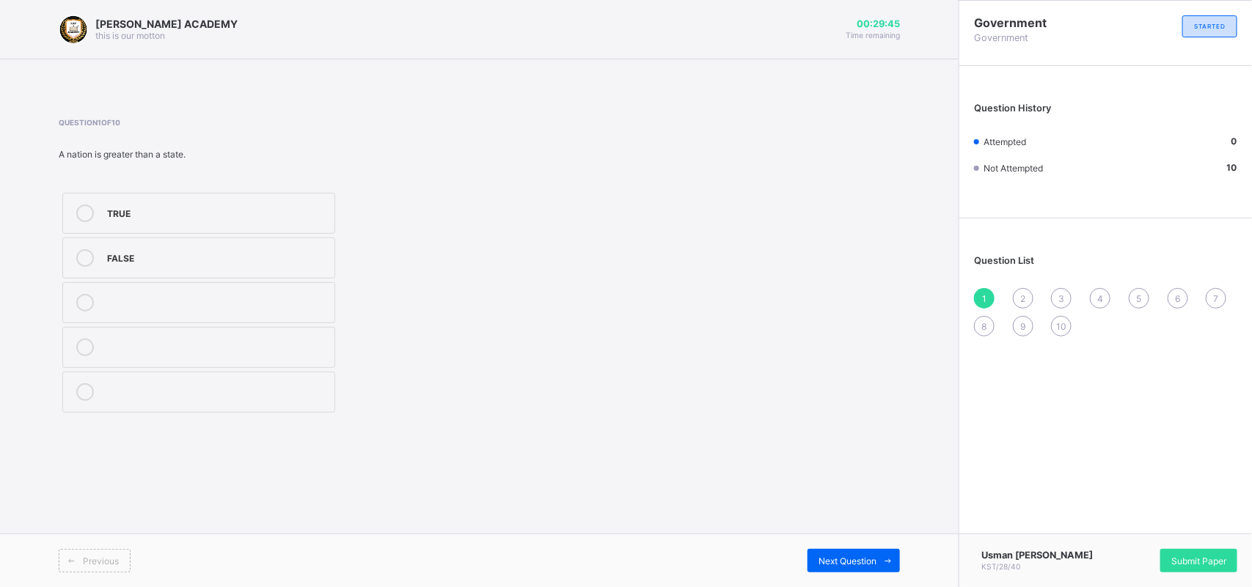
click at [114, 218] on div "TRUE" at bounding box center [217, 214] width 220 height 18
click at [838, 551] on div "Next Question" at bounding box center [853, 560] width 92 height 23
click at [87, 247] on label "sovereignty" at bounding box center [198, 258] width 273 height 41
click at [853, 568] on div "Next Question" at bounding box center [853, 560] width 92 height 23
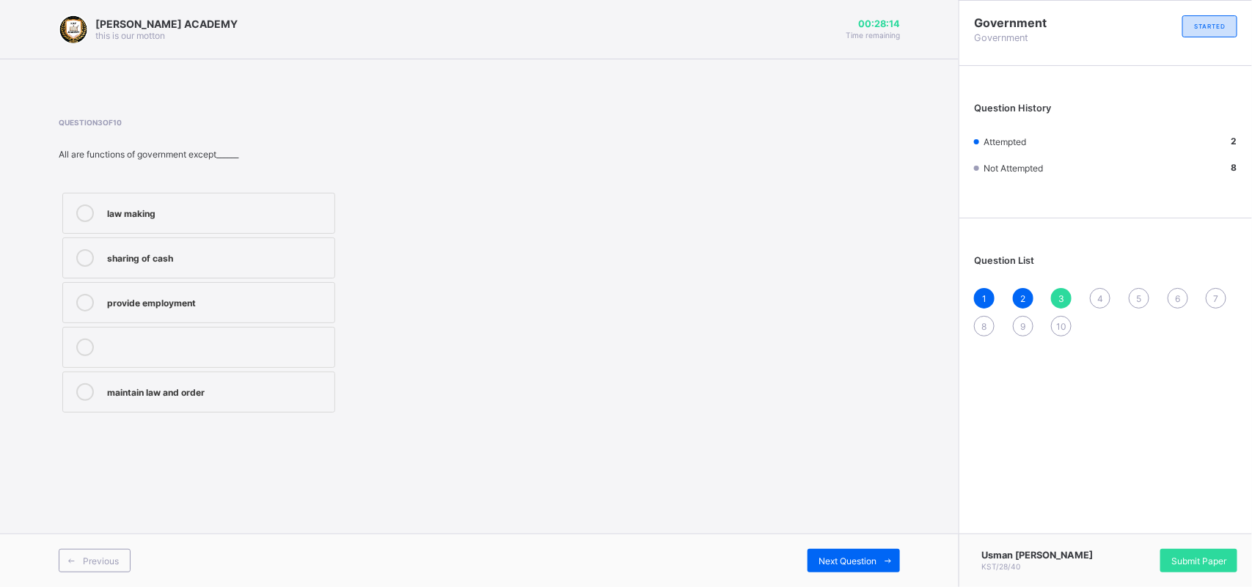
click at [152, 356] on div at bounding box center [217, 348] width 220 height 18
click at [833, 562] on span "Next Question" at bounding box center [847, 561] width 58 height 11
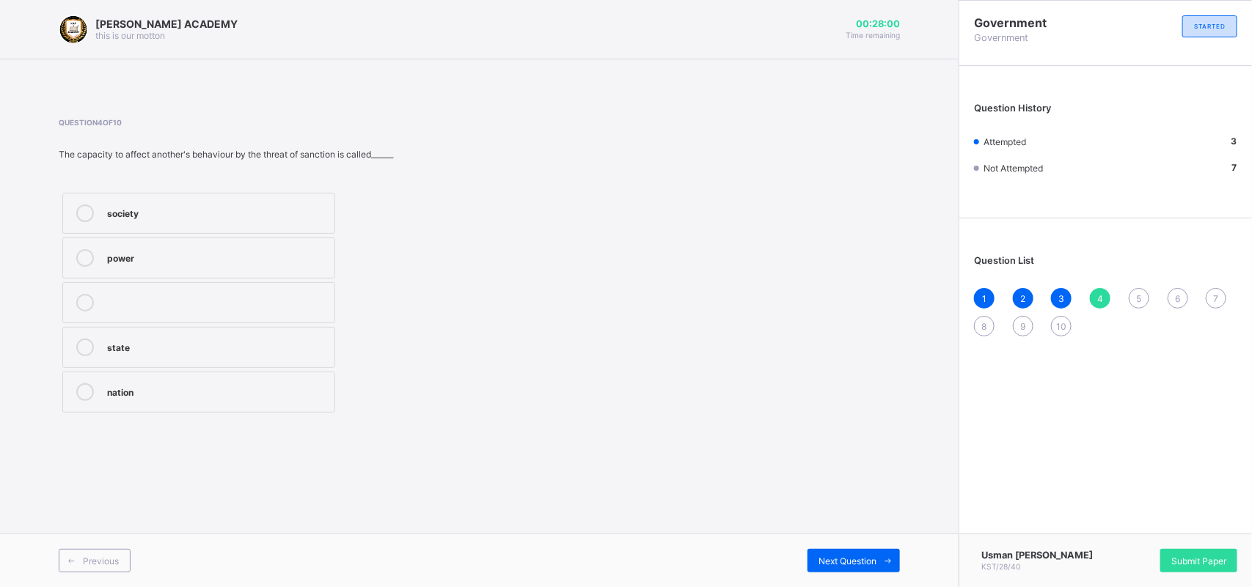
click at [143, 254] on div "power" at bounding box center [217, 256] width 220 height 15
click at [881, 562] on span at bounding box center [887, 560] width 23 height 23
click at [163, 378] on label "inheritance" at bounding box center [198, 392] width 273 height 41
click at [221, 375] on label "inheritance" at bounding box center [198, 392] width 273 height 41
click at [202, 339] on div at bounding box center [217, 341] width 220 height 4
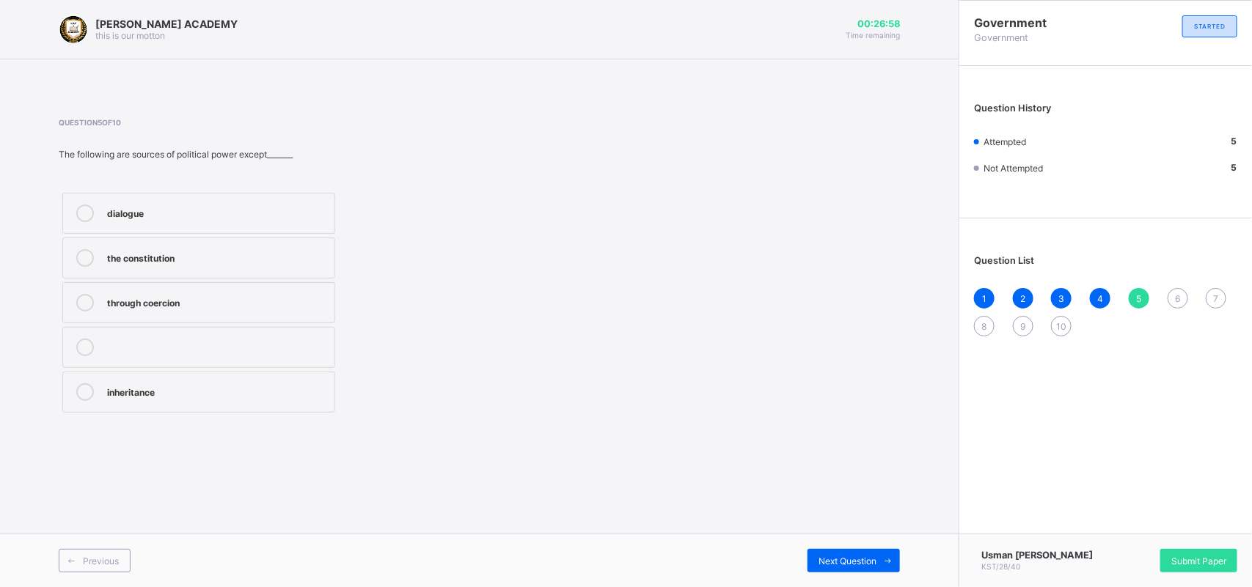
click at [177, 386] on div "inheritance" at bounding box center [217, 390] width 220 height 15
click at [888, 559] on icon at bounding box center [888, 561] width 11 height 10
click at [125, 253] on div "permanence" at bounding box center [217, 256] width 220 height 15
click at [866, 570] on div "Next Question" at bounding box center [853, 560] width 92 height 23
click at [155, 400] on div "3" at bounding box center [217, 392] width 220 height 18
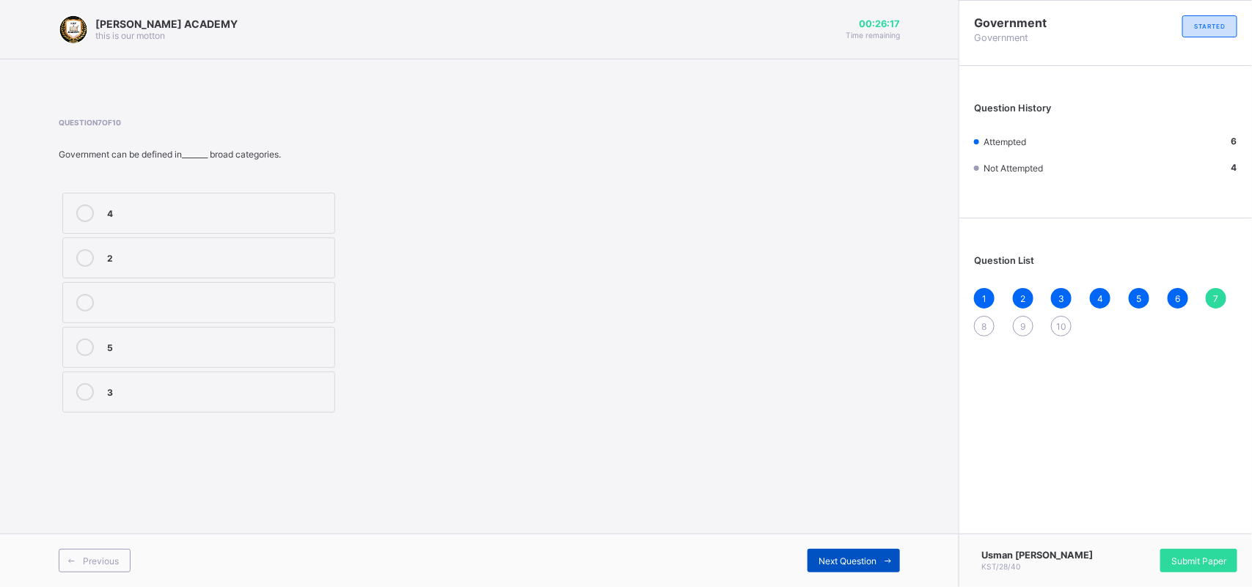
click at [860, 554] on div "Next Question" at bounding box center [853, 560] width 92 height 23
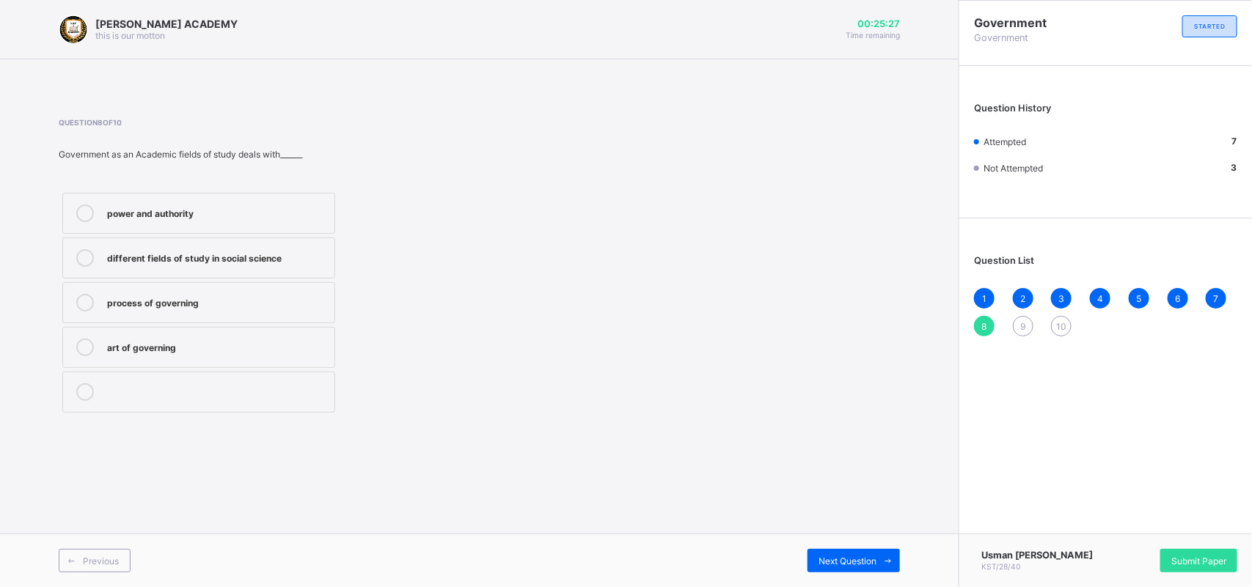
click at [93, 356] on div at bounding box center [84, 348] width 29 height 18
click at [850, 544] on div "Previous Next Question" at bounding box center [479, 561] width 958 height 54
click at [852, 559] on span "Next Question" at bounding box center [847, 561] width 58 height 11
click at [211, 339] on div "law making" at bounding box center [217, 346] width 220 height 15
click at [839, 550] on div "Next Question" at bounding box center [853, 560] width 92 height 23
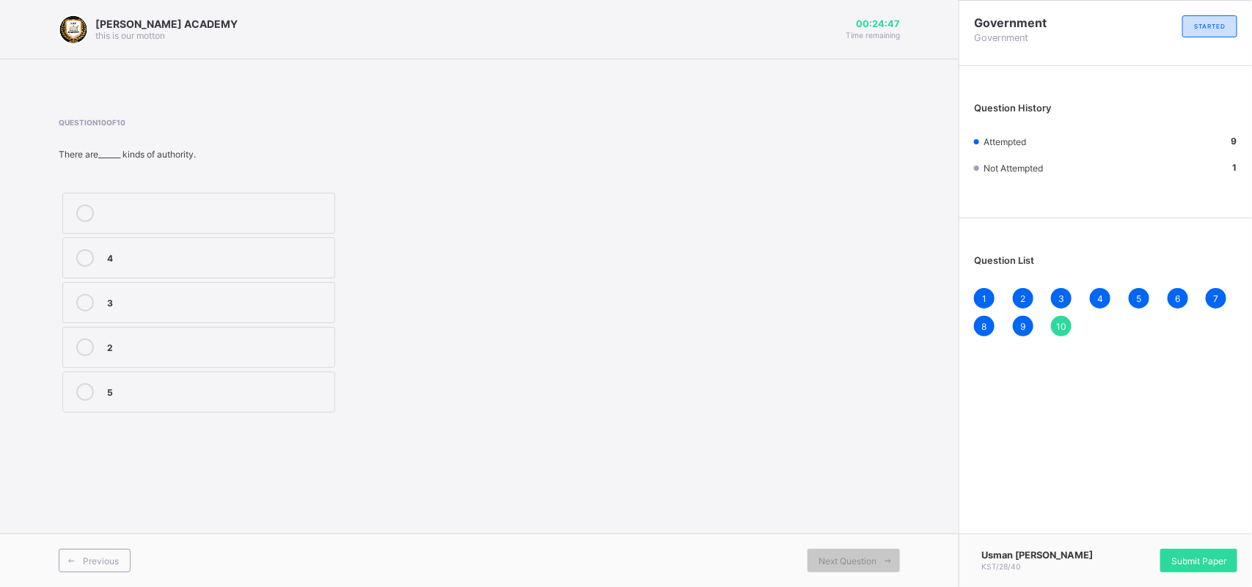
click at [137, 243] on label "4" at bounding box center [198, 258] width 273 height 41
click at [843, 331] on div "Question 10 of 10 There are______ kinds of authority. 4 3 2 5" at bounding box center [479, 267] width 841 height 298
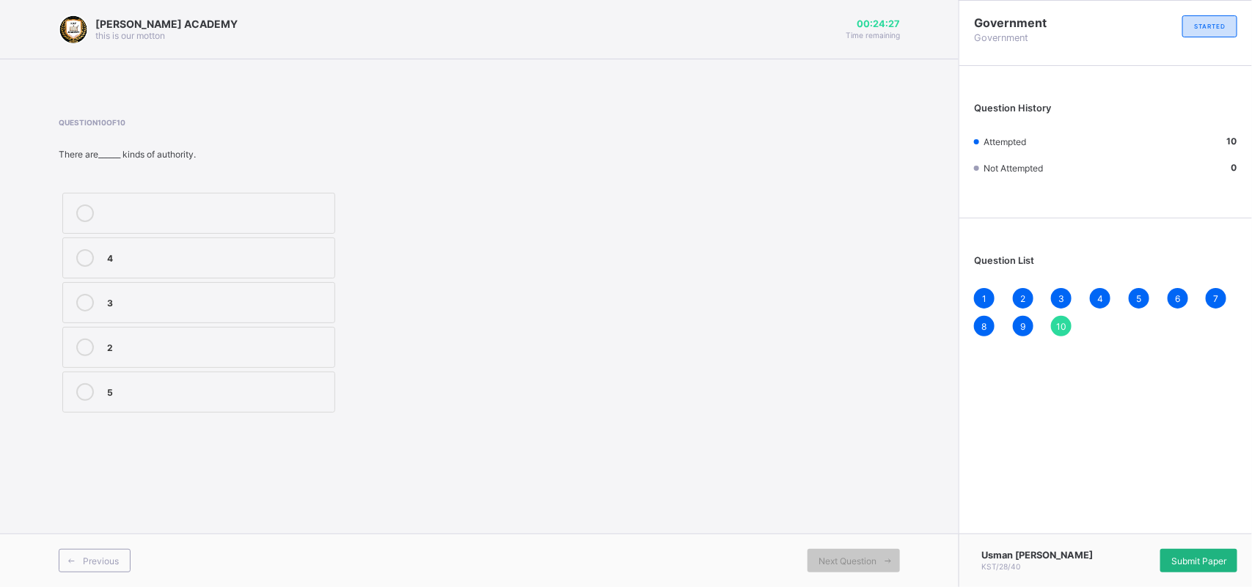
click at [1195, 556] on span "Submit Paper" at bounding box center [1198, 561] width 55 height 11
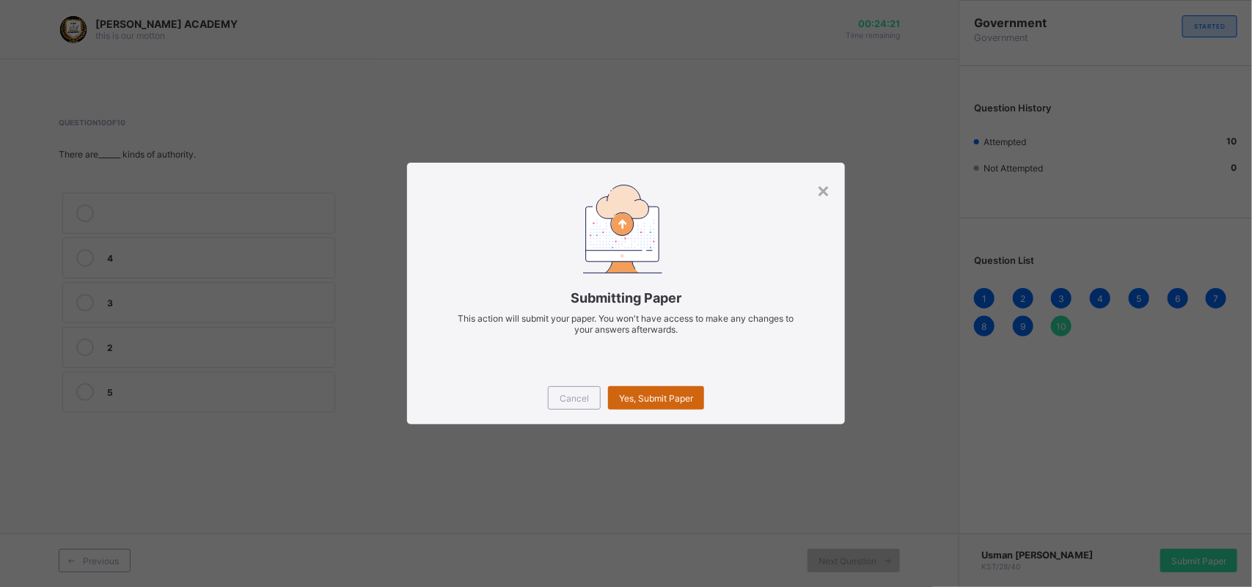
click at [673, 389] on div "Yes, Submit Paper" at bounding box center [656, 397] width 96 height 23
click at [672, 405] on div "Yes, Submit Paper" at bounding box center [656, 397] width 96 height 23
click at [661, 405] on div "Yes, Submit Paper" at bounding box center [656, 397] width 96 height 23
click at [655, 397] on div "Yes, Submit Paper" at bounding box center [656, 397] width 96 height 23
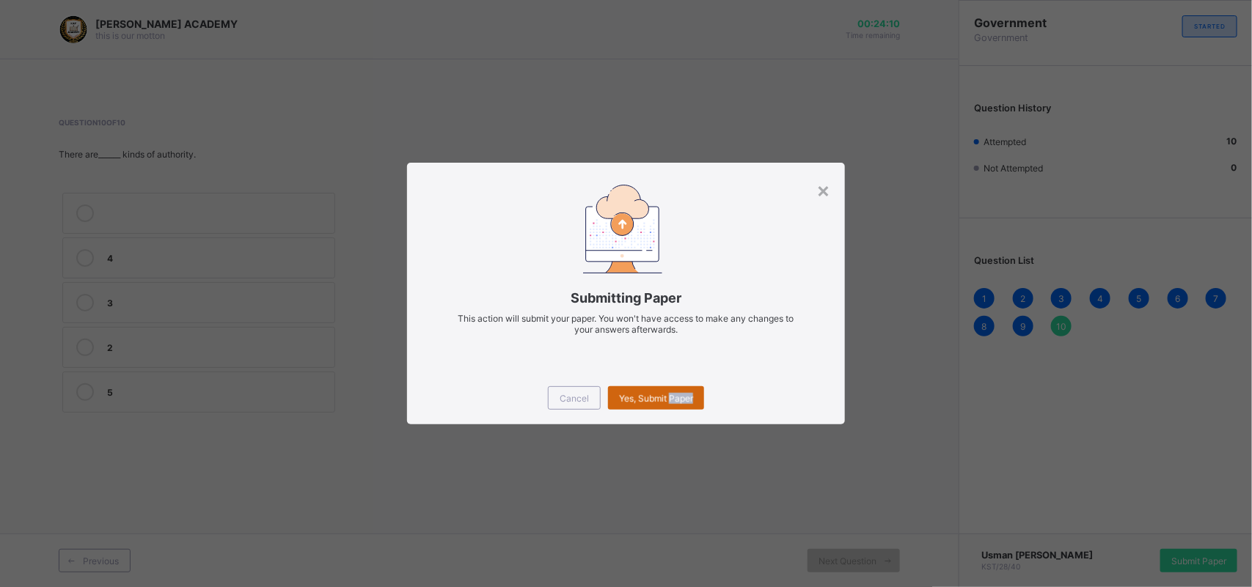
click at [655, 397] on div "Yes, Submit Paper" at bounding box center [656, 397] width 96 height 23
click at [675, 397] on div "Yes, Submit Paper" at bounding box center [656, 397] width 96 height 23
click at [647, 405] on div "Yes, Submit Paper" at bounding box center [656, 397] width 96 height 23
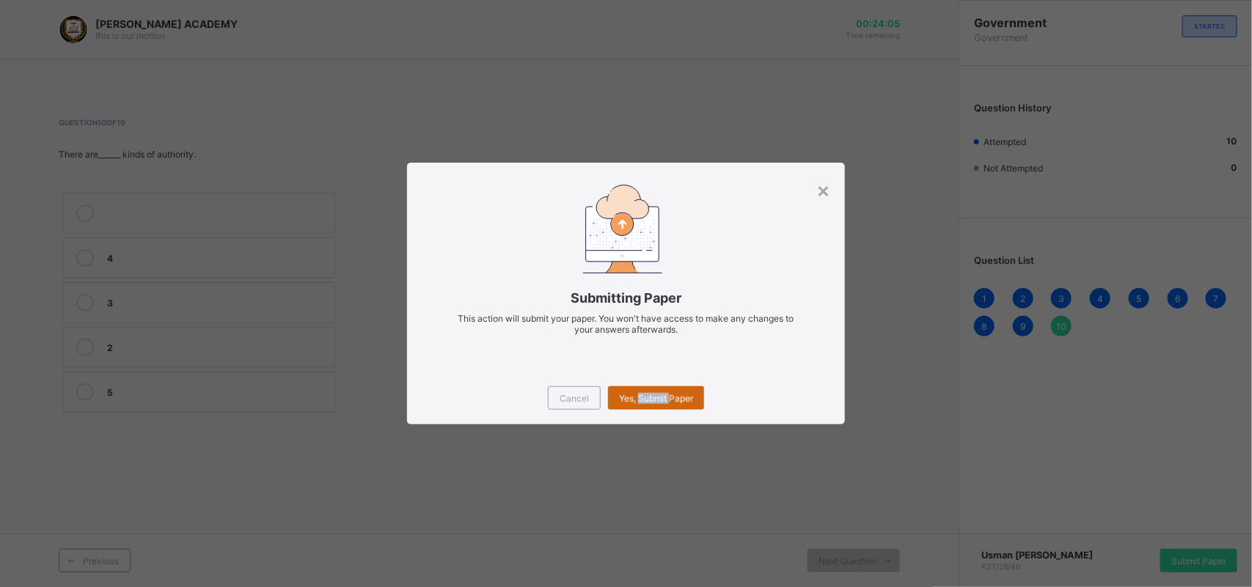
click at [647, 405] on div "Yes, Submit Paper" at bounding box center [656, 397] width 96 height 23
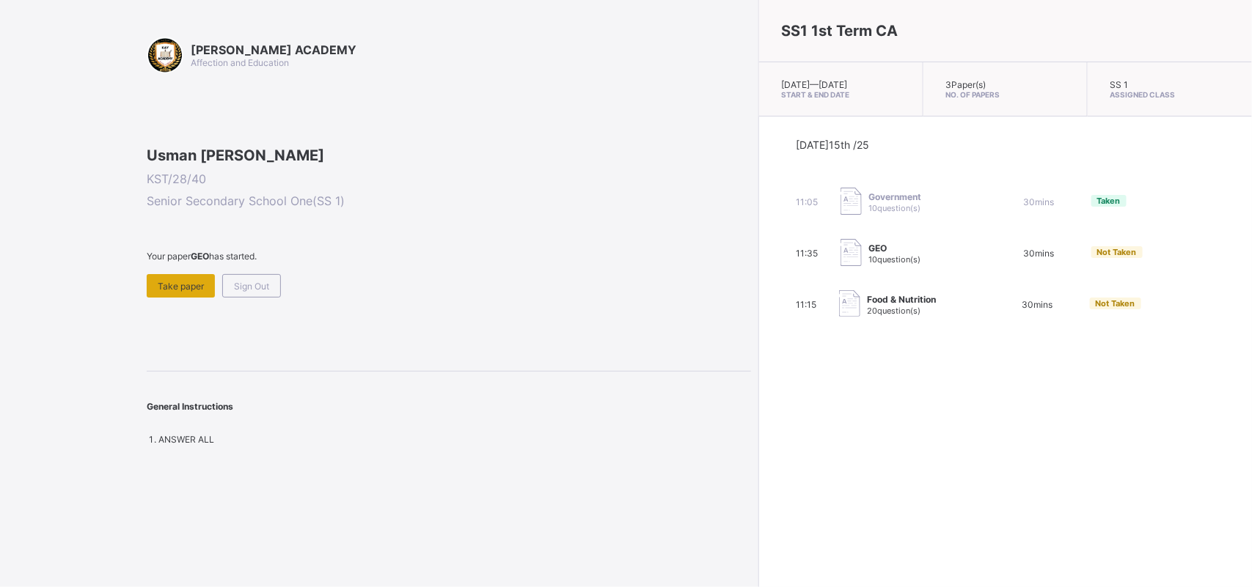
click at [191, 292] on span "Take paper" at bounding box center [181, 286] width 46 height 11
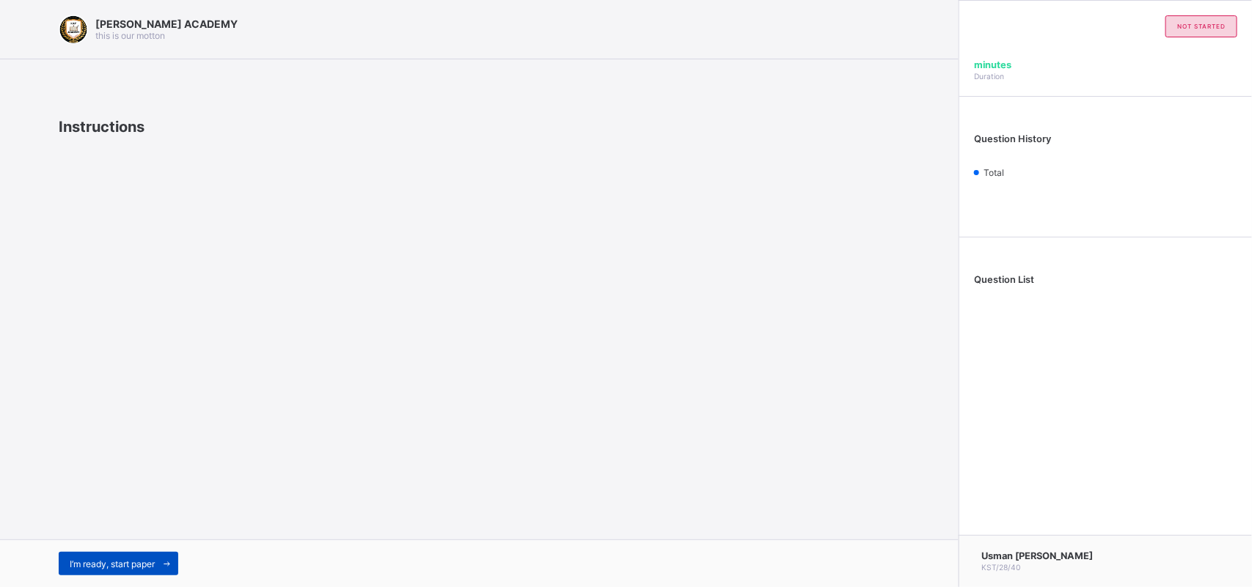
click at [131, 559] on span "I’m ready, start paper" at bounding box center [112, 564] width 85 height 11
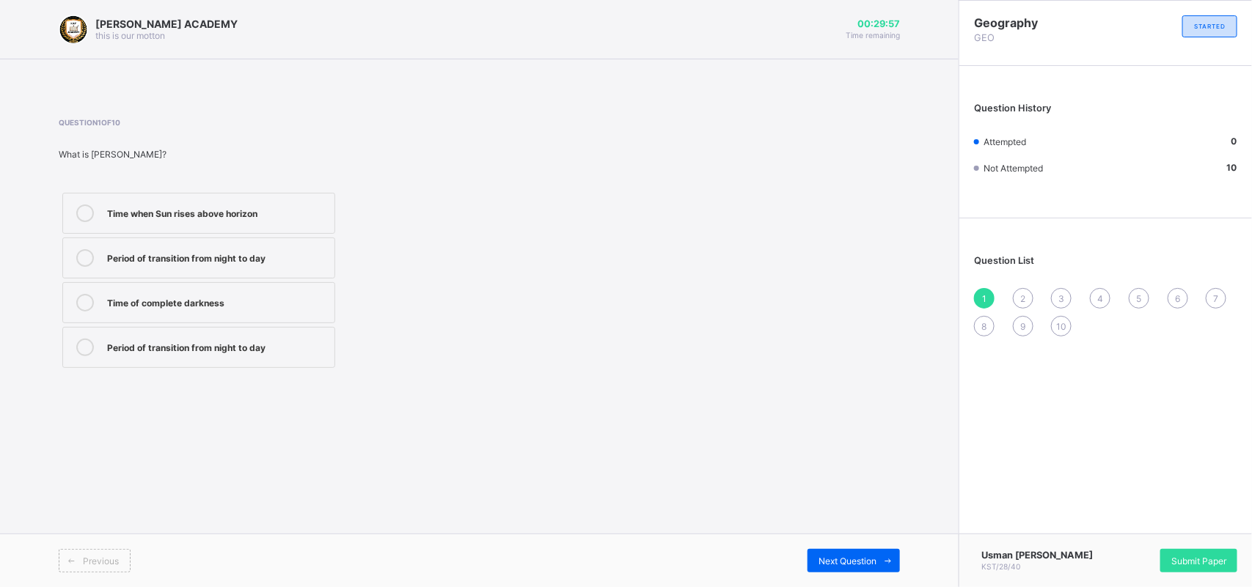
click at [286, 218] on div "Time when Sun rises above horizon" at bounding box center [217, 214] width 220 height 18
click at [1186, 559] on span "Submit Paper" at bounding box center [1198, 561] width 55 height 11
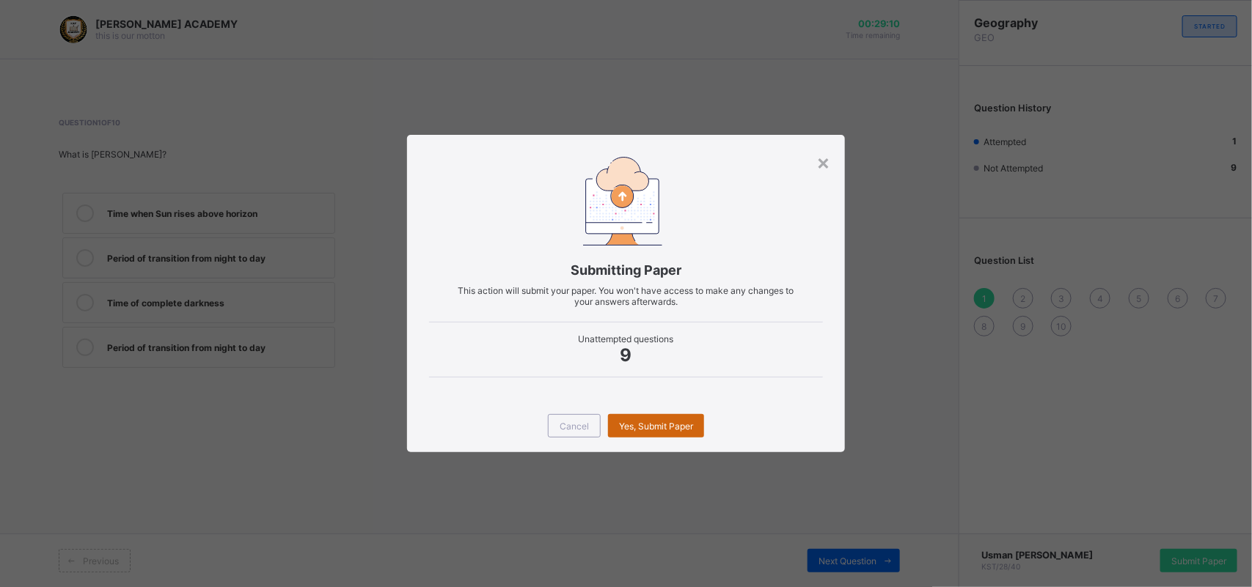
click at [678, 418] on div "Yes, Submit Paper" at bounding box center [656, 425] width 96 height 23
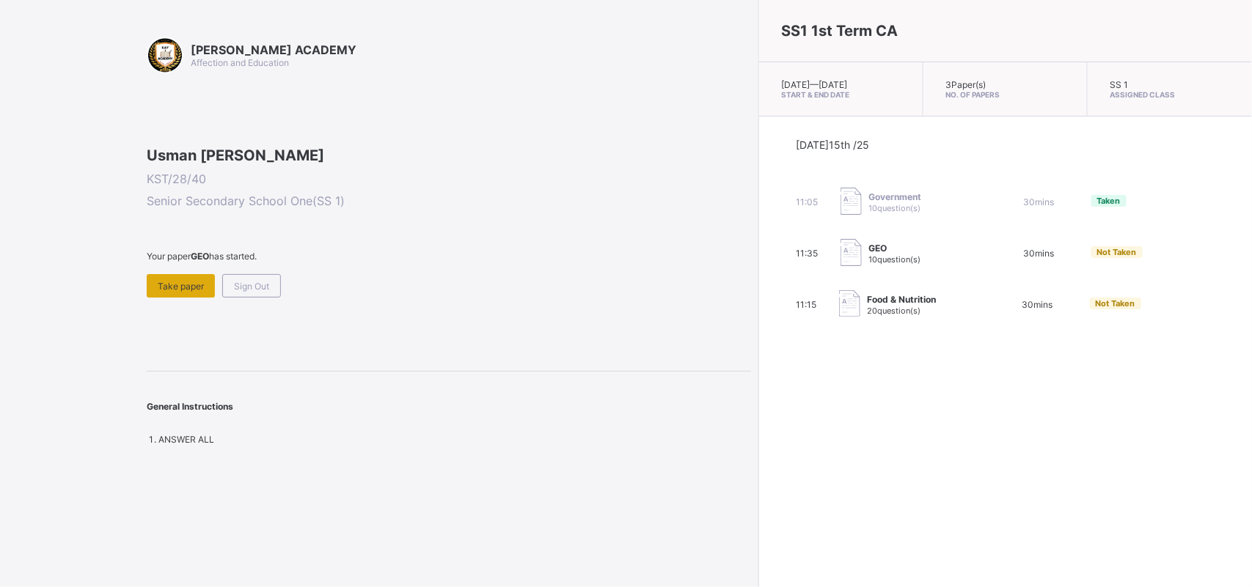
click at [199, 298] on div "Take paper" at bounding box center [181, 285] width 68 height 23
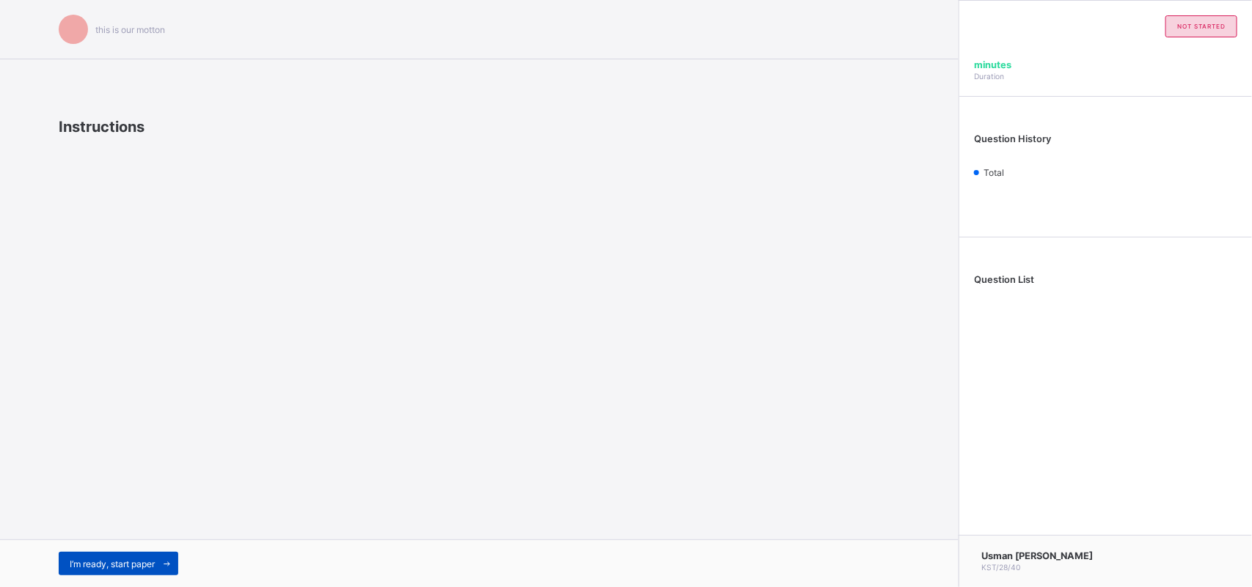
click at [148, 567] on span "I’m ready, start paper" at bounding box center [112, 564] width 85 height 11
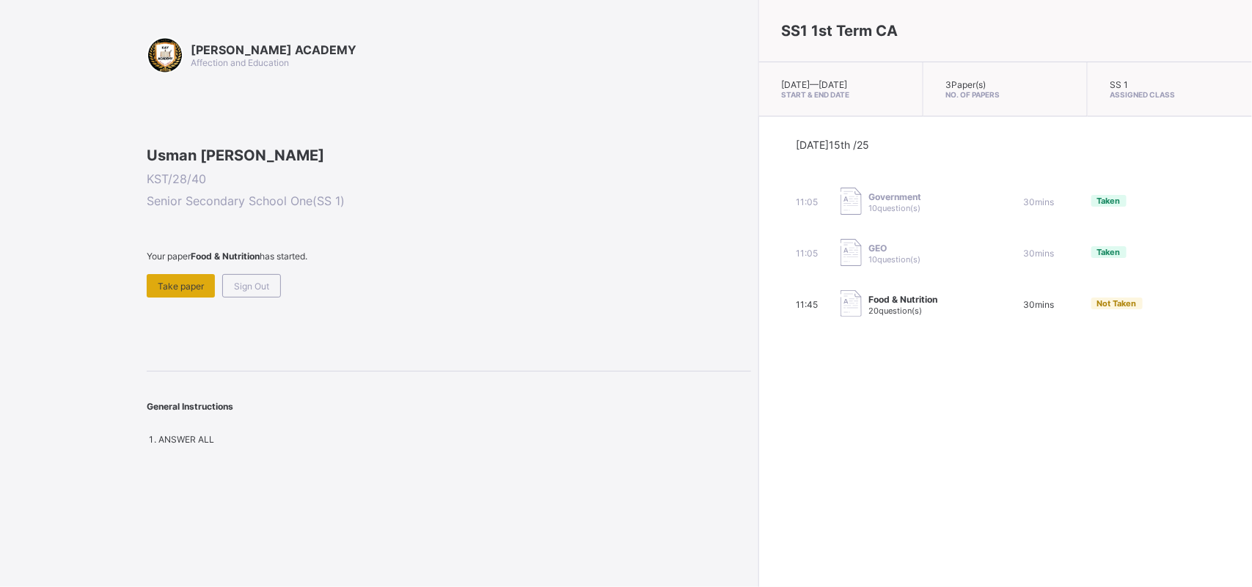
click at [178, 292] on span "Take paper" at bounding box center [181, 286] width 46 height 11
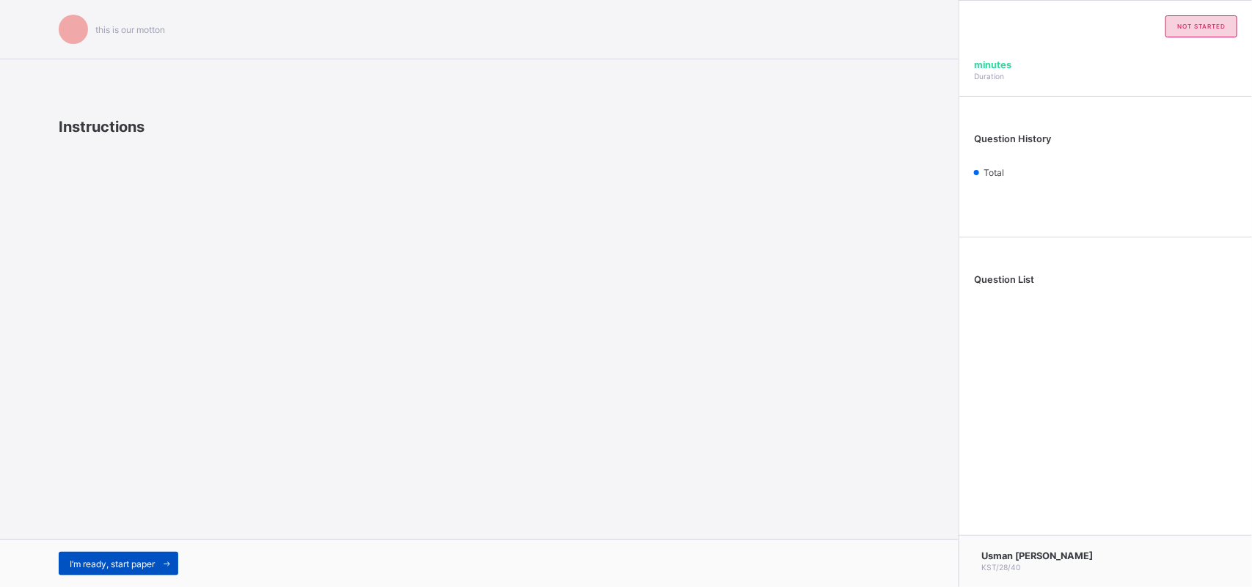
click at [133, 559] on span "I’m ready, start paper" at bounding box center [112, 564] width 85 height 11
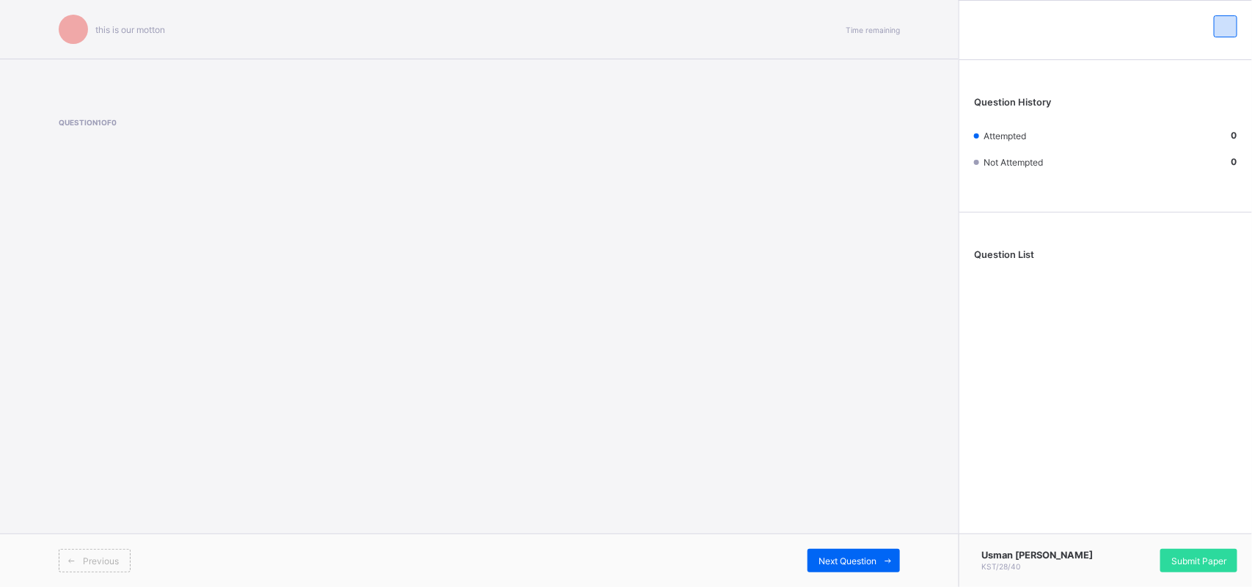
click at [419, 268] on div "this is our [PERSON_NAME] Time remaining Question 1 of 0 Previous Next Question" at bounding box center [479, 293] width 958 height 587
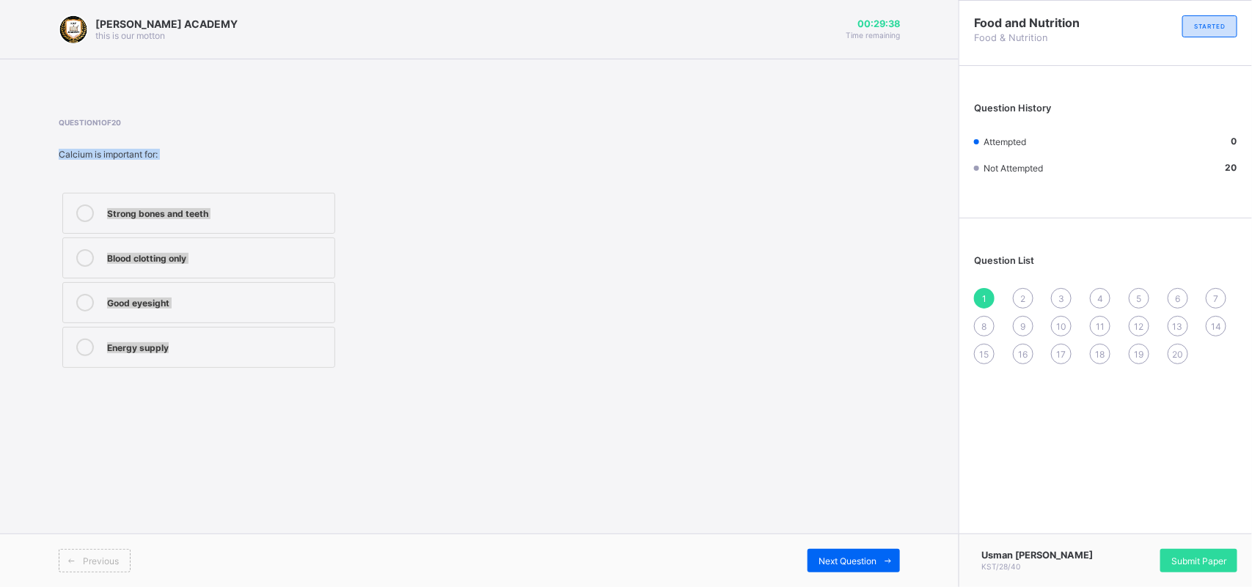
click at [211, 363] on label "Energy supply" at bounding box center [198, 347] width 273 height 41
click at [889, 551] on span at bounding box center [887, 560] width 23 height 23
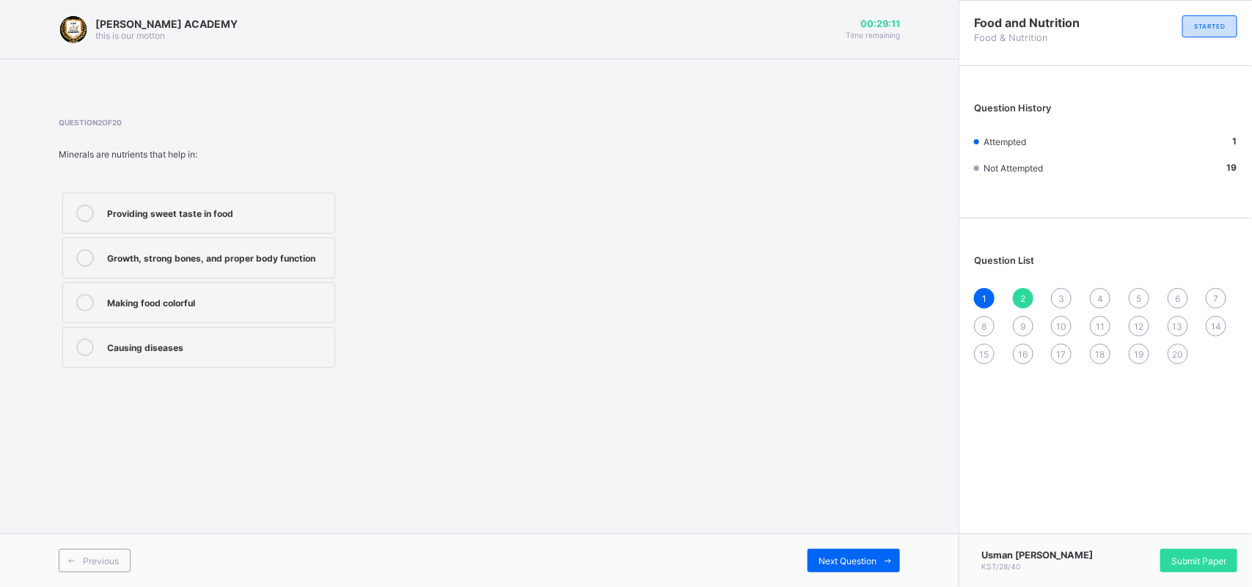
click at [257, 257] on div "Growth, strong bones, and proper body function" at bounding box center [217, 256] width 220 height 15
click at [859, 569] on div "Next Question" at bounding box center [853, 560] width 92 height 23
click at [173, 335] on label "[MEDICAL_DATA]" at bounding box center [198, 347] width 273 height 41
click at [870, 556] on span "Next Question" at bounding box center [847, 561] width 58 height 11
click at [221, 211] on div "Large quantities" at bounding box center [217, 212] width 220 height 15
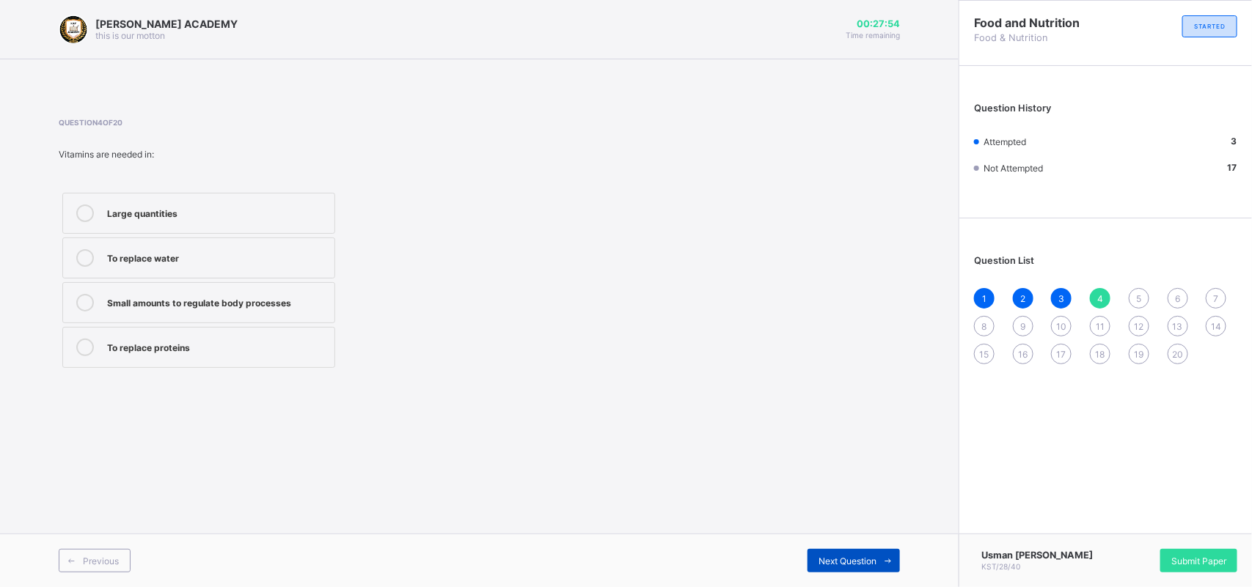
click at [827, 556] on span "Next Question" at bounding box center [847, 561] width 58 height 11
click at [243, 292] on label "Palm oil, groundnut oil, butter" at bounding box center [198, 302] width 273 height 41
click at [872, 572] on div "Next Question" at bounding box center [853, 560] width 92 height 23
click at [227, 271] on label "Beans and groundnut" at bounding box center [198, 258] width 273 height 41
click at [878, 555] on span at bounding box center [887, 560] width 23 height 23
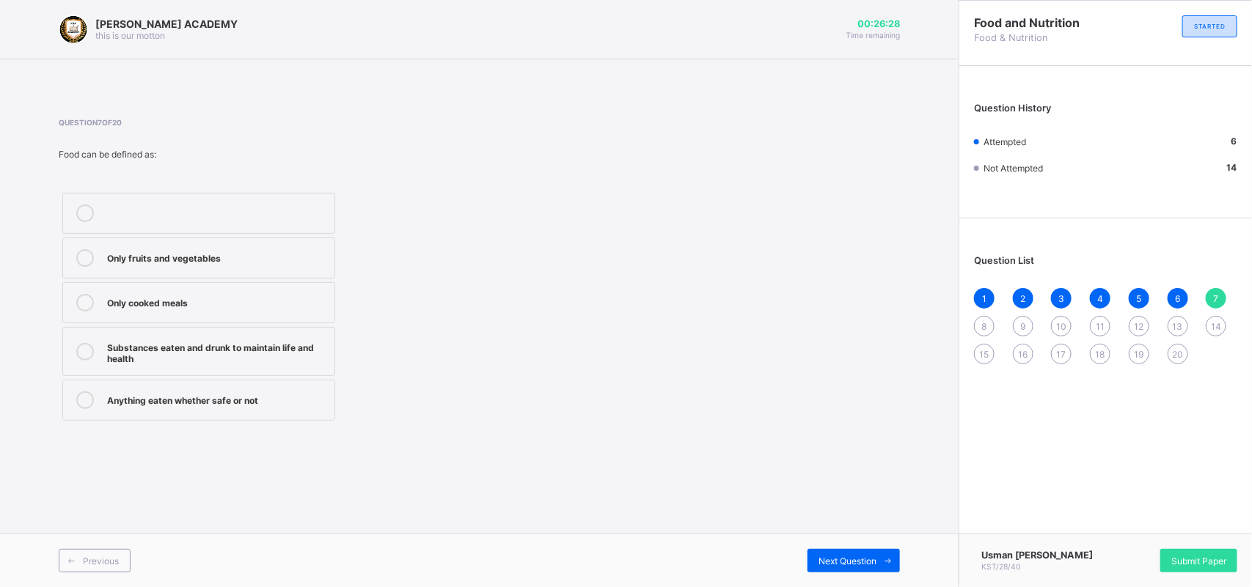
click at [304, 353] on div "Substances eaten and drunk to maintain life and health" at bounding box center [217, 352] width 220 height 26
click at [867, 562] on span "Next Question" at bounding box center [847, 561] width 58 height 11
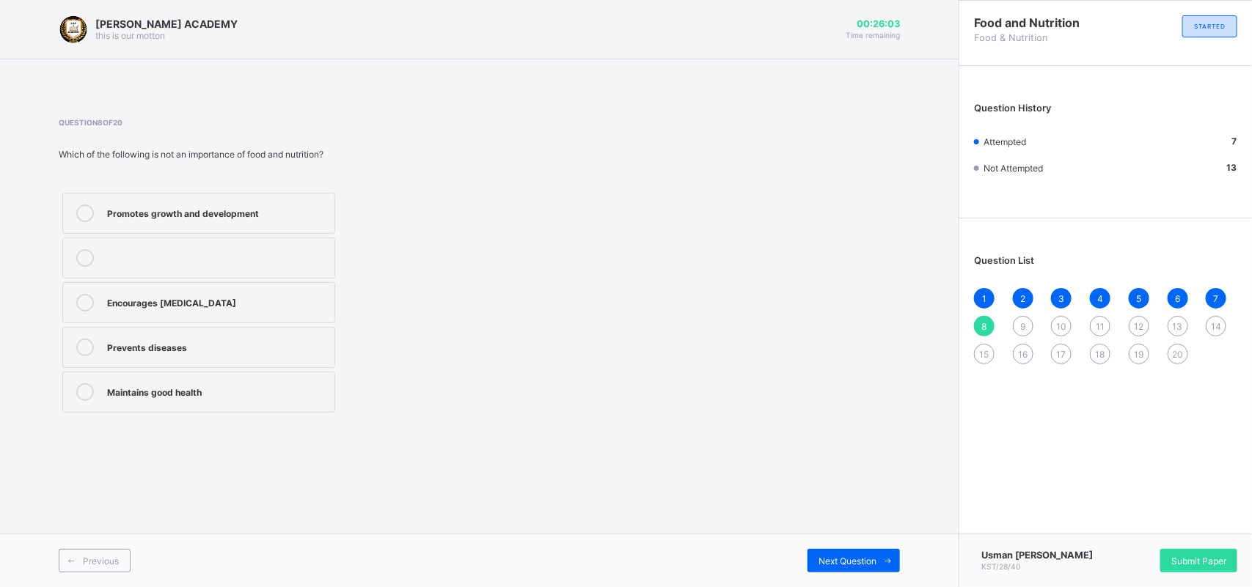
click at [161, 304] on div "Encourages [MEDICAL_DATA]" at bounding box center [217, 301] width 220 height 15
click at [841, 561] on span "Next Question" at bounding box center [847, 561] width 58 height 11
click at [196, 272] on label "Dietitian" at bounding box center [198, 258] width 273 height 41
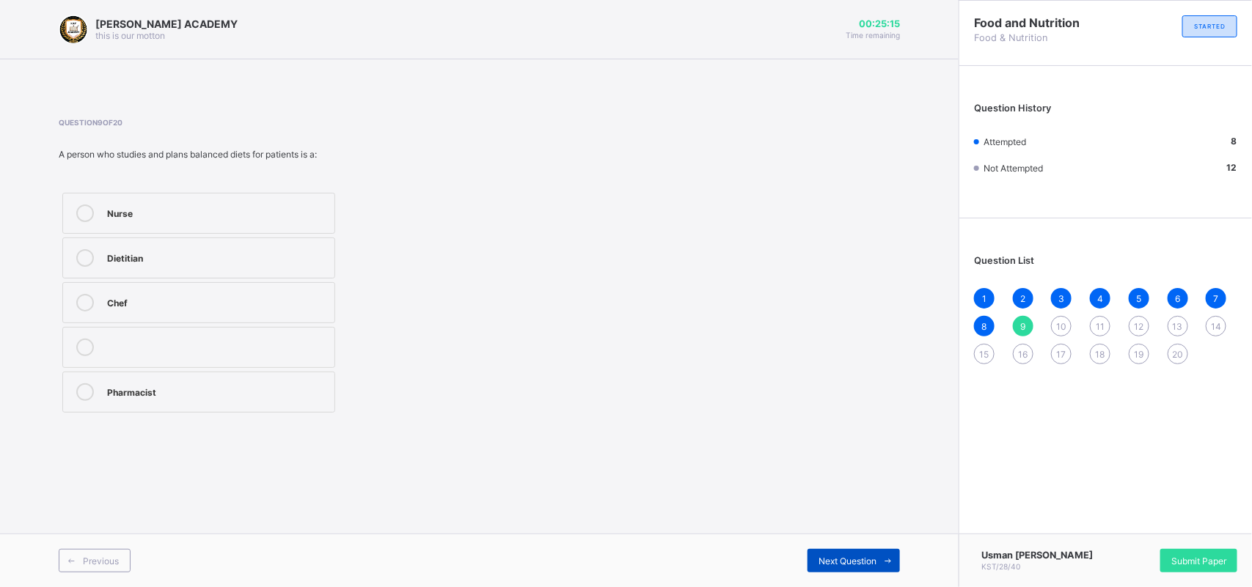
click at [847, 562] on span "Next Question" at bounding box center [847, 561] width 58 height 11
click at [191, 203] on label "Growth, energy, and body repair" at bounding box center [198, 213] width 273 height 41
click at [863, 554] on div "Next Question" at bounding box center [853, 560] width 92 height 23
click at [284, 301] on div "Carbohydrate" at bounding box center [217, 301] width 220 height 15
click at [851, 543] on div "Previous Next Question" at bounding box center [479, 561] width 958 height 54
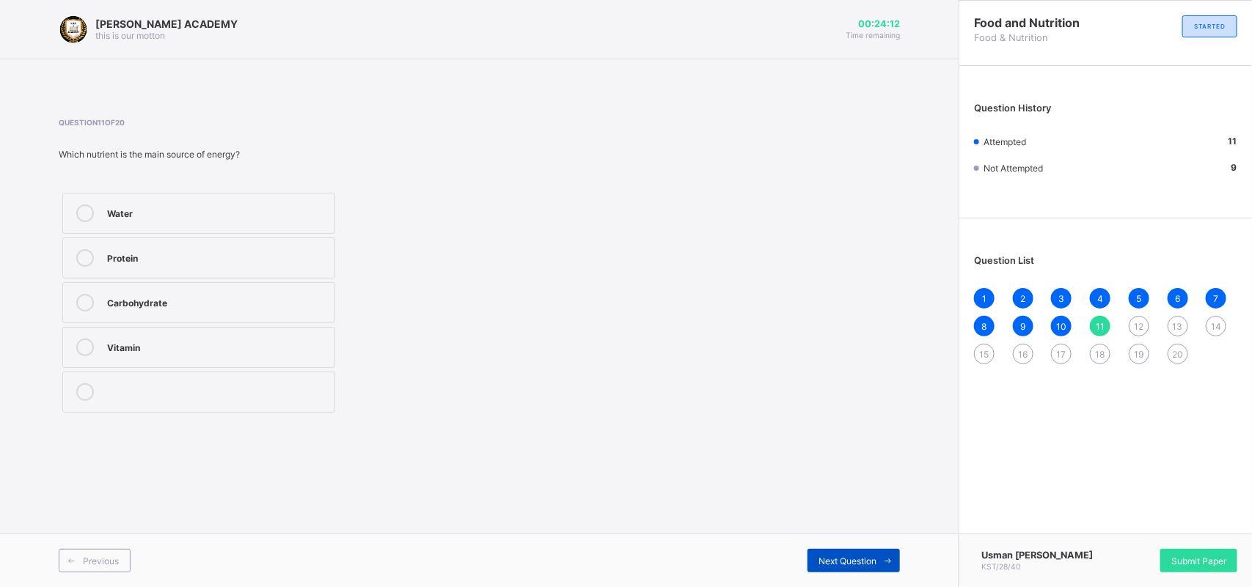
click at [858, 559] on span "Next Question" at bounding box center [847, 561] width 58 height 11
click at [224, 226] on label "Oil" at bounding box center [198, 213] width 273 height 41
click at [847, 557] on span "Next Question" at bounding box center [847, 561] width 58 height 11
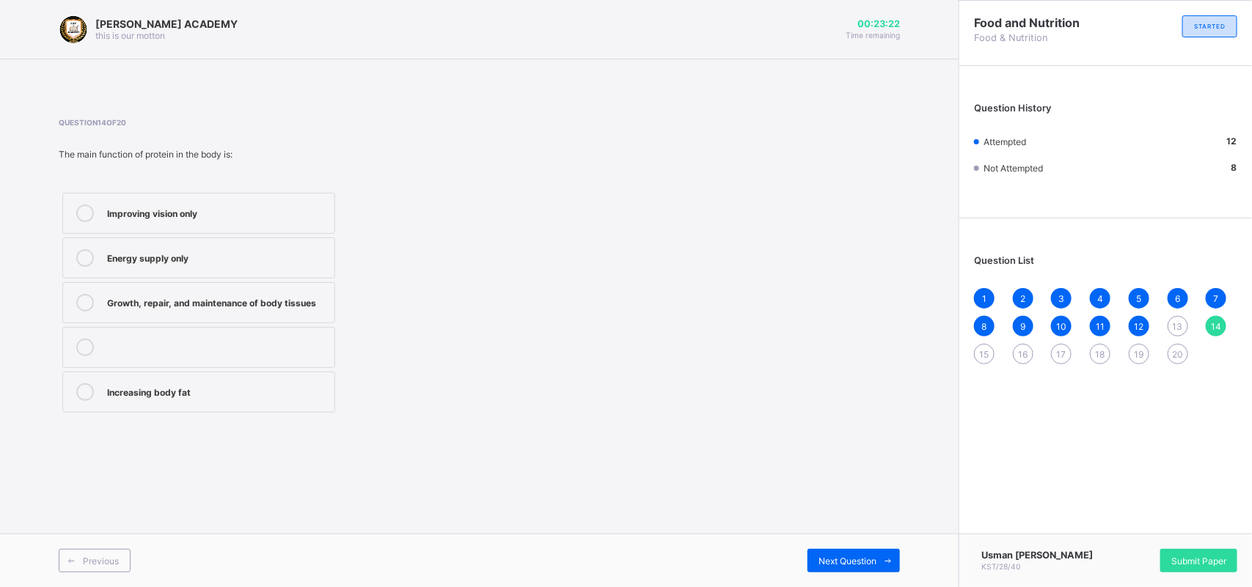
click at [218, 308] on div "Growth, repair, and maintenance of body tissues" at bounding box center [217, 301] width 220 height 15
click at [861, 566] on div "Next Question" at bounding box center [853, 560] width 92 height 23
click at [160, 251] on div "Plastics" at bounding box center [217, 256] width 220 height 15
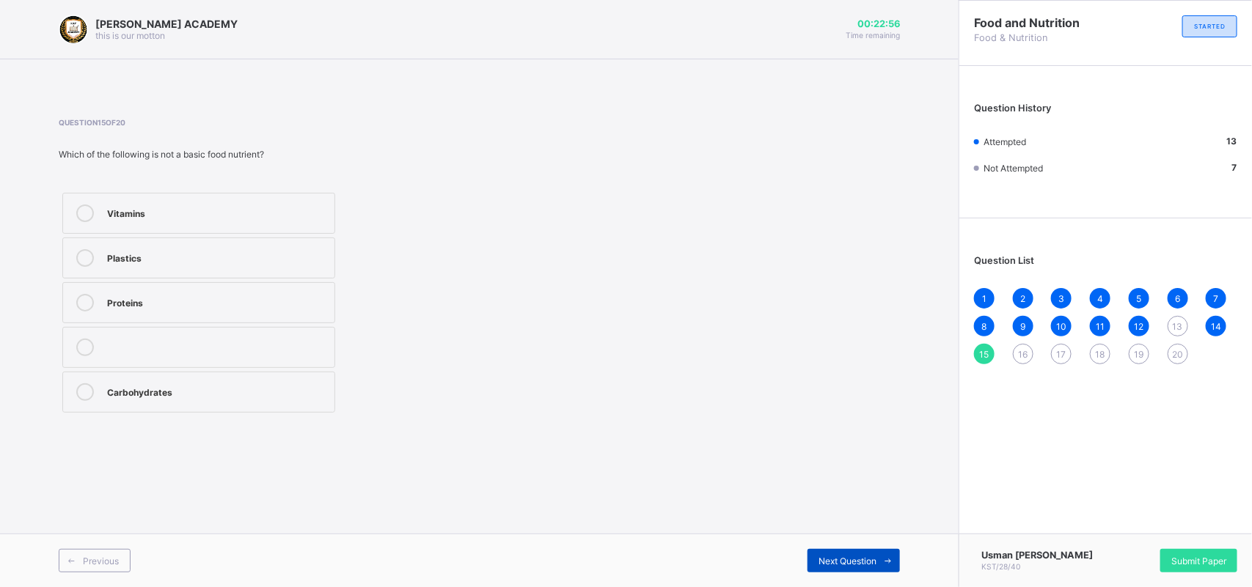
click at [859, 551] on div "Next Question" at bounding box center [853, 560] width 92 height 23
click at [163, 205] on div "Catering" at bounding box center [217, 212] width 220 height 15
click at [862, 566] on div "Next Question" at bounding box center [853, 560] width 92 height 23
click at [169, 303] on div "Dietitian" at bounding box center [217, 301] width 220 height 15
click at [862, 563] on span "Next Question" at bounding box center [847, 561] width 58 height 11
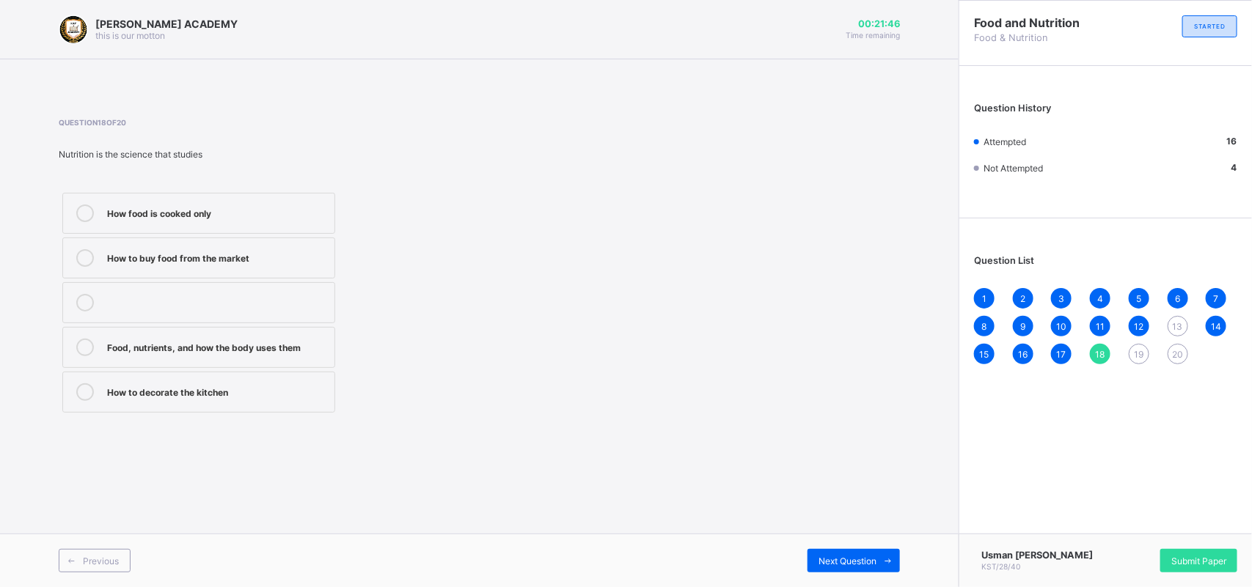
click at [266, 330] on label "Food, nutrients, and how the body uses them" at bounding box center [198, 347] width 273 height 41
click at [878, 565] on span at bounding box center [887, 560] width 23 height 23
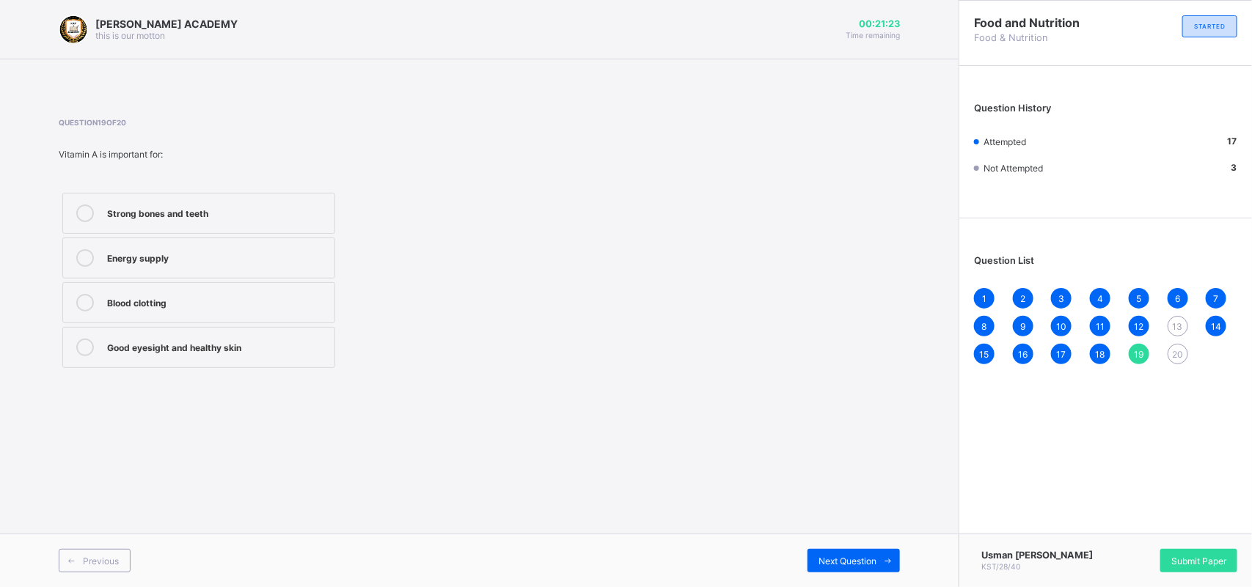
click at [282, 353] on div "Good eyesight and healthy skin" at bounding box center [217, 348] width 220 height 18
click at [859, 562] on span "Next Question" at bounding box center [847, 561] width 58 height 11
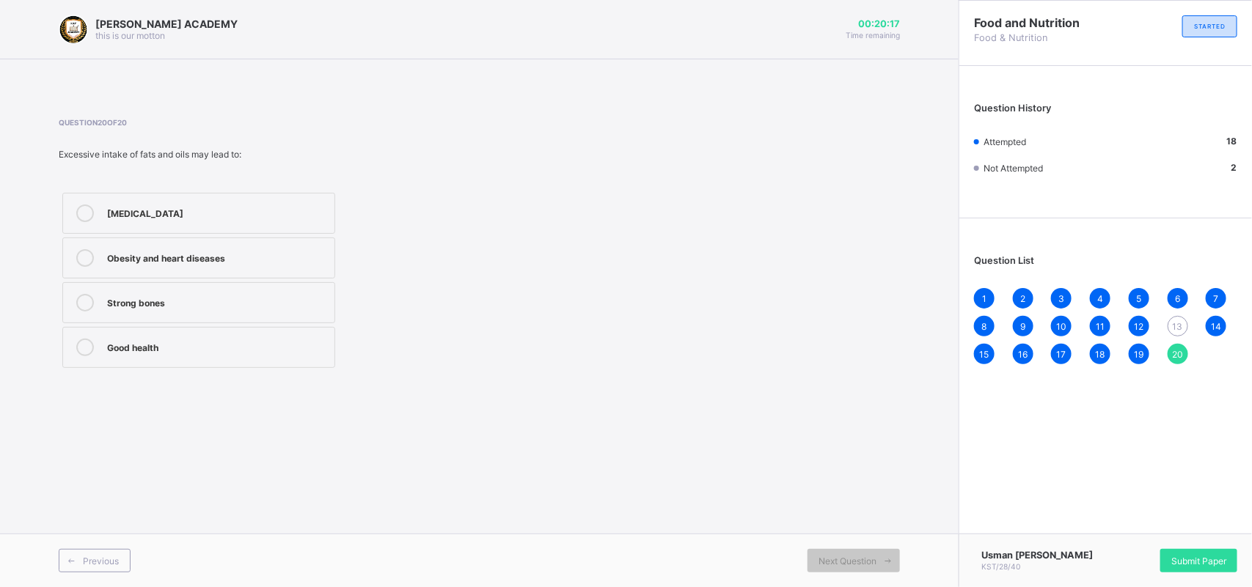
click at [109, 337] on label "Good health" at bounding box center [198, 347] width 273 height 41
click at [103, 301] on label "Strong bones" at bounding box center [198, 302] width 273 height 41
click at [1177, 324] on span "13" at bounding box center [1177, 326] width 10 height 11
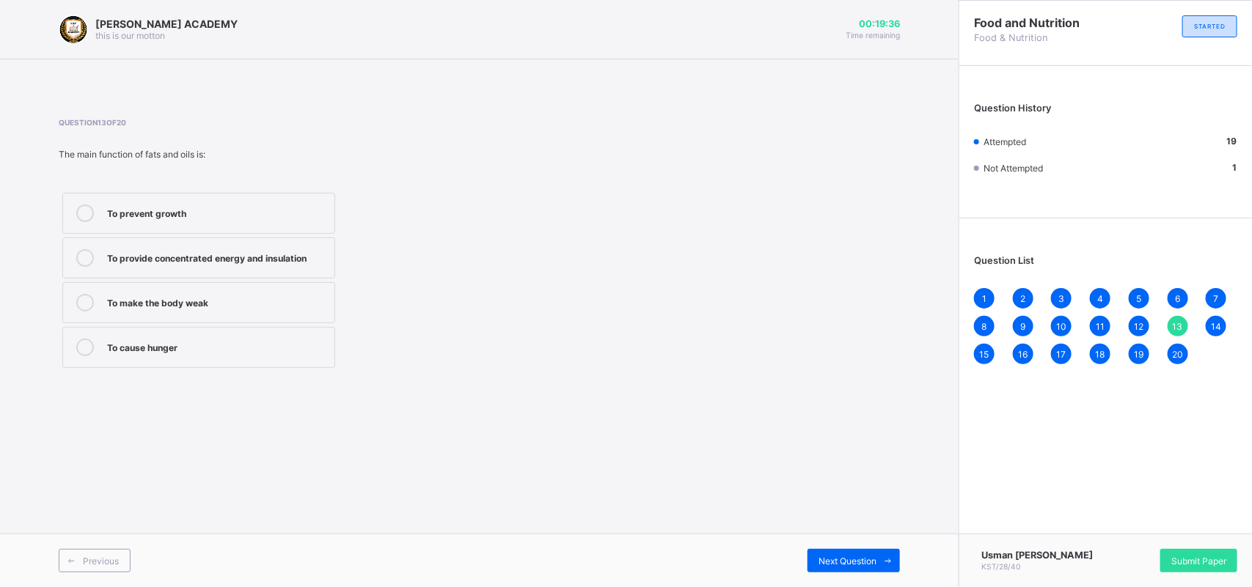
click at [240, 301] on div "To make the body weak" at bounding box center [217, 301] width 220 height 15
click at [1228, 562] on div "Submit Paper" at bounding box center [1198, 560] width 77 height 23
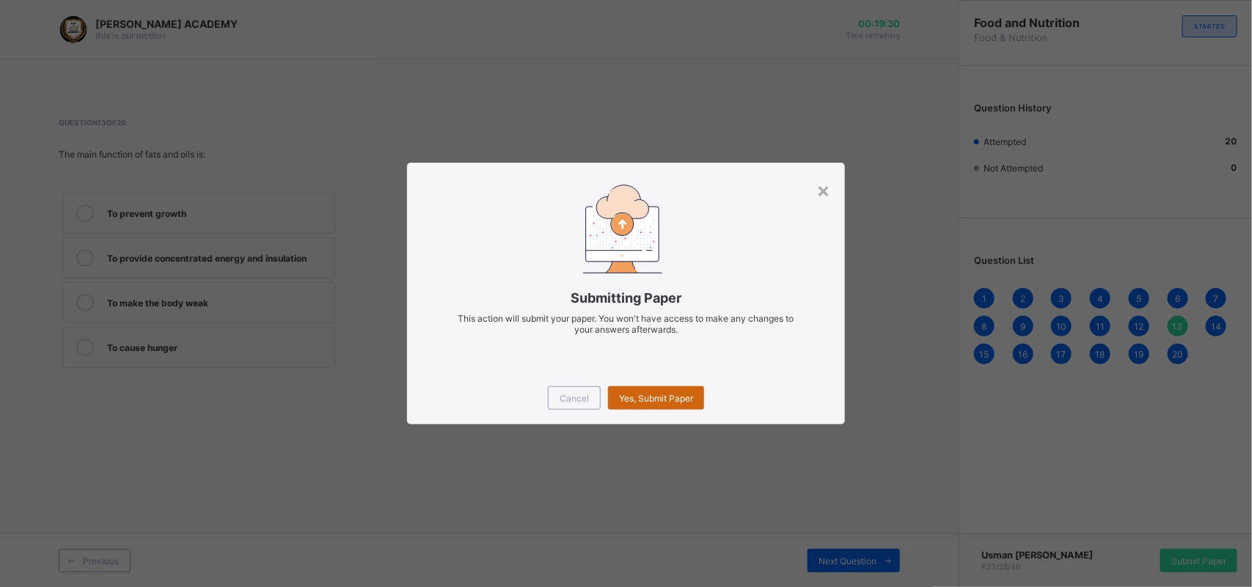
click at [643, 396] on span "Yes, Submit Paper" at bounding box center [656, 398] width 74 height 11
click at [643, 396] on div "Yes, Submit Paper" at bounding box center [656, 397] width 96 height 23
click at [832, 187] on div "Submitting Paper This action will submit your paper. You won't have access to m…" at bounding box center [626, 267] width 438 height 209
click at [821, 188] on div "×" at bounding box center [823, 189] width 14 height 25
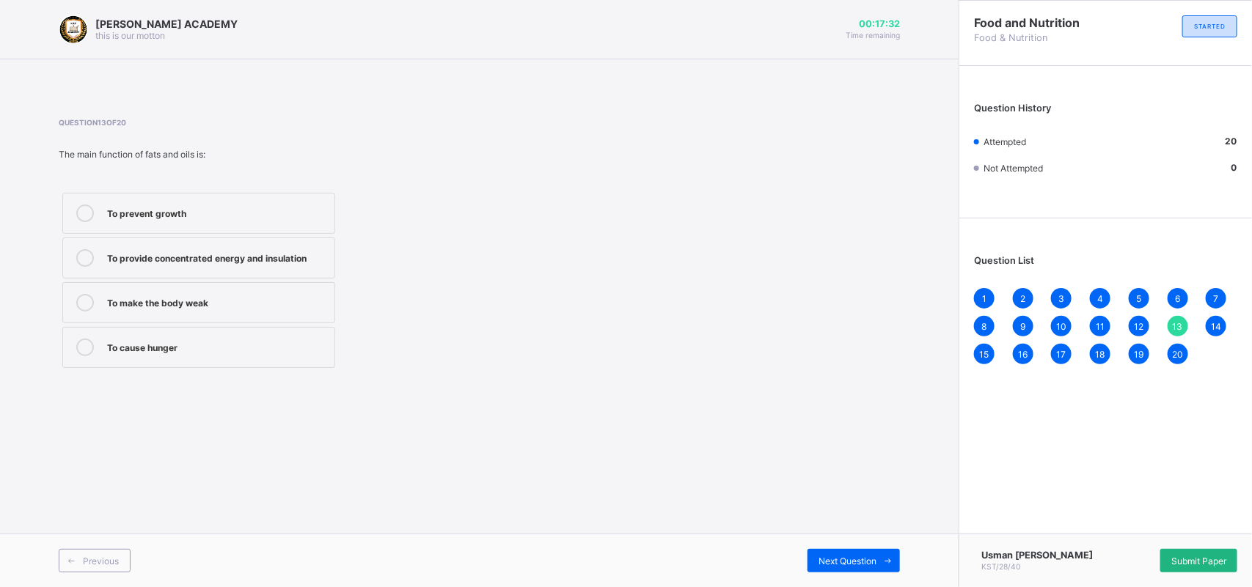
click at [1203, 550] on div "Submit Paper" at bounding box center [1198, 560] width 77 height 23
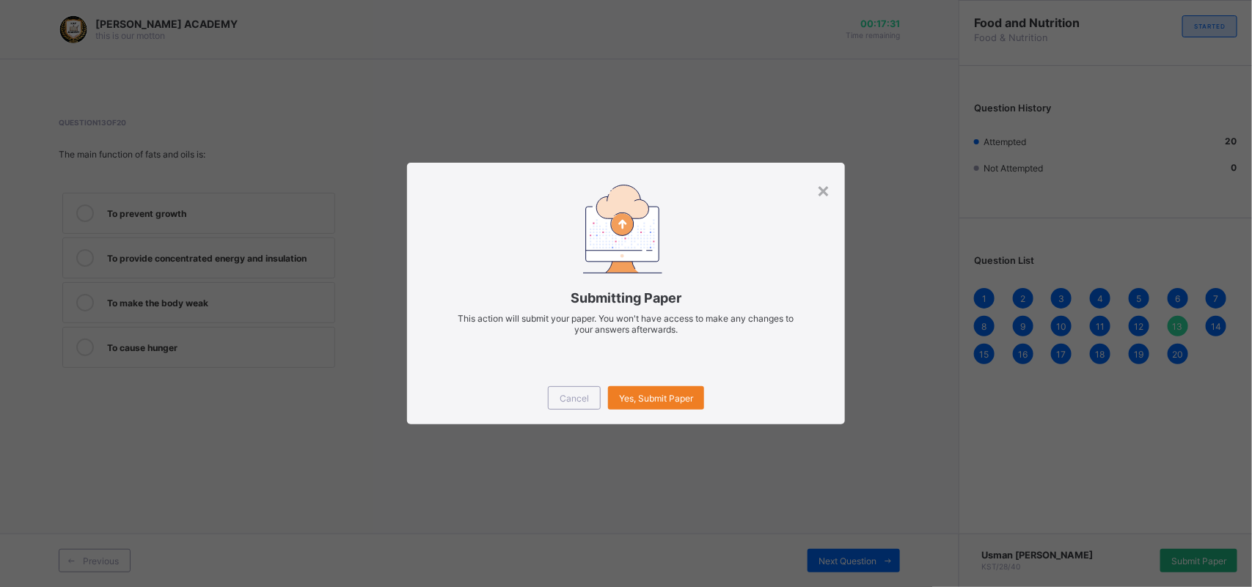
click at [1203, 550] on div "× Submitting Paper This action will submit your paper. You won't have access to…" at bounding box center [626, 293] width 1252 height 587
drag, startPoint x: 1203, startPoint y: 550, endPoint x: 756, endPoint y: 436, distance: 461.4
click at [756, 436] on div "× Submitting Paper This action will submit your paper. You won't have access to…" at bounding box center [626, 293] width 1252 height 587
click at [820, 194] on div "×" at bounding box center [823, 189] width 14 height 25
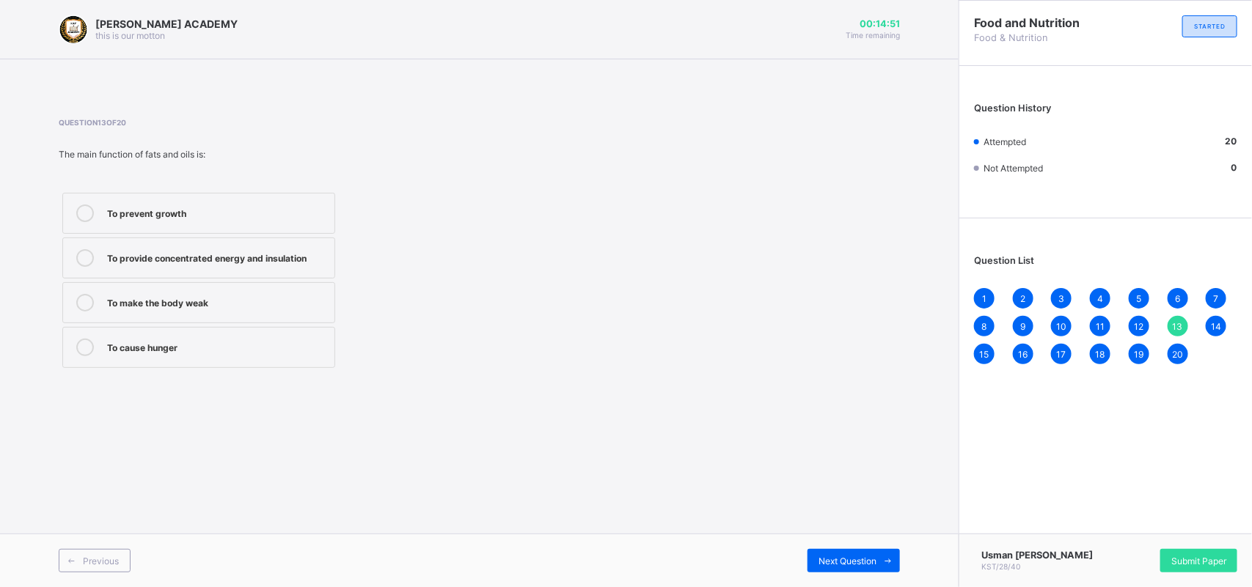
click at [1180, 354] on span "20" at bounding box center [1177, 354] width 11 height 11
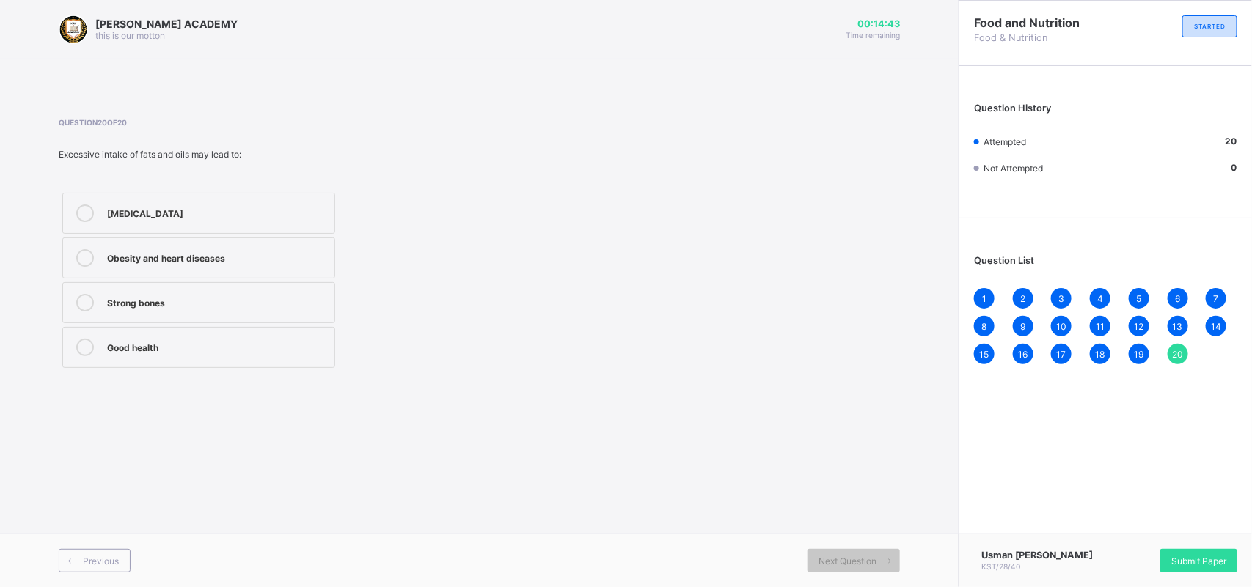
click at [1204, 534] on div "Usman [PERSON_NAME] KST/28/40 Submit Paper" at bounding box center [1104, 561] width 293 height 54
click at [1207, 557] on span "Submit Paper" at bounding box center [1198, 561] width 55 height 11
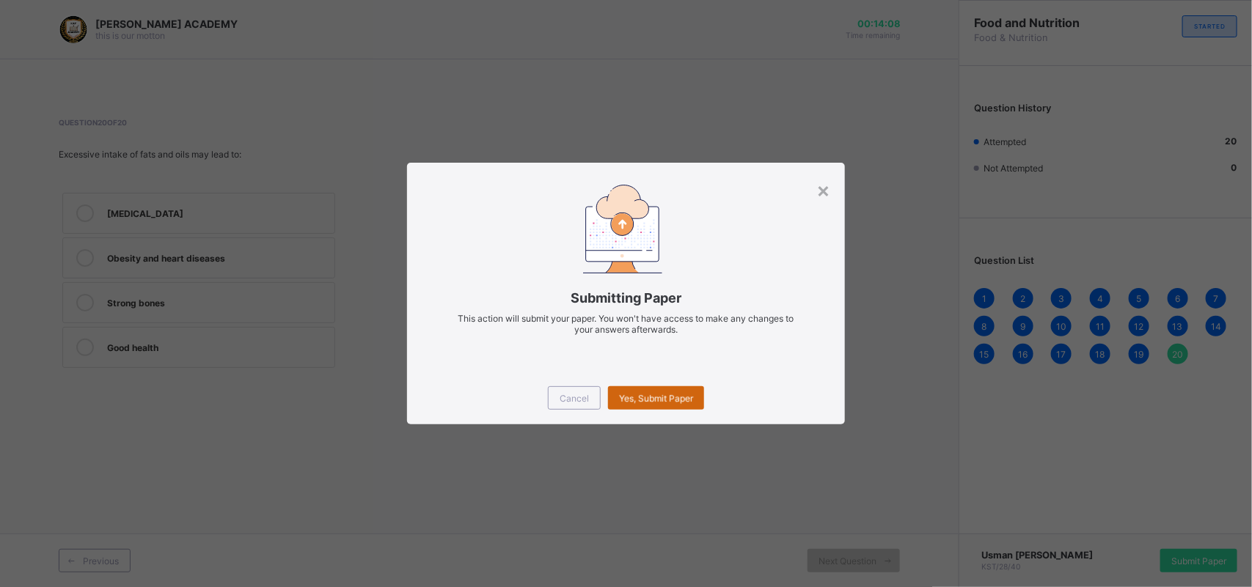
click at [646, 386] on div "Yes, Submit Paper" at bounding box center [656, 397] width 96 height 23
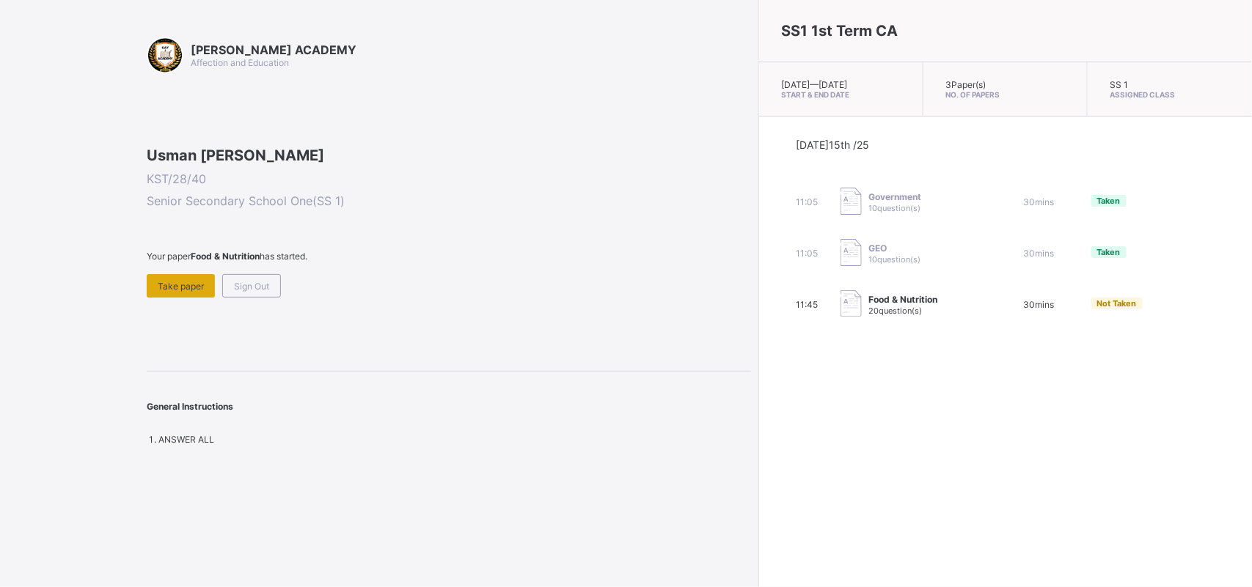
click at [182, 298] on div "Take paper" at bounding box center [181, 285] width 68 height 23
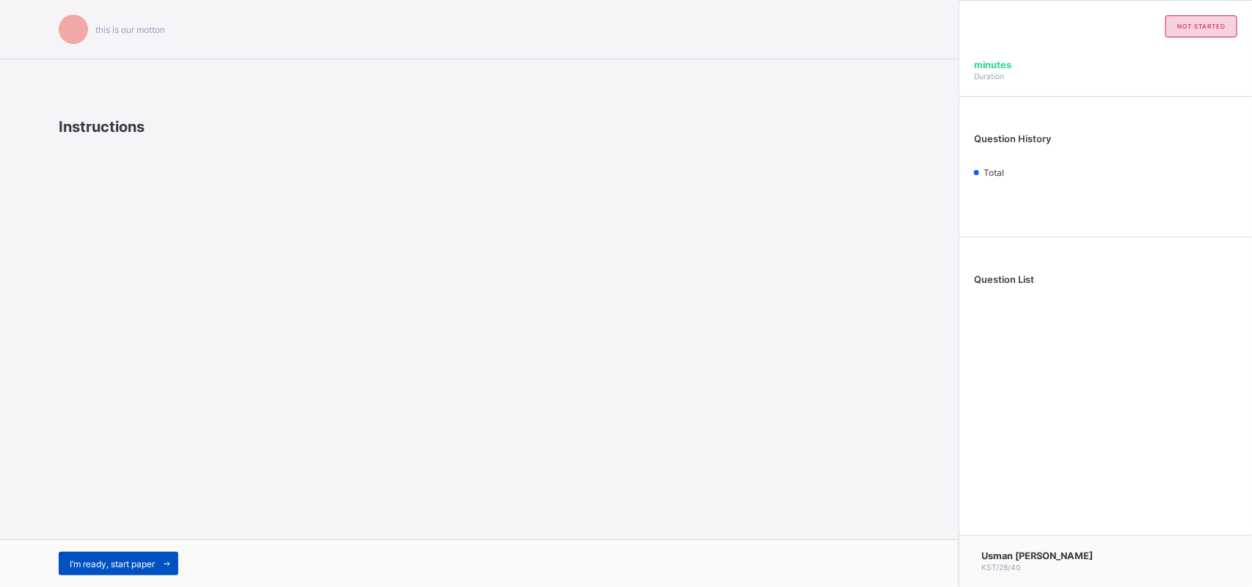
click at [137, 561] on span "I’m ready, start paper" at bounding box center [112, 564] width 85 height 11
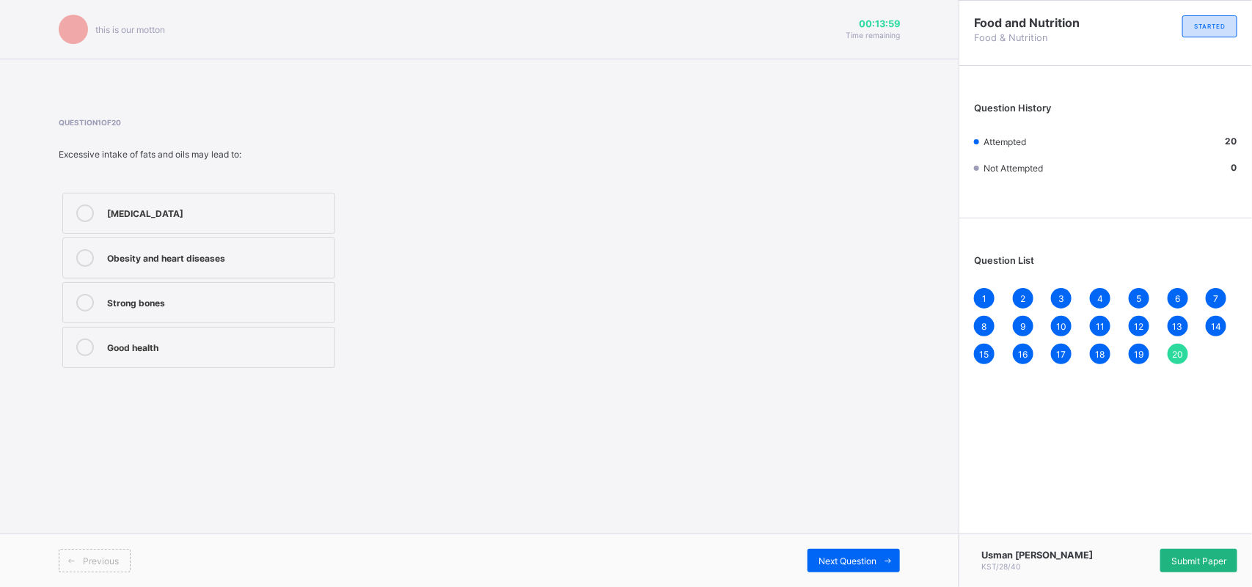
click at [1168, 549] on div "Submit Paper" at bounding box center [1198, 560] width 77 height 23
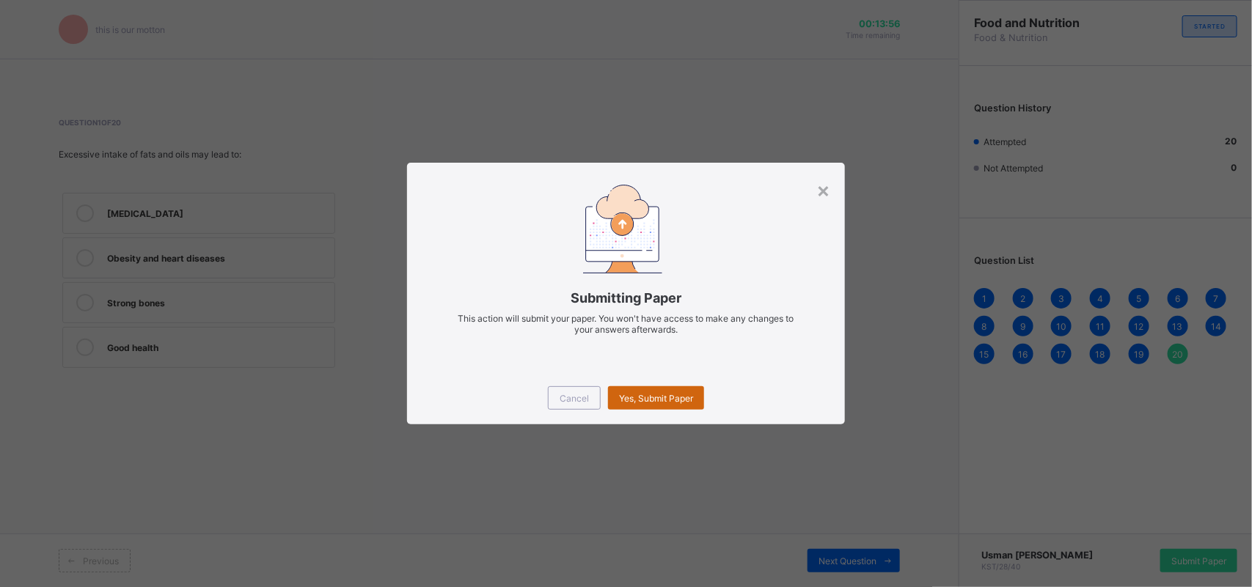
click at [683, 396] on span "Yes, Submit Paper" at bounding box center [656, 398] width 74 height 11
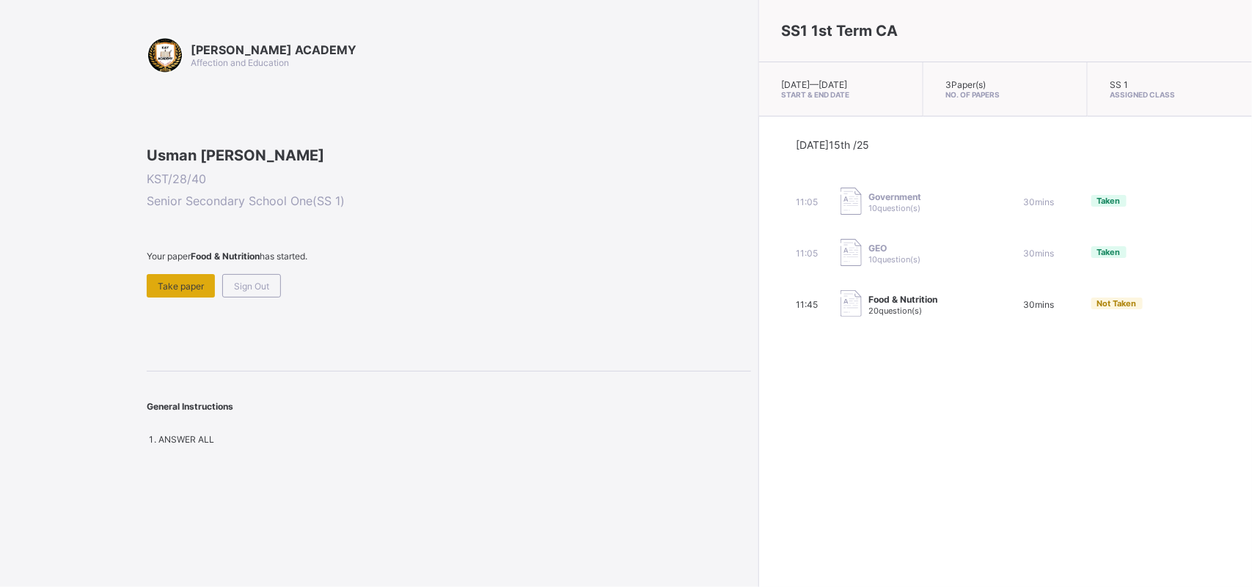
click at [202, 292] on span "Take paper" at bounding box center [181, 286] width 46 height 11
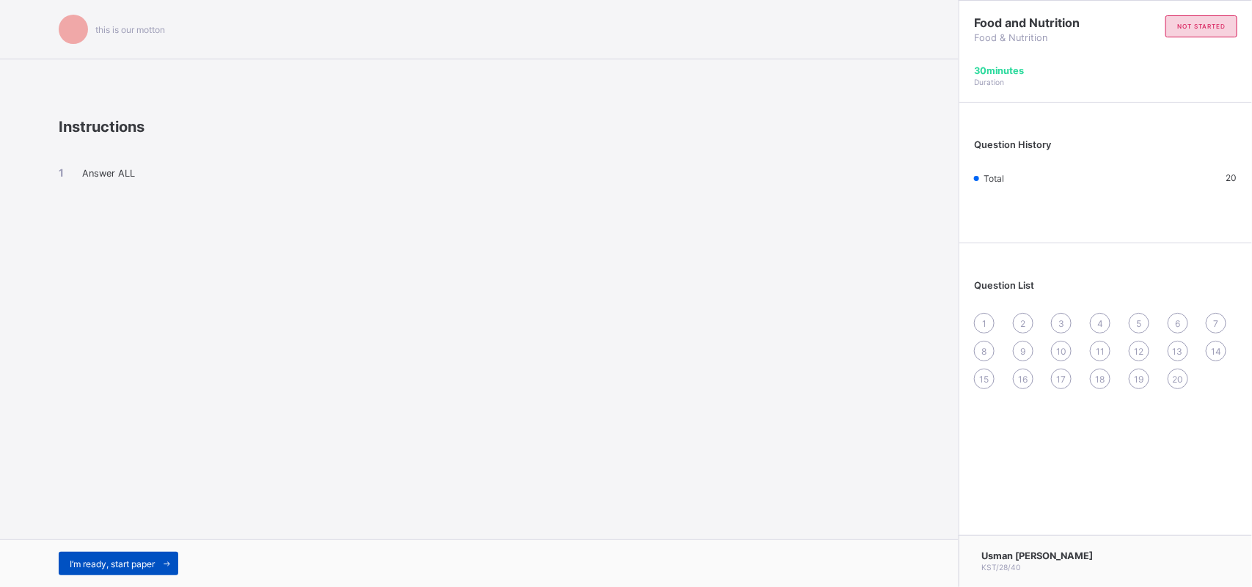
click at [123, 557] on div "I’m ready, start paper" at bounding box center [119, 563] width 120 height 23
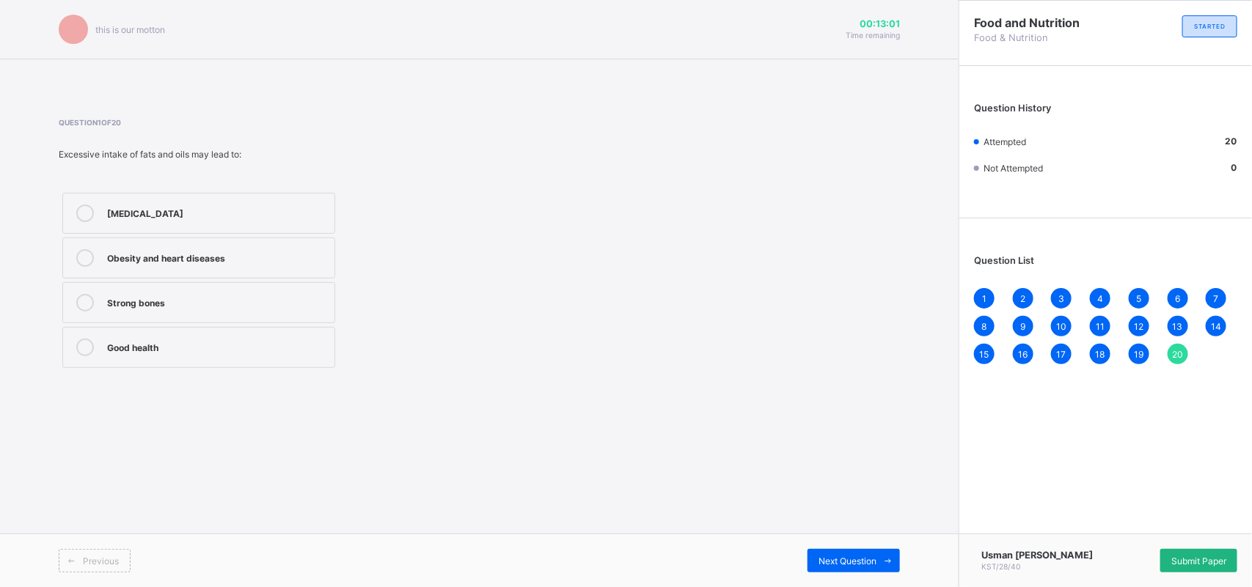
click at [1186, 549] on div "Submit Paper" at bounding box center [1198, 560] width 77 height 23
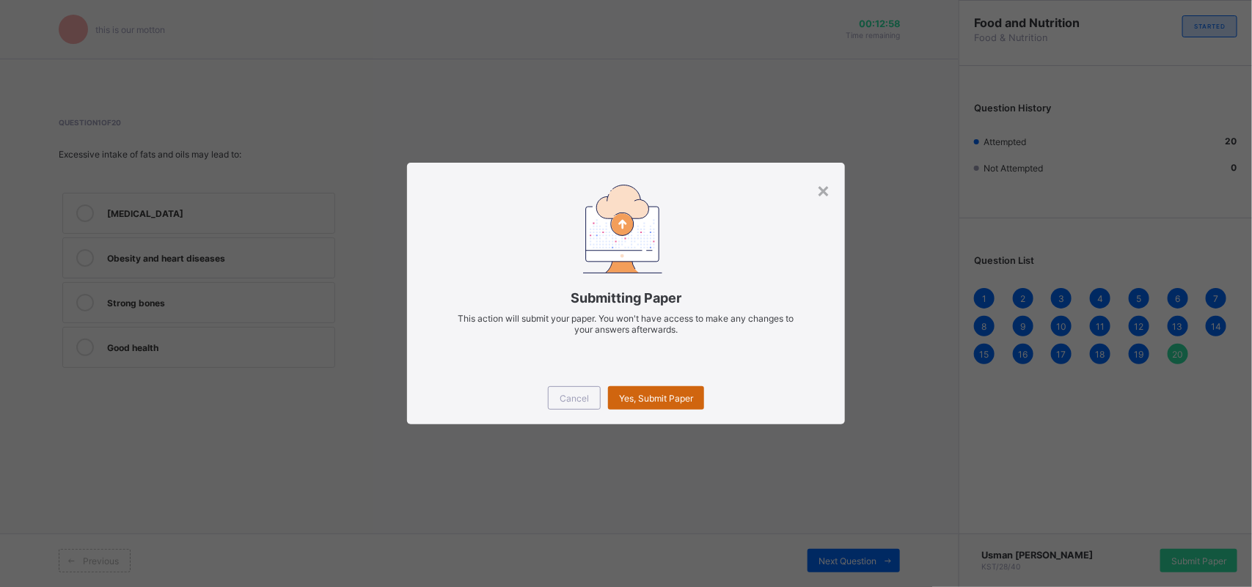
click at [649, 405] on div "Yes, Submit Paper" at bounding box center [656, 397] width 96 height 23
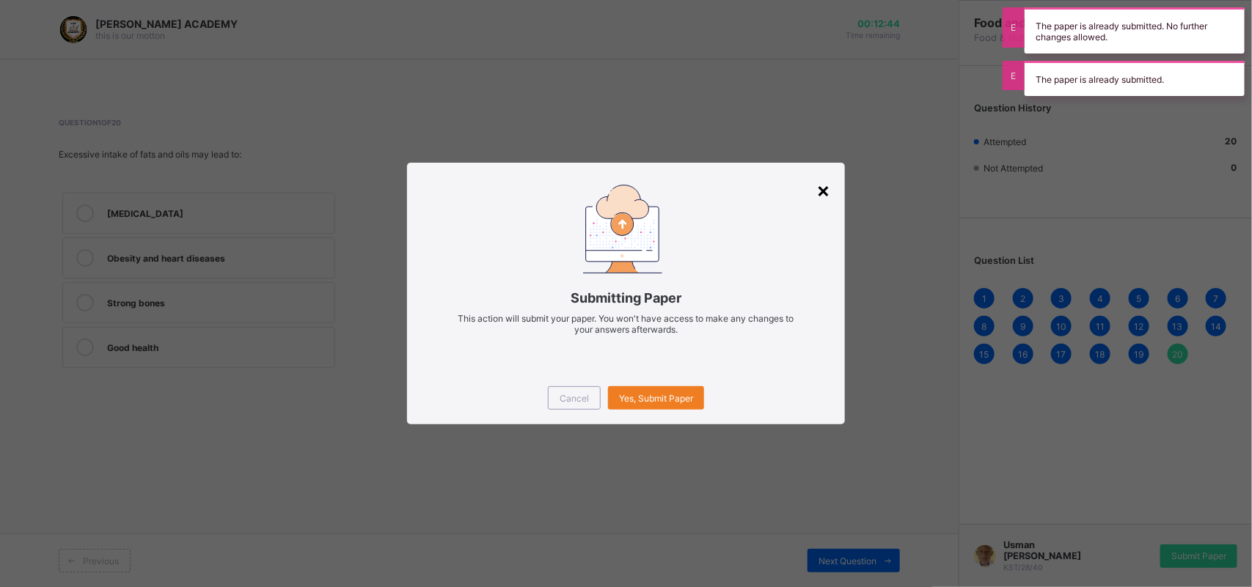
click at [823, 187] on div "×" at bounding box center [823, 189] width 14 height 25
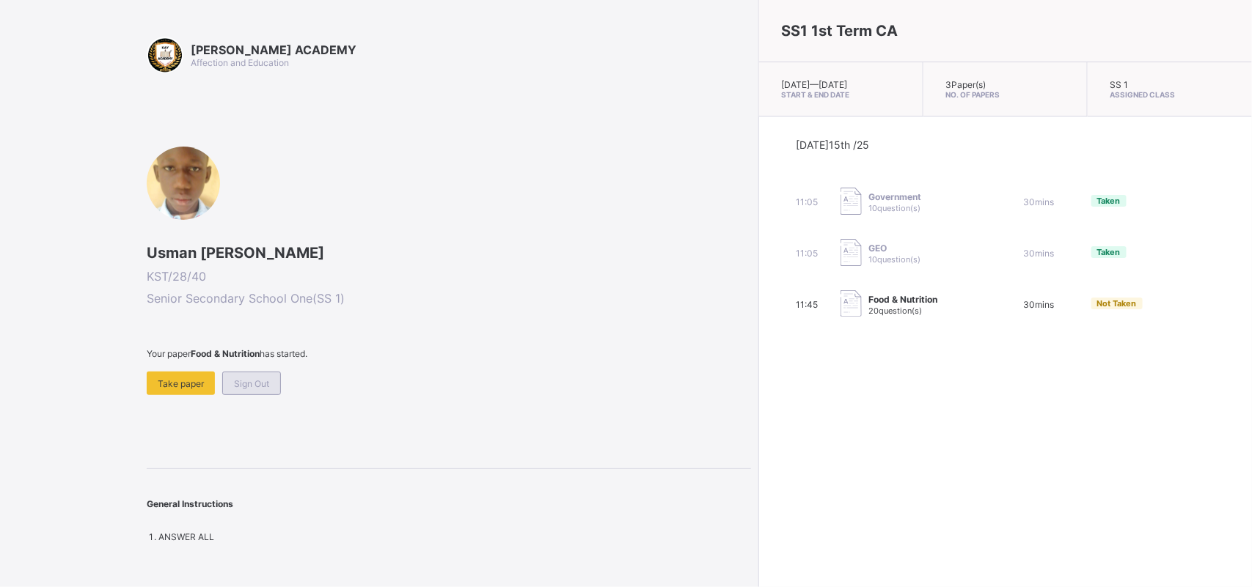
click at [249, 372] on div "Sign Out" at bounding box center [251, 383] width 59 height 23
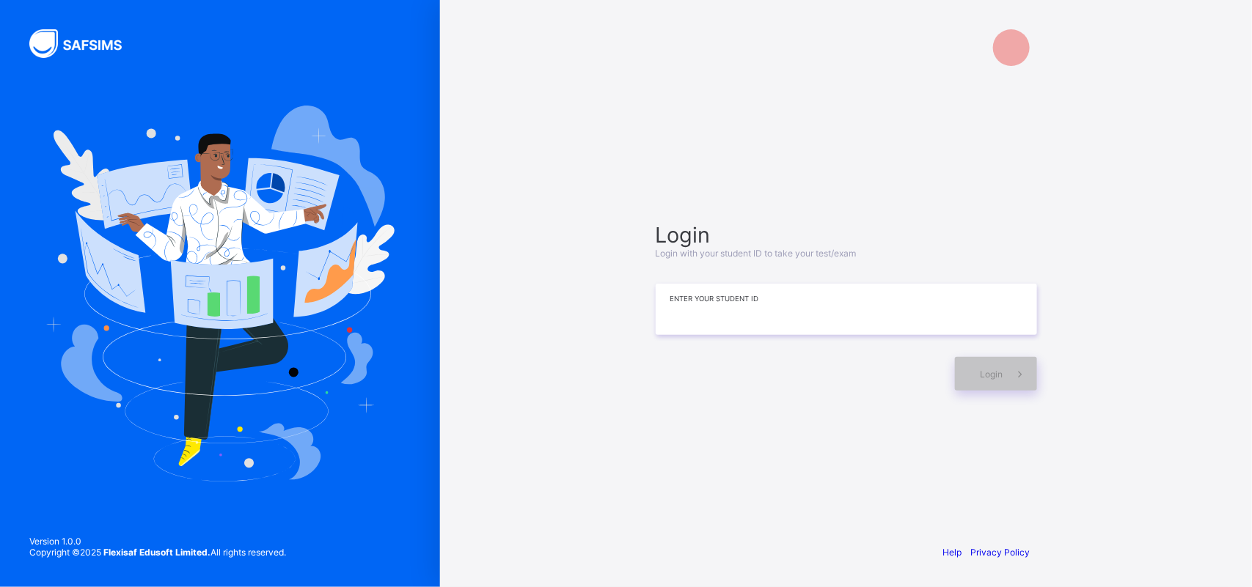
click at [761, 309] on input at bounding box center [845, 309] width 381 height 51
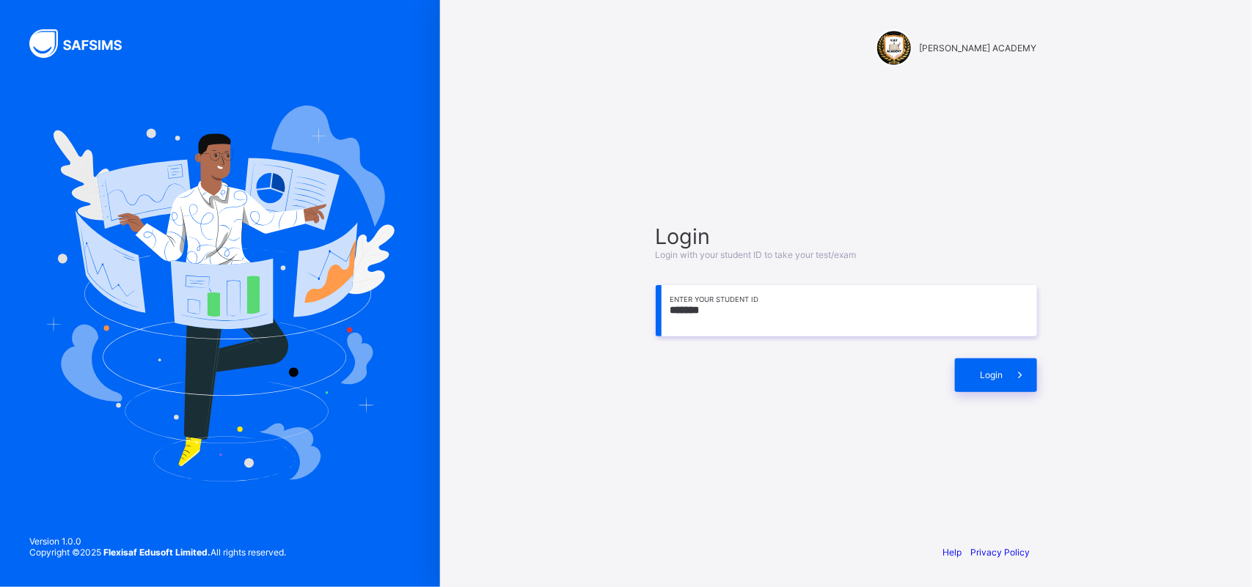
click at [752, 320] on input "*******" at bounding box center [845, 310] width 381 height 51
type input "*********"
click at [991, 368] on div "Login" at bounding box center [996, 376] width 82 height 34
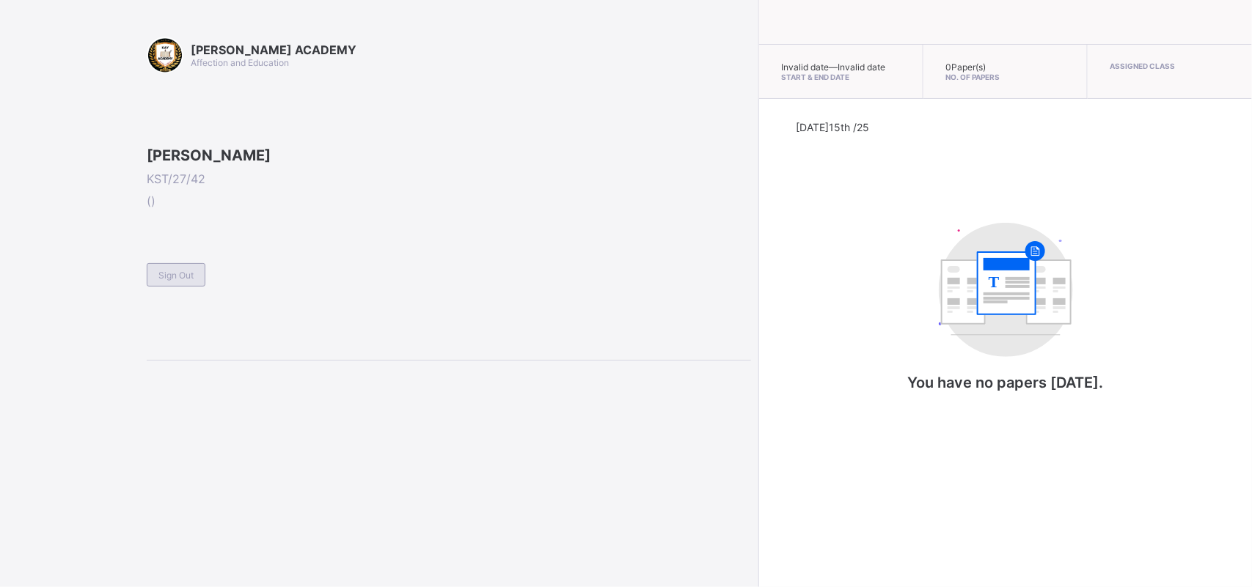
click at [163, 287] on div "Sign Out" at bounding box center [176, 274] width 59 height 23
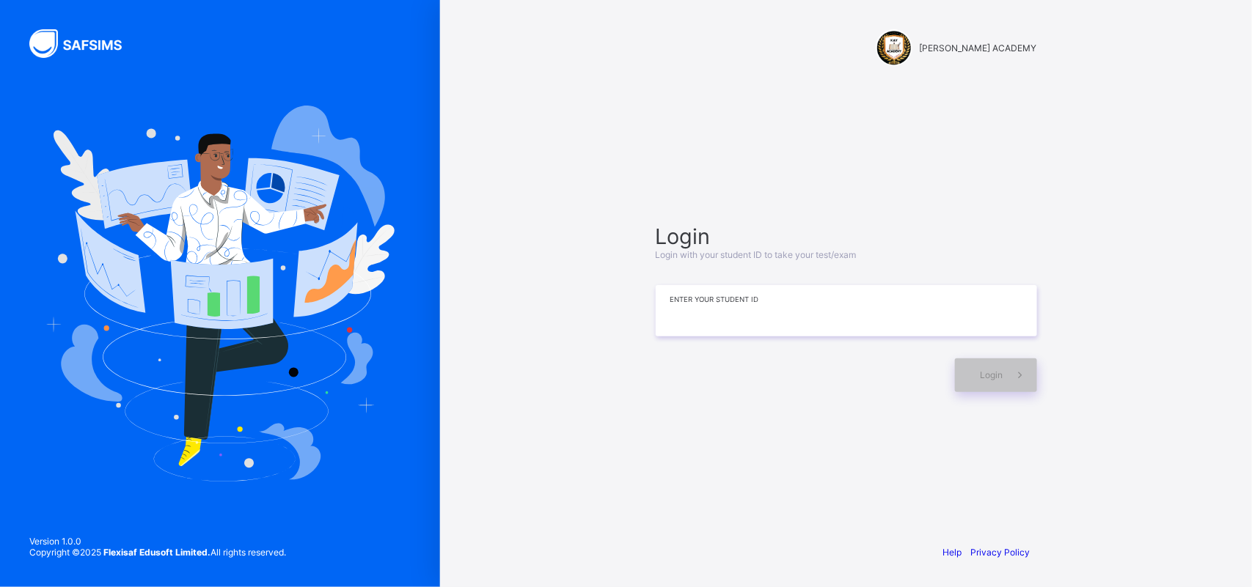
click at [746, 320] on input at bounding box center [845, 310] width 381 height 51
type input "*********"
click at [980, 370] on span "Login" at bounding box center [991, 375] width 23 height 11
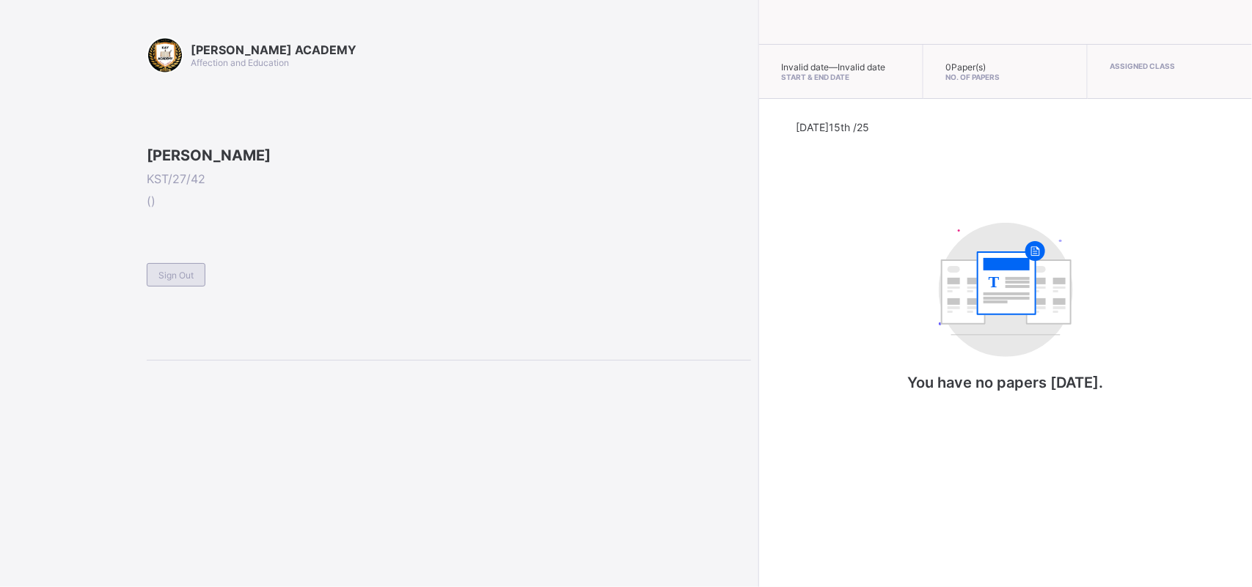
click at [172, 281] on span "Sign Out" at bounding box center [175, 275] width 35 height 11
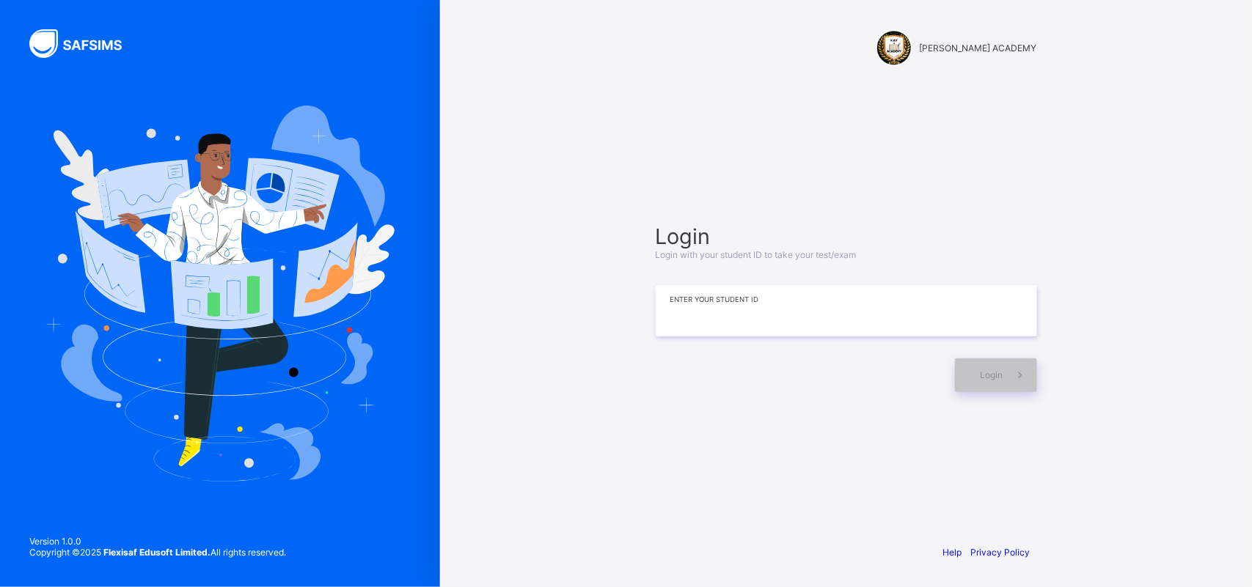
click at [710, 312] on input at bounding box center [845, 310] width 381 height 51
click at [697, 320] on input at bounding box center [845, 310] width 381 height 51
type input "*********"
click at [1024, 371] on icon at bounding box center [1019, 375] width 15 height 14
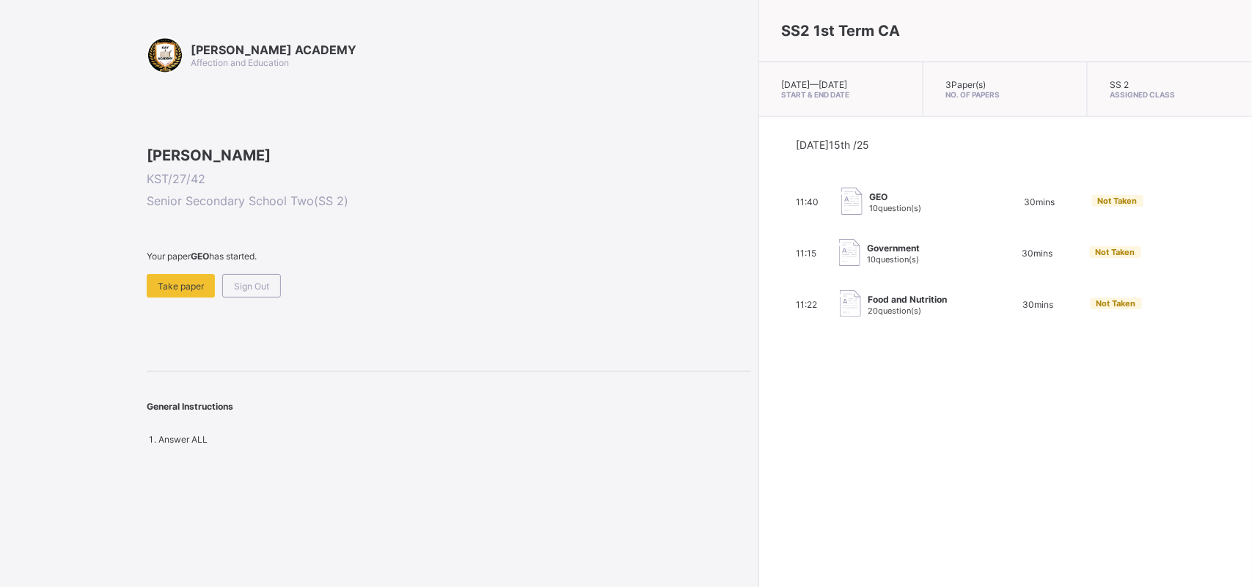
click at [839, 309] on img at bounding box center [849, 303] width 21 height 27
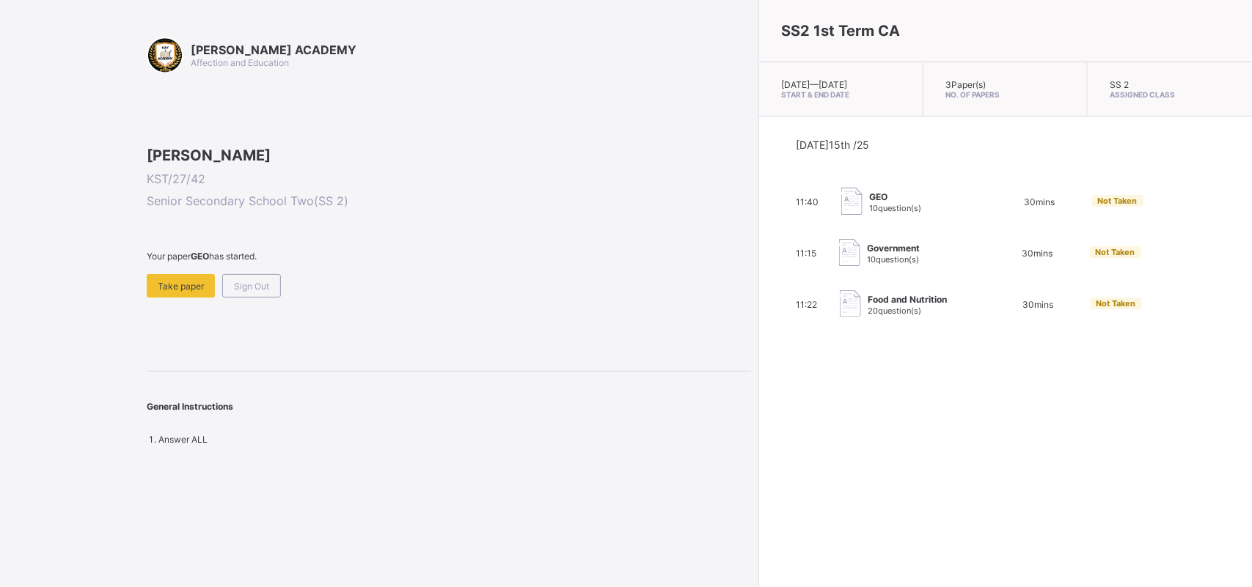
click at [839, 309] on img at bounding box center [849, 303] width 21 height 27
click at [868, 316] on div "Food and Nutrition 20 question(s)" at bounding box center [907, 305] width 79 height 22
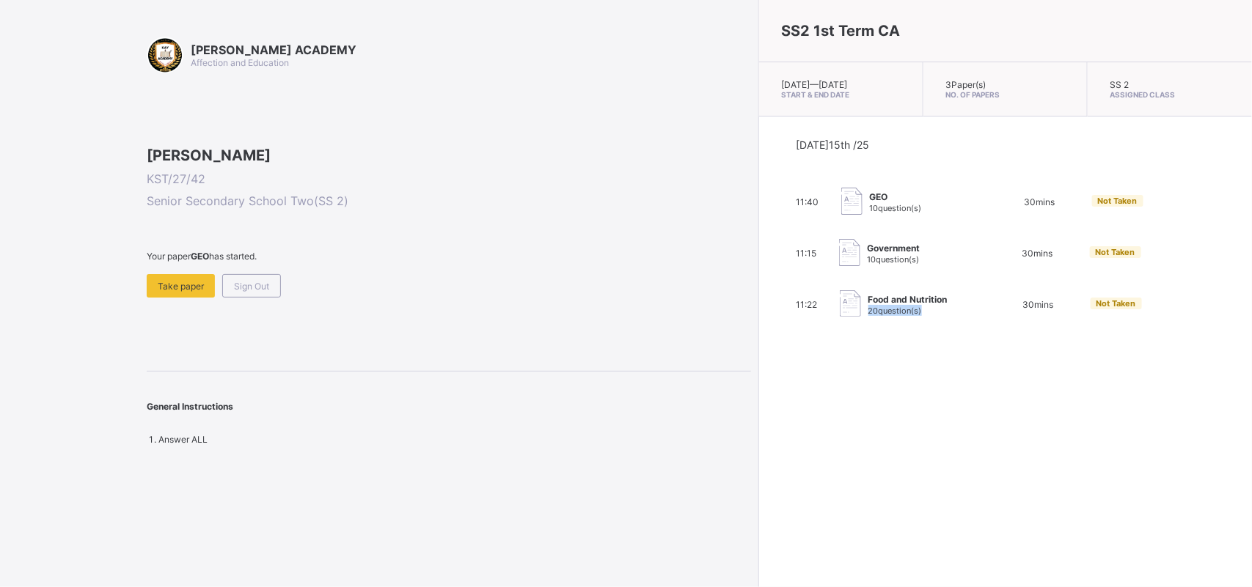
click at [868, 316] on span "20 question(s)" at bounding box center [895, 311] width 54 height 10
click at [868, 305] on span "Food and Nutrition" at bounding box center [907, 299] width 79 height 11
click at [189, 298] on div "Take paper" at bounding box center [181, 285] width 68 height 23
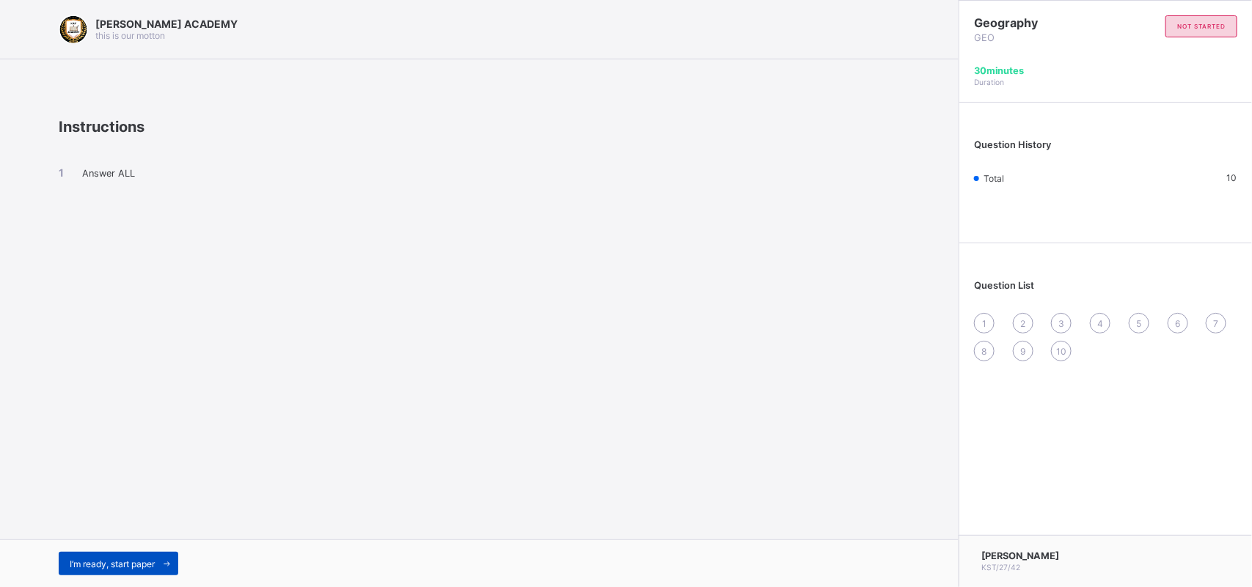
click at [139, 559] on span "I’m ready, start paper" at bounding box center [112, 564] width 85 height 11
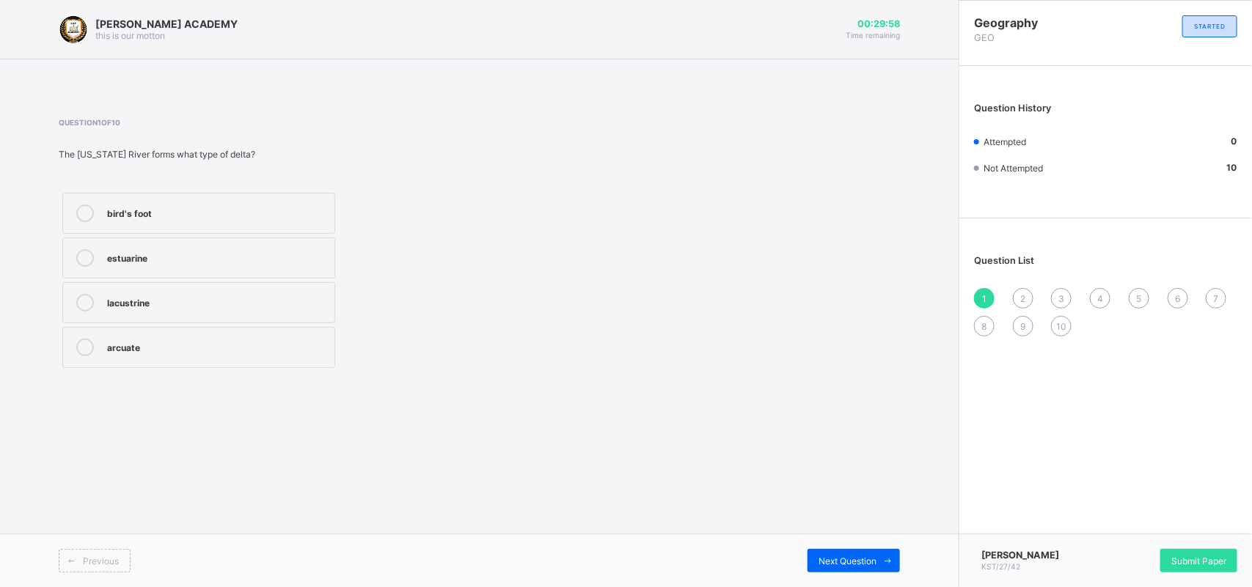
click at [293, 231] on label "bird's foot" at bounding box center [198, 213] width 273 height 41
click at [1218, 552] on div "Submit Paper" at bounding box center [1198, 560] width 77 height 23
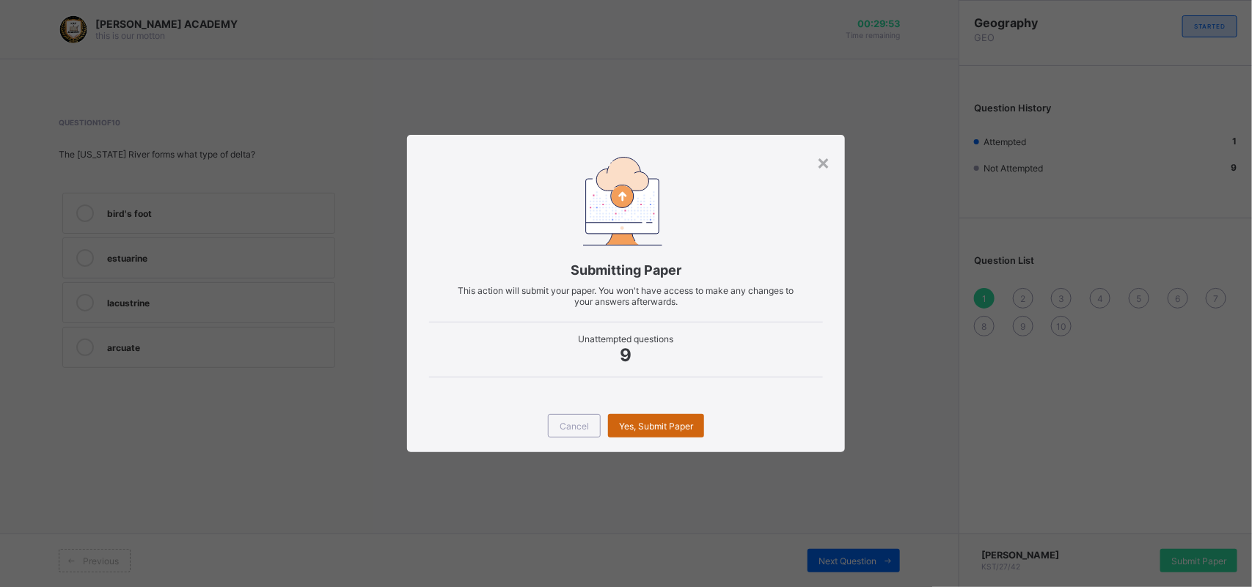
click at [669, 414] on div "Yes, Submit Paper" at bounding box center [656, 425] width 96 height 23
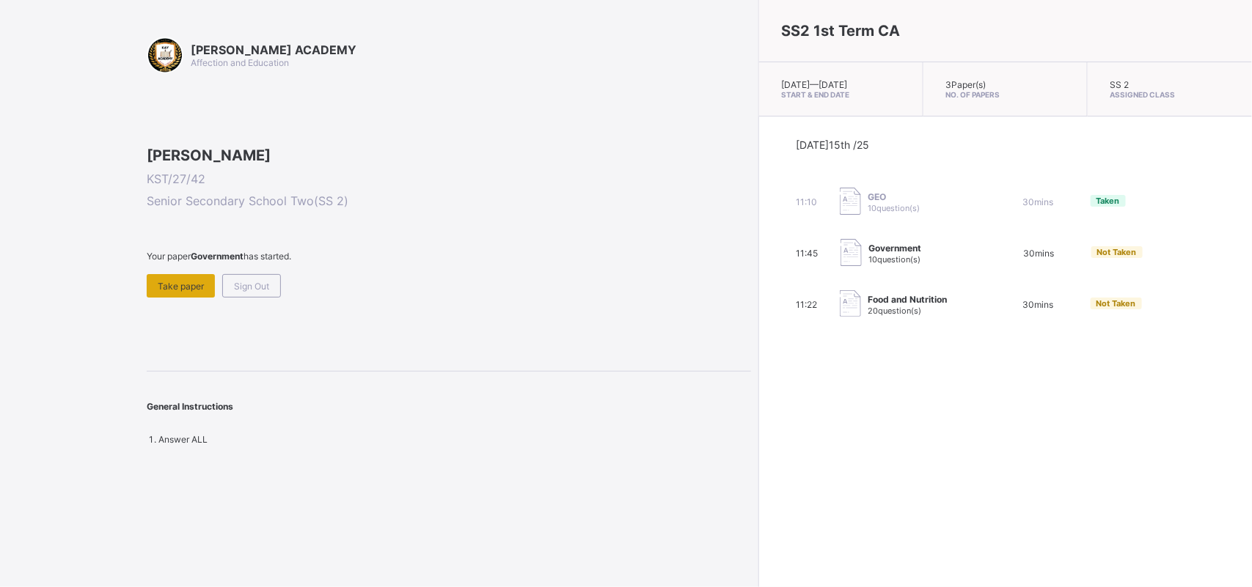
click at [188, 292] on span "Take paper" at bounding box center [181, 286] width 46 height 11
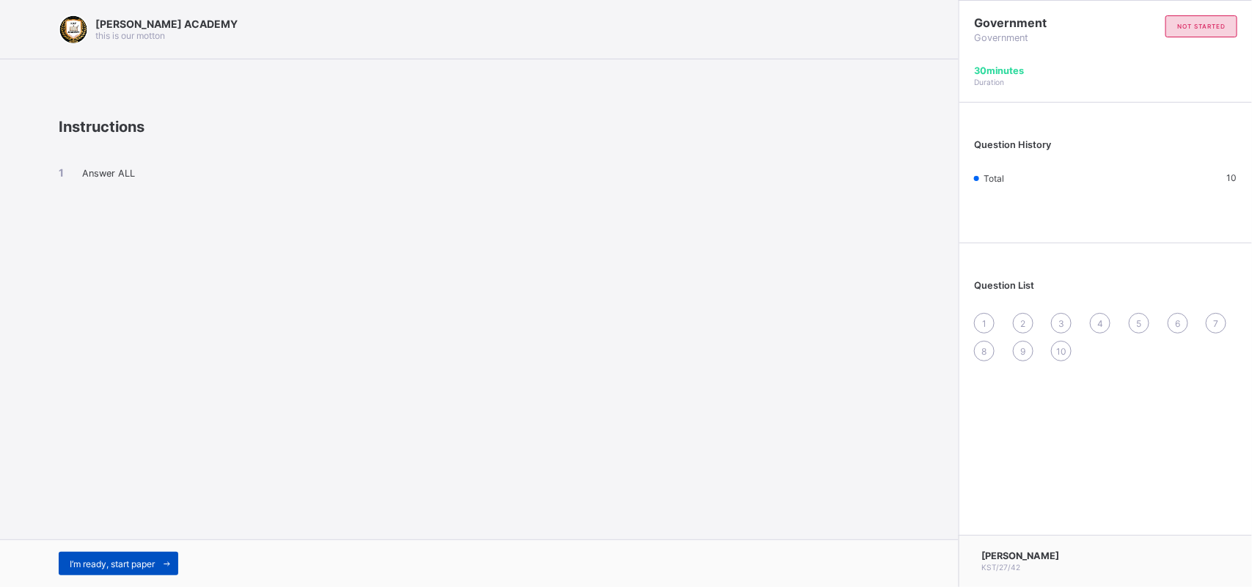
click at [119, 557] on div "I’m ready, start paper" at bounding box center [119, 563] width 120 height 23
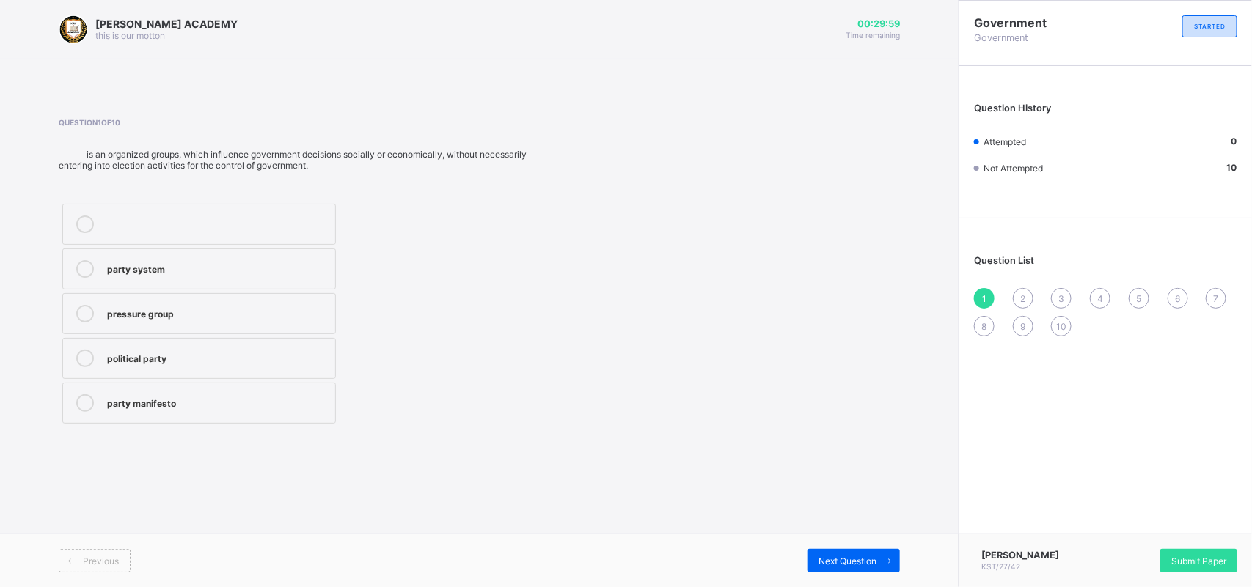
click at [169, 324] on label "pressure group" at bounding box center [198, 313] width 273 height 41
click at [1180, 556] on span "Submit Paper" at bounding box center [1198, 561] width 55 height 11
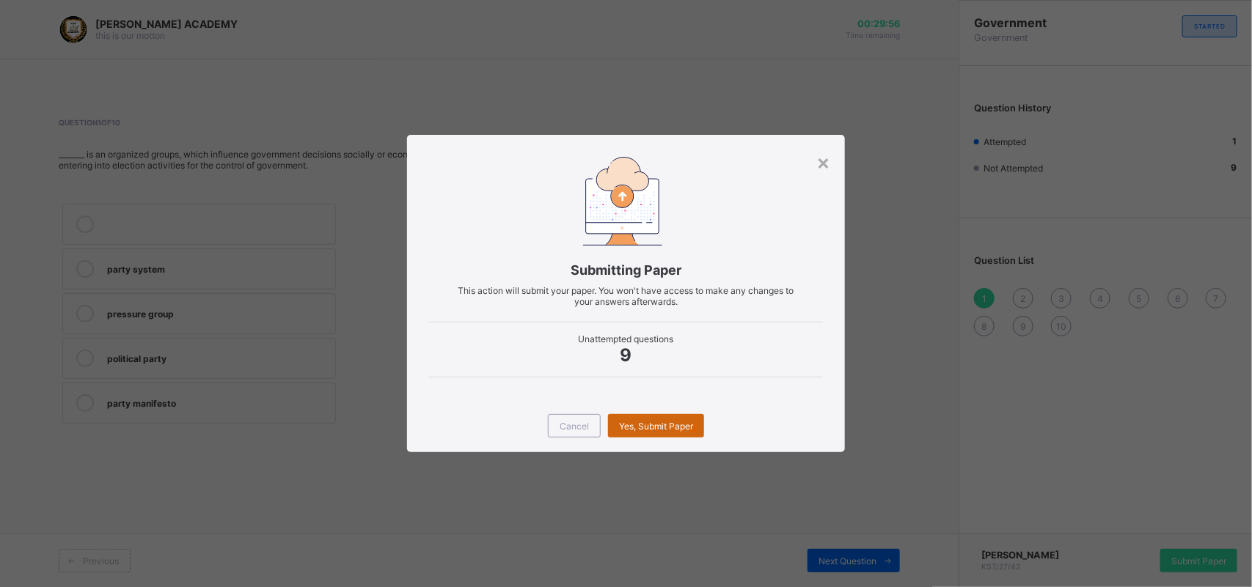
click at [675, 426] on span "Yes, Submit Paper" at bounding box center [656, 426] width 74 height 11
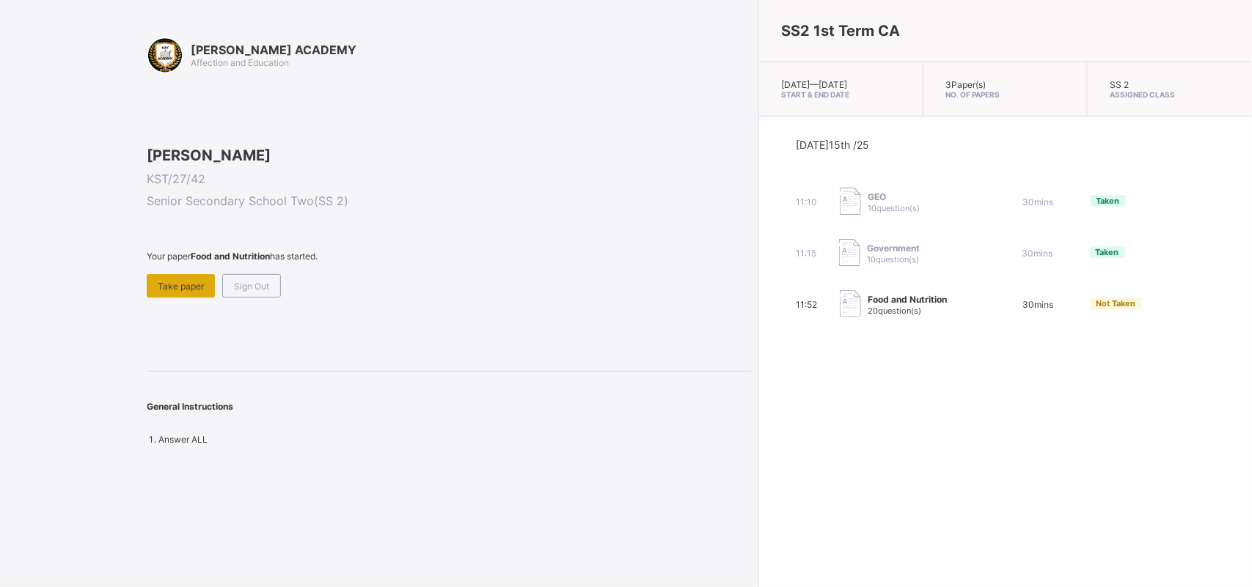
click at [169, 292] on span "Take paper" at bounding box center [181, 286] width 46 height 11
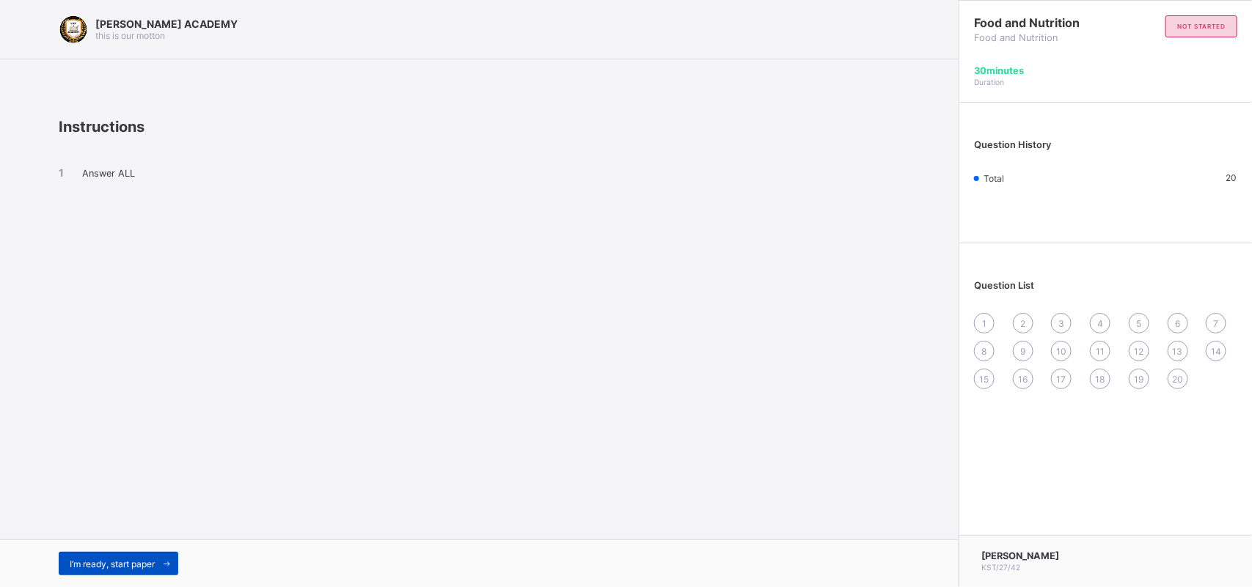
click at [128, 565] on span "I’m ready, start paper" at bounding box center [112, 564] width 85 height 11
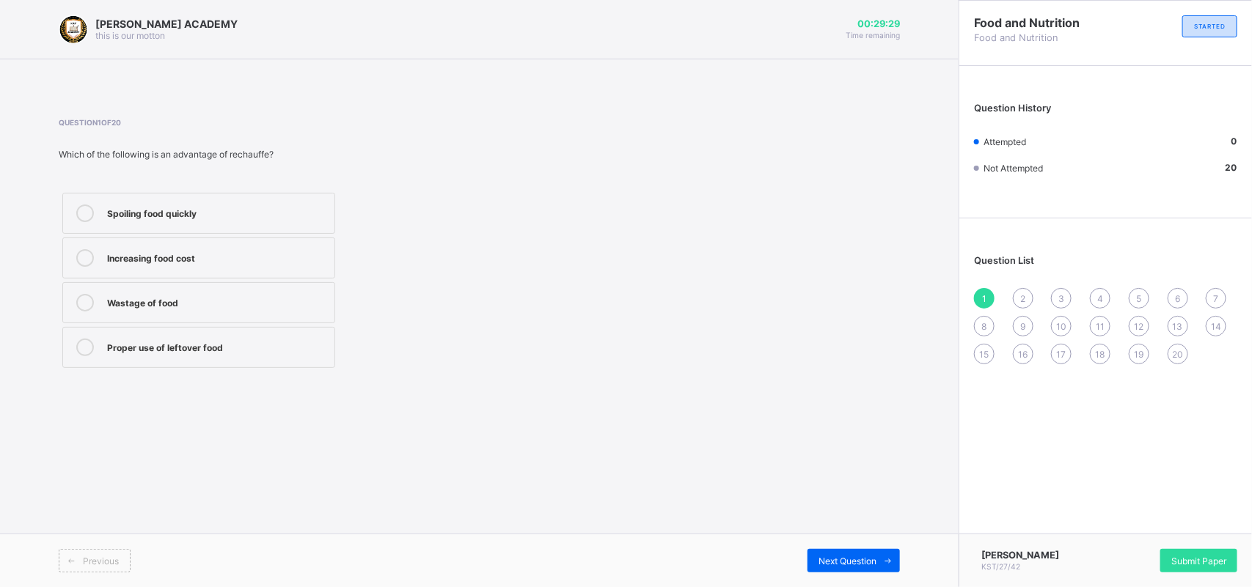
click at [85, 210] on icon at bounding box center [85, 214] width 18 height 18
click at [1021, 288] on div "2" at bounding box center [1023, 298] width 21 height 21
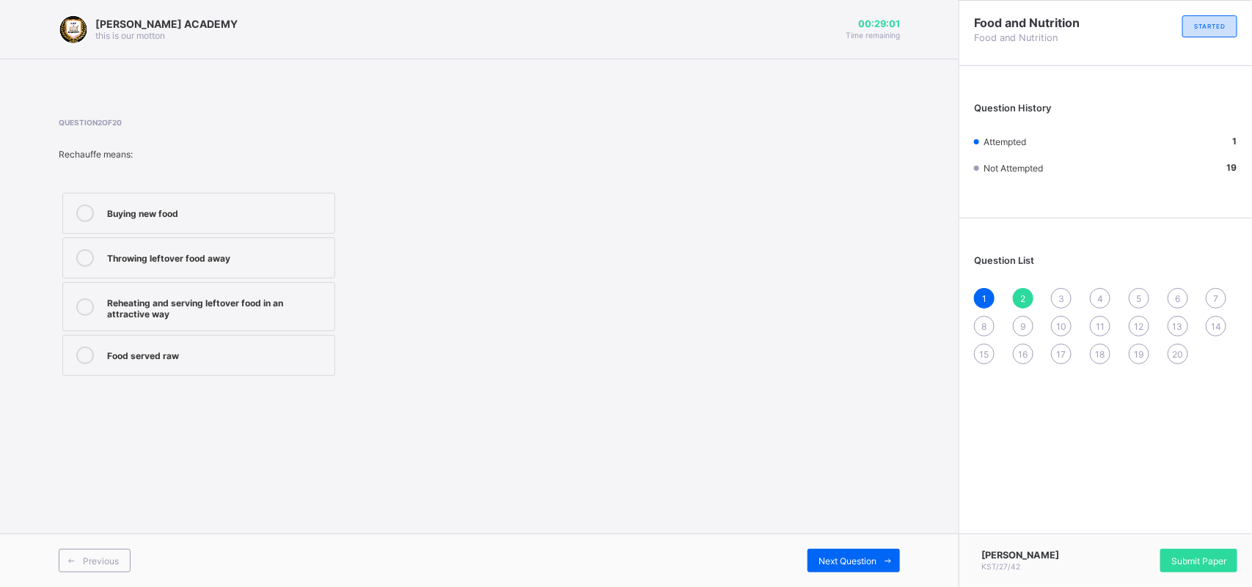
click at [84, 302] on icon at bounding box center [85, 307] width 18 height 18
click at [986, 297] on span "1" at bounding box center [984, 298] width 4 height 11
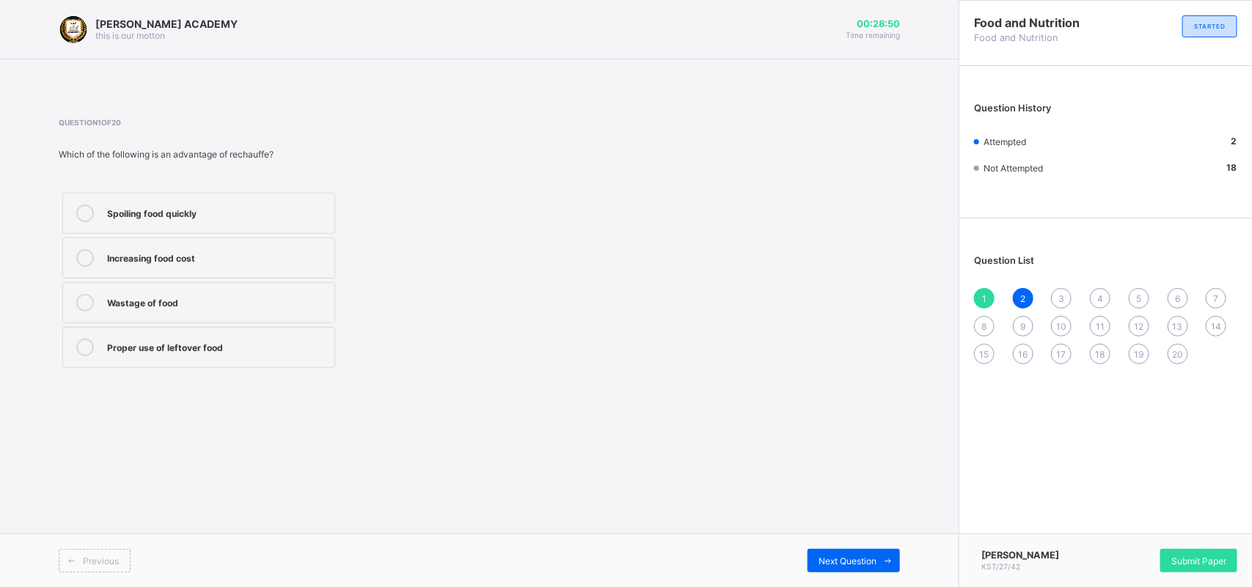
click at [88, 350] on icon at bounding box center [85, 348] width 18 height 18
click at [1060, 301] on div "3" at bounding box center [1061, 298] width 21 height 21
click at [81, 349] on icon at bounding box center [85, 348] width 18 height 18
click at [1097, 298] on span "4" at bounding box center [1100, 298] width 6 height 11
click at [82, 210] on icon at bounding box center [85, 214] width 18 height 18
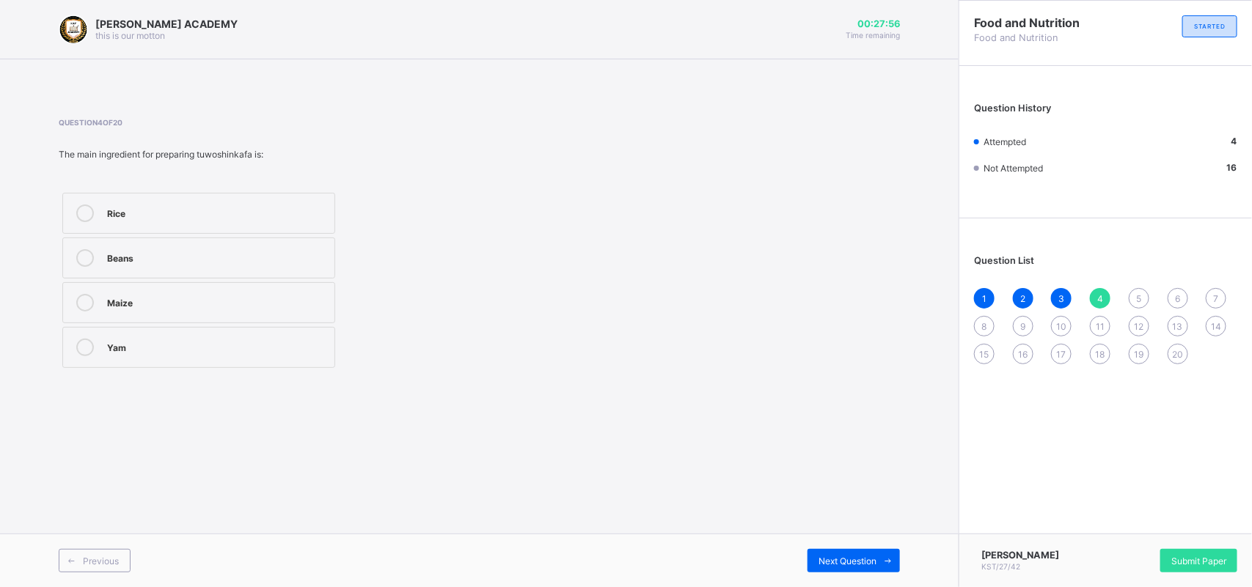
click at [1144, 290] on div "5" at bounding box center [1138, 298] width 21 height 21
click at [81, 210] on icon at bounding box center [85, 214] width 18 height 18
click at [1175, 293] on span "6" at bounding box center [1177, 298] width 5 height 11
click at [82, 306] on icon at bounding box center [85, 303] width 18 height 18
click at [1215, 297] on span "7" at bounding box center [1215, 298] width 5 height 11
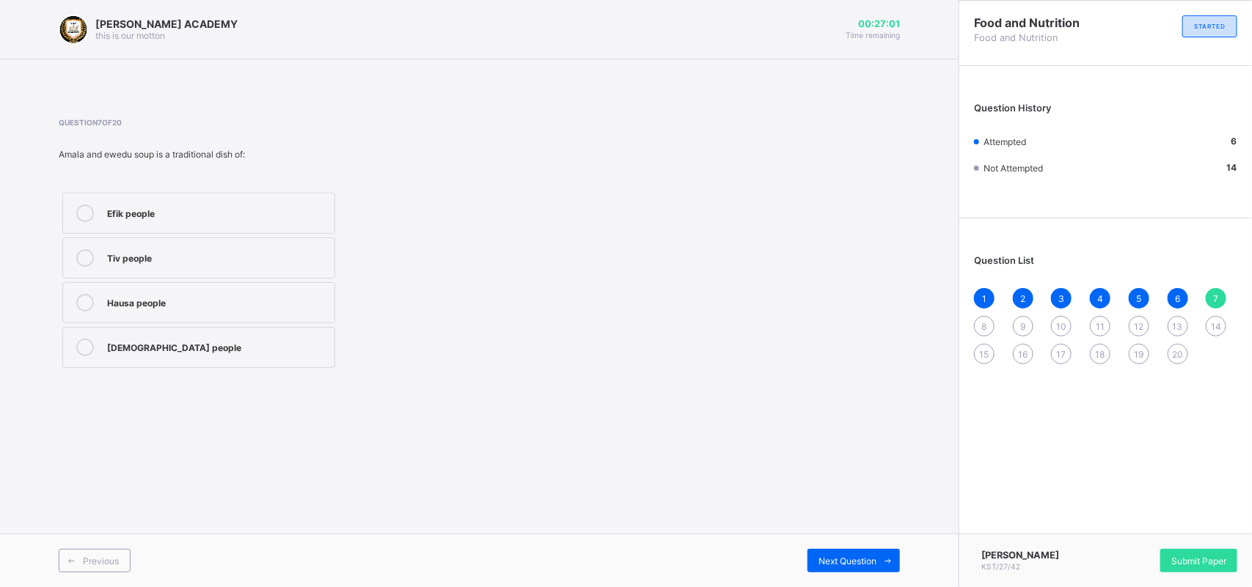
click at [84, 346] on icon at bounding box center [85, 348] width 18 height 18
click at [983, 323] on span "8" at bounding box center [984, 326] width 5 height 11
click at [84, 303] on icon at bounding box center [85, 303] width 18 height 18
click at [1021, 326] on span "9" at bounding box center [1022, 326] width 5 height 11
click at [86, 216] on icon at bounding box center [85, 214] width 18 height 18
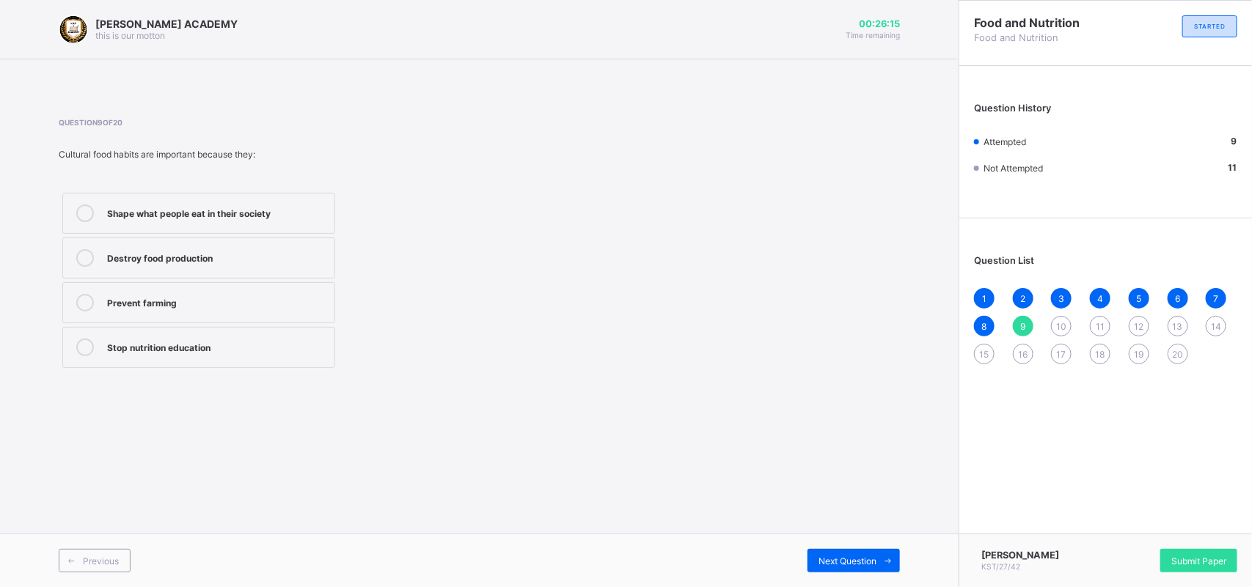
click at [1060, 324] on span "10" at bounding box center [1061, 326] width 10 height 11
click at [87, 213] on icon at bounding box center [85, 214] width 18 height 18
click at [1103, 325] on span "11" at bounding box center [1099, 326] width 9 height 11
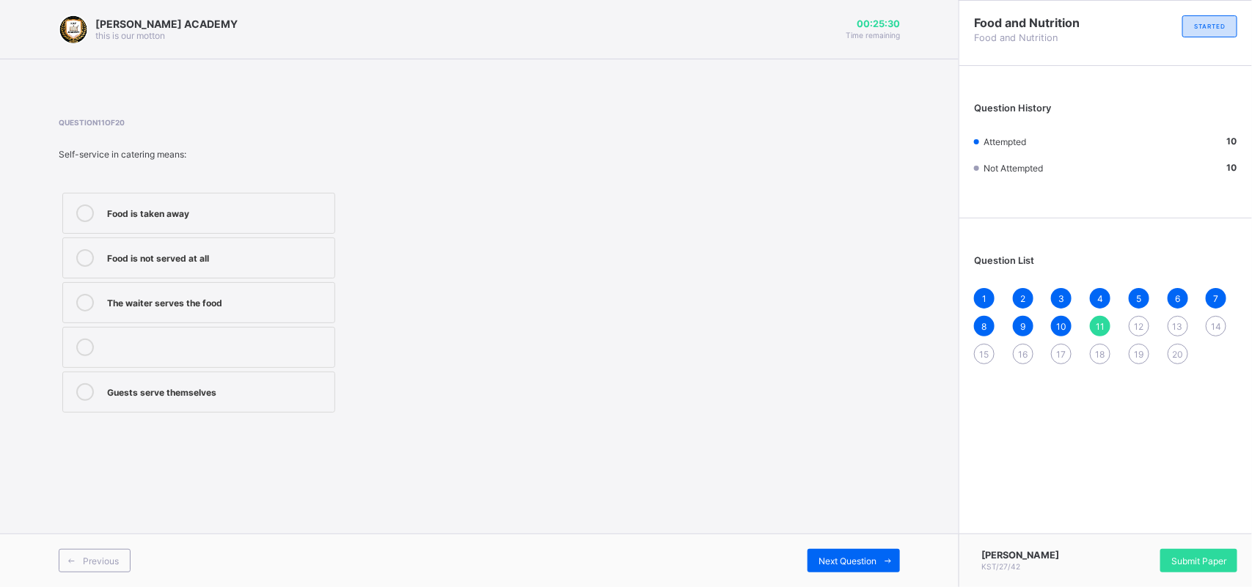
click at [81, 394] on icon at bounding box center [85, 392] width 18 height 18
click at [1144, 321] on div "12" at bounding box center [1138, 326] width 21 height 21
click at [87, 213] on icon at bounding box center [85, 214] width 18 height 18
click at [1175, 321] on span "13" at bounding box center [1177, 326] width 10 height 11
click at [86, 349] on icon at bounding box center [85, 348] width 18 height 18
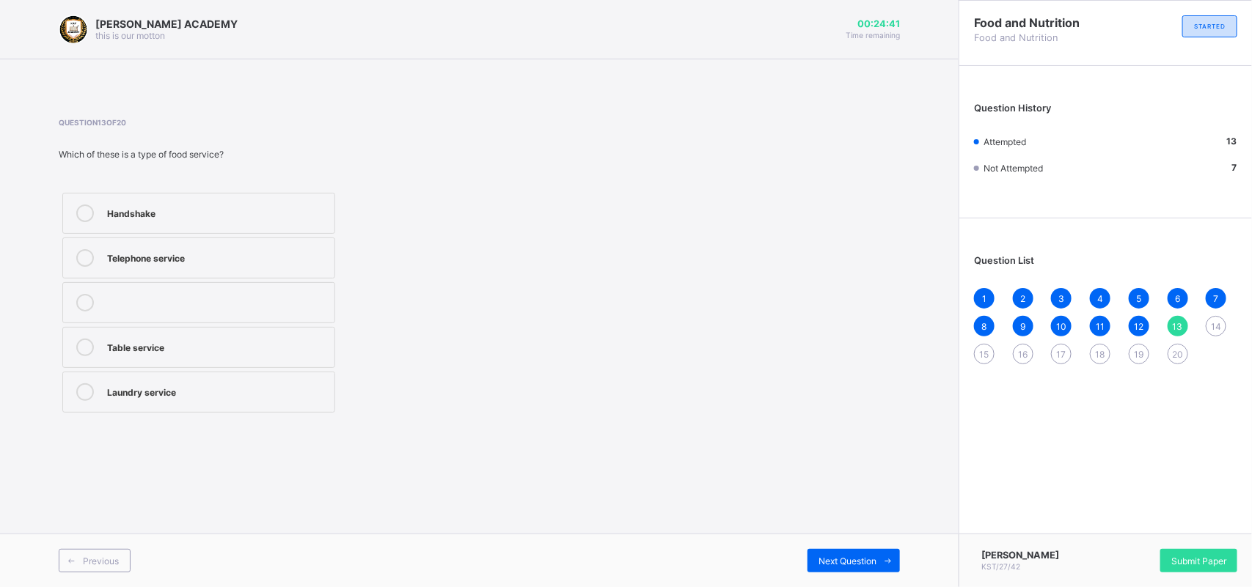
click at [1214, 323] on span "14" at bounding box center [1215, 326] width 10 height 11
click at [87, 301] on icon at bounding box center [85, 303] width 18 height 18
click at [983, 349] on span "15" at bounding box center [985, 354] width 10 height 11
click at [84, 352] on icon at bounding box center [85, 348] width 18 height 18
click at [1021, 354] on span "16" at bounding box center [1023, 354] width 10 height 11
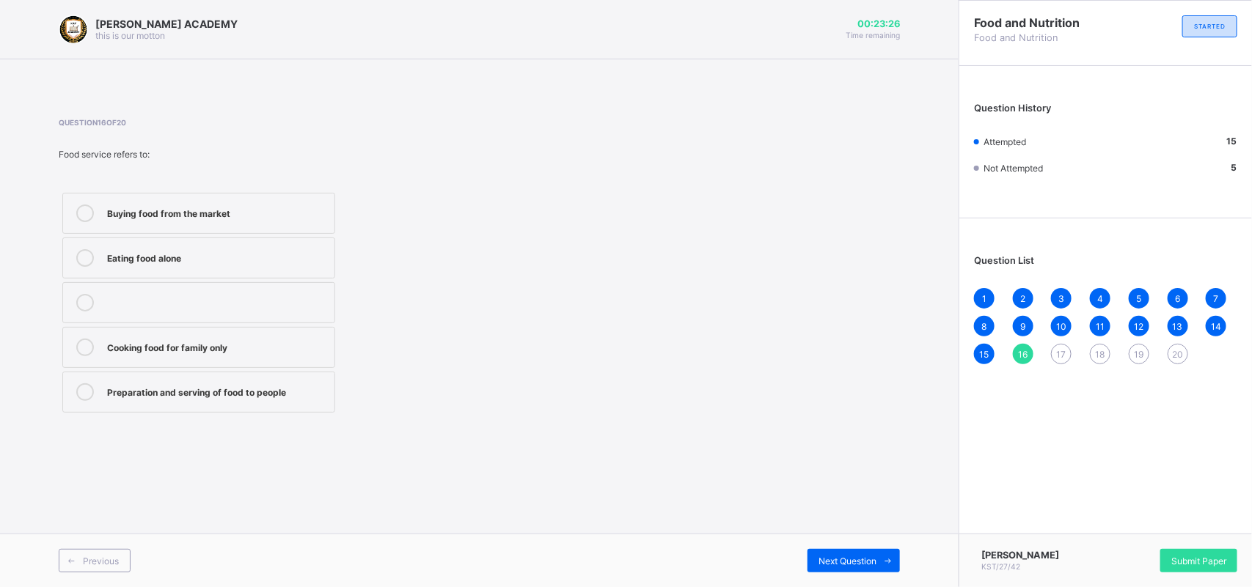
click at [86, 396] on icon at bounding box center [85, 392] width 18 height 18
click at [1060, 350] on span "17" at bounding box center [1062, 354] width 10 height 11
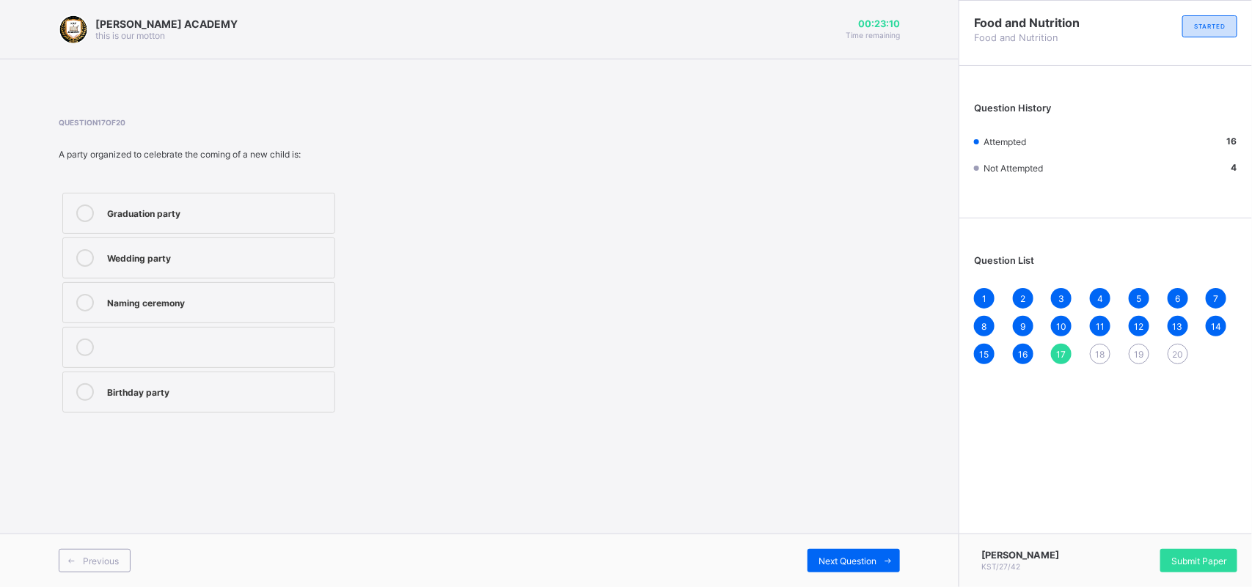
click at [83, 301] on icon at bounding box center [85, 303] width 18 height 18
click at [1101, 349] on span "18" at bounding box center [1100, 354] width 10 height 11
click at [81, 302] on icon at bounding box center [85, 303] width 18 height 18
click at [1136, 349] on span "19" at bounding box center [1138, 354] width 10 height 11
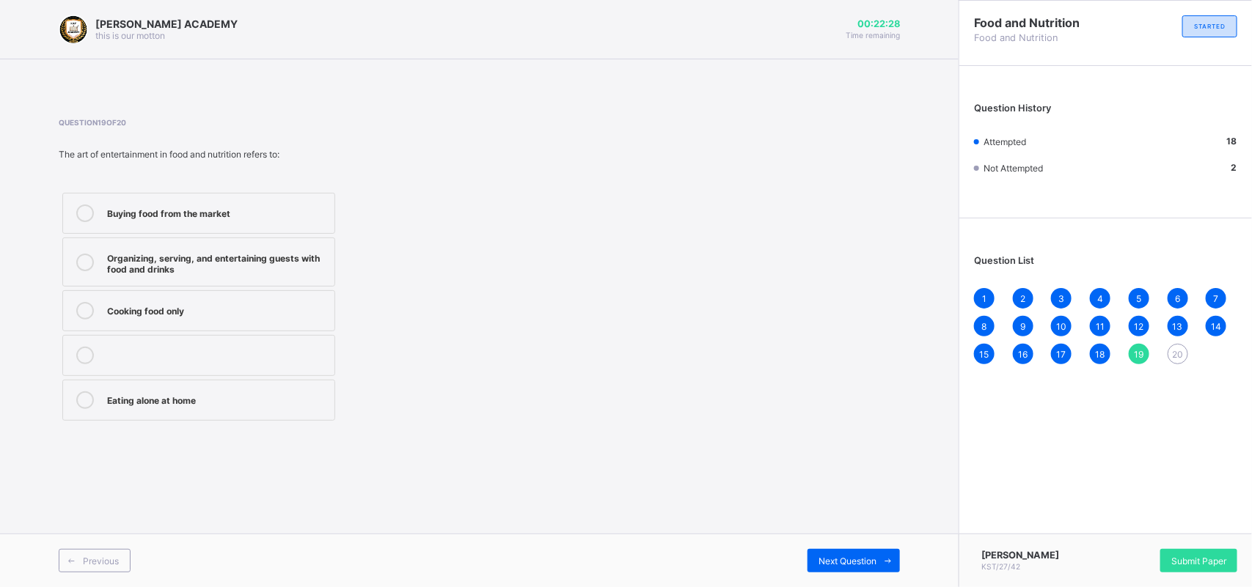
click at [87, 262] on icon at bounding box center [85, 263] width 18 height 18
click at [1175, 349] on span "20" at bounding box center [1177, 354] width 11 height 11
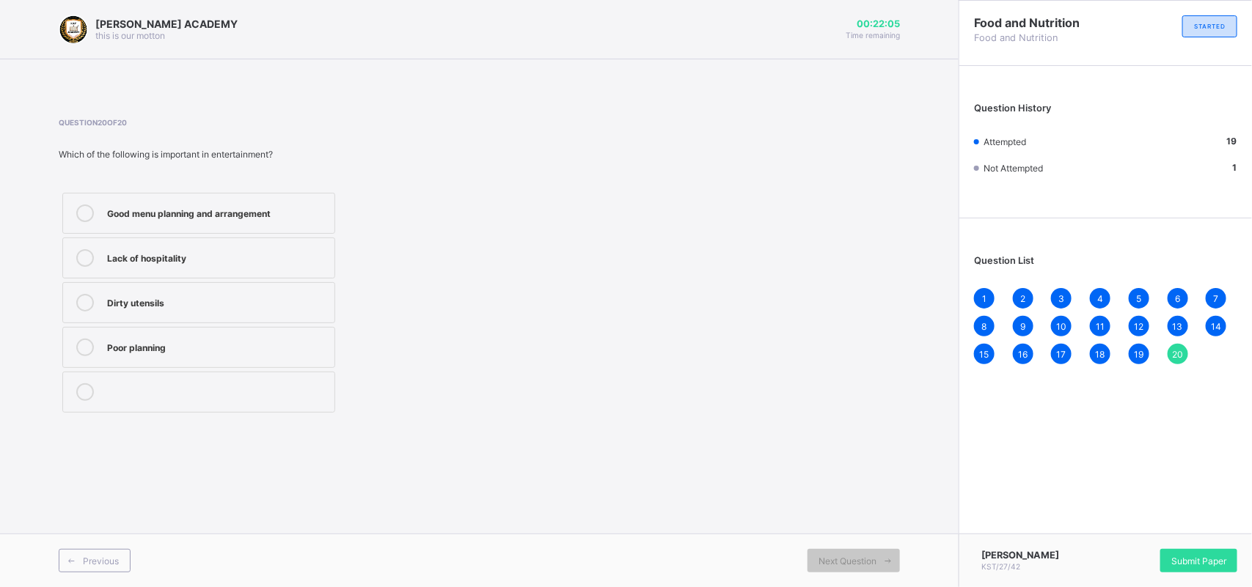
click at [84, 213] on icon at bounding box center [85, 214] width 18 height 18
click at [985, 297] on span "1" at bounding box center [984, 298] width 4 height 11
click at [1027, 295] on div "2" at bounding box center [1023, 298] width 21 height 21
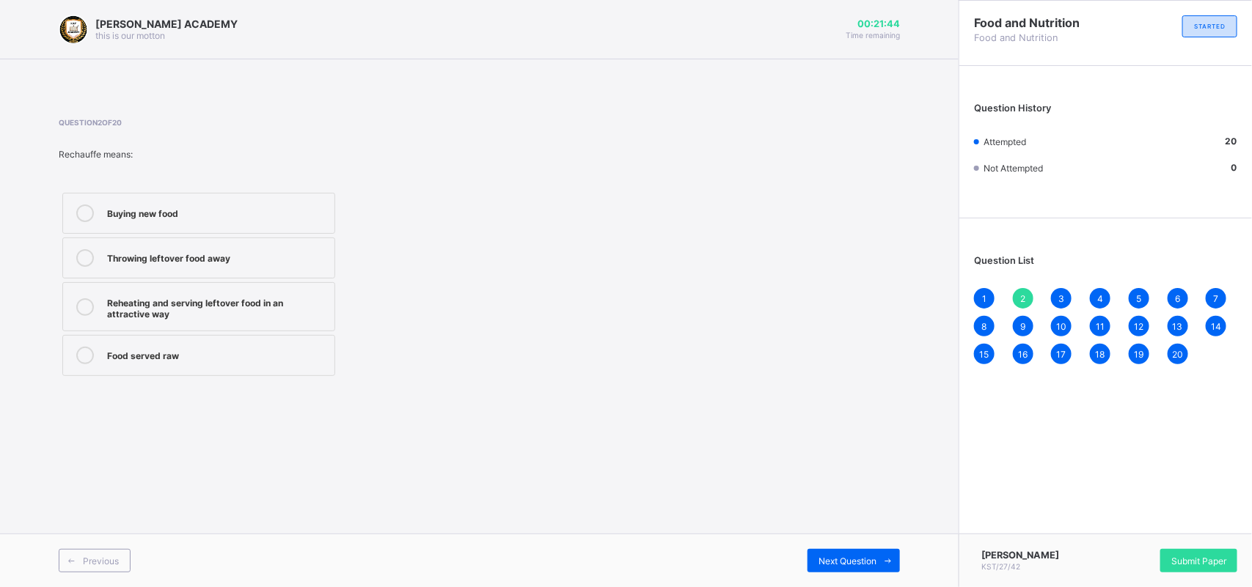
click at [1060, 295] on span "3" at bounding box center [1061, 298] width 6 height 11
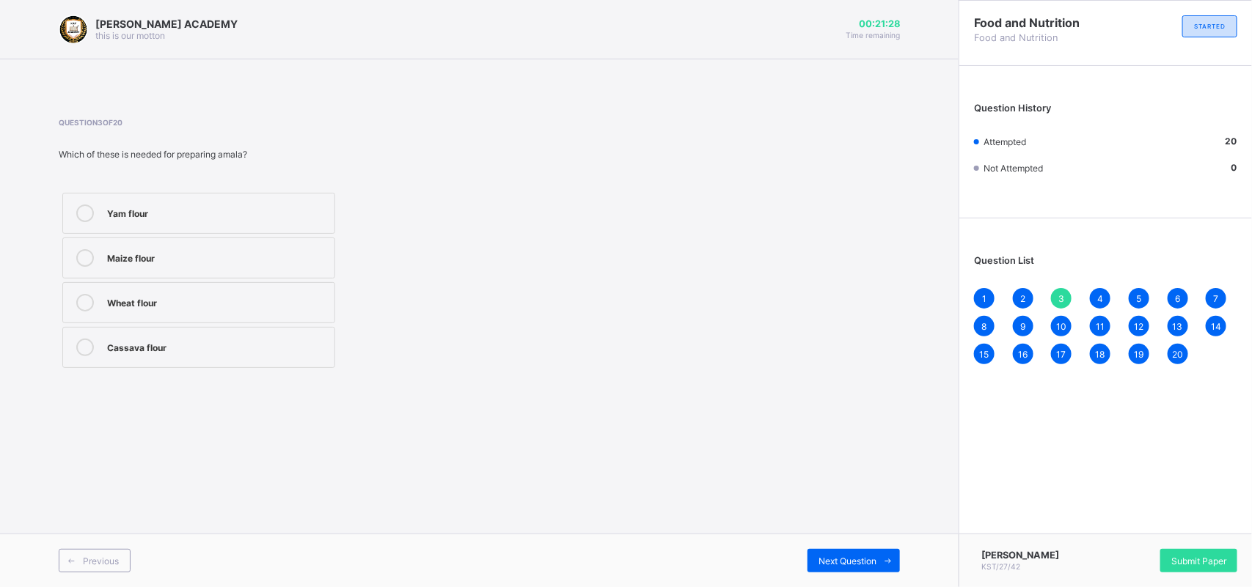
click at [1100, 295] on span "4" at bounding box center [1100, 298] width 6 height 11
click at [1137, 294] on span "5" at bounding box center [1138, 298] width 5 height 11
click at [1177, 294] on span "6" at bounding box center [1177, 298] width 5 height 11
click at [1140, 297] on span "5" at bounding box center [1138, 298] width 5 height 11
click at [1205, 561] on span "Submit Paper" at bounding box center [1198, 561] width 55 height 11
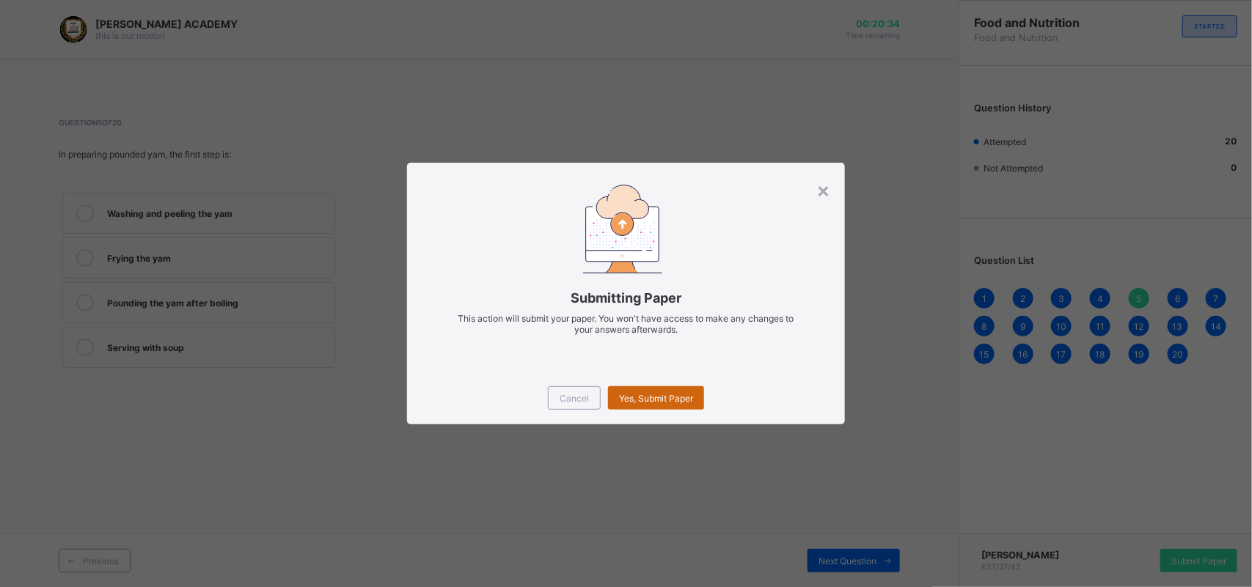
click at [680, 402] on div "Yes, Submit Paper" at bounding box center [656, 397] width 96 height 23
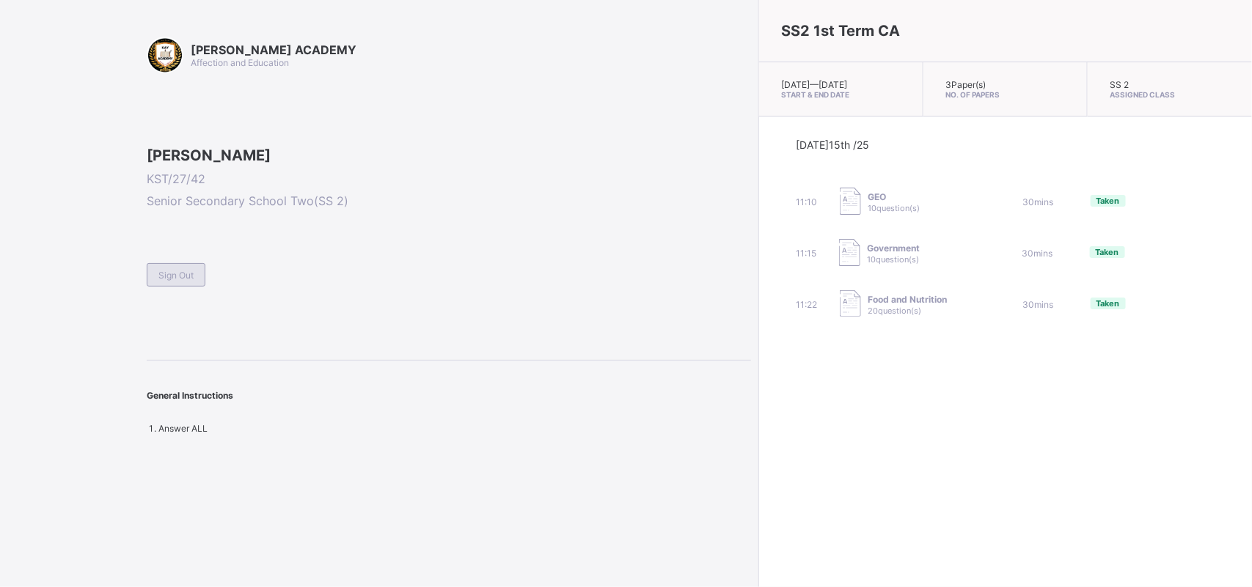
click at [159, 281] on span "Sign Out" at bounding box center [175, 275] width 35 height 11
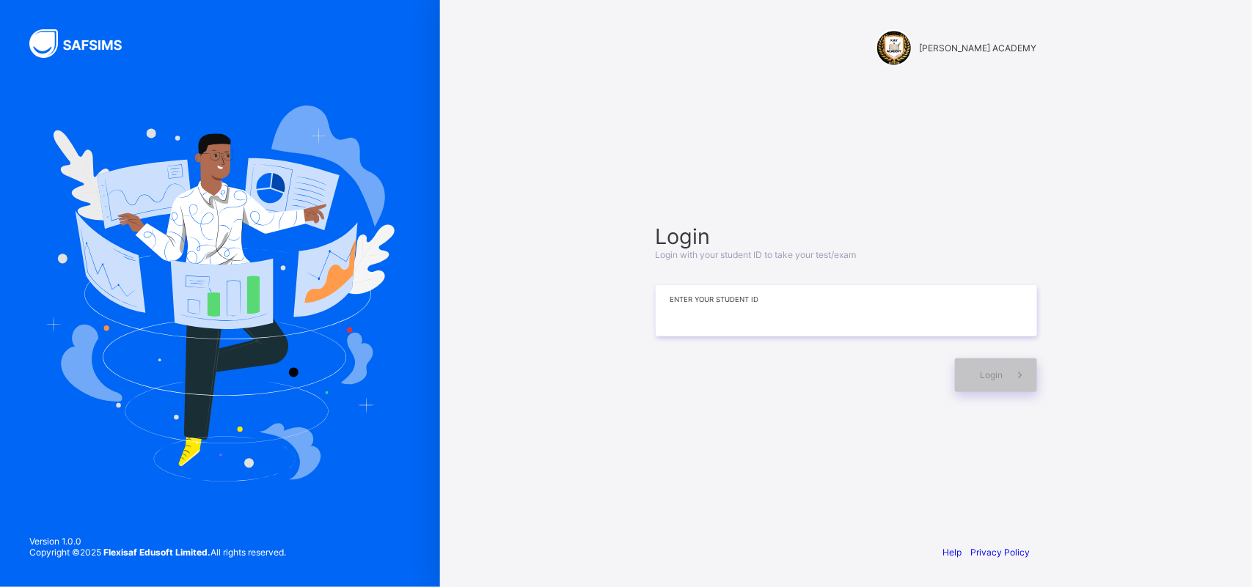
click at [680, 288] on input at bounding box center [845, 310] width 381 height 51
type input "*********"
click at [1012, 359] on span at bounding box center [1020, 376] width 34 height 34
click at [1012, 359] on div "Login" at bounding box center [996, 376] width 82 height 34
click at [1012, 370] on span at bounding box center [1020, 376] width 34 height 34
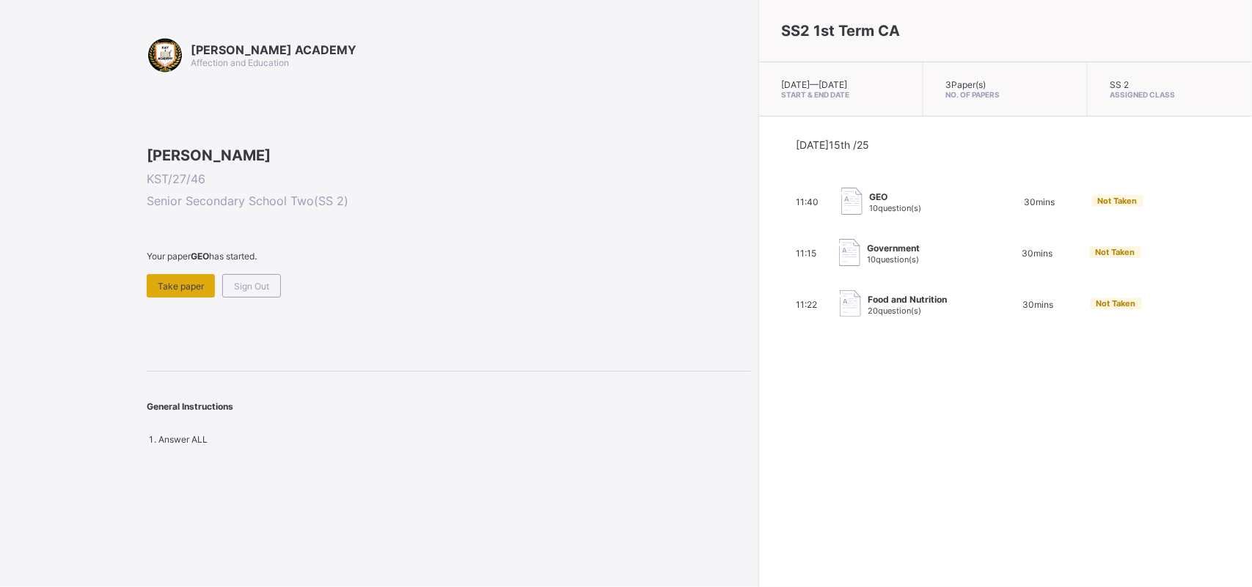
click at [160, 298] on div "Take paper" at bounding box center [181, 285] width 68 height 23
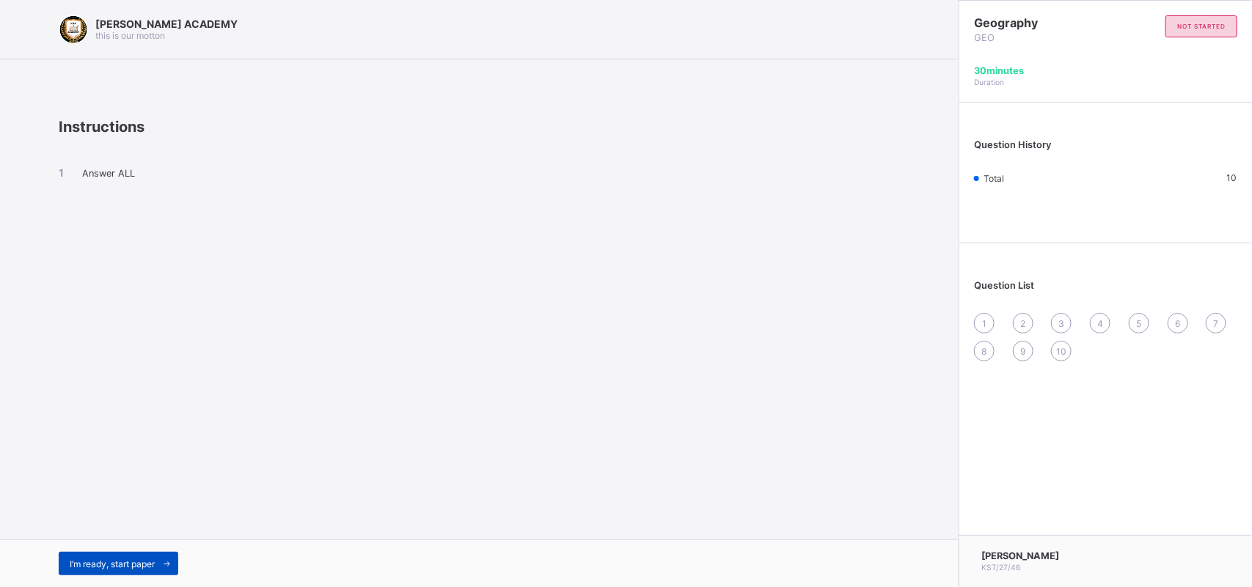
click at [158, 559] on span at bounding box center [166, 563] width 23 height 23
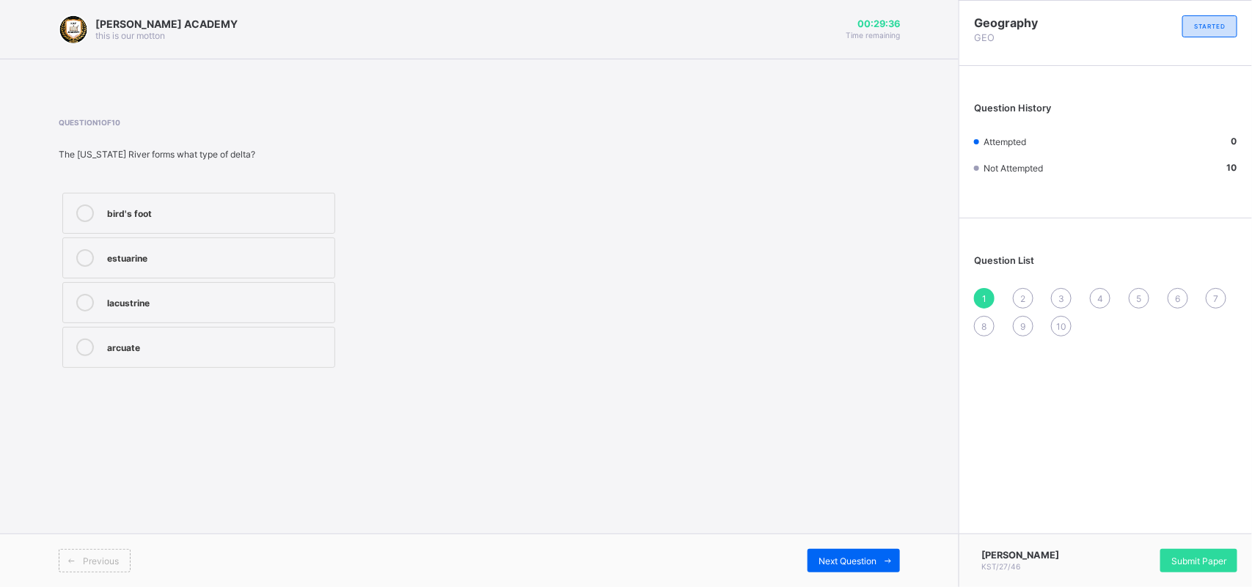
click at [150, 206] on div "bird's foot" at bounding box center [217, 212] width 220 height 15
click at [1200, 566] on div "Submit Paper" at bounding box center [1198, 560] width 77 height 23
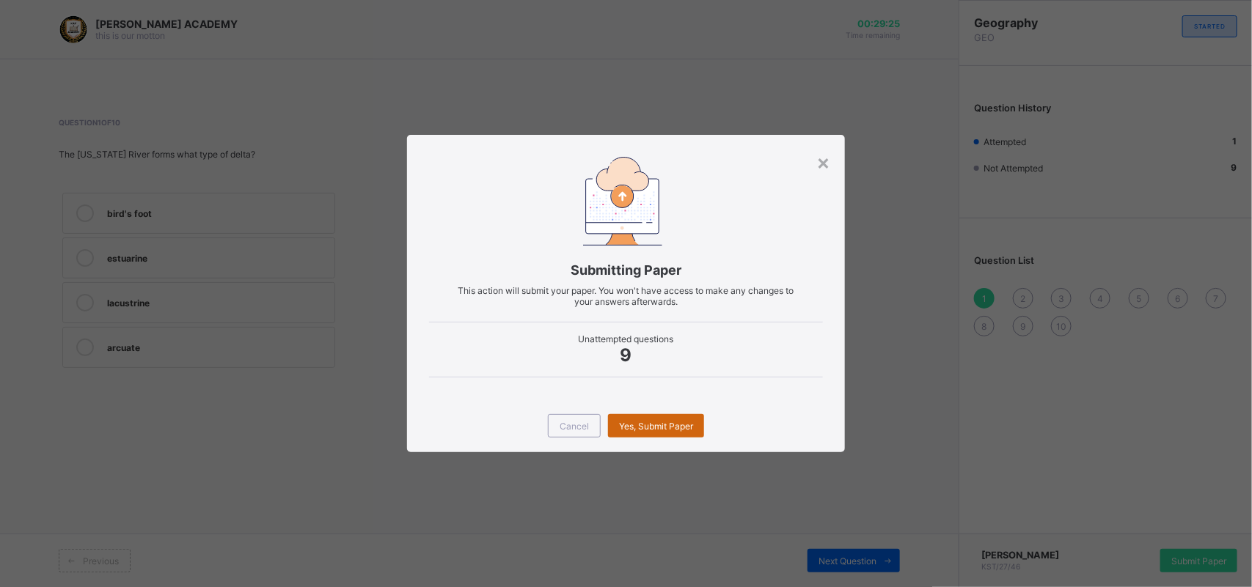
click at [649, 418] on div "Yes, Submit Paper" at bounding box center [656, 425] width 96 height 23
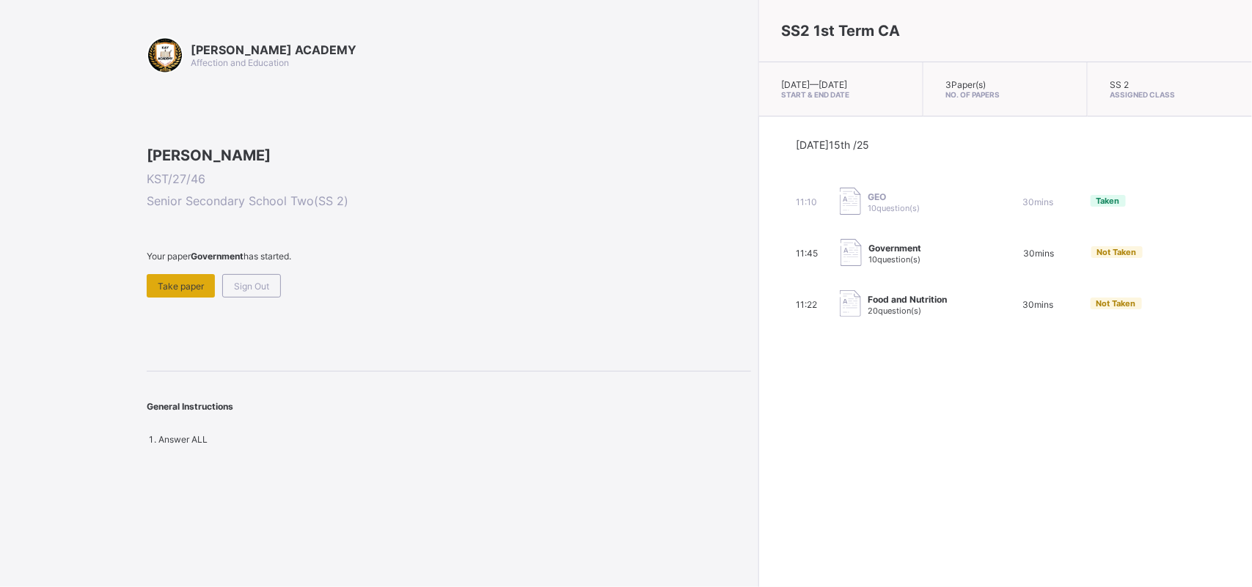
click at [188, 292] on span "Take paper" at bounding box center [181, 286] width 46 height 11
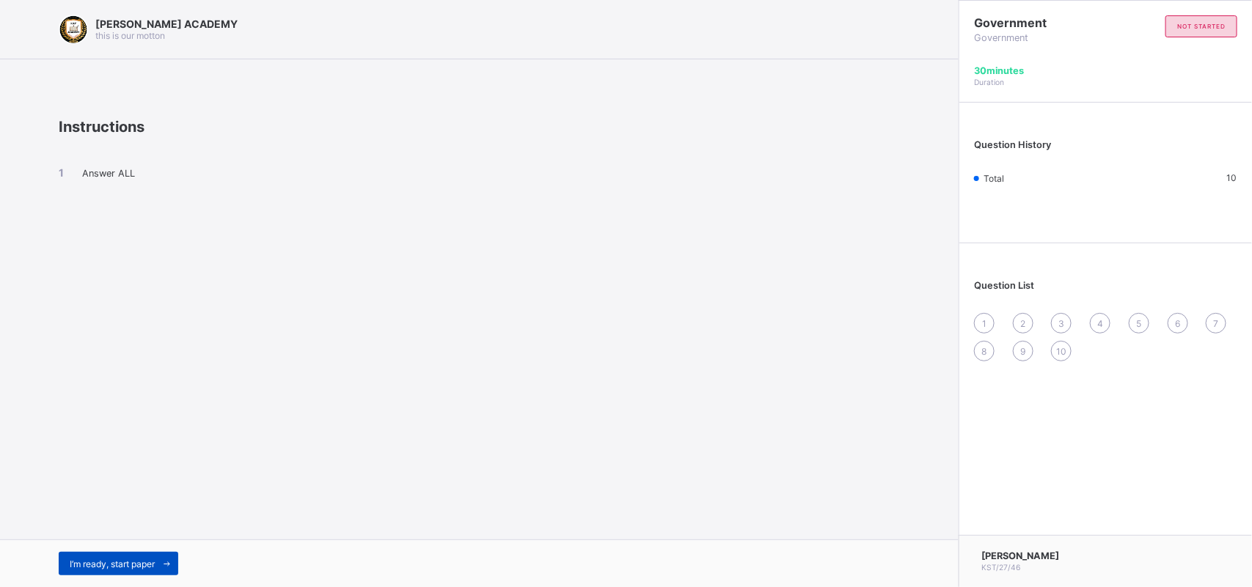
click at [131, 563] on span "I’m ready, start paper" at bounding box center [112, 564] width 85 height 11
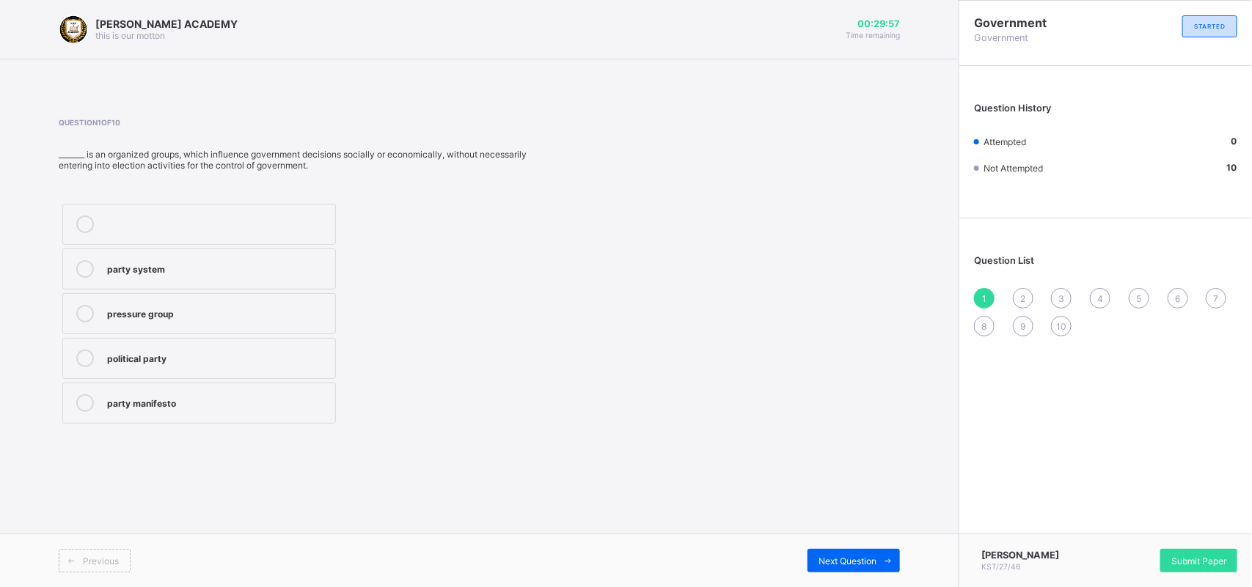
click at [273, 288] on label "party system" at bounding box center [198, 269] width 273 height 41
click at [1229, 550] on div "Submit Paper" at bounding box center [1198, 560] width 77 height 23
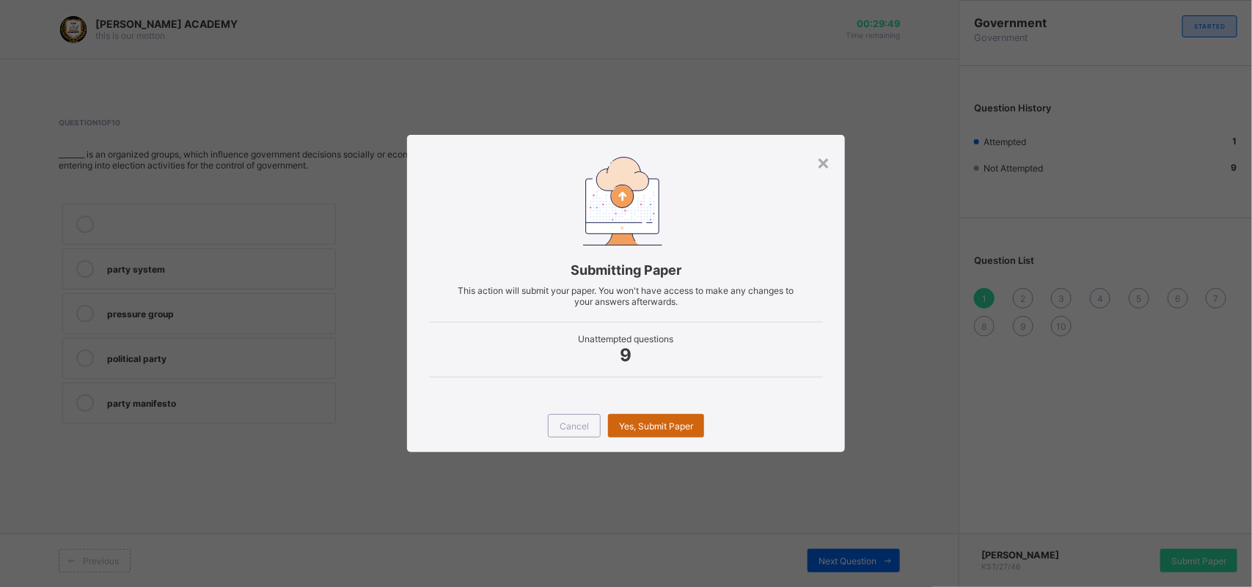
click at [694, 419] on div "Yes, Submit Paper" at bounding box center [656, 425] width 96 height 23
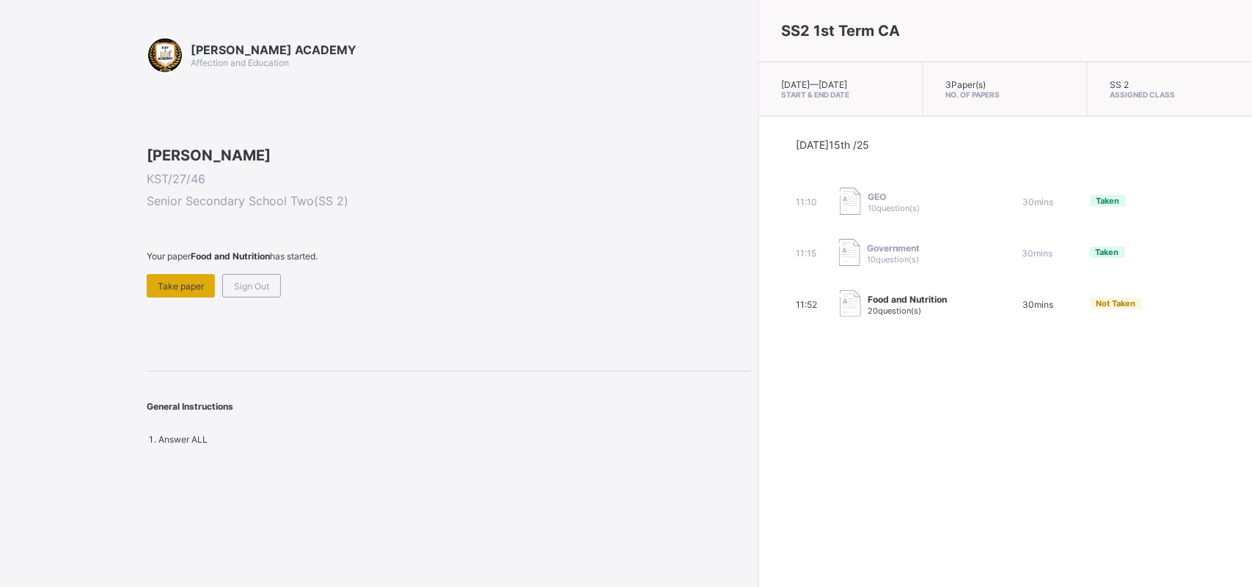
click at [192, 298] on div "Take paper" at bounding box center [181, 285] width 68 height 23
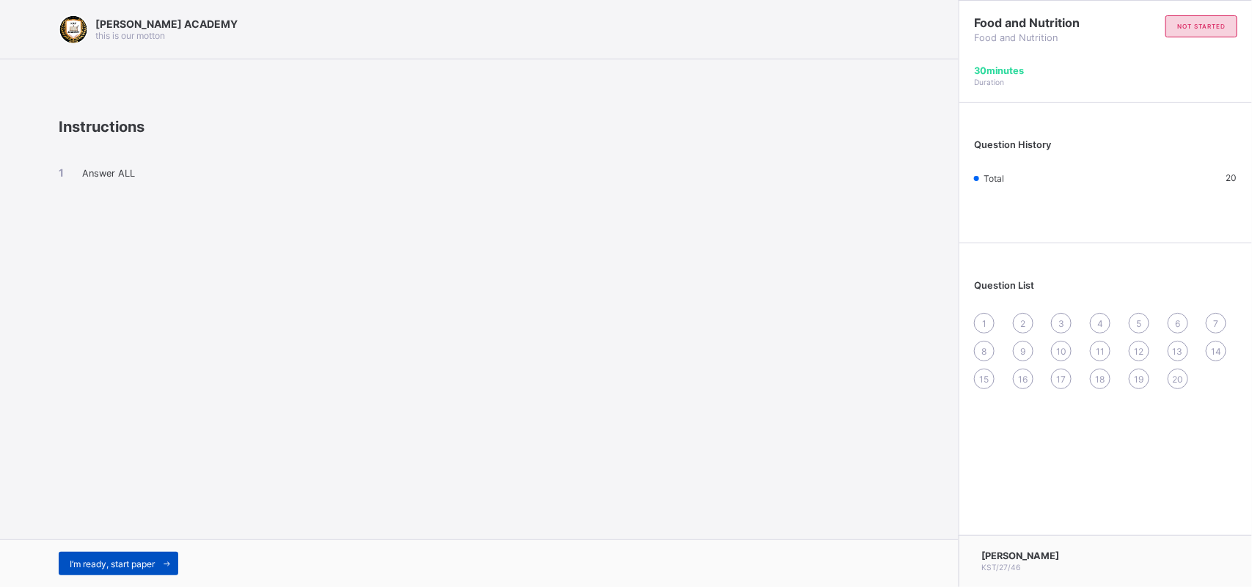
click at [150, 565] on span "I’m ready, start paper" at bounding box center [112, 564] width 85 height 11
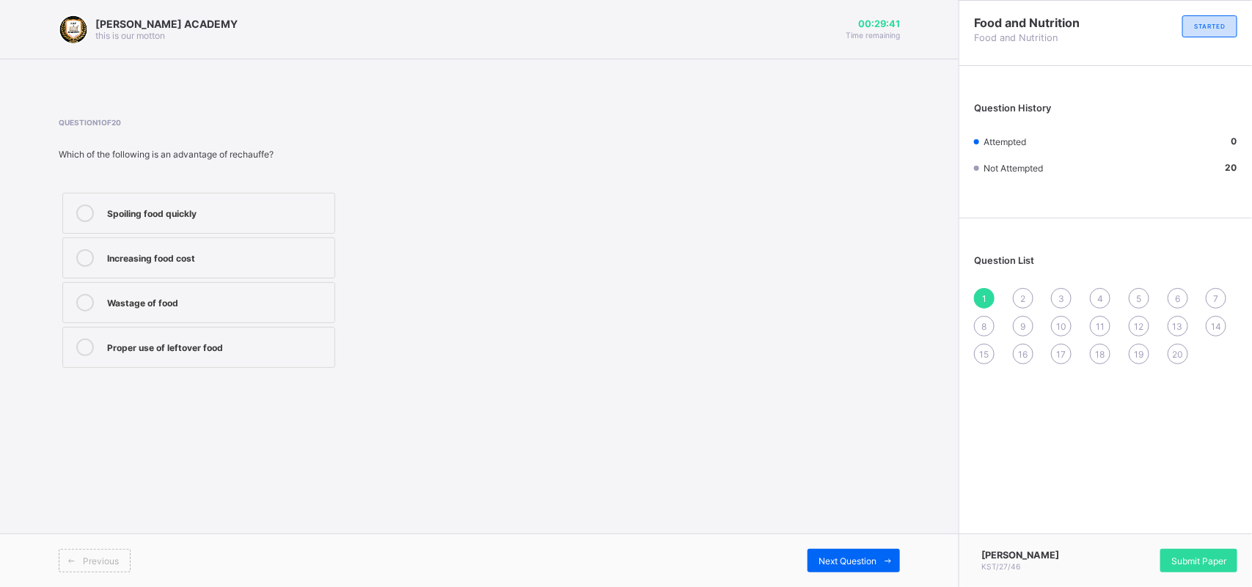
click at [176, 356] on div "Proper use of leftover food" at bounding box center [217, 348] width 220 height 18
click at [841, 549] on div "Next Question" at bounding box center [853, 560] width 92 height 23
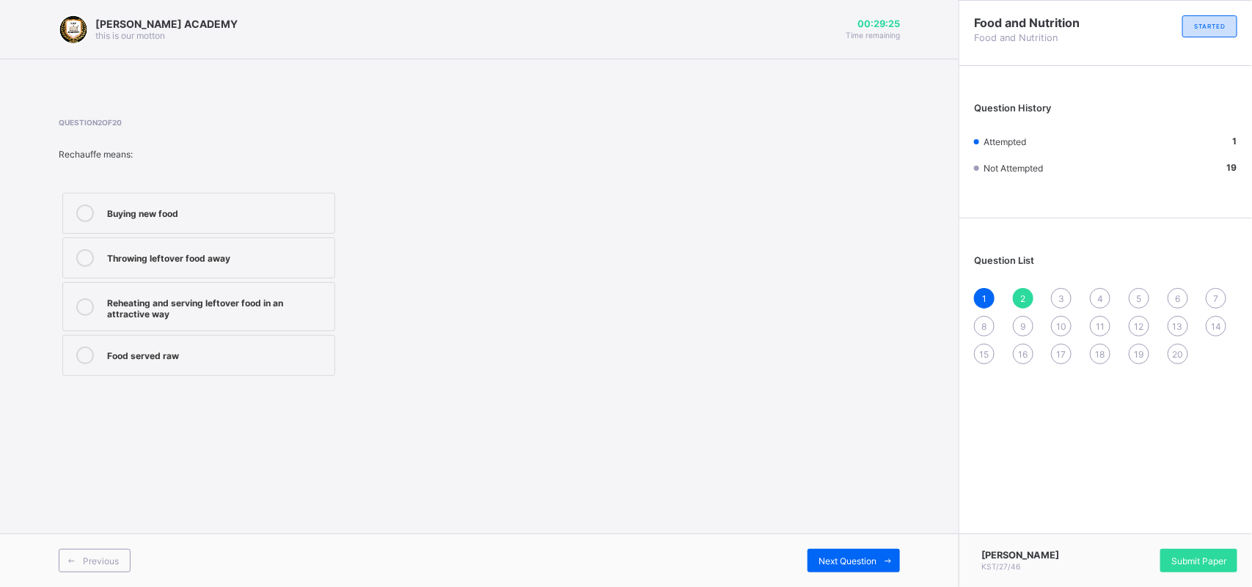
click at [236, 304] on div "Reheating and serving leftover food in an attractive way" at bounding box center [217, 307] width 220 height 26
click at [859, 563] on span "Next Question" at bounding box center [847, 561] width 58 height 11
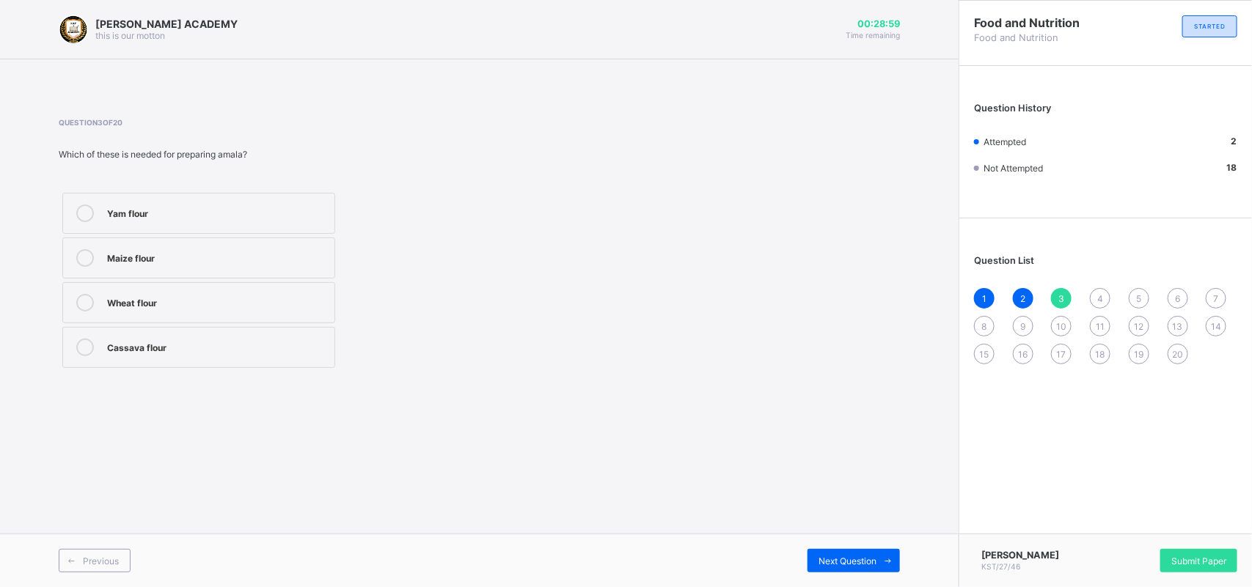
click at [305, 218] on div "Yam flour" at bounding box center [217, 214] width 220 height 18
click at [873, 557] on span "Next Question" at bounding box center [847, 561] width 58 height 11
click at [320, 221] on div "Rice" at bounding box center [217, 214] width 220 height 18
click at [851, 558] on span "Next Question" at bounding box center [847, 561] width 58 height 11
click at [464, 273] on div "Washing and peeling the yam Frying the yam Pounding the yam after boiling Servi…" at bounding box center [292, 280] width 467 height 183
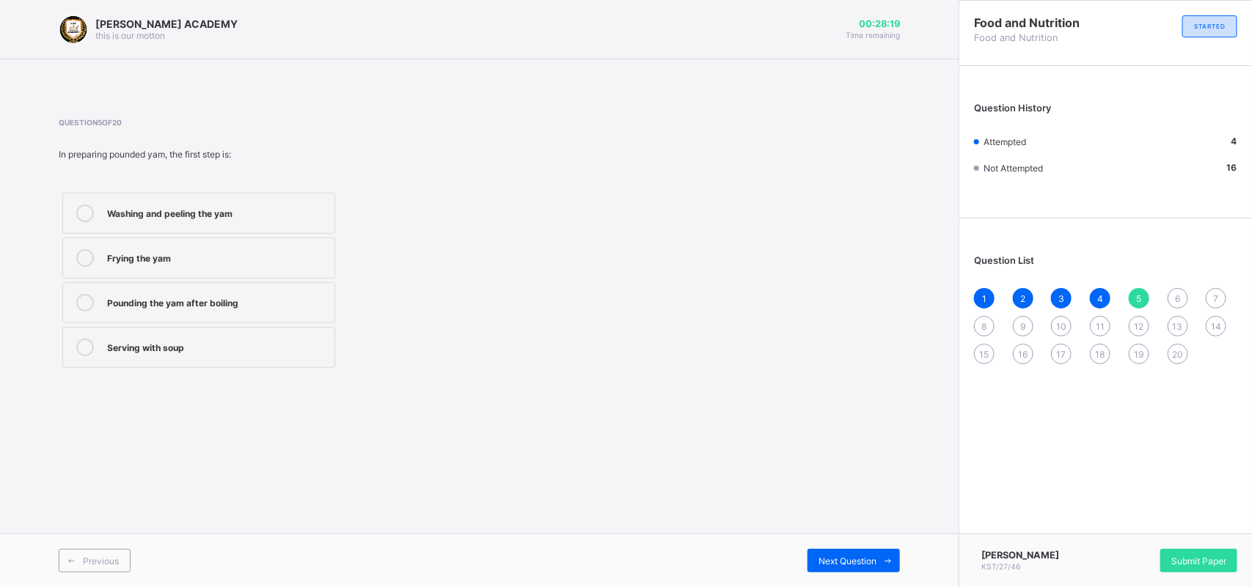
click at [324, 216] on div "Washing and peeling the yam" at bounding box center [217, 212] width 220 height 15
click at [845, 551] on div "Next Question" at bounding box center [853, 560] width 92 height 23
click at [268, 301] on div "Igbo people" at bounding box center [217, 301] width 220 height 15
click at [848, 556] on span "Next Question" at bounding box center [847, 561] width 58 height 11
click at [248, 360] on label "Yoruba people" at bounding box center [198, 347] width 273 height 41
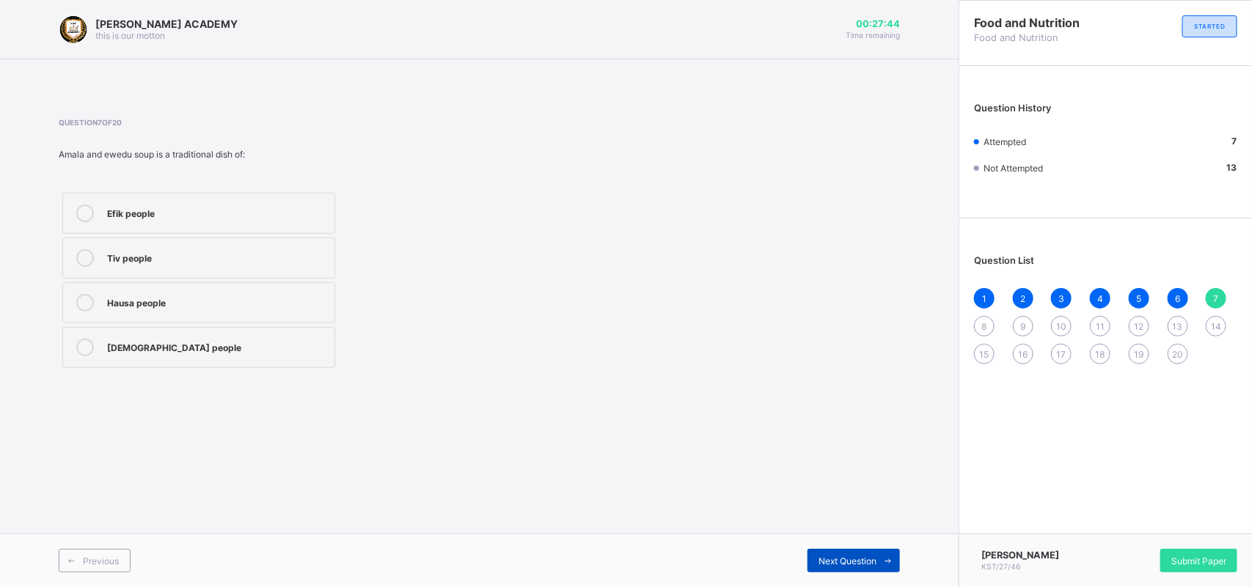
click at [842, 556] on span "Next Question" at bounding box center [847, 561] width 58 height 11
click at [587, 283] on div "Question 9 of 20 Cultural food habits are important because they: Shape what pe…" at bounding box center [479, 245] width 841 height 254
click at [288, 196] on label "Shape what people eat in their society" at bounding box center [198, 213] width 273 height 41
click at [981, 317] on div "8" at bounding box center [984, 326] width 21 height 21
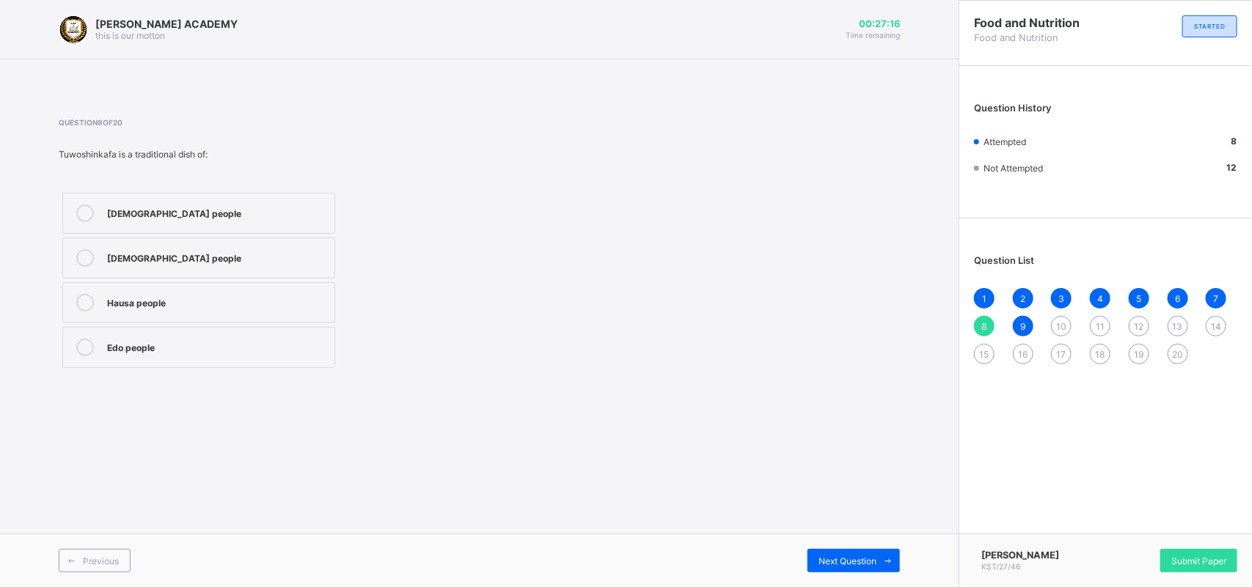
click at [324, 290] on label "Hausa people" at bounding box center [198, 302] width 273 height 41
click at [831, 556] on span "Next Question" at bounding box center [847, 561] width 58 height 11
click at [1054, 316] on div "10" at bounding box center [1061, 326] width 21 height 21
click at [295, 225] on label "Culture, religion, and environment" at bounding box center [198, 213] width 273 height 41
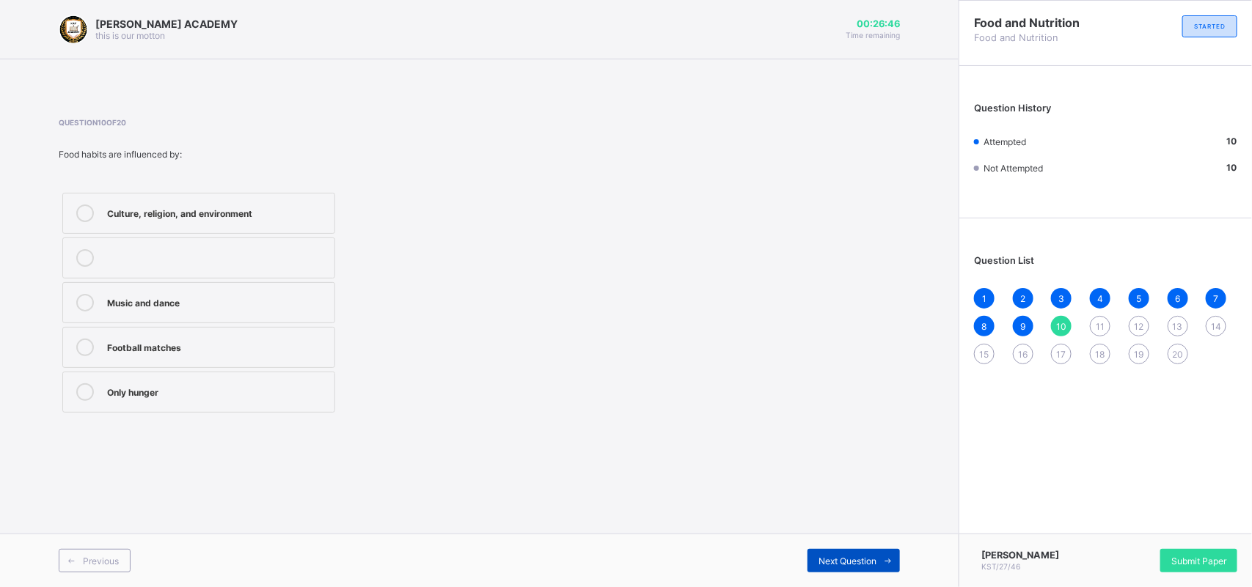
click at [847, 563] on span "Next Question" at bounding box center [847, 561] width 58 height 11
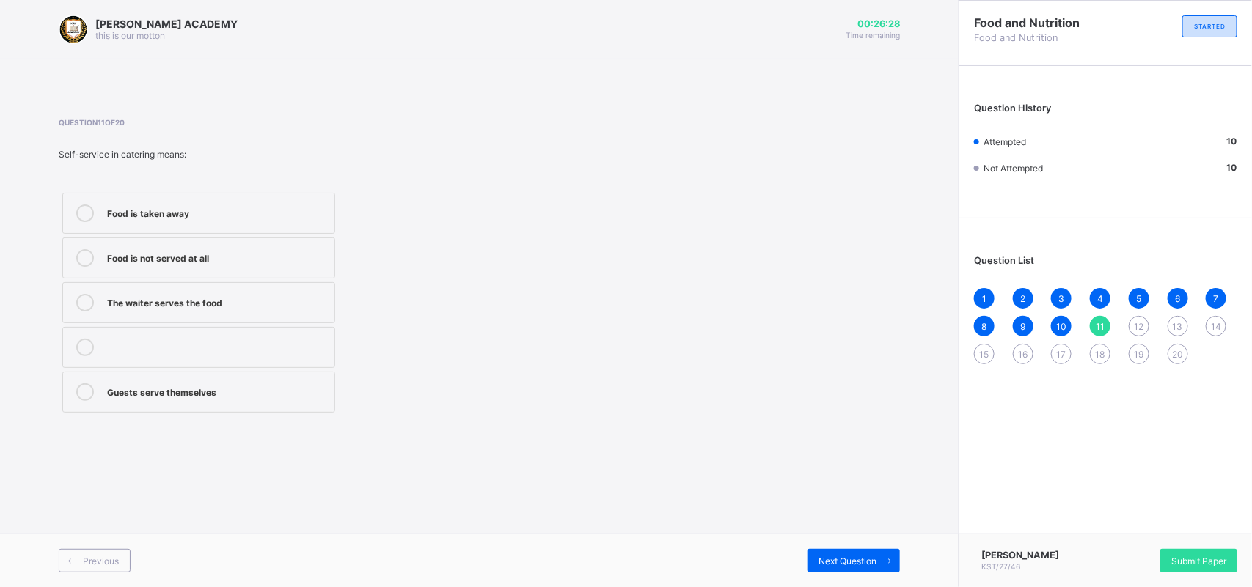
click at [258, 389] on div "Guests serve themselves" at bounding box center [217, 390] width 220 height 15
click at [828, 551] on div "Next Question" at bounding box center [853, 560] width 92 height 23
click at [668, 303] on div "Question 12 of 20 An example of food taboo is: Cooking yam porridge Drinking wa…" at bounding box center [479, 245] width 841 height 254
click at [326, 346] on div "Pregnant women avoiding snail in some cultures" at bounding box center [217, 346] width 220 height 15
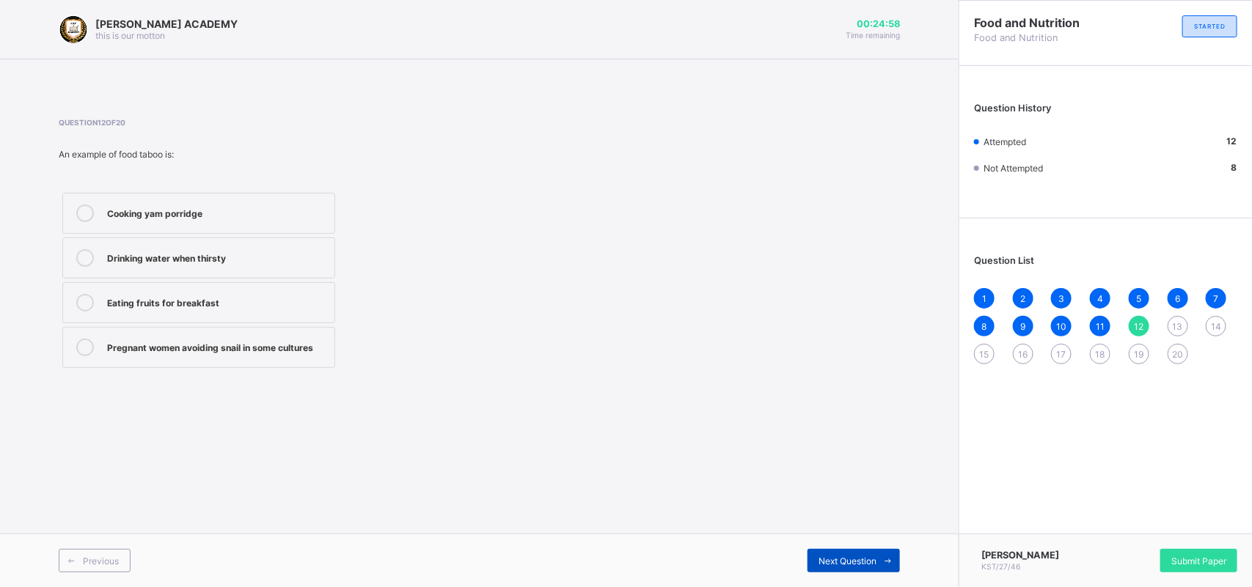
click at [878, 565] on span at bounding box center [887, 560] width 23 height 23
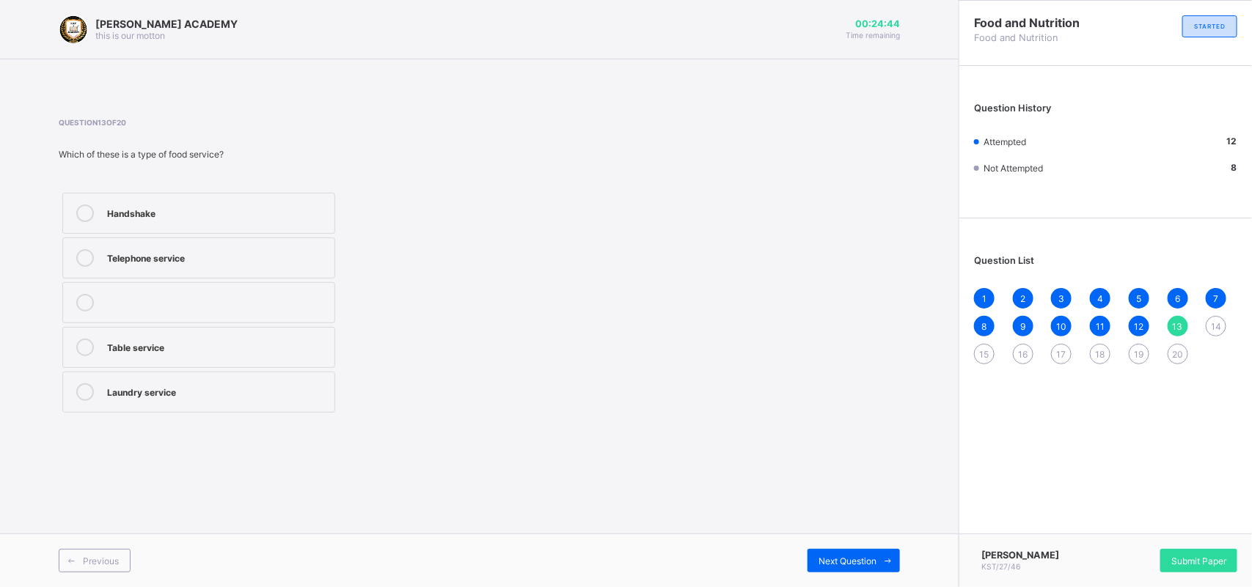
click at [299, 357] on label "Table service" at bounding box center [198, 347] width 273 height 41
click at [858, 558] on span "Next Question" at bounding box center [847, 561] width 58 height 11
click at [427, 210] on div "Graduation party Traditional marriage Birthday party Banquet" at bounding box center [292, 302] width 467 height 227
click at [287, 205] on div "Graduation party" at bounding box center [217, 212] width 220 height 15
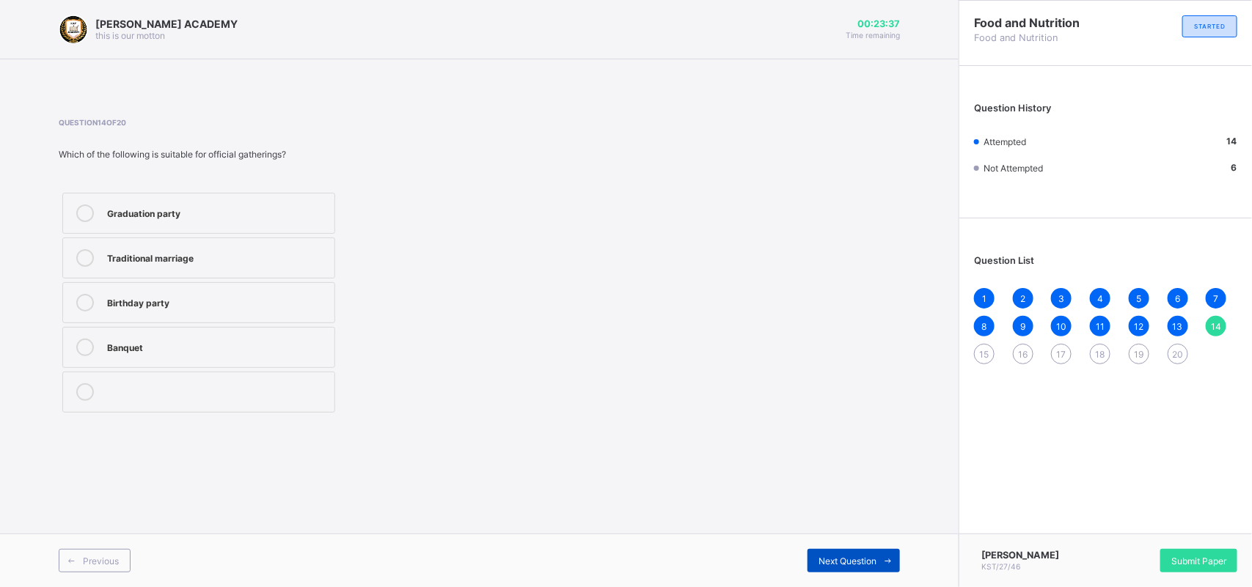
click at [845, 550] on div "Next Question" at bounding box center [853, 560] width 92 height 23
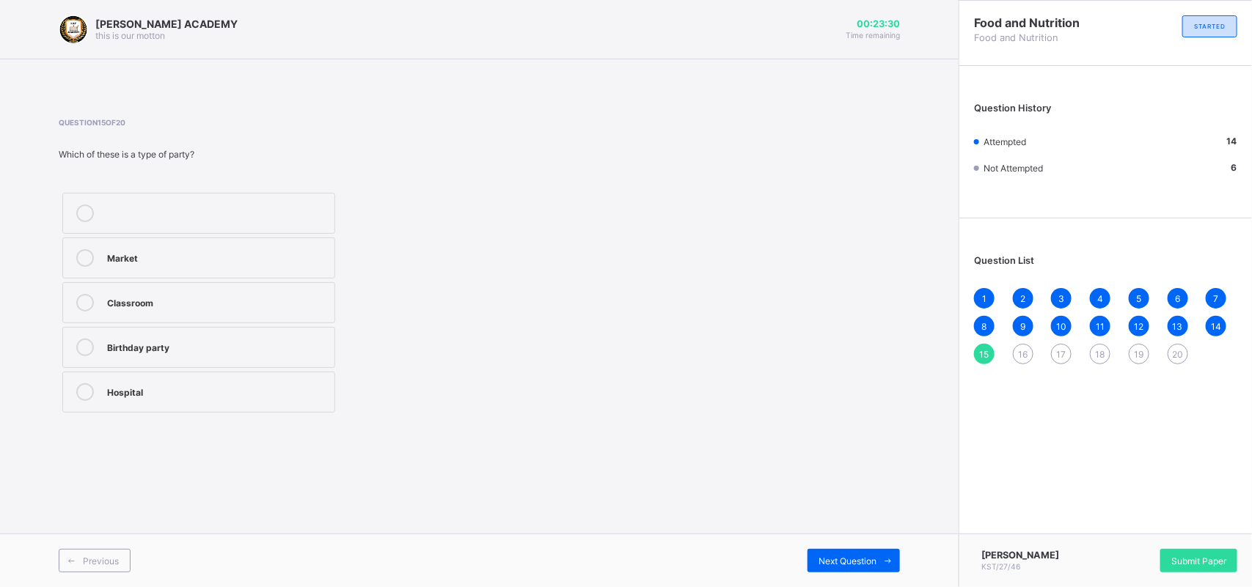
click at [310, 363] on label "Birthday party" at bounding box center [198, 347] width 273 height 41
click at [838, 551] on div "Next Question" at bounding box center [853, 560] width 92 height 23
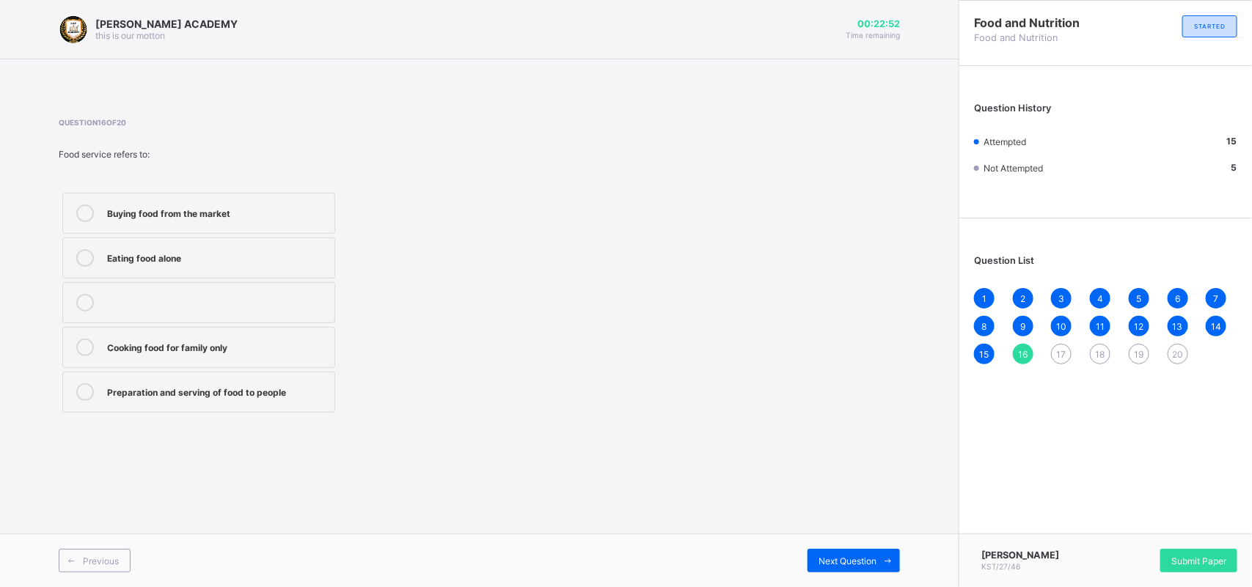
click at [297, 397] on div "Preparation and serving of food to people" at bounding box center [217, 390] width 220 height 15
click at [848, 534] on div "Previous Next Question" at bounding box center [479, 561] width 958 height 54
click at [847, 563] on span "Next Question" at bounding box center [847, 561] width 58 height 11
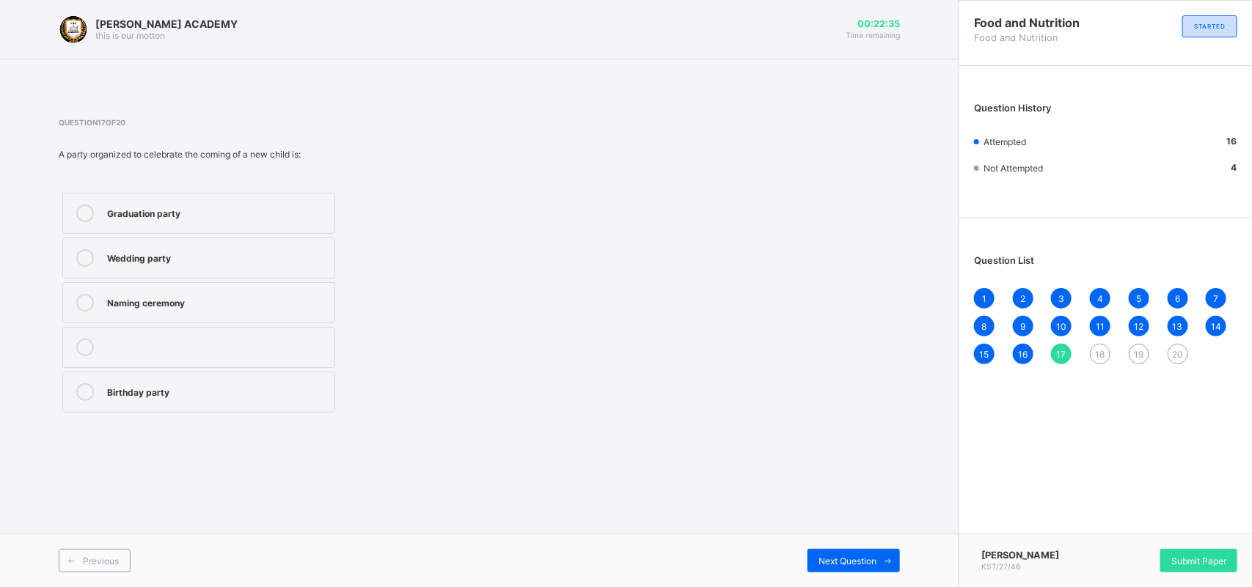
click at [188, 290] on label "Naming ceremony" at bounding box center [198, 302] width 273 height 41
click at [848, 562] on span "Next Question" at bounding box center [847, 561] width 58 height 11
click at [313, 317] on label "Poor hygiene" at bounding box center [198, 302] width 273 height 41
click at [855, 554] on div "Next Question" at bounding box center [853, 560] width 92 height 23
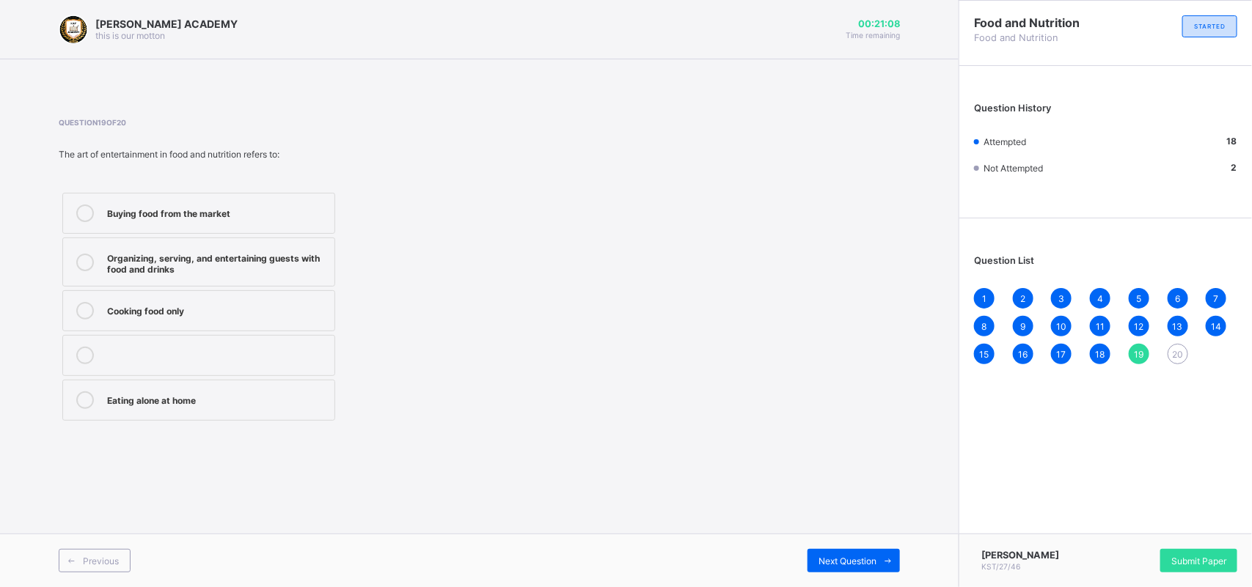
click at [287, 262] on div "Organizing, serving, and entertaining guests with food and drinks" at bounding box center [217, 262] width 220 height 26
click at [849, 554] on div "Next Question" at bounding box center [853, 560] width 92 height 23
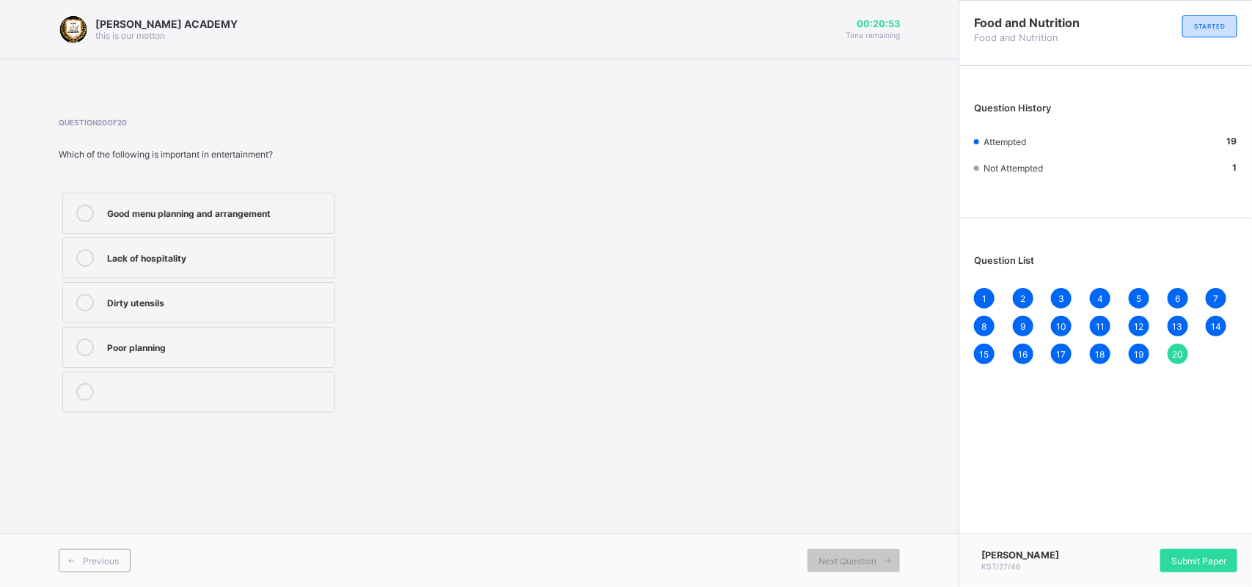
click at [291, 224] on label "Good menu planning and arrangement" at bounding box center [198, 213] width 273 height 41
click at [1206, 566] on div "Submit Paper" at bounding box center [1198, 560] width 77 height 23
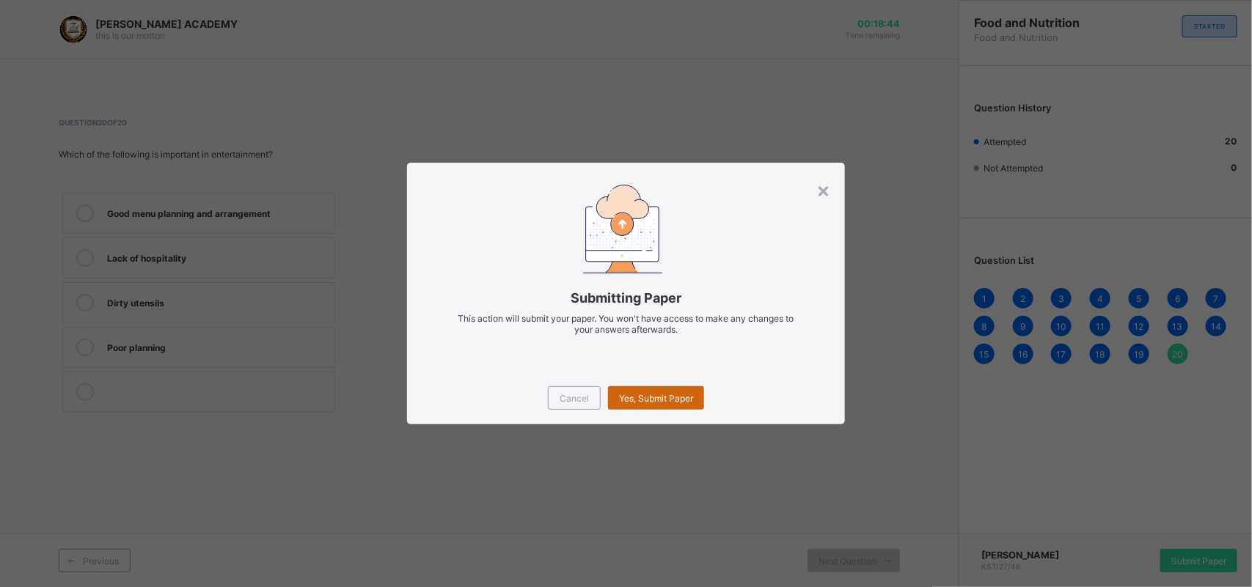
click at [669, 398] on span "Yes, Submit Paper" at bounding box center [656, 398] width 74 height 11
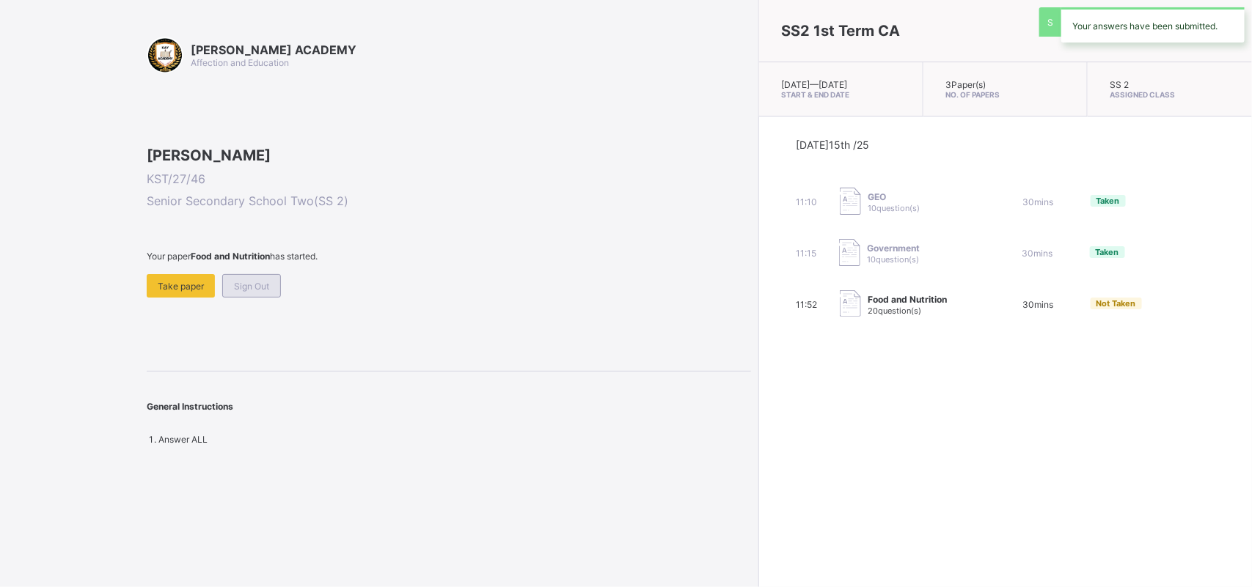
click at [264, 292] on span "Sign Out" at bounding box center [251, 286] width 35 height 11
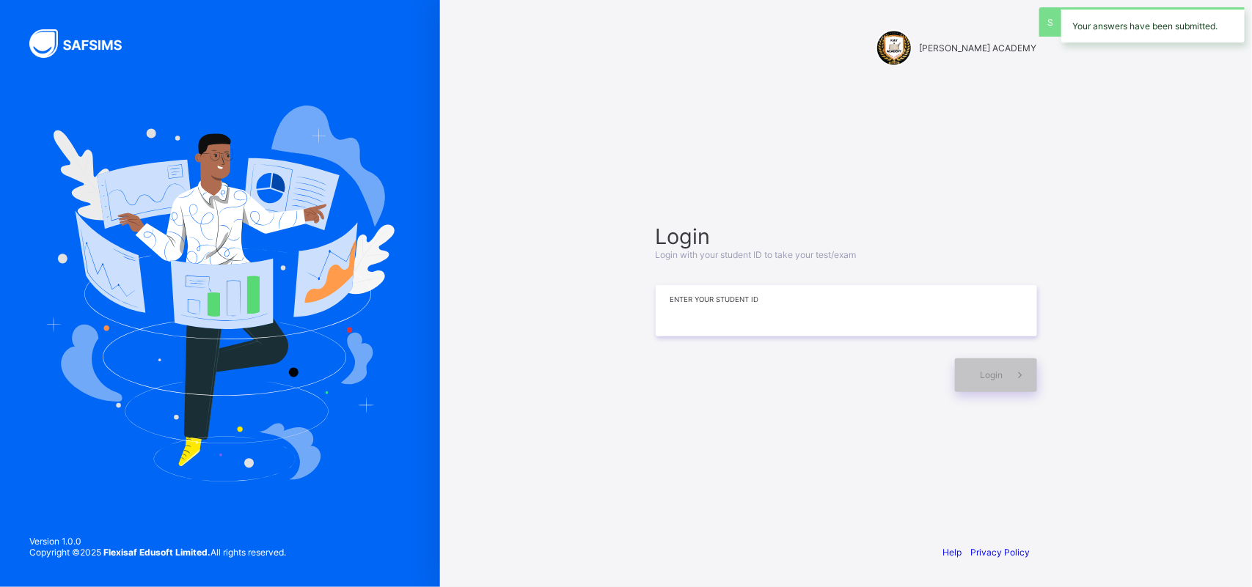
click at [739, 309] on input at bounding box center [845, 310] width 381 height 51
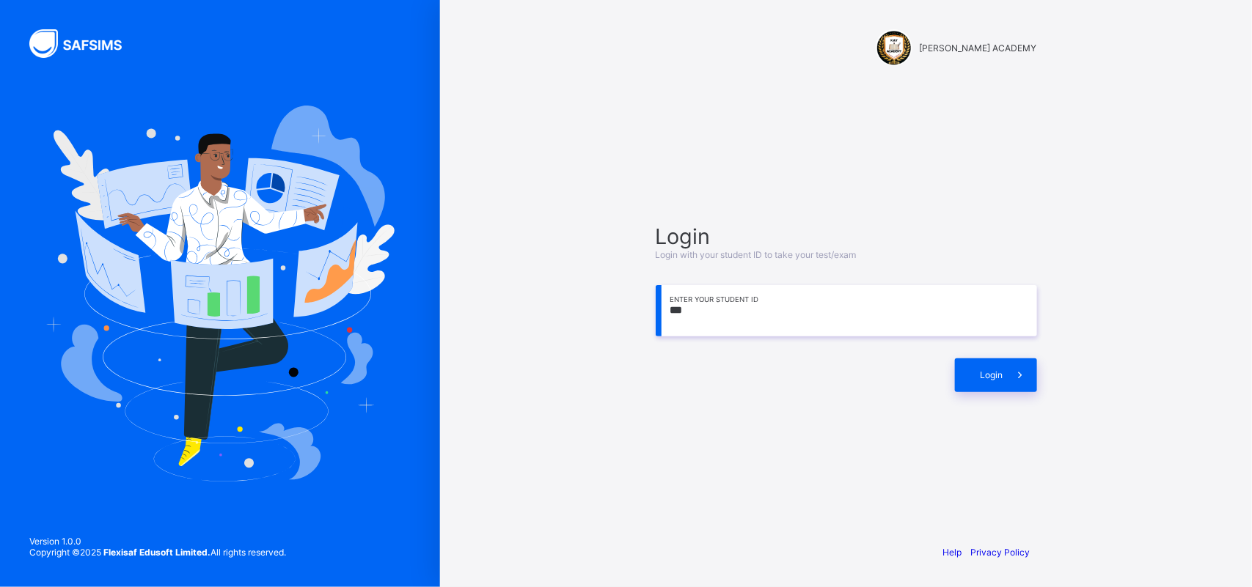
type input "****"
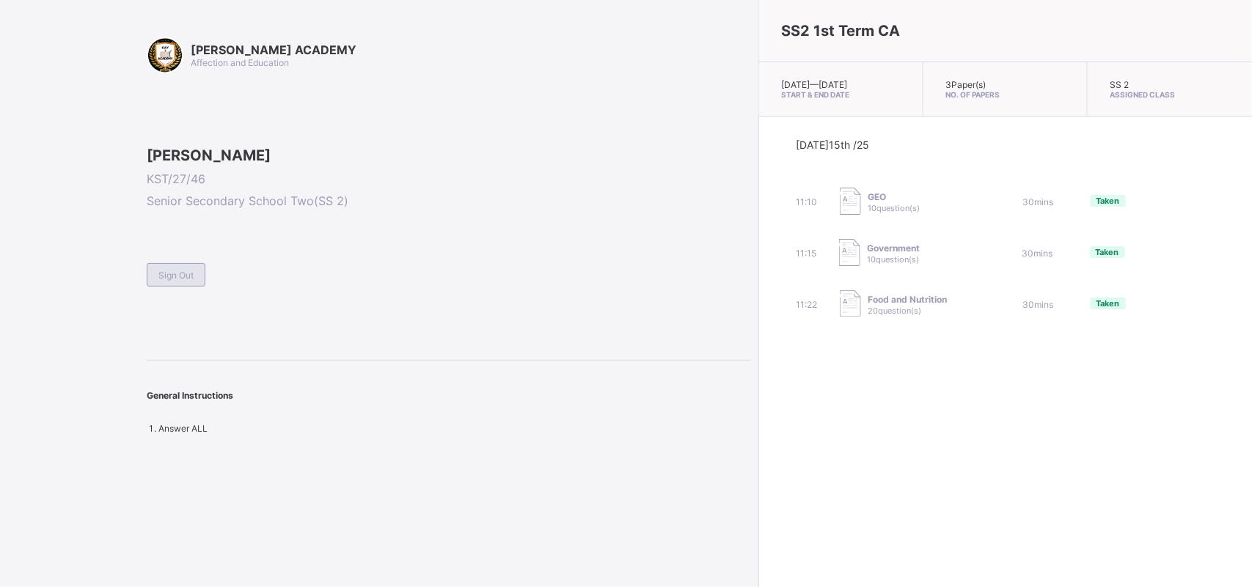
click at [174, 287] on div "Sign Out" at bounding box center [176, 274] width 59 height 23
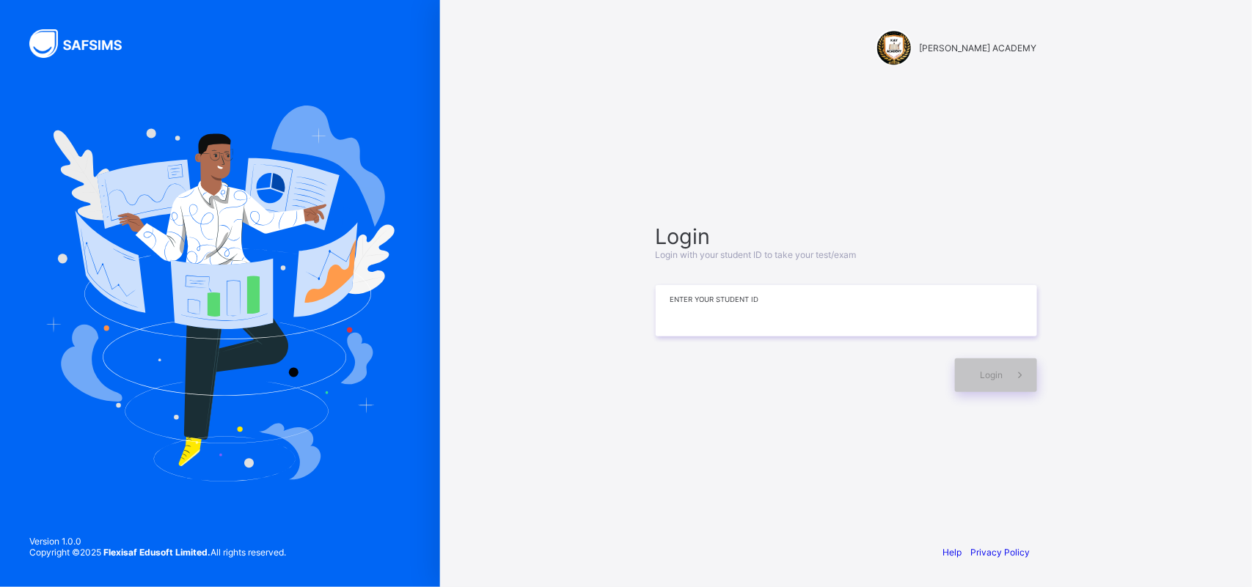
click at [689, 320] on input at bounding box center [845, 310] width 381 height 51
type input "*********"
click at [983, 378] on span "Login" at bounding box center [991, 375] width 23 height 11
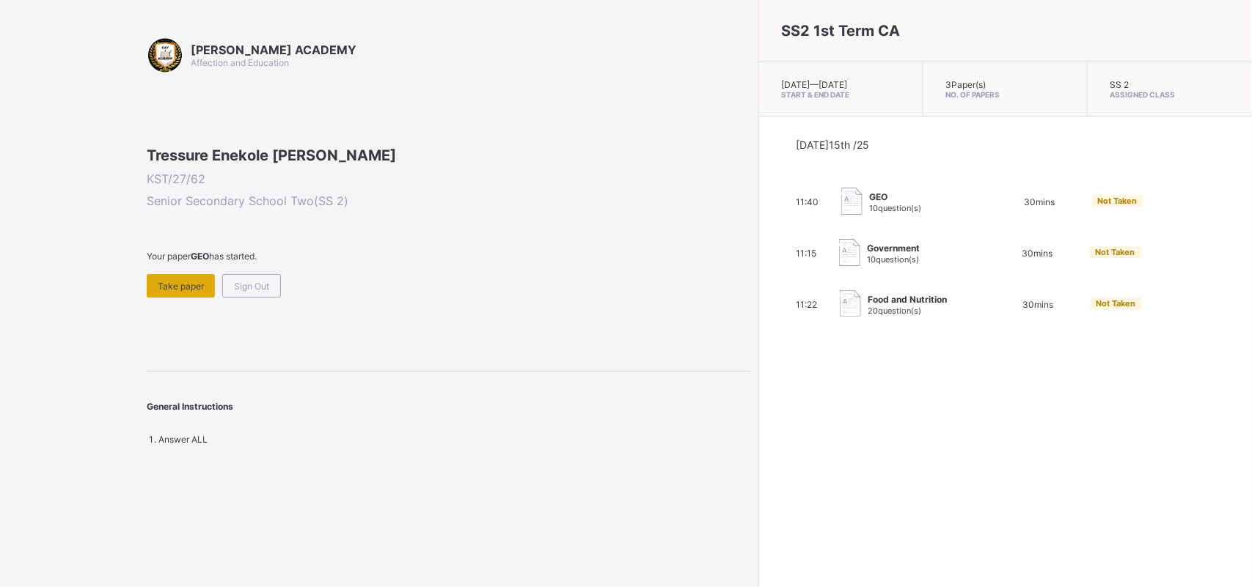
click at [158, 292] on span "Take paper" at bounding box center [181, 286] width 46 height 11
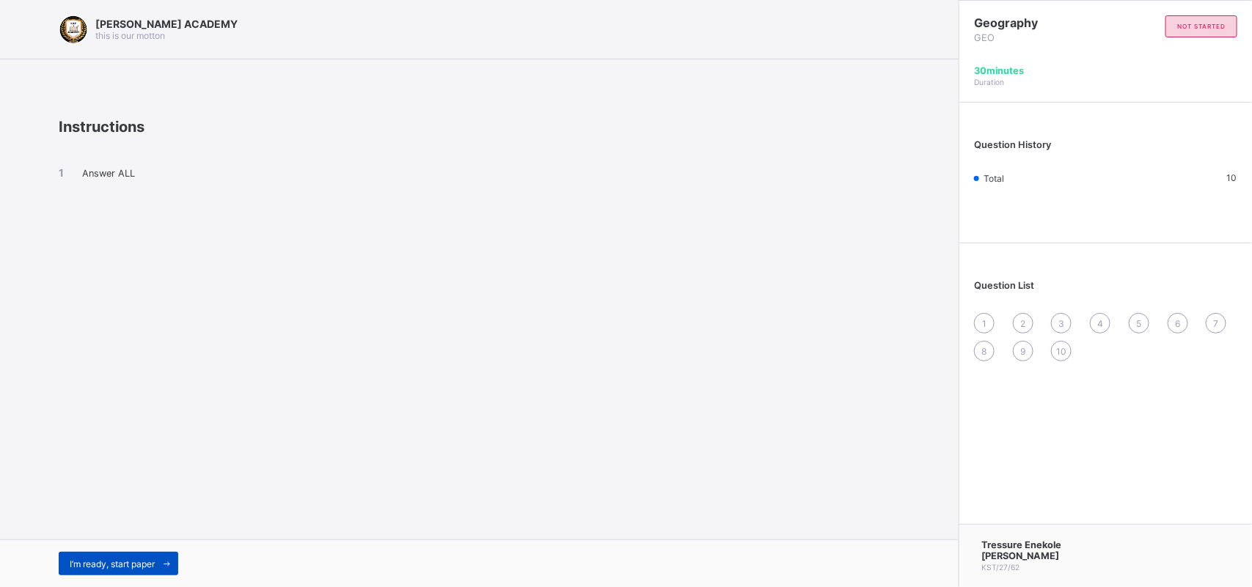
click at [133, 563] on span "I’m ready, start paper" at bounding box center [112, 564] width 85 height 11
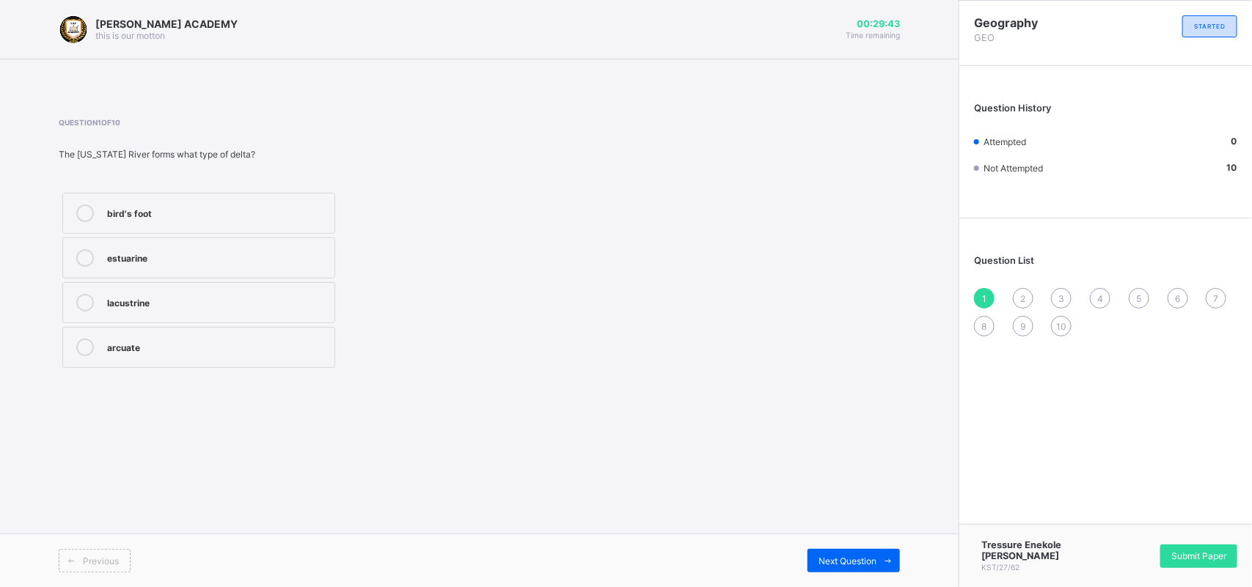
click at [85, 210] on icon at bounding box center [85, 214] width 18 height 18
click at [834, 554] on div "Next Question" at bounding box center [853, 560] width 92 height 23
click at [221, 295] on div "via river action" at bounding box center [217, 301] width 220 height 15
click at [819, 551] on div "Next Question" at bounding box center [853, 560] width 92 height 23
click at [104, 338] on label "yardang" at bounding box center [198, 347] width 273 height 41
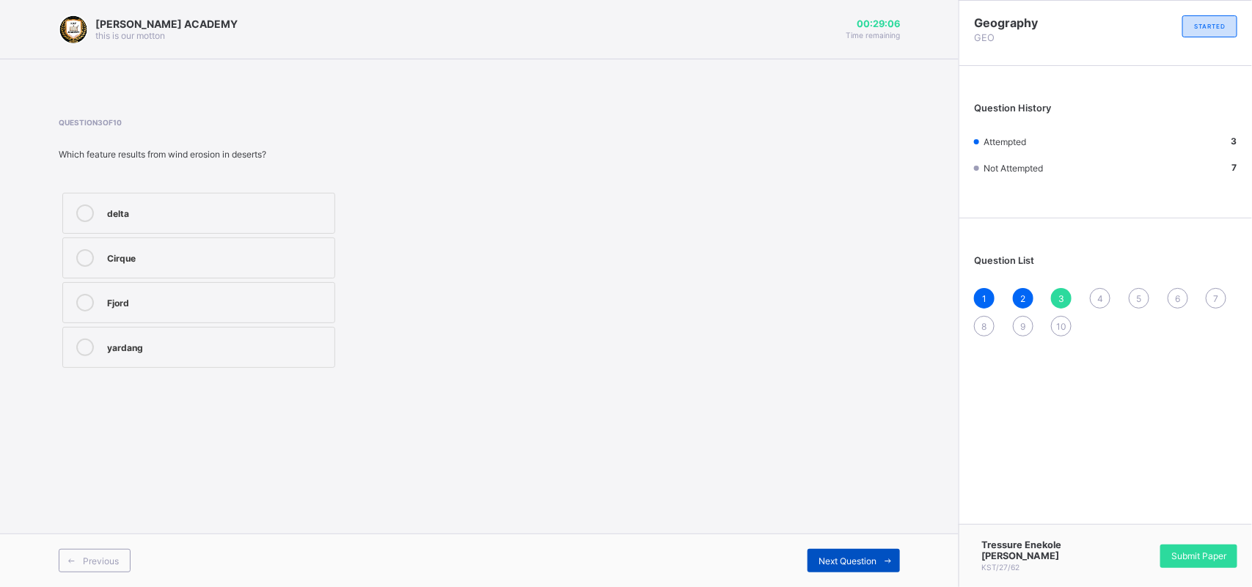
click at [853, 552] on div "Next Question" at bounding box center [853, 560] width 92 height 23
click at [84, 210] on icon at bounding box center [85, 214] width 18 height 18
click at [829, 559] on span "Next Question" at bounding box center [847, 561] width 58 height 11
click at [235, 284] on label "Fluvial action" at bounding box center [198, 302] width 273 height 41
click at [198, 248] on label "Glaciation" at bounding box center [198, 258] width 273 height 41
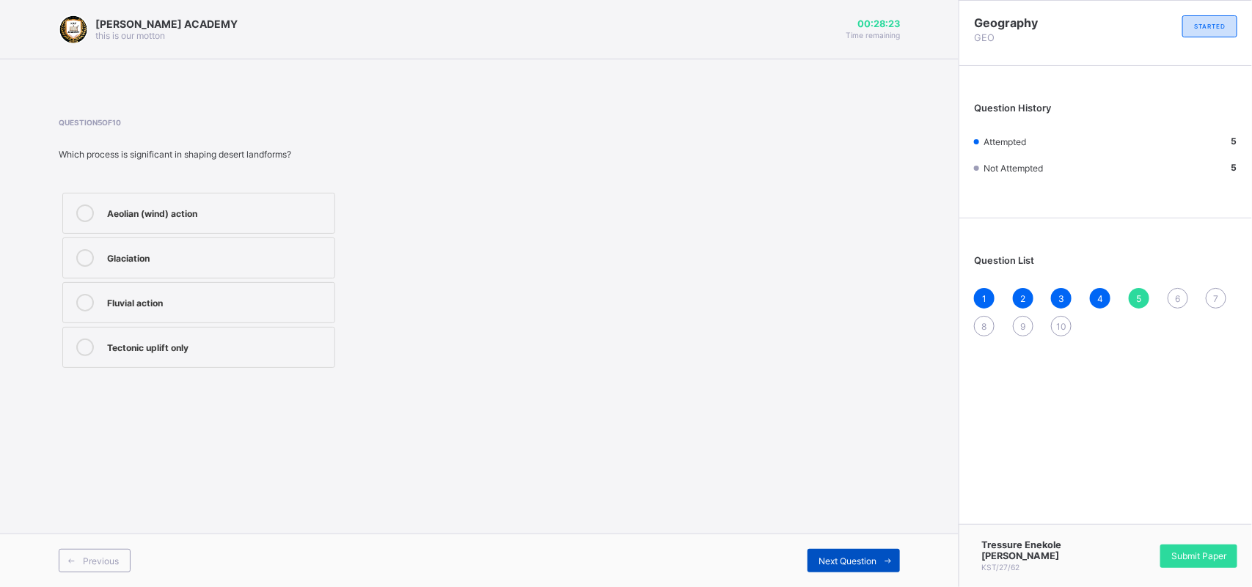
click at [826, 559] on span "Next Question" at bounding box center [847, 561] width 58 height 11
click at [210, 352] on div "removal of particles by wind" at bounding box center [217, 346] width 220 height 15
click at [859, 556] on span "Next Question" at bounding box center [847, 561] width 58 height 11
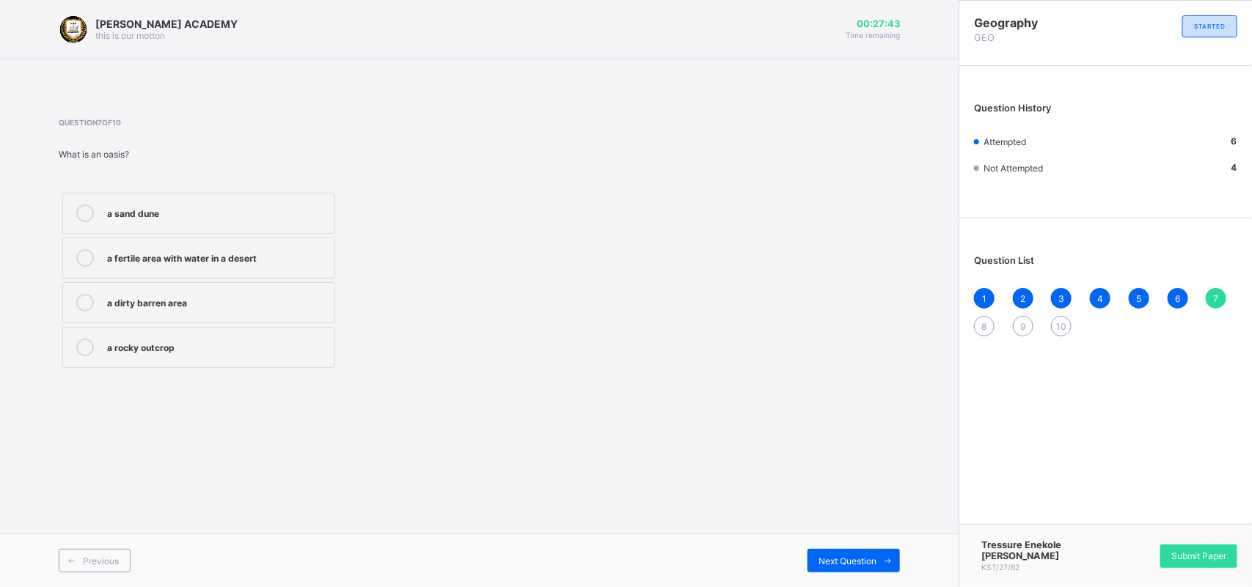
click at [95, 203] on label "a sand dune" at bounding box center [198, 213] width 273 height 41
click at [839, 556] on span "Next Question" at bounding box center [847, 561] width 58 height 11
click at [165, 254] on div "a sandy desert" at bounding box center [217, 256] width 220 height 15
click at [858, 557] on span "Next Question" at bounding box center [847, 561] width 58 height 11
click at [110, 339] on div "a type of oasis" at bounding box center [217, 346] width 220 height 15
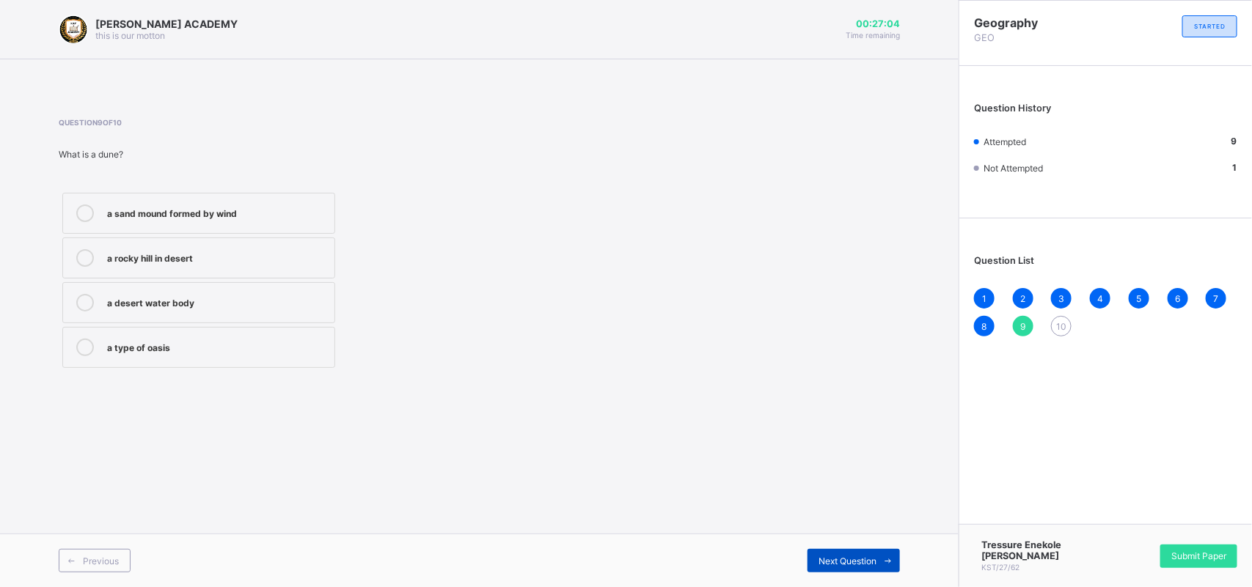
click at [810, 557] on div "Next Question" at bounding box center [853, 560] width 92 height 23
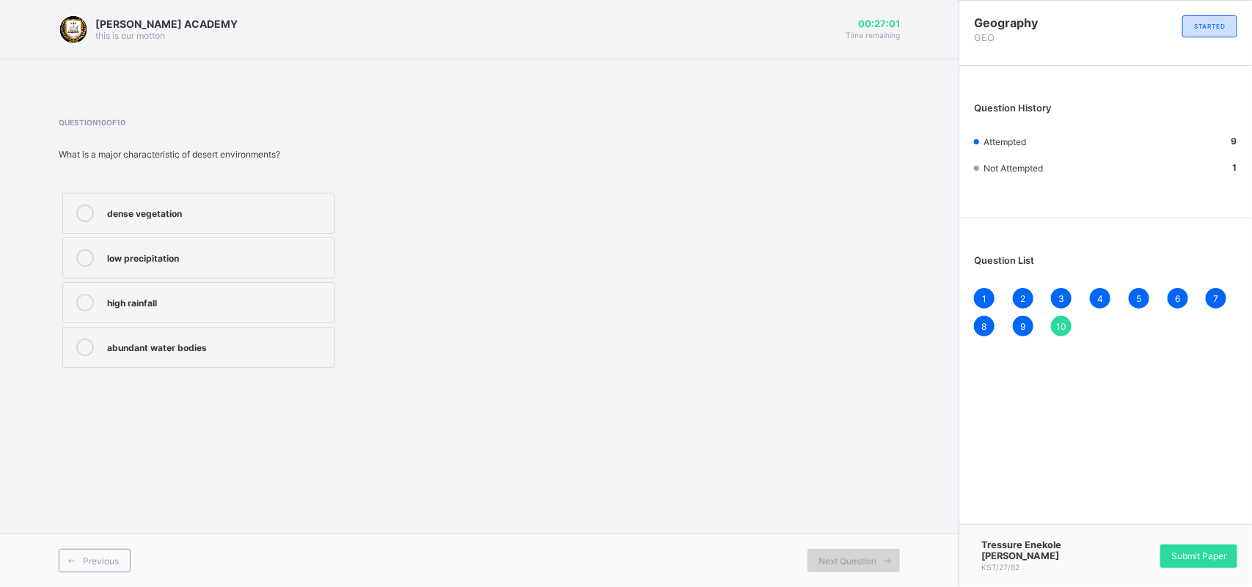
click at [810, 557] on div "Next Question" at bounding box center [853, 560] width 92 height 23
click at [213, 246] on label "low precipitation" at bounding box center [198, 258] width 273 height 41
click at [1201, 556] on span "Submit Paper" at bounding box center [1198, 556] width 55 height 11
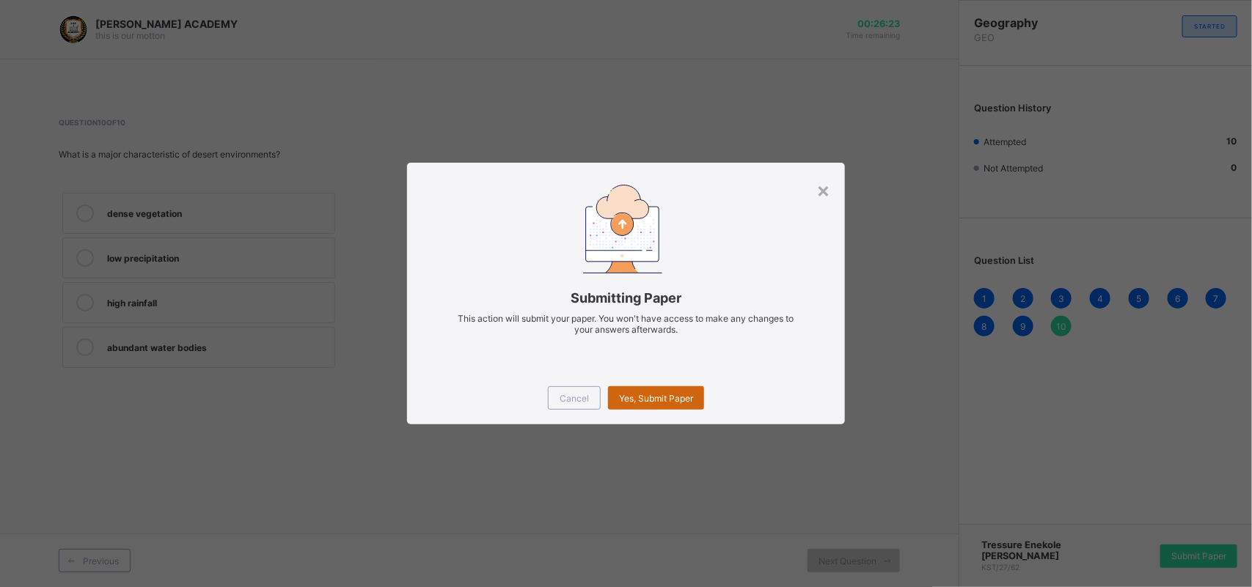
click at [675, 389] on div "Yes, Submit Paper" at bounding box center [656, 397] width 96 height 23
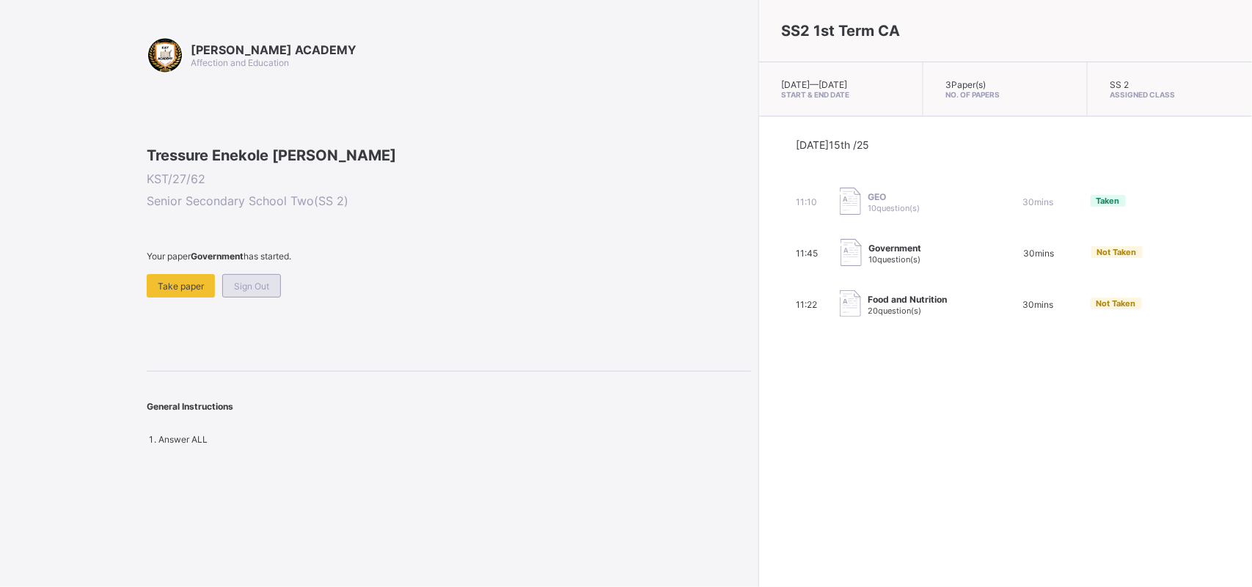
click at [225, 298] on div "Sign Out" at bounding box center [251, 285] width 59 height 23
